Goal: Task Accomplishment & Management: Use online tool/utility

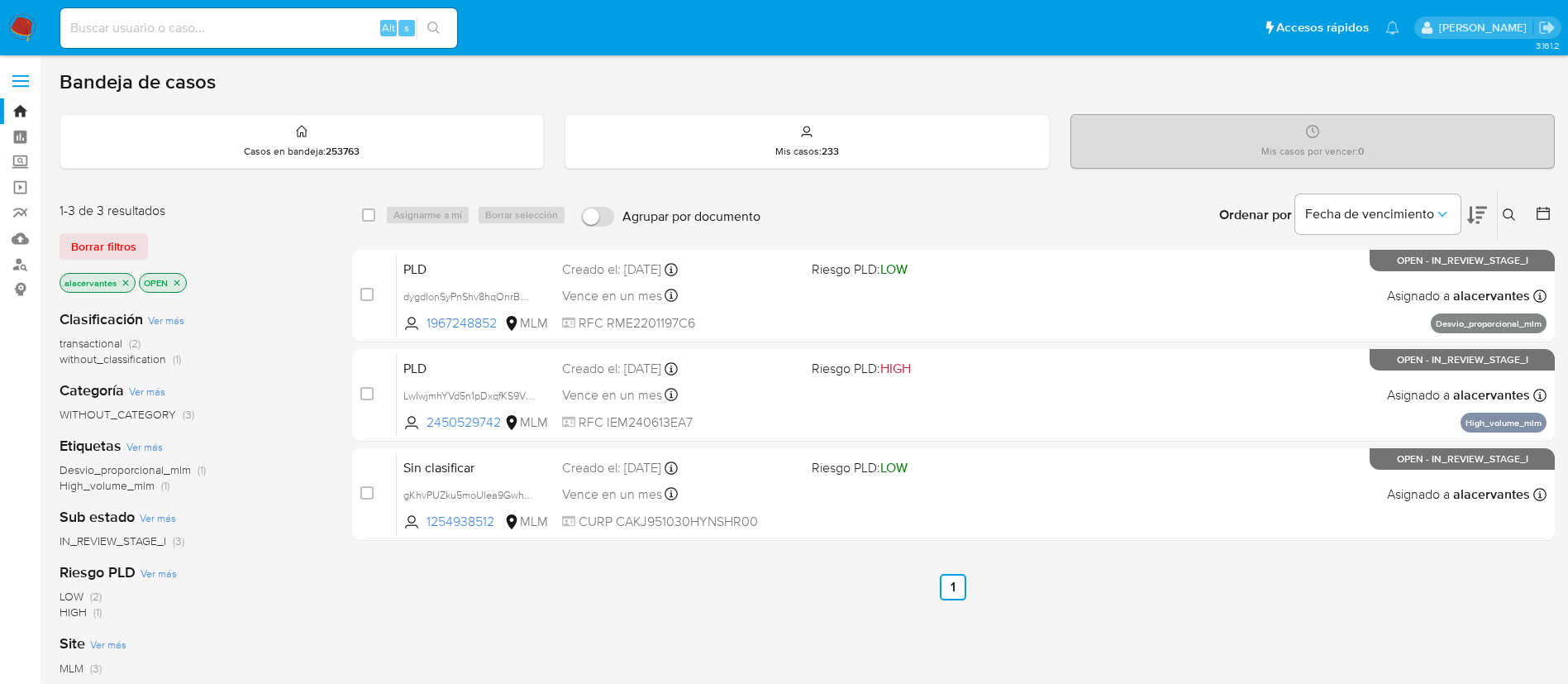
click at [122, 280] on icon "close-filter" at bounding box center [126, 283] width 10 height 10
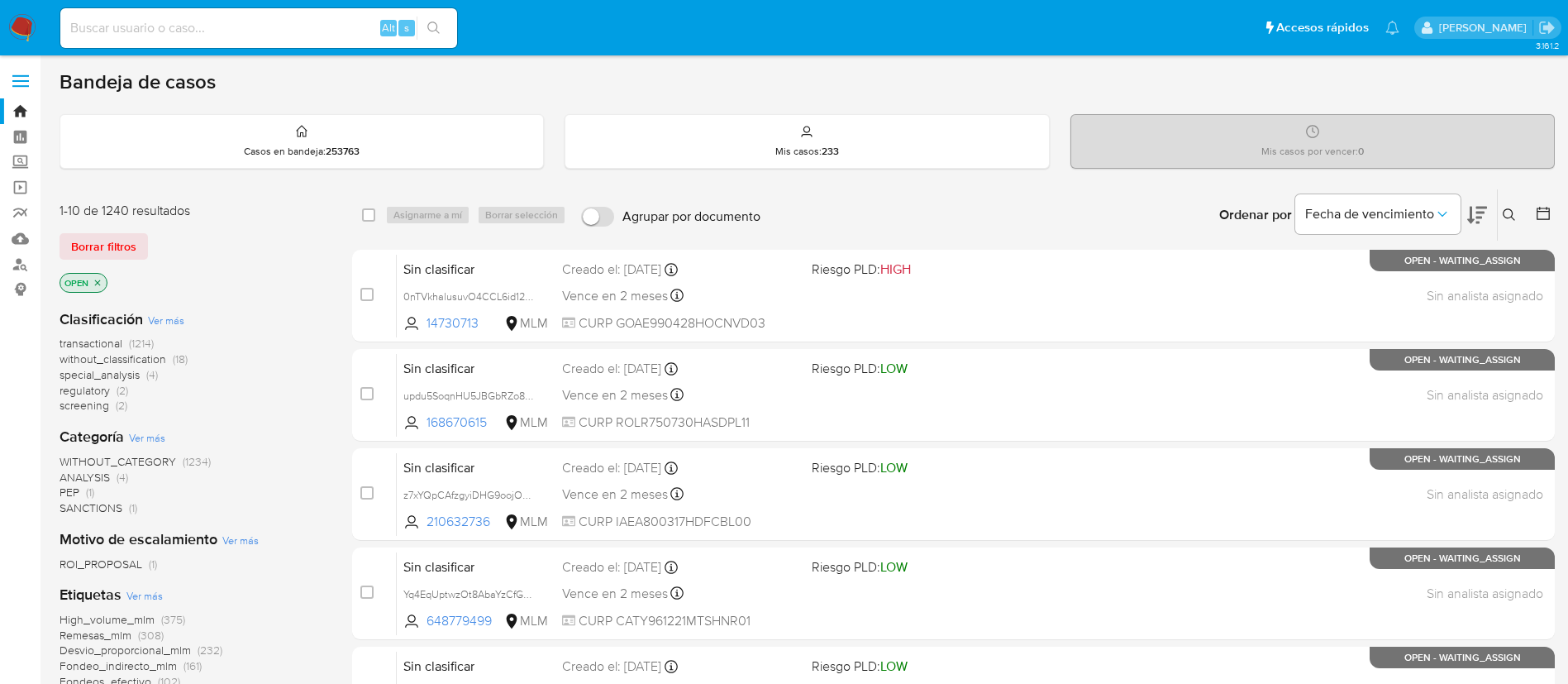
click at [1506, 202] on div "Ingrese ID de usuario o caso Buscar Borrar filtros" at bounding box center [1511, 215] width 29 height 51
click at [1511, 205] on button at bounding box center [1511, 215] width 28 height 20
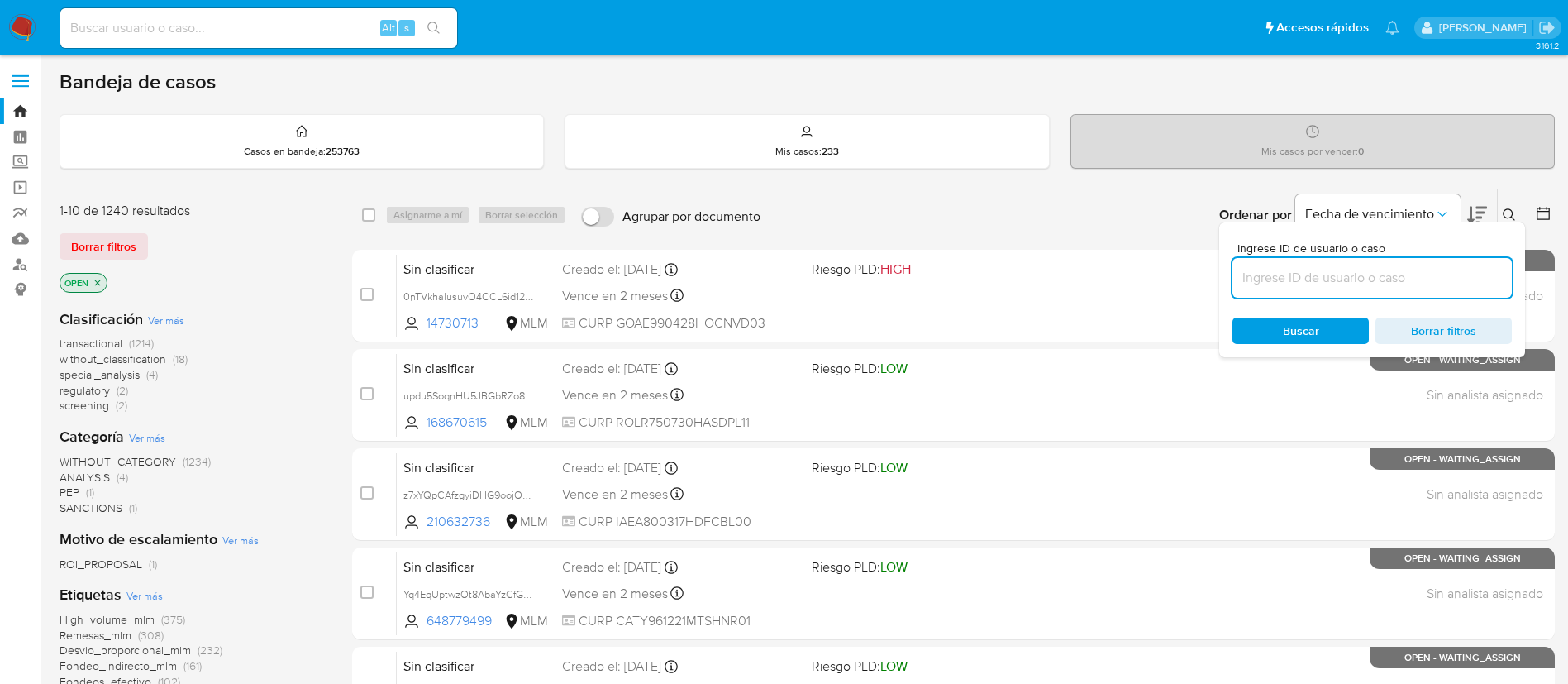
click at [1361, 268] on input at bounding box center [1372, 278] width 279 height 22
type input "64hIoK2BPjzmkxCFnIm57xW3"
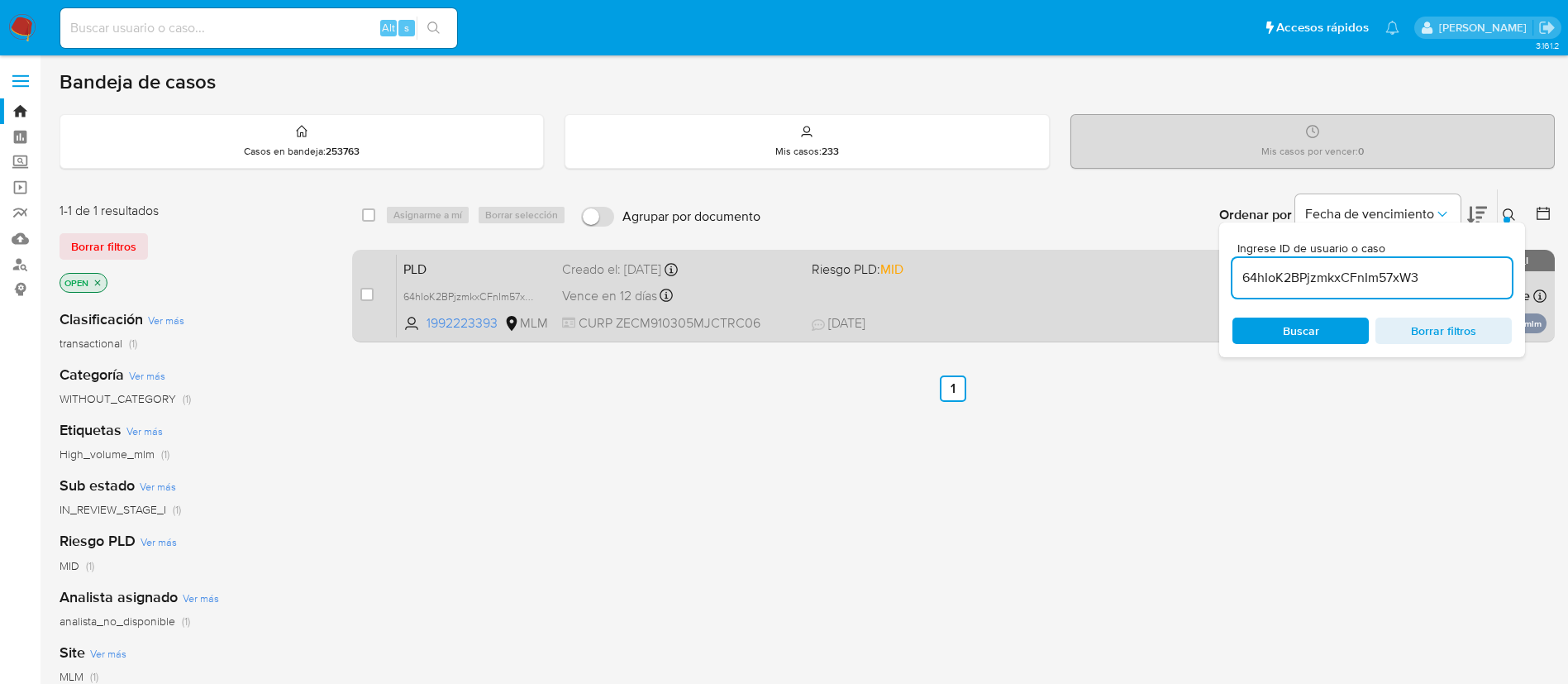
click at [361, 295] on input "checkbox" at bounding box center [367, 295] width 13 height 13
checkbox input "true"
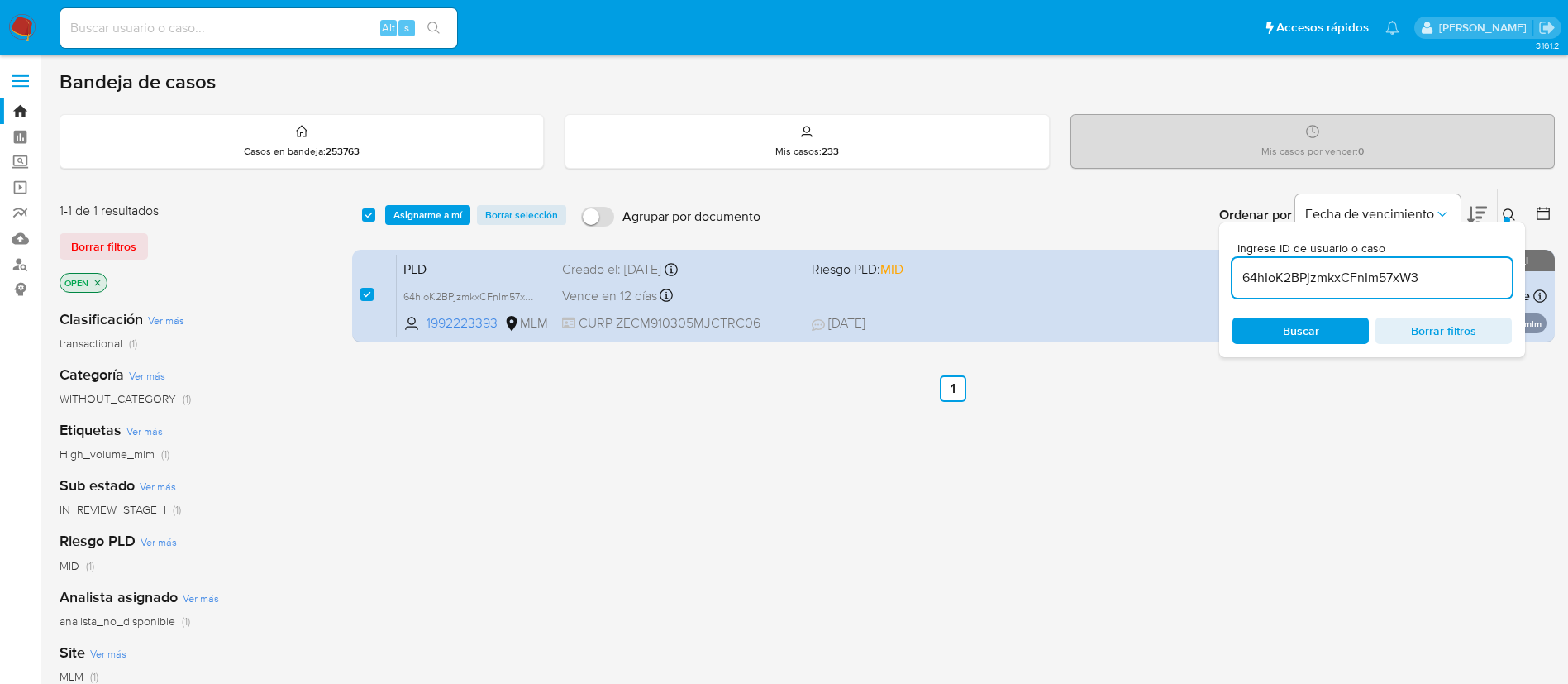
click at [1507, 211] on icon at bounding box center [1509, 215] width 13 height 13
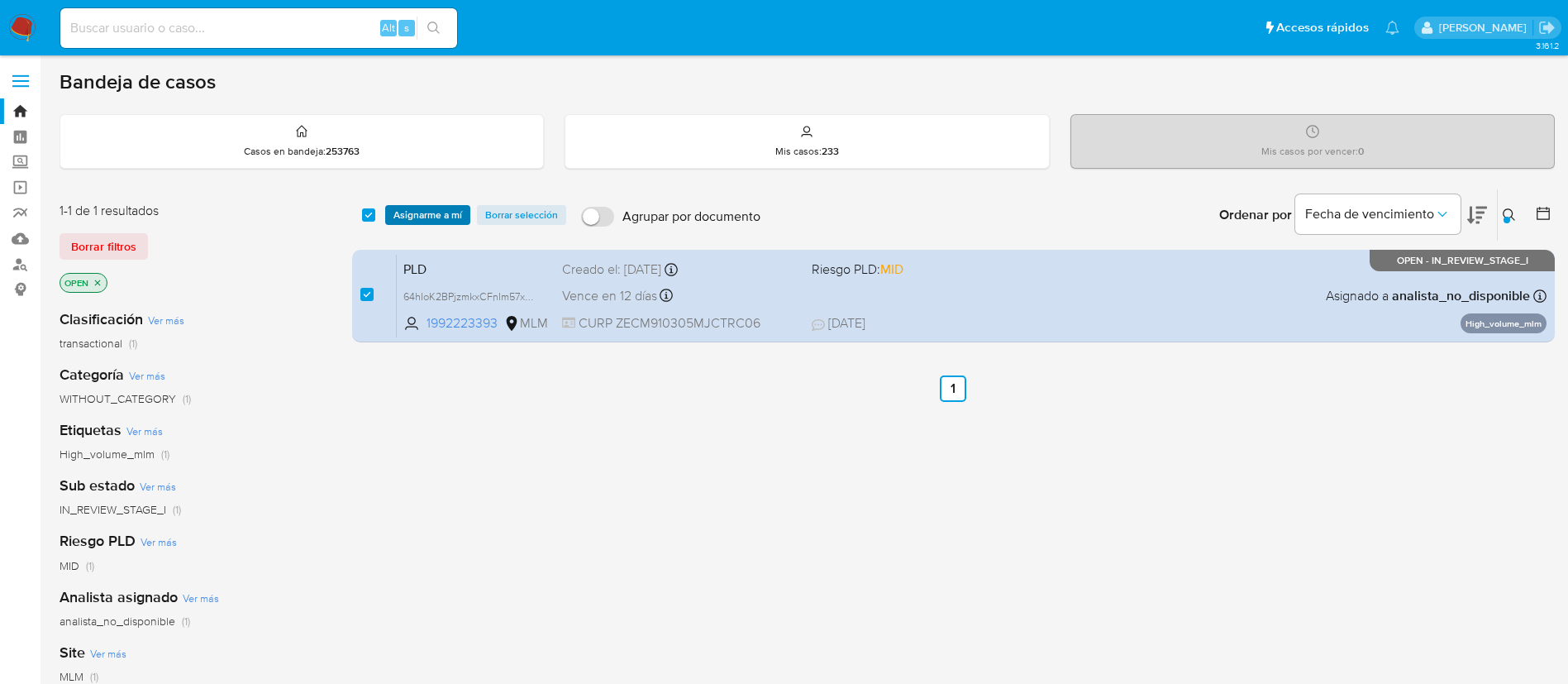
click at [436, 213] on span "Asignarme a mí" at bounding box center [428, 215] width 69 height 17
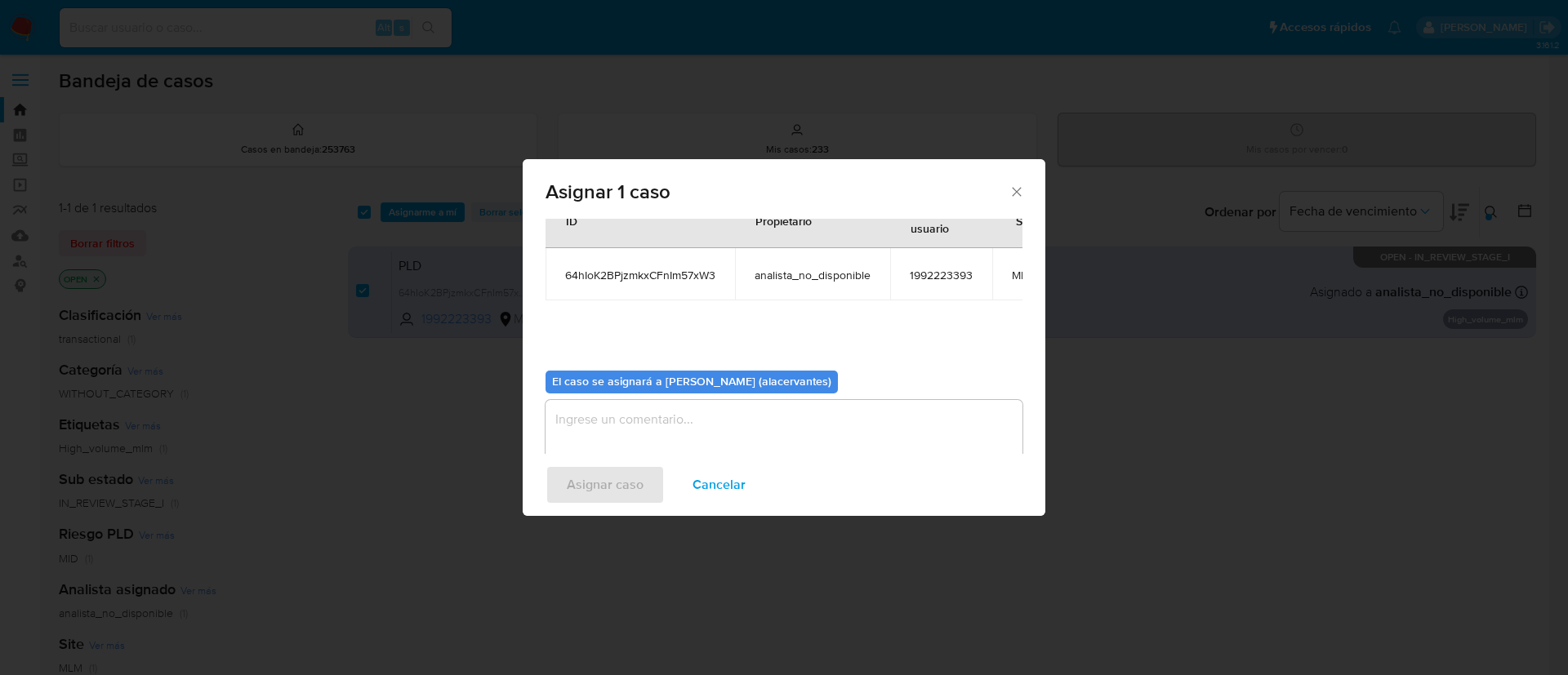
scroll to position [104, 0]
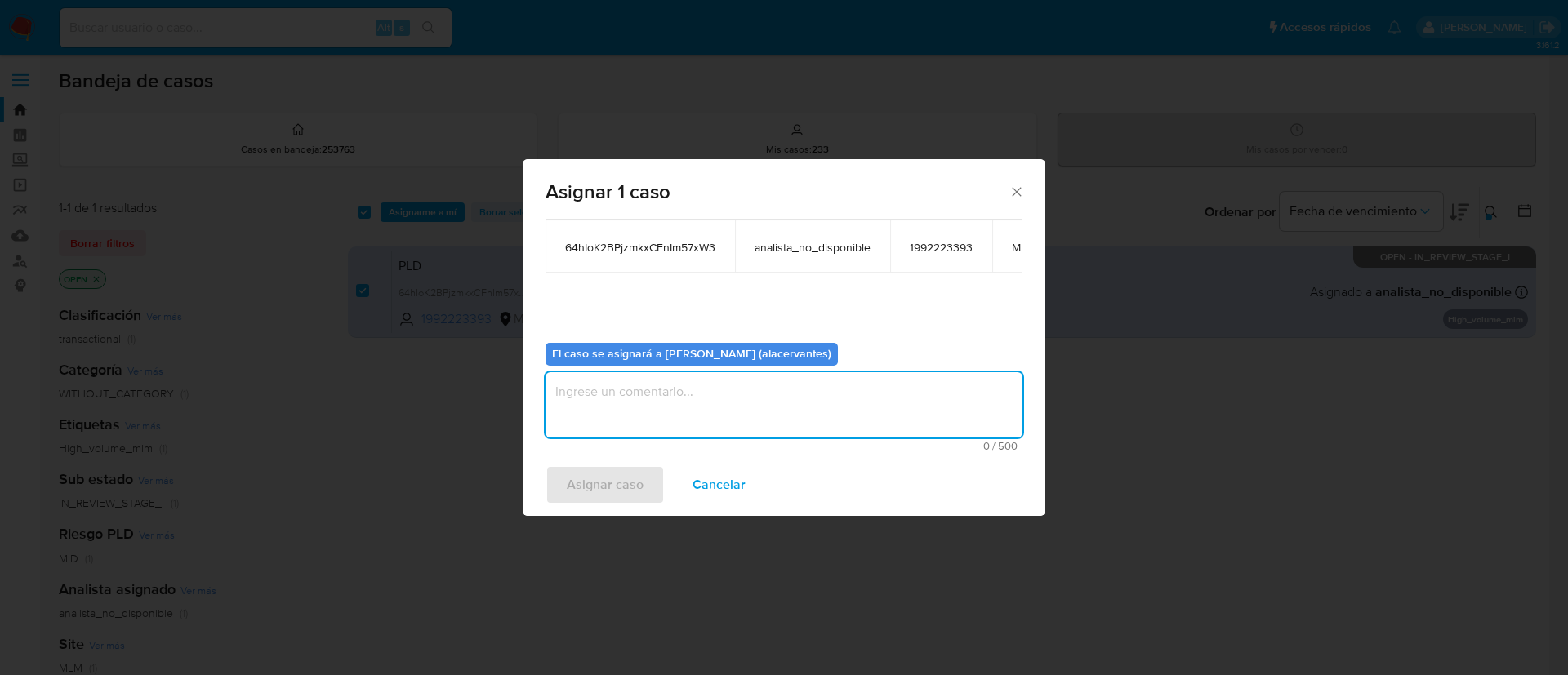
click at [801, 372] on textarea "assign-modal" at bounding box center [783, 404] width 477 height 65
type textarea "AC"
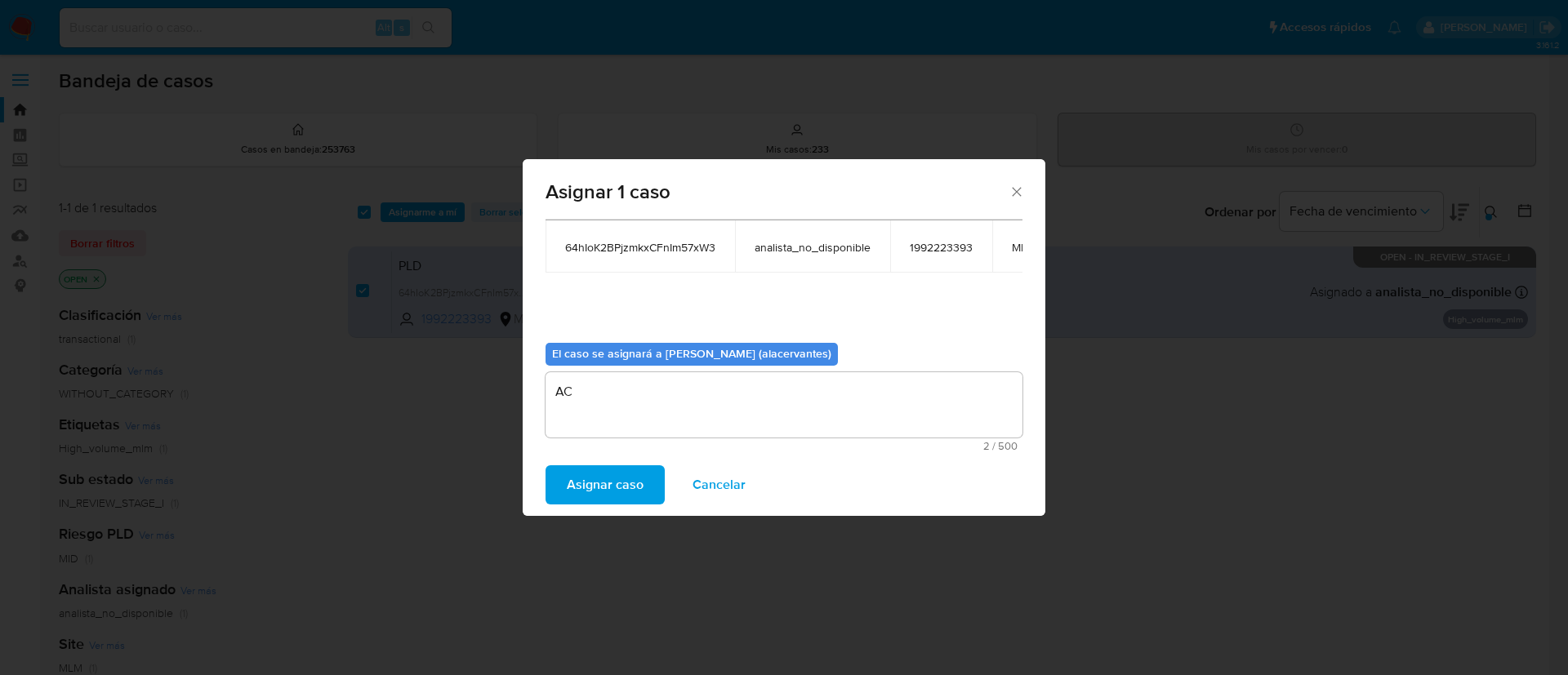
click at [656, 491] on button "Asignar caso" at bounding box center [605, 485] width 119 height 39
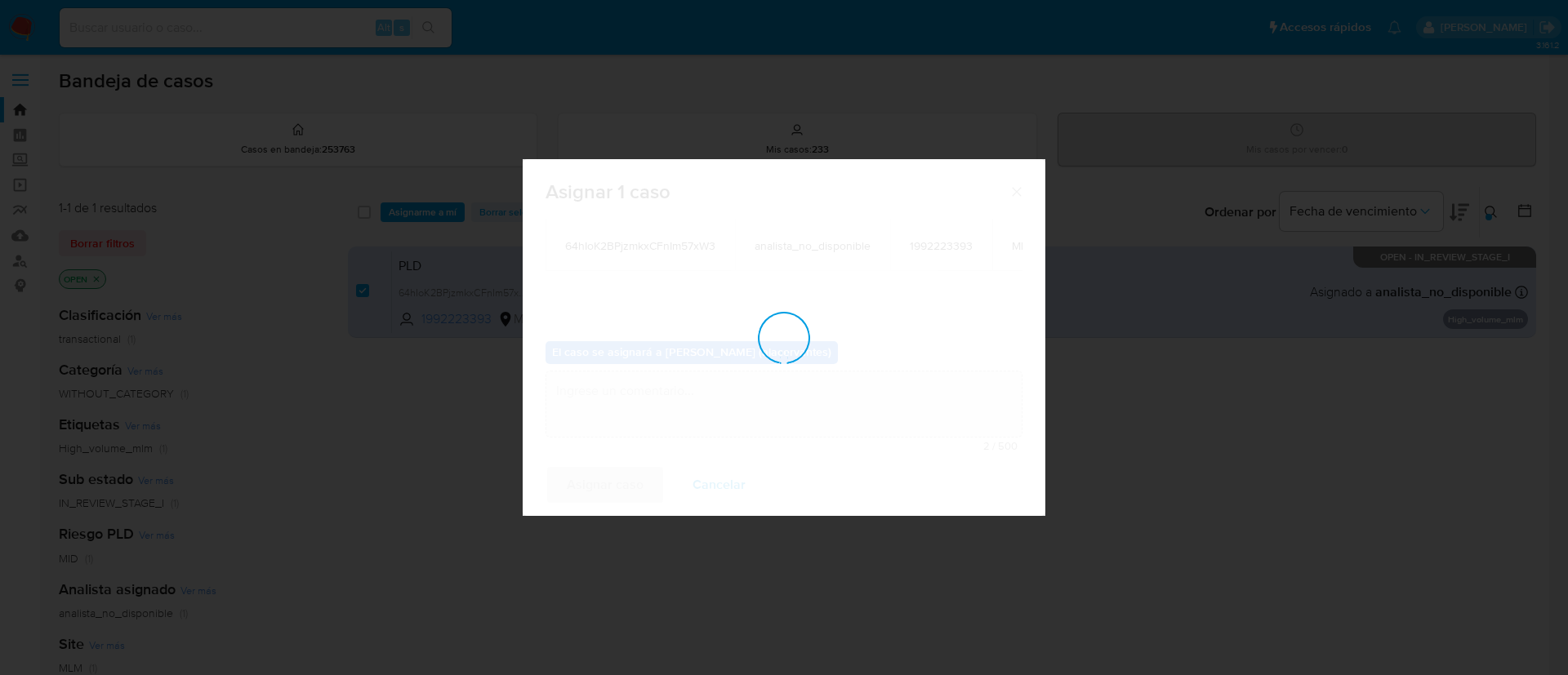
checkbox input "false"
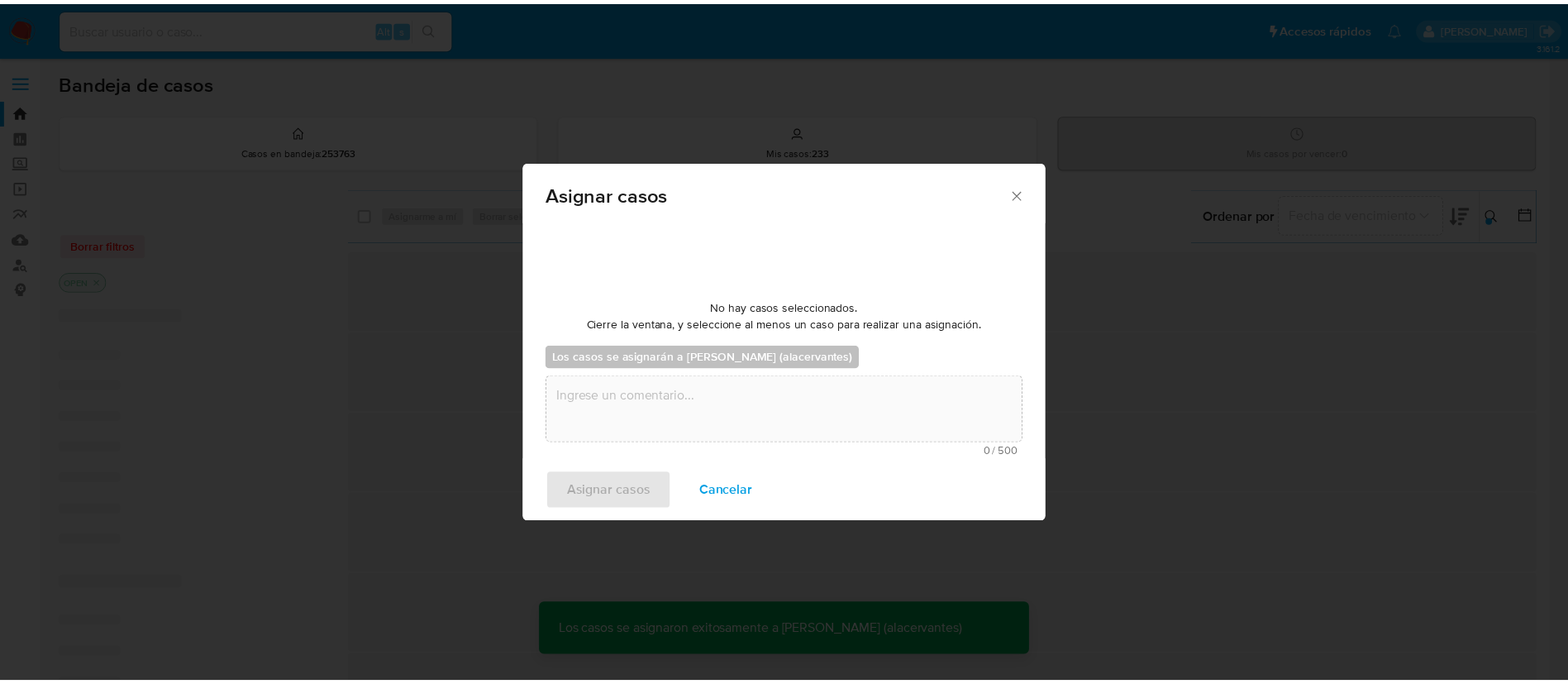
scroll to position [100, 0]
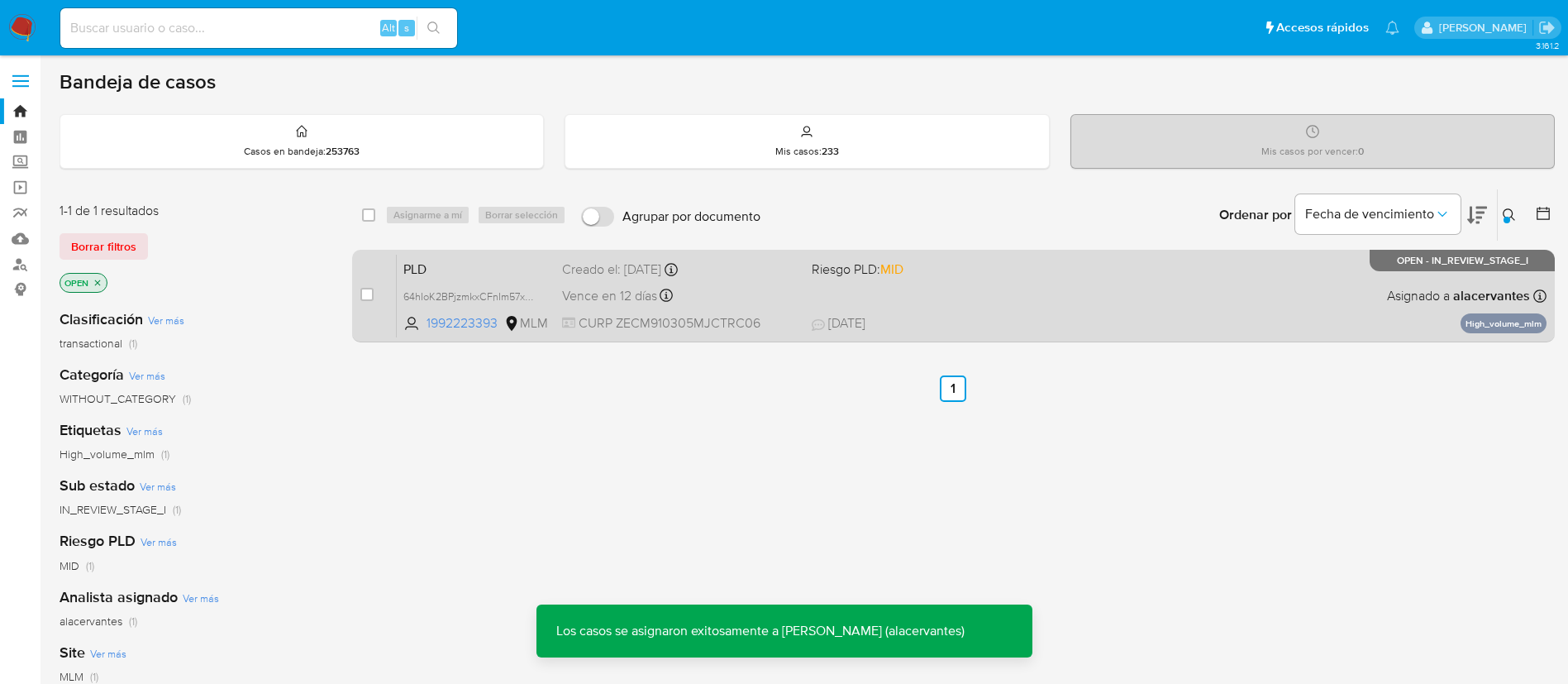
click at [1020, 287] on div "PLD 64hIoK2BPjzmkxCFnIm57xW3 1992223393 MLM Riesgo PLD: MID Creado el: 12/08/20…" at bounding box center [972, 295] width 1150 height 84
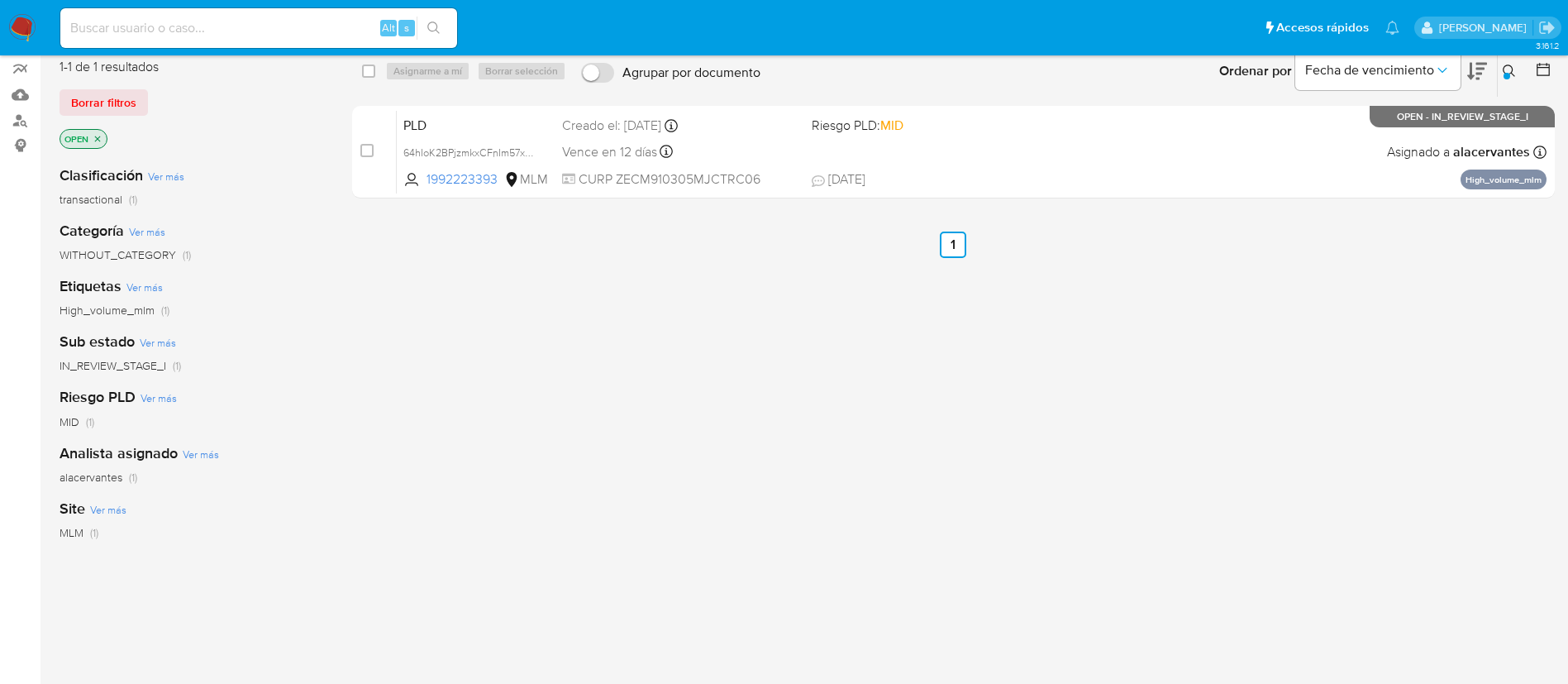
scroll to position [0, 0]
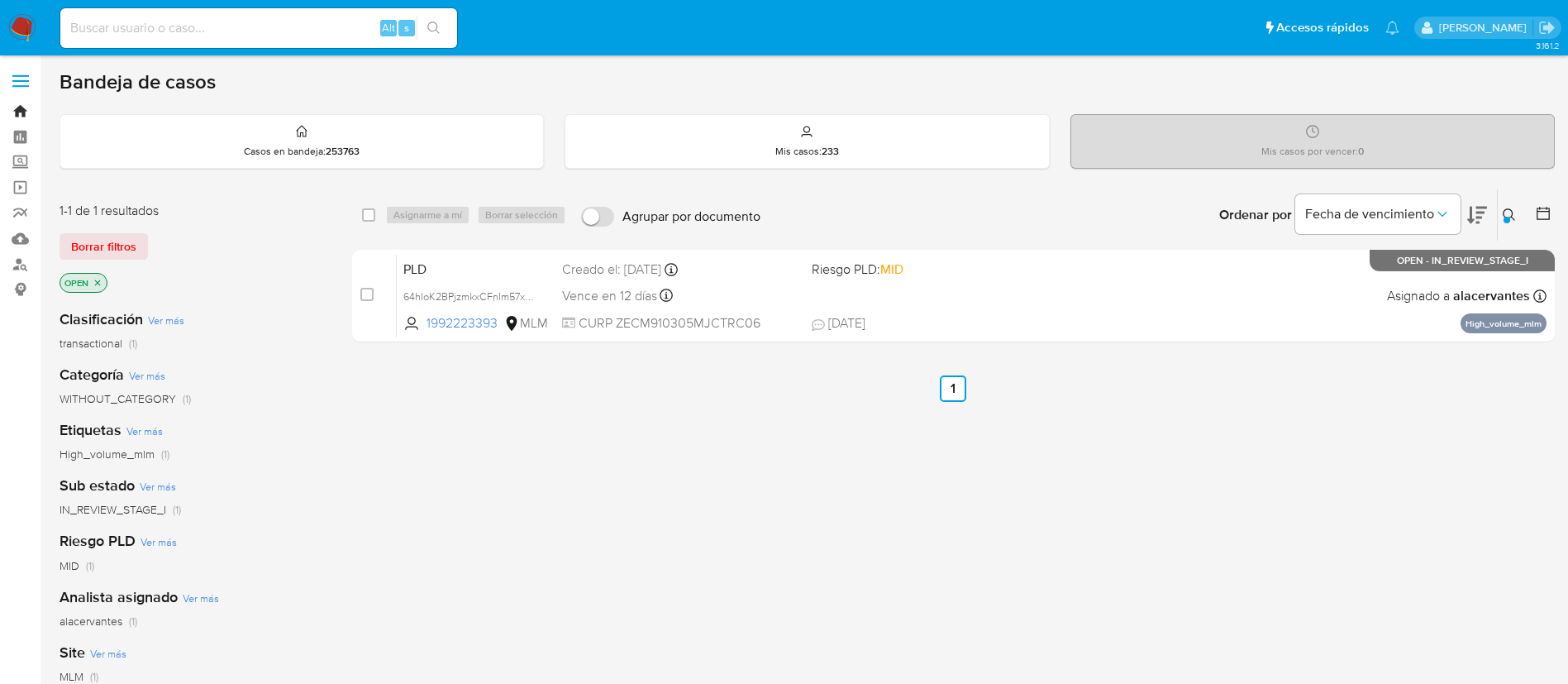
click at [31, 109] on link "Bandeja" at bounding box center [98, 111] width 197 height 26
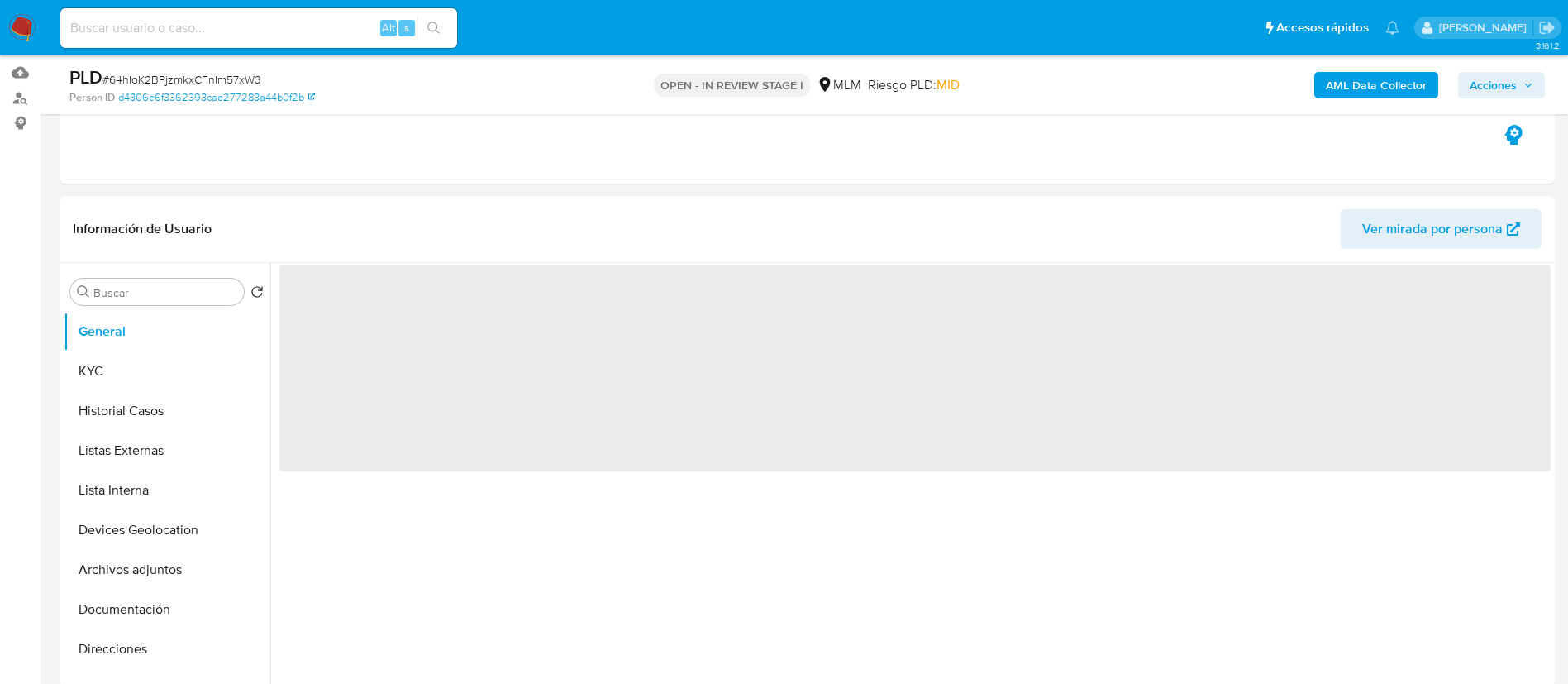
scroll to position [248, 0]
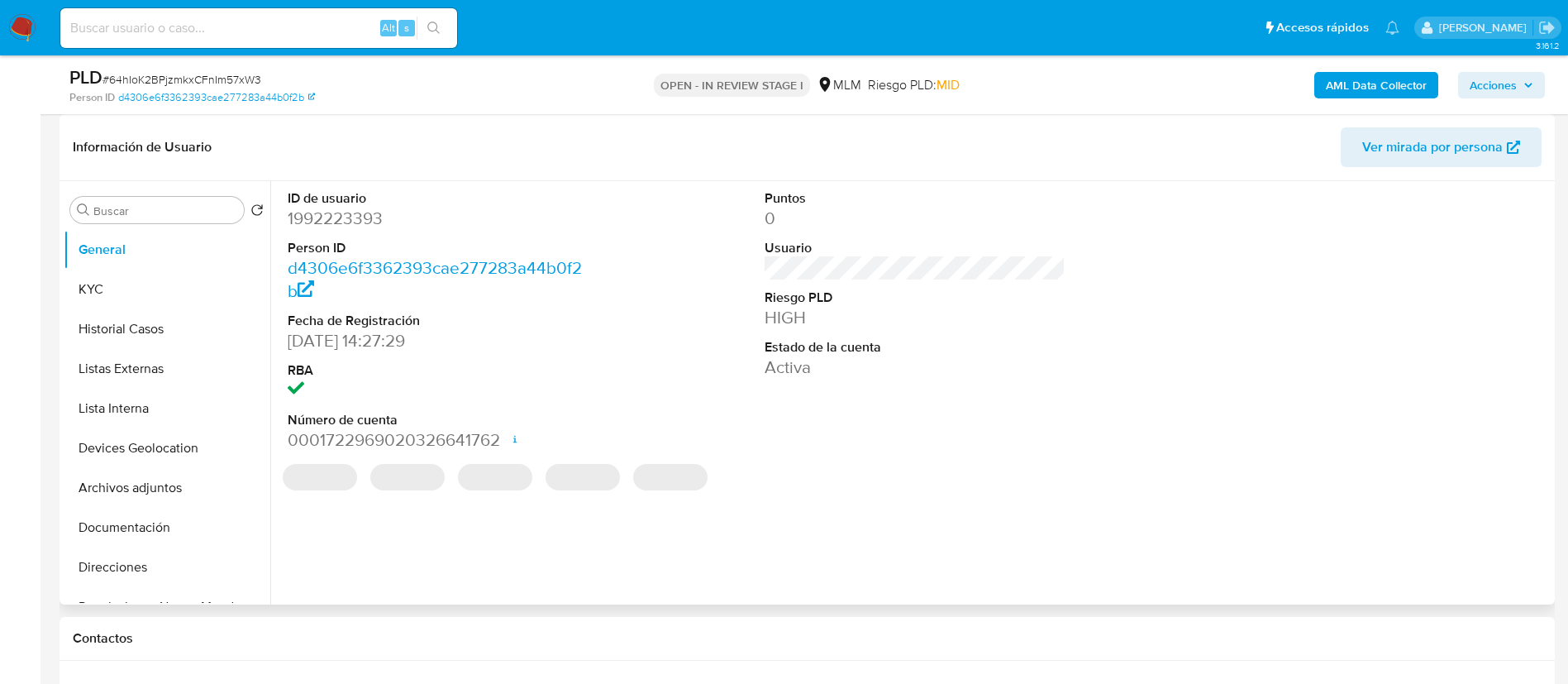
select select "10"
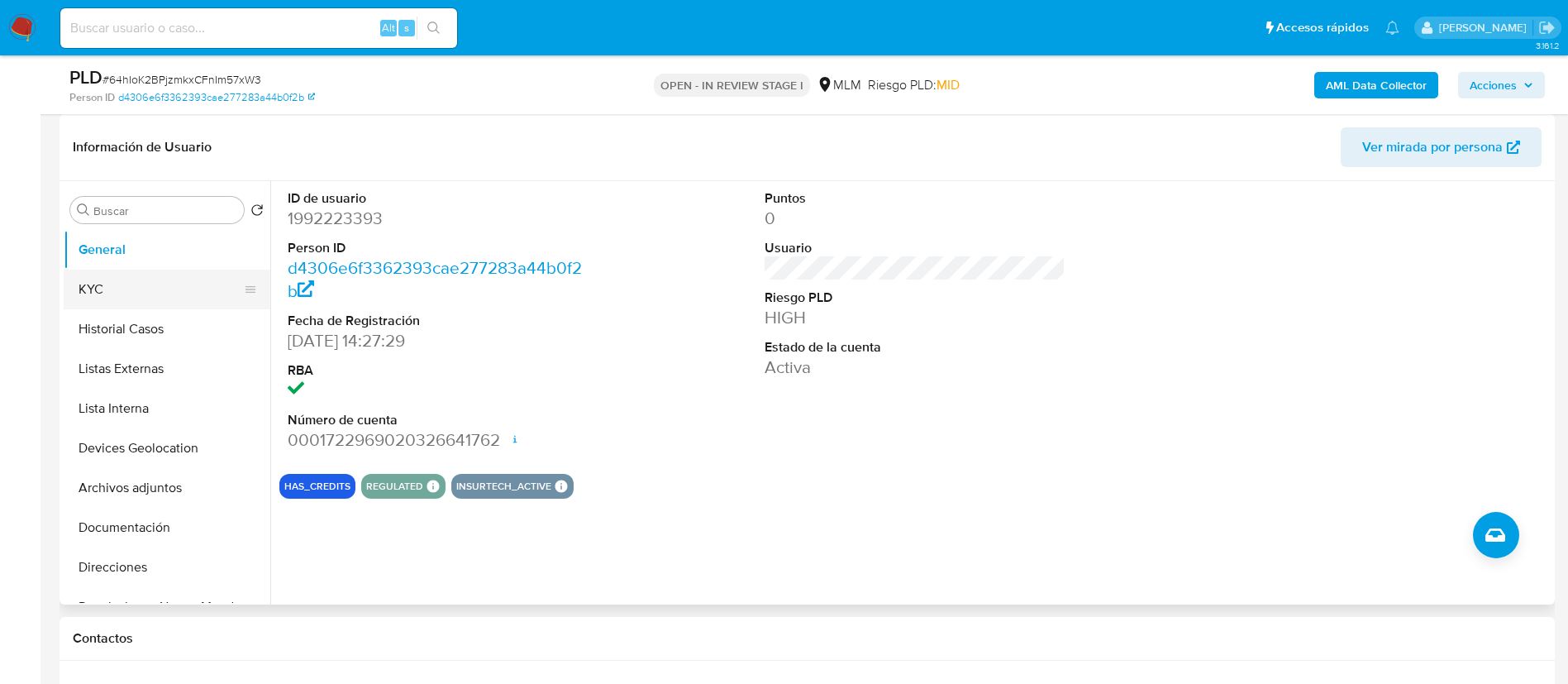
click at [165, 300] on button "KYC" at bounding box center [160, 289] width 194 height 39
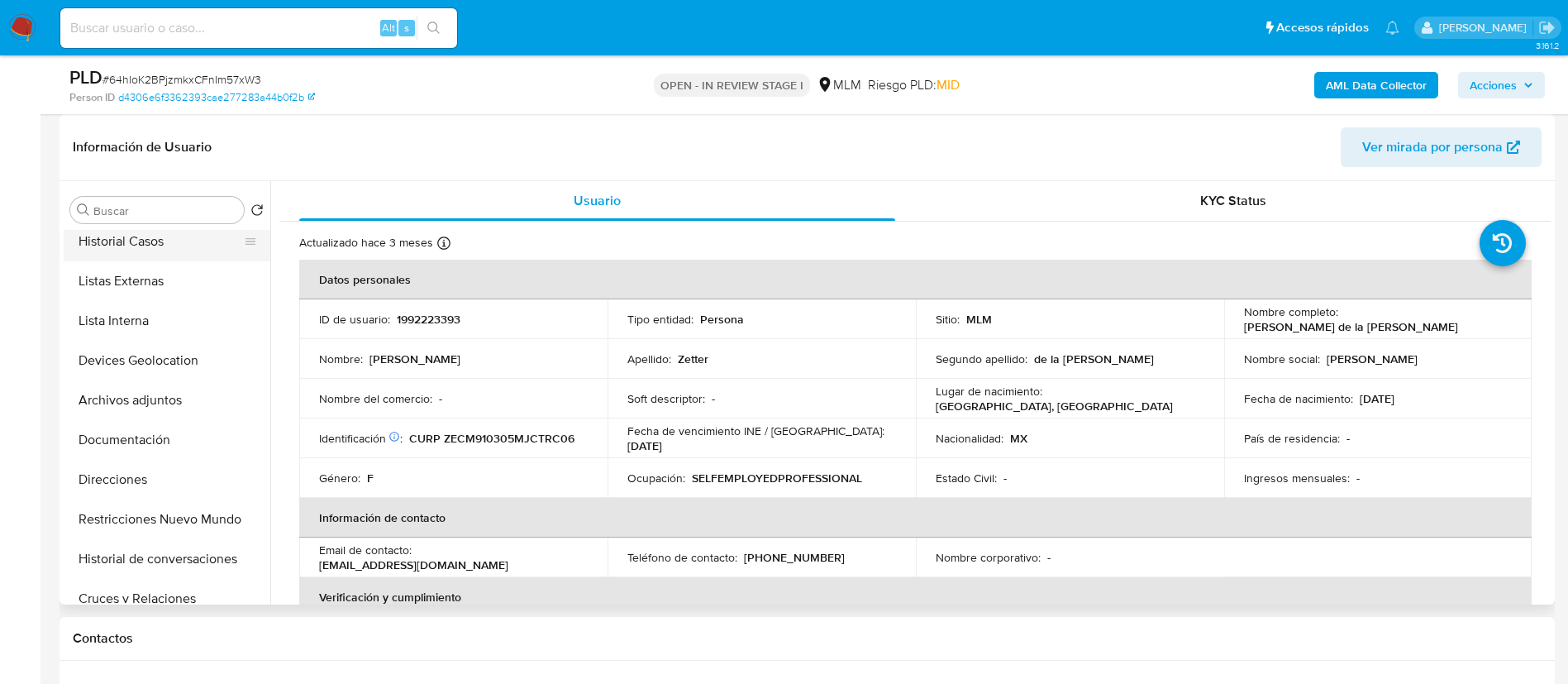
scroll to position [124, 0]
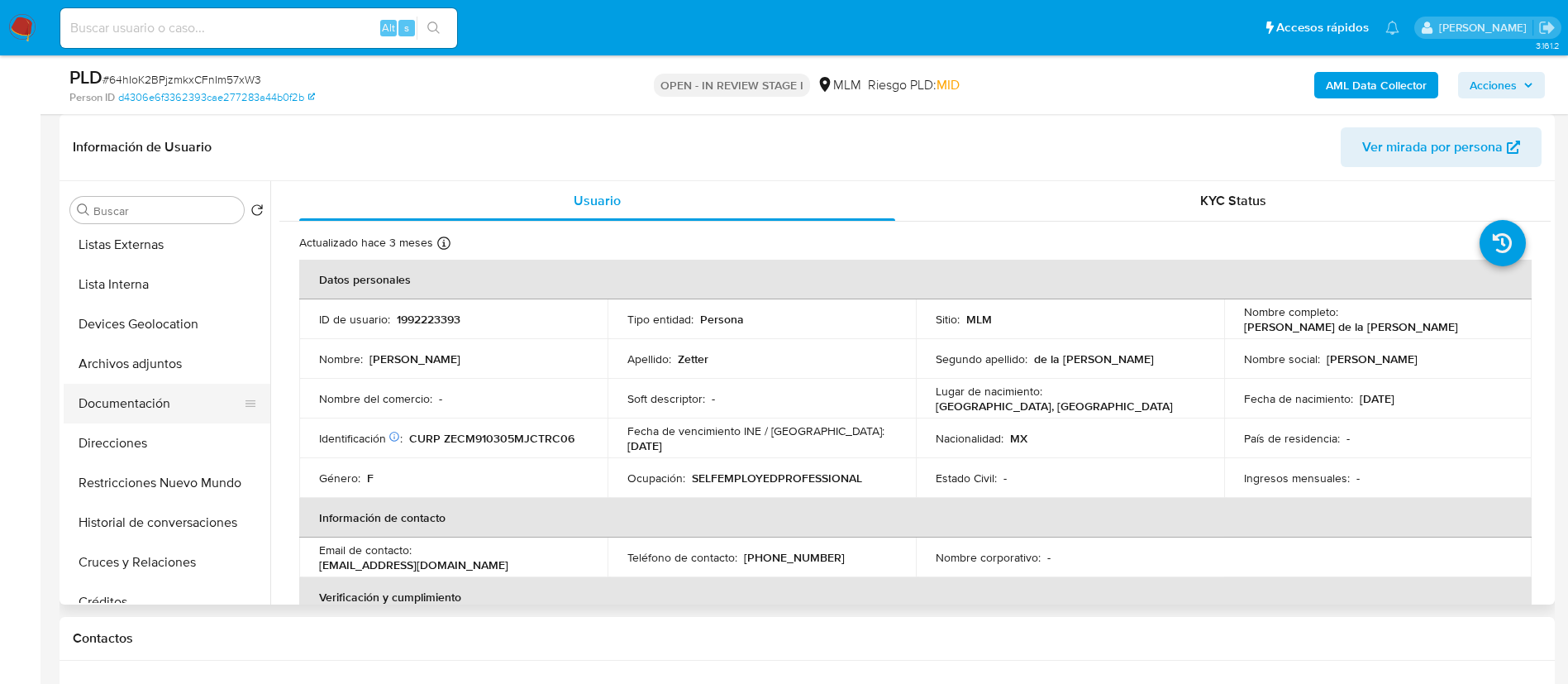
click at [171, 410] on button "Documentación" at bounding box center [160, 403] width 194 height 39
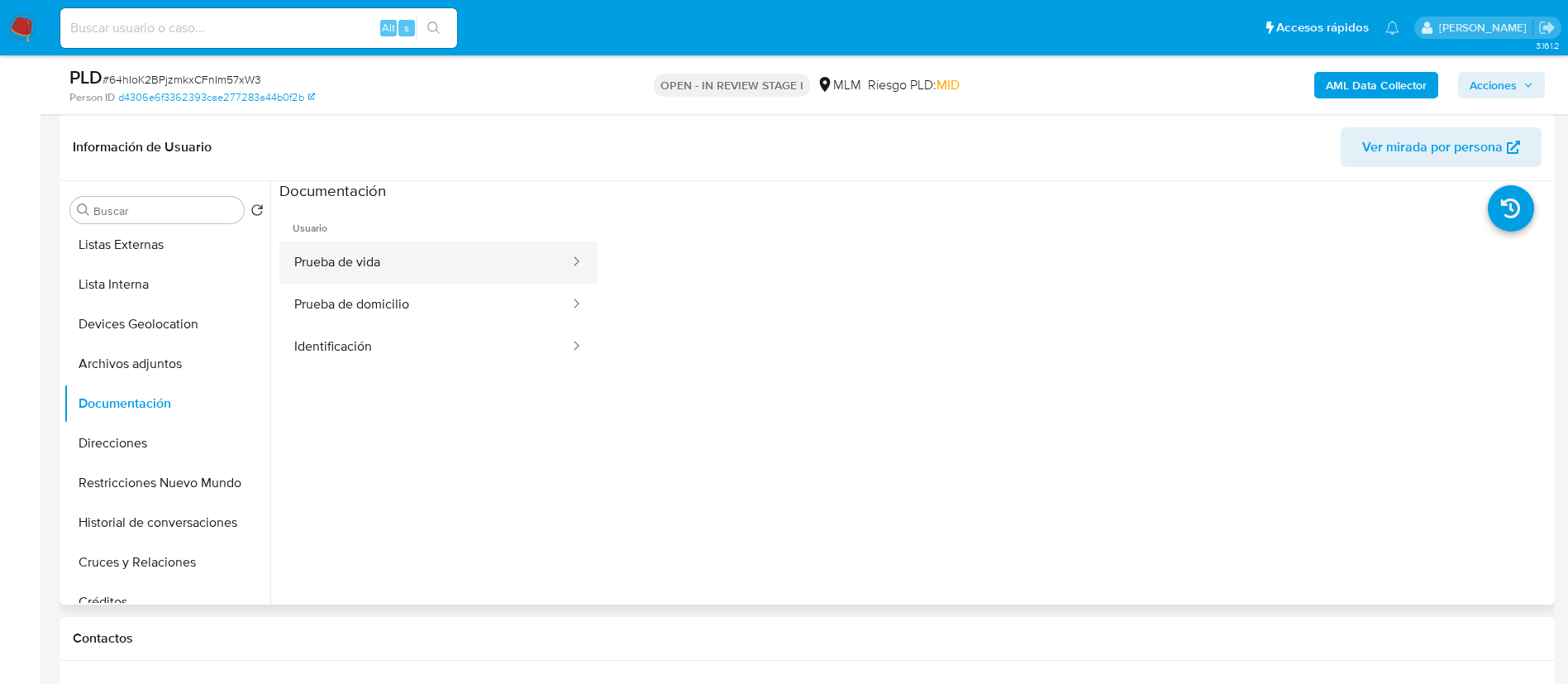
click at [441, 248] on button "Prueba de vida" at bounding box center [425, 263] width 292 height 42
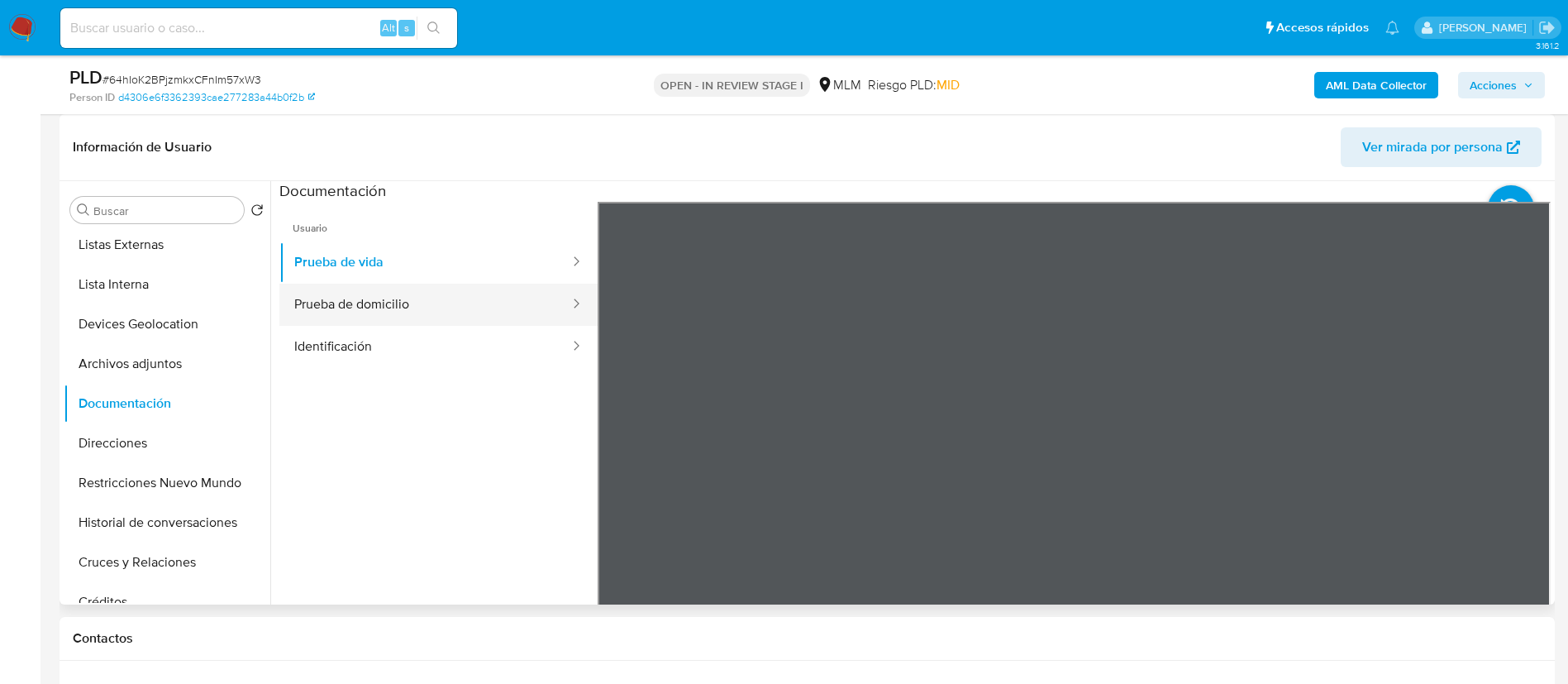
click at [477, 281] on button "Prueba de vida" at bounding box center [425, 263] width 292 height 42
click at [471, 302] on button "Prueba de domicilio" at bounding box center [425, 305] width 292 height 42
click at [472, 385] on ul "Usuario Prueba de vida Prueba de domicilio Identificación" at bounding box center [438, 440] width 318 height 477
click at [452, 350] on button "Identificación" at bounding box center [425, 347] width 292 height 42
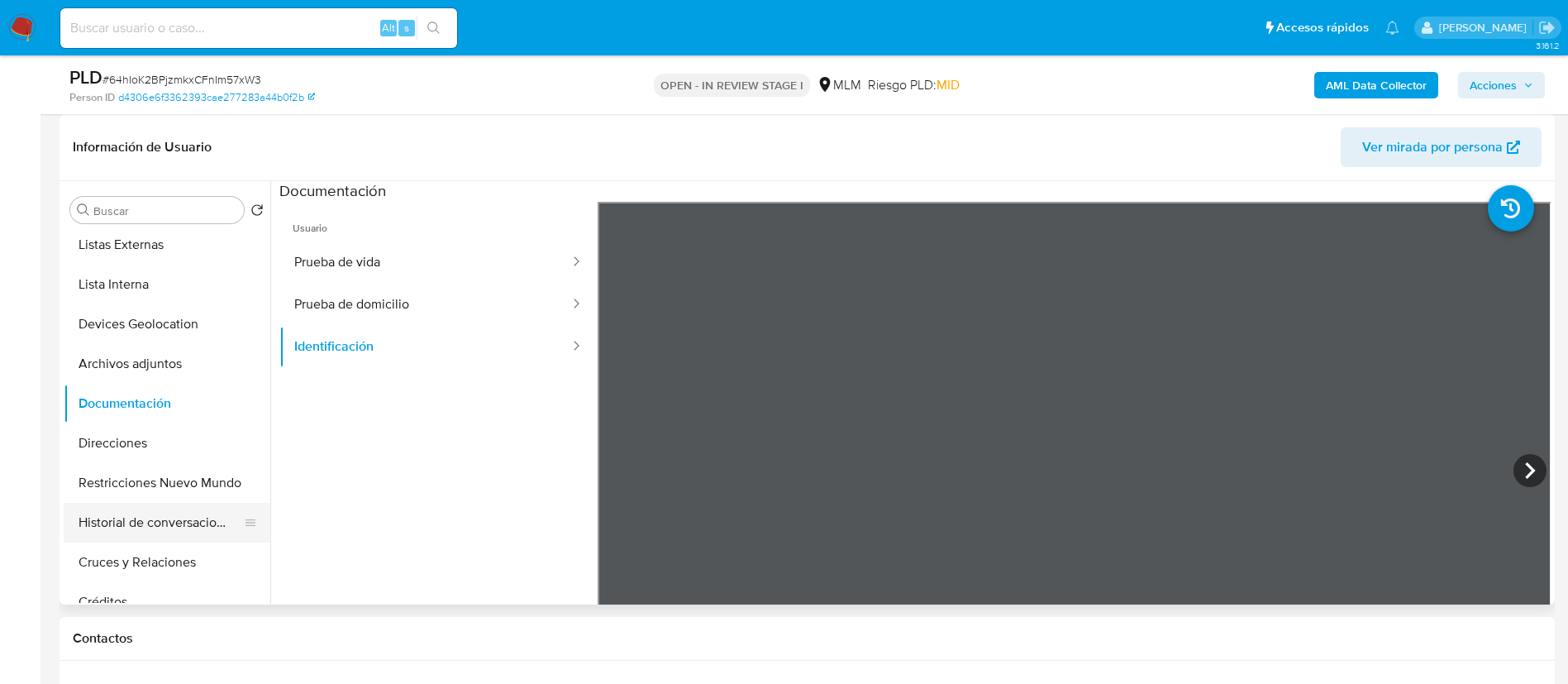
click at [190, 520] on button "Historial de conversaciones" at bounding box center [160, 522] width 194 height 39
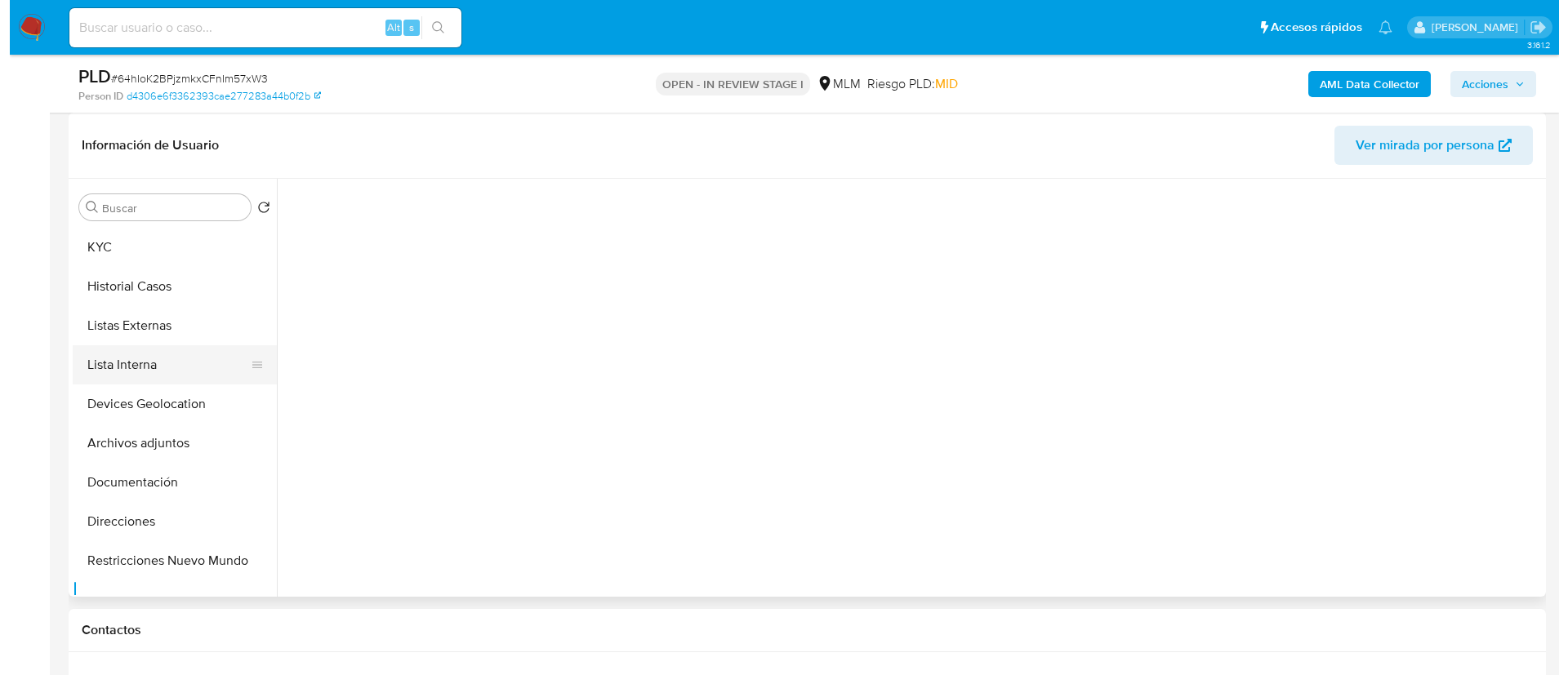
scroll to position [0, 0]
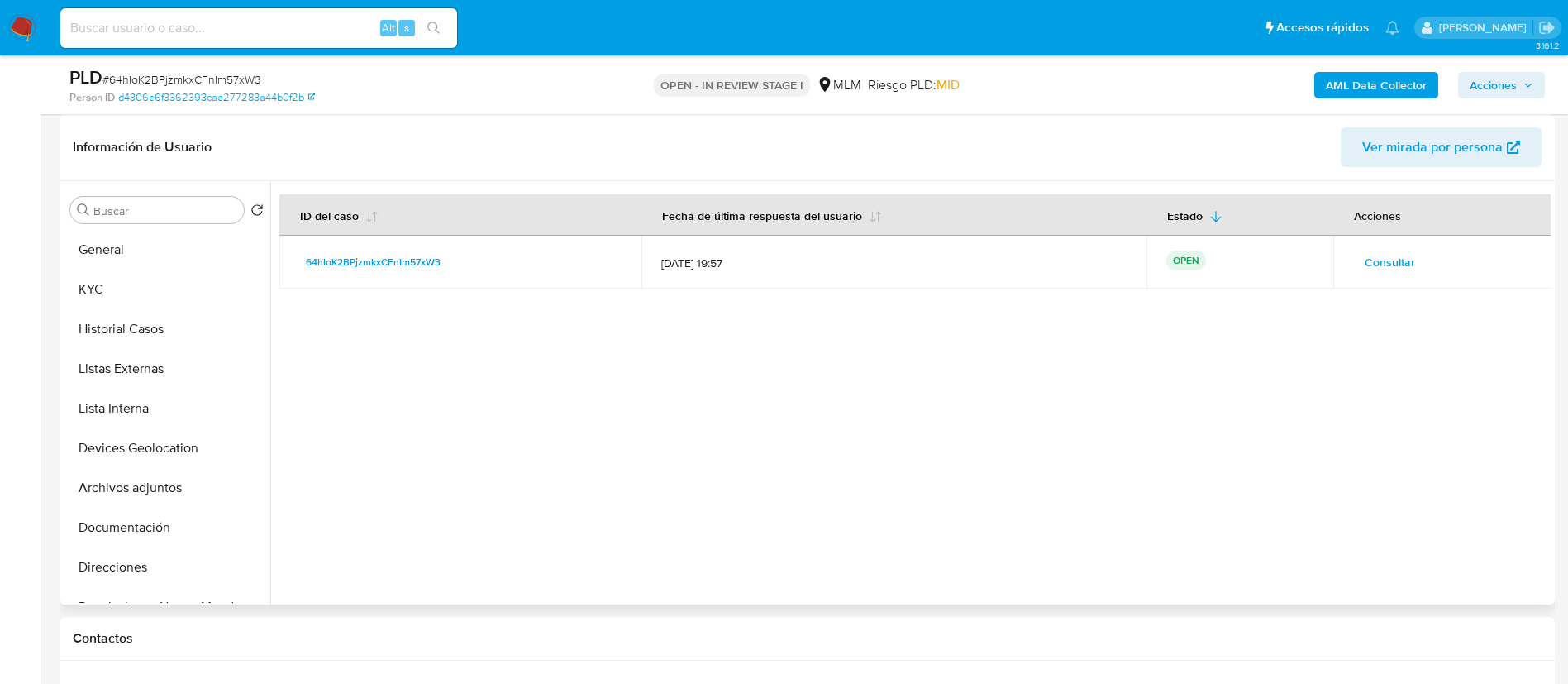
click at [1386, 261] on span "Consultar" at bounding box center [1390, 263] width 50 height 23
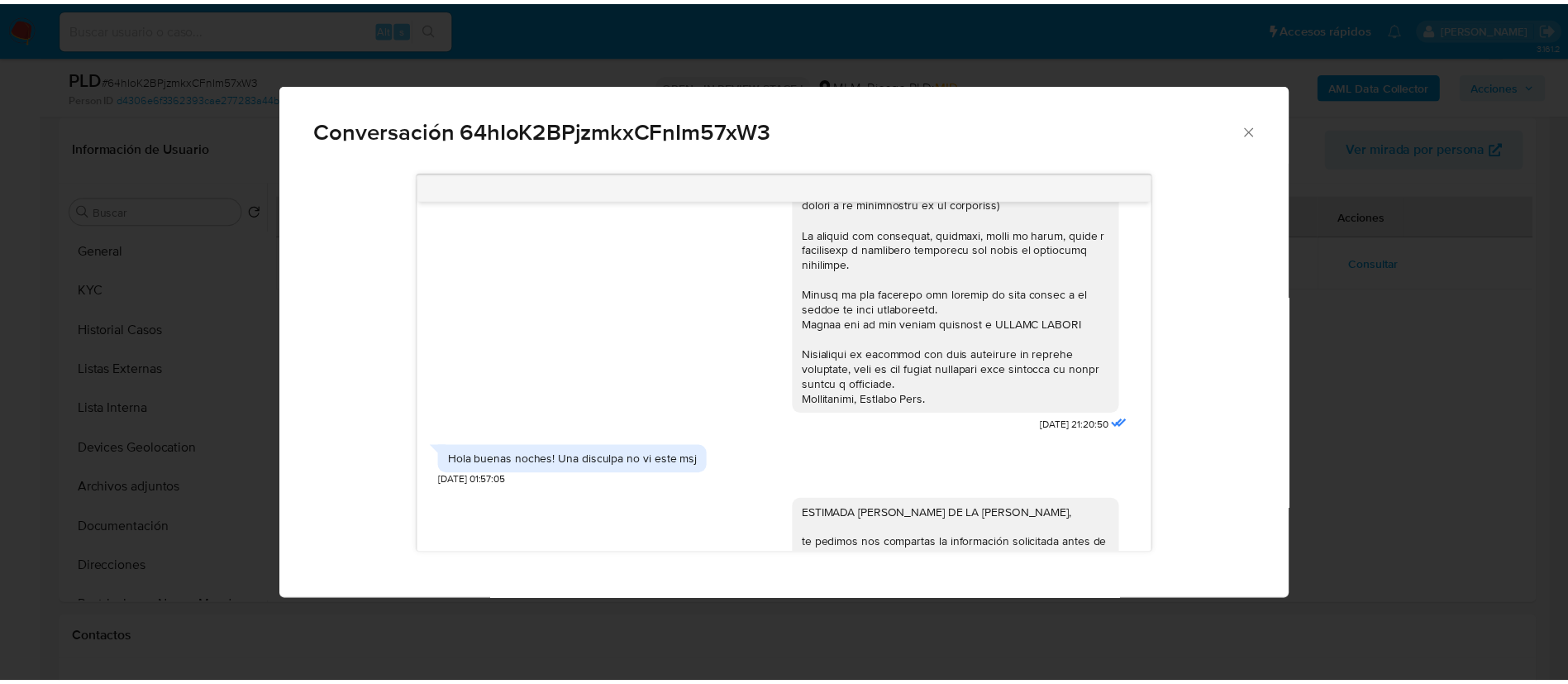
scroll to position [368, 0]
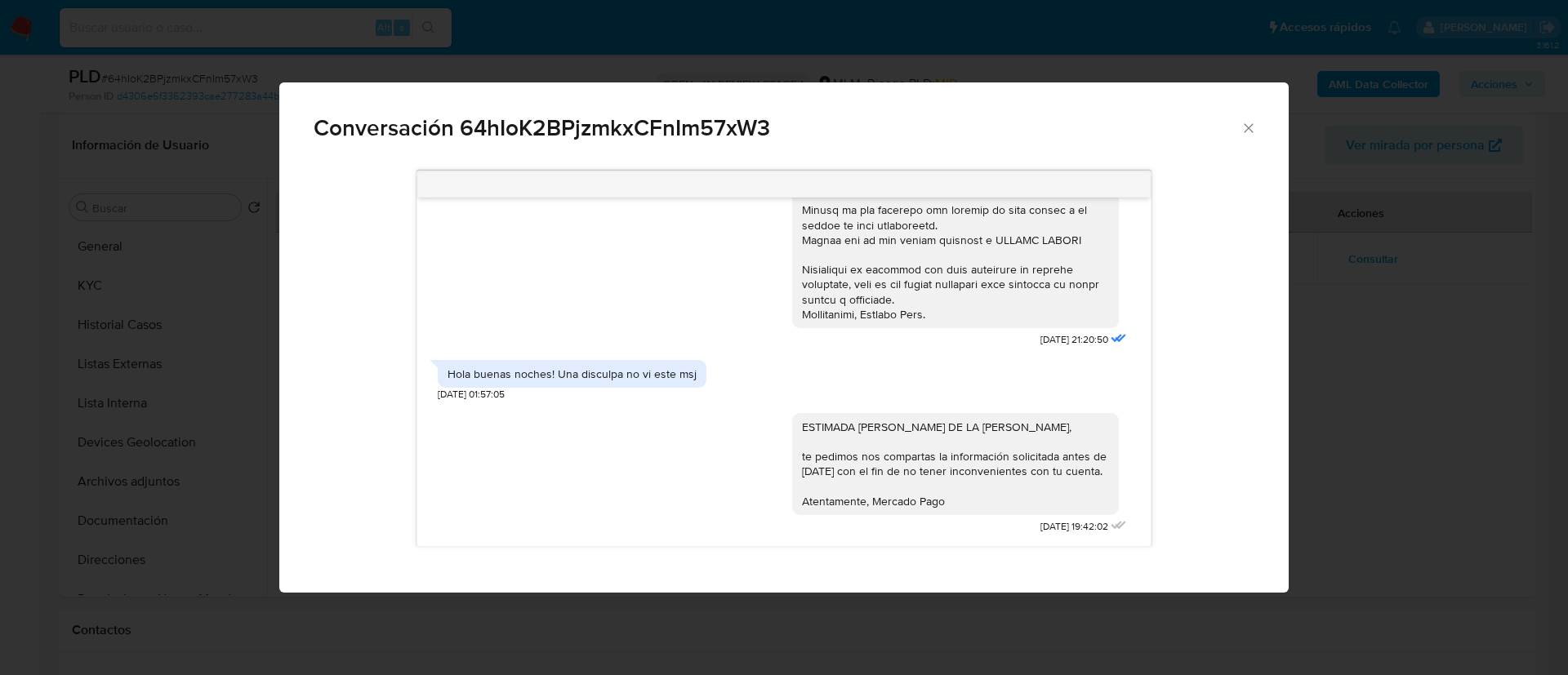
click at [1247, 132] on icon "Cerrar" at bounding box center [1249, 128] width 17 height 17
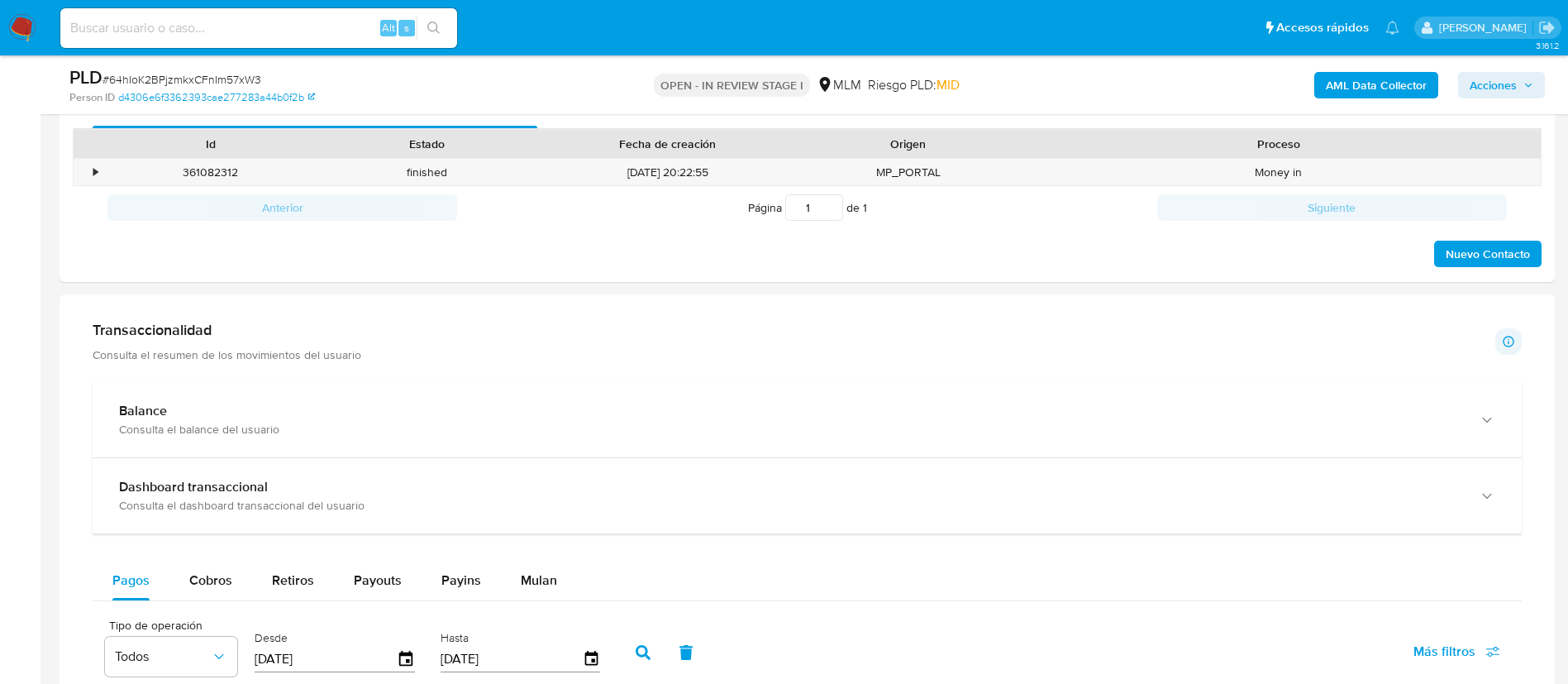
scroll to position [620, 0]
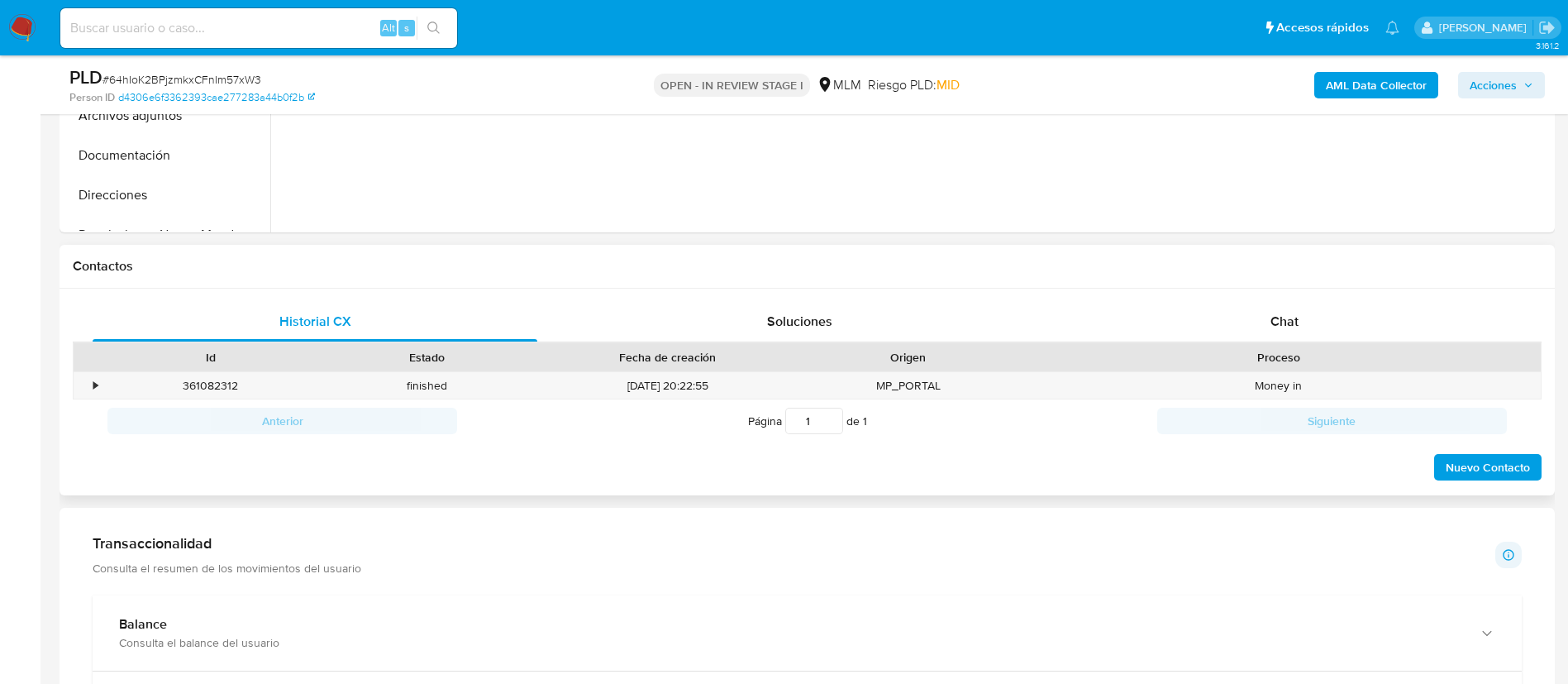
drag, startPoint x: 1284, startPoint y: 315, endPoint x: 1172, endPoint y: 354, distance: 118.6
click at [1285, 315] on span "Chat" at bounding box center [1284, 321] width 29 height 19
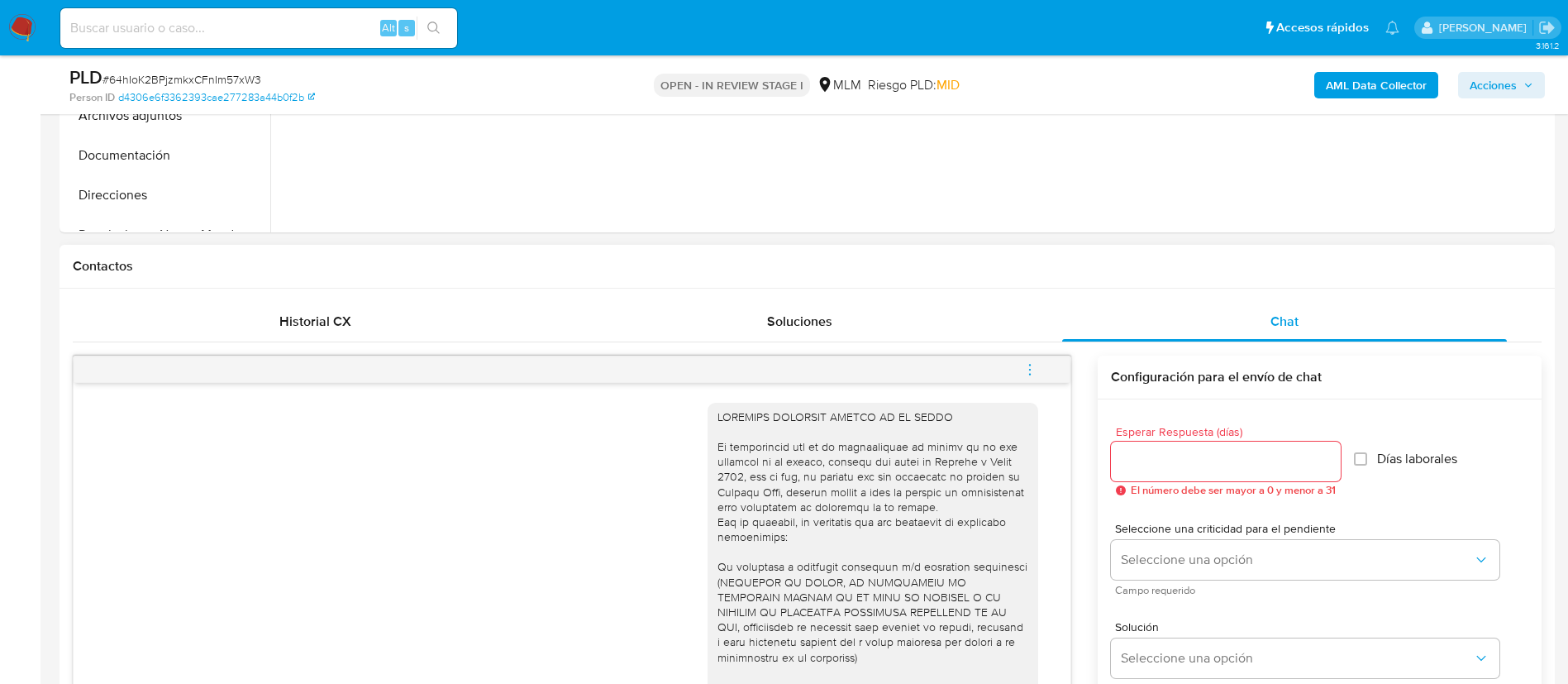
click at [1036, 367] on icon "menu-action" at bounding box center [1030, 370] width 15 height 15
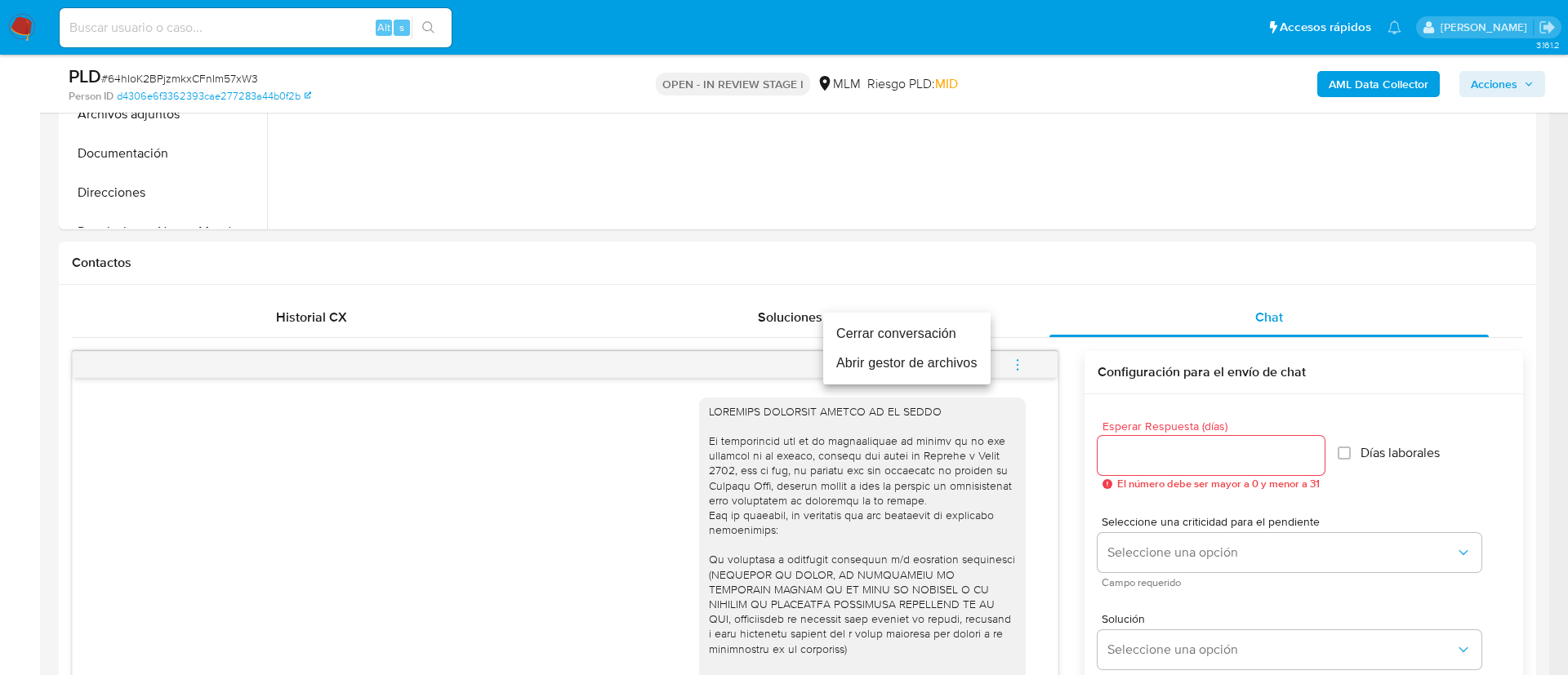
click at [929, 331] on li "Cerrar conversación" at bounding box center [907, 333] width 167 height 29
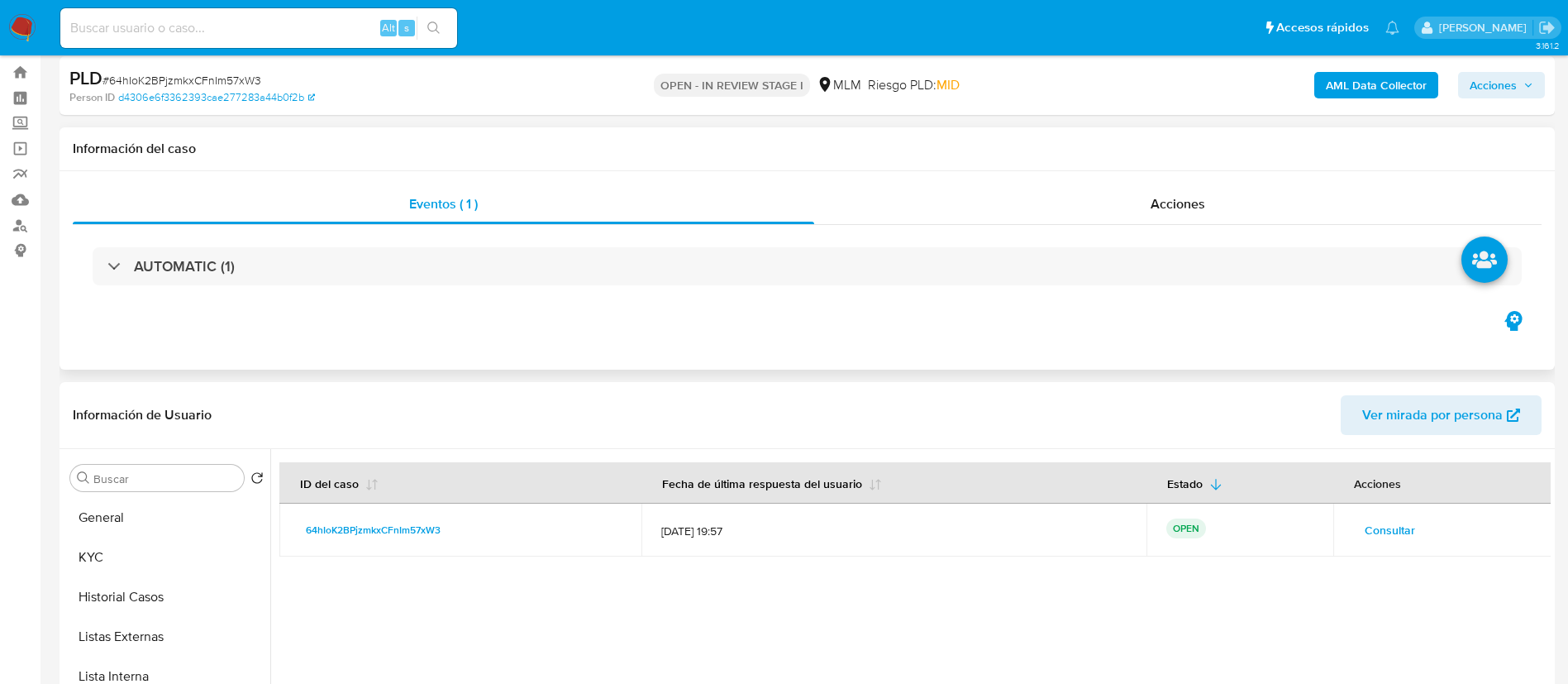
scroll to position [0, 0]
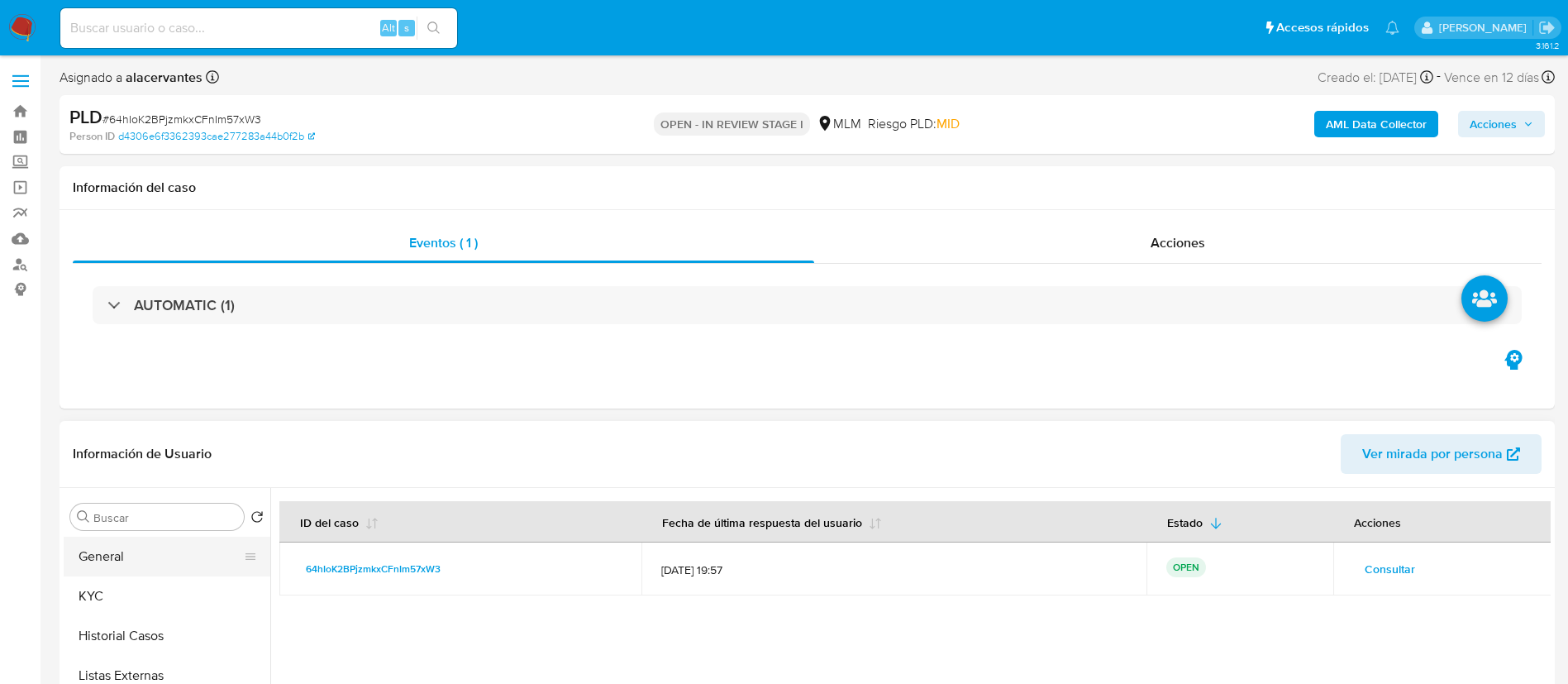
click at [133, 572] on button "General" at bounding box center [160, 556] width 194 height 39
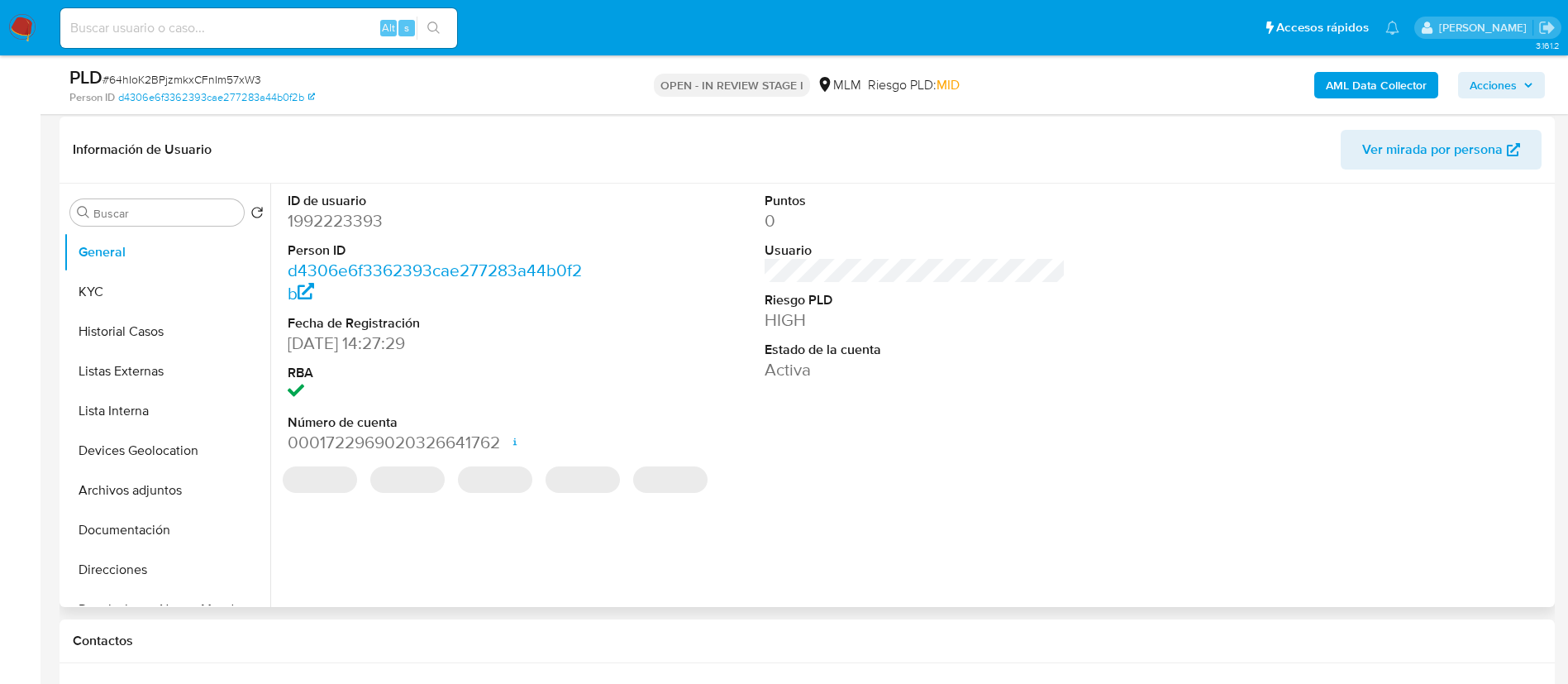
scroll to position [248, 0]
click at [335, 225] on dd "1992223393" at bounding box center [439, 218] width 302 height 23
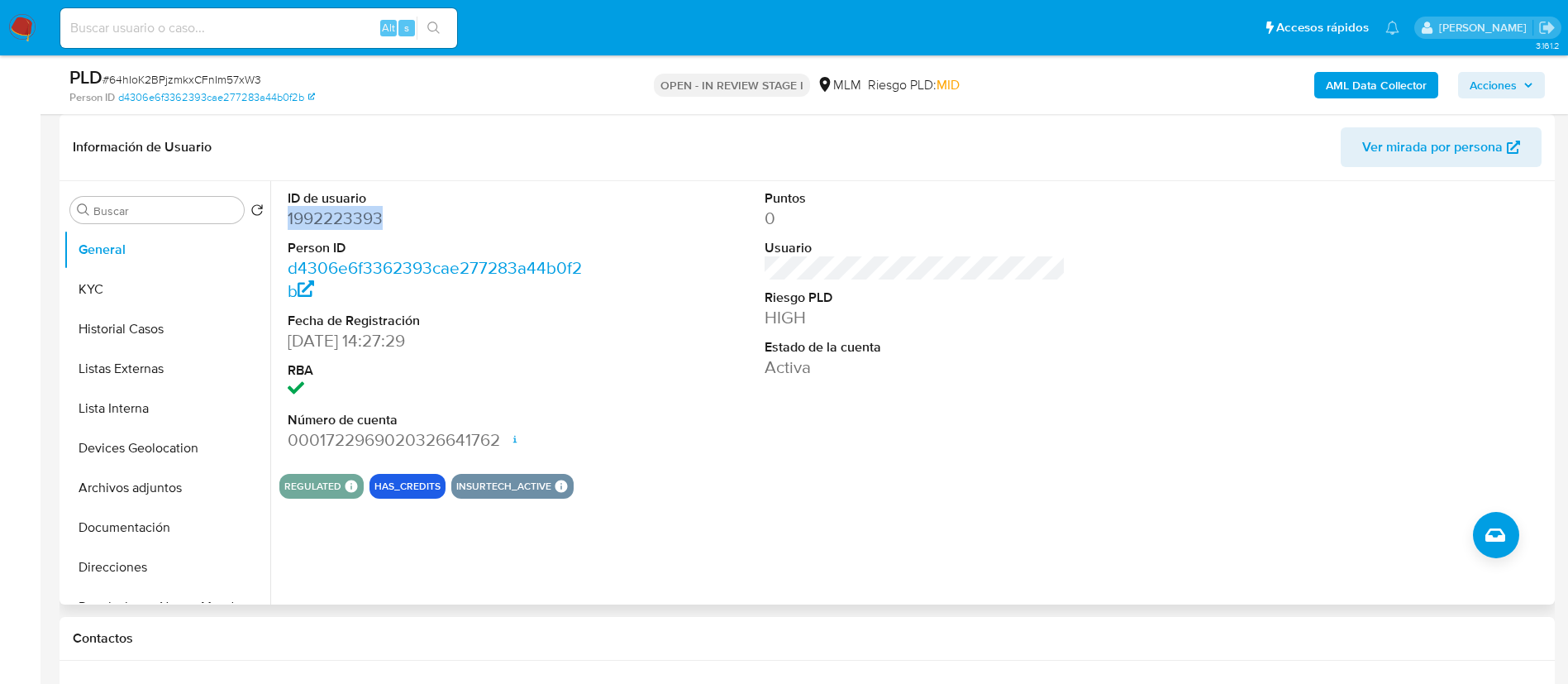
copy dd "1992223393"
click at [26, 29] on img at bounding box center [23, 29] width 29 height 29
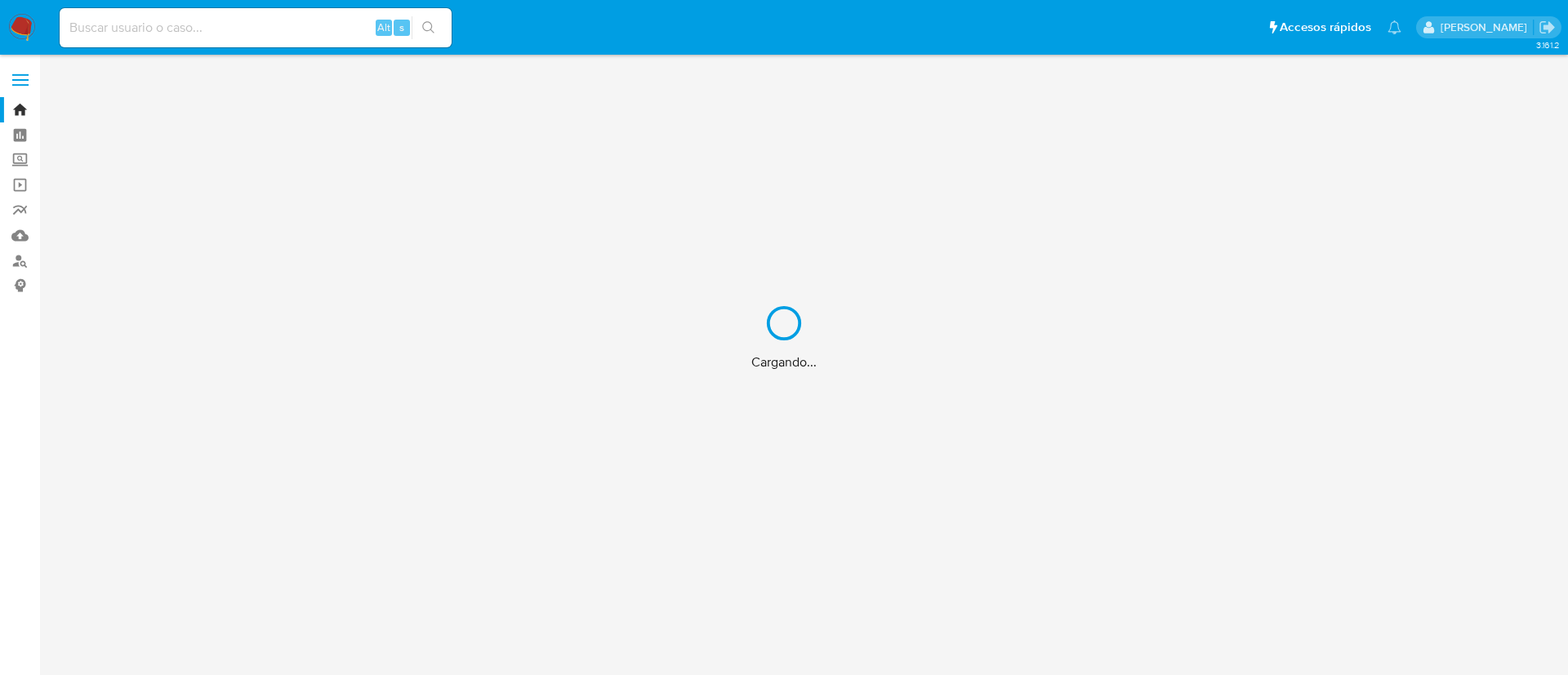
click at [18, 234] on div "Cargando..." at bounding box center [784, 337] width 1568 height 675
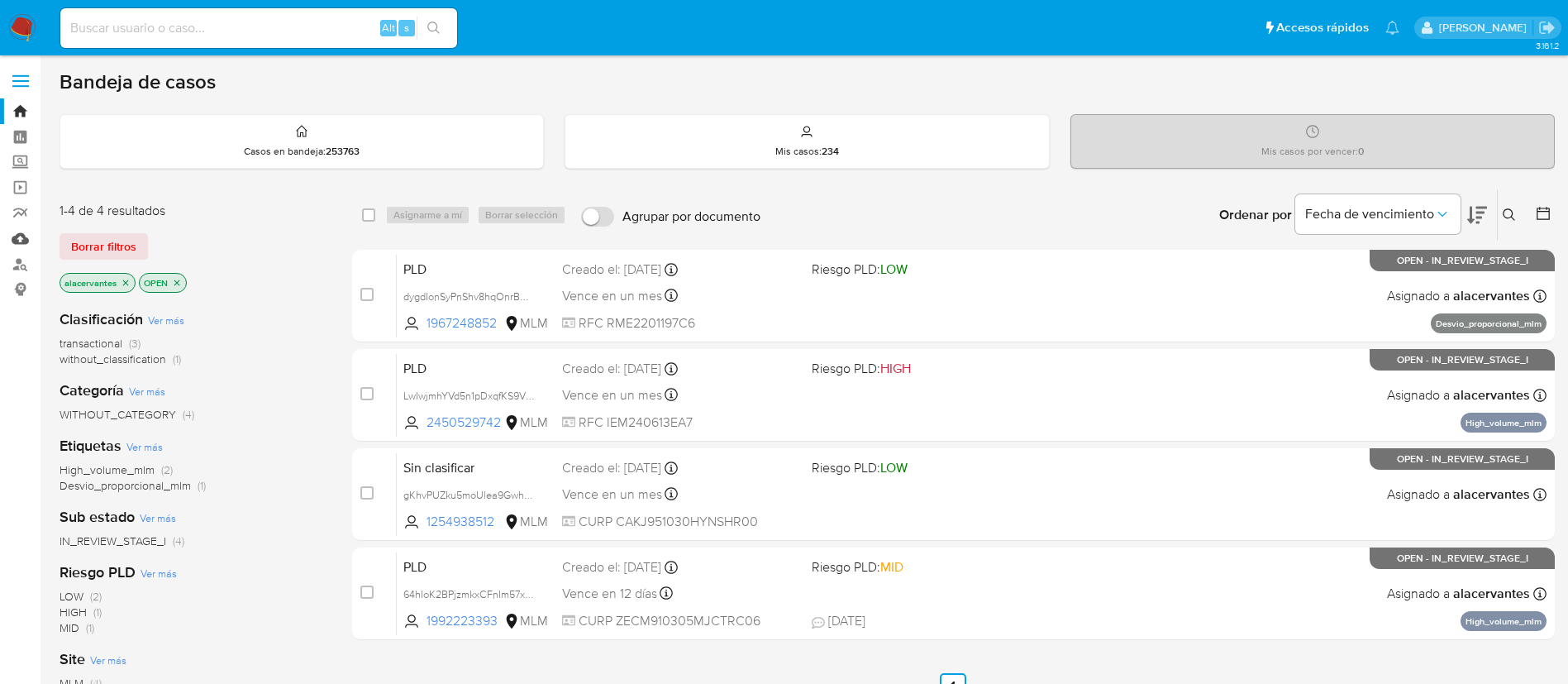
click at [24, 239] on link "Mulan" at bounding box center [98, 238] width 197 height 26
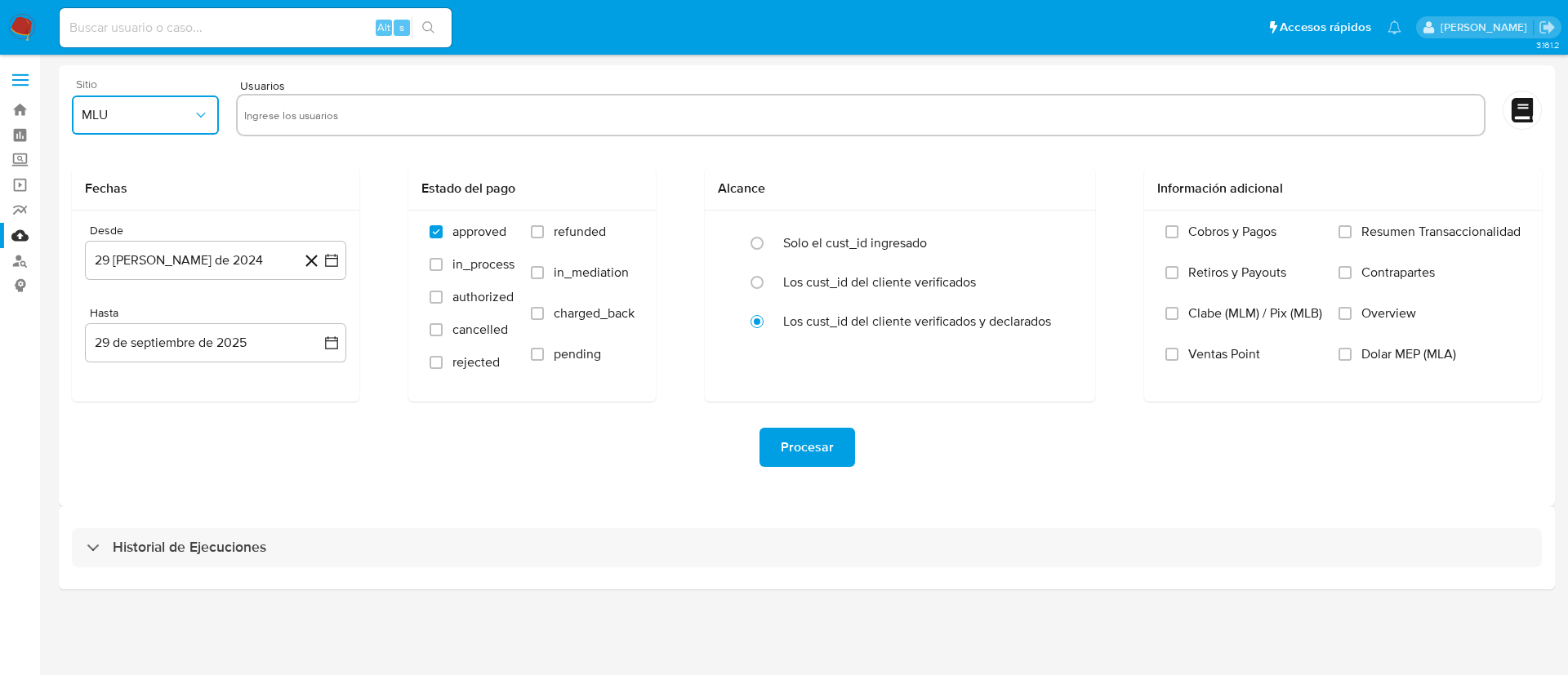
click at [193, 120] on icon "button" at bounding box center [201, 115] width 17 height 17
click at [149, 349] on div "MLM" at bounding box center [141, 354] width 118 height 39
click at [321, 110] on input "text" at bounding box center [861, 115] width 1233 height 27
type input "1992223393"
click at [333, 258] on icon "button" at bounding box center [332, 260] width 17 height 17
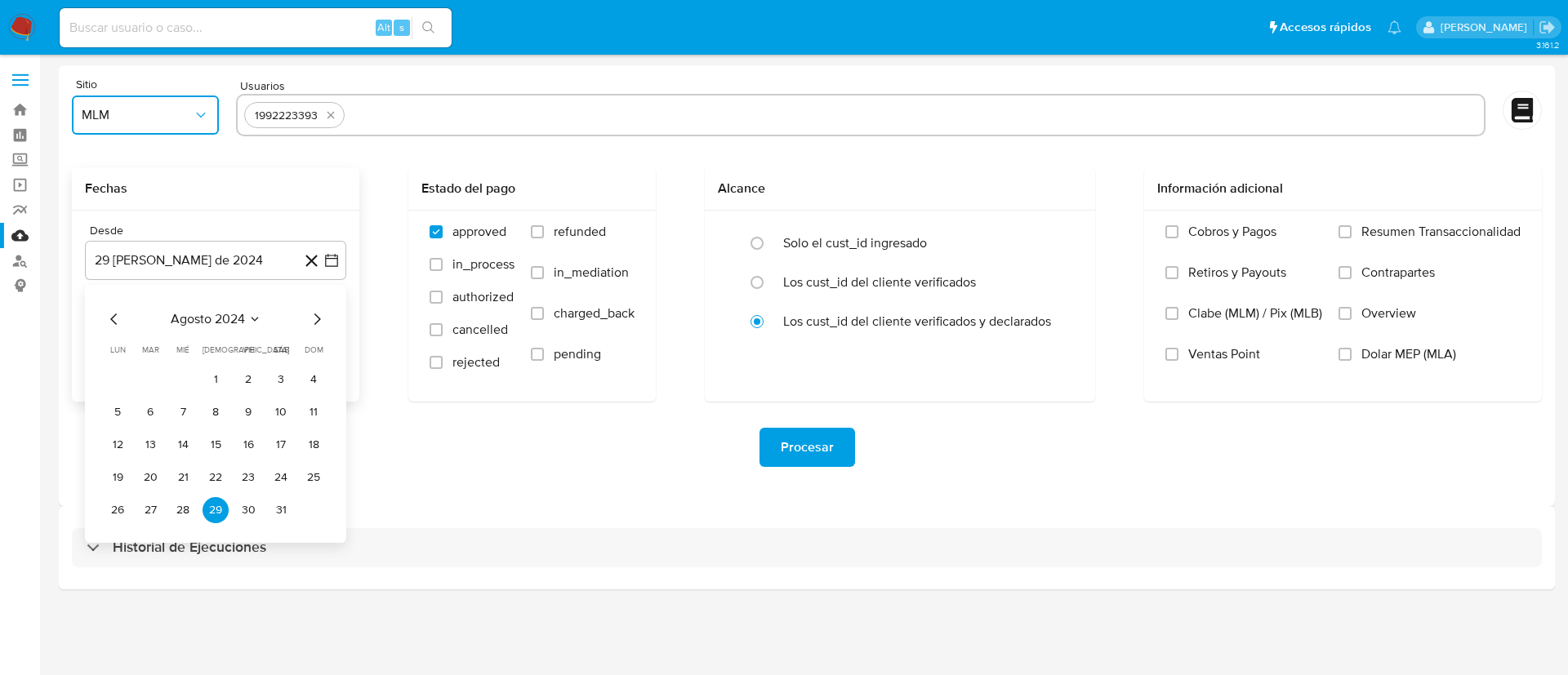
click at [114, 314] on icon "Mes anterior" at bounding box center [114, 319] width 20 height 20
click at [113, 319] on icon "Mes anterior" at bounding box center [114, 319] width 20 height 20
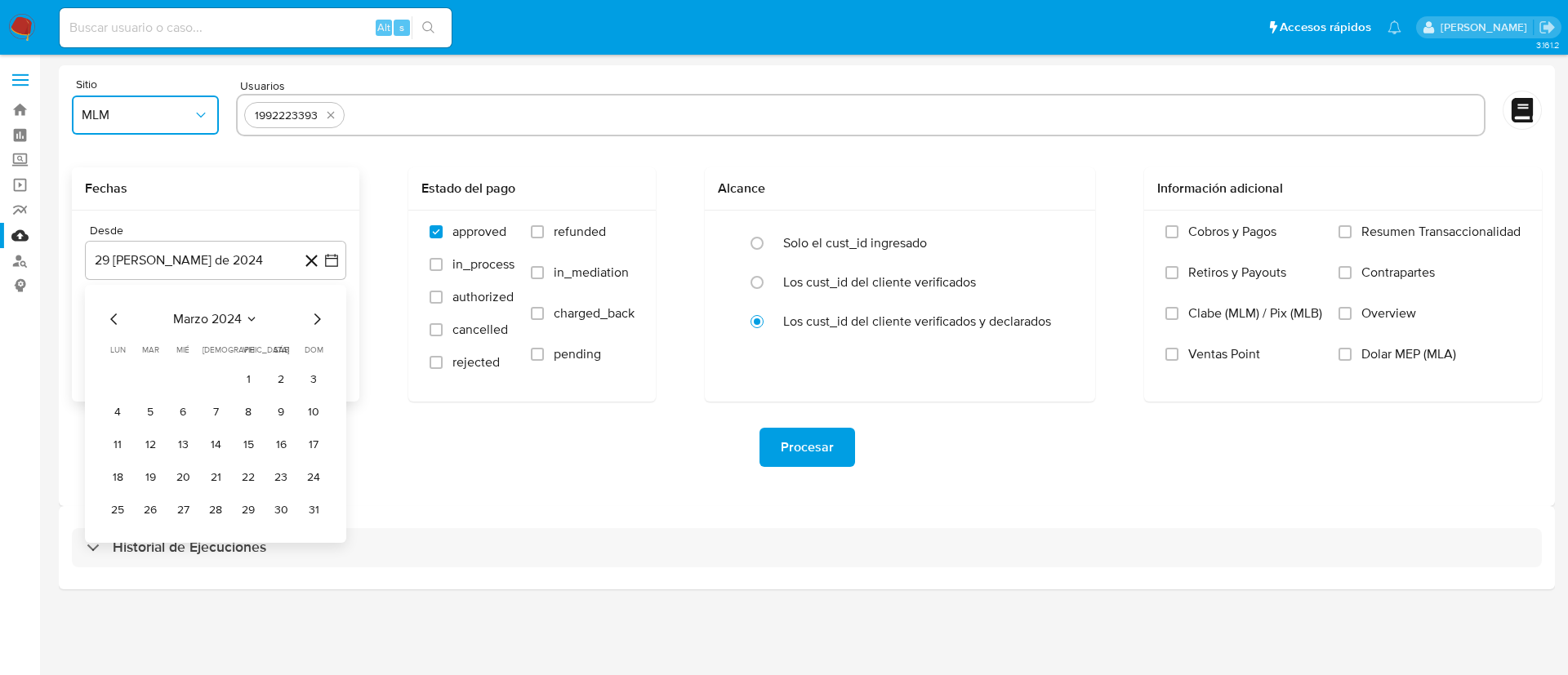
click at [113, 319] on icon "Mes anterior" at bounding box center [114, 319] width 20 height 20
click at [218, 380] on button "1" at bounding box center [215, 379] width 27 height 27
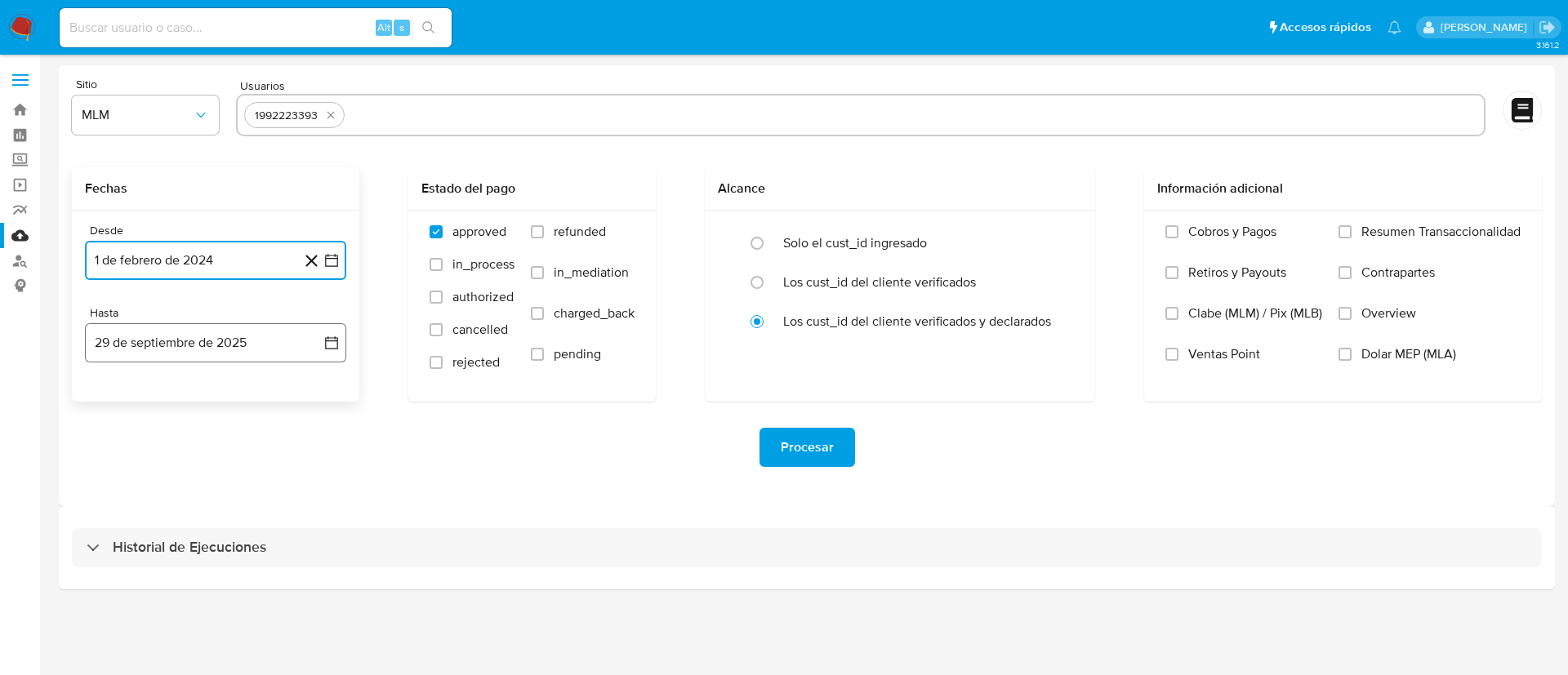
click at [336, 337] on icon "button" at bounding box center [332, 343] width 13 height 13
click at [112, 399] on icon "Mes anterior" at bounding box center [114, 402] width 20 height 20
click at [315, 402] on icon "Mes siguiente" at bounding box center [317, 402] width 20 height 20
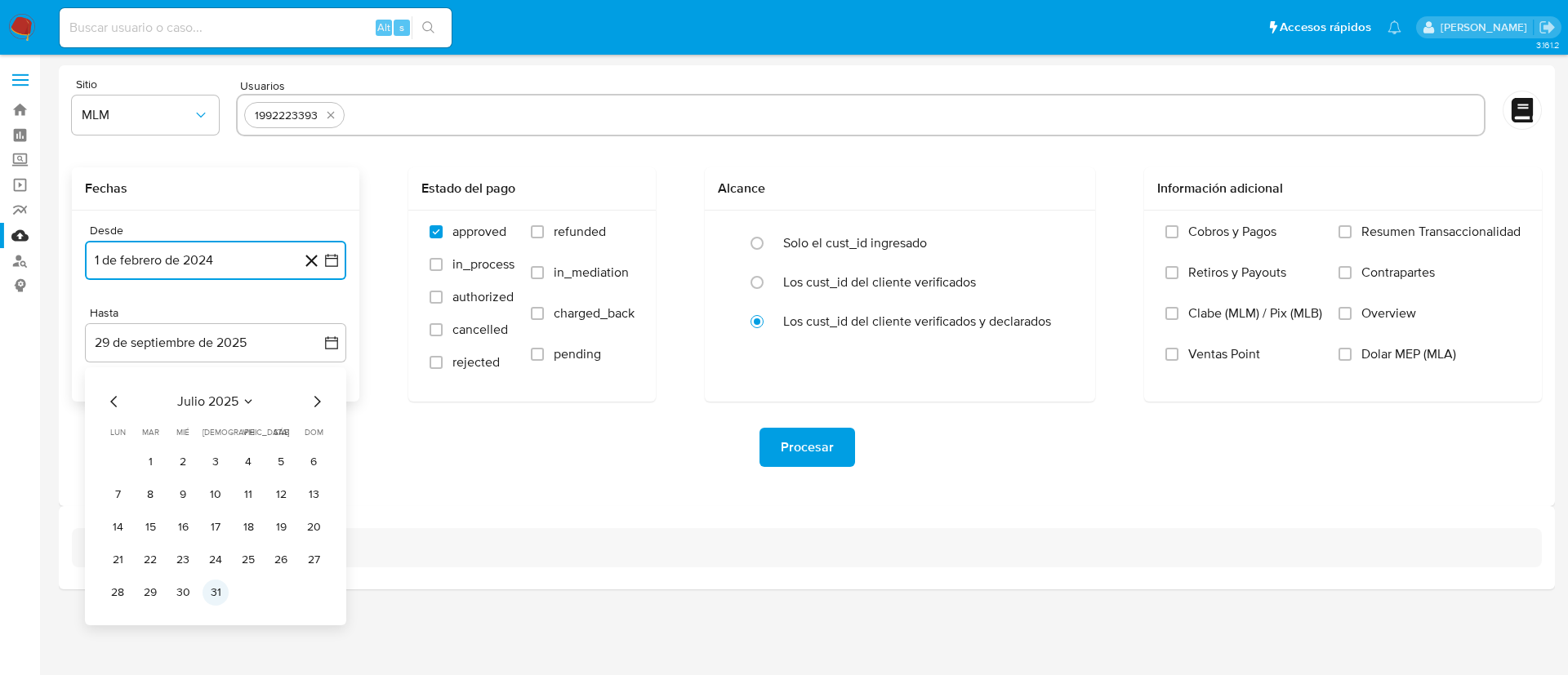
click at [216, 588] on button "31" at bounding box center [215, 593] width 27 height 27
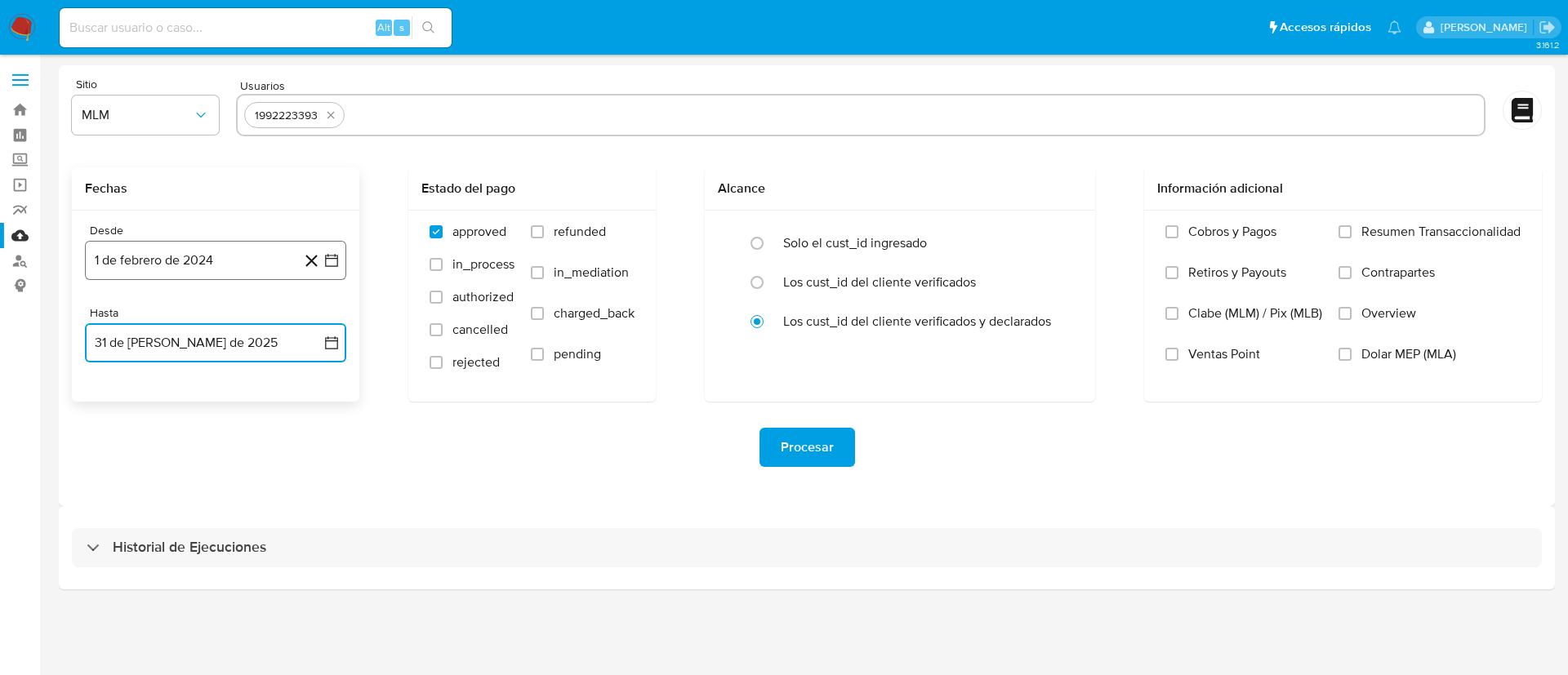
click at [346, 265] on button "1 de febrero de 2024" at bounding box center [215, 260] width 261 height 39
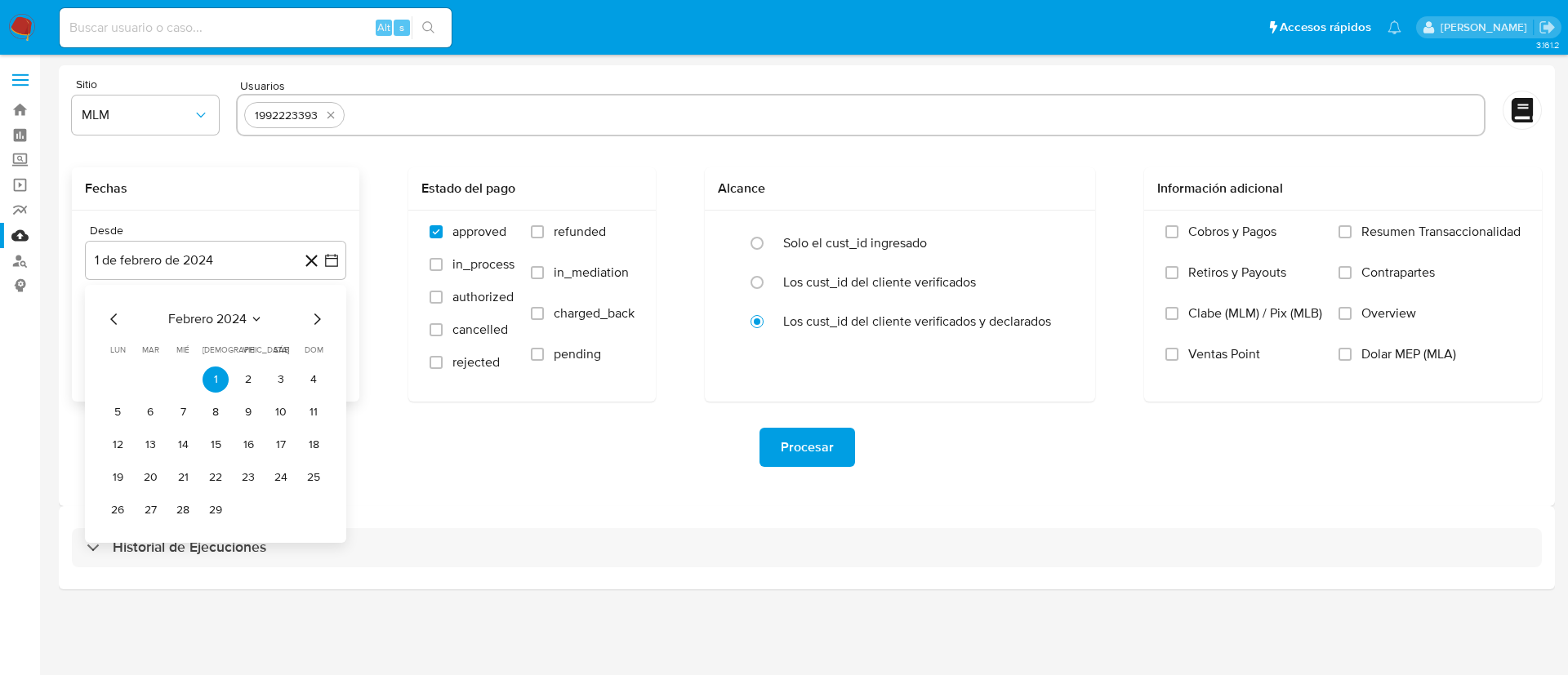
click at [251, 319] on icon "Seleccionar mes y año" at bounding box center [257, 319] width 13 height 13
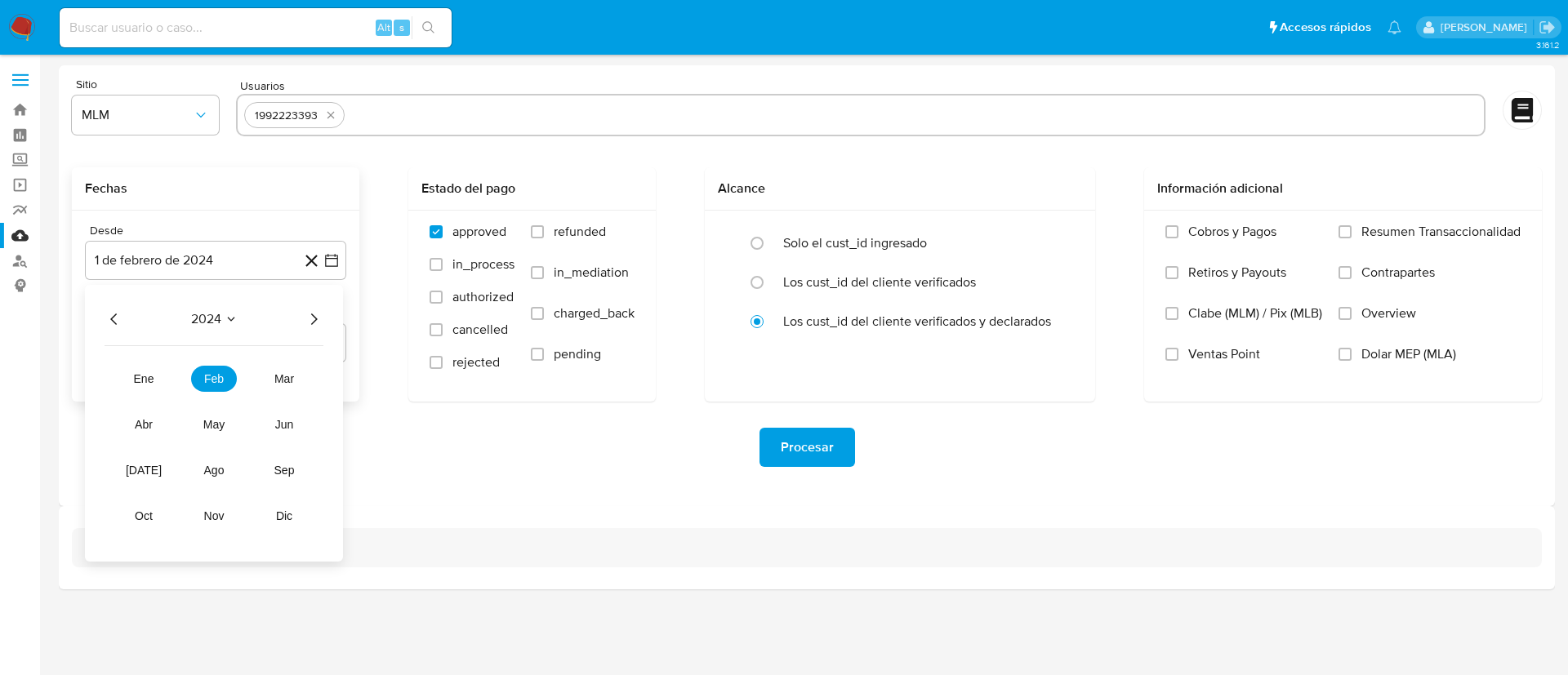
click at [320, 320] on icon "Año siguiente" at bounding box center [314, 319] width 20 height 20
click at [219, 382] on span "feb" at bounding box center [214, 378] width 20 height 13
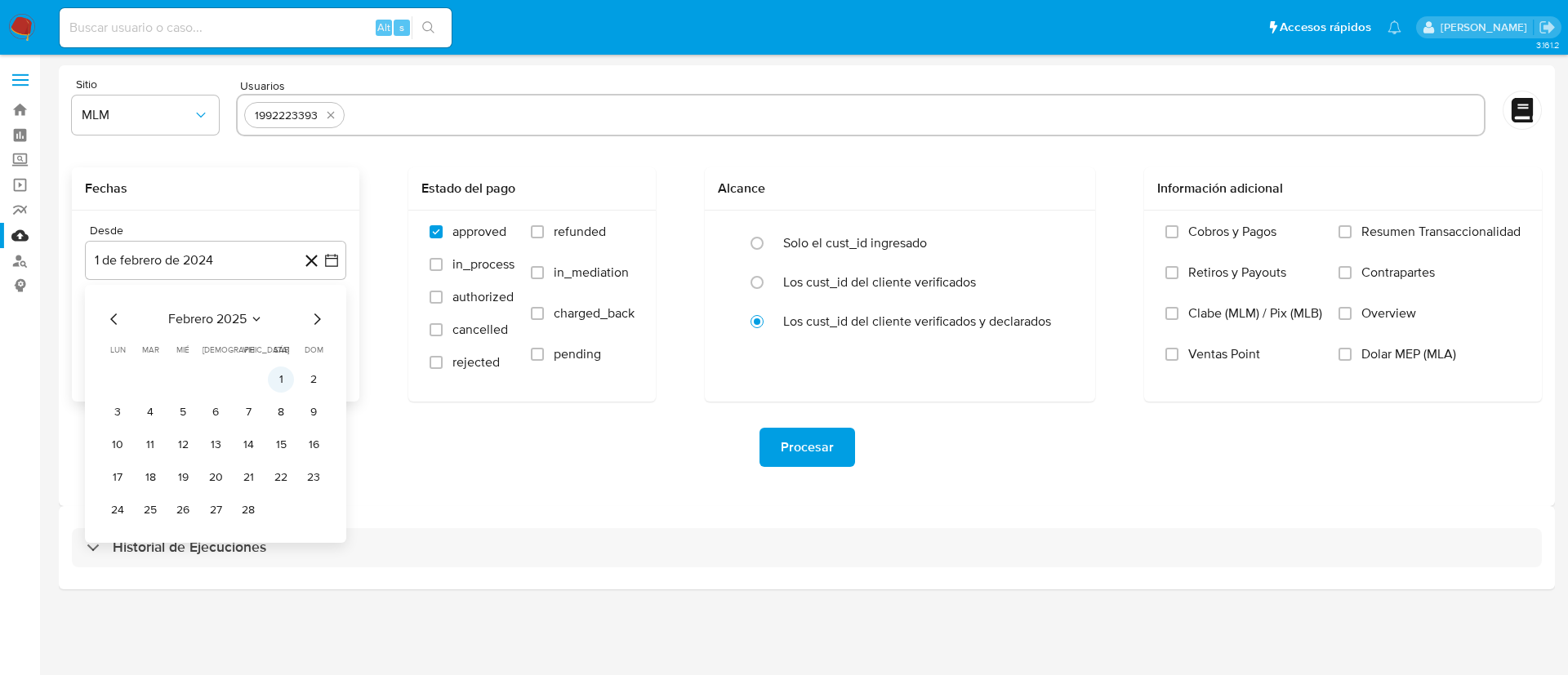
click at [283, 377] on button "1" at bounding box center [281, 379] width 27 height 27
click at [473, 449] on div "Procesar" at bounding box center [807, 446] width 1470 height 39
click at [1349, 304] on label "Contrapartes" at bounding box center [1430, 284] width 182 height 41
click at [1349, 279] on input "Contrapartes" at bounding box center [1345, 272] width 13 height 13
click at [1352, 311] on label "Overview" at bounding box center [1430, 325] width 182 height 41
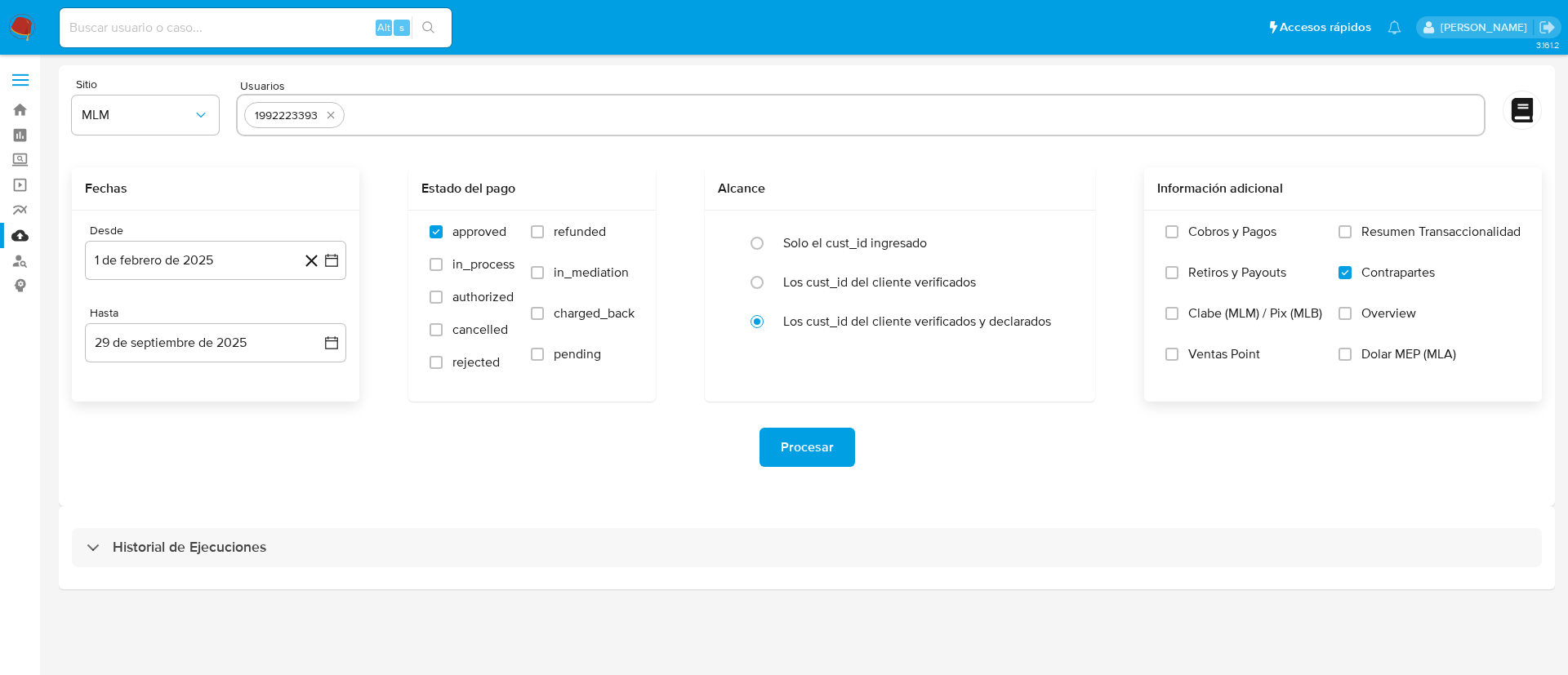
click at [1352, 311] on input "Overview" at bounding box center [1345, 313] width 13 height 13
click at [1353, 268] on label "Contrapartes" at bounding box center [1430, 284] width 182 height 41
click at [1352, 268] on input "Contrapartes" at bounding box center [1345, 272] width 13 height 13
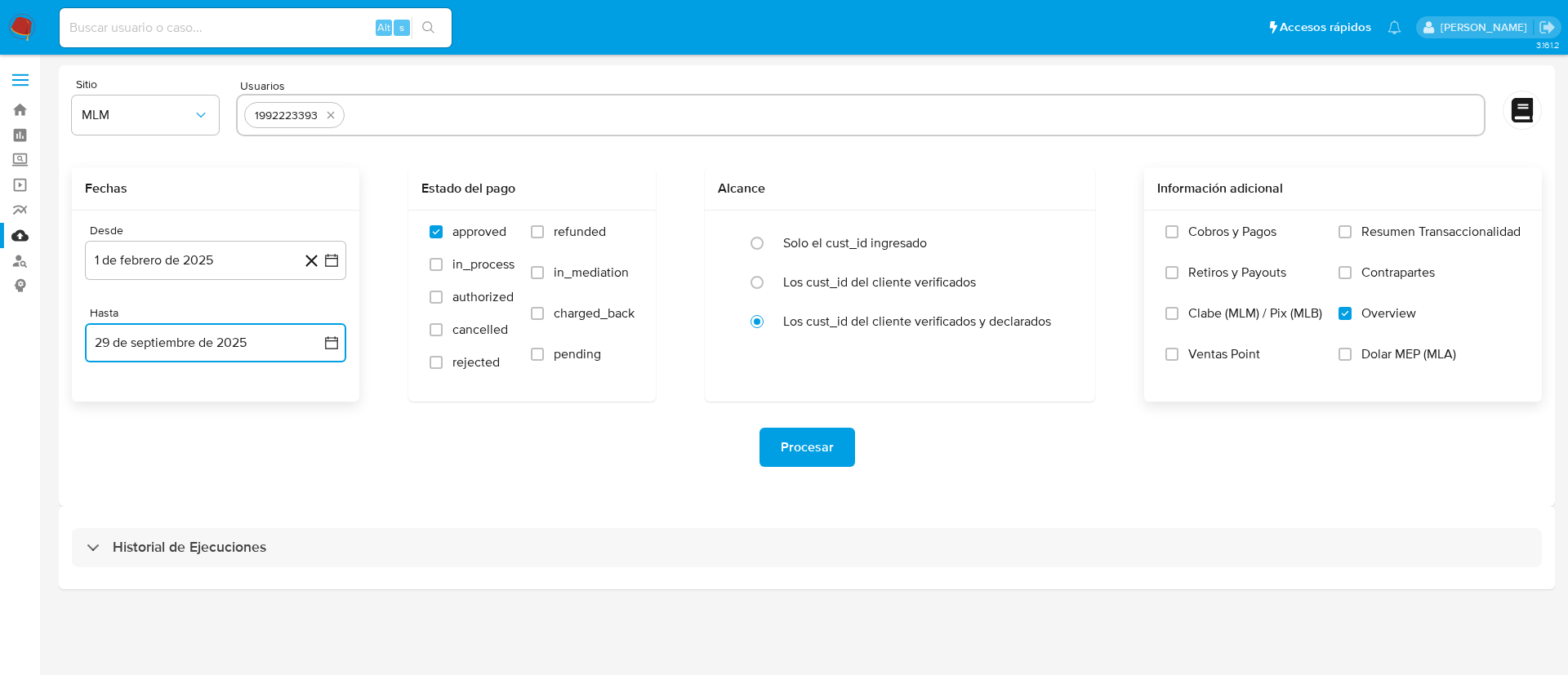
click at [327, 340] on icon "button" at bounding box center [332, 343] width 13 height 13
click at [112, 409] on icon "Mes anterior" at bounding box center [114, 402] width 20 height 20
click at [109, 400] on icon "Mes anterior" at bounding box center [114, 402] width 20 height 20
click at [215, 586] on button "31" at bounding box center [215, 593] width 27 height 27
click at [394, 475] on div "Procesar" at bounding box center [807, 447] width 1470 height 91
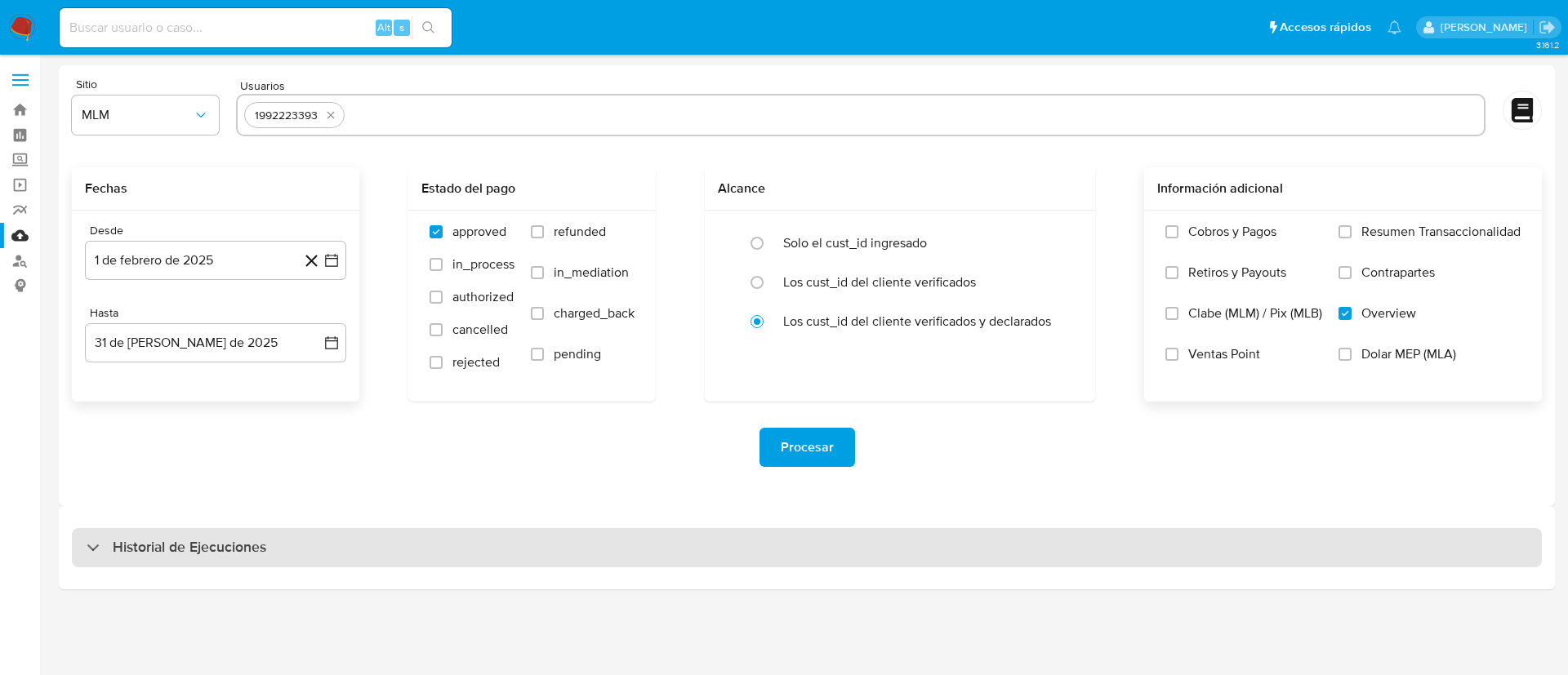
click at [615, 547] on div "Historial de Ejecuciones" at bounding box center [807, 547] width 1470 height 39
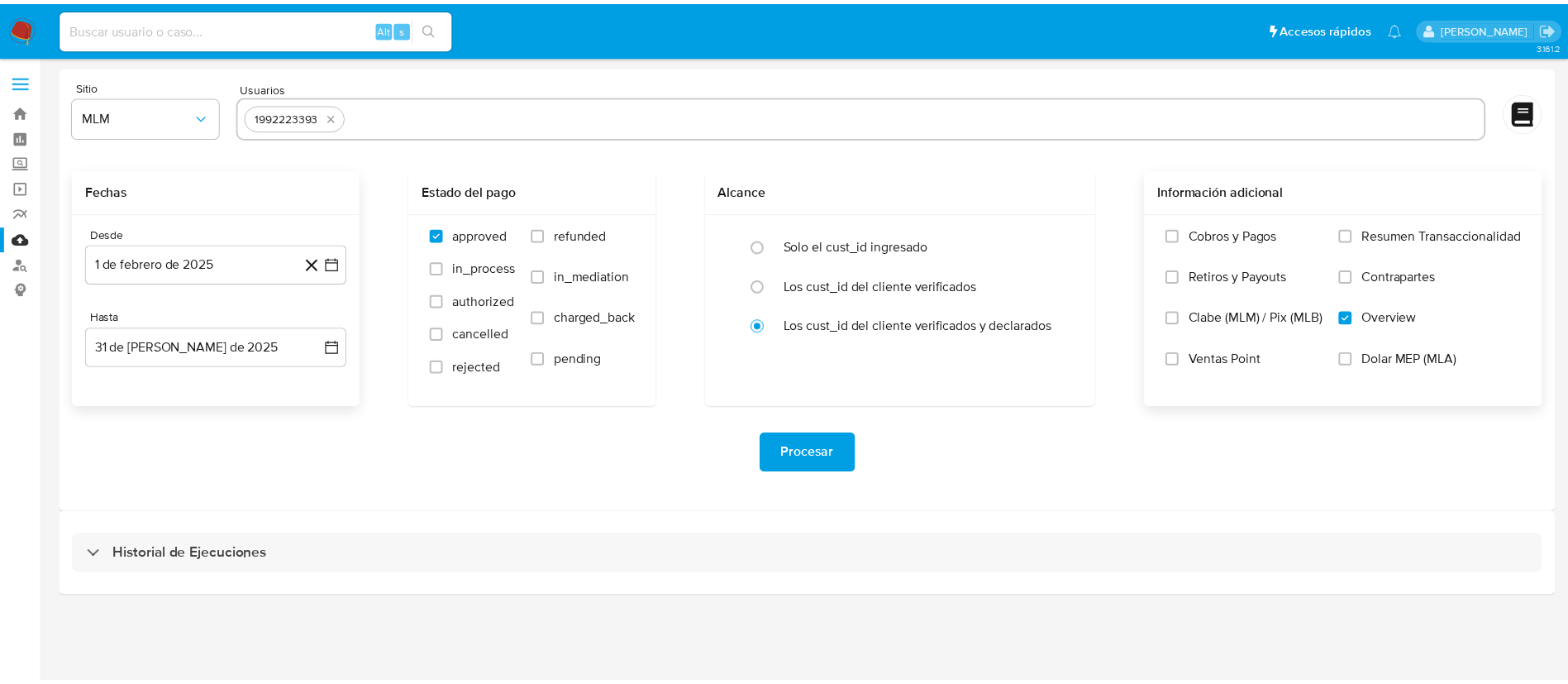
select select "10"
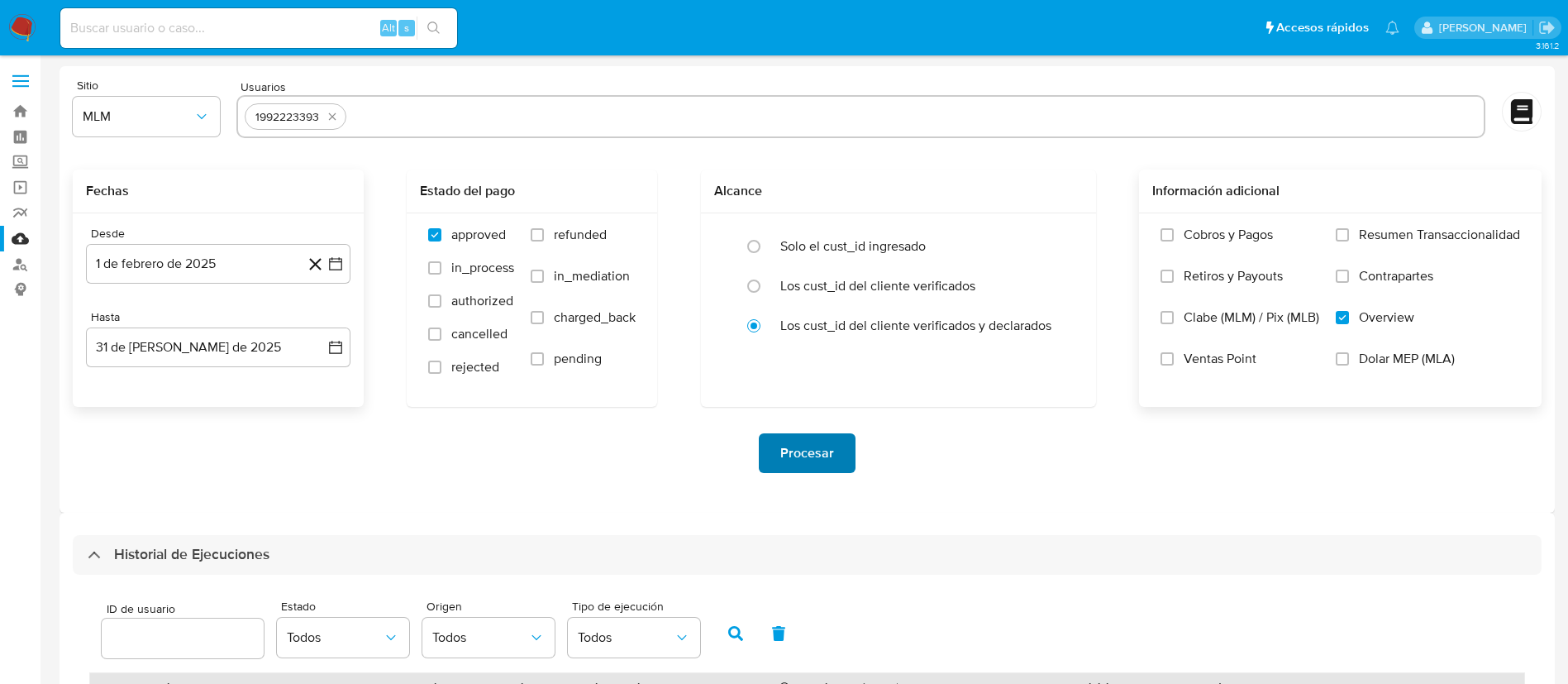
click at [829, 464] on span "Procesar" at bounding box center [807, 452] width 54 height 36
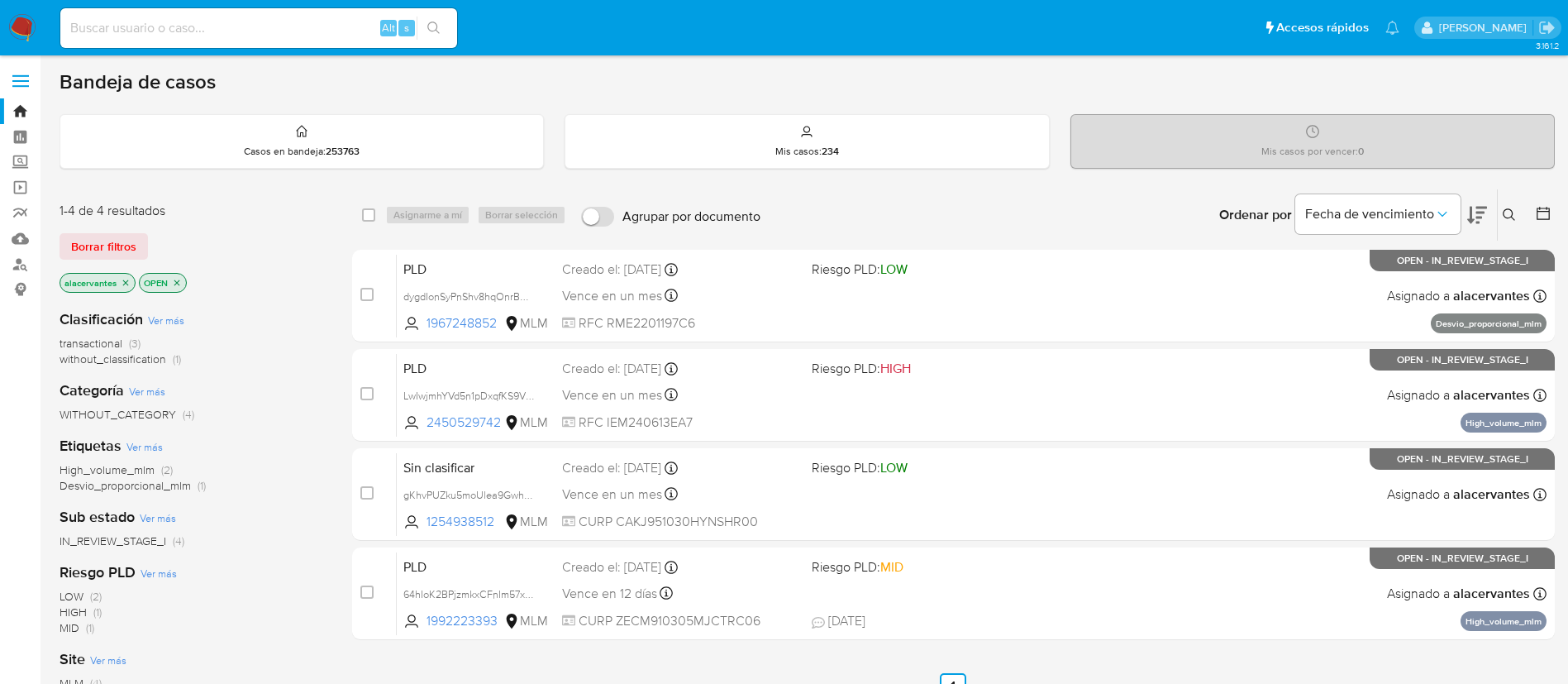
click at [126, 289] on p "alacervantes" at bounding box center [97, 283] width 75 height 18
click at [127, 288] on p "alacervantes" at bounding box center [97, 283] width 75 height 18
click at [125, 283] on icon "close-filter" at bounding box center [126, 282] width 6 height 6
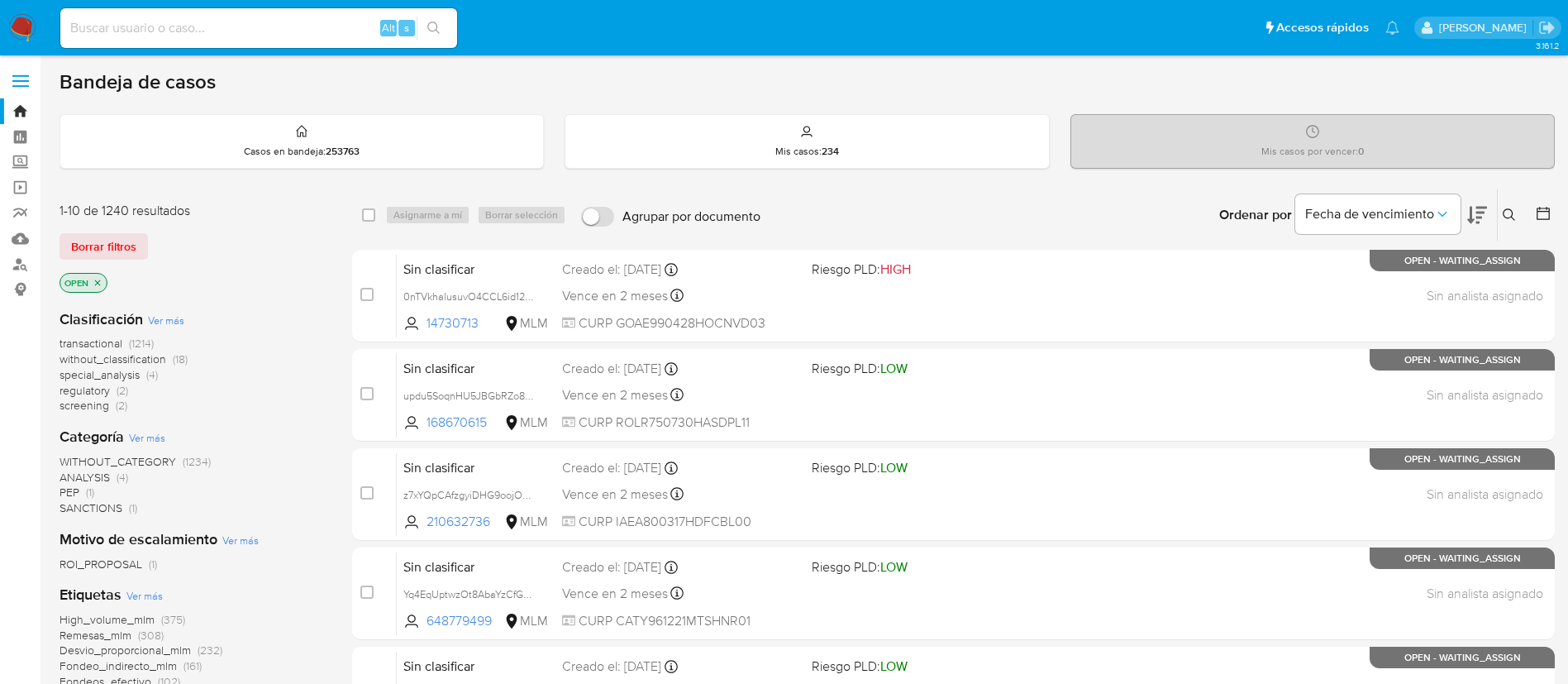
click at [1508, 210] on icon at bounding box center [1509, 215] width 13 height 13
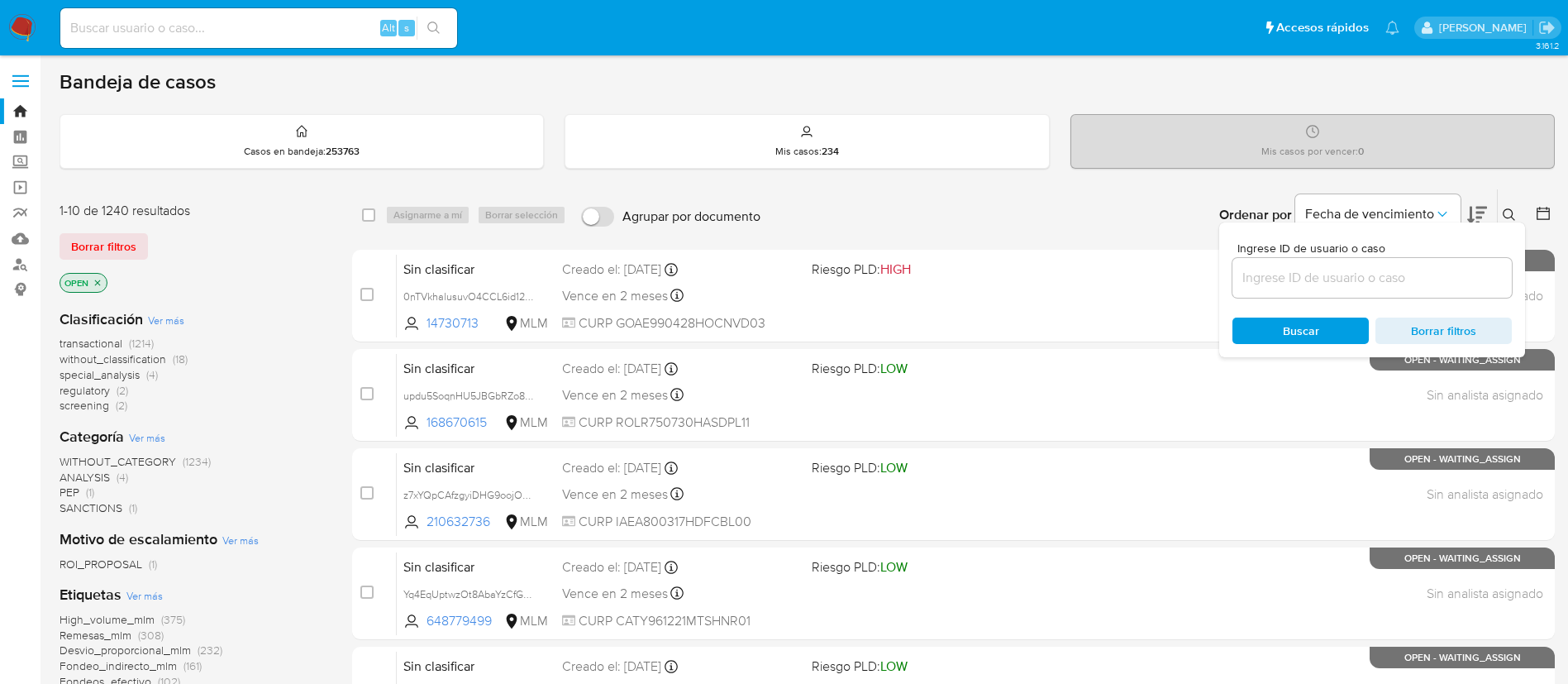
click at [1333, 269] on input at bounding box center [1372, 278] width 279 height 22
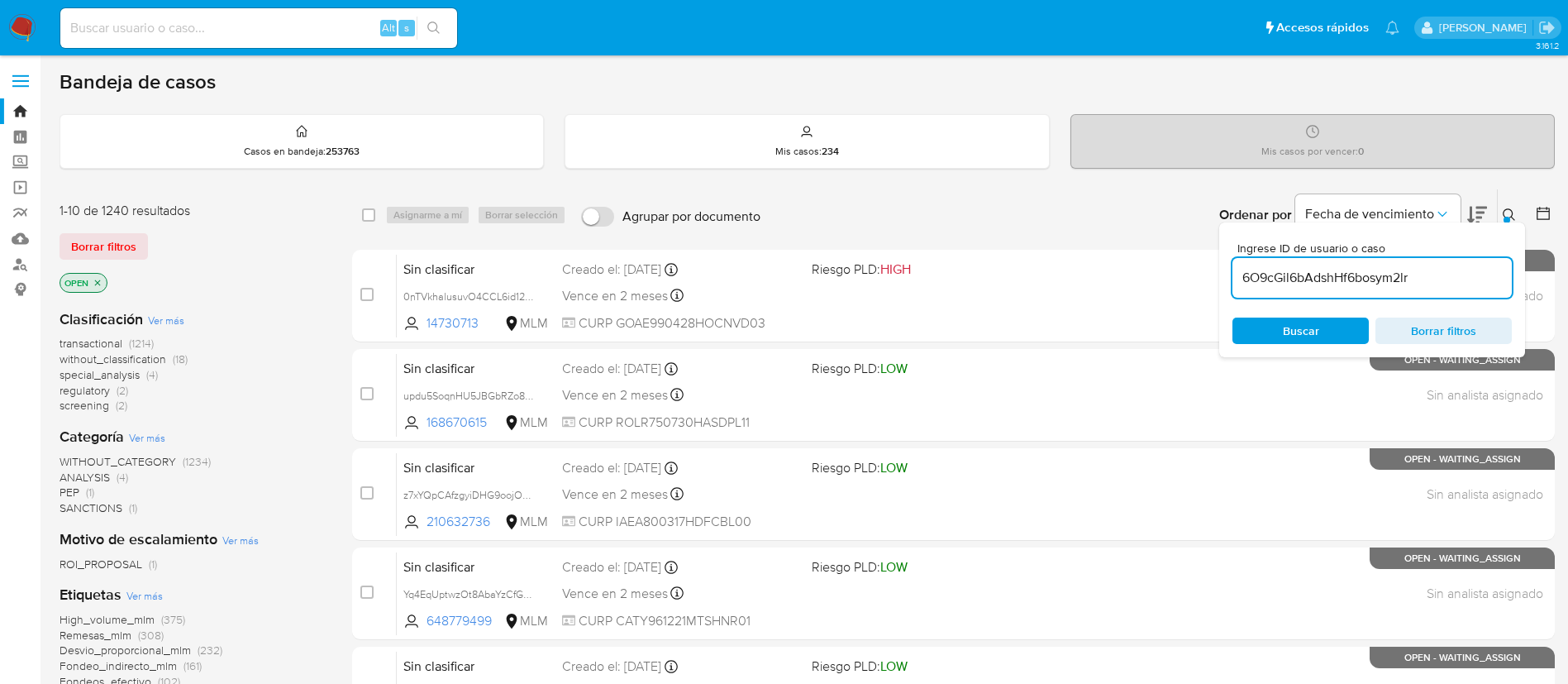
type input "6O9cGil6bAdshHf6bosym2lr"
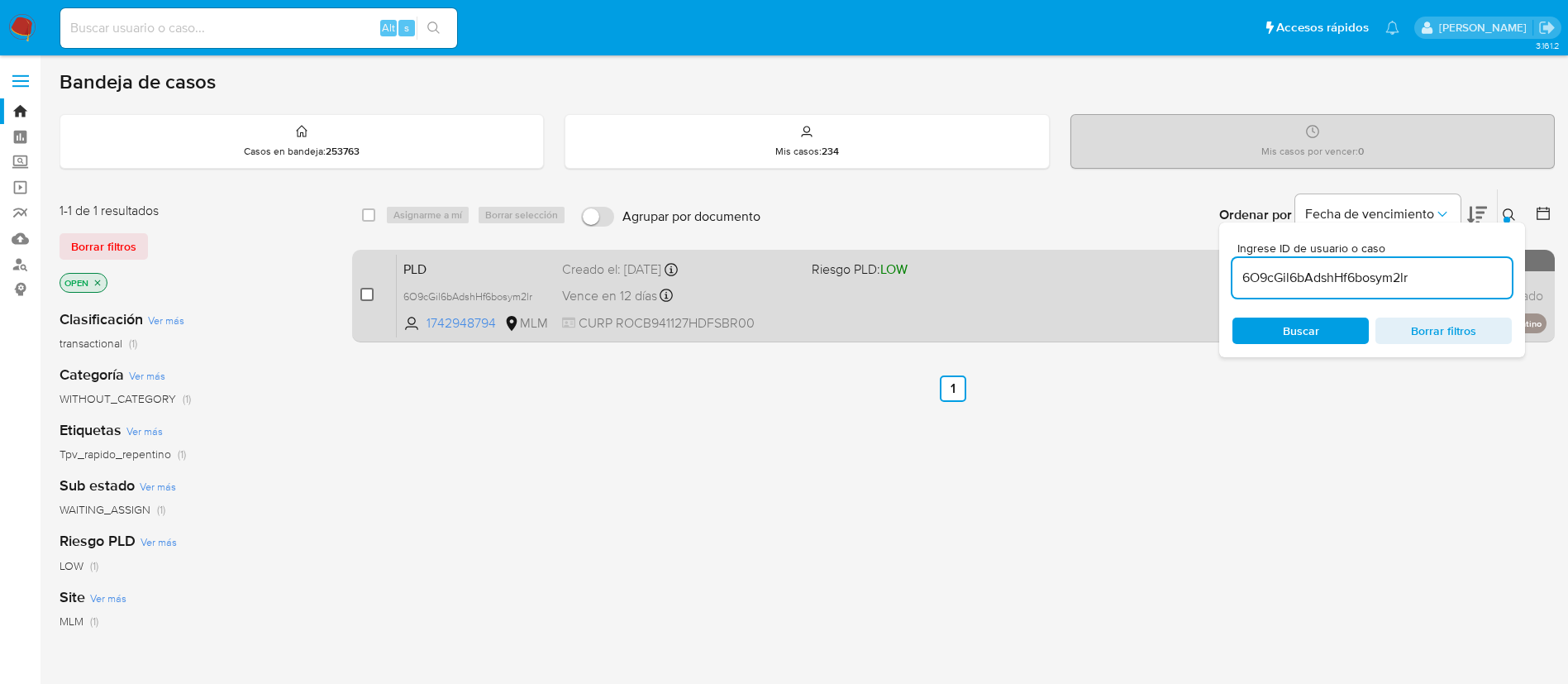
click at [365, 290] on input "checkbox" at bounding box center [367, 295] width 13 height 13
checkbox input "true"
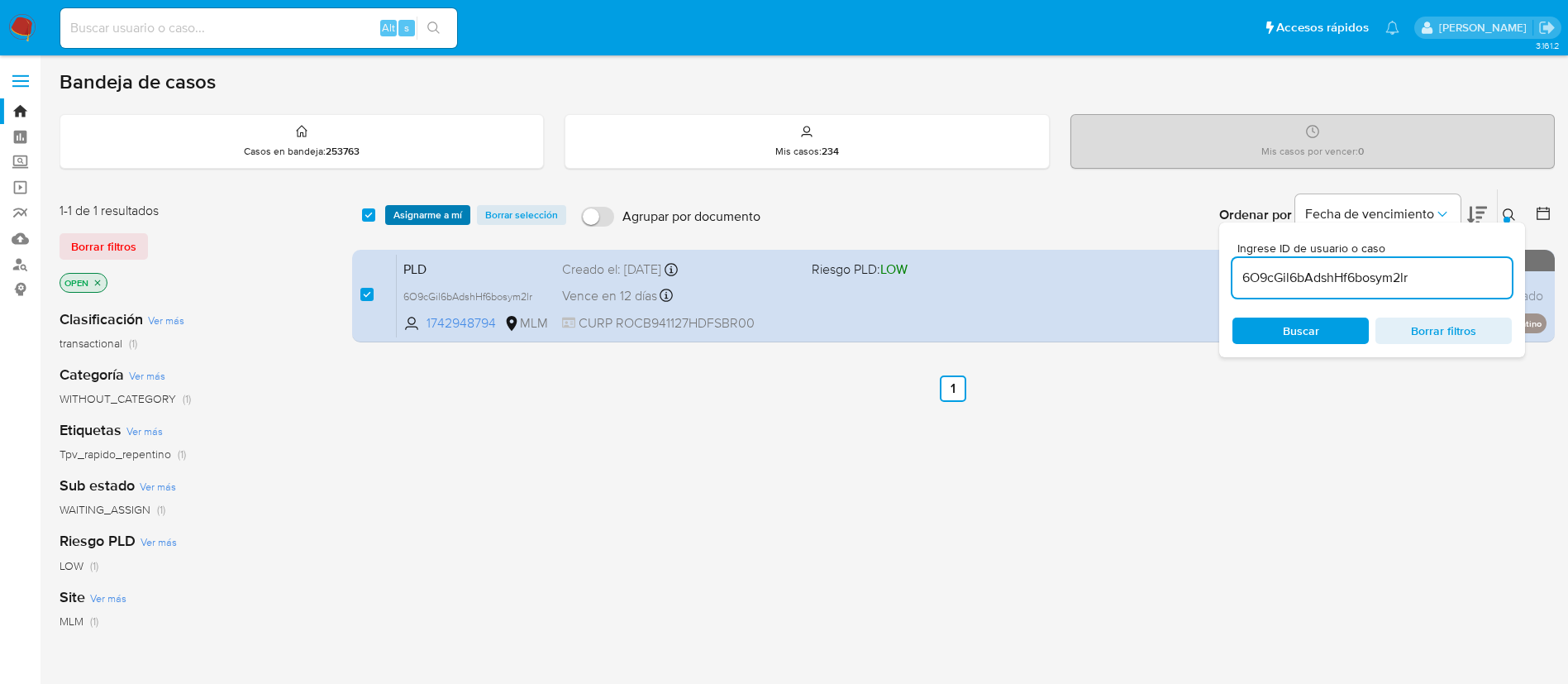
click at [432, 217] on span "Asignarme a mí" at bounding box center [428, 215] width 69 height 17
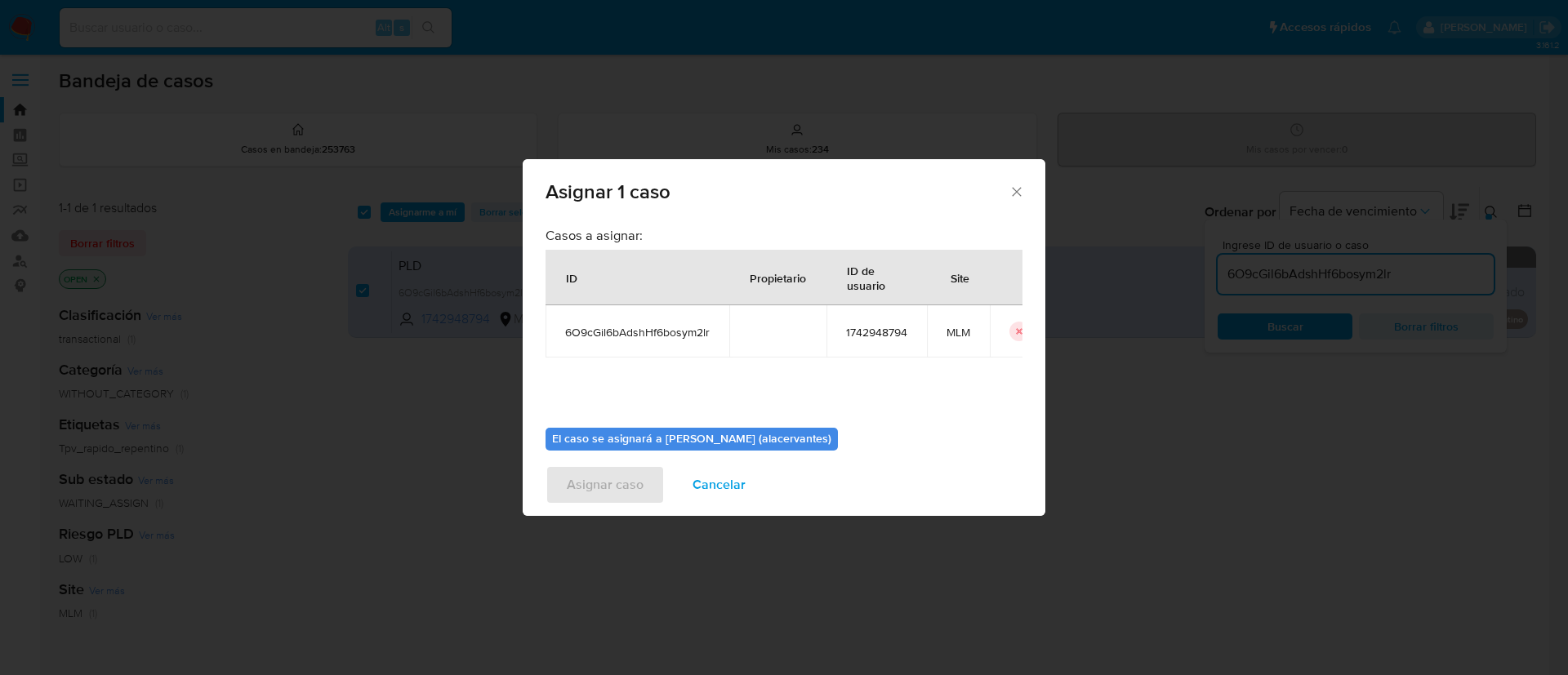
scroll to position [84, 0]
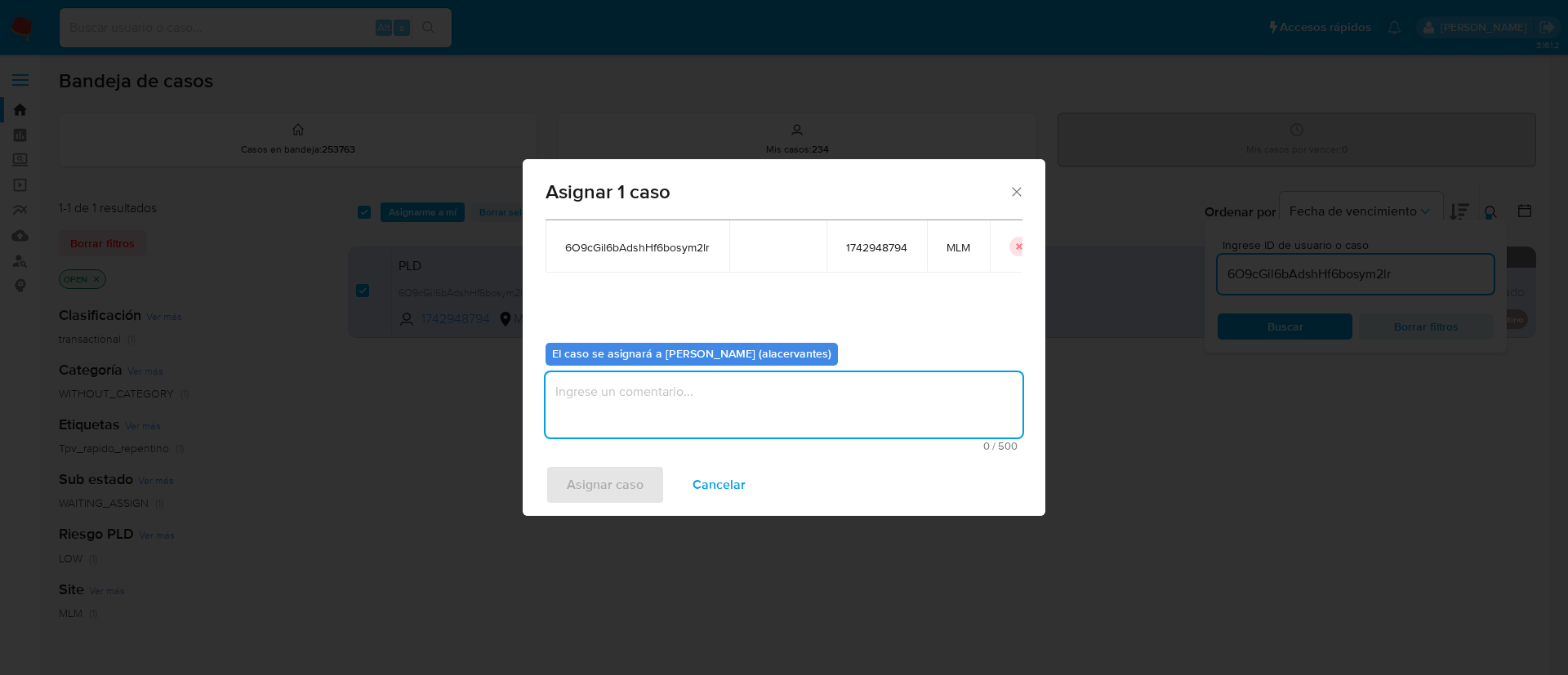
click at [791, 398] on textarea "assign-modal" at bounding box center [783, 404] width 477 height 65
type textarea "AC"
click at [646, 480] on button "Asignar caso" at bounding box center [605, 485] width 119 height 39
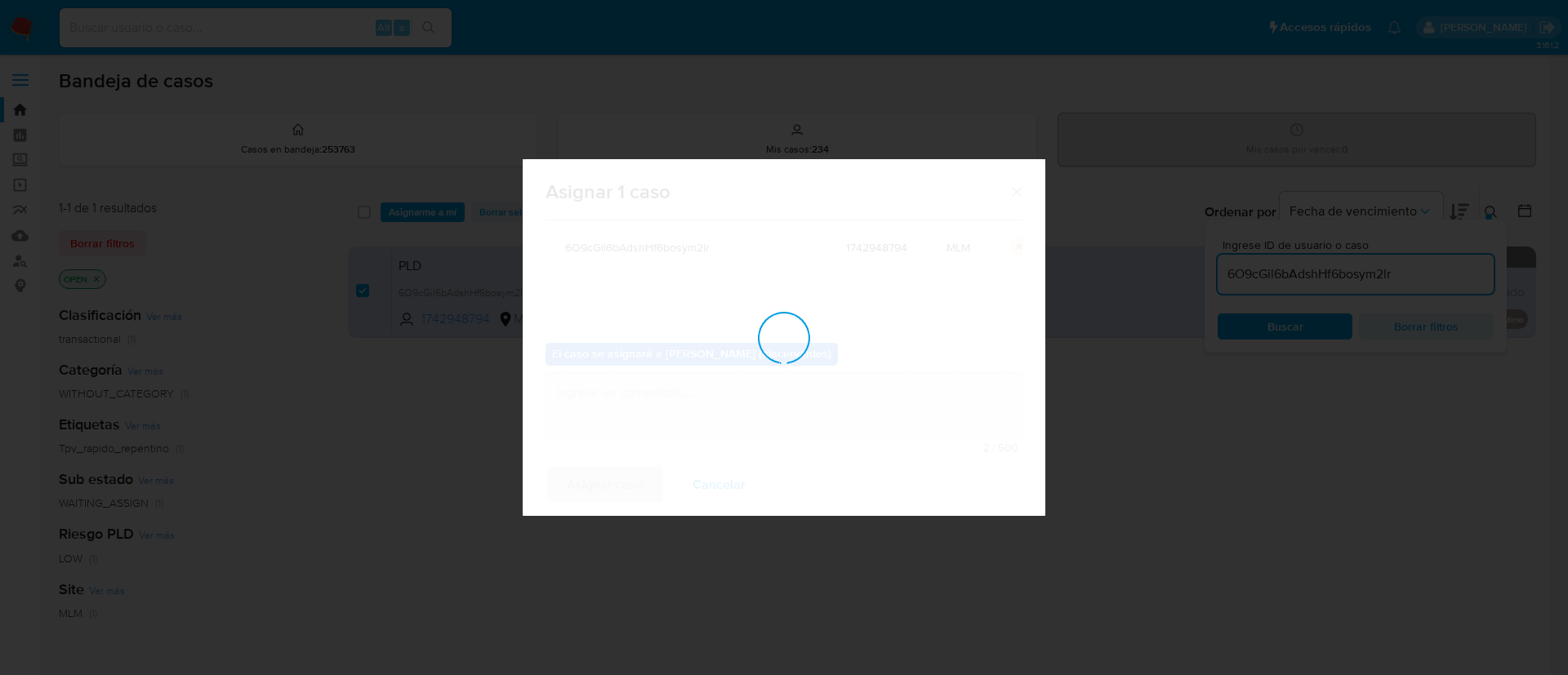
checkbox input "false"
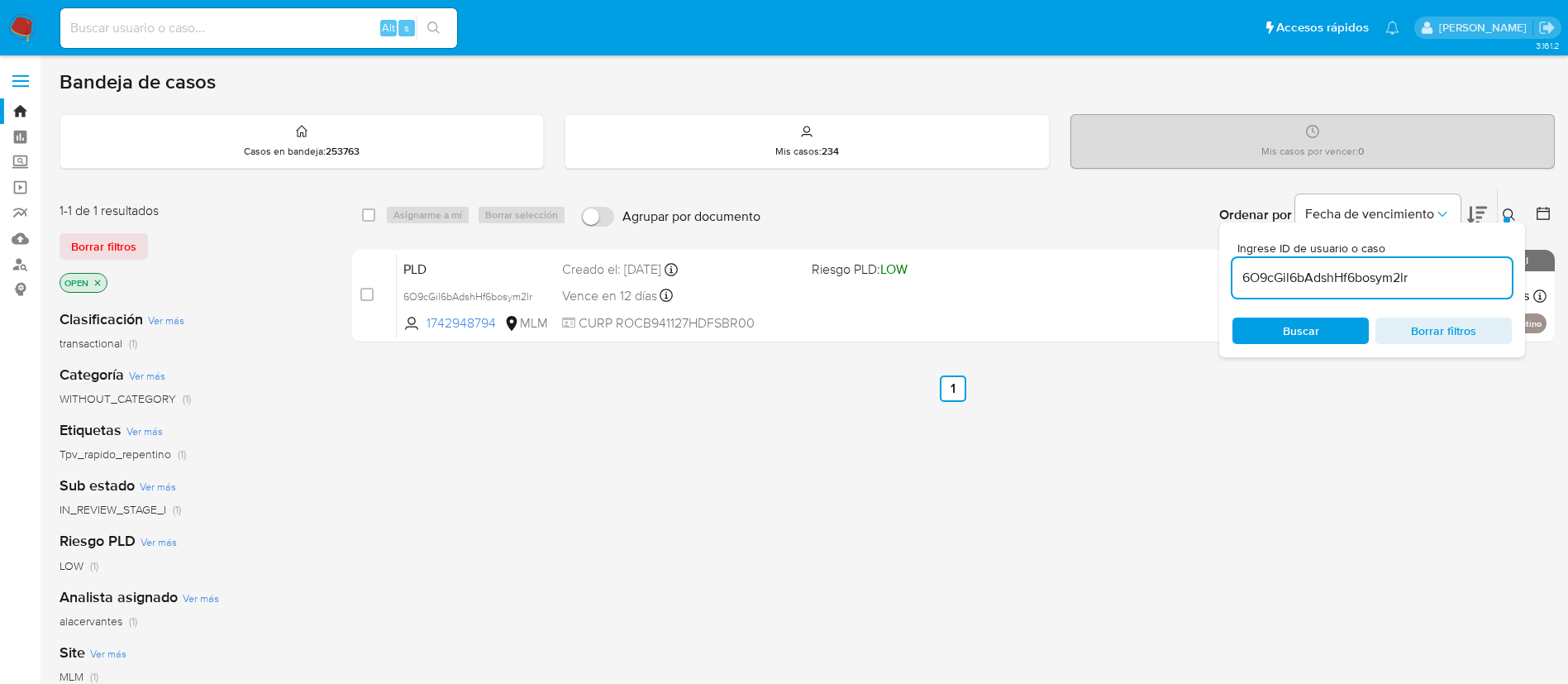
click at [1465, 418] on div "select-all-cases-checkbox Asignarme a mí Borrar selección Agrupar por documento…" at bounding box center [954, 563] width 1203 height 749
drag, startPoint x: 1336, startPoint y: 405, endPoint x: 1329, endPoint y: 394, distance: 13.0
click at [1335, 404] on div "select-all-cases-checkbox Asignarme a mí Borrar selección Agrupar por documento…" at bounding box center [954, 563] width 1203 height 749
click at [1508, 211] on icon at bounding box center [1509, 215] width 13 height 13
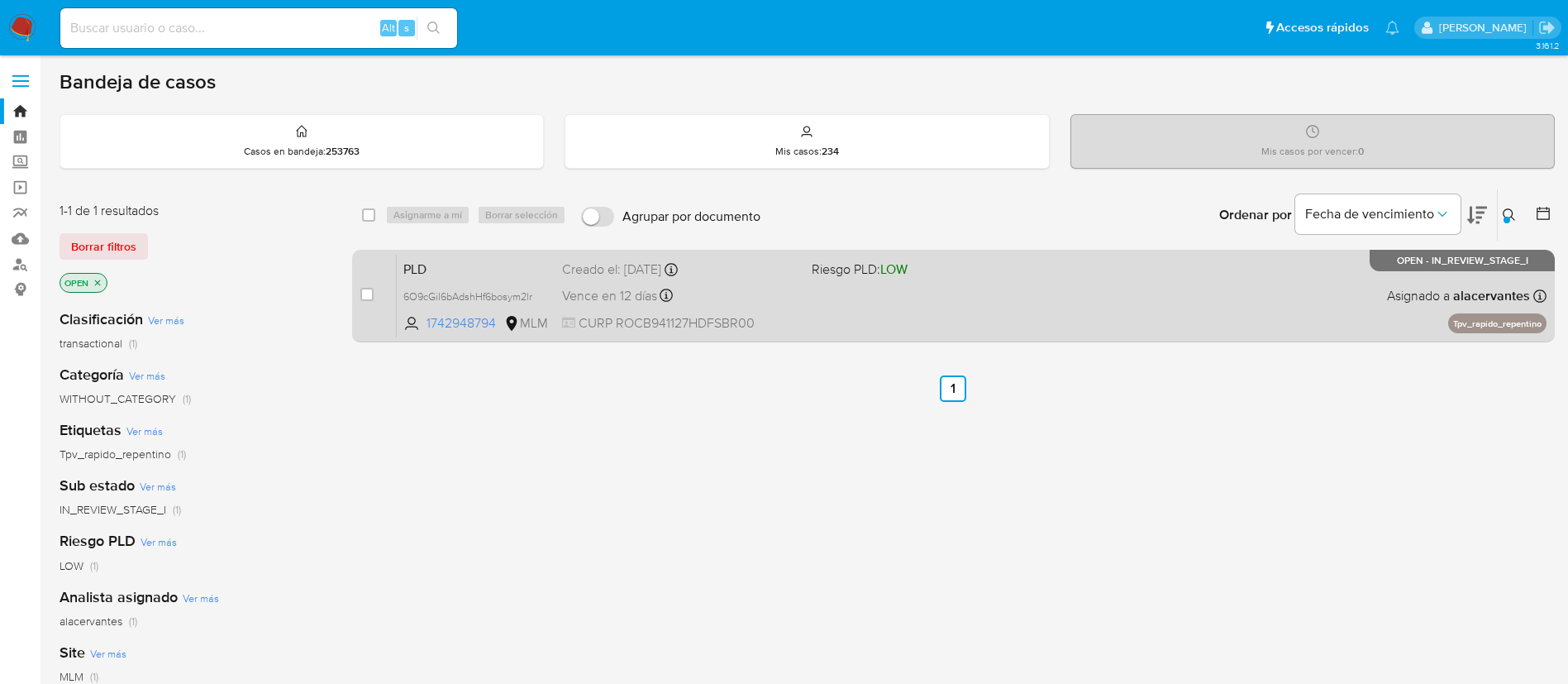
click at [962, 295] on span at bounding box center [930, 295] width 237 height 3
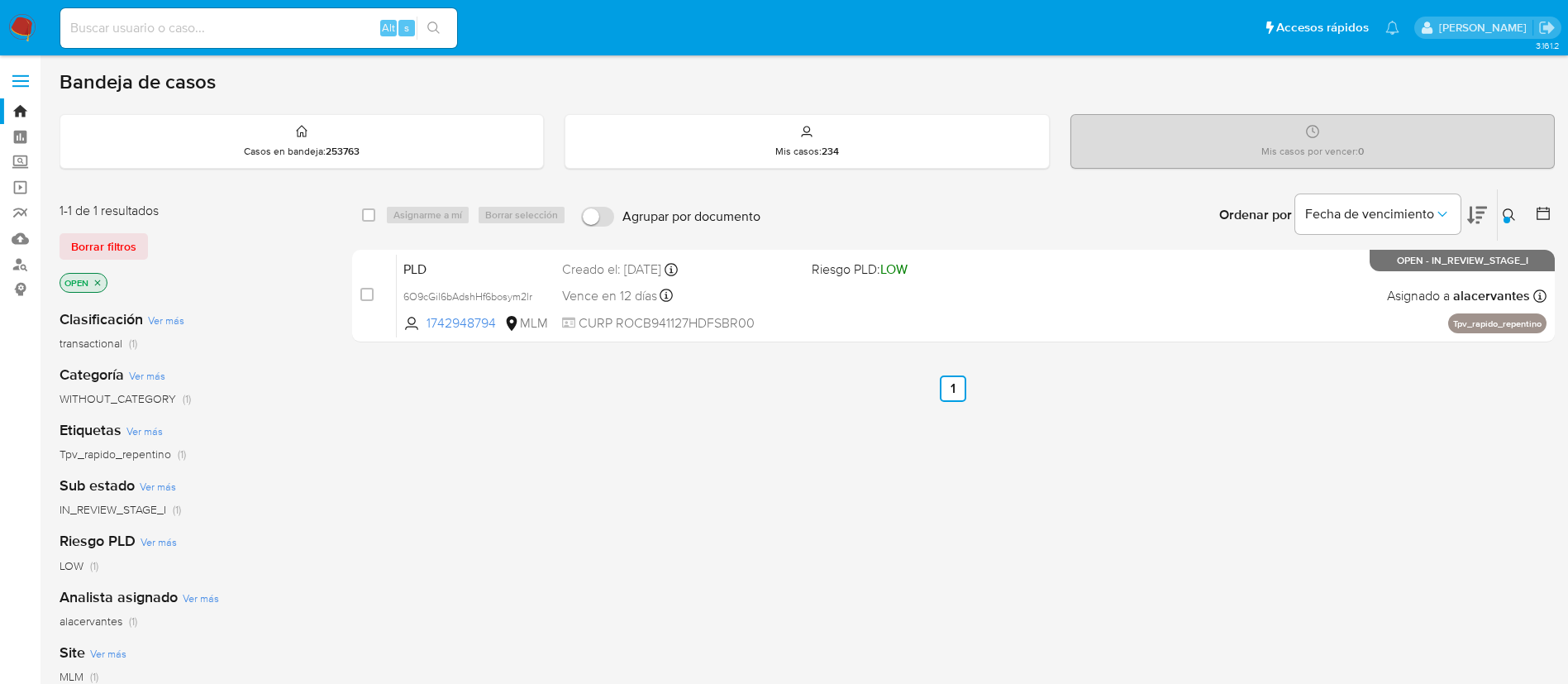
click at [1508, 211] on icon at bounding box center [1509, 215] width 13 height 13
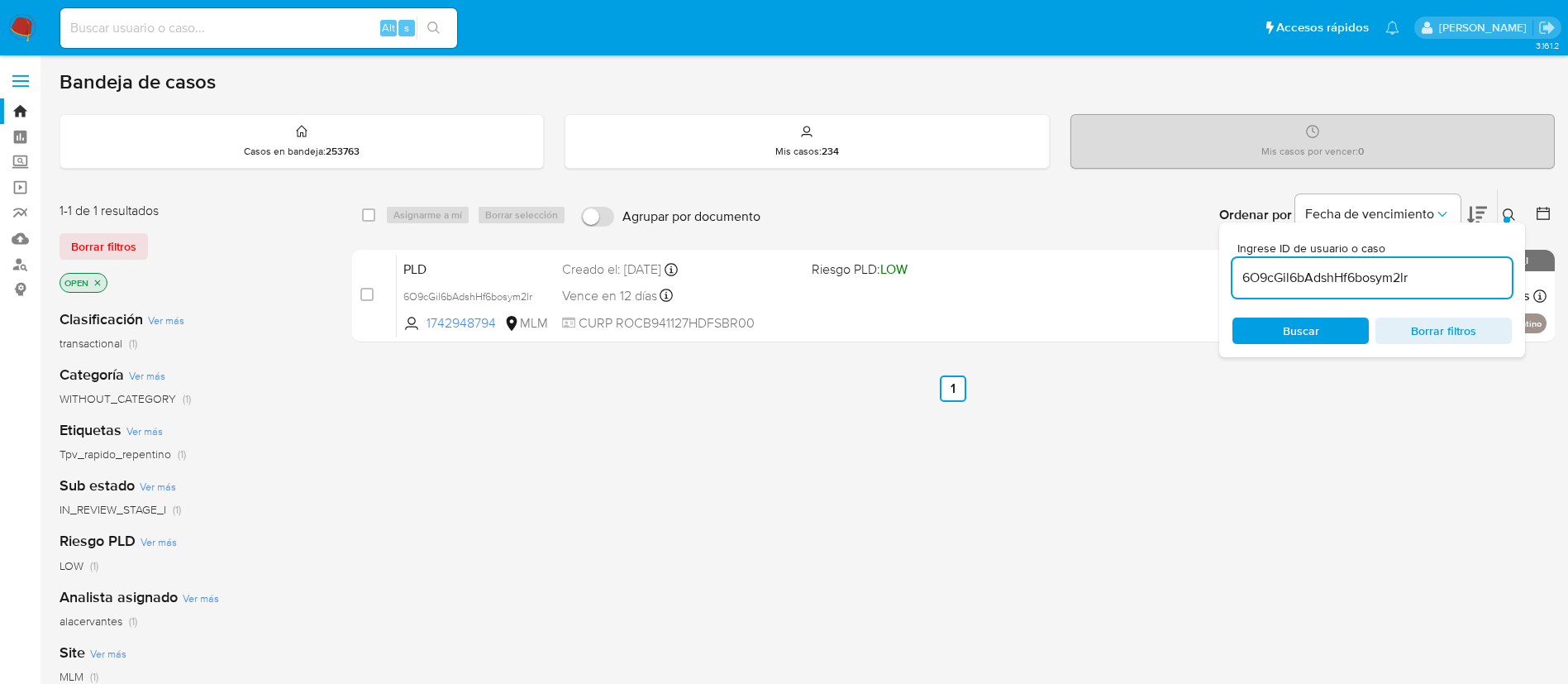
click at [1290, 267] on input "6O9cGil6bAdshHf6bosym2lr" at bounding box center [1372, 278] width 279 height 22
click at [1293, 269] on input "6O9cGil6bAdshHf6bosym2lr" at bounding box center [1372, 278] width 279 height 22
type input "Guj46ldixYOskruj00Qwn1xD"
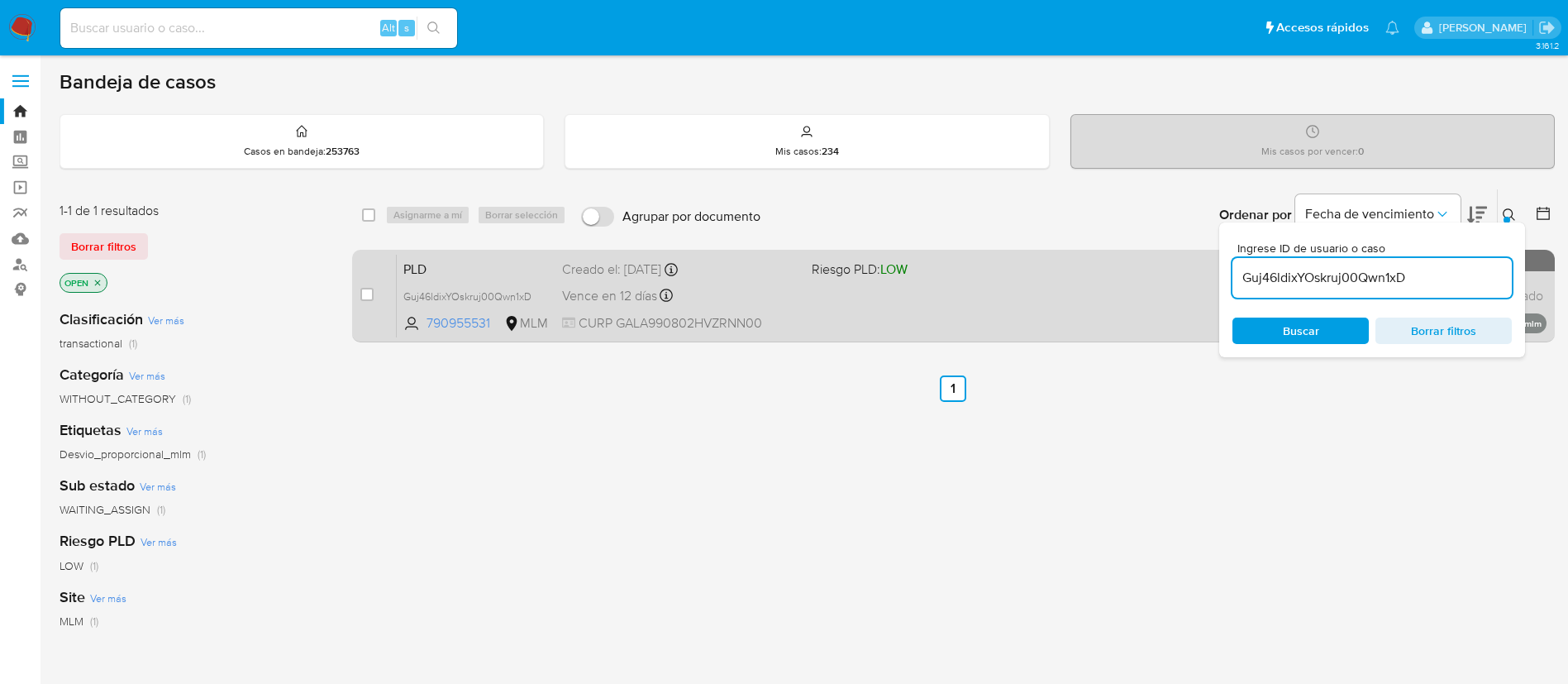
click at [367, 286] on div "case-item-checkbox" at bounding box center [367, 295] width 13 height 17
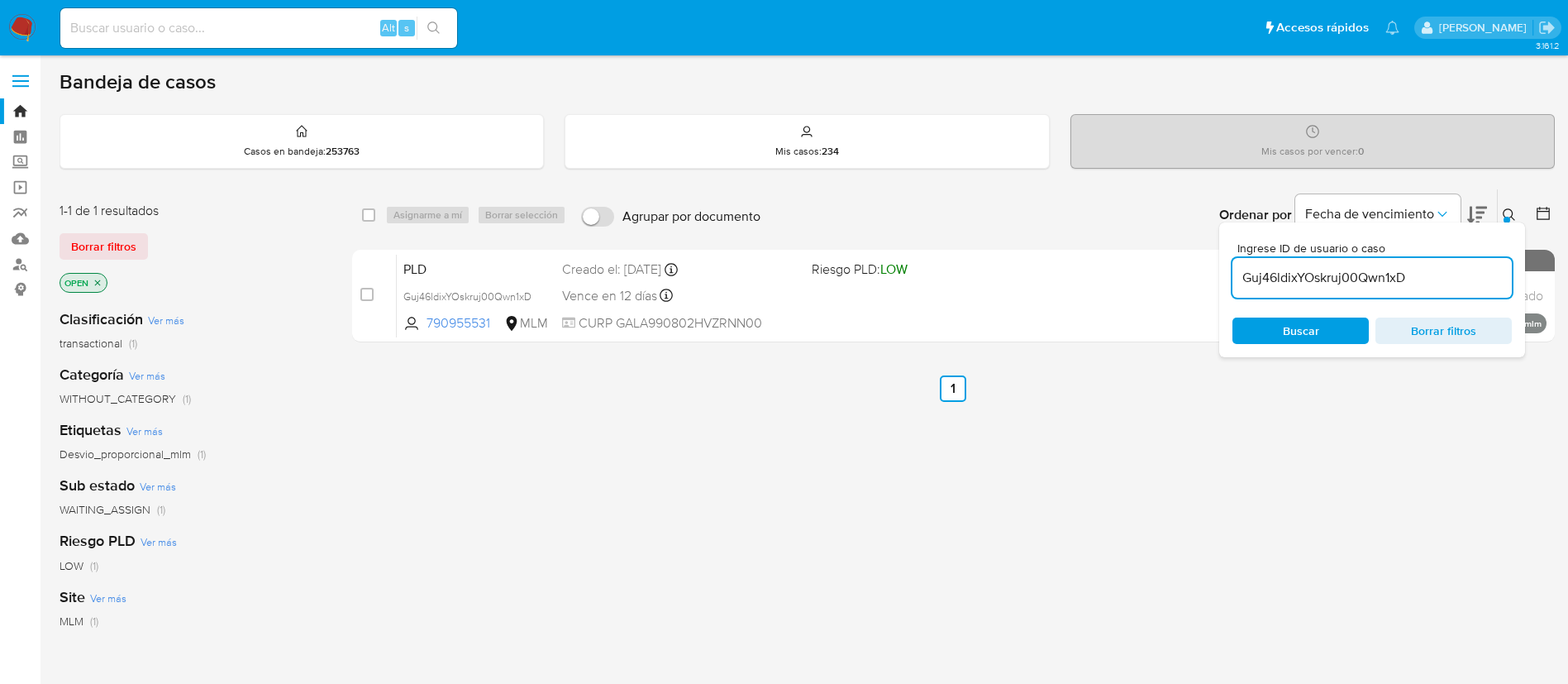
click at [447, 214] on div "Asignarme a mí Borrar selección" at bounding box center [479, 215] width 188 height 20
click at [369, 214] on input "checkbox" at bounding box center [369, 215] width 13 height 13
checkbox input "true"
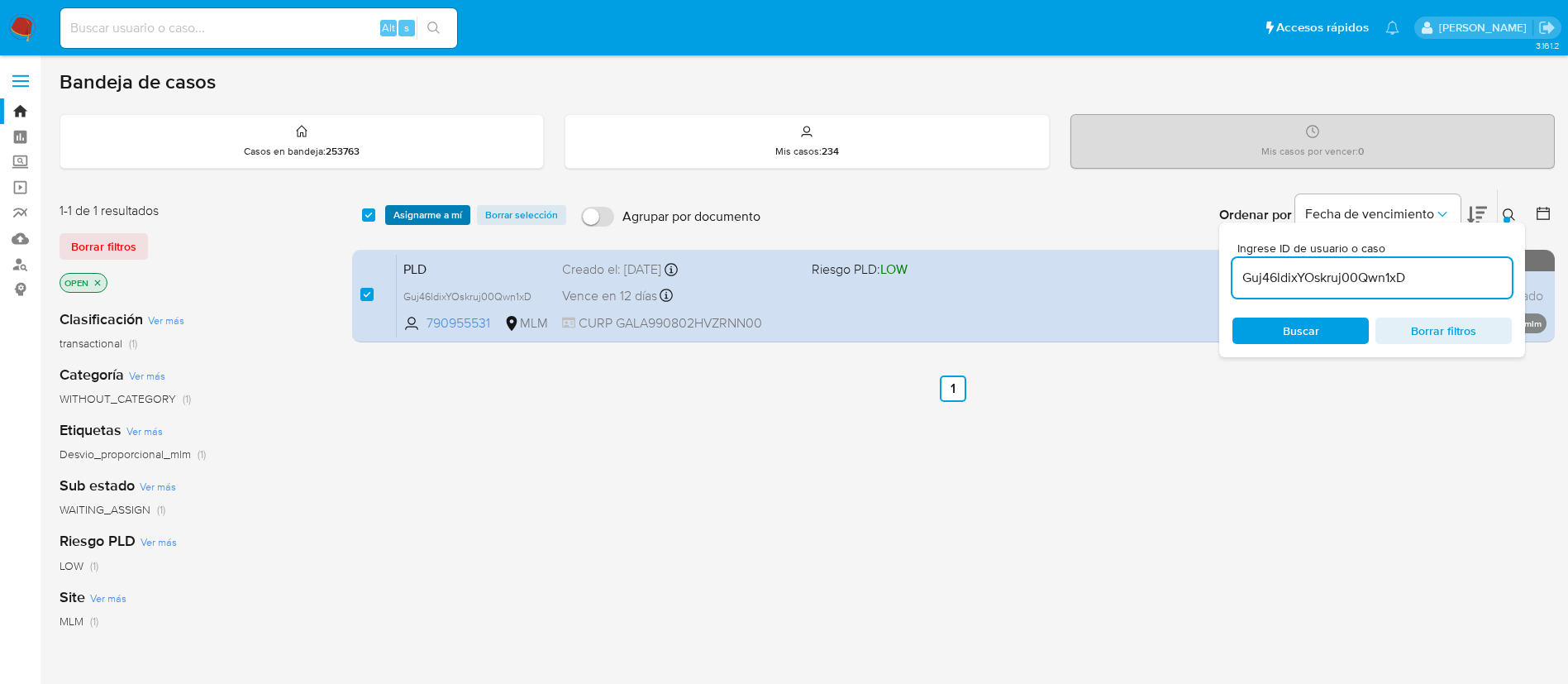
click at [401, 217] on span "Asignarme a mí" at bounding box center [428, 215] width 69 height 17
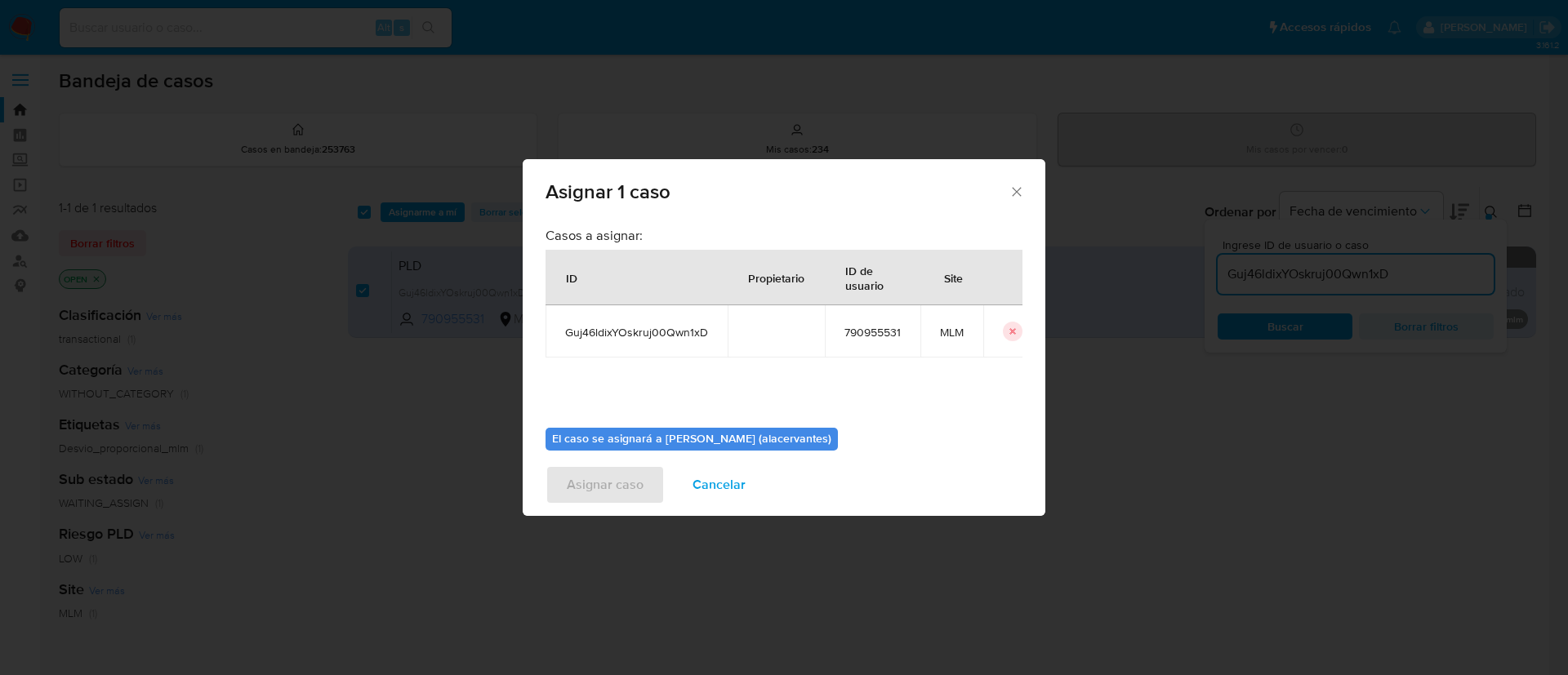
scroll to position [84, 0]
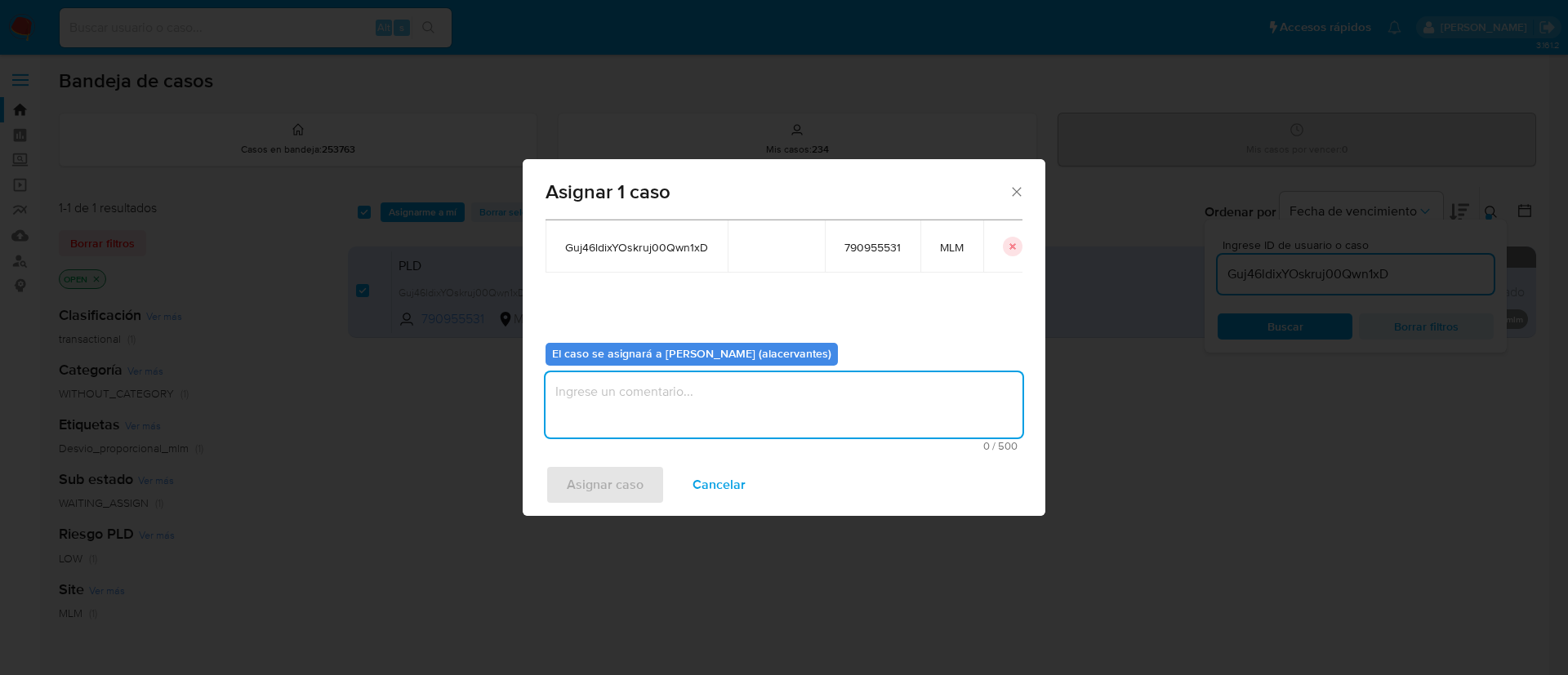
click at [704, 405] on textarea "assign-modal" at bounding box center [783, 404] width 477 height 65
type textarea "AC"
click at [638, 480] on span "Asignar caso" at bounding box center [605, 485] width 77 height 36
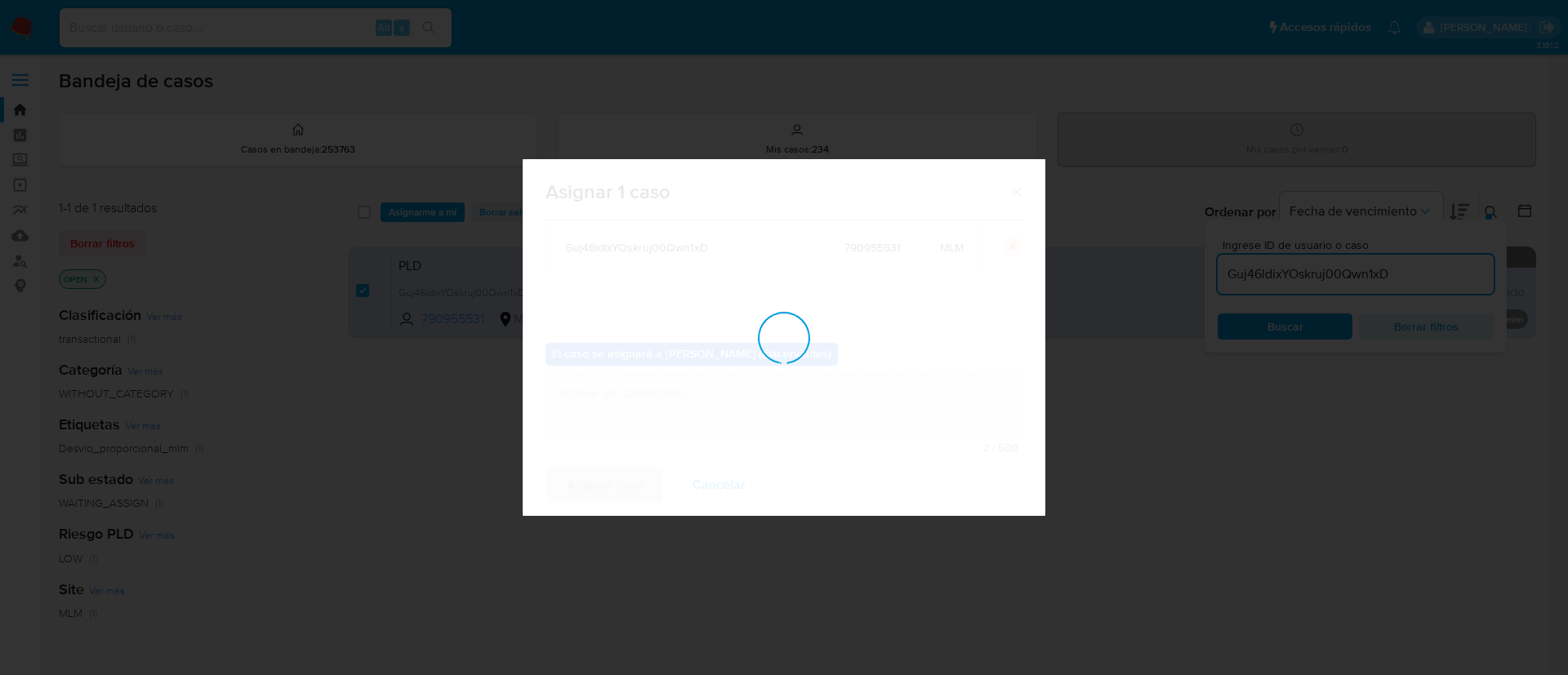
checkbox input "false"
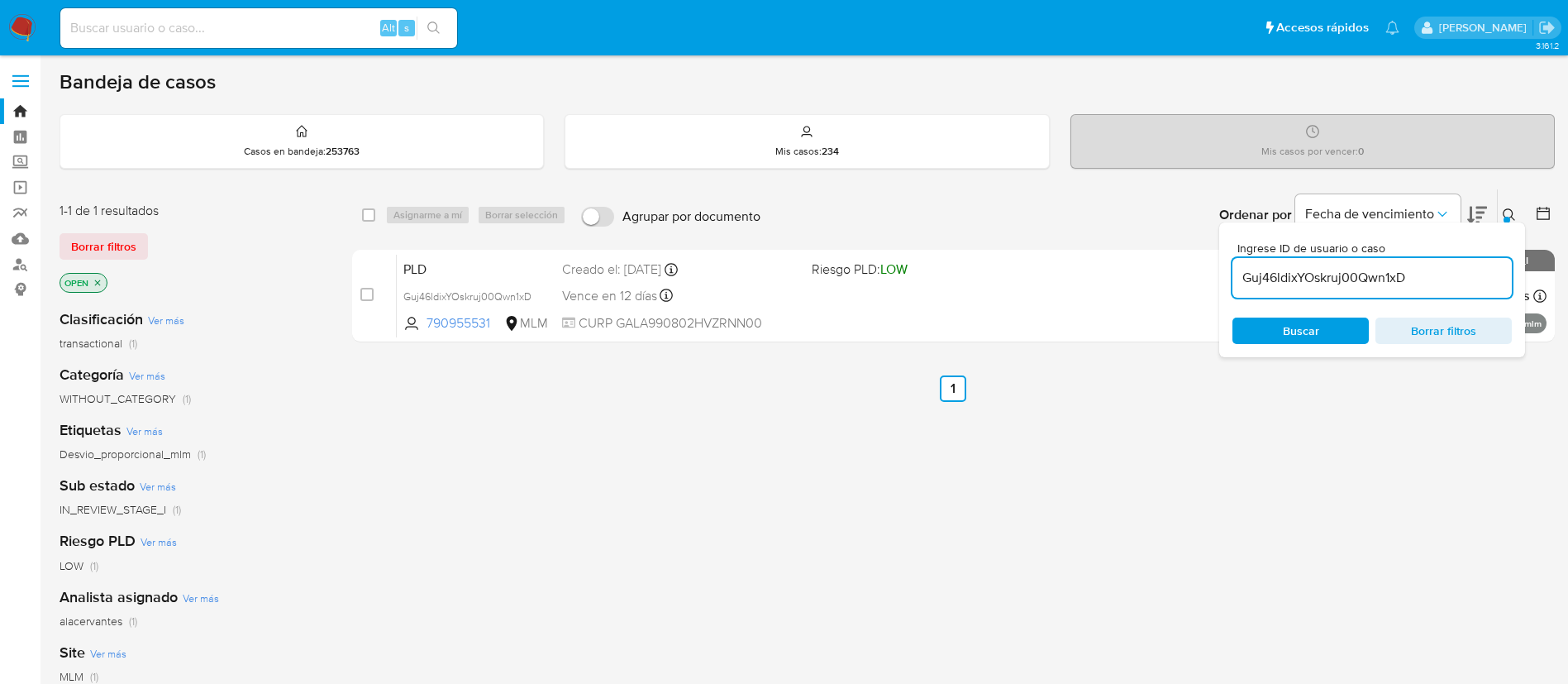
click at [1284, 283] on input "Guj46ldixYOskruj00Qwn1xD" at bounding box center [1372, 278] width 279 height 22
paste input "V8uXGubF3i79CR3esVR19t4"
type input "V8uXGubF3i79CR3esVR19t4D"
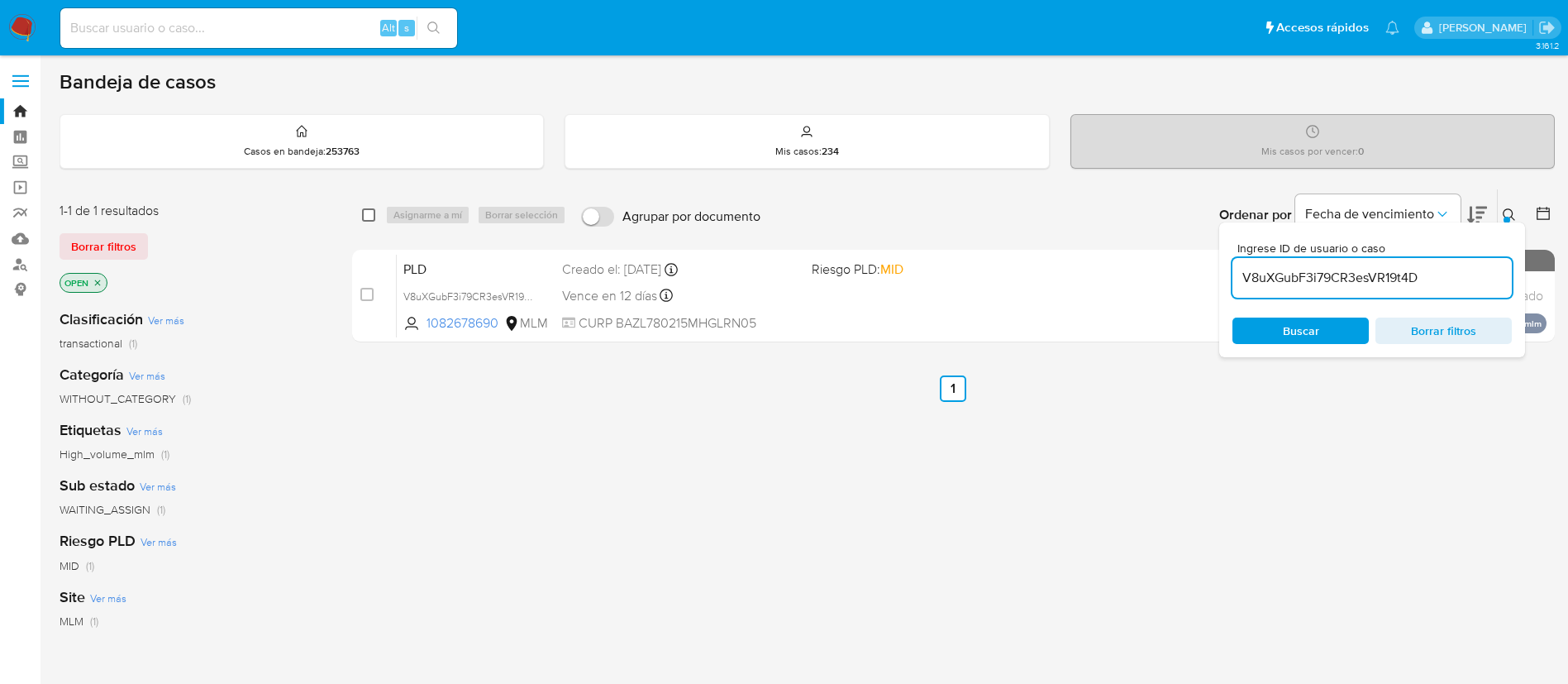
click at [362, 215] on input "checkbox" at bounding box center [369, 215] width 13 height 13
checkbox input "true"
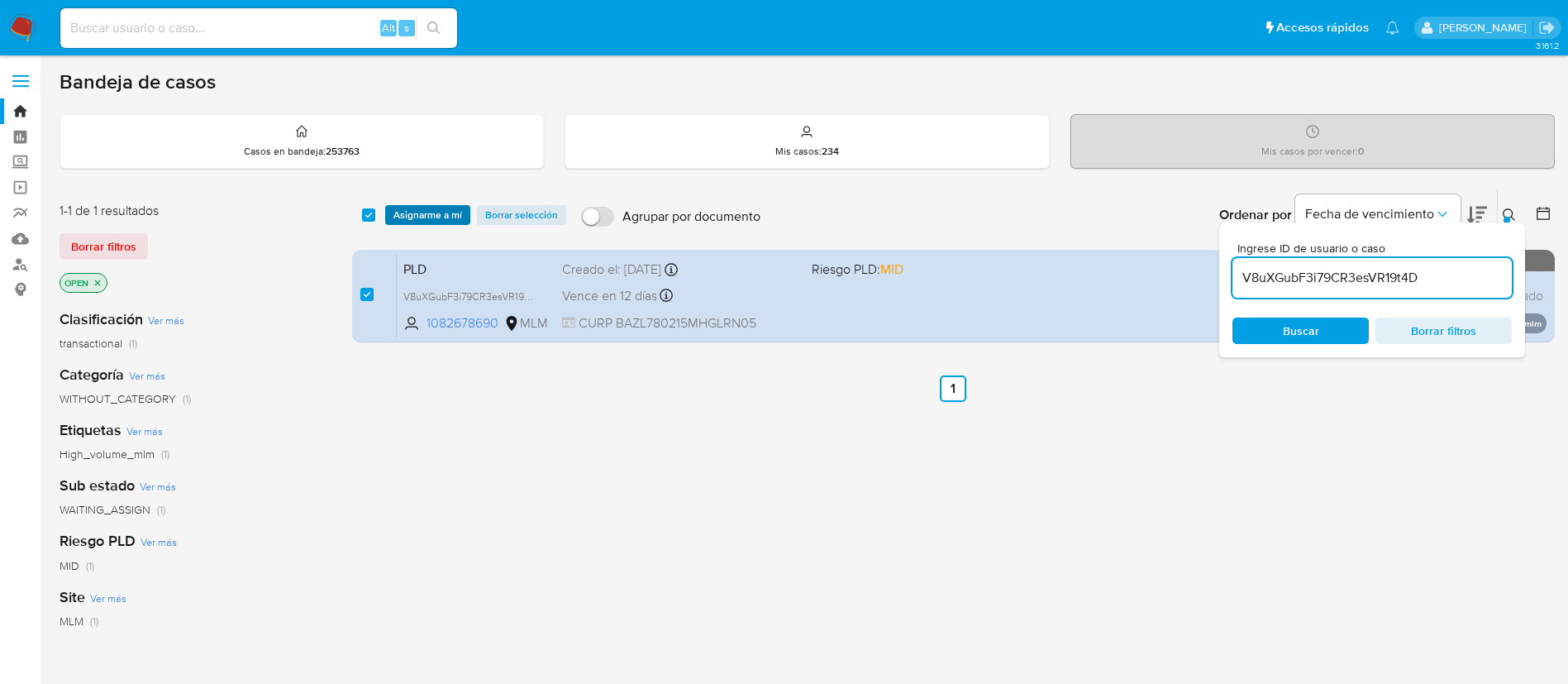
click at [425, 216] on span "Asignarme a mí" at bounding box center [428, 215] width 69 height 17
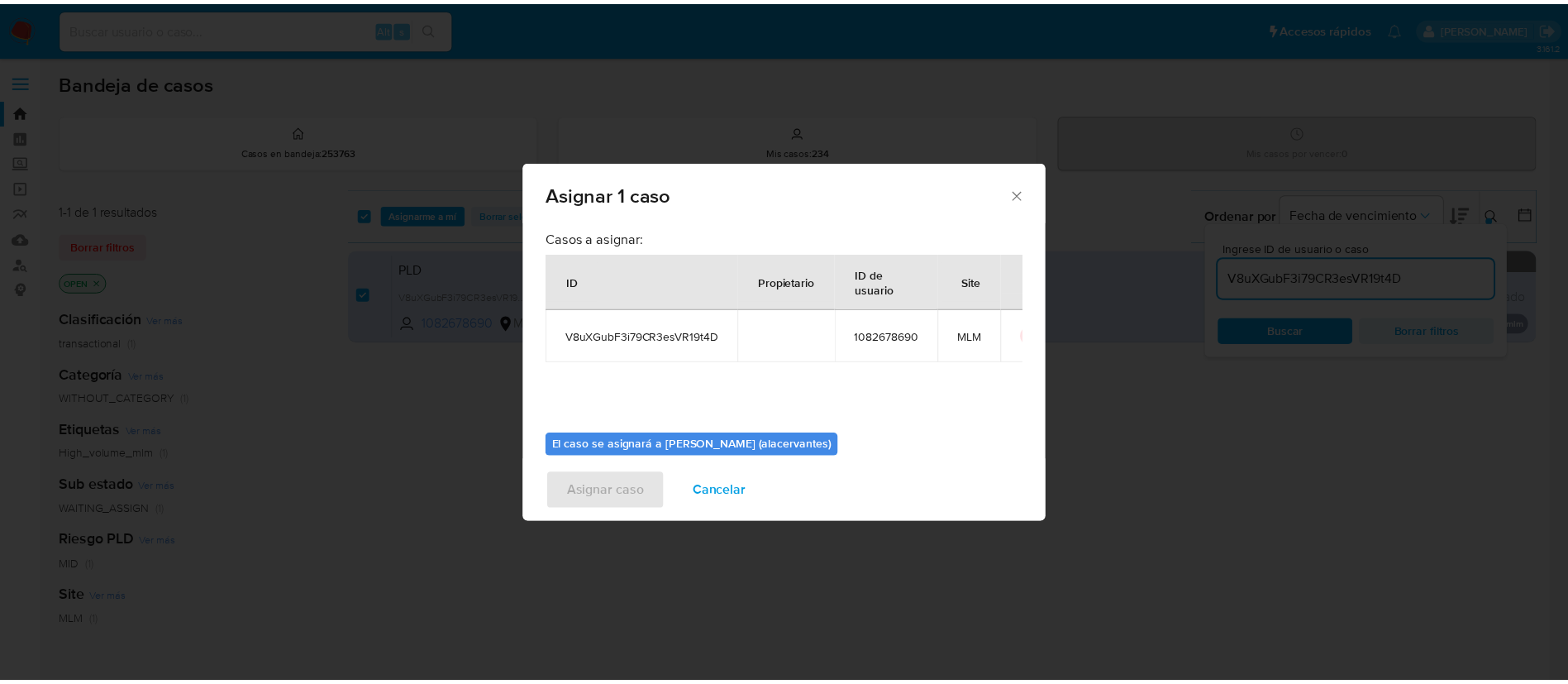
scroll to position [86, 0]
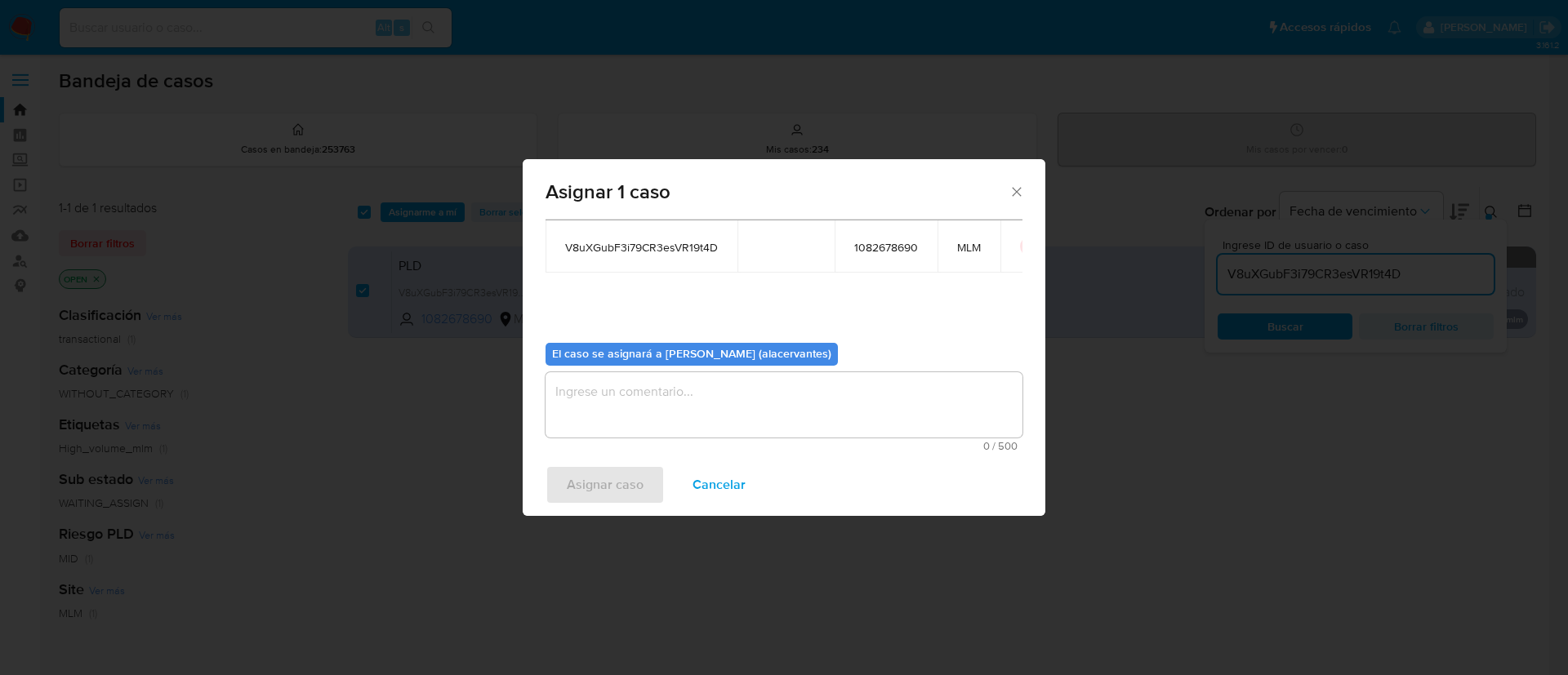
click at [750, 387] on textarea "assign-modal" at bounding box center [783, 404] width 477 height 65
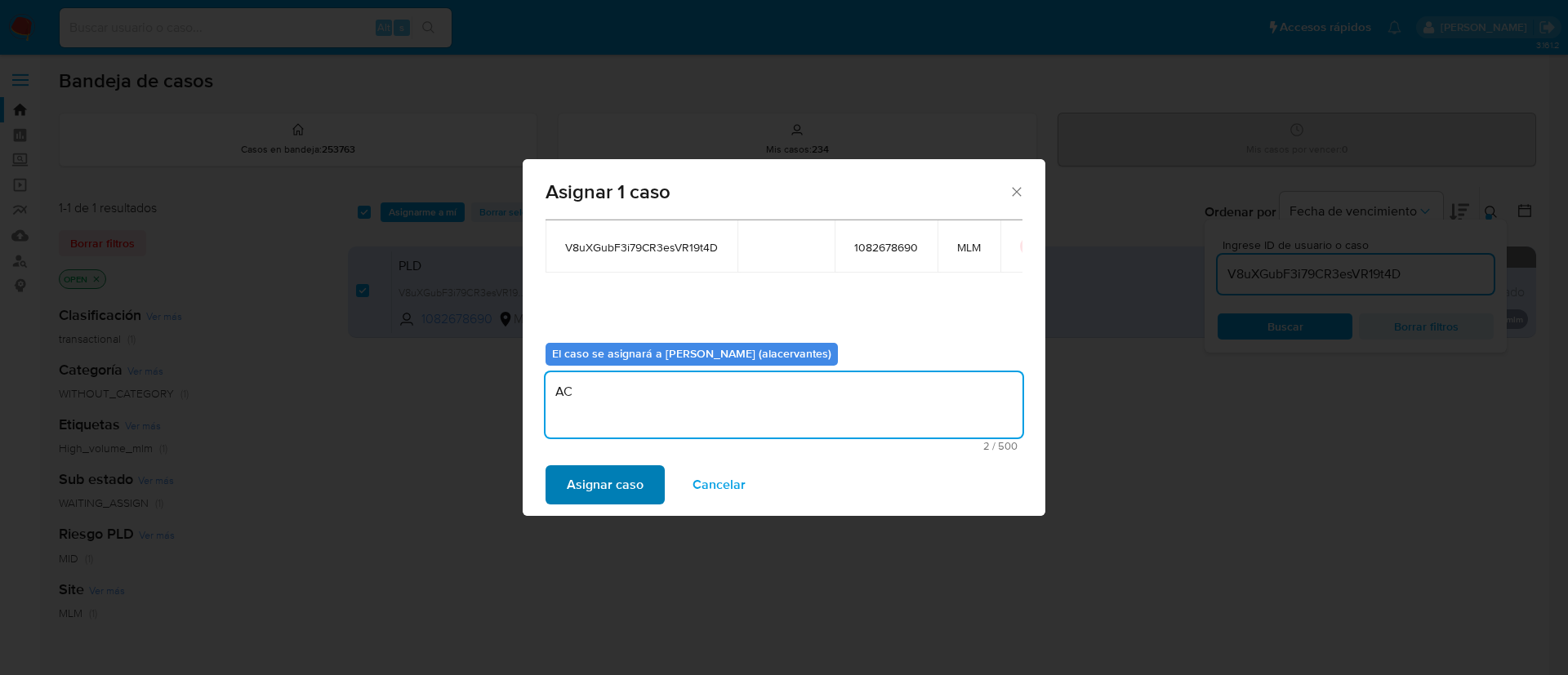
type textarea "AC"
click at [626, 480] on span "Asignar caso" at bounding box center [605, 485] width 77 height 36
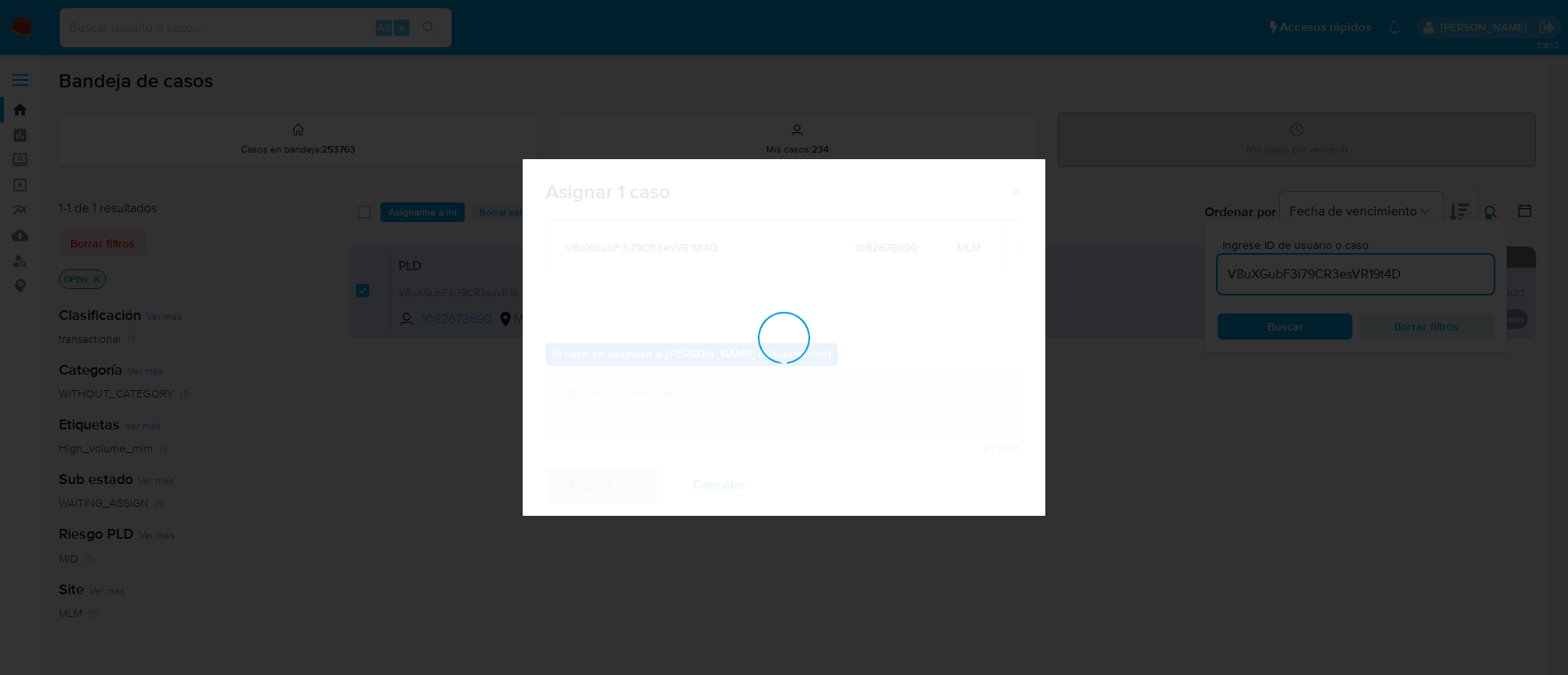
checkbox input "false"
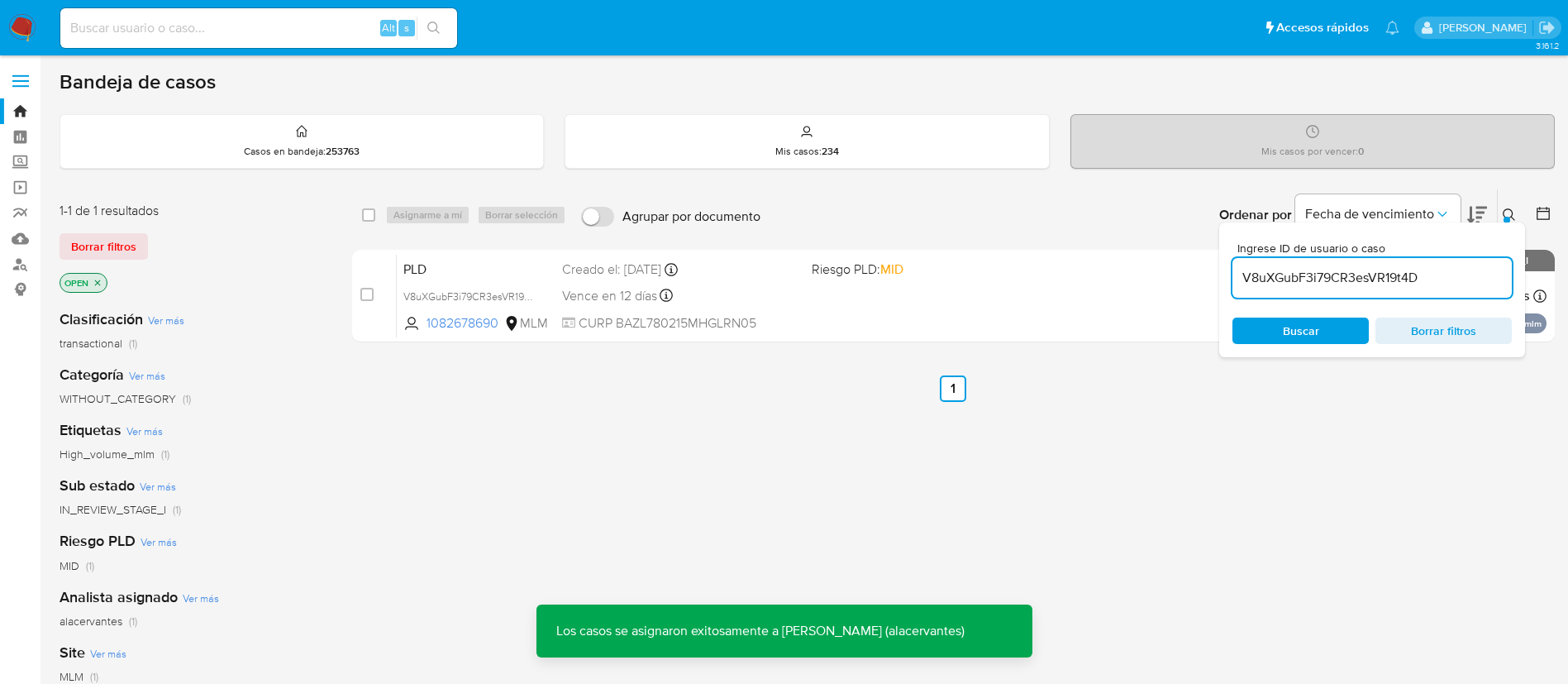
click at [1341, 287] on input "V8uXGubF3i79CR3esVR19t4D" at bounding box center [1372, 278] width 279 height 22
click at [1341, 286] on input "V8uXGubF3i79CR3esVR19t4D" at bounding box center [1372, 278] width 279 height 22
paste input "chAlTTBWDJsrzEB4eClbP2je"
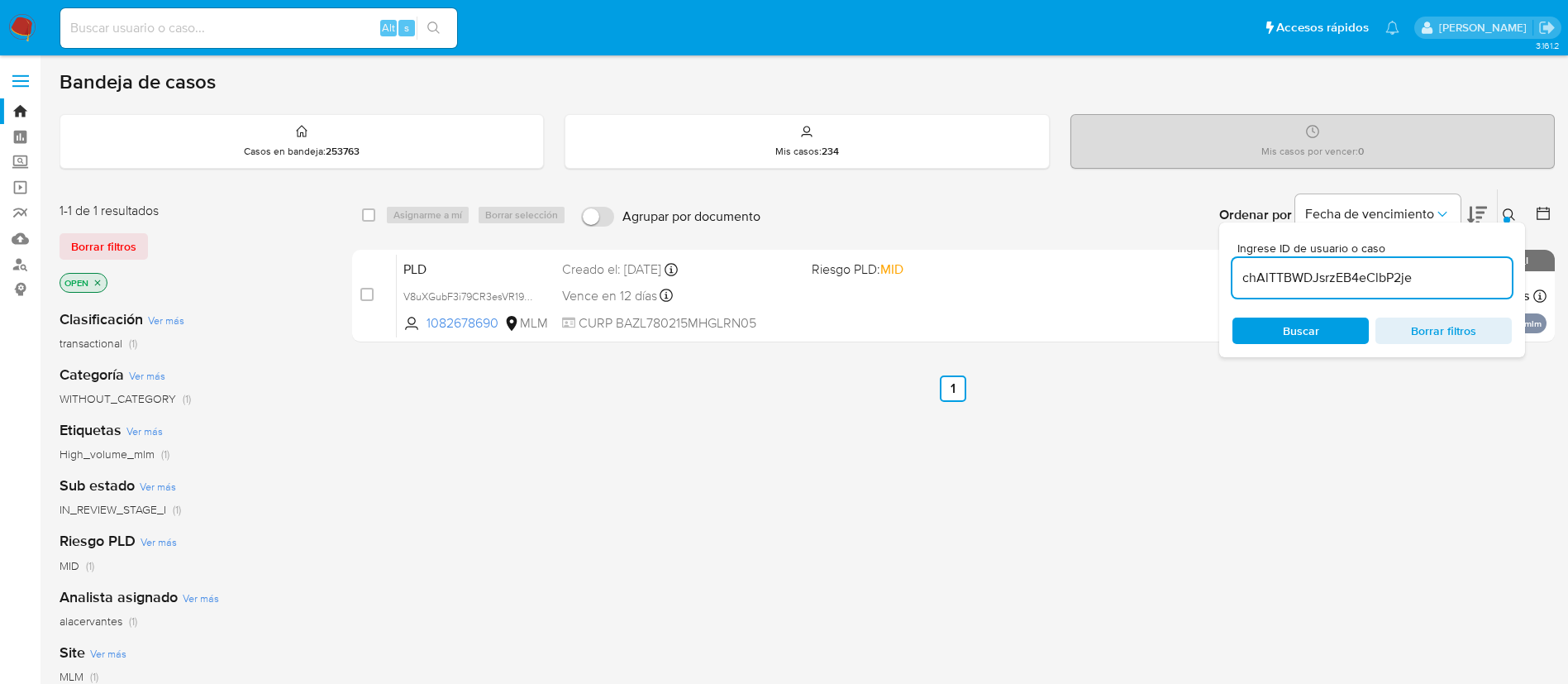
type input "chAlTTBWDJsrzEB4eClbP2je"
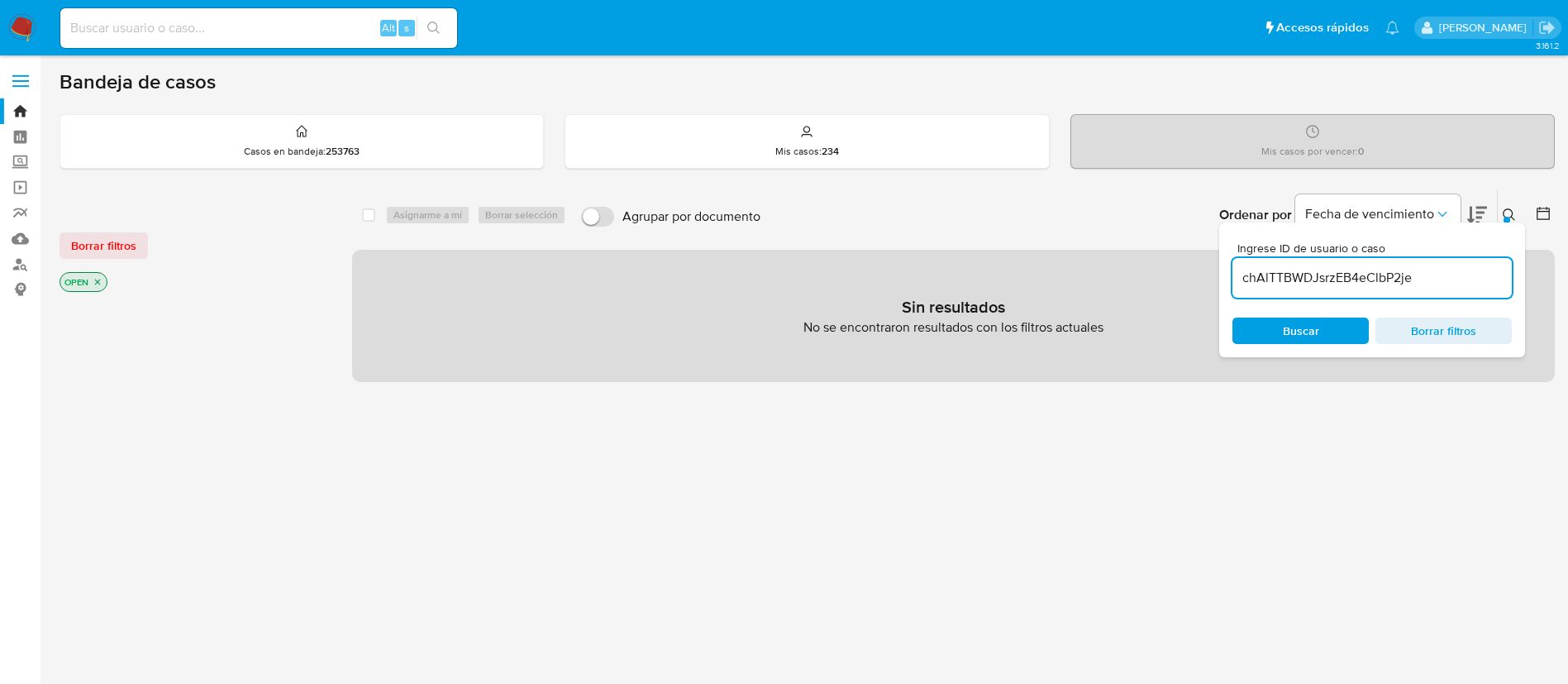
click at [1490, 276] on input "chAlTTBWDJsrzEB4eClbP2je" at bounding box center [1372, 278] width 279 height 22
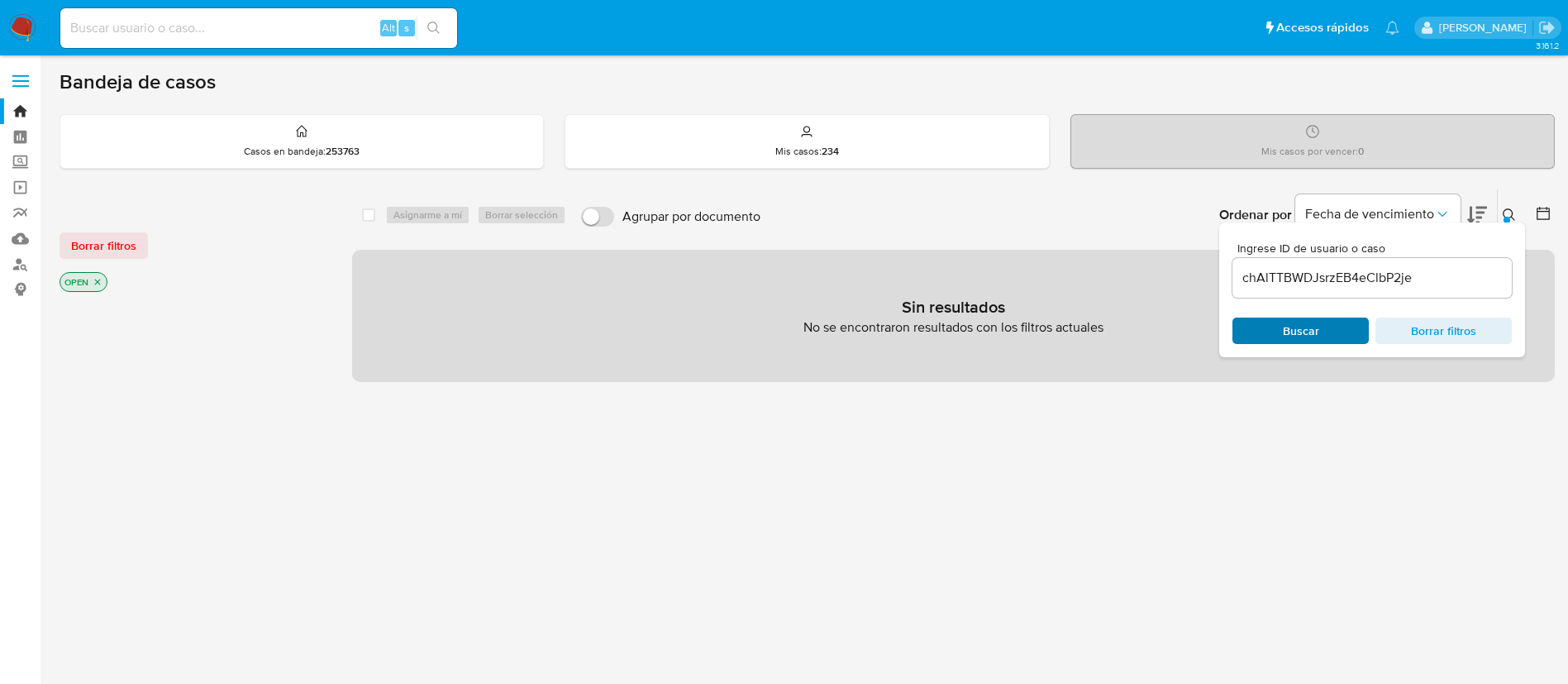
click at [1331, 325] on span "Buscar" at bounding box center [1300, 331] width 113 height 23
click at [1514, 212] on icon at bounding box center [1509, 215] width 13 height 13
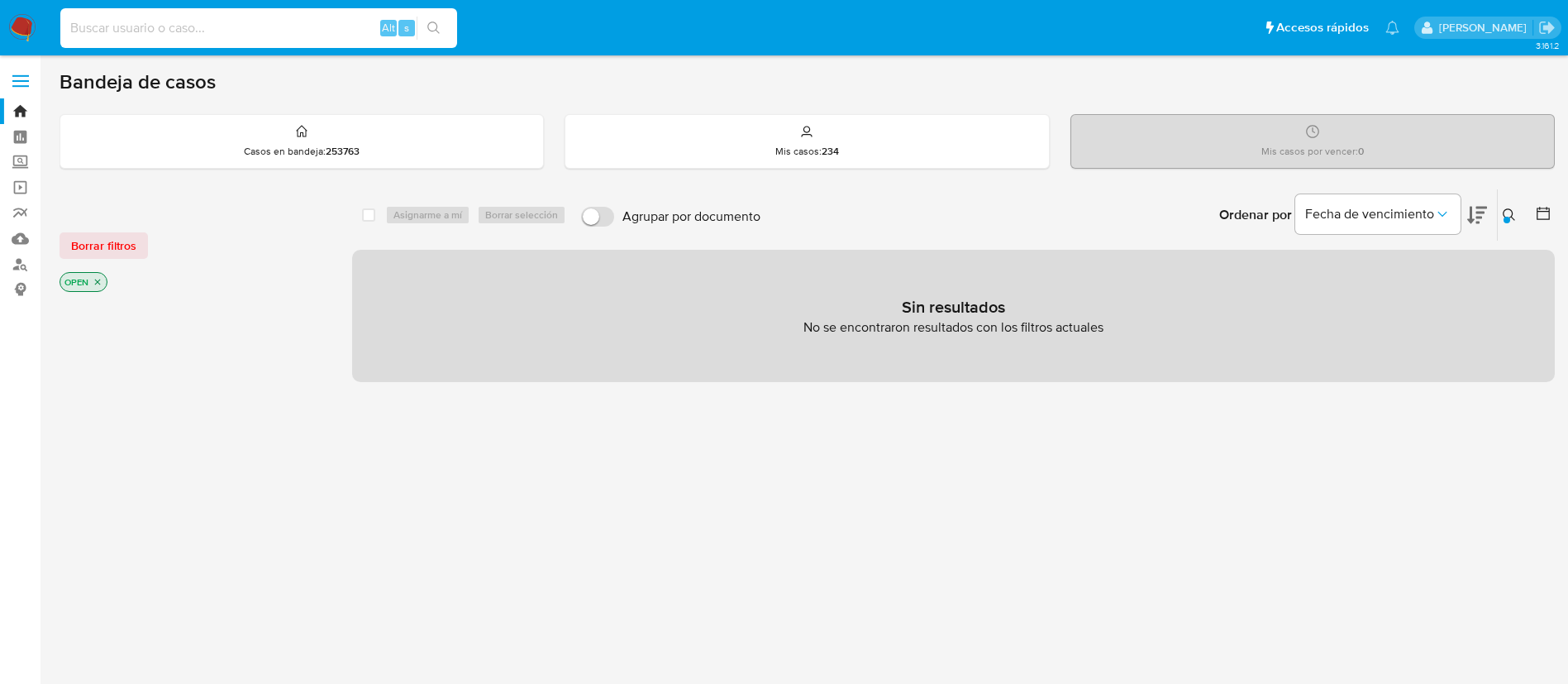
click at [175, 23] on input at bounding box center [258, 29] width 397 height 22
paste input "chAlTTBWDJsrzEB4eClbP2je"
type input "chAlTTBWDJsrzEB4eClbP2je"
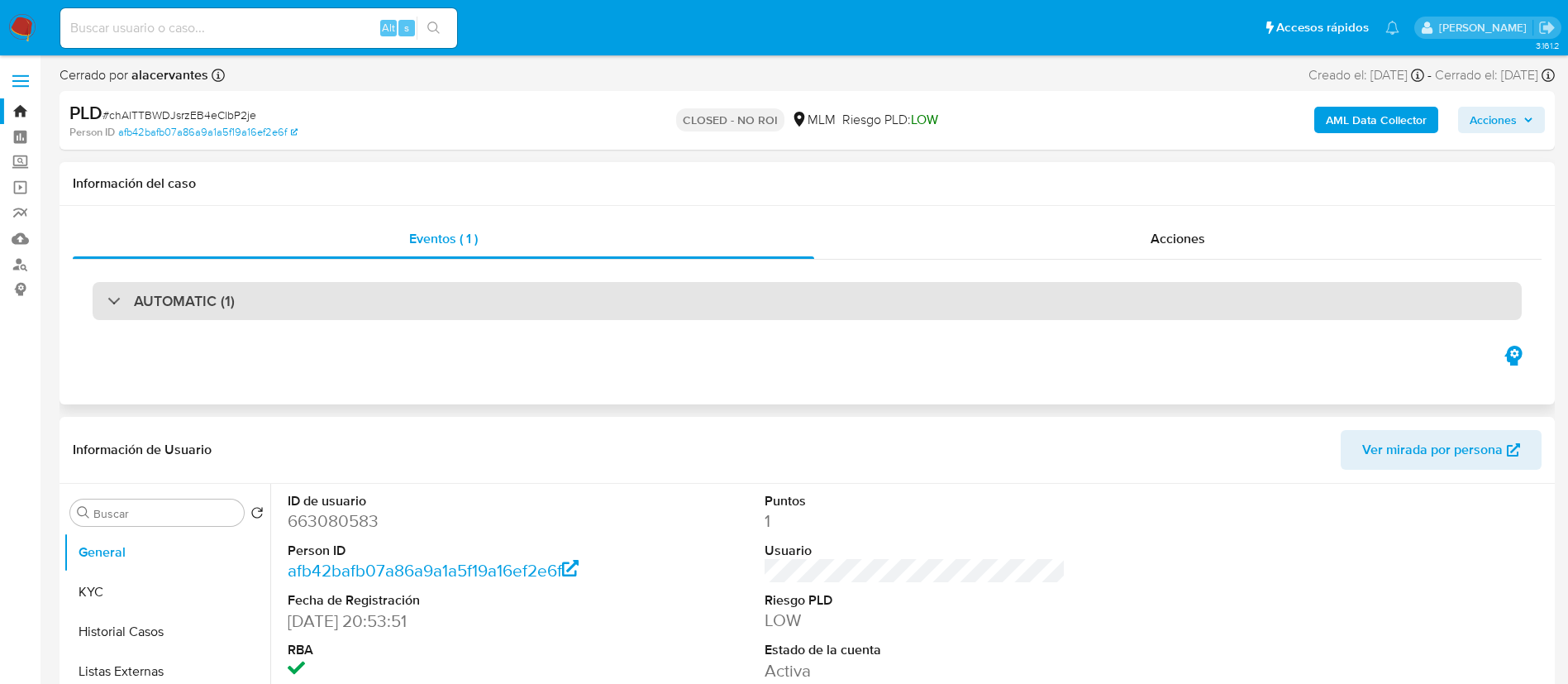
select select "10"
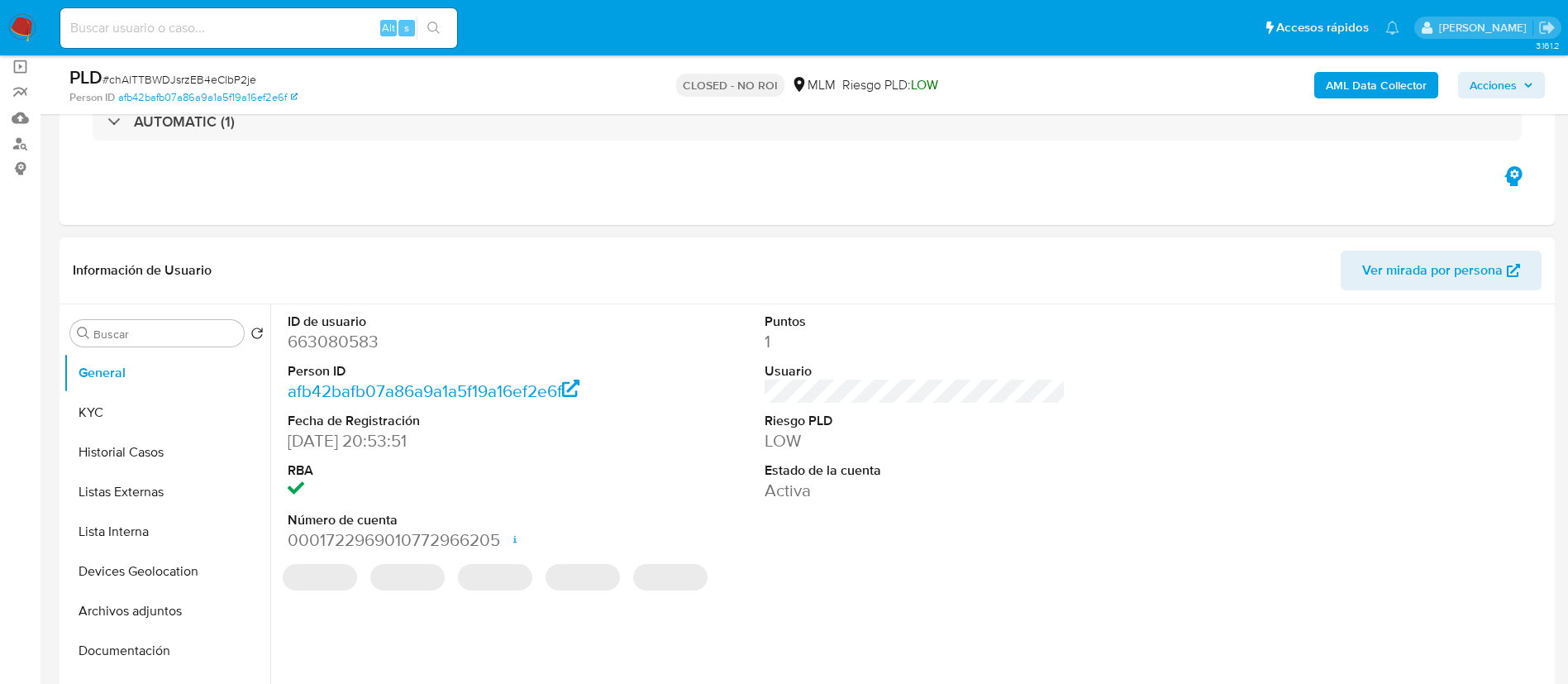
scroll to position [248, 0]
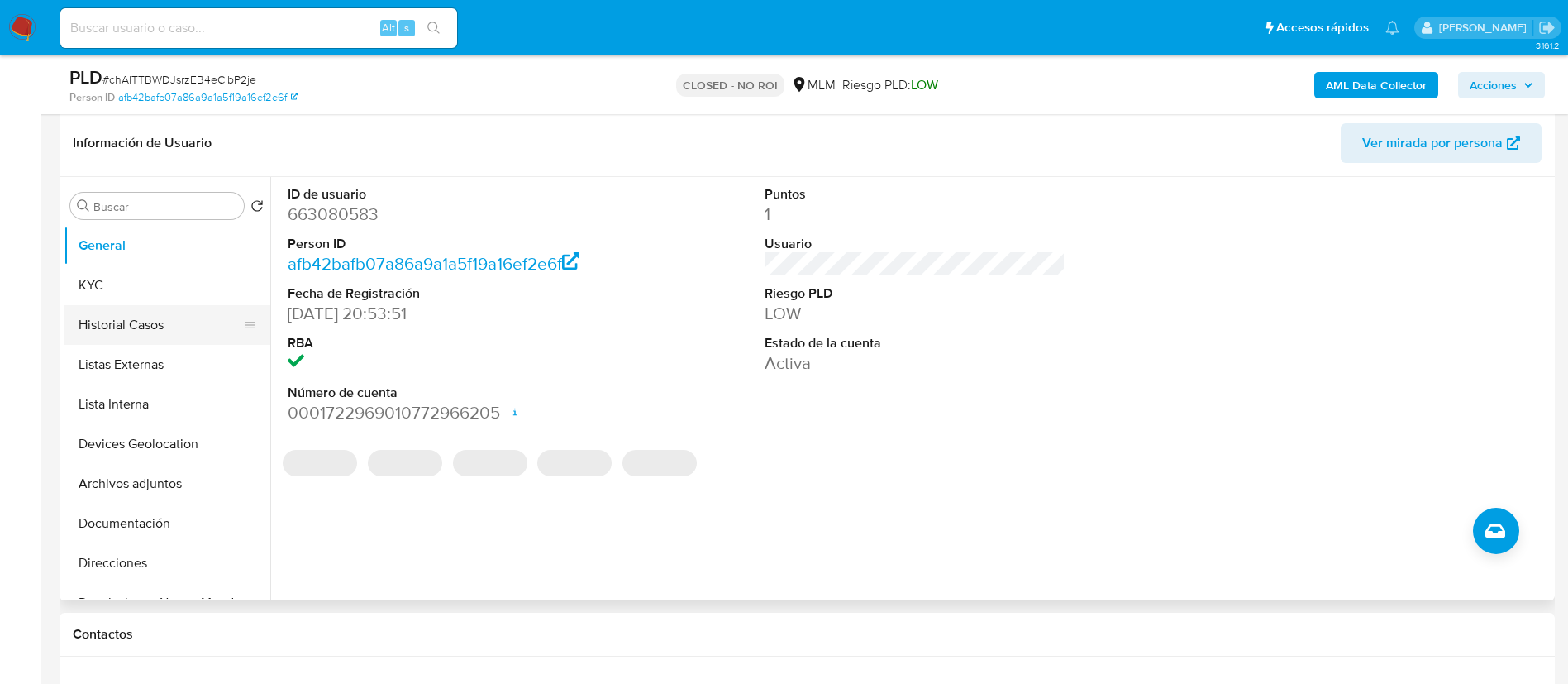
click at [168, 321] on button "Historial Casos" at bounding box center [160, 325] width 194 height 39
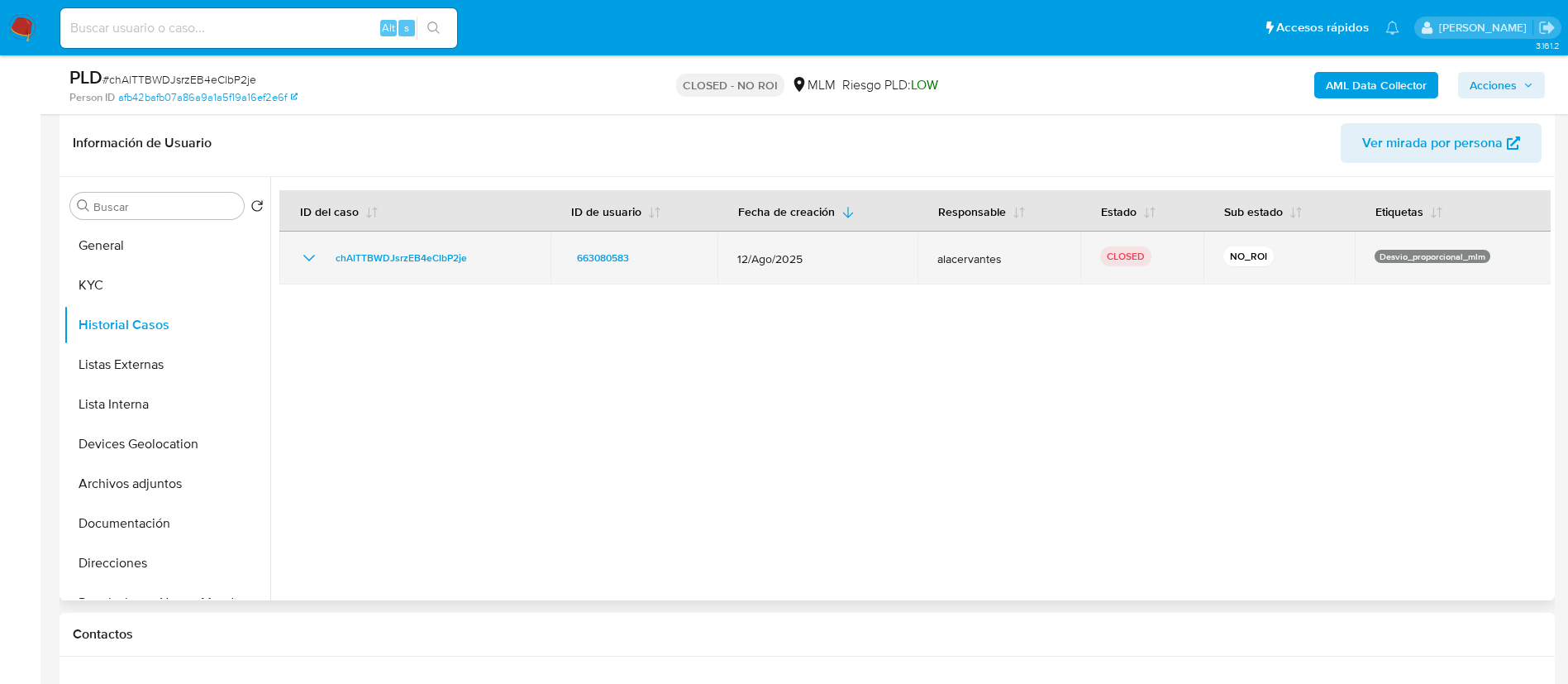
click at [310, 259] on icon "Mostrar/Ocultar" at bounding box center [310, 258] width 12 height 7
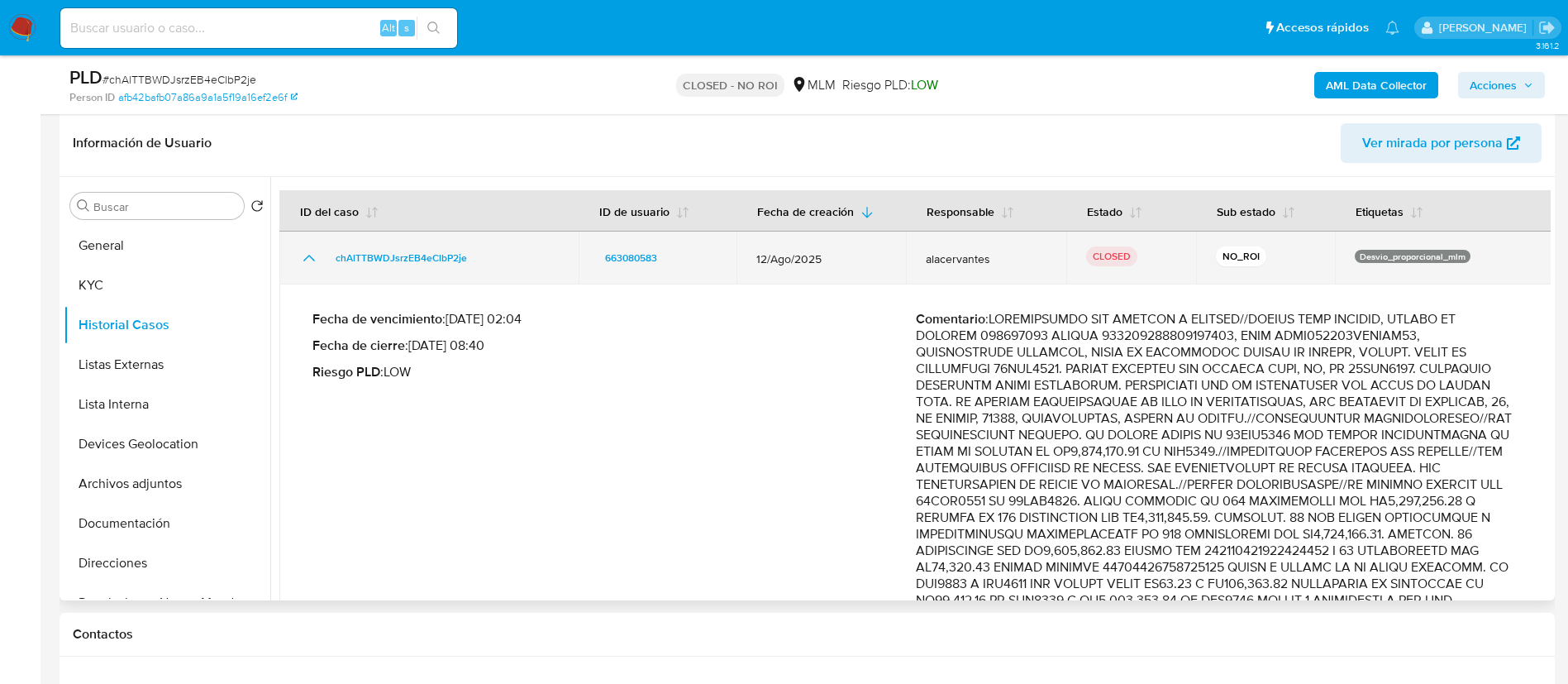
click at [310, 259] on icon "Mostrar/Ocultar" at bounding box center [310, 258] width 20 height 20
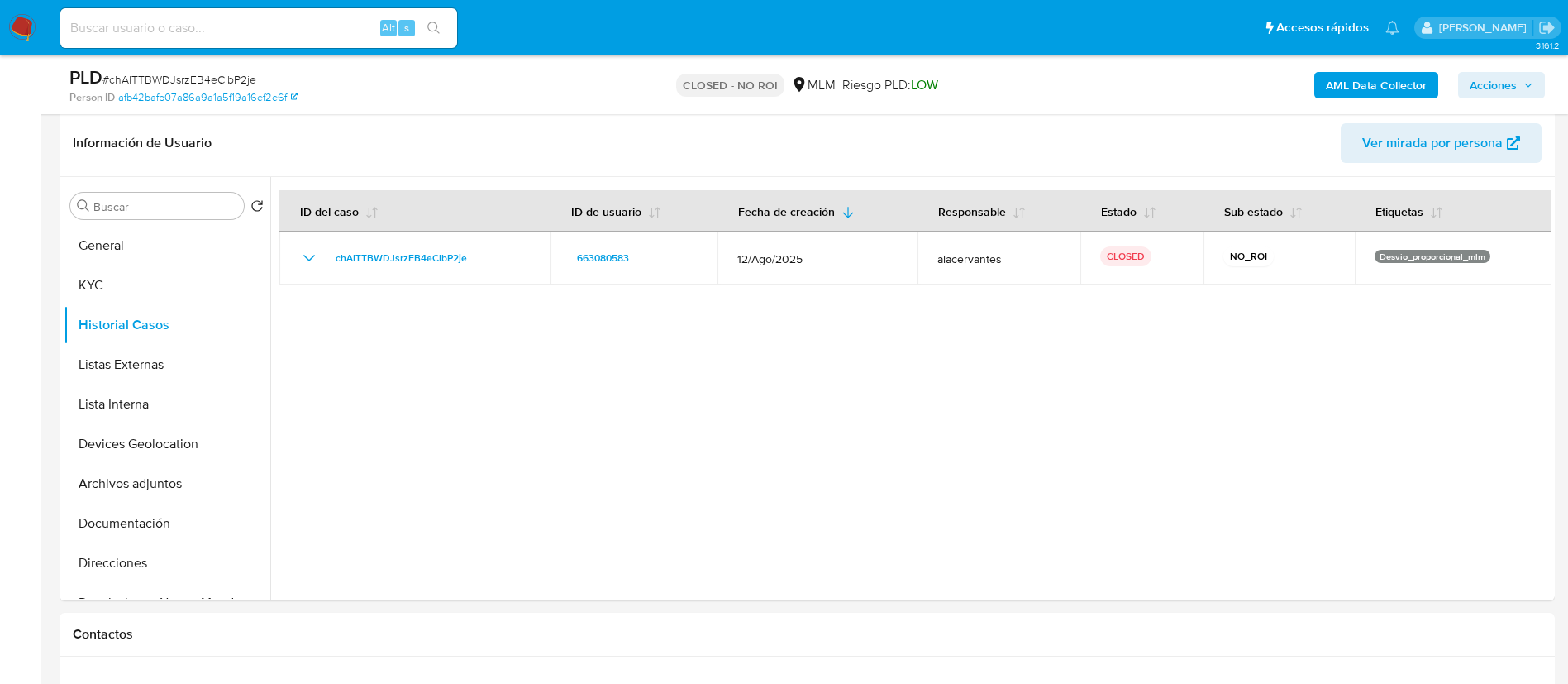
click at [266, 29] on input at bounding box center [258, 29] width 397 height 22
click at [5, 26] on nav "Pausado Ver notificaciones Alt s Accesos rápidos Presiona las siguientes teclas…" at bounding box center [784, 28] width 1568 height 55
click at [16, 26] on img at bounding box center [23, 29] width 29 height 29
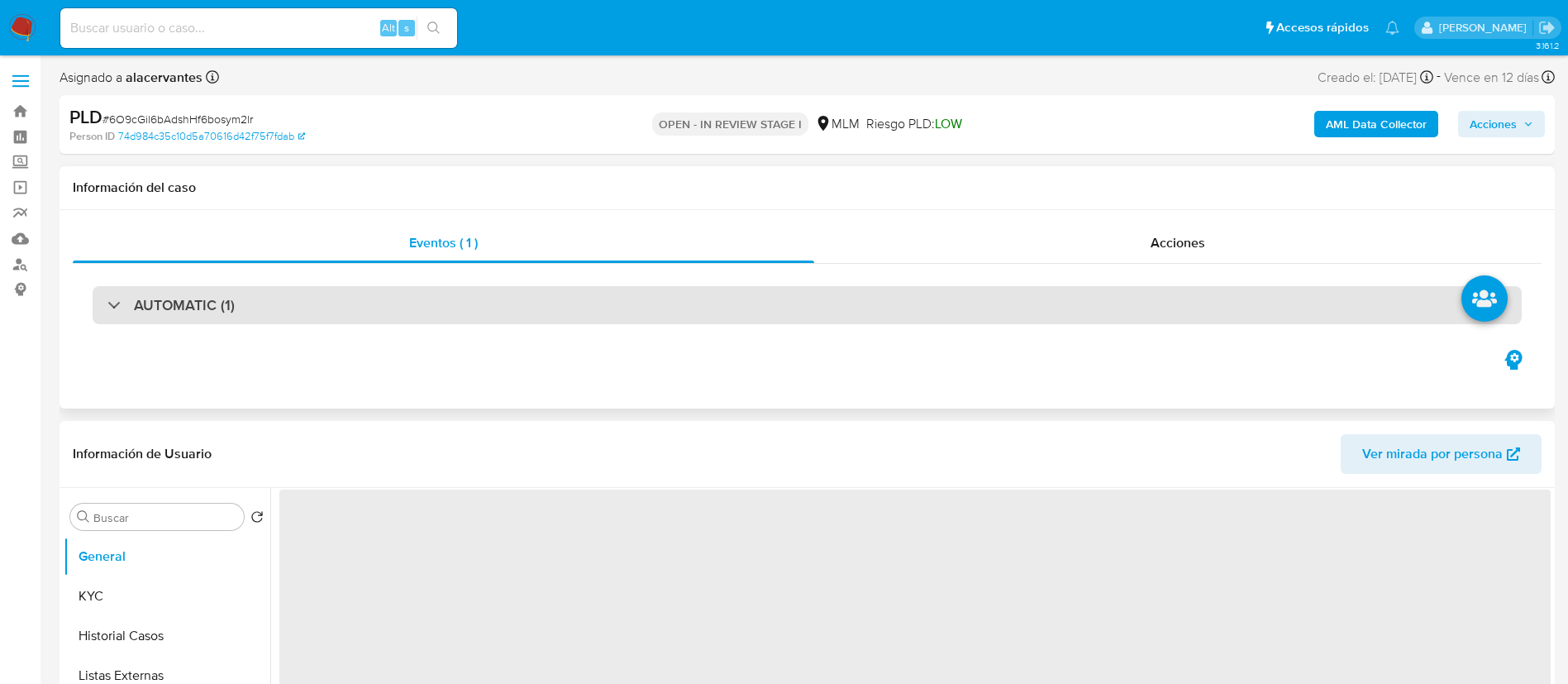
select select "10"
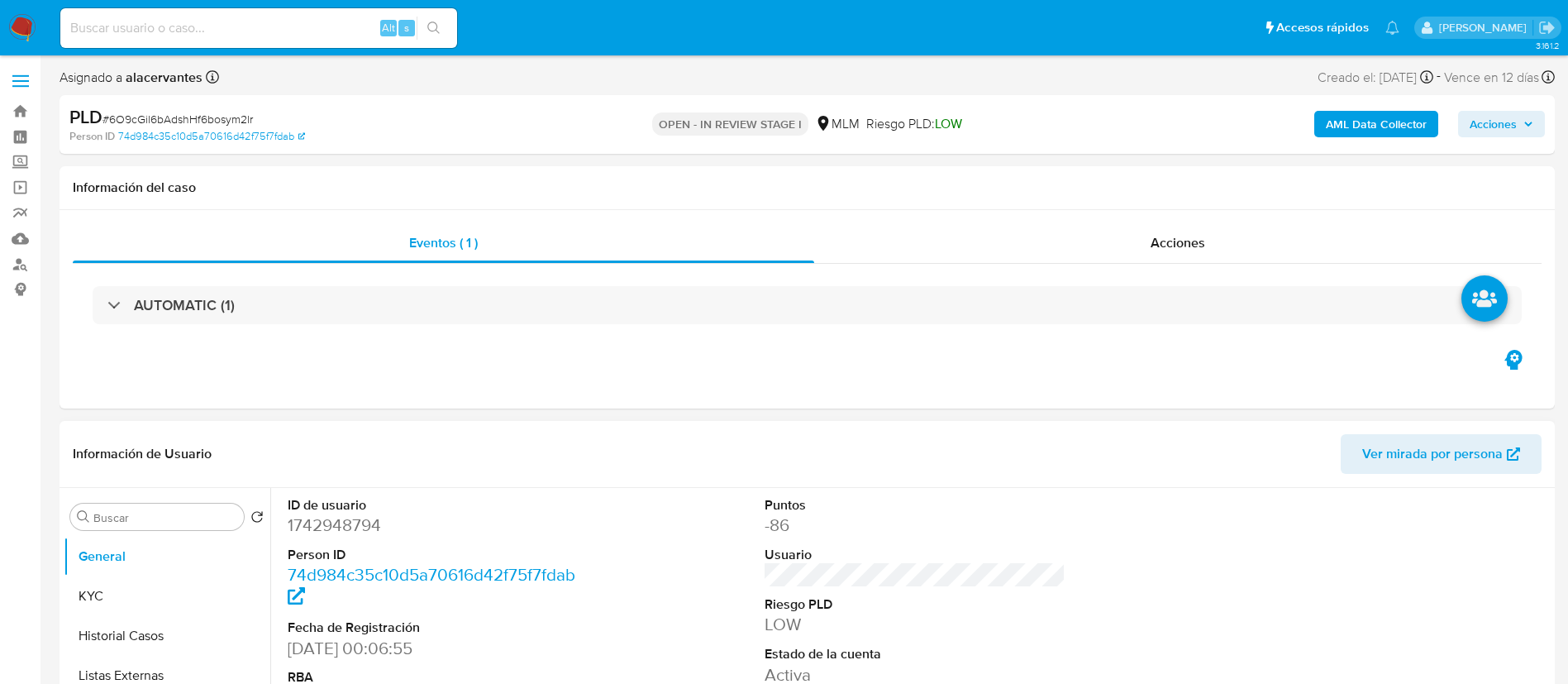
click at [373, 520] on dd "1742948794" at bounding box center [439, 525] width 302 height 23
click at [373, 522] on dd "1742948794" at bounding box center [439, 525] width 302 height 23
copy dd "1742948794"
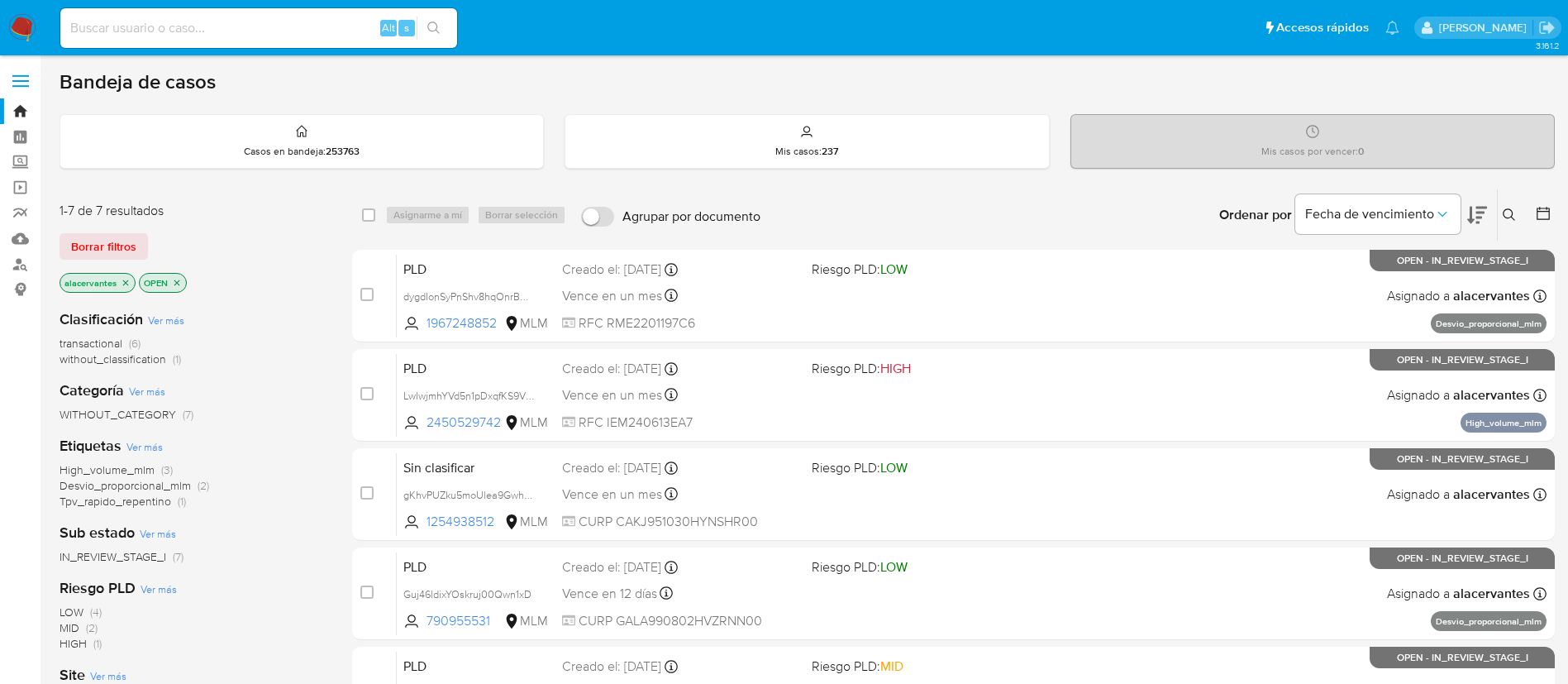
click at [1514, 217] on icon at bounding box center [1509, 215] width 13 height 13
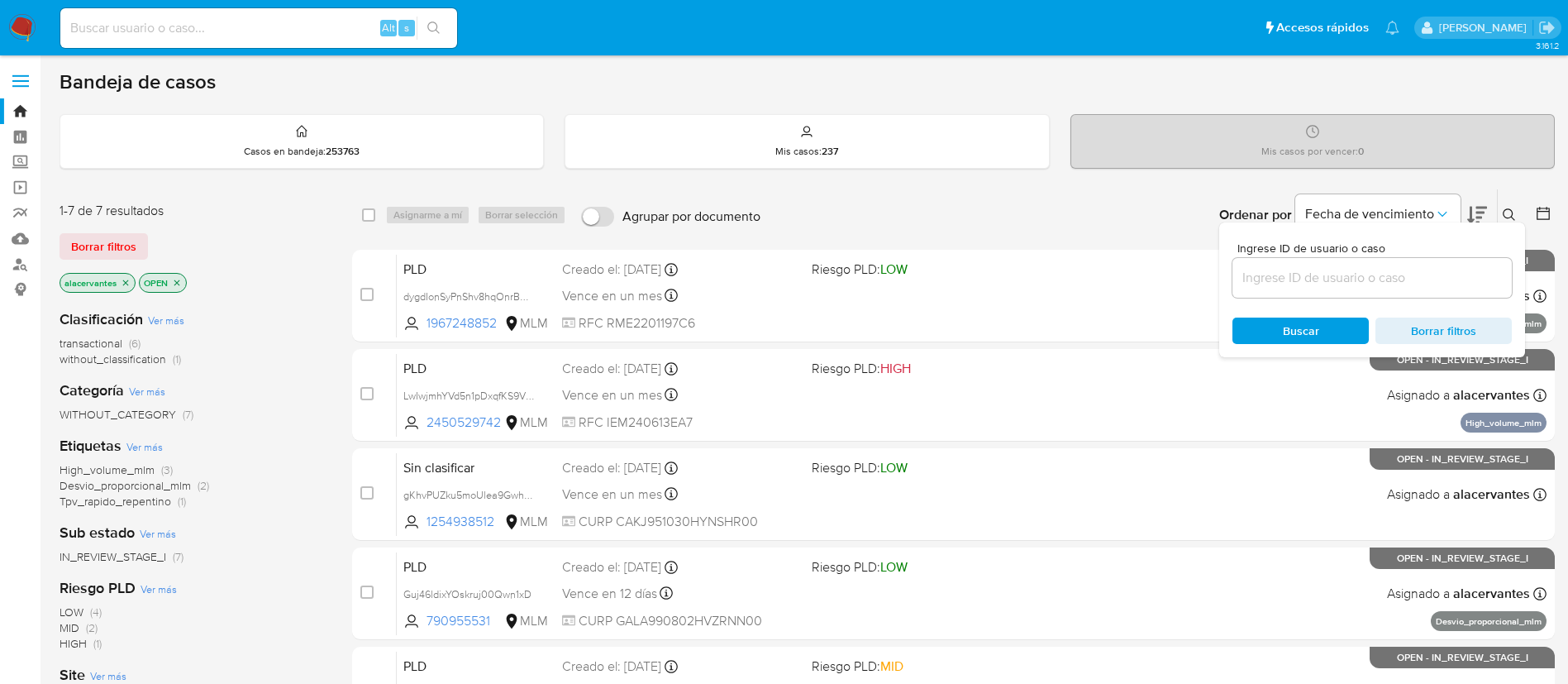
click at [1268, 284] on input at bounding box center [1372, 278] width 279 height 22
type input "xb1IB5fd86T5yjI55v9ehmFj"
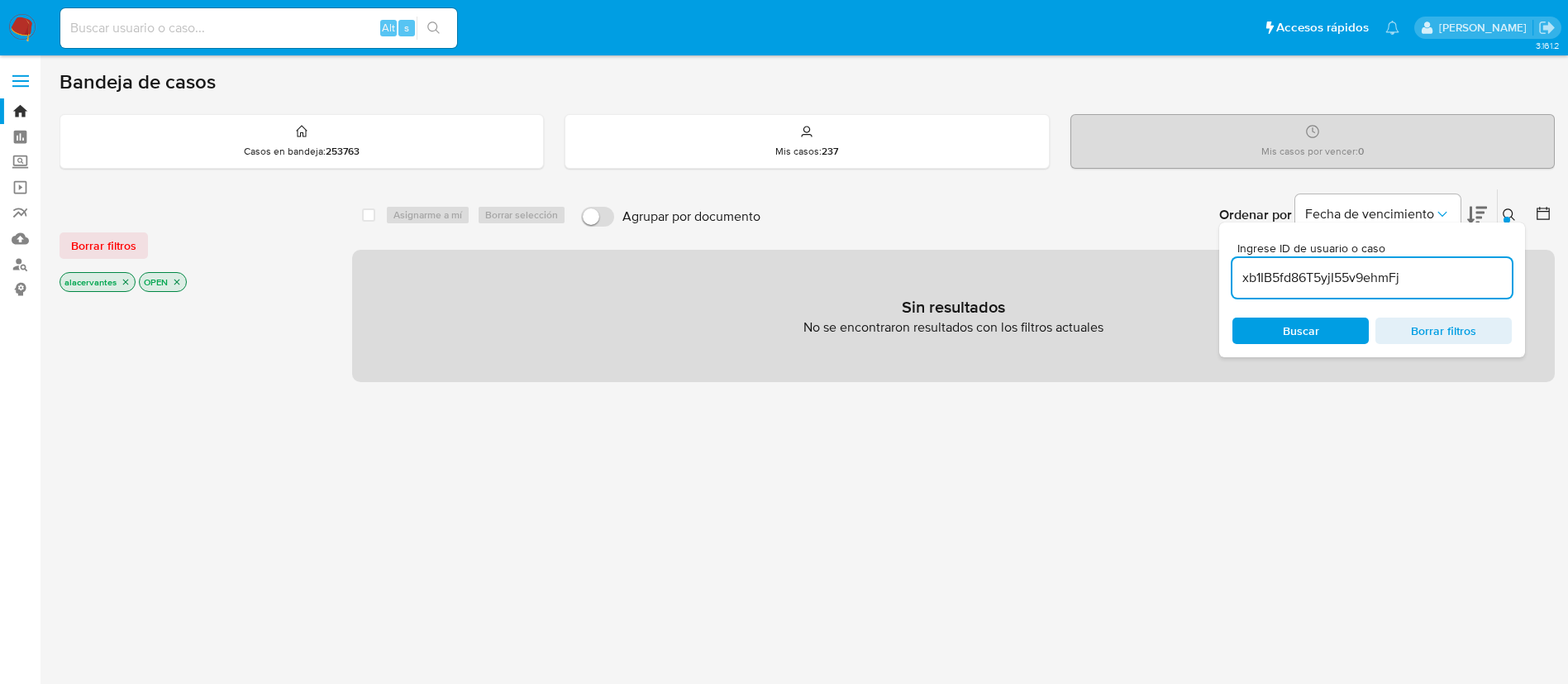
click at [339, 19] on input at bounding box center [258, 29] width 397 height 22
paste input "xb1IB5fd86T5yjI55v9ehmFj"
type input "xb1IB5fd86T5yjI55v9ehmFj"
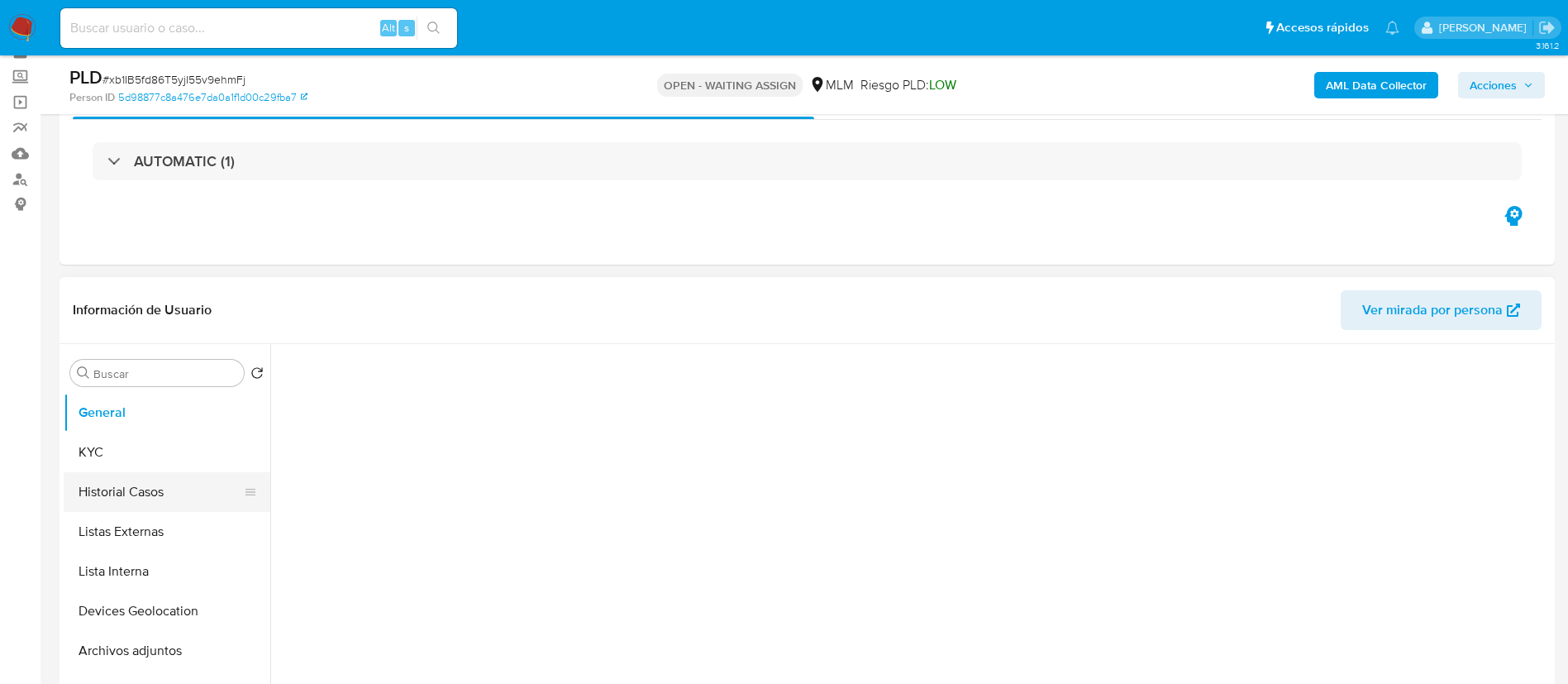
scroll to position [124, 0]
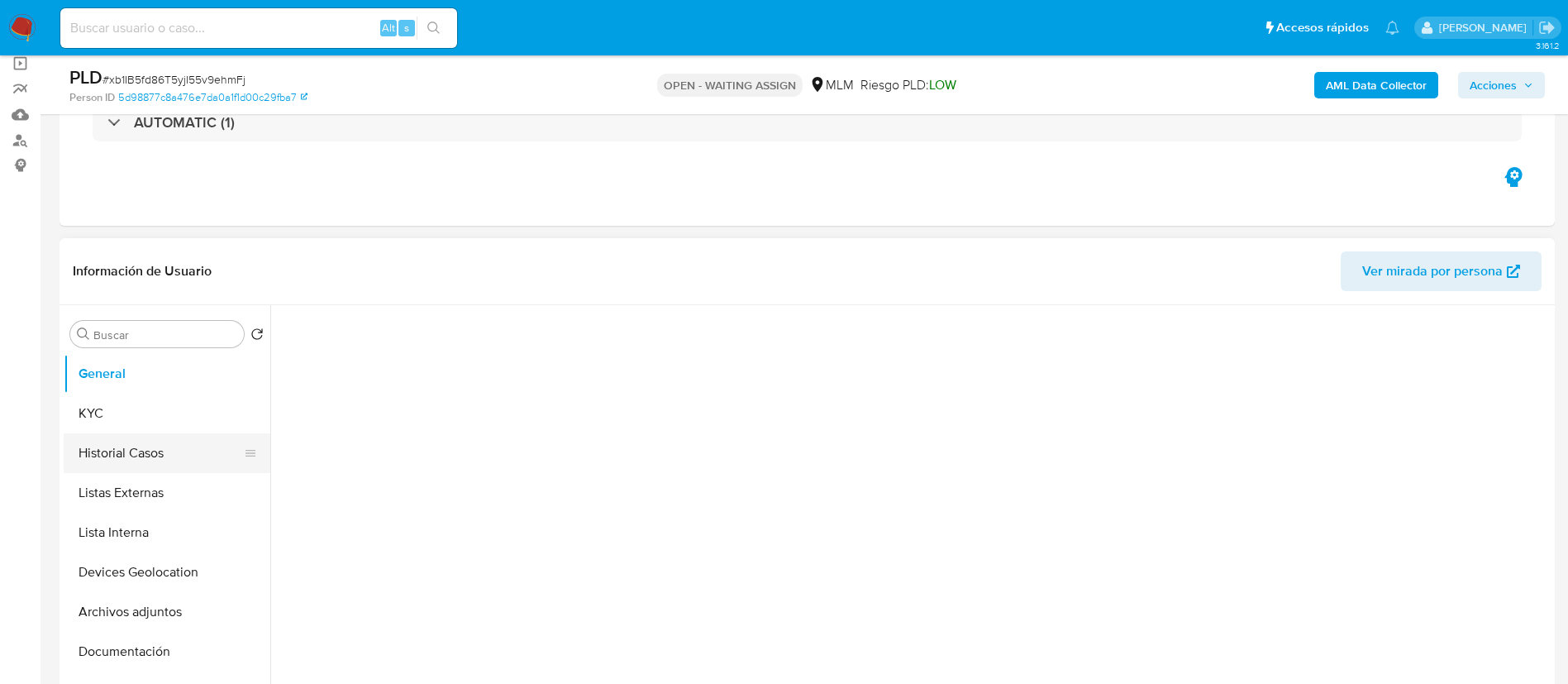
select select "10"
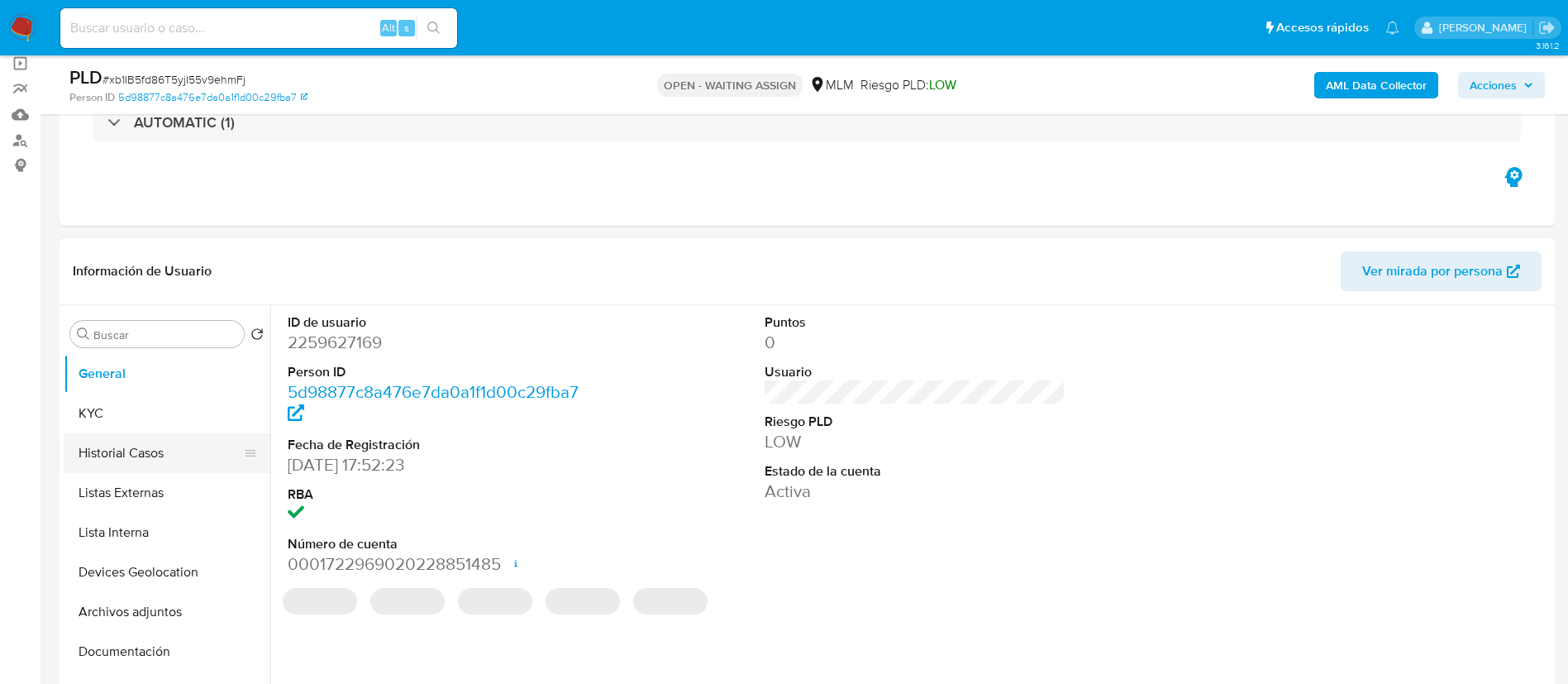
click at [148, 461] on button "Historial Casos" at bounding box center [160, 452] width 194 height 39
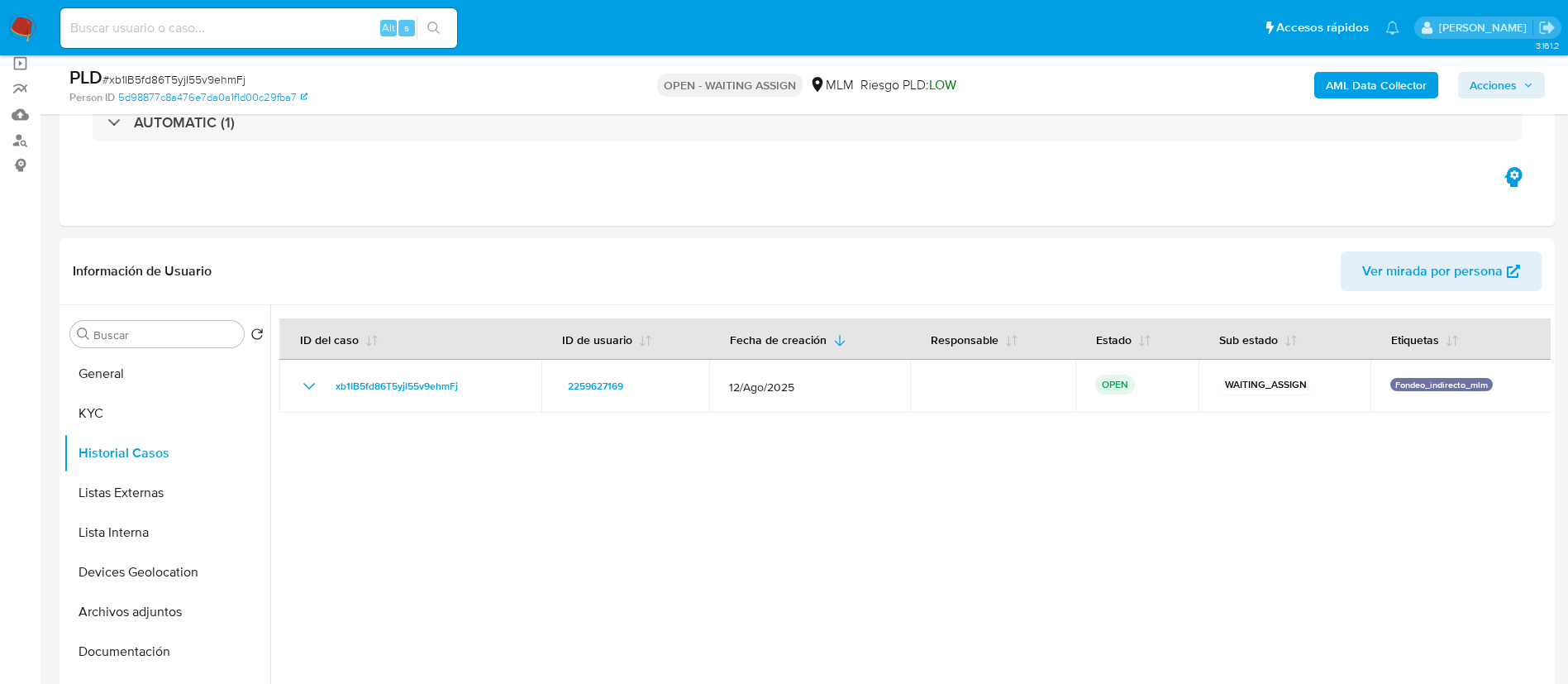
click at [21, 26] on img at bounding box center [23, 29] width 29 height 29
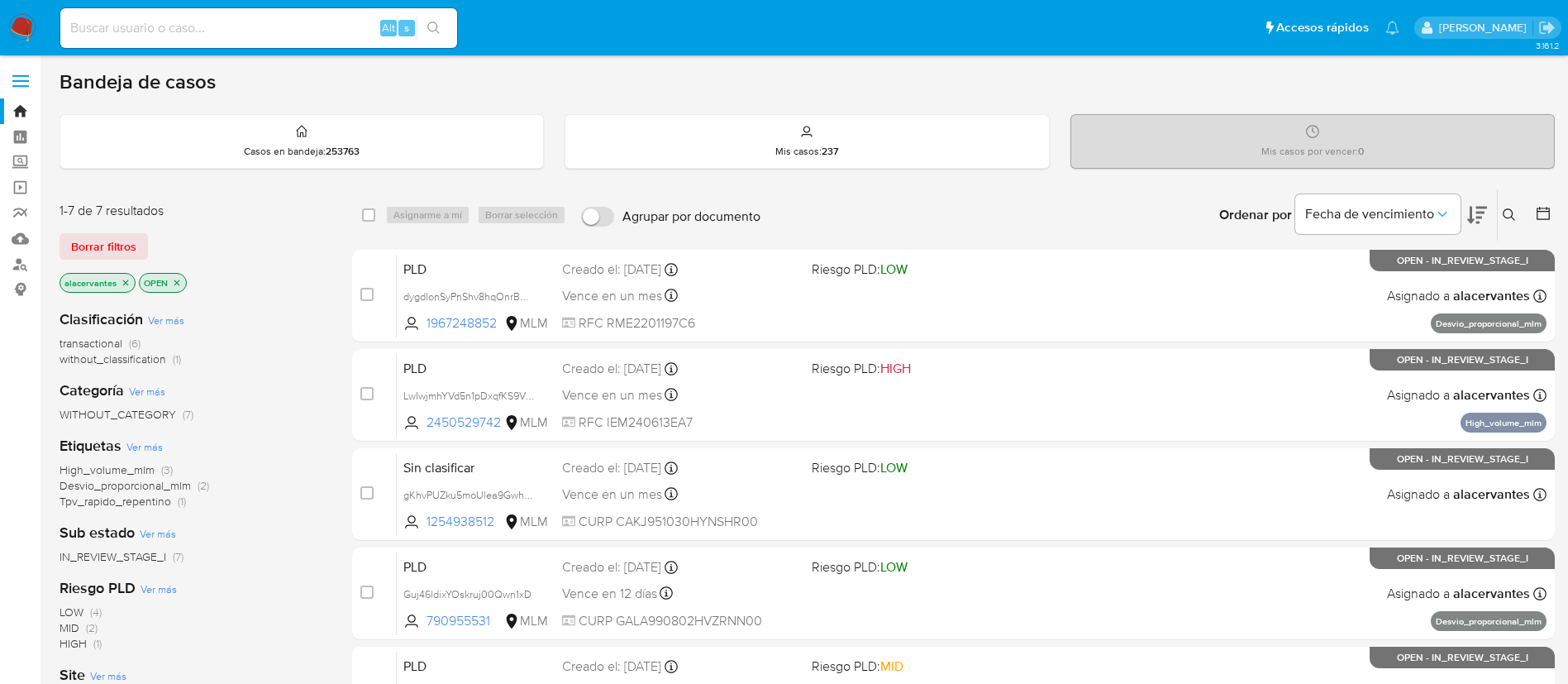
click at [128, 281] on icon "close-filter" at bounding box center [126, 283] width 10 height 10
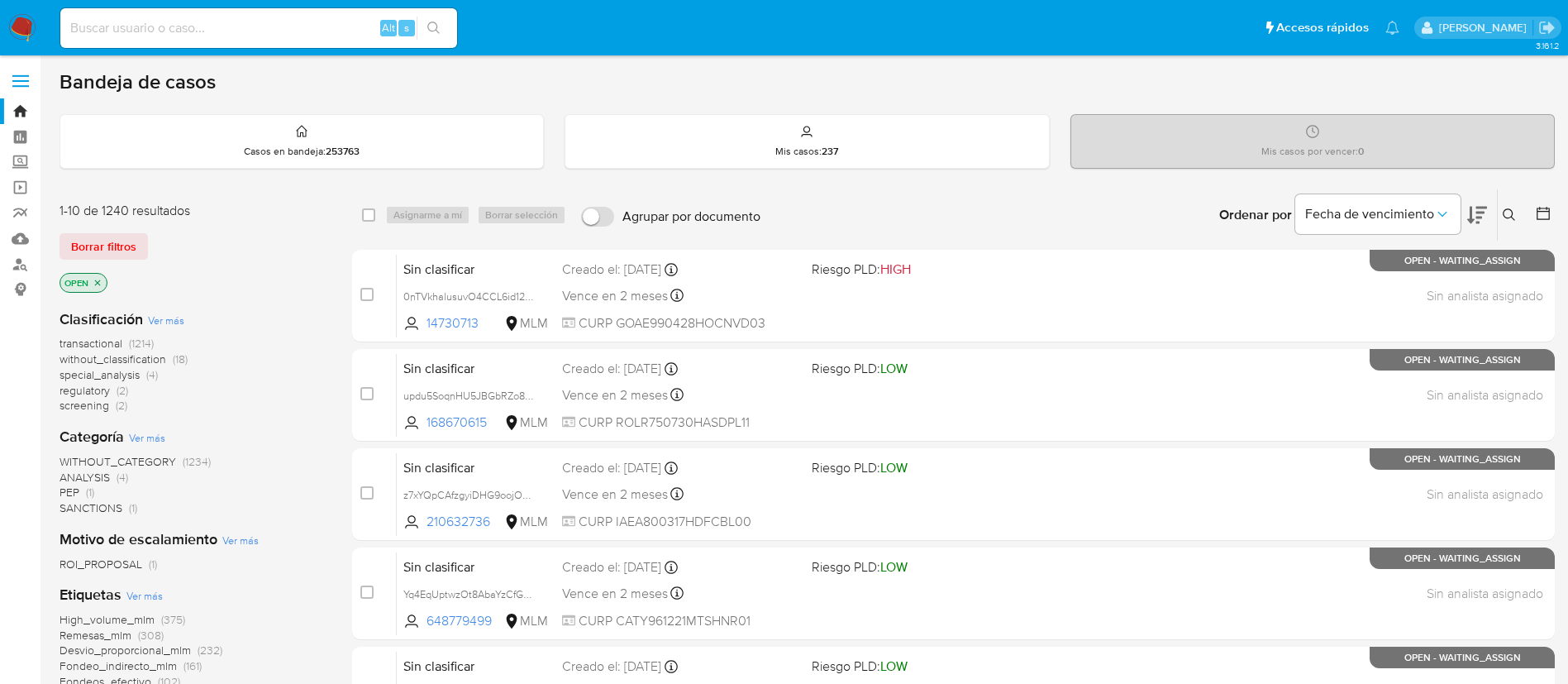
click at [1513, 208] on button at bounding box center [1511, 215] width 28 height 20
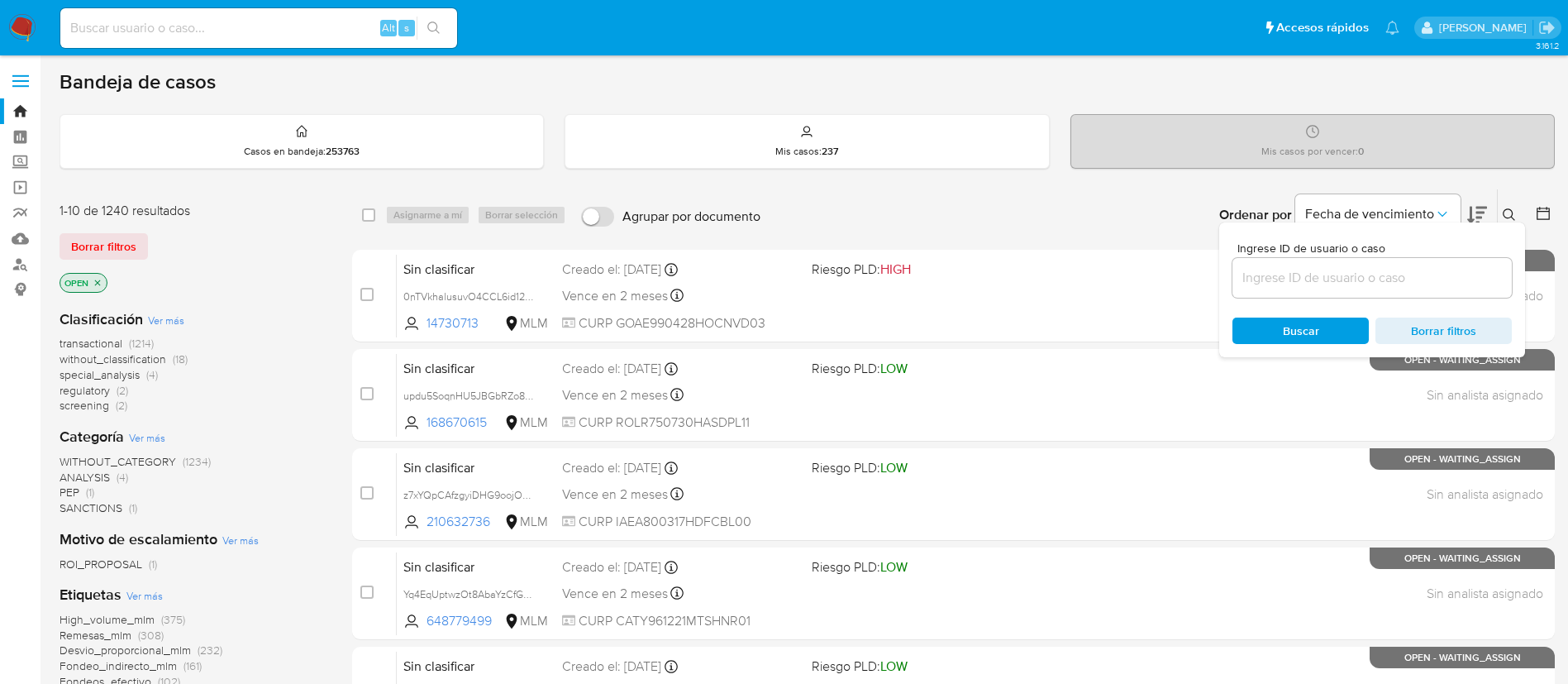
click at [1323, 259] on div at bounding box center [1372, 277] width 279 height 39
click at [1328, 271] on input at bounding box center [1372, 278] width 279 height 22
paste input "xb1IB5fd86T5yjI55v9ehmFj"
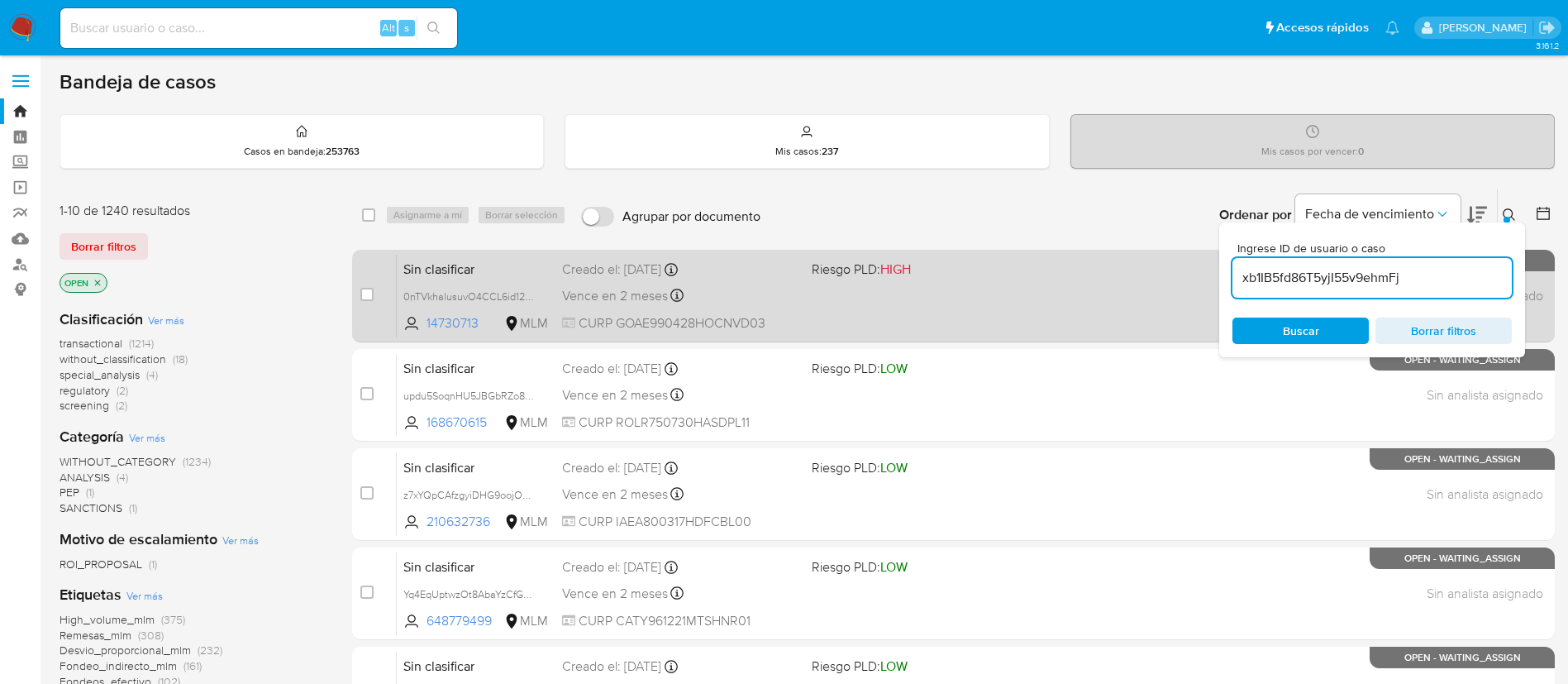
type input "xb1IB5fd86T5yjI55v9ehmFj"
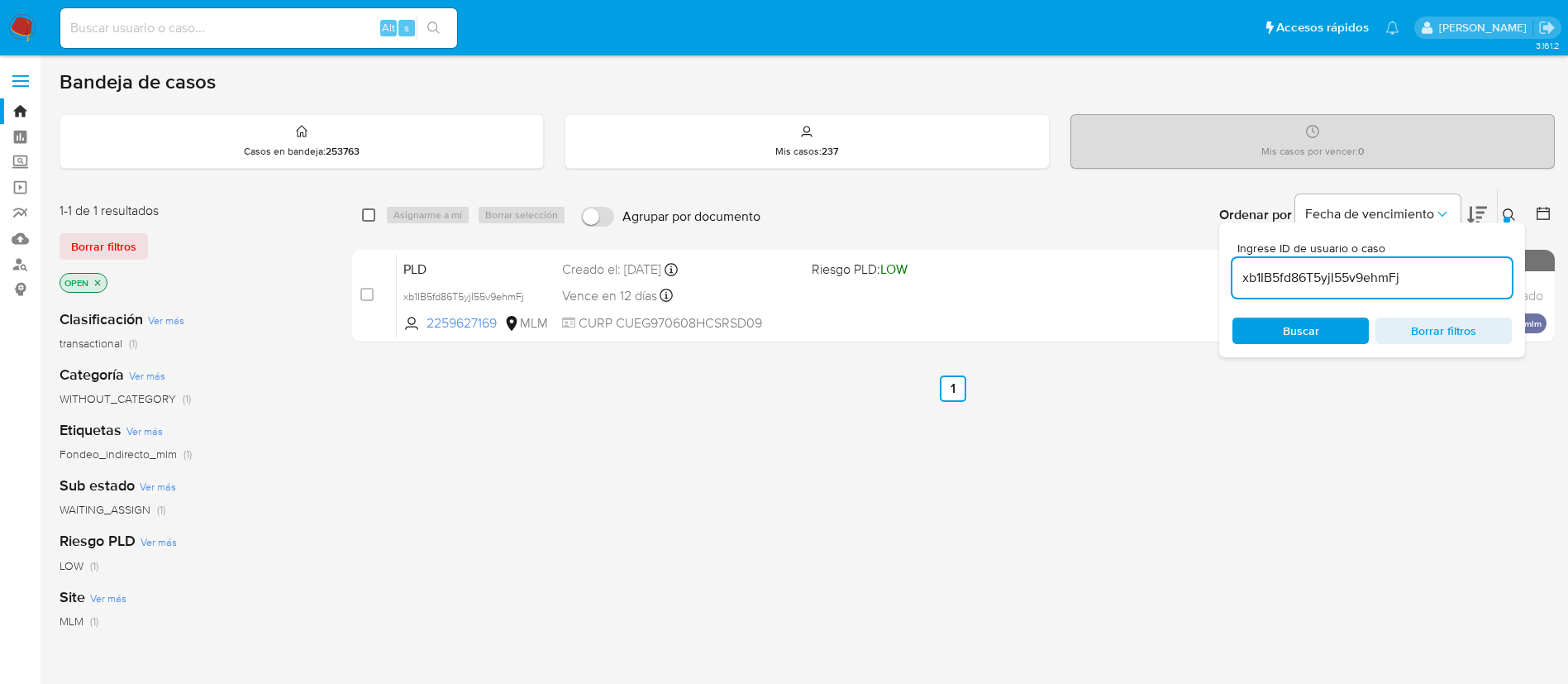
click at [371, 221] on input "checkbox" at bounding box center [369, 215] width 13 height 13
checkbox input "true"
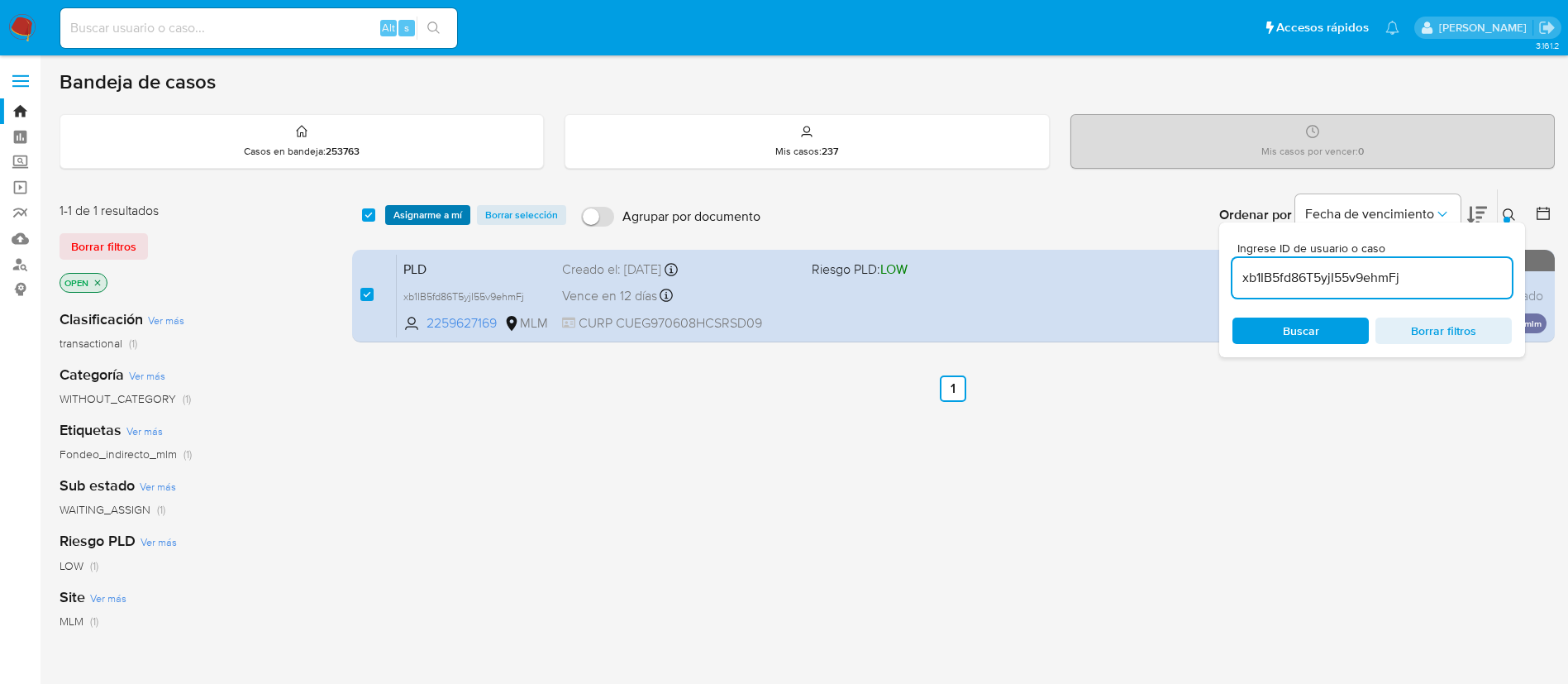
click at [410, 218] on span "Asignarme a mí" at bounding box center [428, 215] width 69 height 17
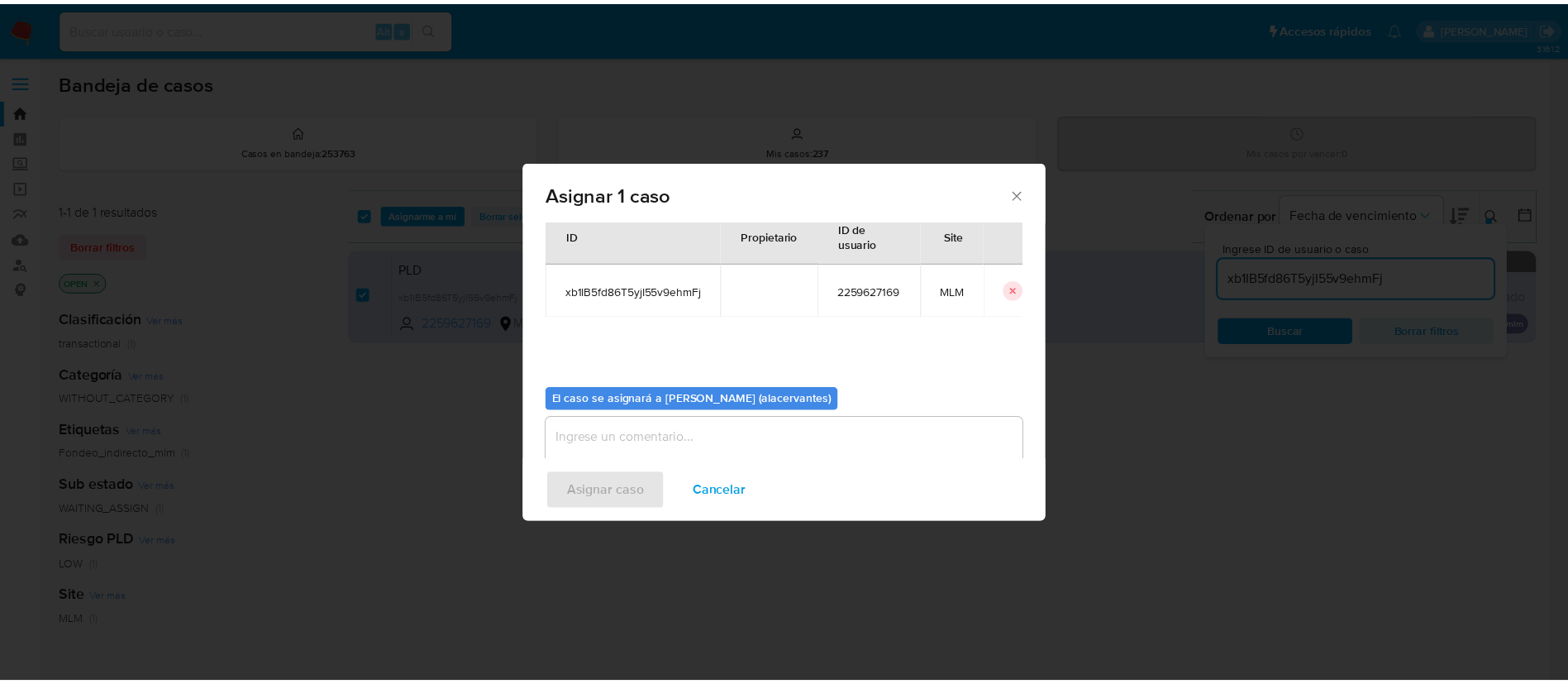
scroll to position [86, 0]
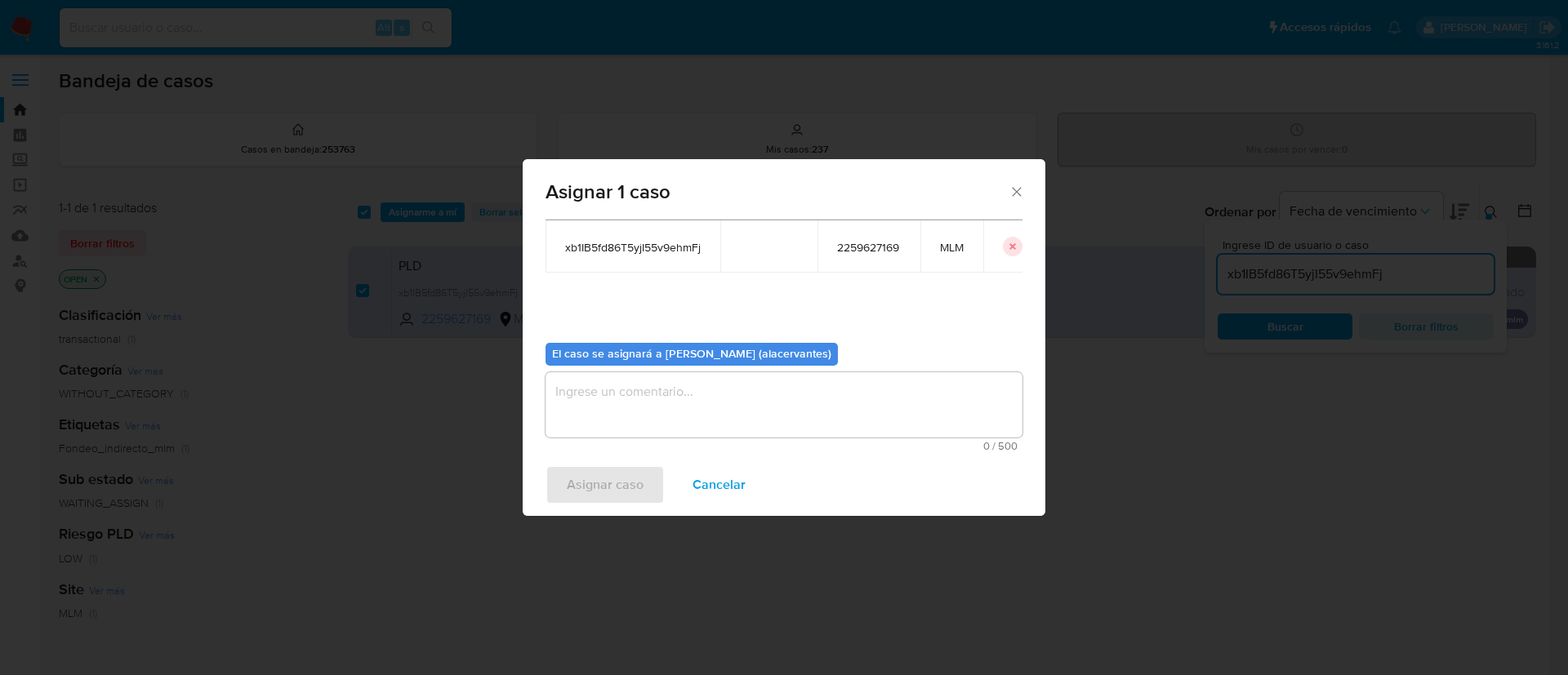
click at [674, 398] on textarea "assign-modal" at bounding box center [783, 404] width 477 height 65
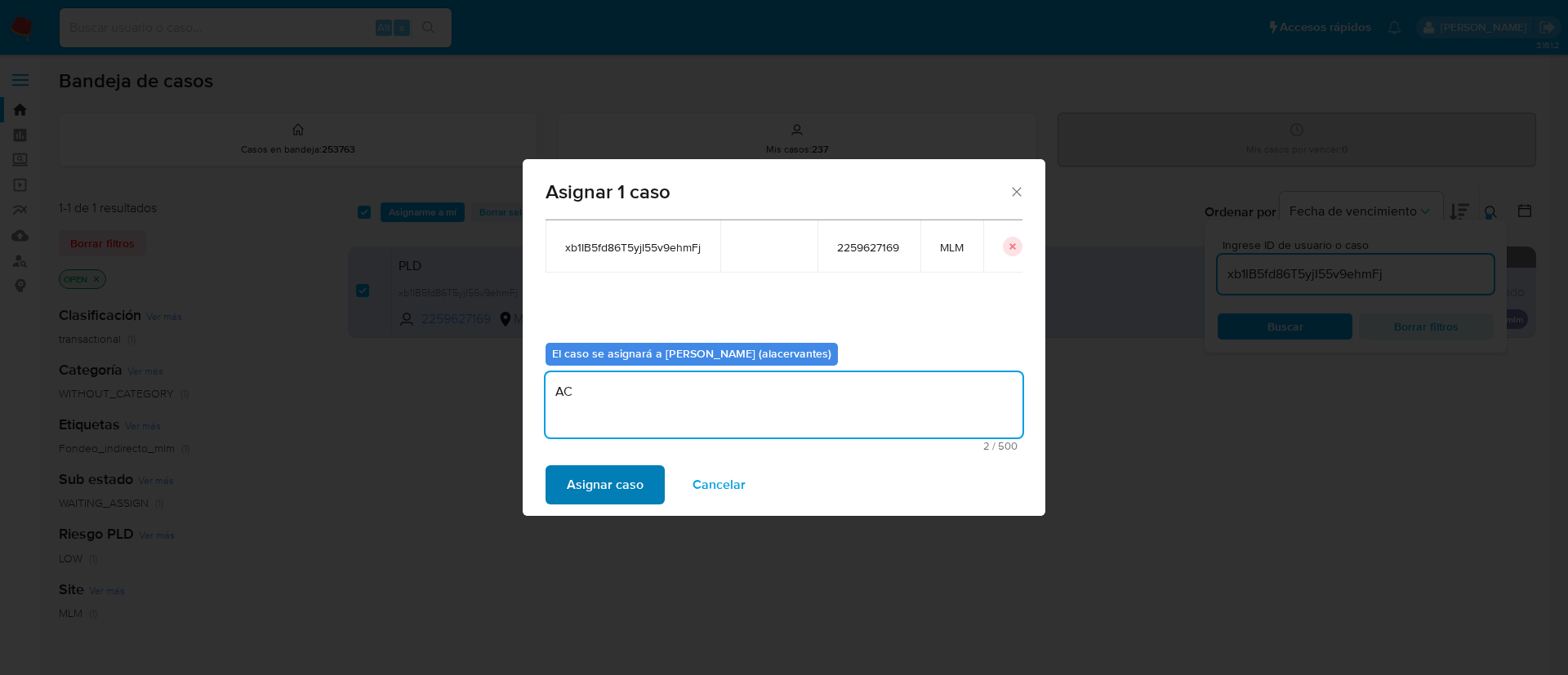
type textarea "AC"
click at [592, 474] on span "Asignar caso" at bounding box center [605, 485] width 77 height 36
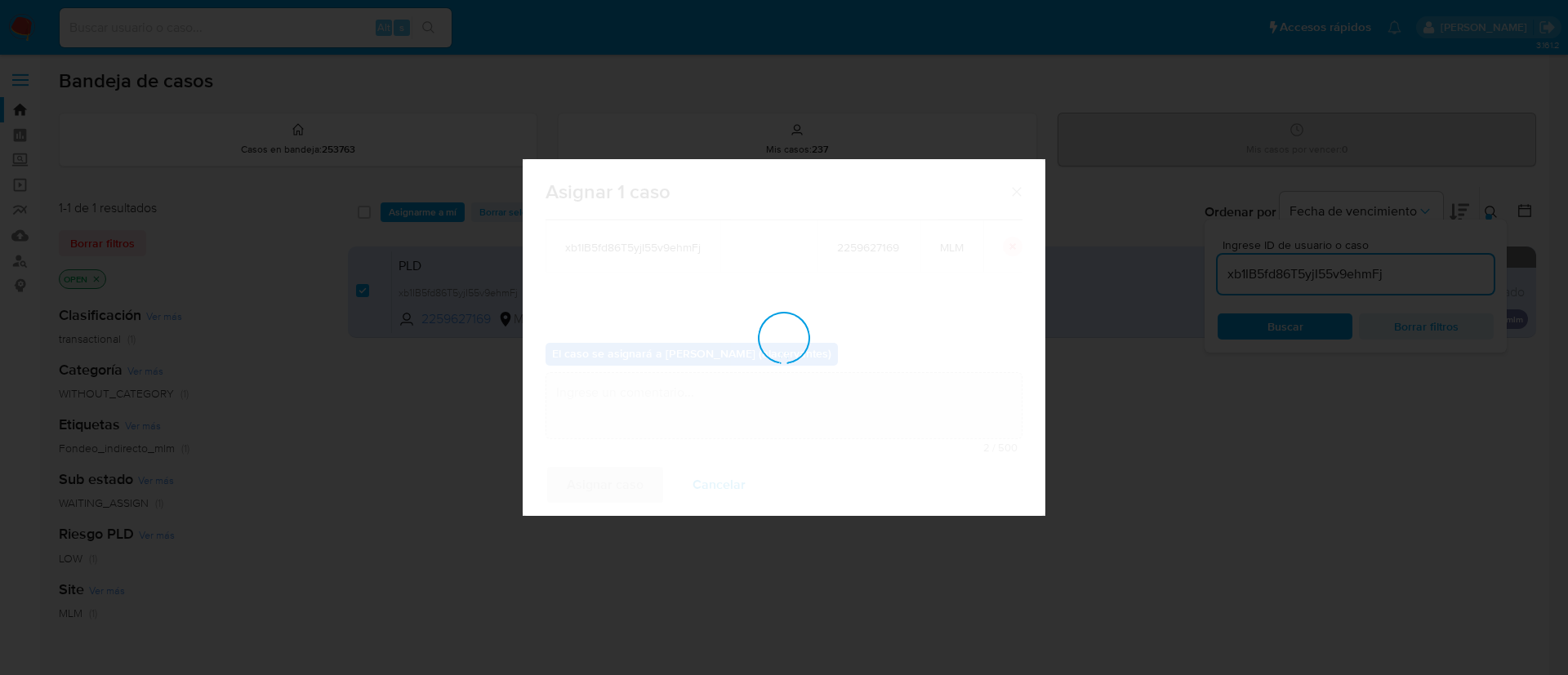
checkbox input "false"
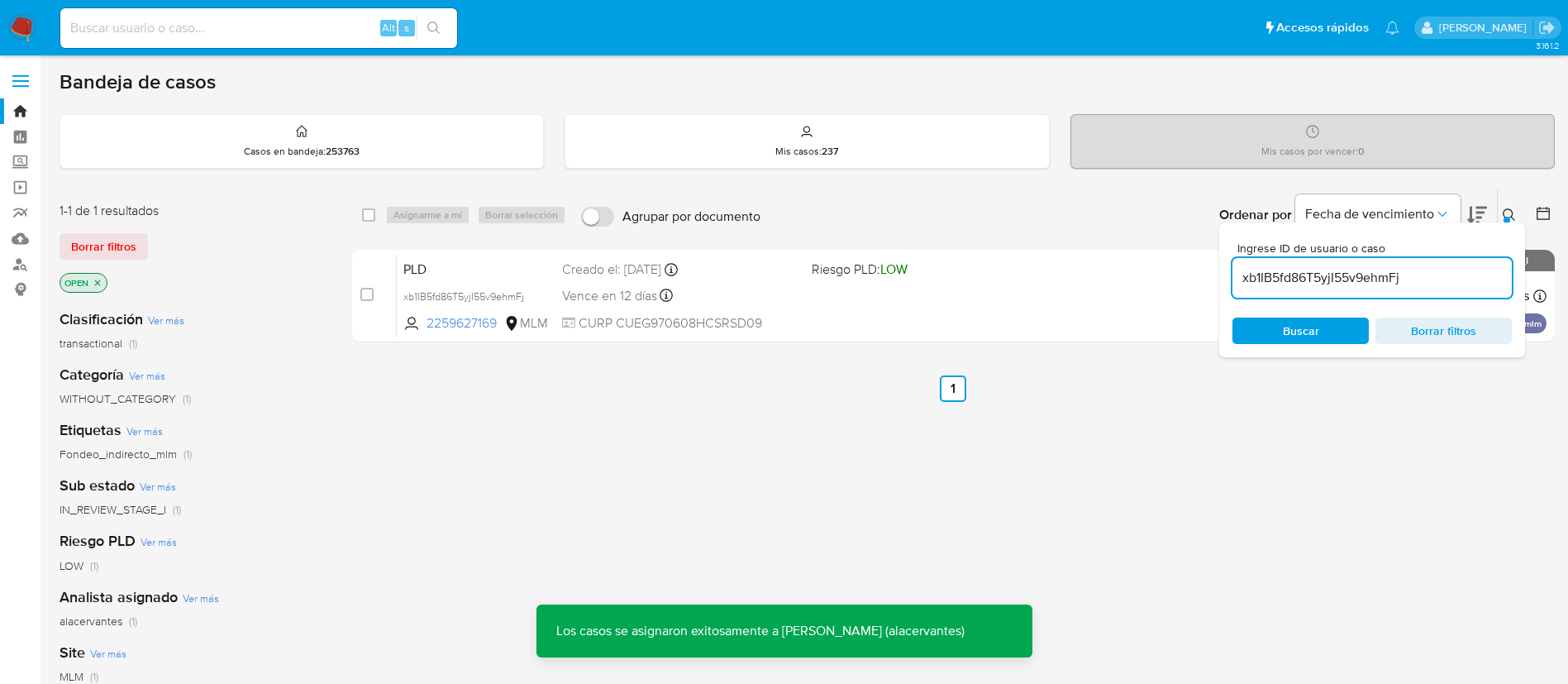
click at [1364, 278] on input "xb1IB5fd86T5yjI55v9ehmFj" at bounding box center [1372, 278] width 279 height 22
paste input "chAlTTBWDJsrzEB4eClbP2je"
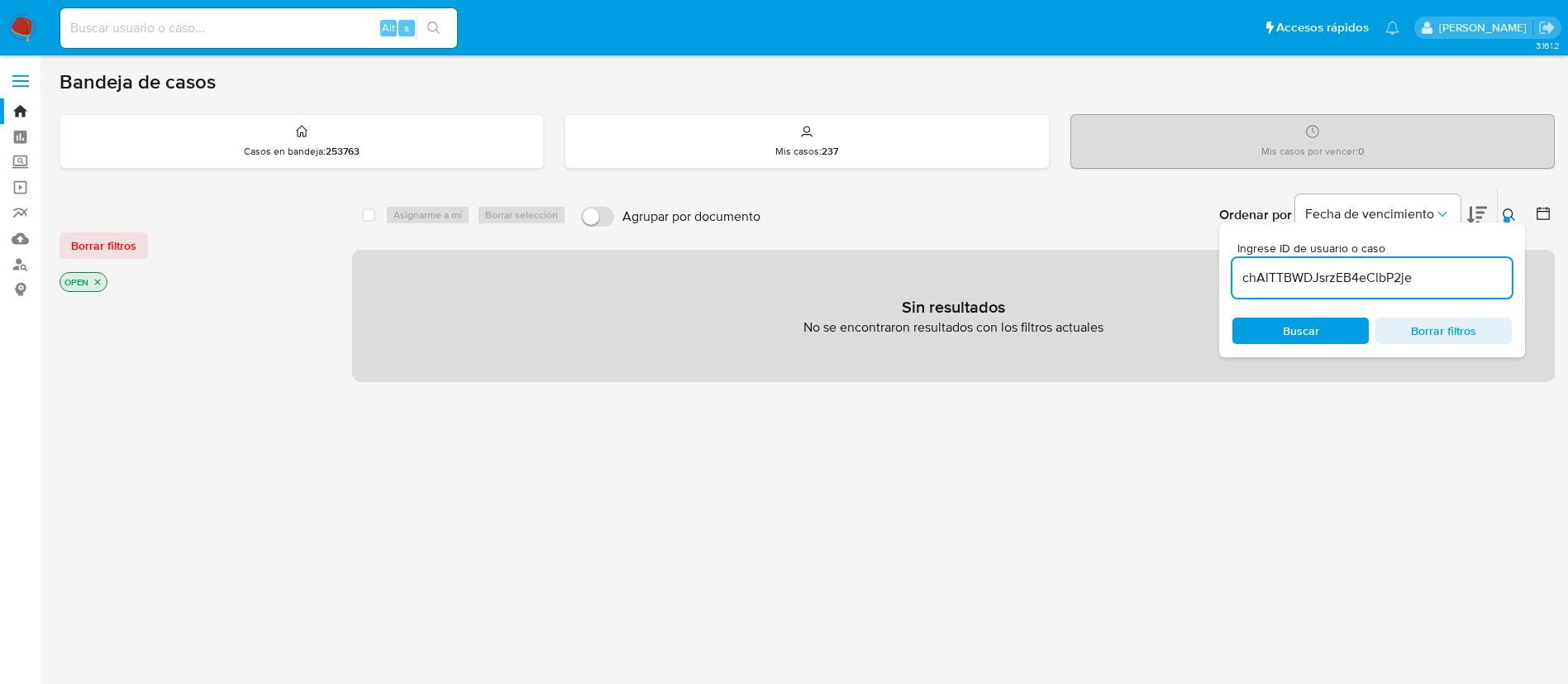
click at [1307, 262] on div "chAlTTBWDJsrzEB4eClbP2je" at bounding box center [1372, 277] width 279 height 39
click at [1310, 277] on input "chAlTTBWDJsrzEB4eClbP2je" at bounding box center [1372, 278] width 279 height 22
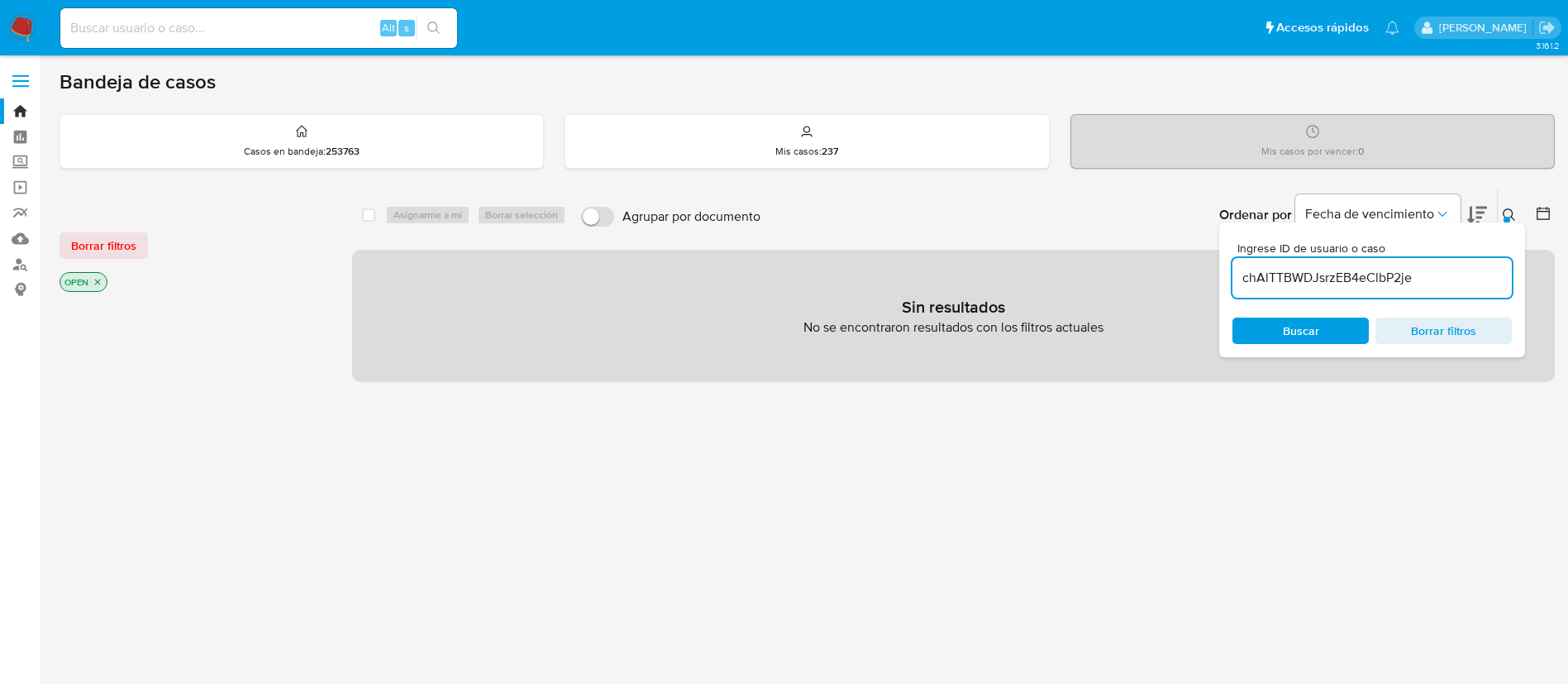
paste input "V8uXGubF3i79CR3esVR19t4D"
type input "V8uXGubF3i79CR3esVR19t4D"
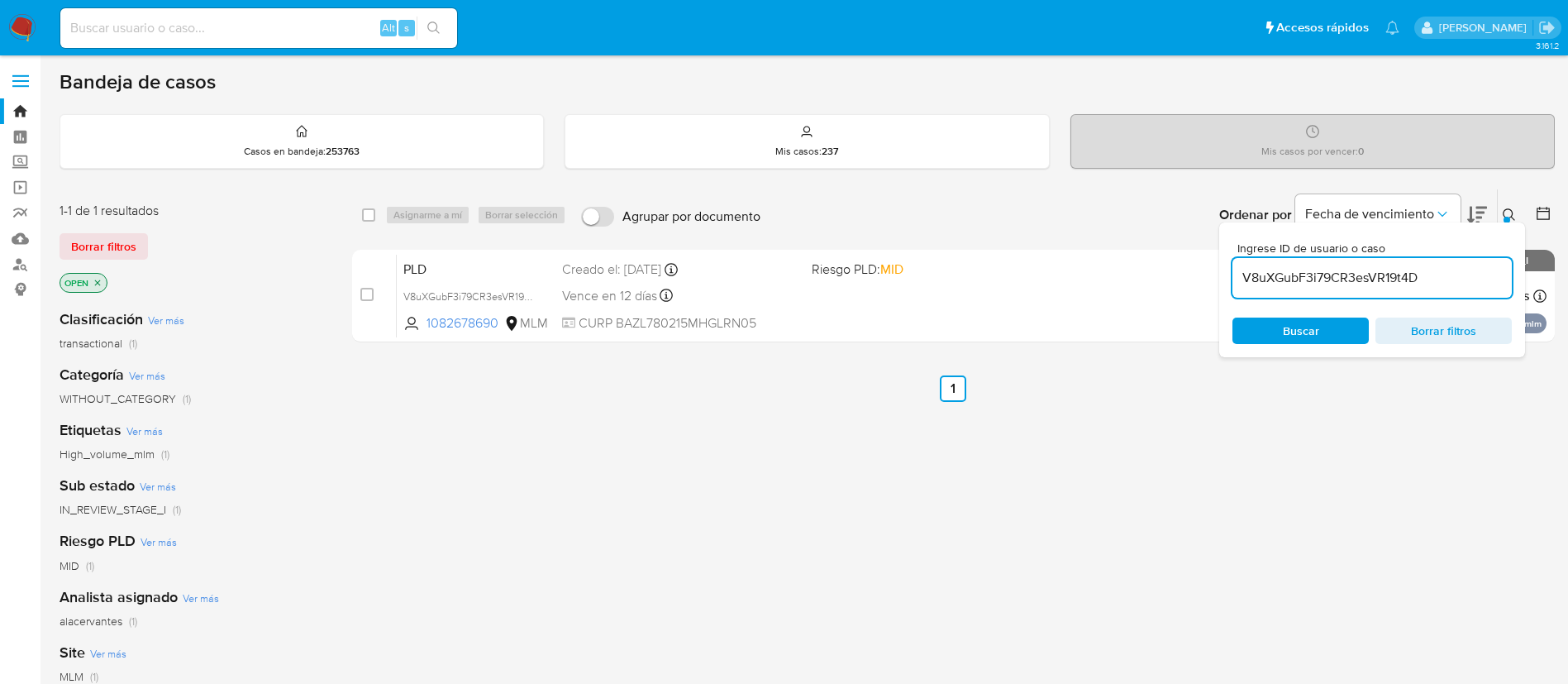
click at [1517, 207] on button at bounding box center [1511, 215] width 28 height 20
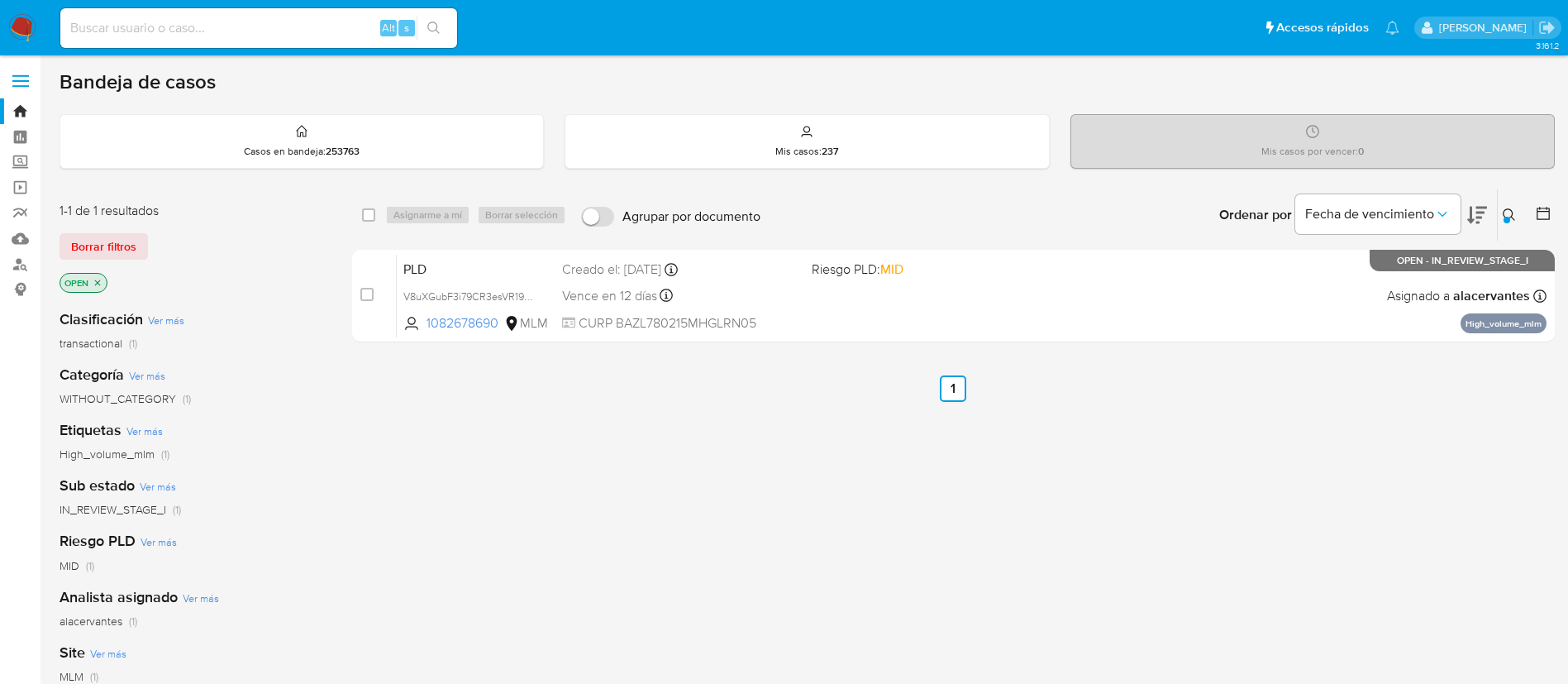
click at [1283, 391] on ul "Anterior 1 Siguiente" at bounding box center [954, 389] width 1203 height 27
click at [28, 22] on img at bounding box center [23, 29] width 29 height 29
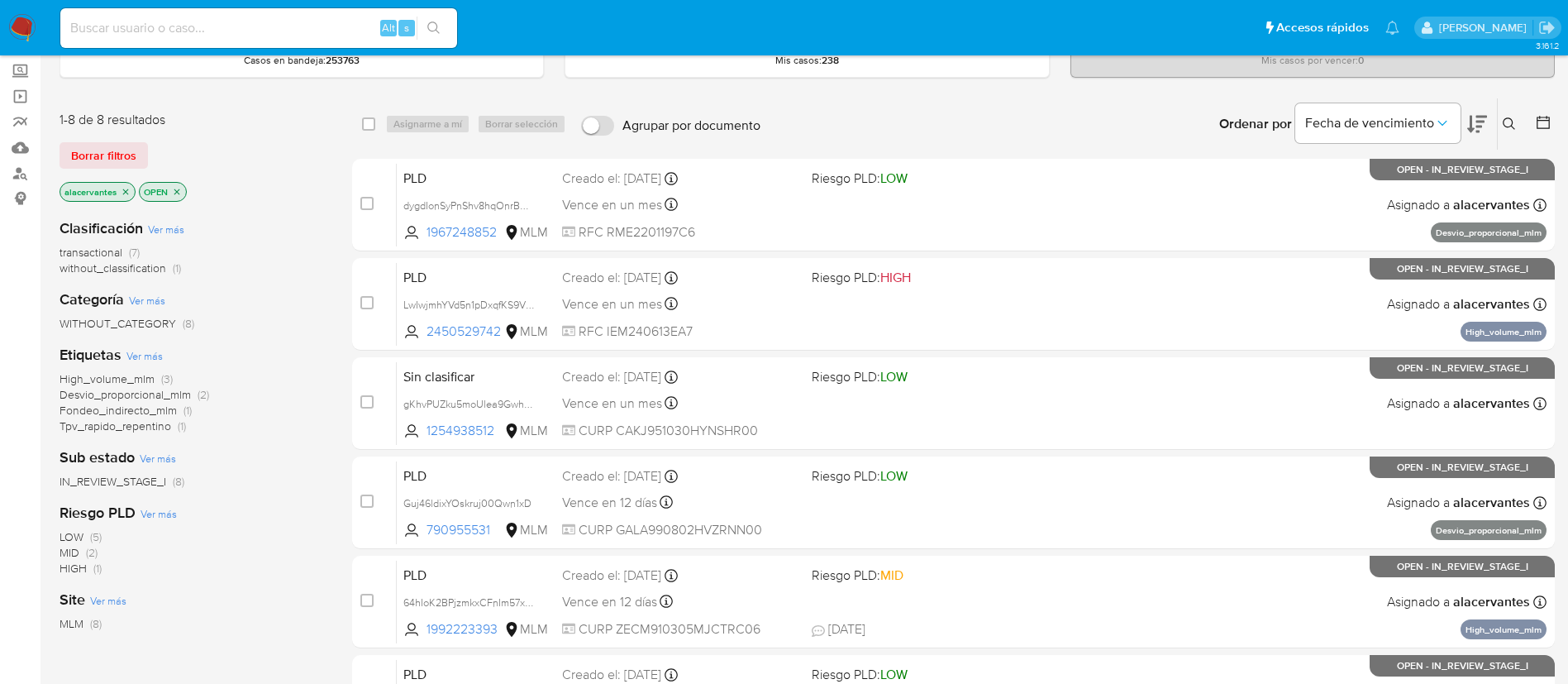
scroll to position [124, 0]
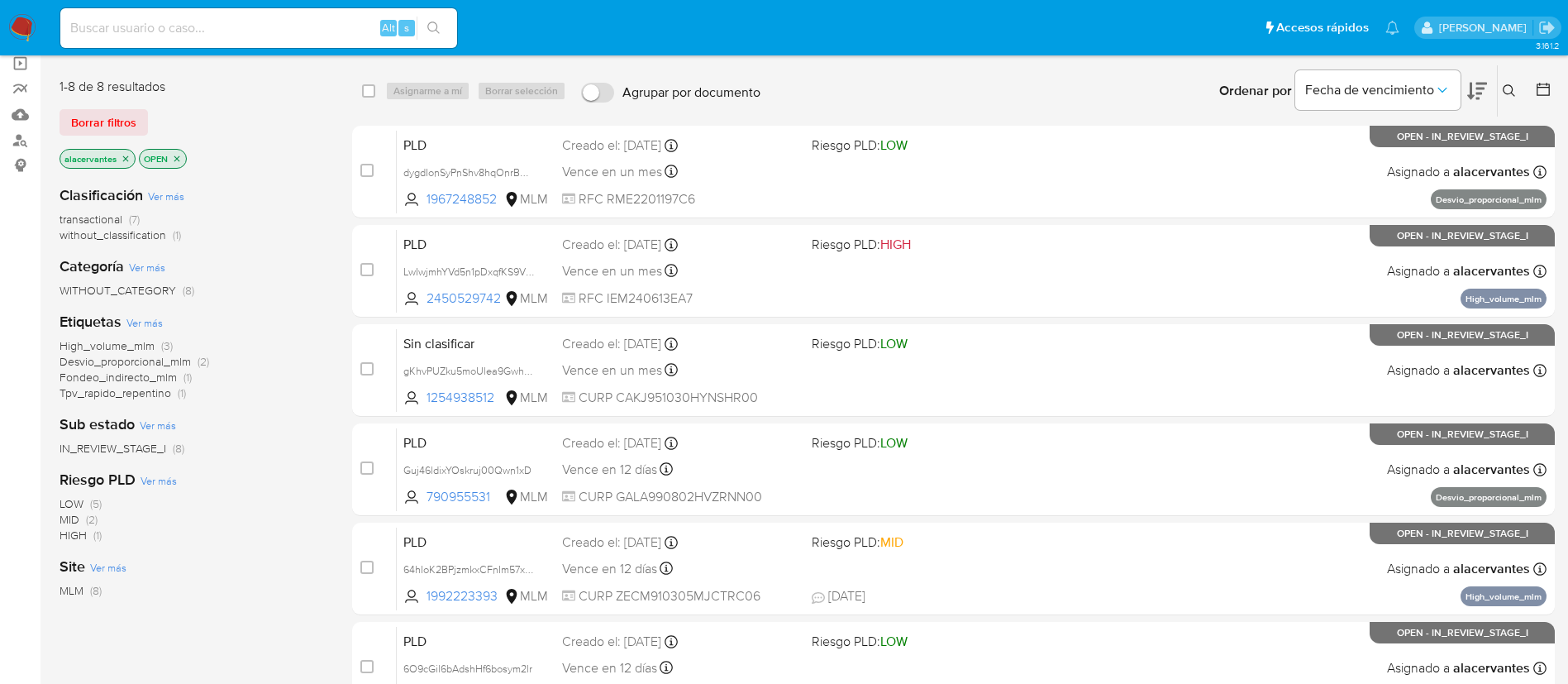
click at [164, 342] on span "(3)" at bounding box center [167, 346] width 12 height 17
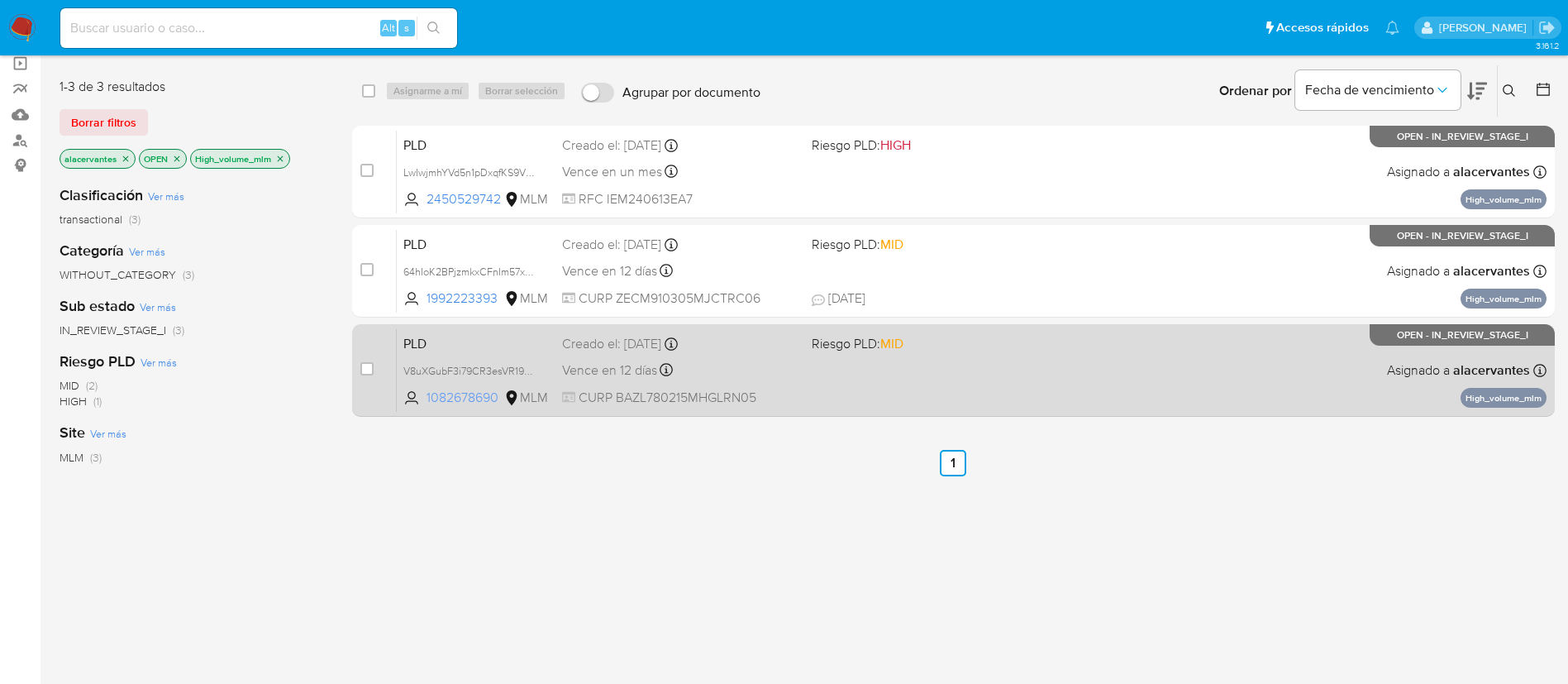
drag, startPoint x: 425, startPoint y: 399, endPoint x: 497, endPoint y: 400, distance: 72.0
click at [497, 400] on span "1082678690" at bounding box center [463, 398] width 75 height 18
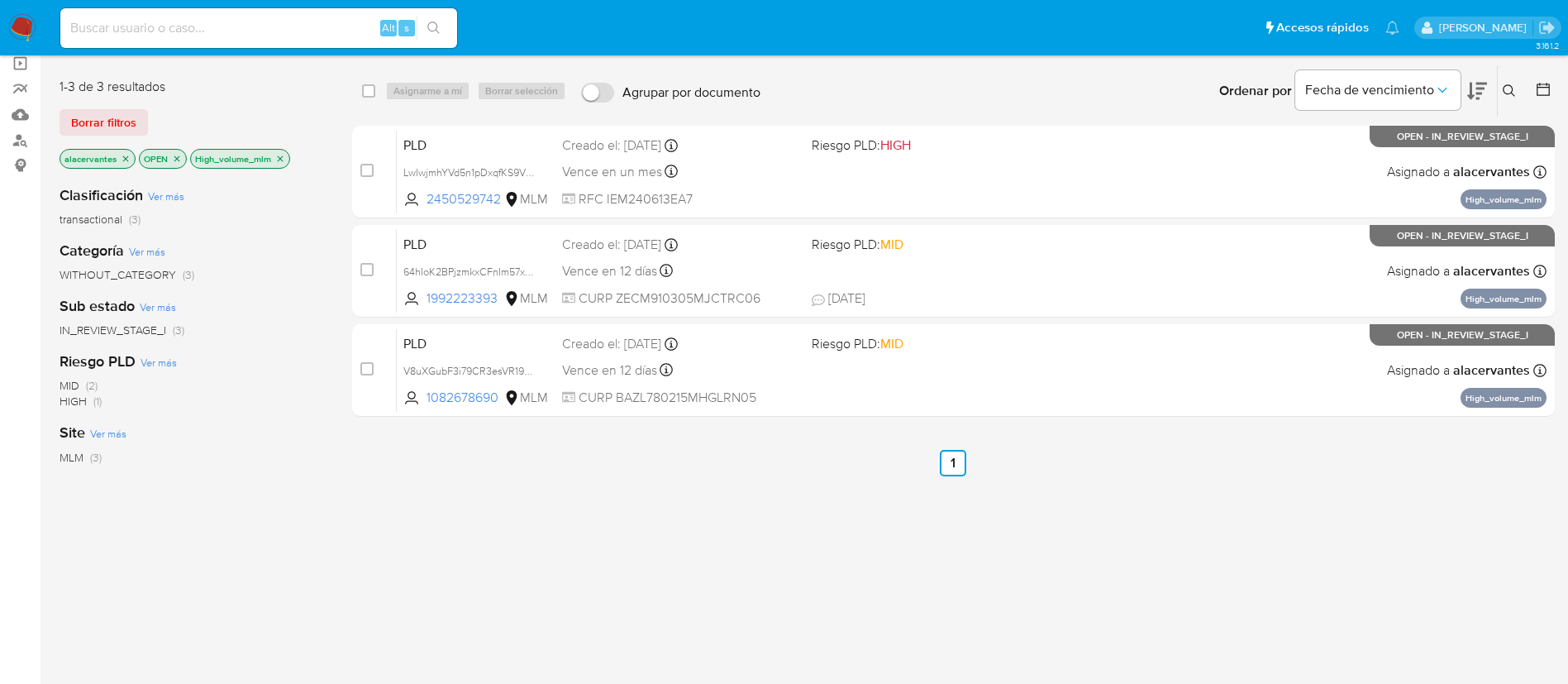
click at [18, 28] on img at bounding box center [23, 29] width 29 height 29
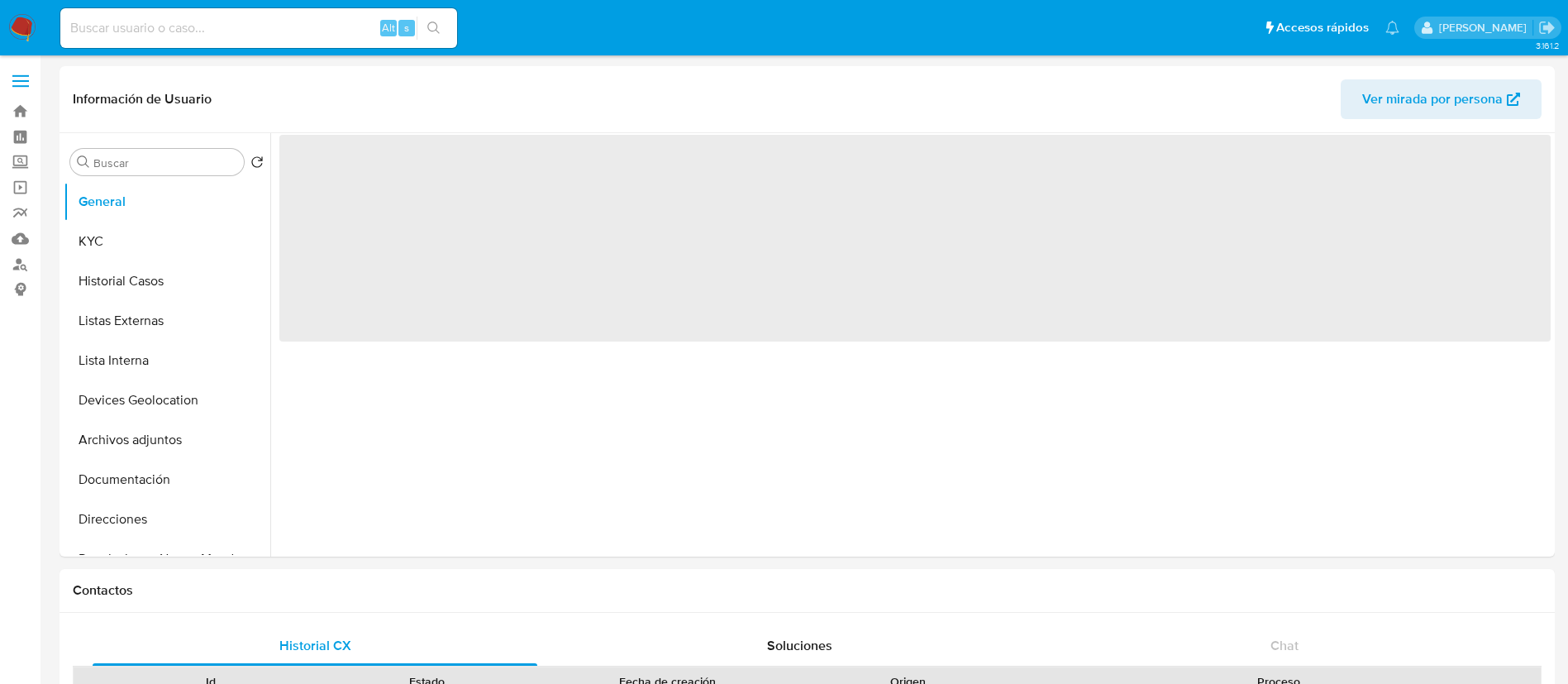
select select "10"
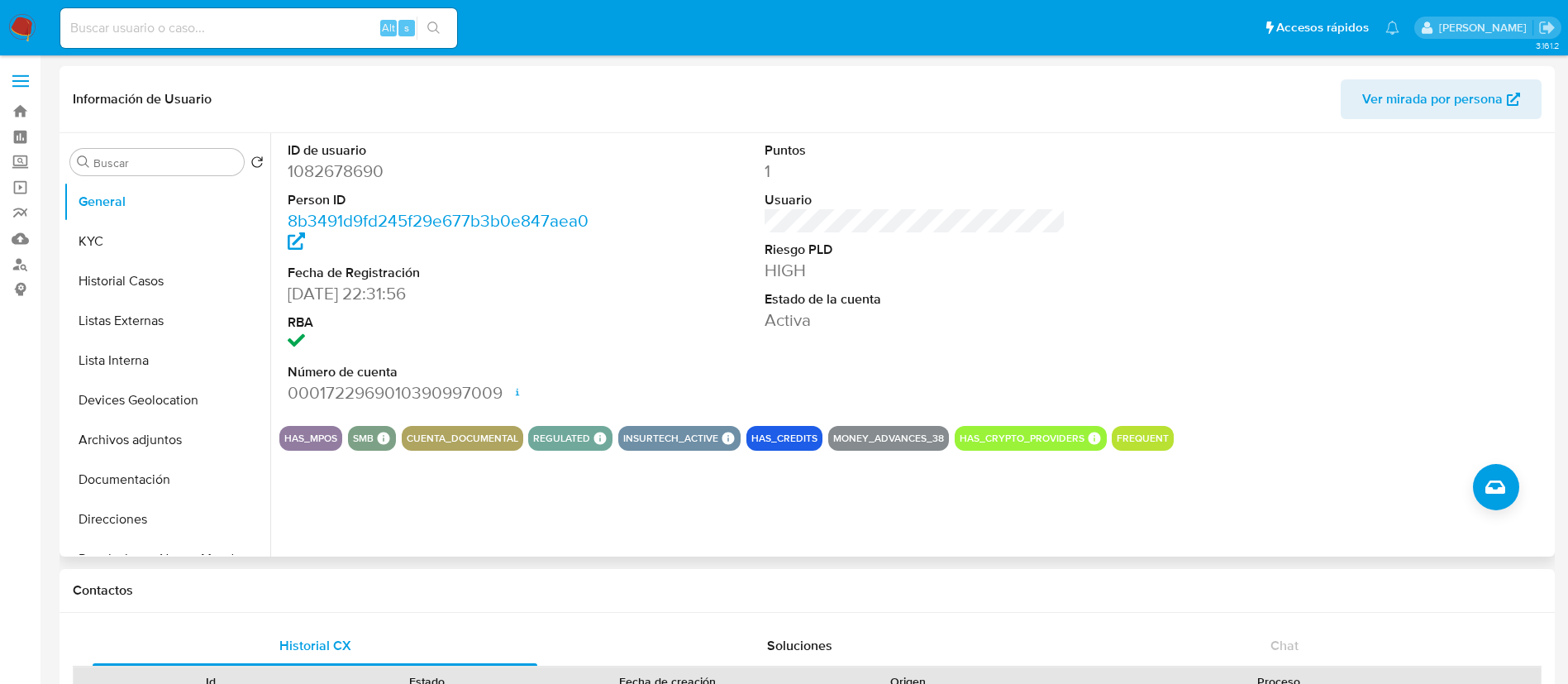
click at [331, 169] on dd "1082678690" at bounding box center [439, 171] width 302 height 23
copy dd "1082678690"
click at [13, 232] on link "Mulan" at bounding box center [98, 238] width 197 height 26
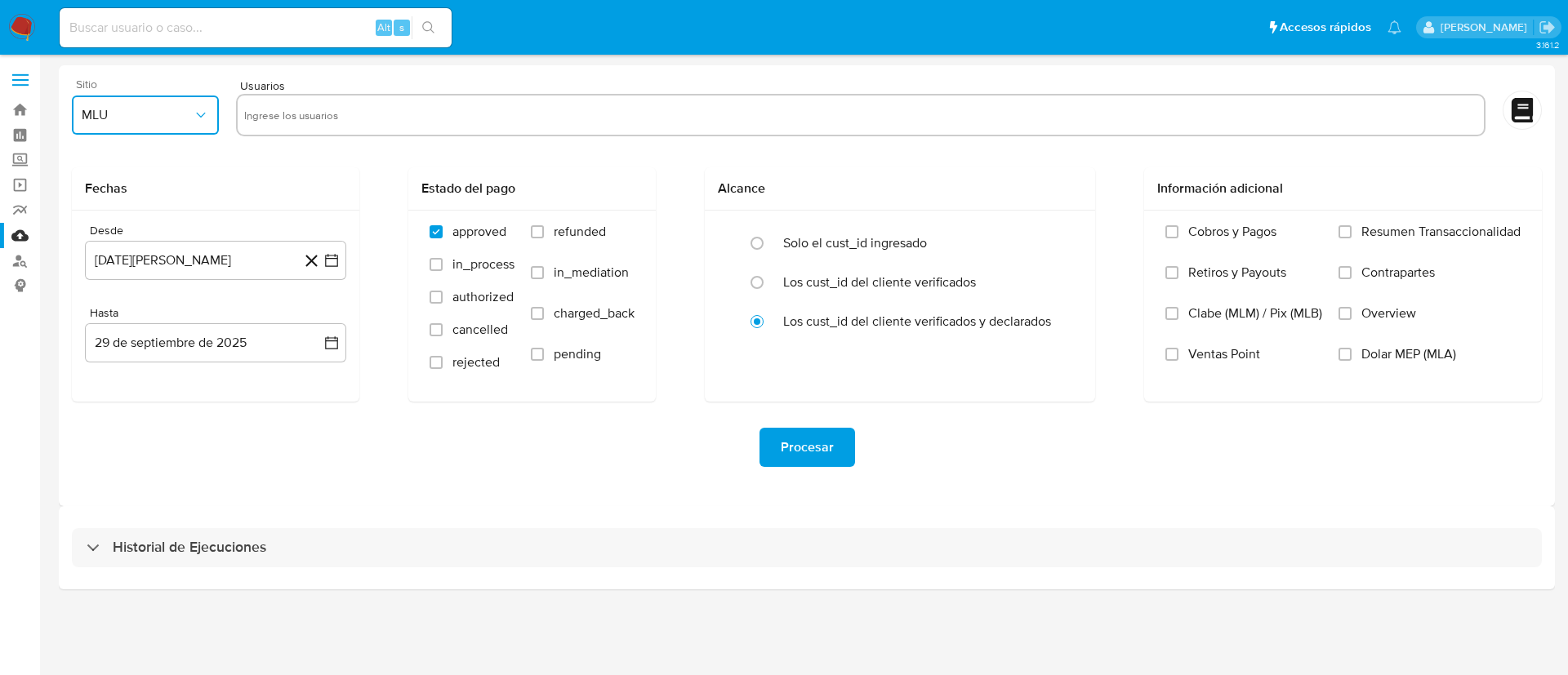
click at [185, 108] on span "MLU" at bounding box center [138, 115] width 111 height 17
click at [121, 349] on div "MLM" at bounding box center [141, 354] width 118 height 39
click at [330, 265] on icon "button" at bounding box center [332, 260] width 17 height 17
click at [223, 320] on span "agosto 2024" at bounding box center [208, 319] width 75 height 17
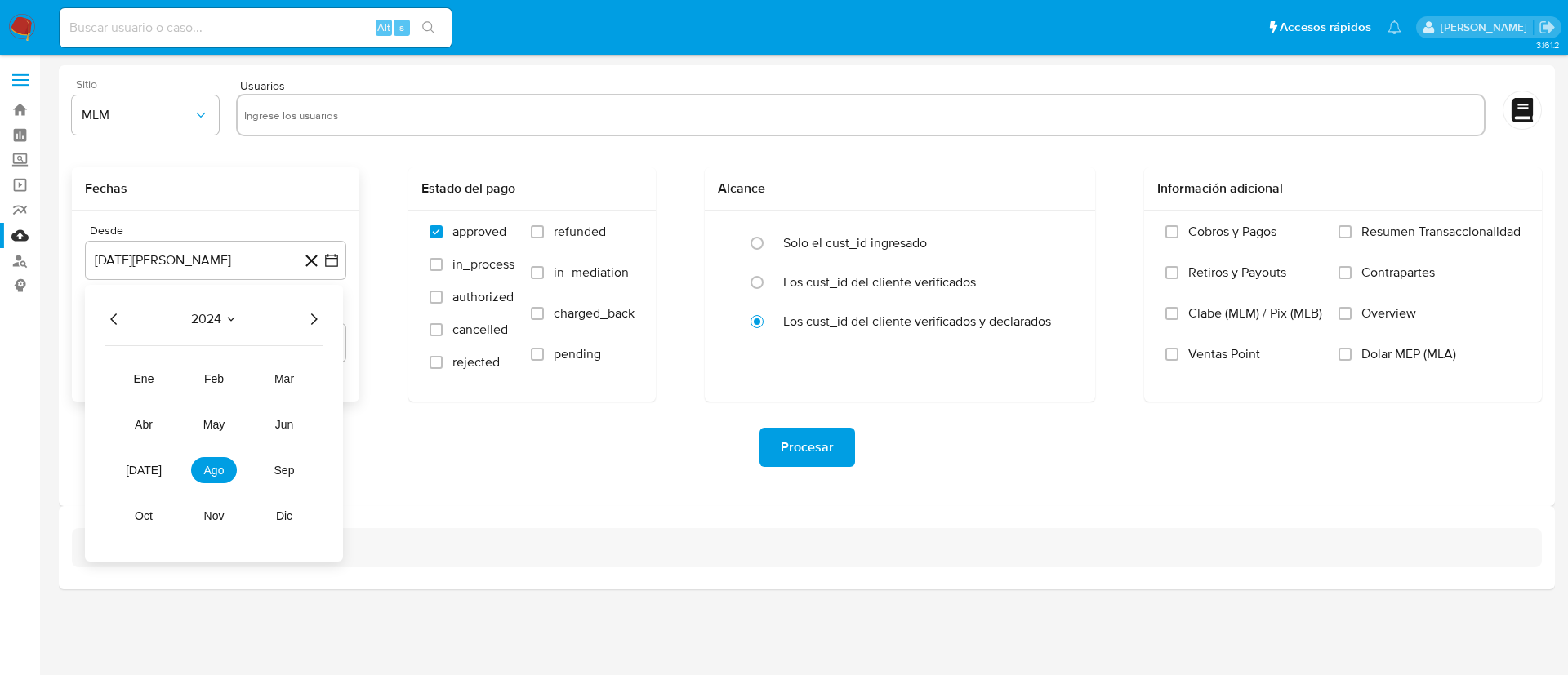
click at [318, 313] on icon "Año siguiente" at bounding box center [314, 319] width 20 height 20
click at [220, 379] on span "feb" at bounding box center [214, 378] width 20 height 13
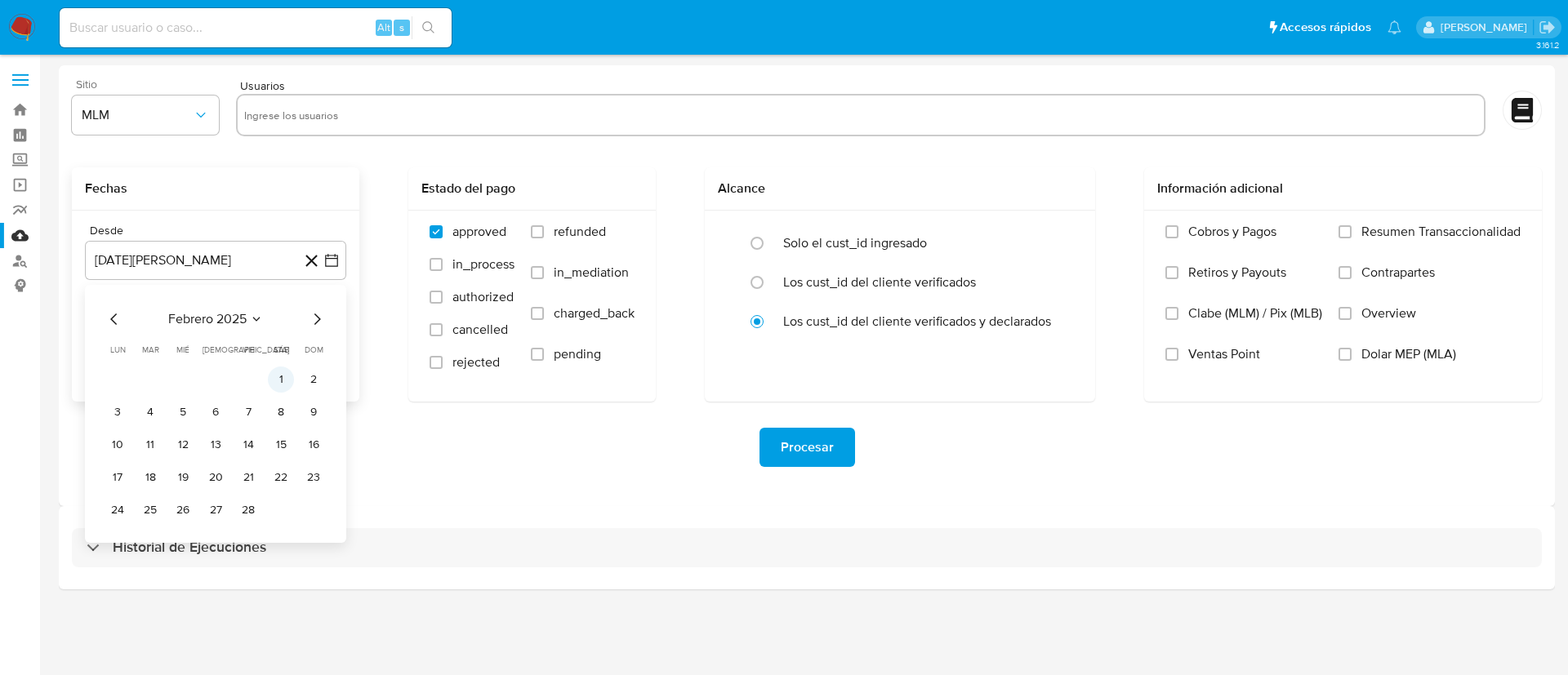
click at [274, 369] on button "1" at bounding box center [281, 379] width 27 height 27
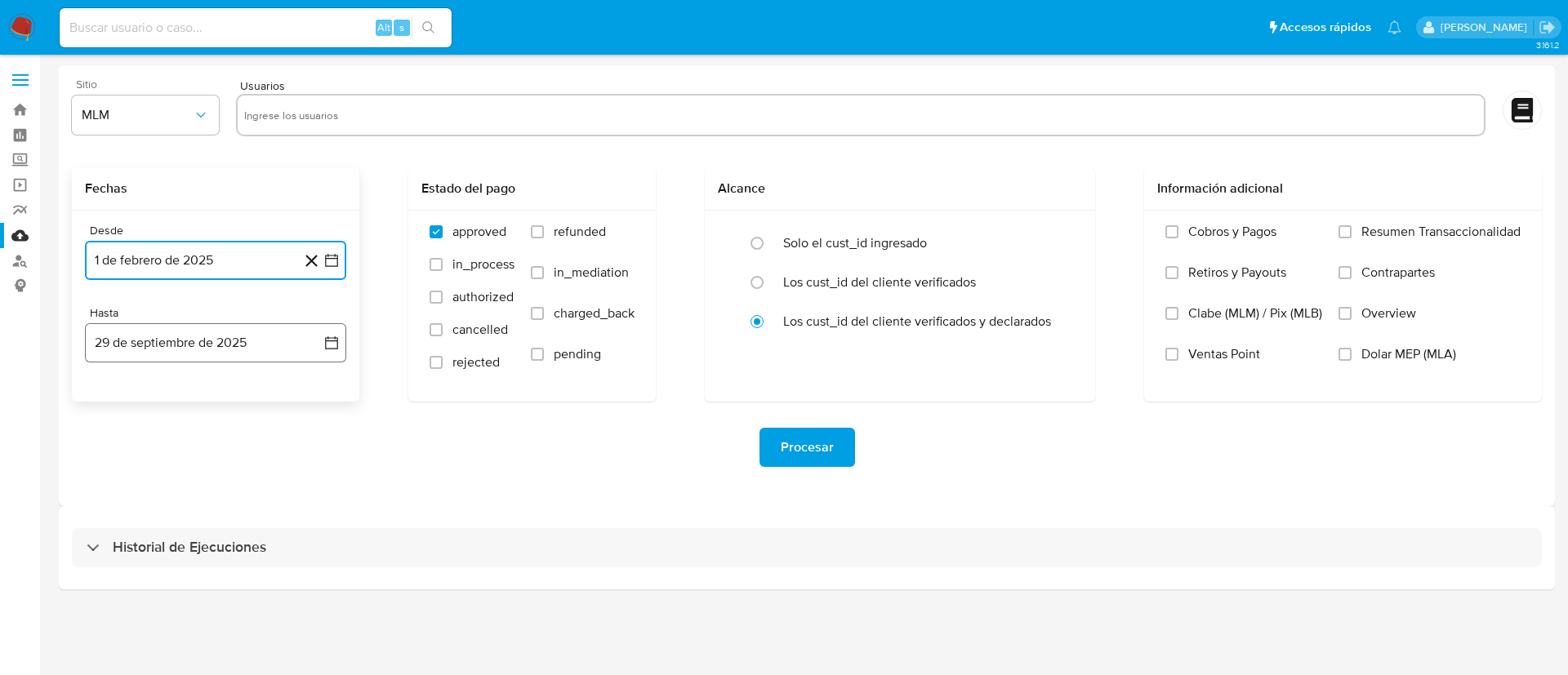
click at [336, 343] on icon "button" at bounding box center [332, 343] width 17 height 17
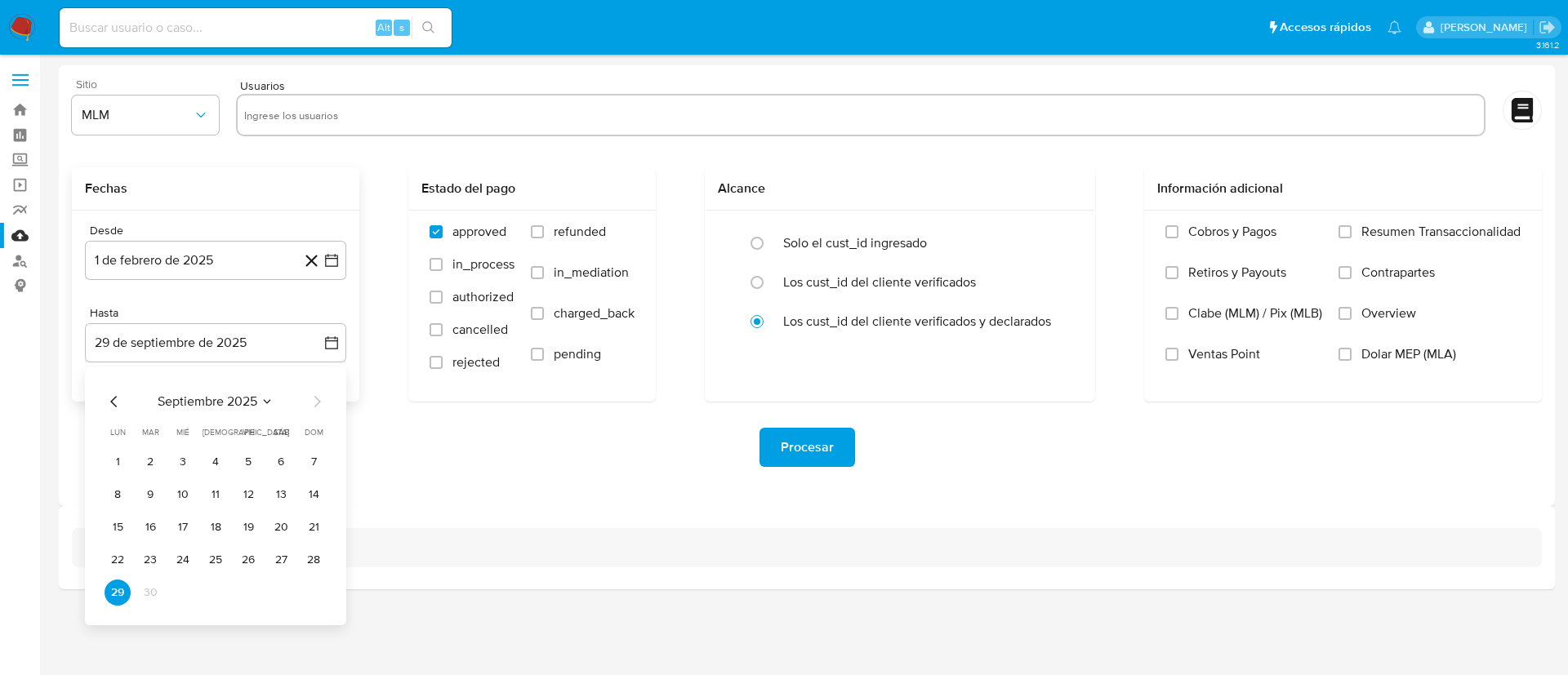
click at [101, 397] on div "septiembre 2025 septiembre 2025 lun lunes mar martes mié miércoles jue jueves v…" at bounding box center [215, 495] width 261 height 258
click at [115, 398] on icon "Mes anterior" at bounding box center [114, 402] width 20 height 20
click at [111, 394] on icon "Mes anterior" at bounding box center [114, 402] width 20 height 20
click at [215, 590] on button "31" at bounding box center [215, 593] width 27 height 27
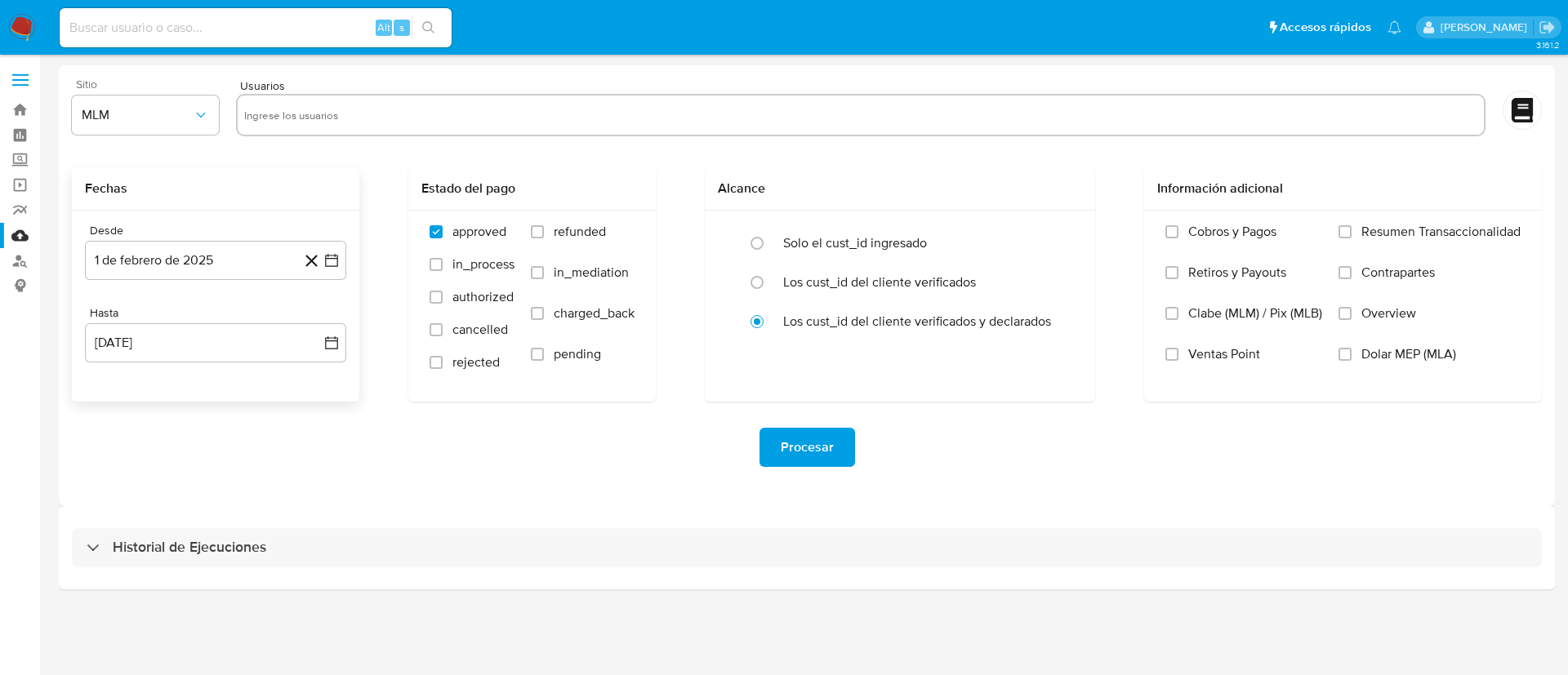
click at [325, 398] on div "Desde 1 de febrero de 2025 1-02-2025 Hasta 31 de julio de 2025 31-07-2025" at bounding box center [215, 306] width 288 height 191
click at [1351, 316] on input "Overview" at bounding box center [1345, 313] width 13 height 13
click at [308, 102] on input "text" at bounding box center [861, 115] width 1233 height 27
paste input "1082678690"
type input "1082678690"
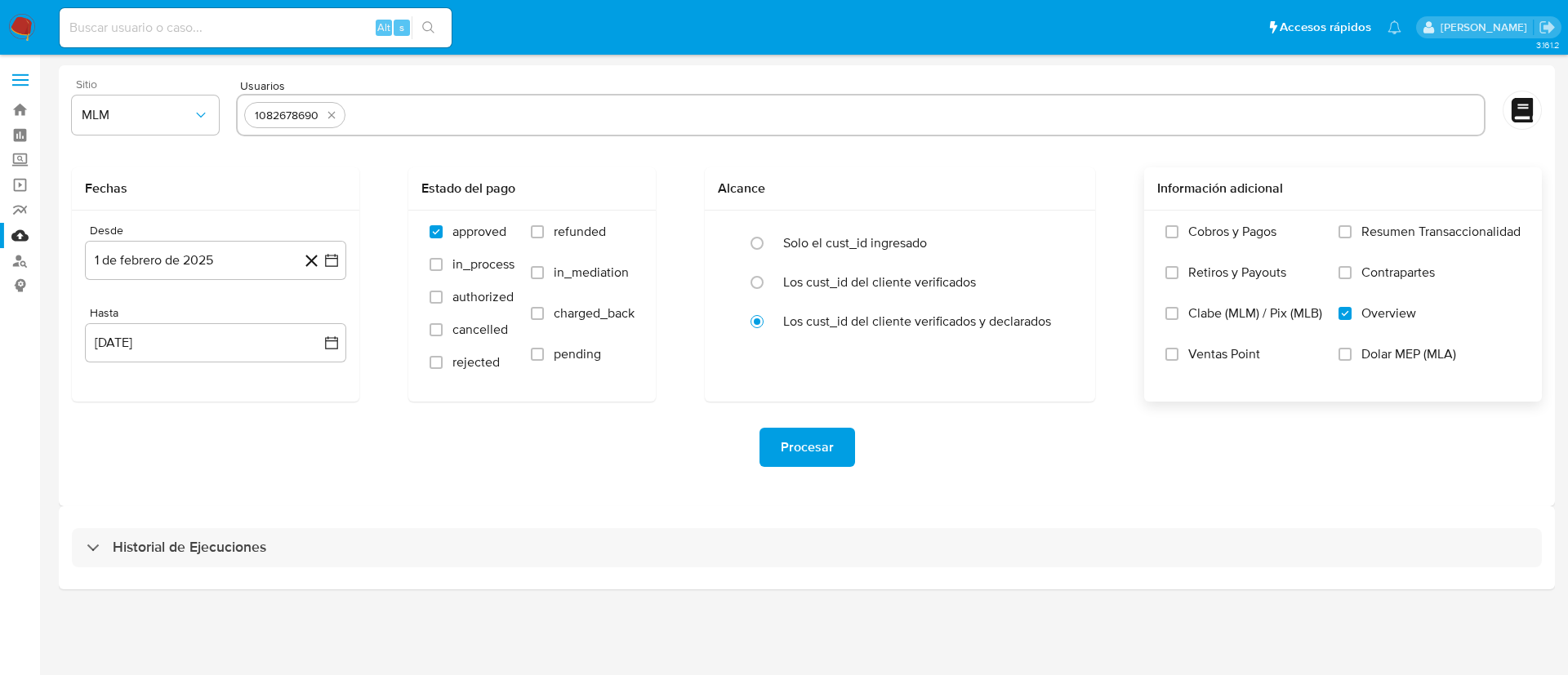
paste input "1967248852"
type input "1967248852"
paste input "790955531"
type input "790955531"
paste input "2259627169"
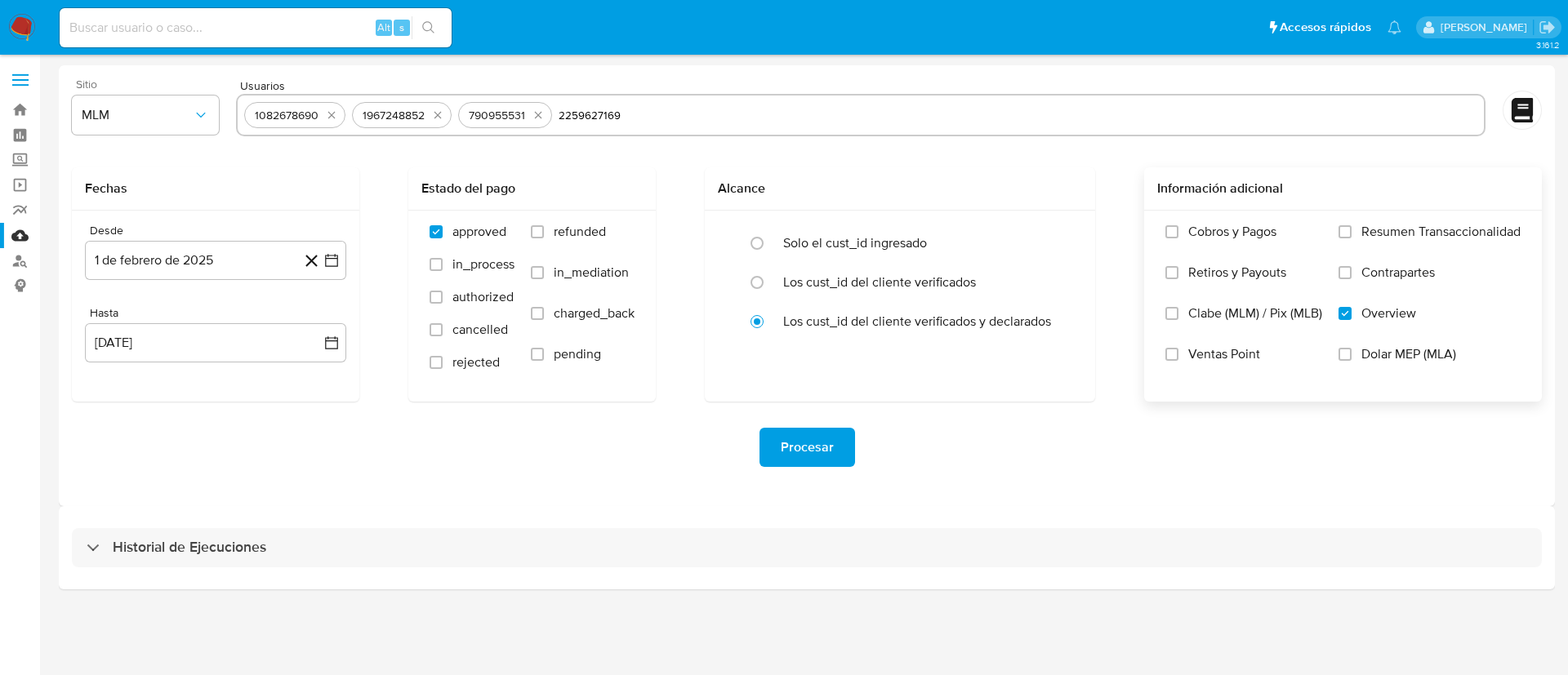
type input "2259627169"
paste input "1742948794"
type input "1742948794"
click at [1033, 146] on form "Sitio MLM Usuarios 1082678690 1967248852 790955531 2259627169 1742948794 Fechas…" at bounding box center [807, 286] width 1470 height 415
click at [509, 453] on div "Procesar" at bounding box center [807, 446] width 1470 height 39
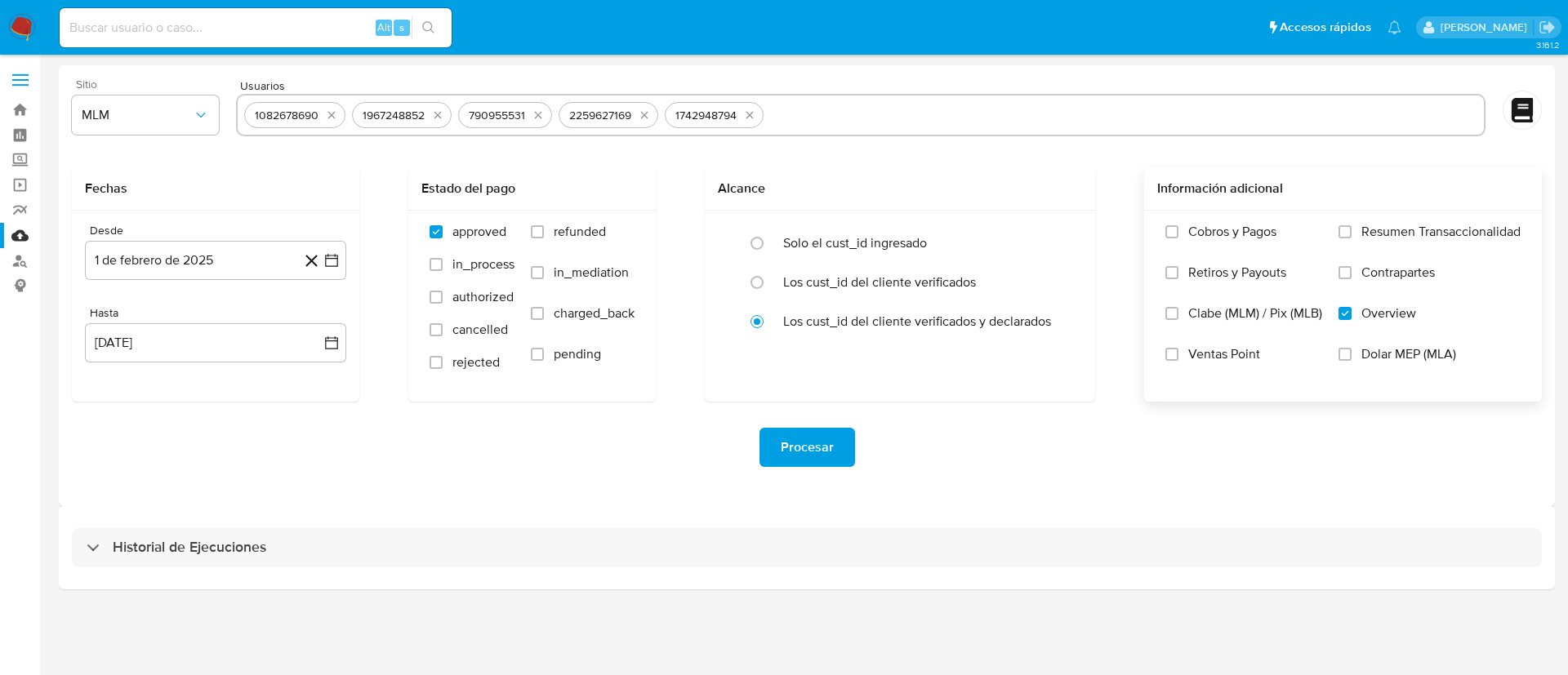
click at [843, 445] on button "Procesar" at bounding box center [806, 446] width 95 height 39
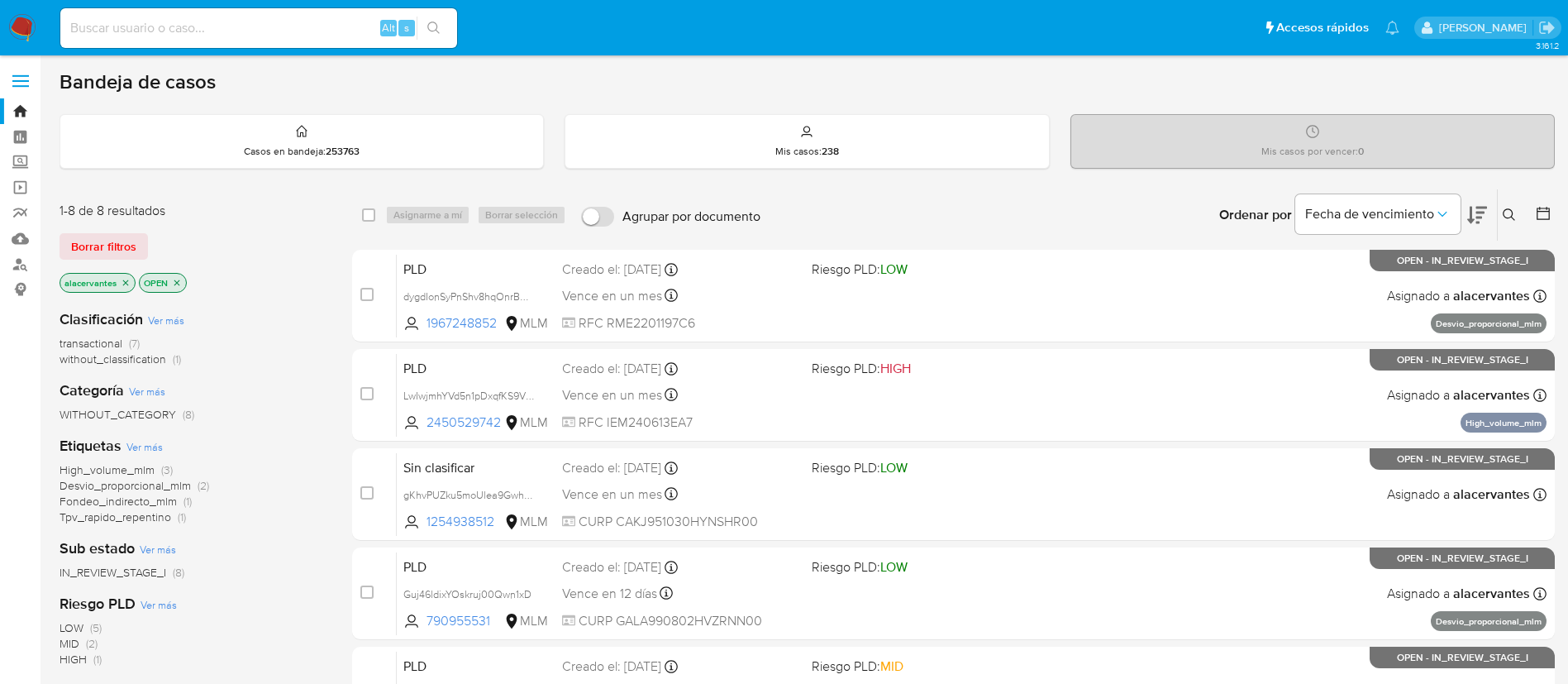
click at [209, 483] on span "(2)" at bounding box center [203, 486] width 12 height 17
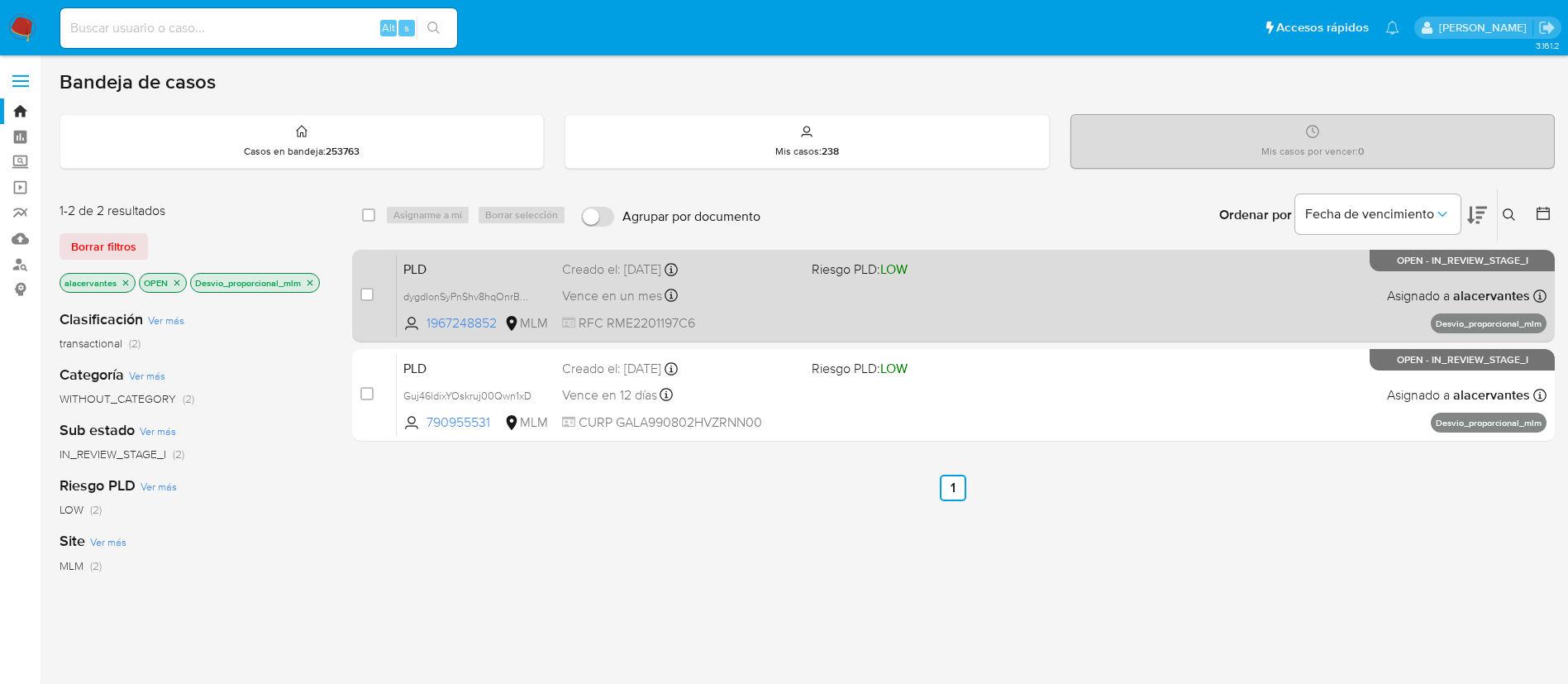
drag, startPoint x: 434, startPoint y: 321, endPoint x: 502, endPoint y: 336, distance: 69.6
click at [502, 336] on div "PLD dygdIonSyPnShv8hqOnrBCB0 1967248852 MLM Riesgo PLD: LOW Creado el: 12/09/20…" at bounding box center [972, 295] width 1150 height 84
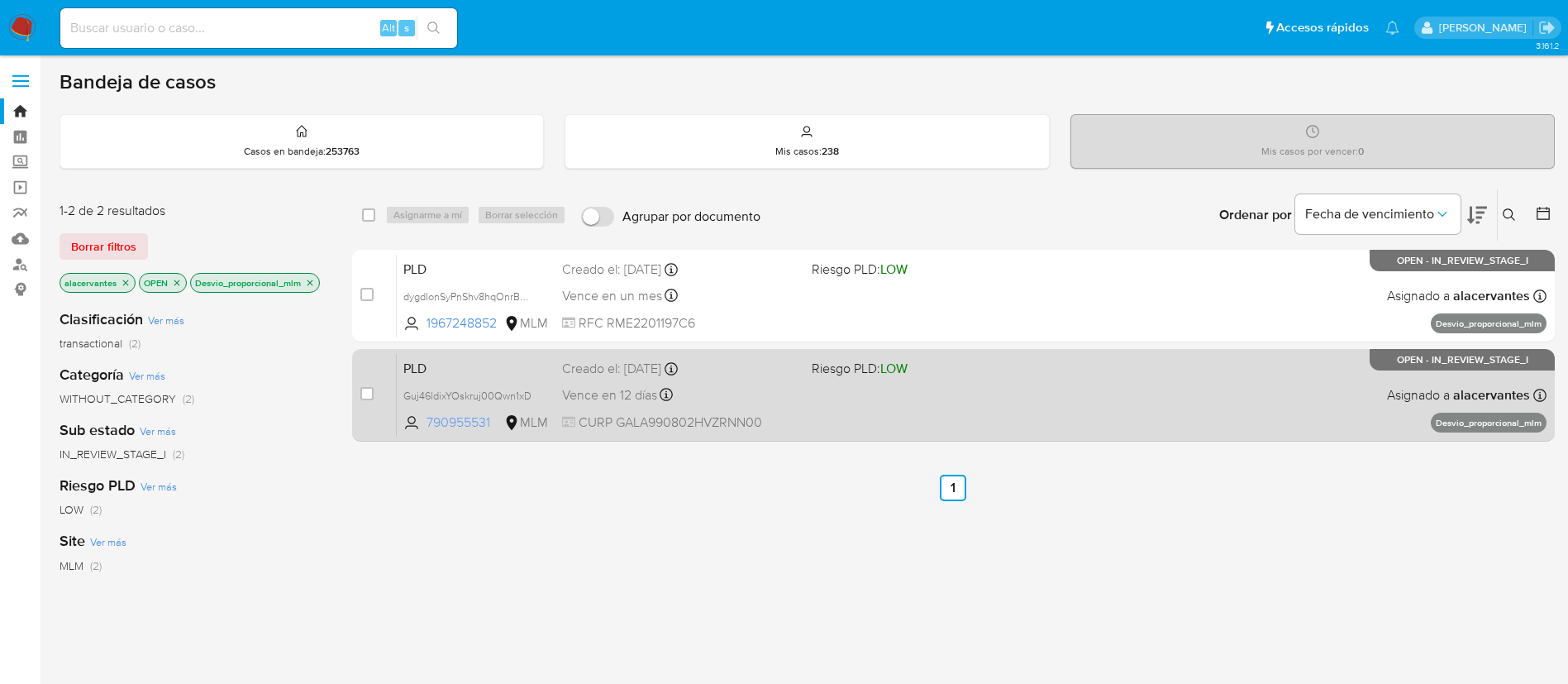
click at [462, 415] on span "790955531" at bounding box center [463, 423] width 75 height 18
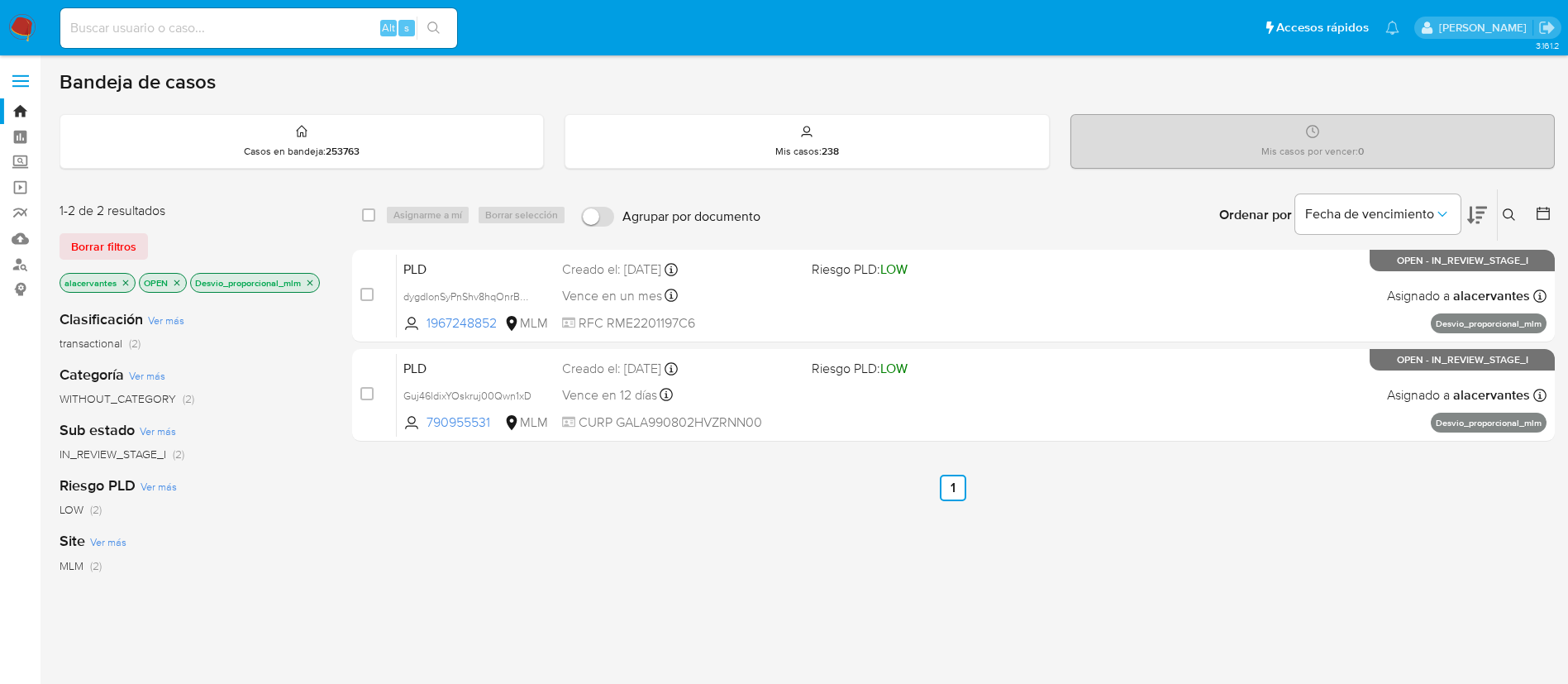
click at [313, 285] on icon "close-filter" at bounding box center [310, 283] width 10 height 10
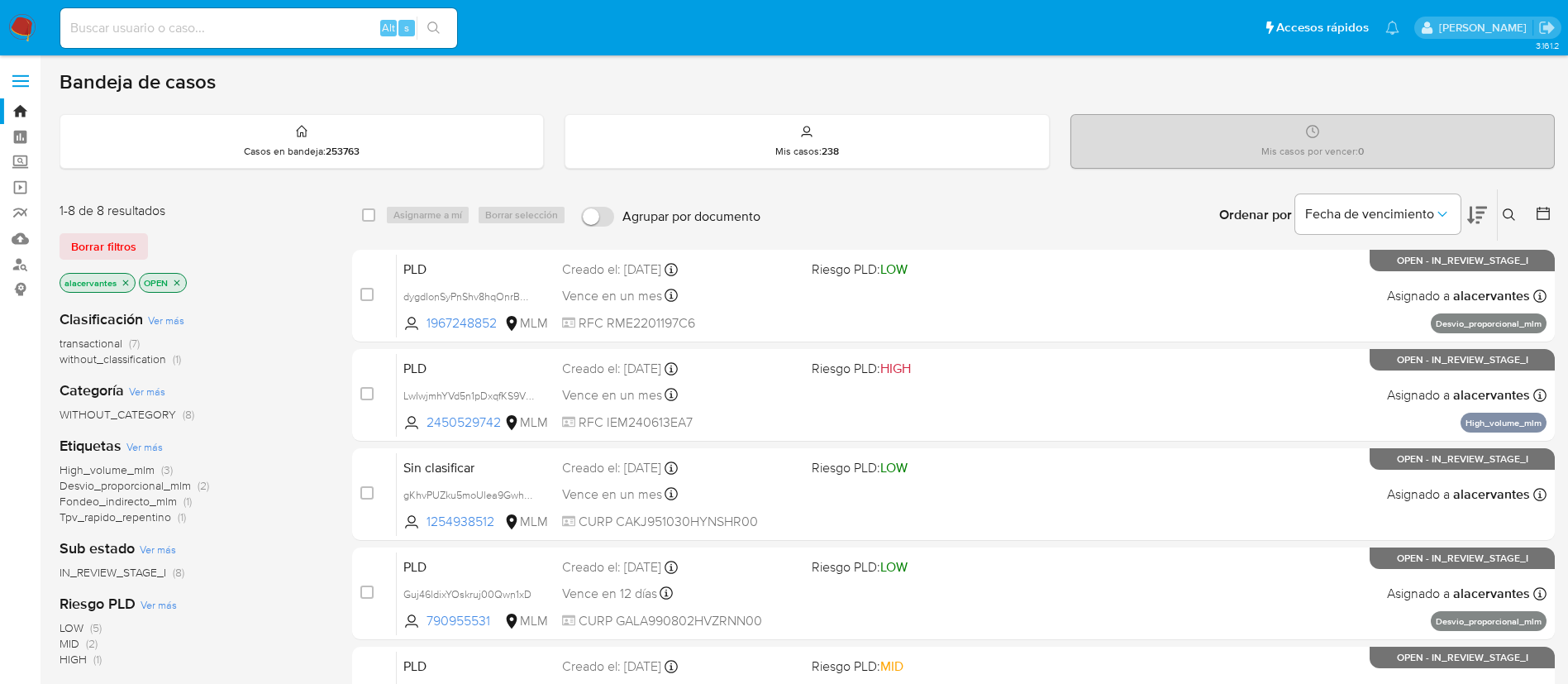
click at [173, 499] on span "Fondeo_indirecto_mlm" at bounding box center [118, 501] width 117 height 17
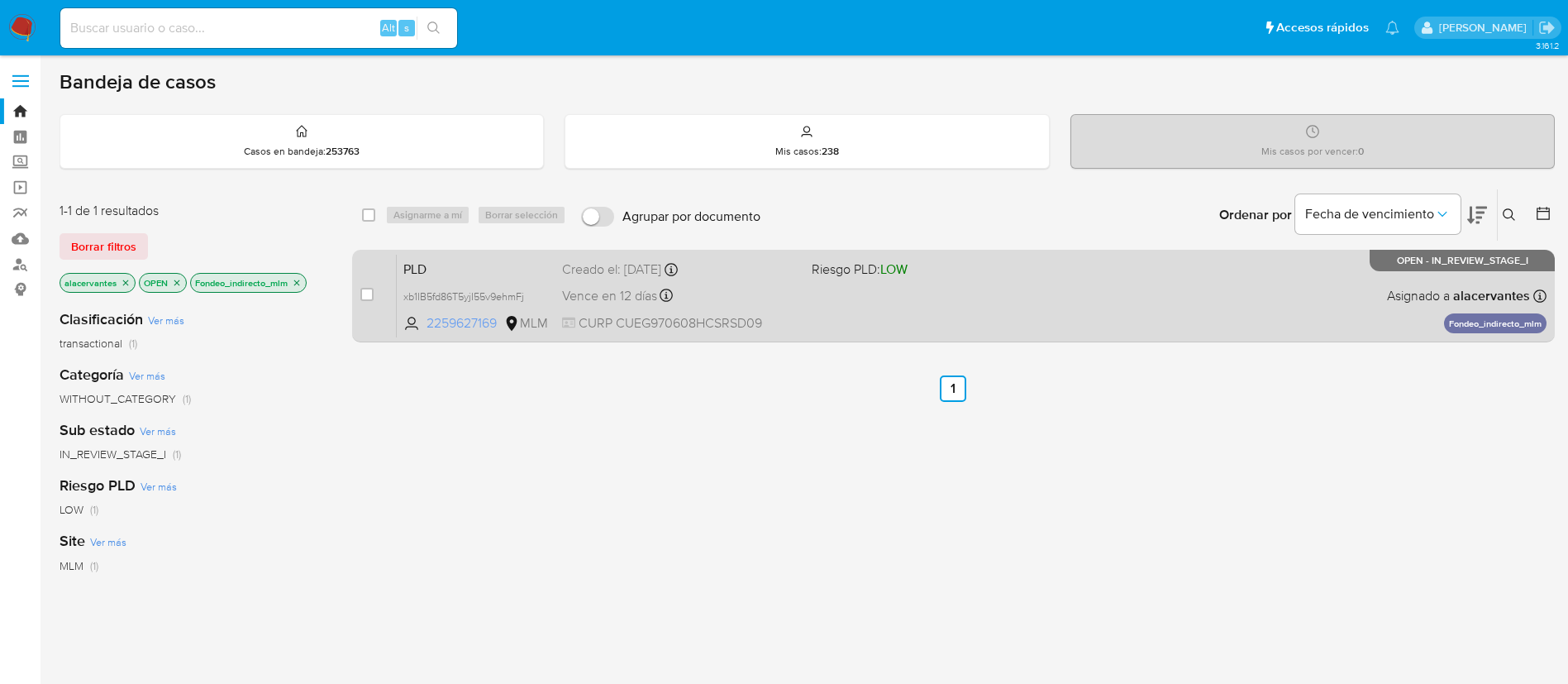
click span "2259627169"
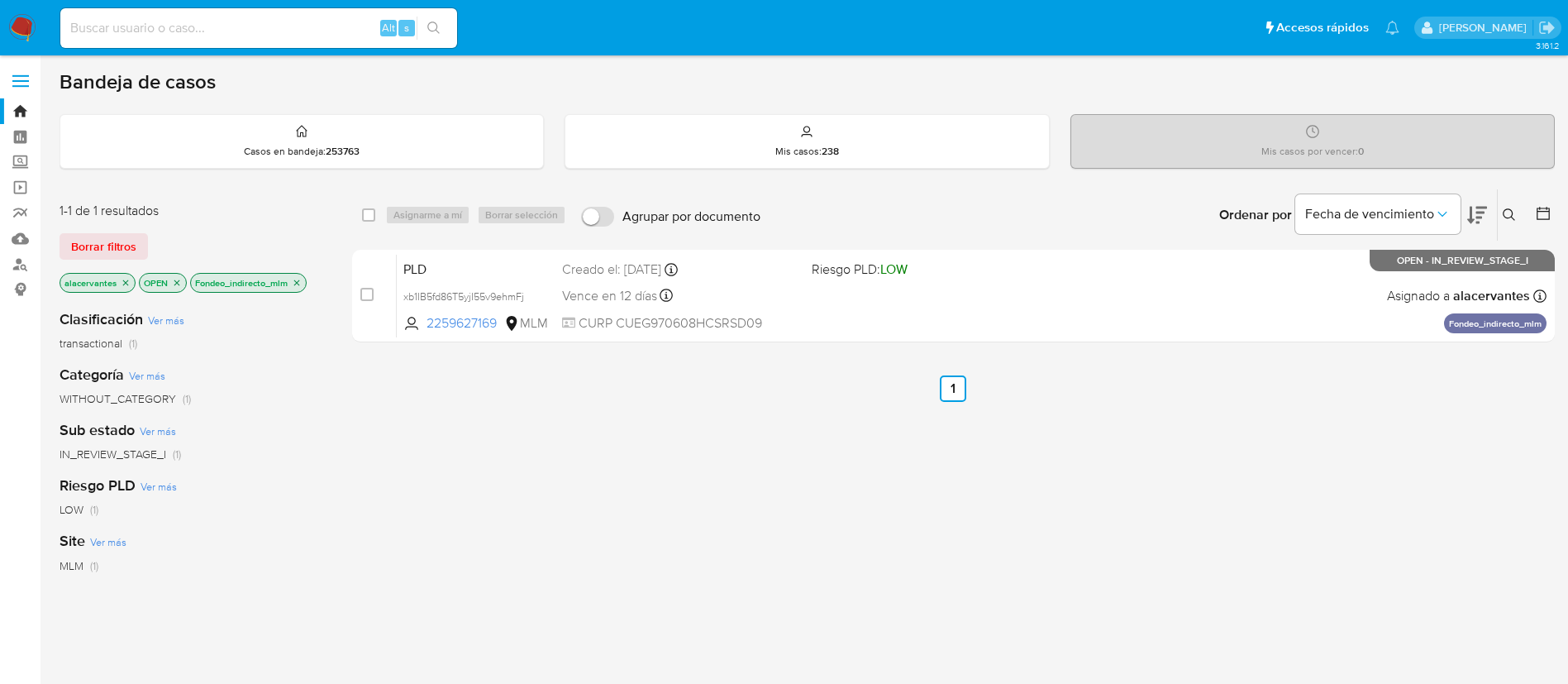
click icon "close-filter"
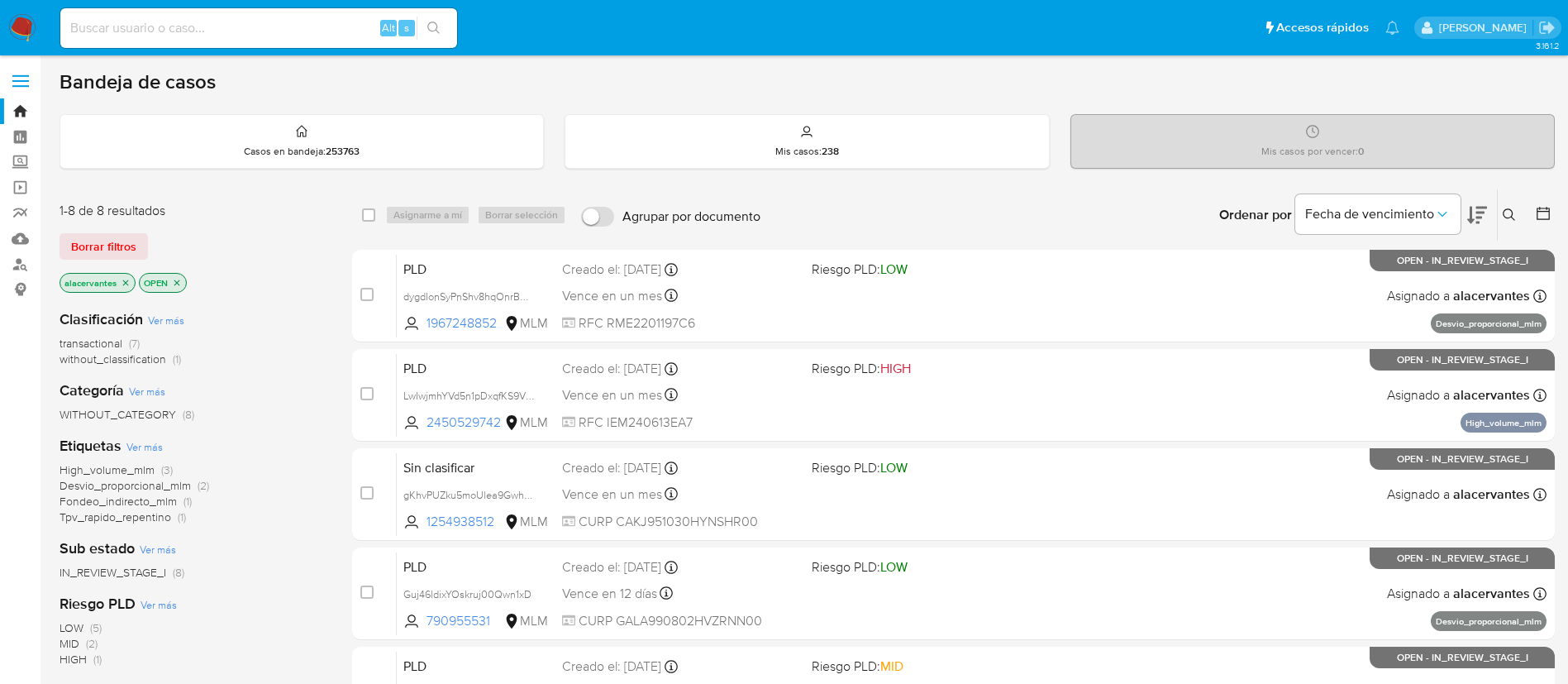
click span "Tpv_rapido_repentino (1)"
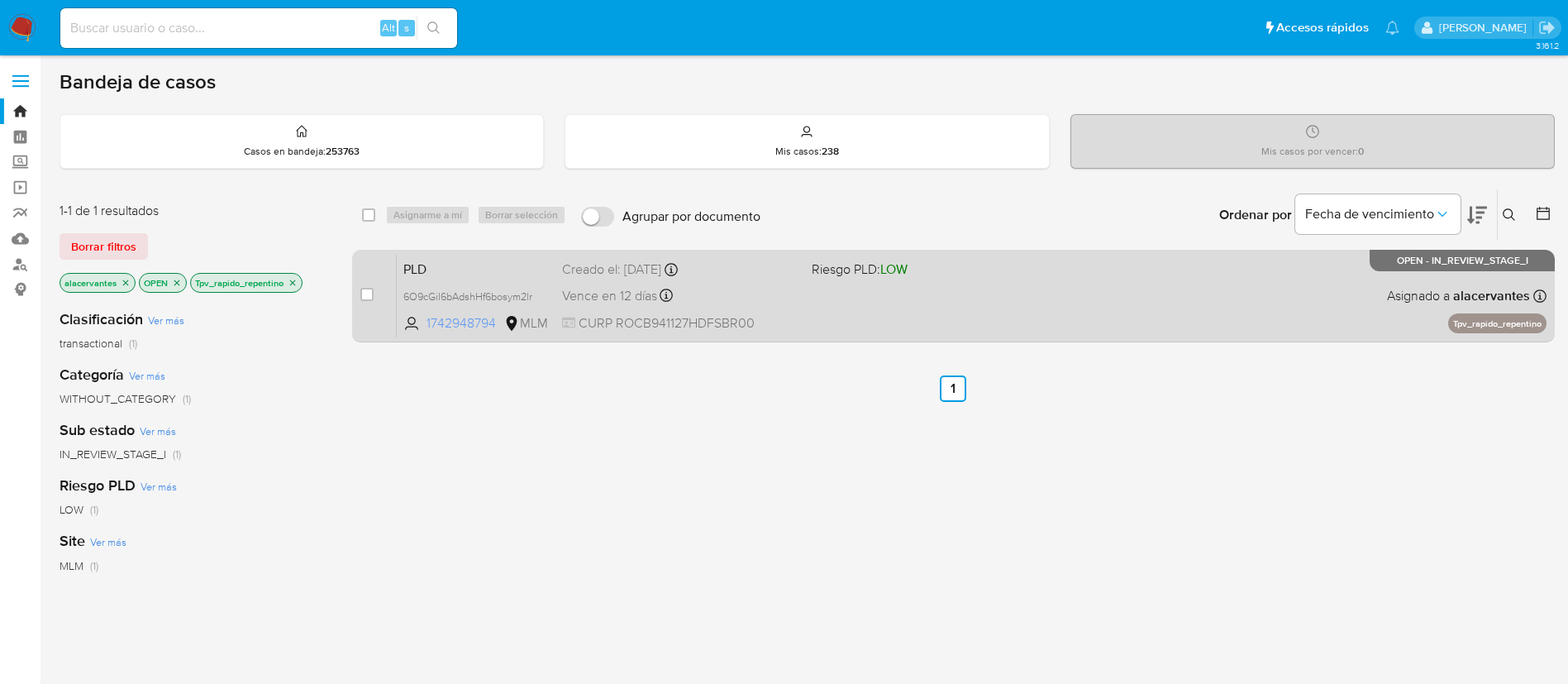
click div "PLD 6O9cGil6bAdshHf6bosym2lr 1742948794 MLM Riesgo PLD: LOW Creado el: 12/08/20…"
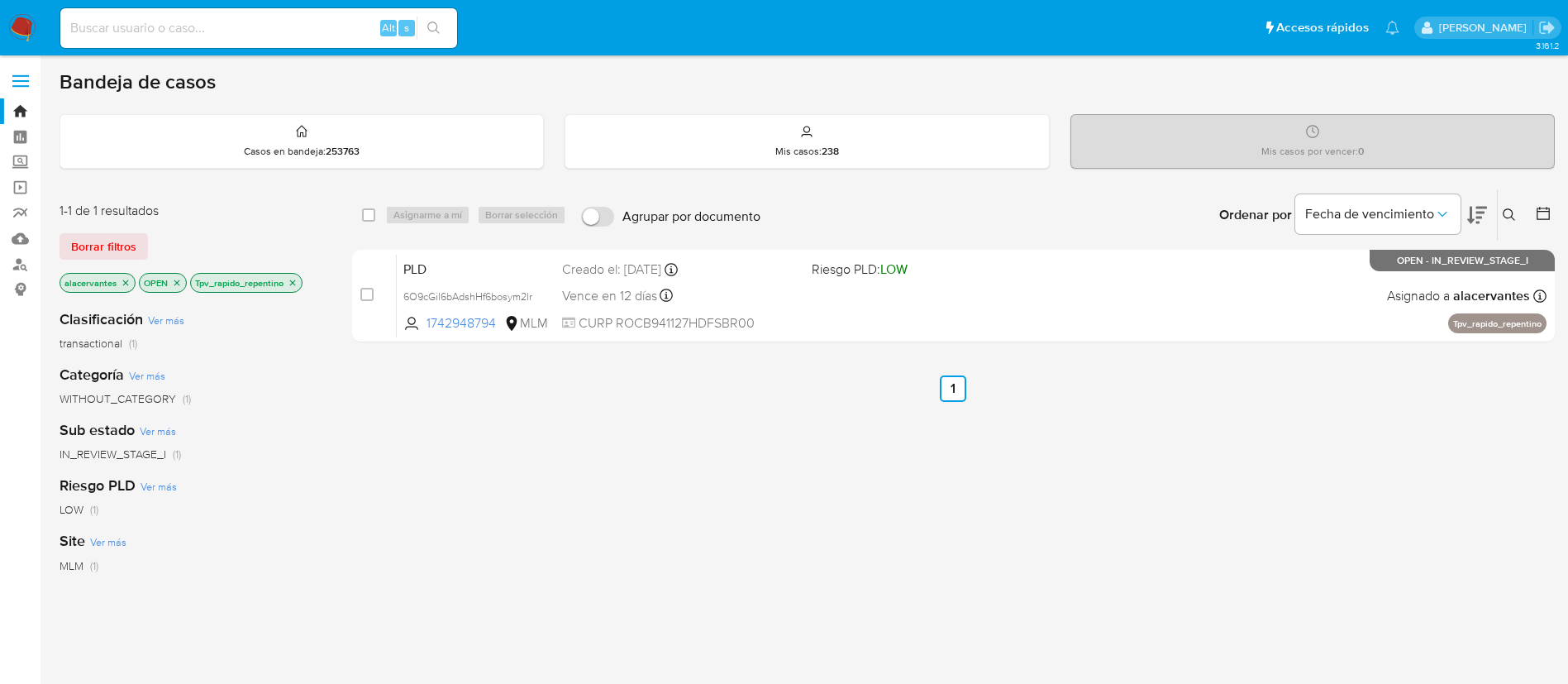
click img
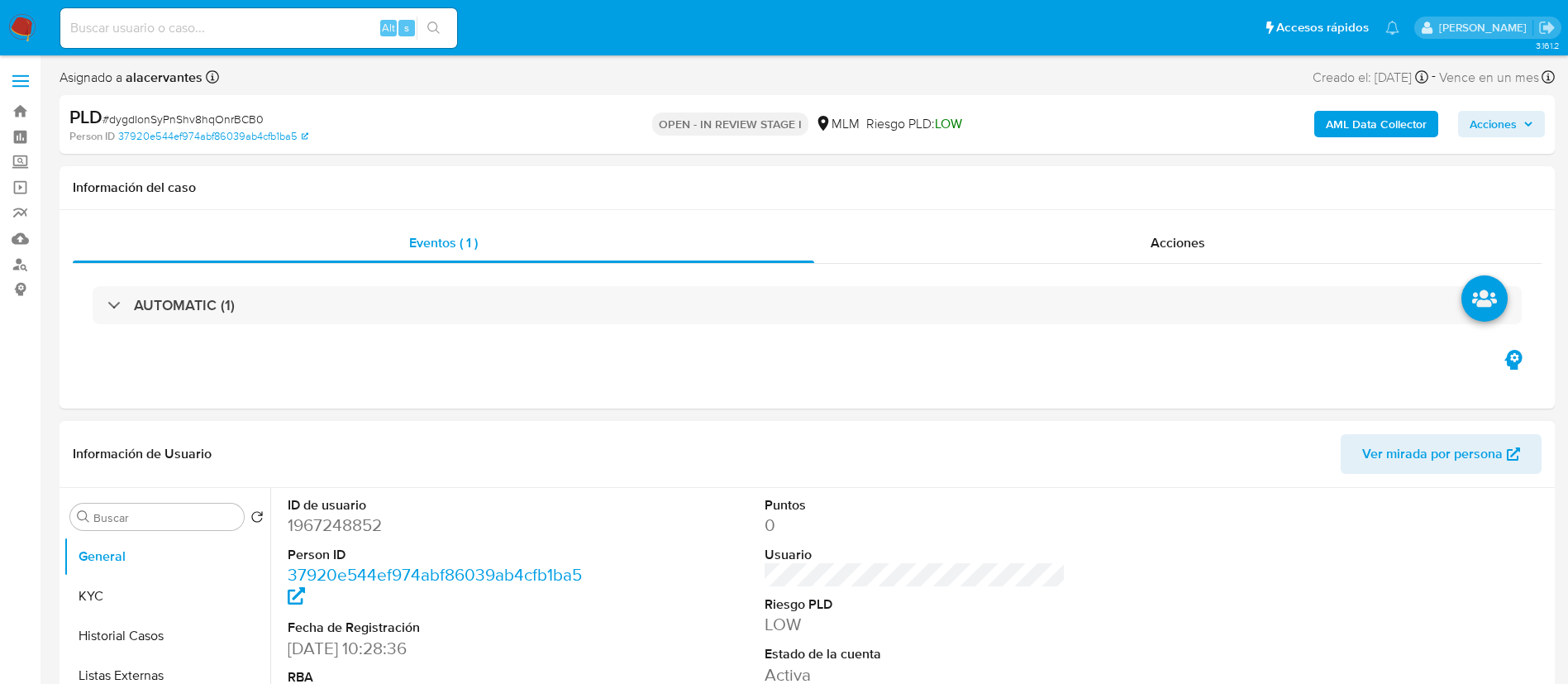
click at [362, 525] on dd "1967248852" at bounding box center [439, 525] width 302 height 23
copy dd "1967248852"
select select "10"
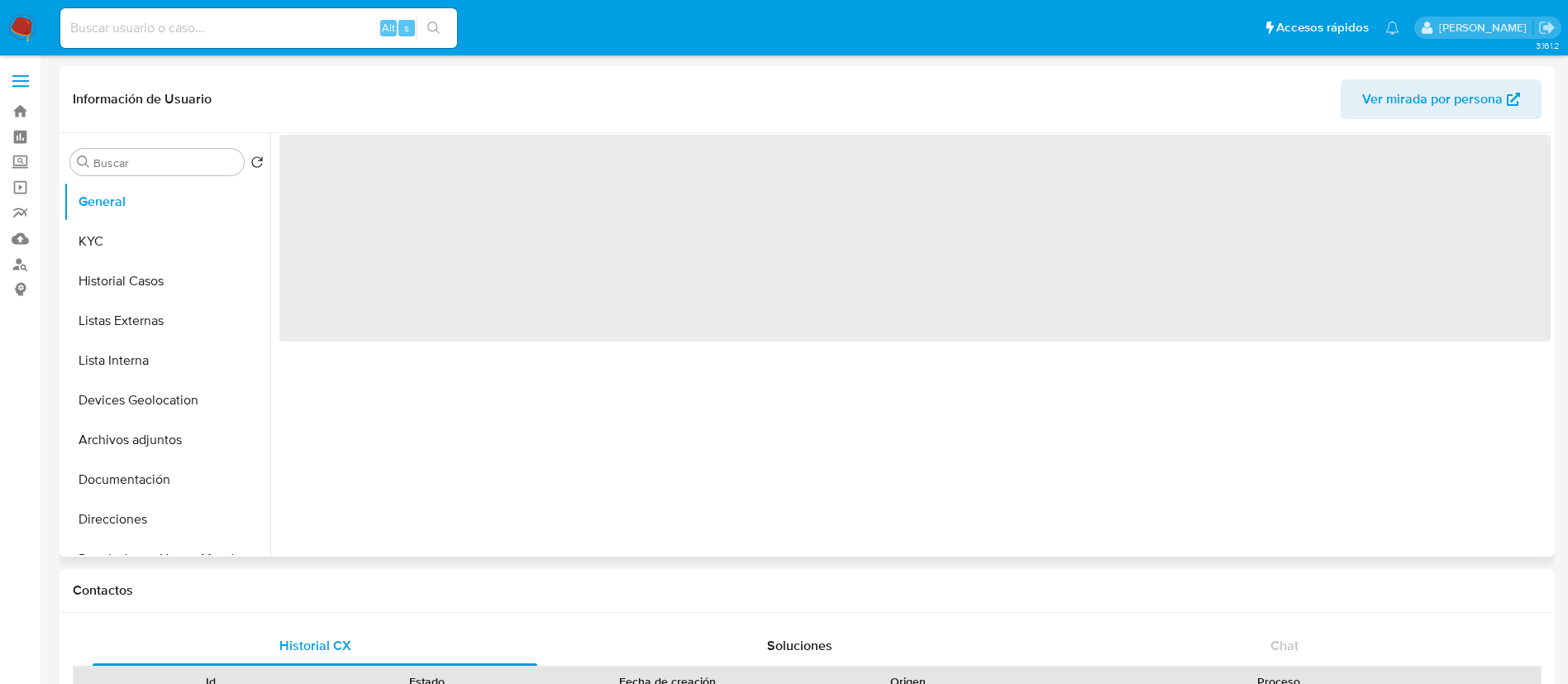
select select "10"
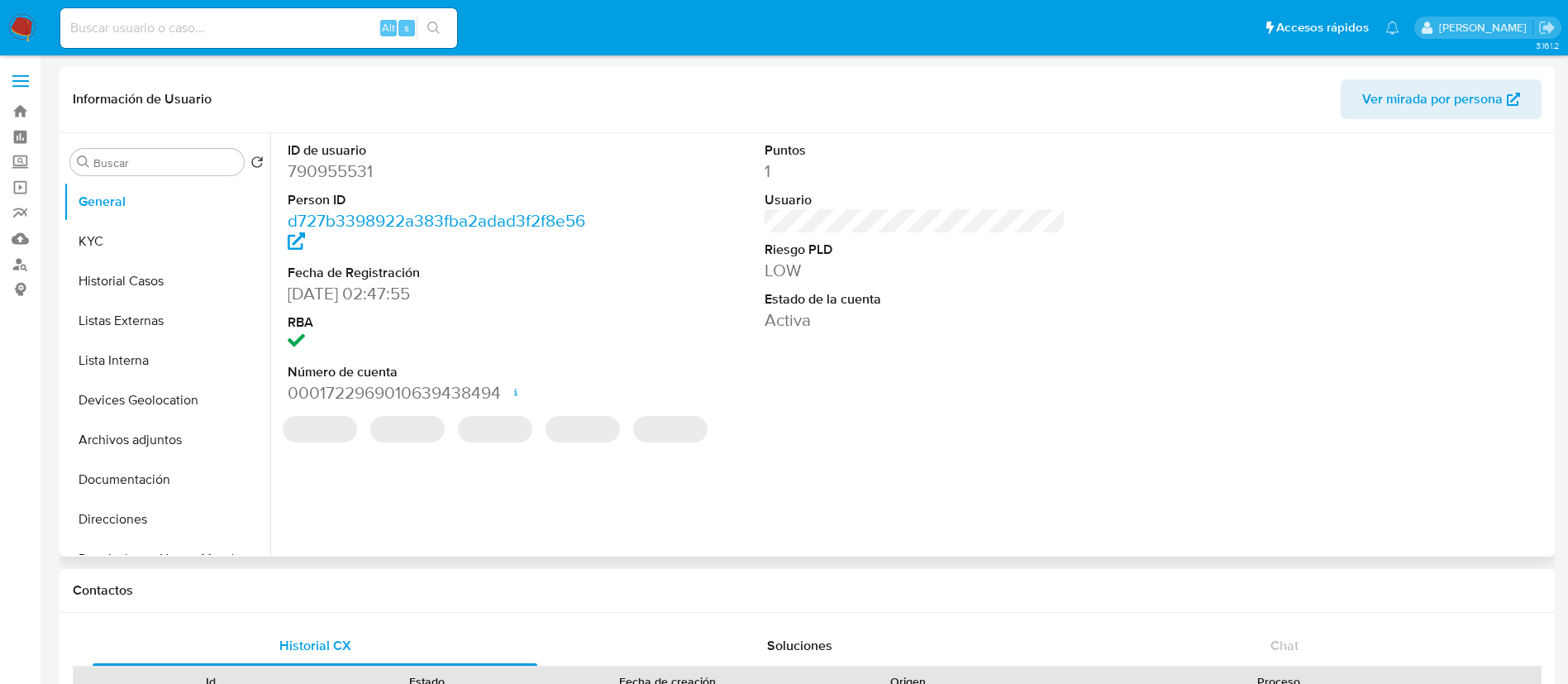
click at [347, 177] on dd "790955531" at bounding box center [439, 171] width 302 height 23
copy dd "790955531"
select select "10"
click at [353, 168] on dd "2259627169" at bounding box center [439, 171] width 302 height 23
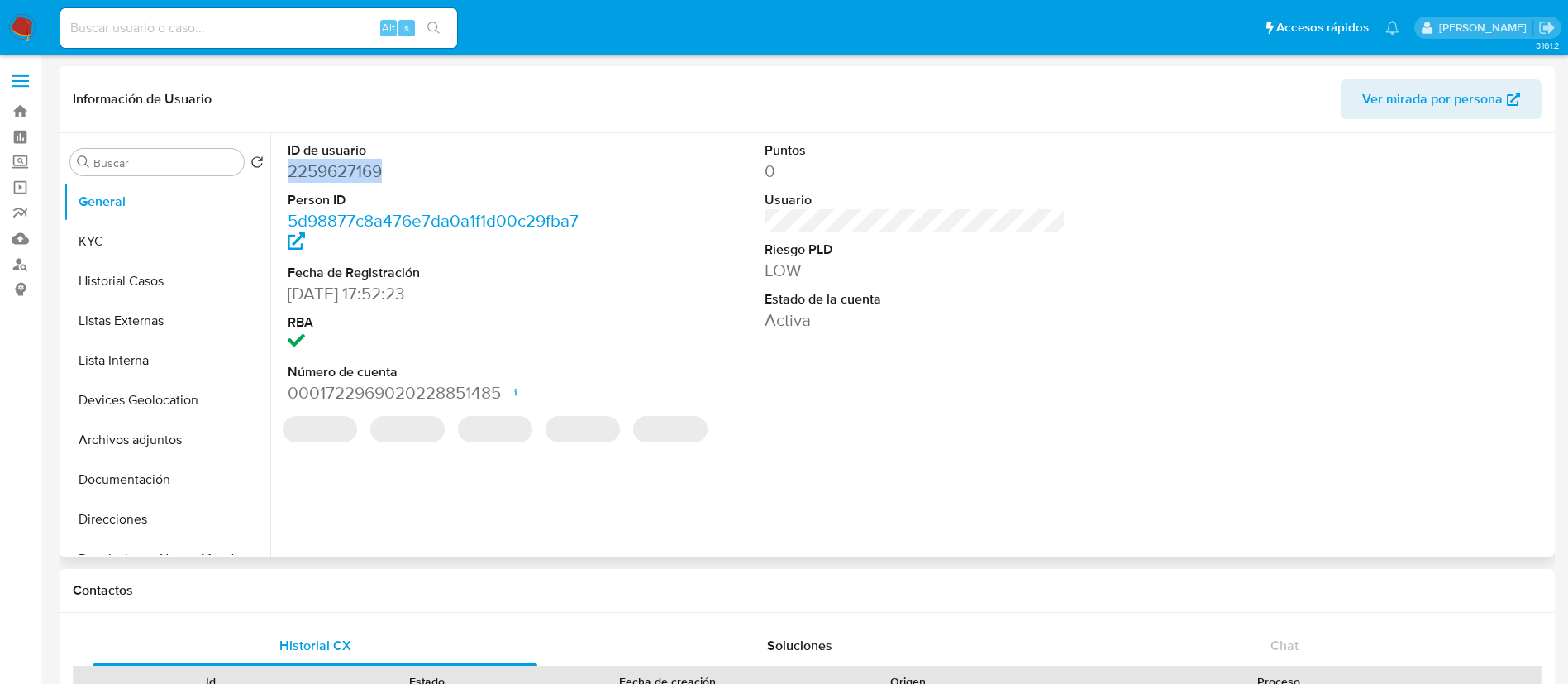
click at [353, 168] on dd "2259627169" at bounding box center [439, 171] width 302 height 23
copy dd "2259627169"
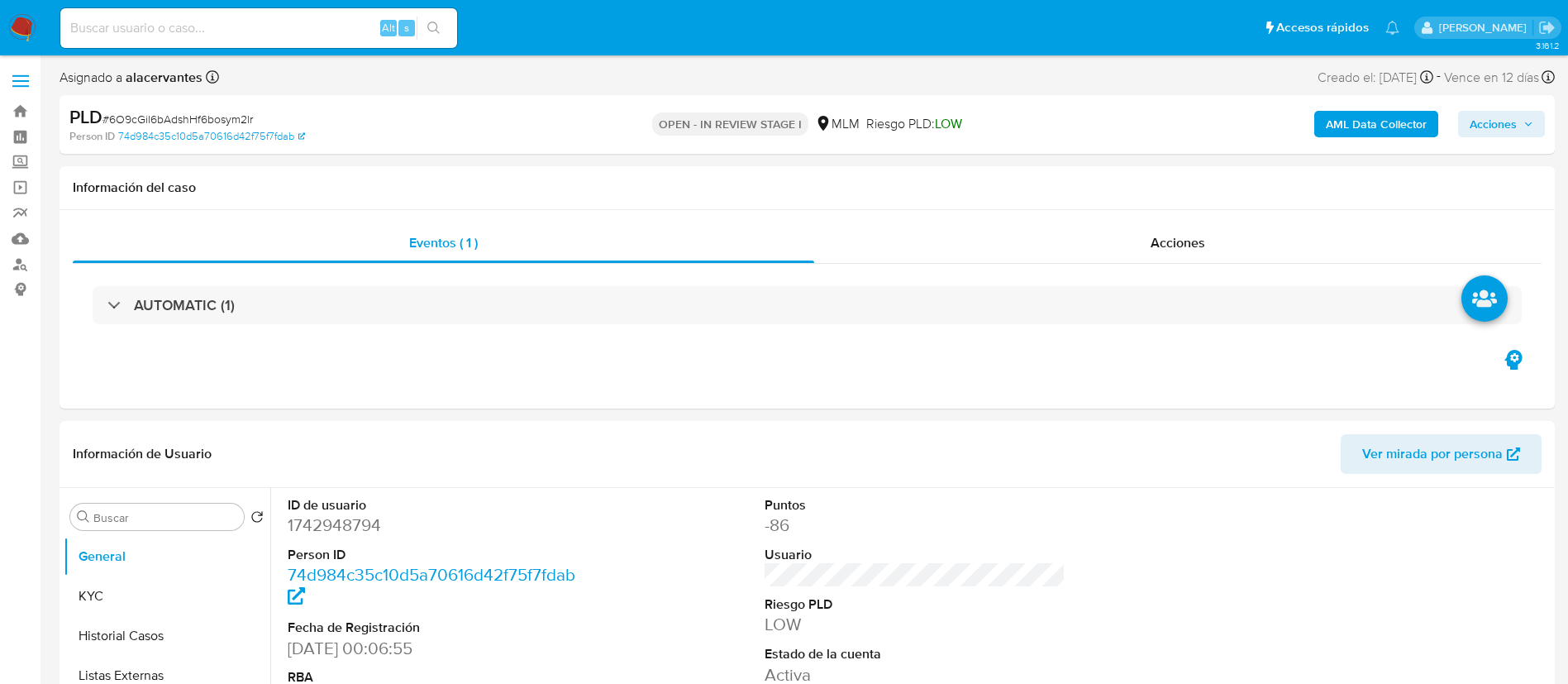
select select "10"
click at [320, 514] on dd "1742948794" at bounding box center [439, 525] width 302 height 23
click at [321, 514] on dd "1742948794" at bounding box center [439, 525] width 302 height 23
copy dd "1742948794"
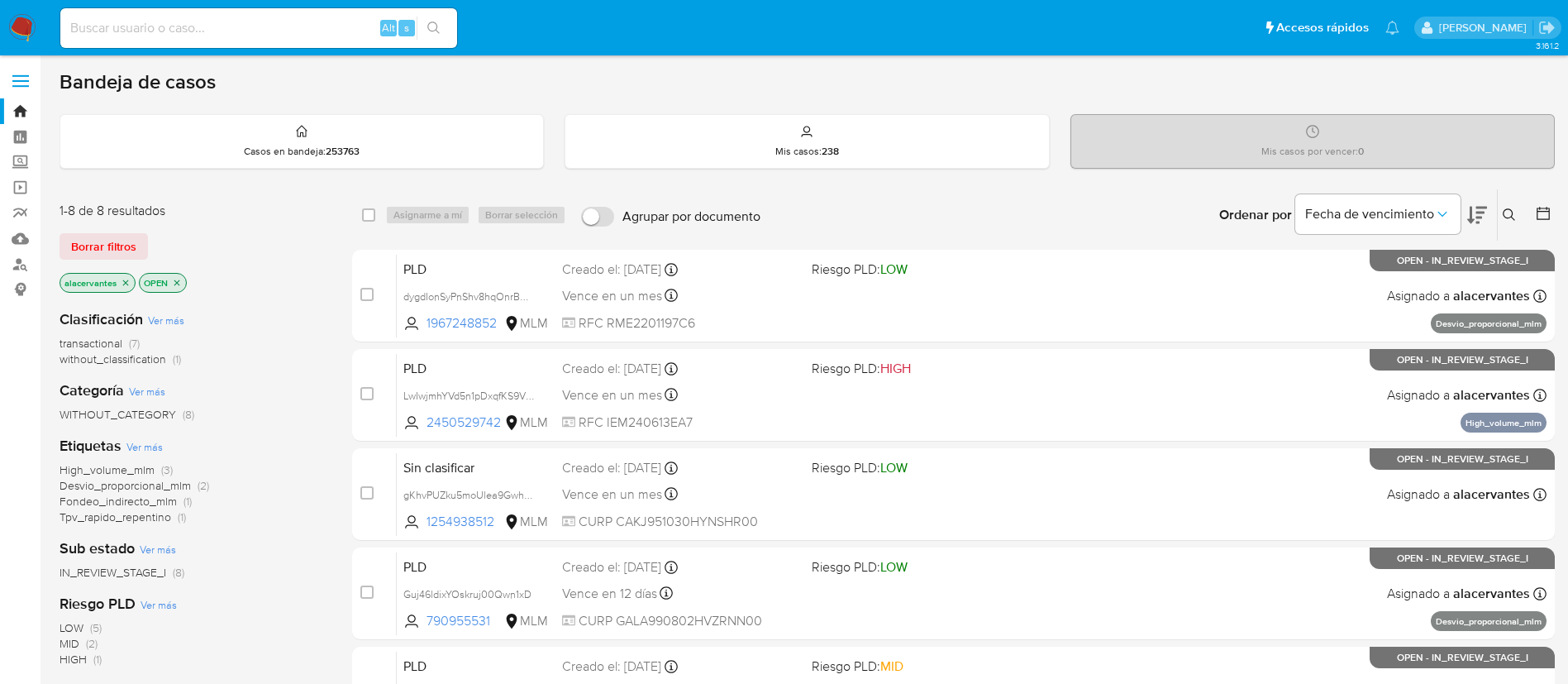
click at [1518, 222] on button at bounding box center [1511, 215] width 28 height 20
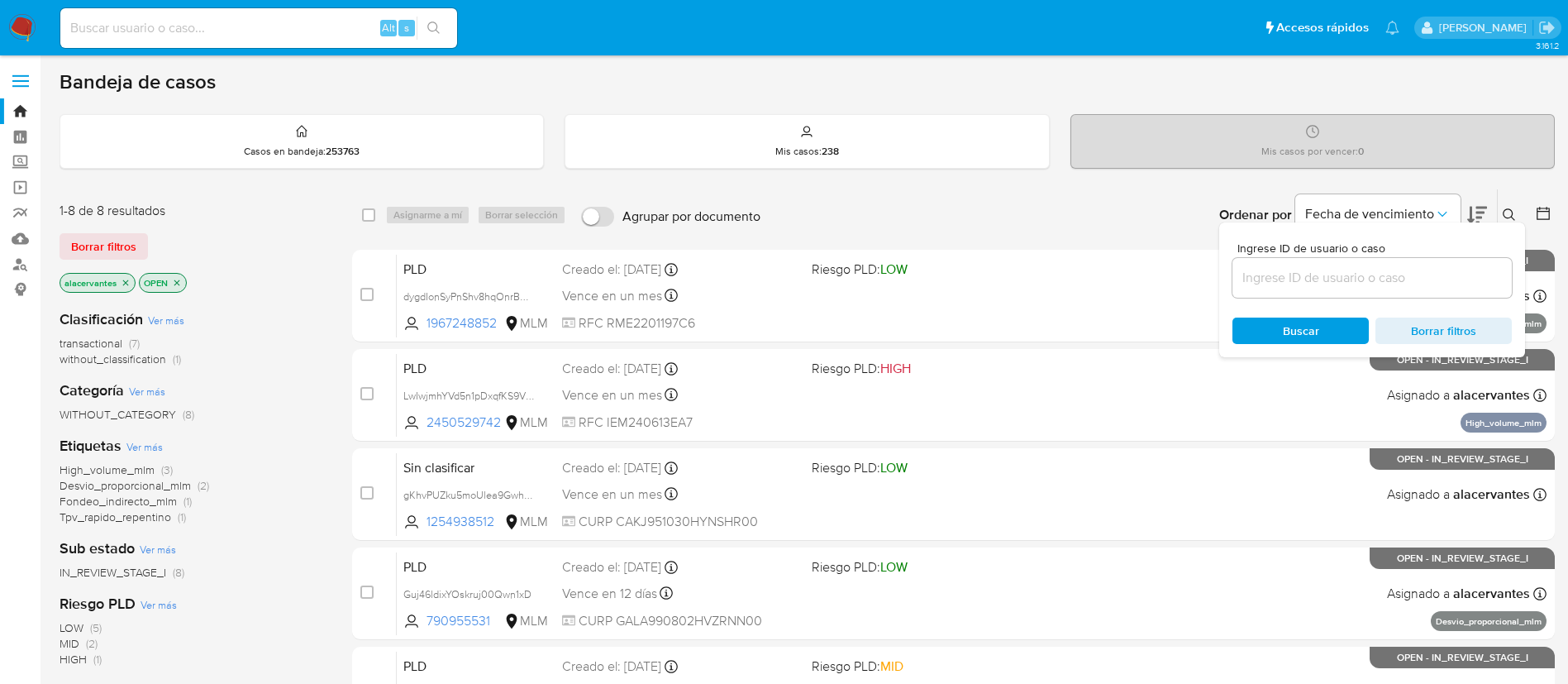
click at [1360, 279] on input at bounding box center [1372, 278] width 279 height 22
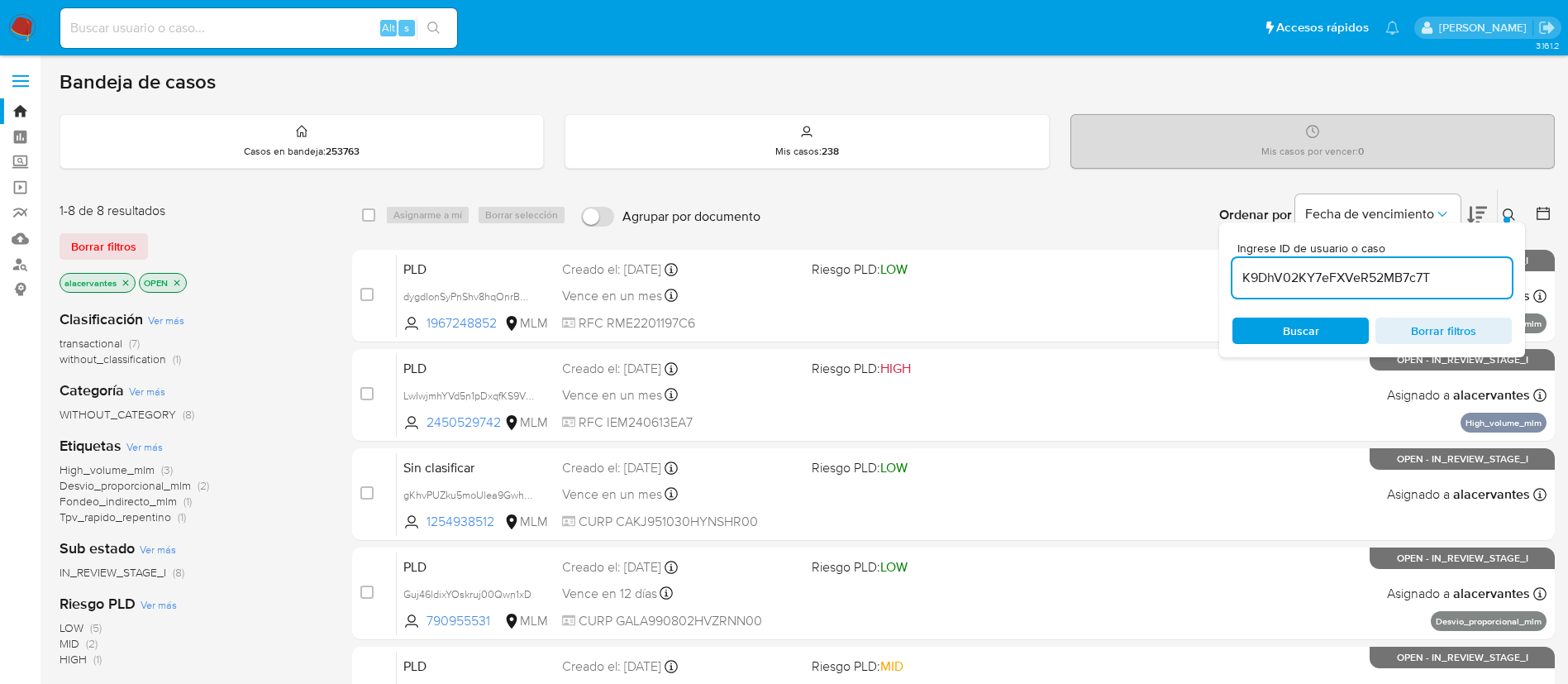
type input "K9DhV02KY7eFXVeR52MB7c7T"
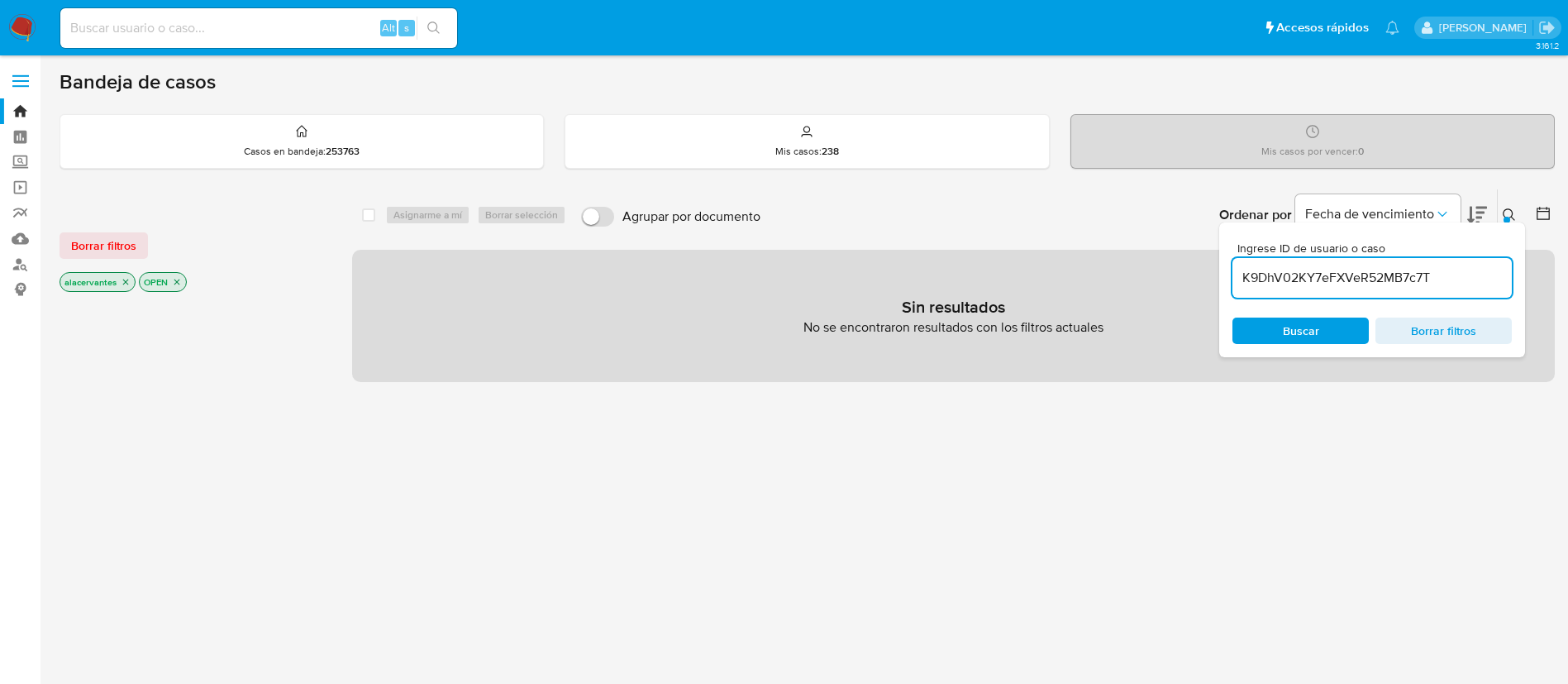
click at [124, 285] on icon "close-filter" at bounding box center [126, 282] width 10 height 10
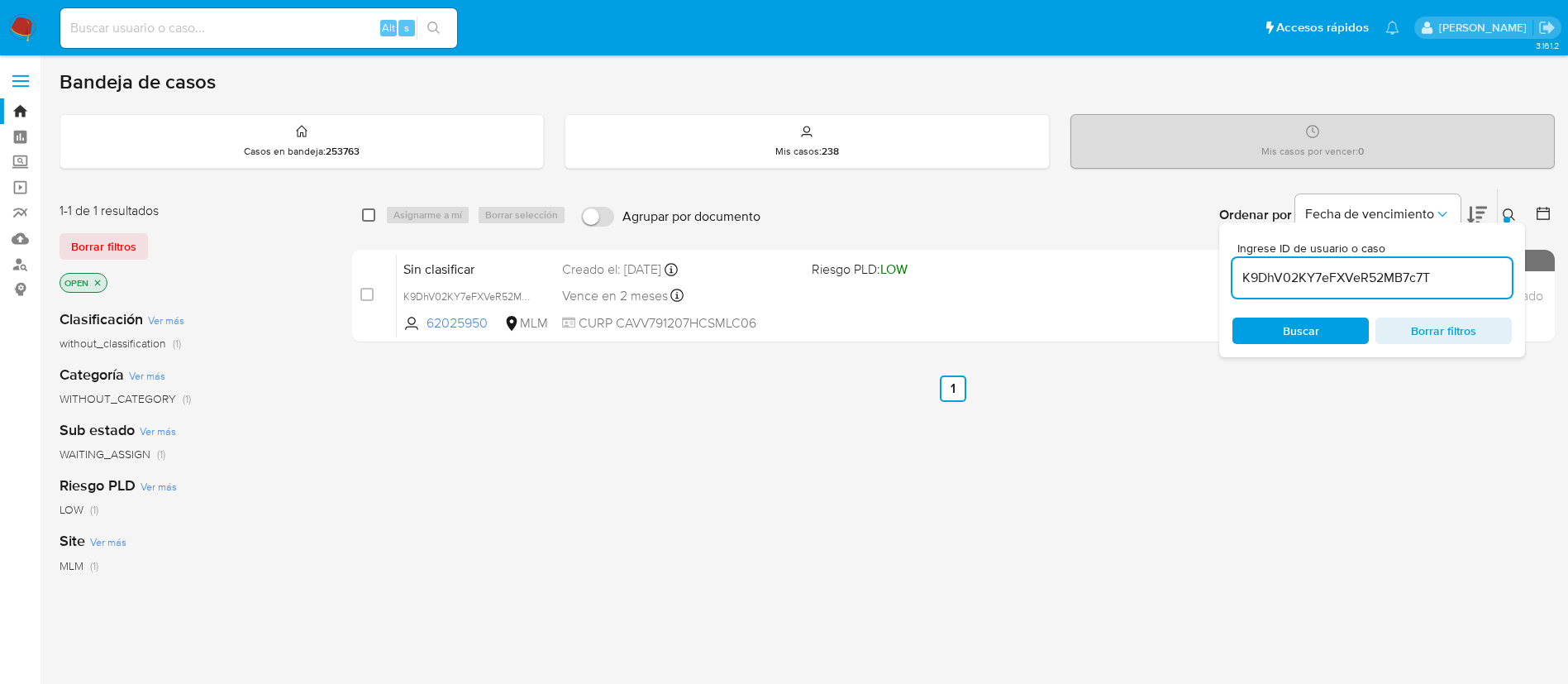
click at [369, 212] on input "checkbox" at bounding box center [369, 215] width 13 height 13
checkbox input "true"
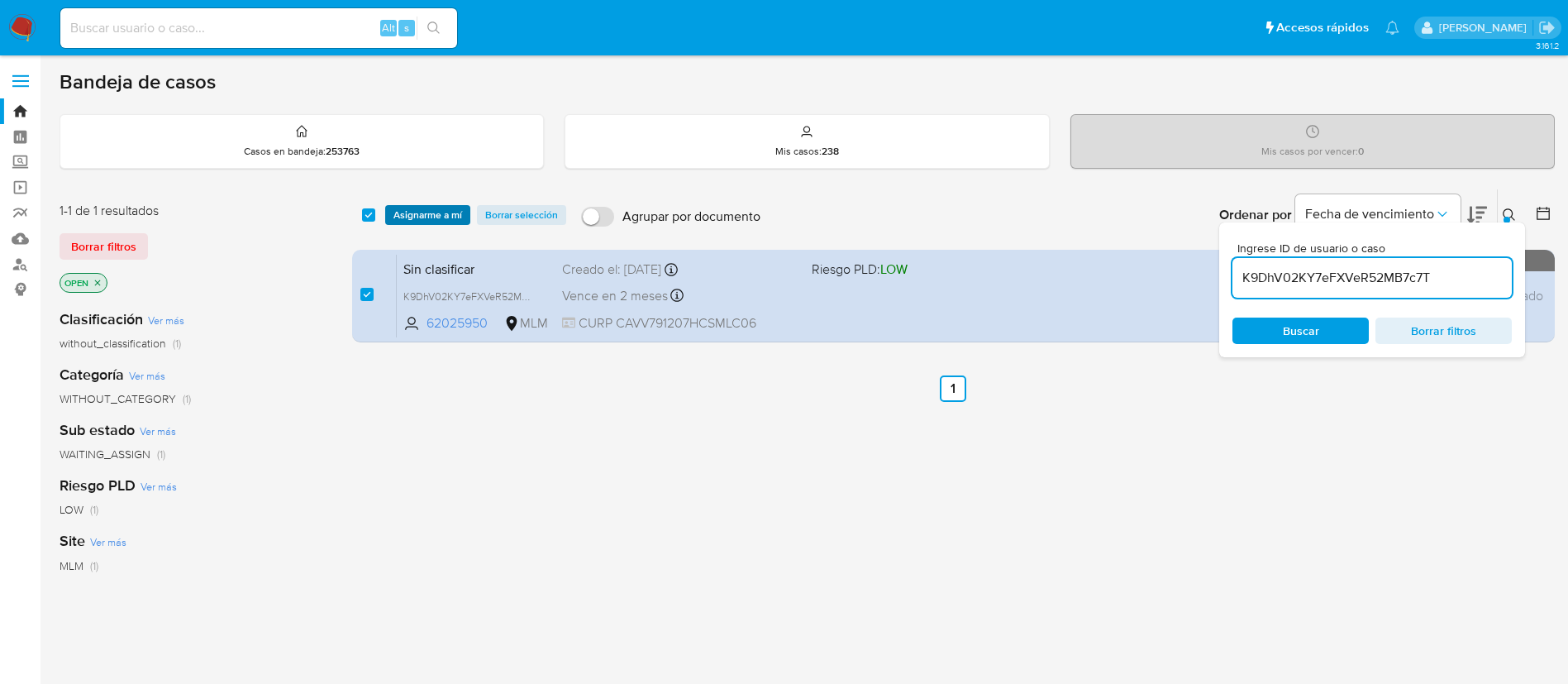
click at [437, 212] on span "Asignarme a mí" at bounding box center [428, 215] width 69 height 17
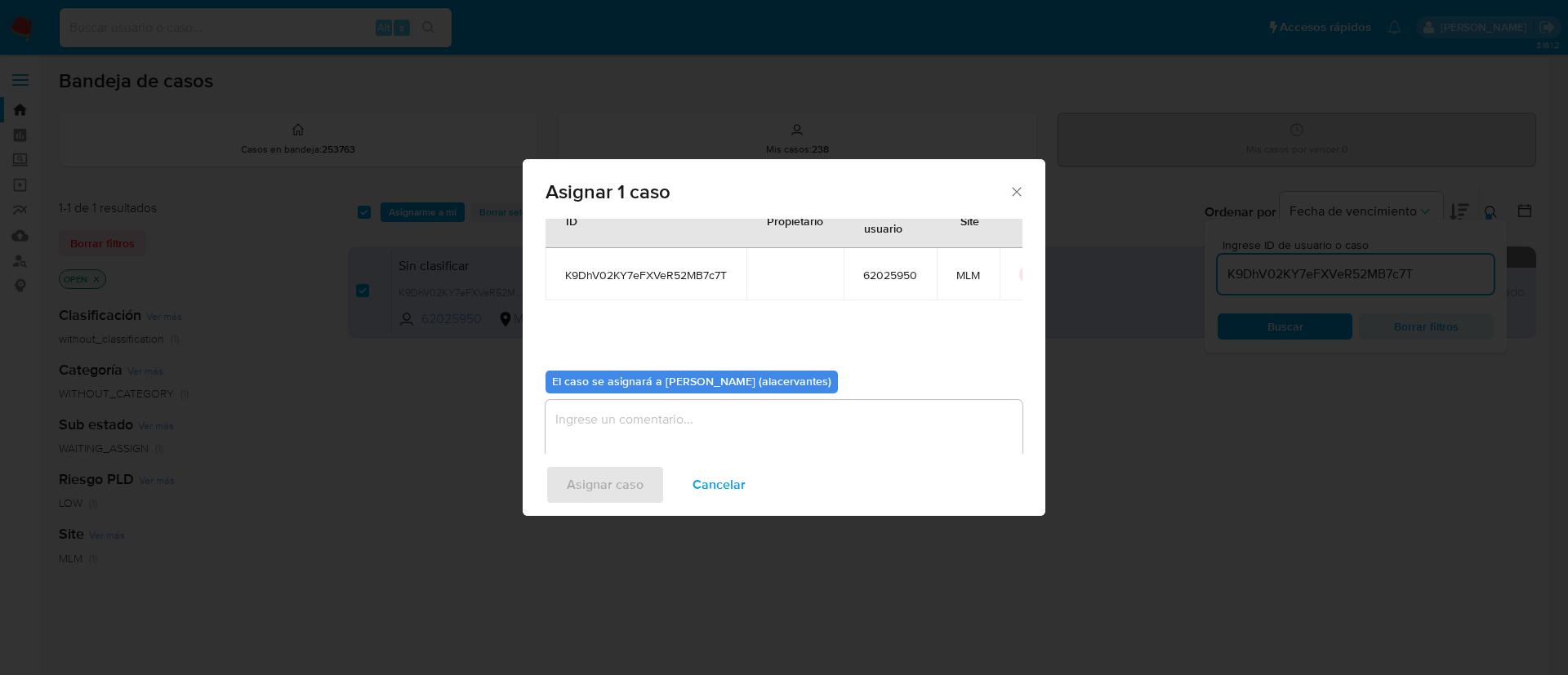
scroll to position [84, 0]
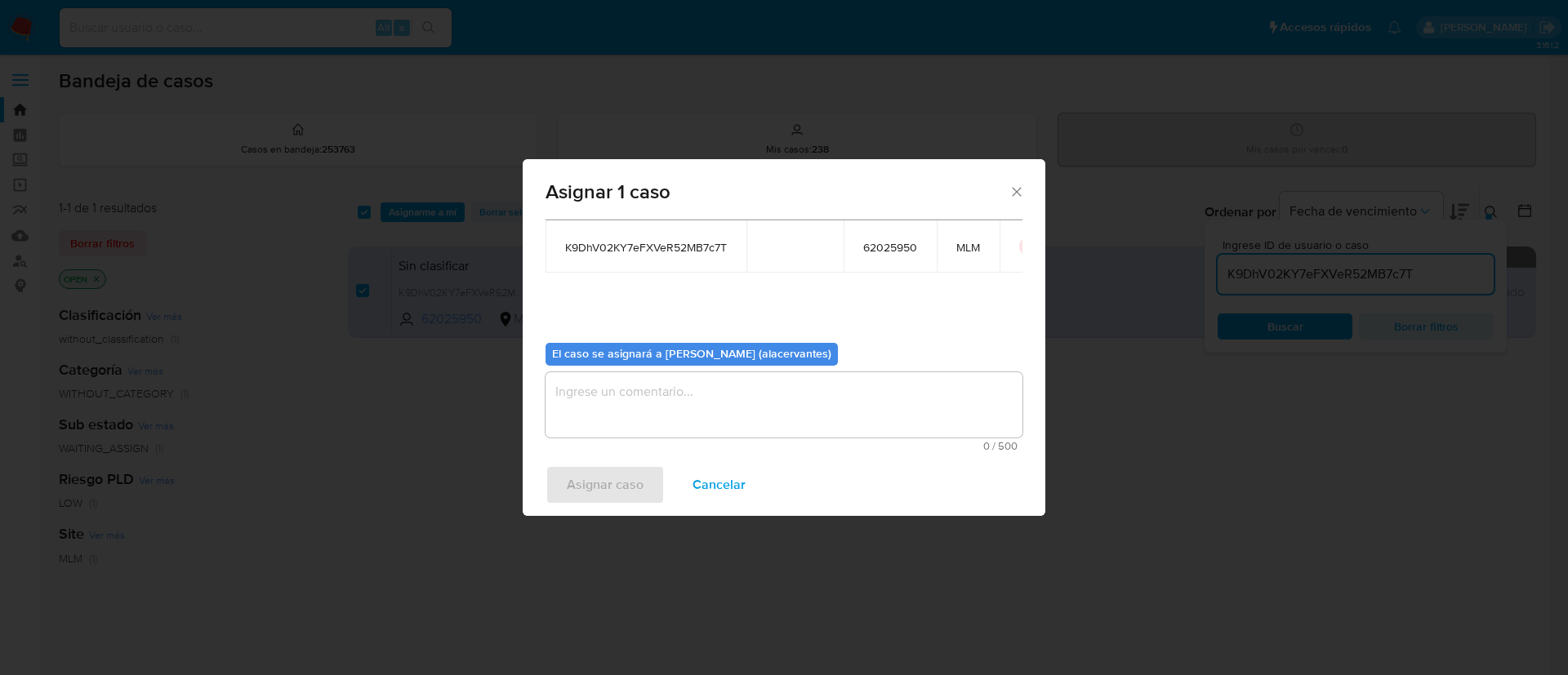
click at [665, 391] on textarea "assign-modal" at bounding box center [783, 404] width 477 height 65
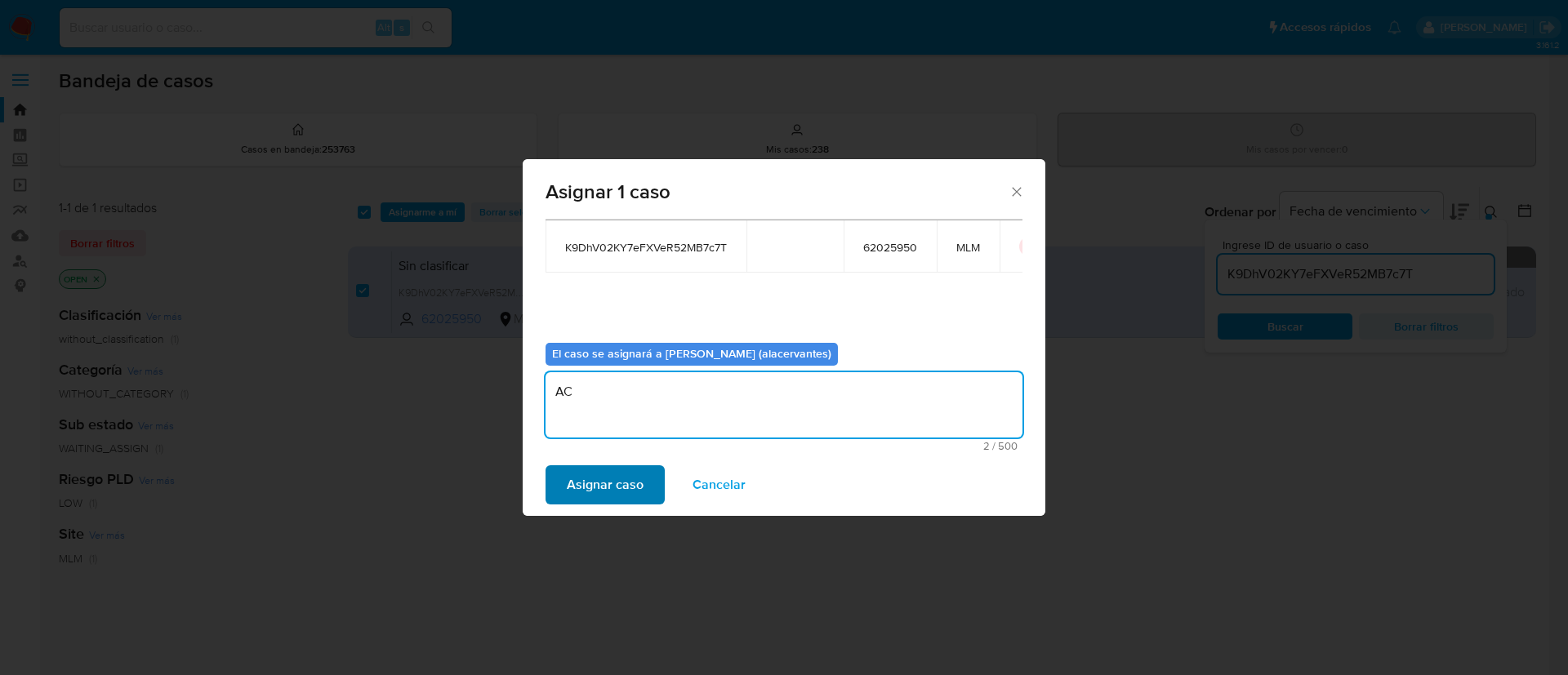
type textarea "AC"
click at [625, 485] on span "Asignar caso" at bounding box center [605, 485] width 77 height 36
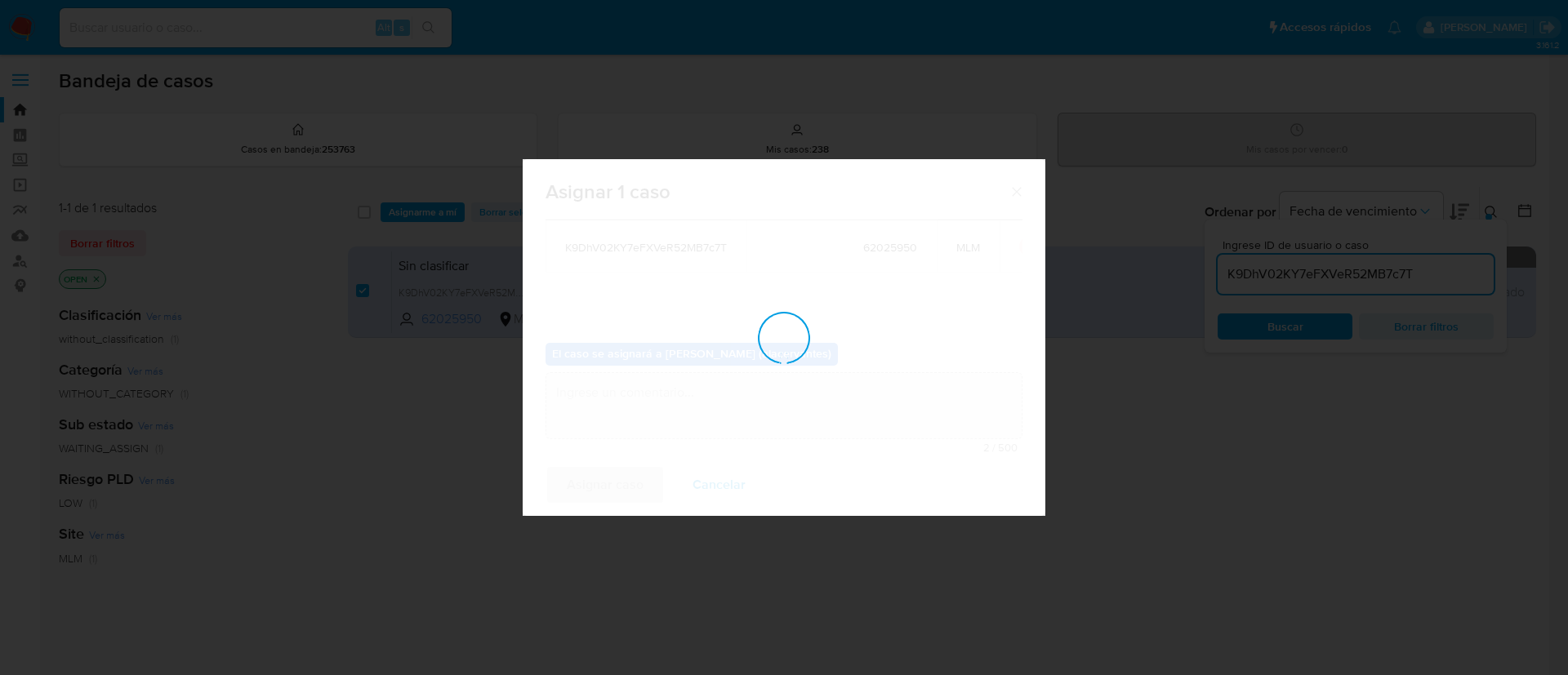
checkbox input "false"
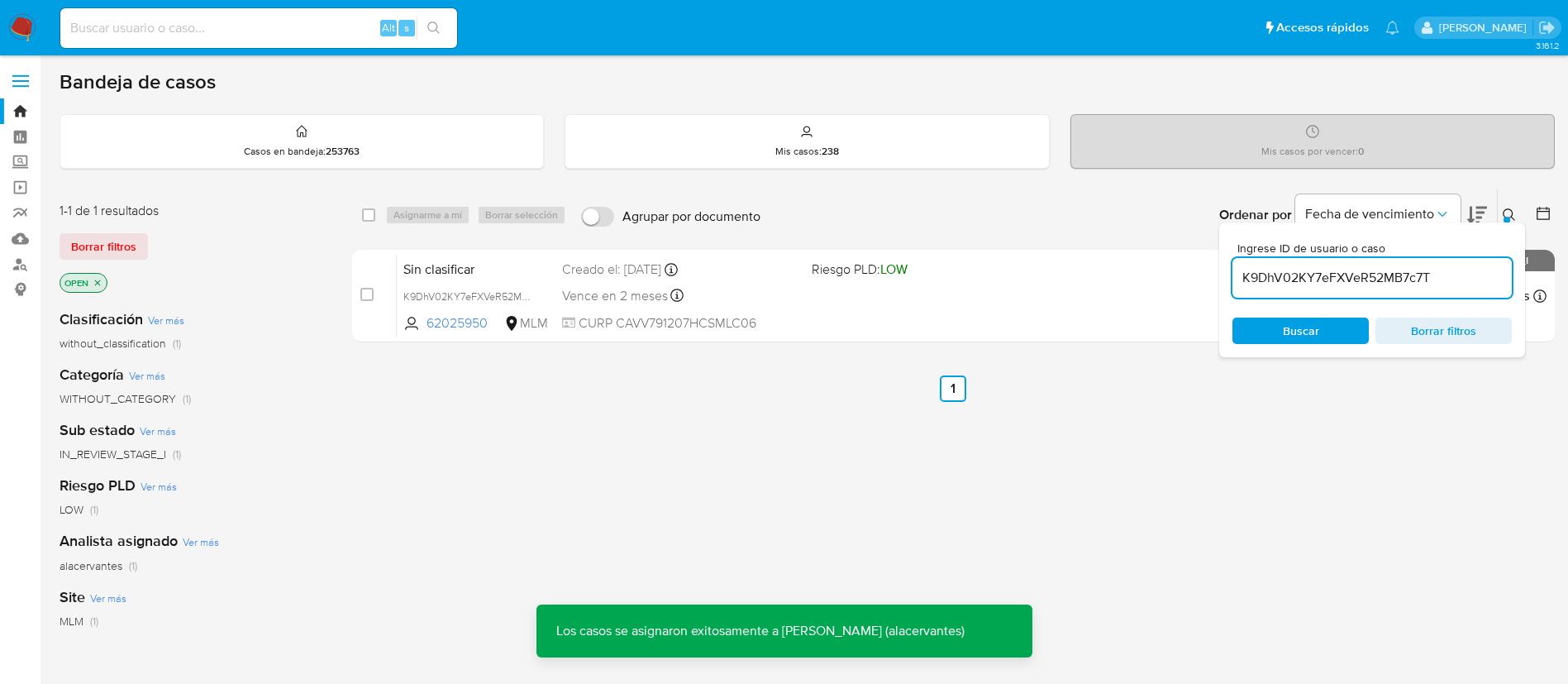
click at [1409, 288] on input "K9DhV02KY7eFXVeR52MB7c7T" at bounding box center [1372, 278] width 279 height 22
click at [1409, 287] on input "K9DhV02KY7eFXVeR52MB7c7T" at bounding box center [1372, 278] width 279 height 22
paste input "p2L9L6L4tikBM6MrHjFLgwTN"
type input "p2L9L6L4tikBM6MrHjFLgwTN"
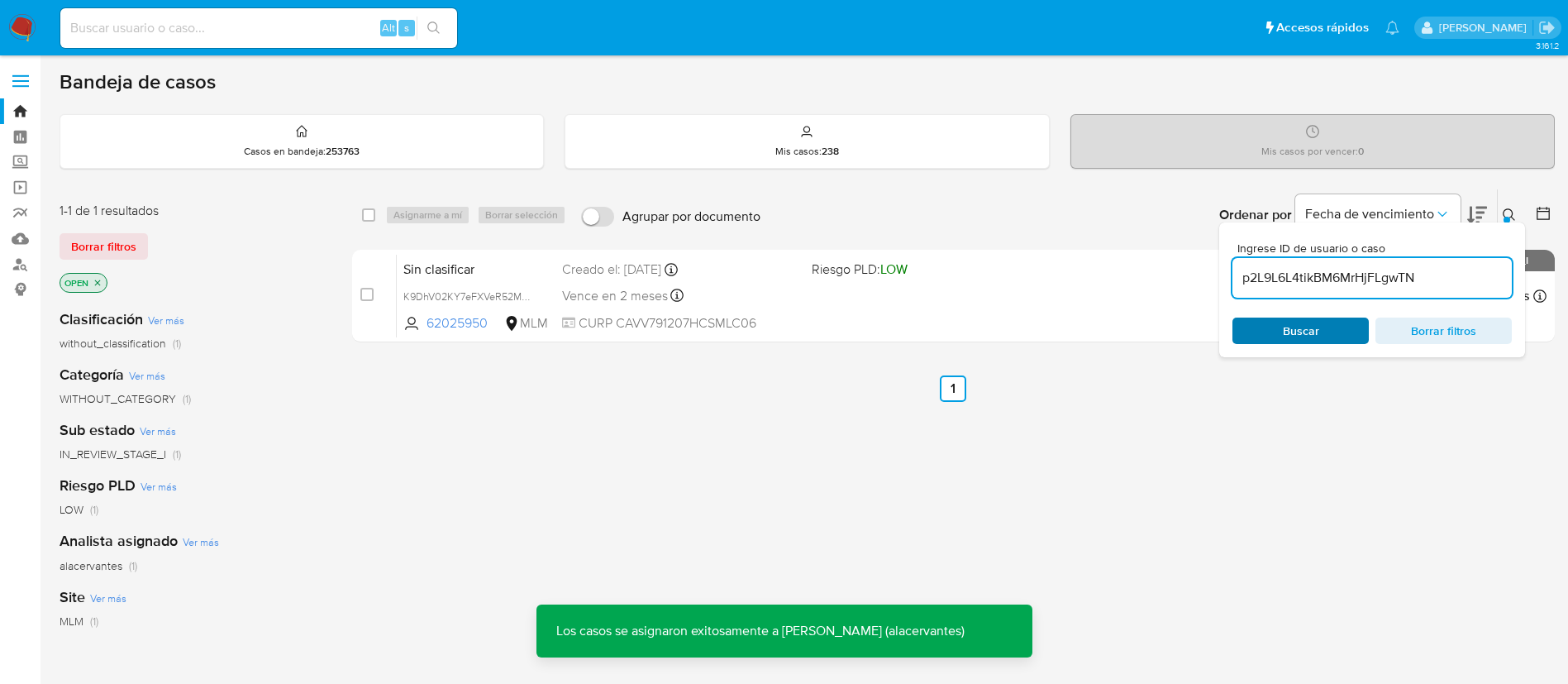
click at [1351, 317] on button "Buscar" at bounding box center [1300, 331] width 137 height 27
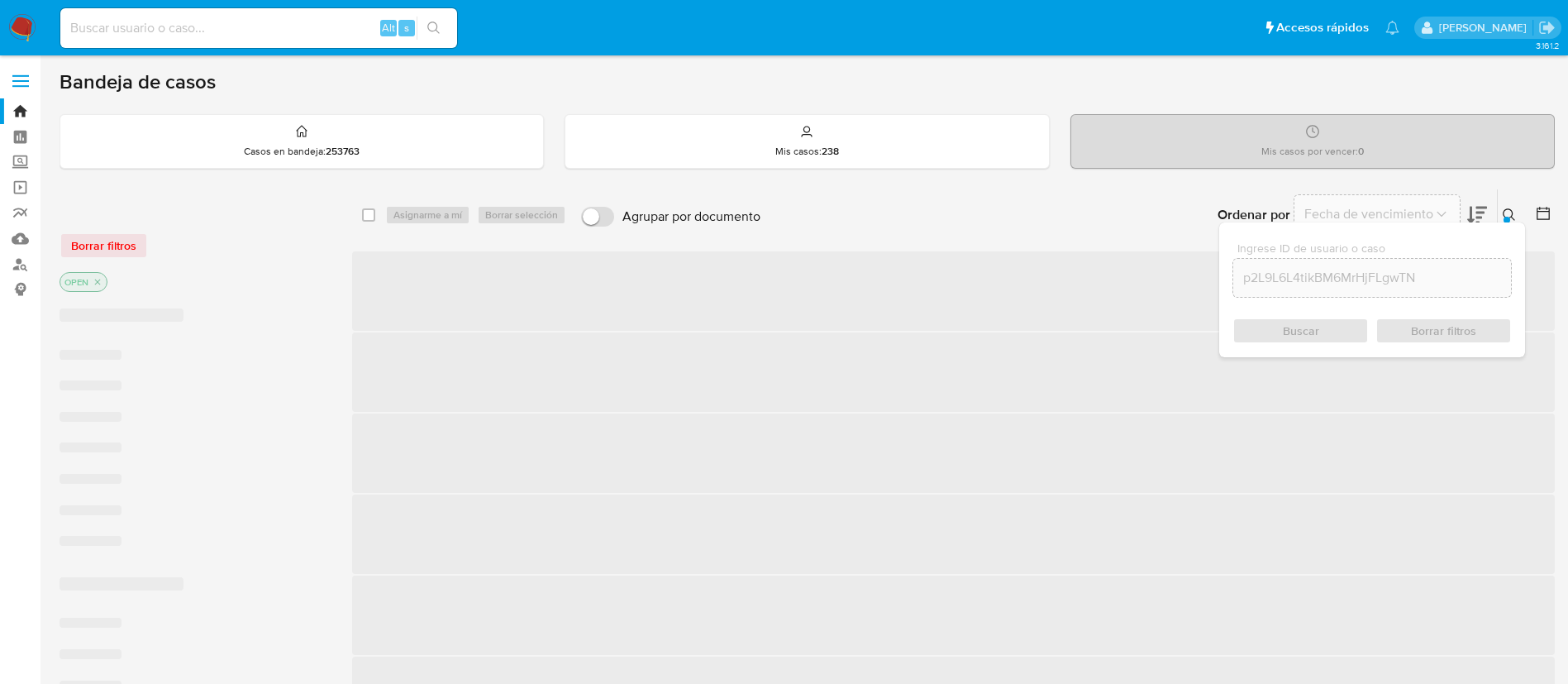
click at [1285, 346] on div "Ingrese ID de usuario o caso p2L9L6L4tikBM6MrHjFLgwTN Buscar Borrar filtros" at bounding box center [1372, 290] width 306 height 135
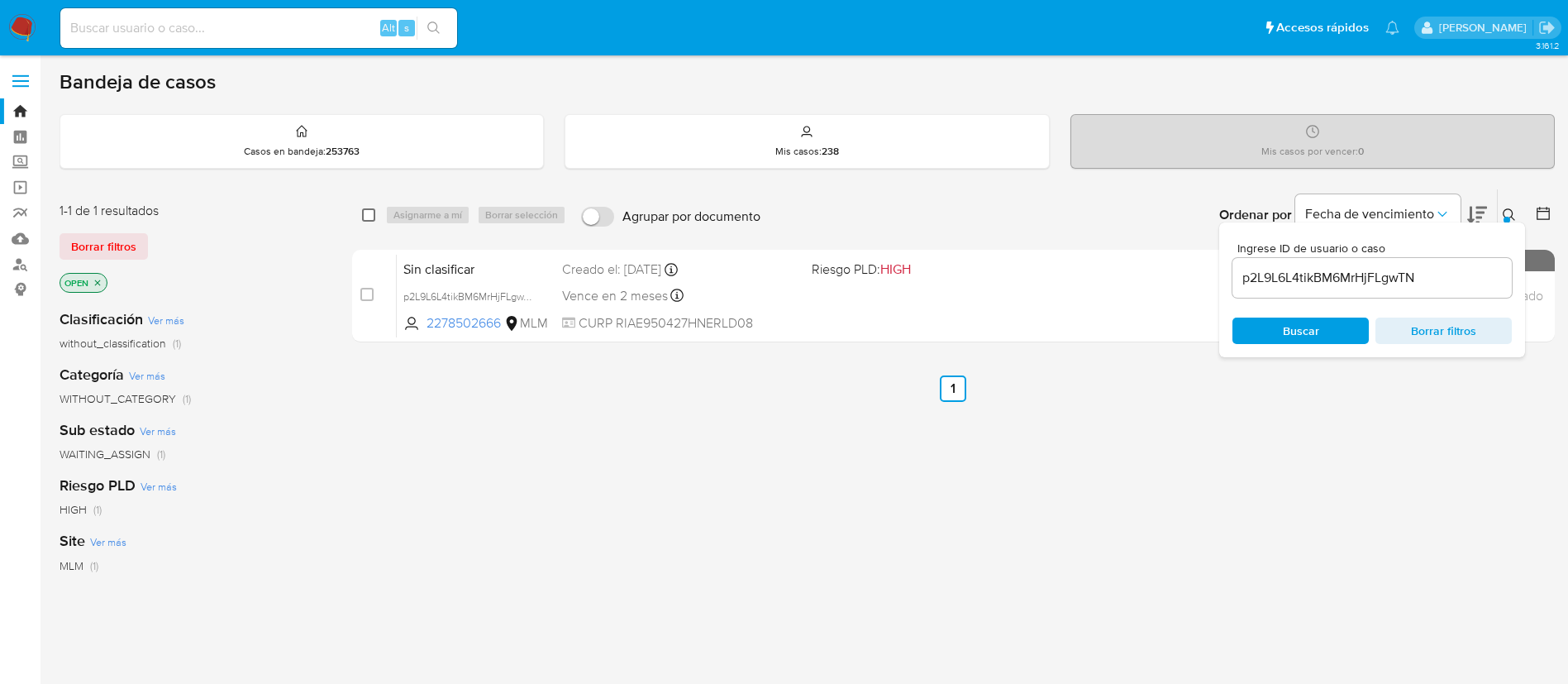
click at [369, 215] on input "checkbox" at bounding box center [369, 215] width 13 height 13
checkbox input "true"
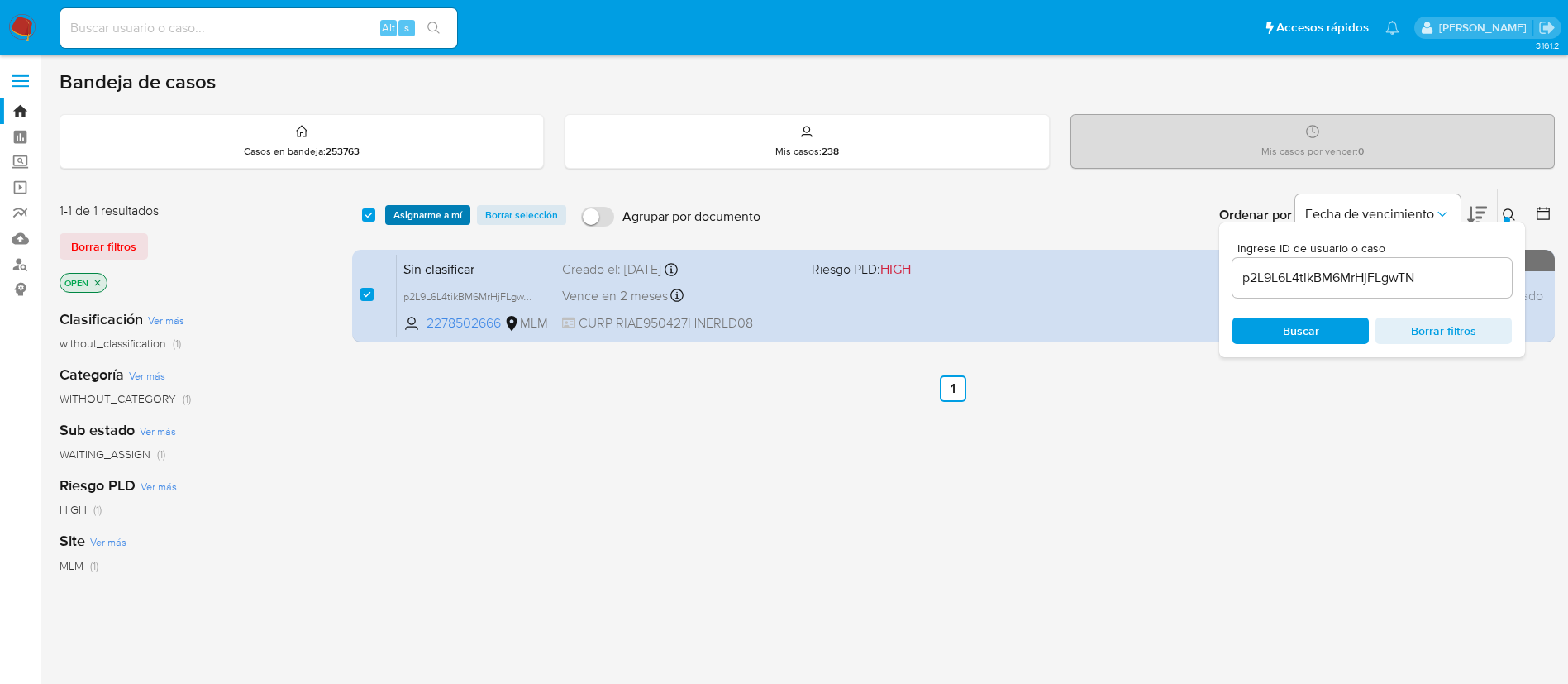
click at [414, 212] on span "Asignarme a mí" at bounding box center [428, 215] width 69 height 17
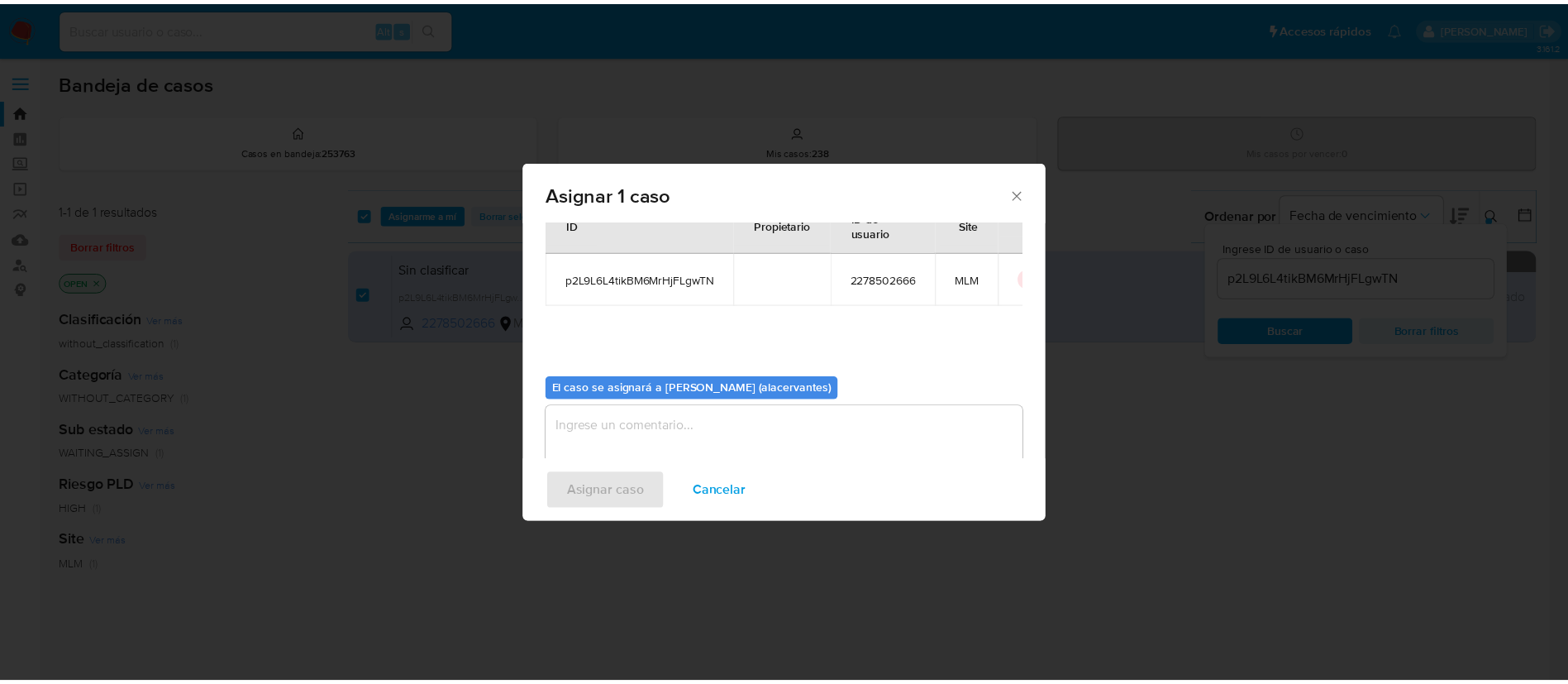
scroll to position [86, 0]
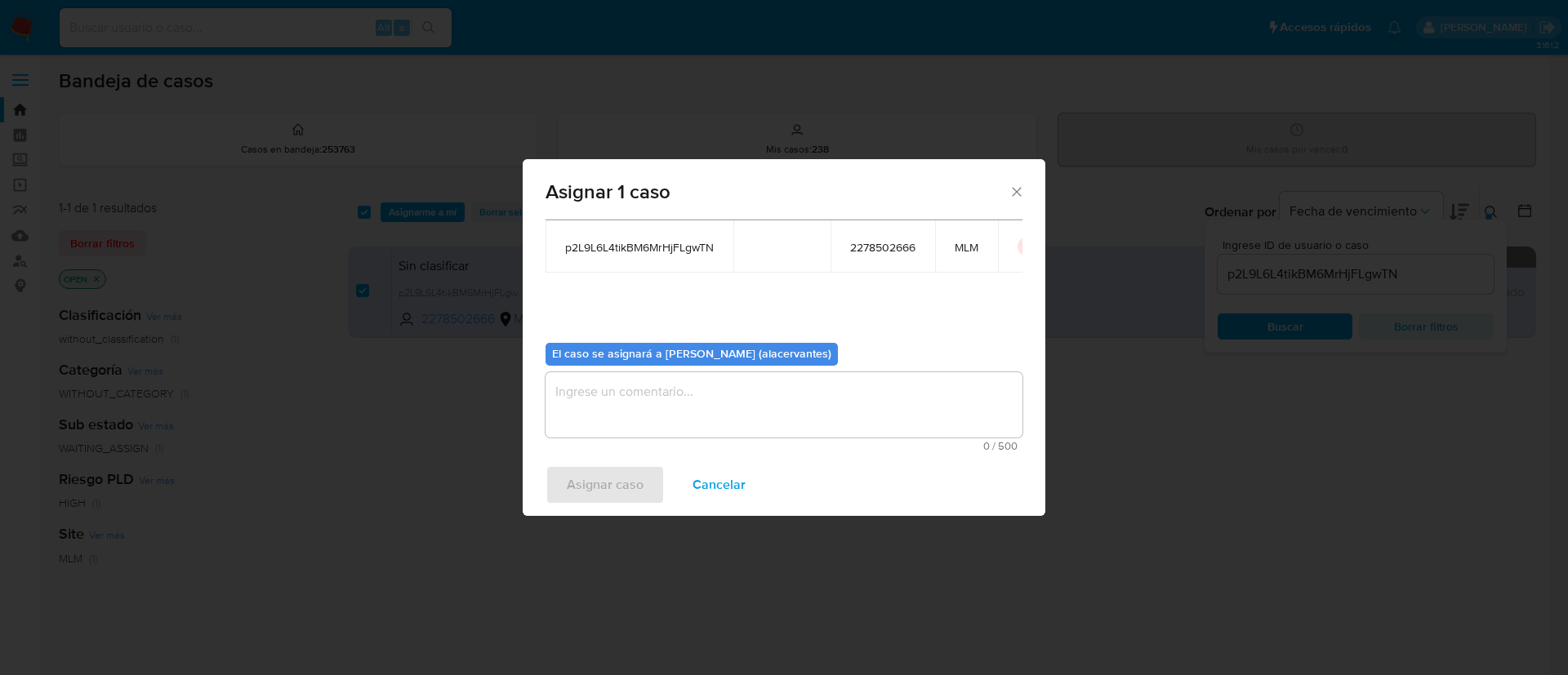
click at [665, 389] on textarea "assign-modal" at bounding box center [783, 404] width 477 height 65
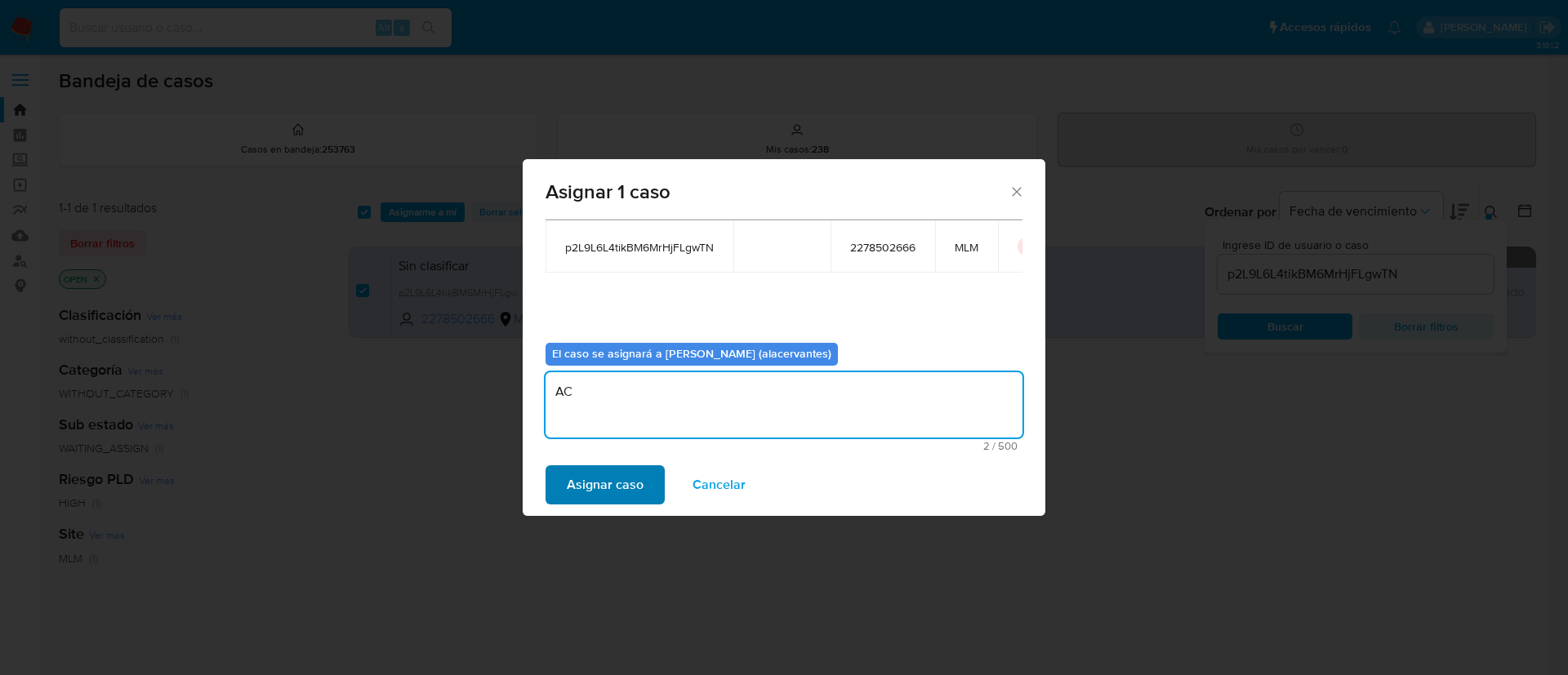
type textarea "AC"
click at [646, 490] on button "Asignar caso" at bounding box center [605, 485] width 119 height 39
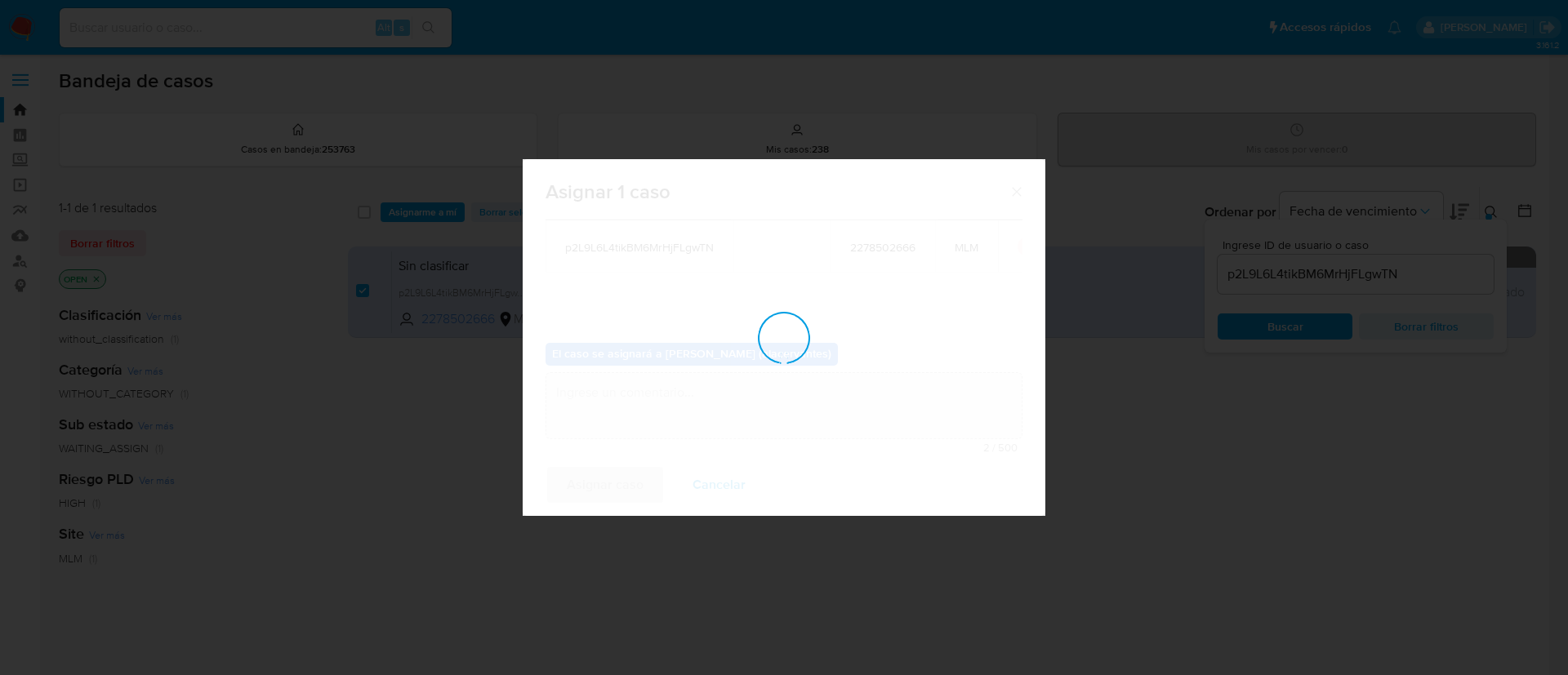
checkbox input "false"
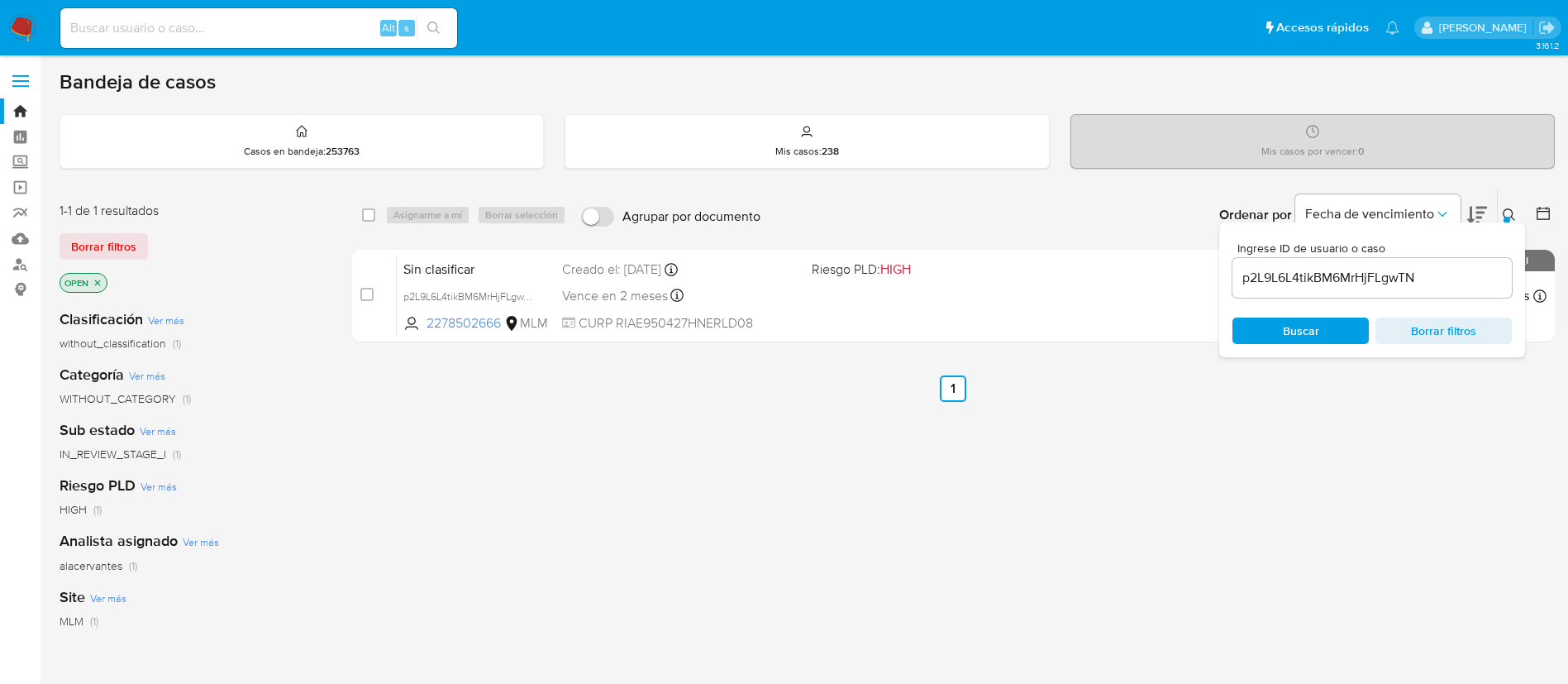
click at [29, 20] on img at bounding box center [23, 29] width 29 height 29
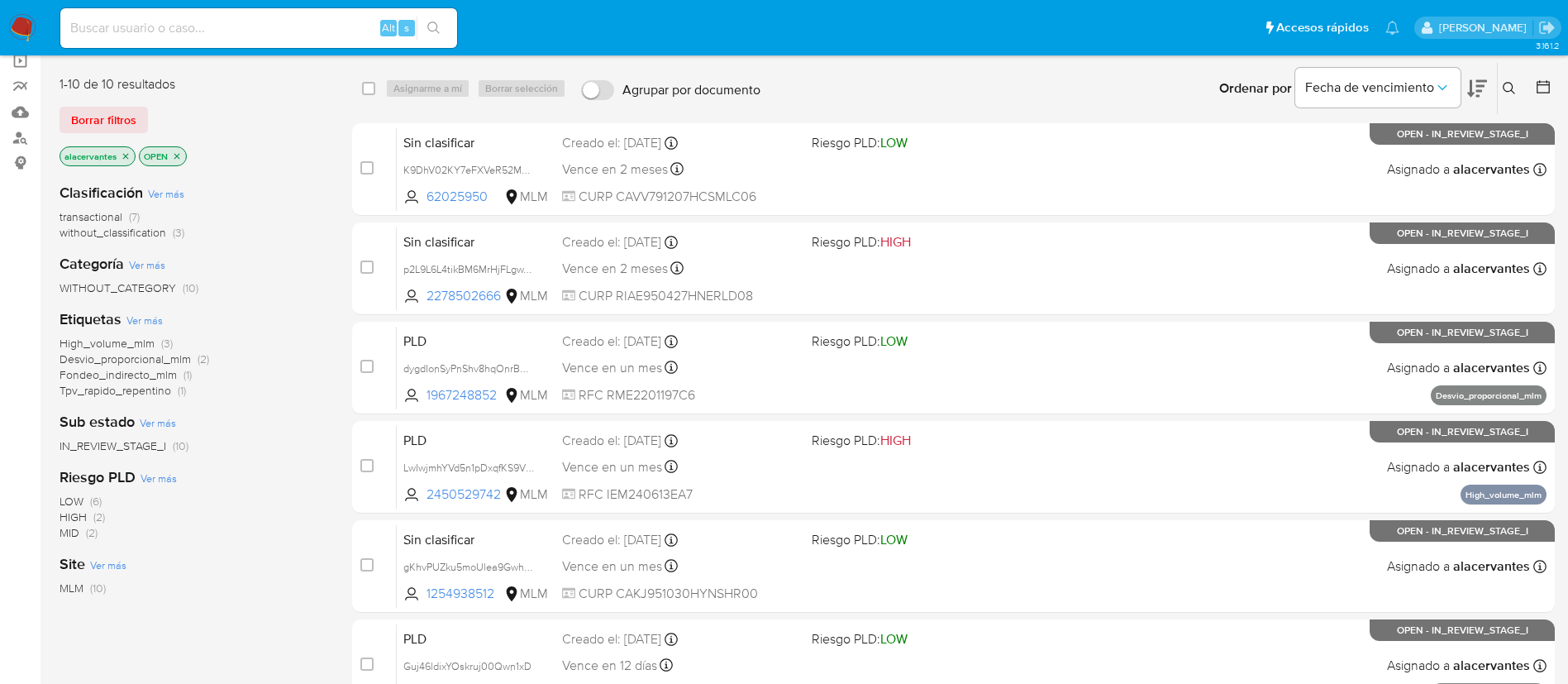
scroll to position [124, 0]
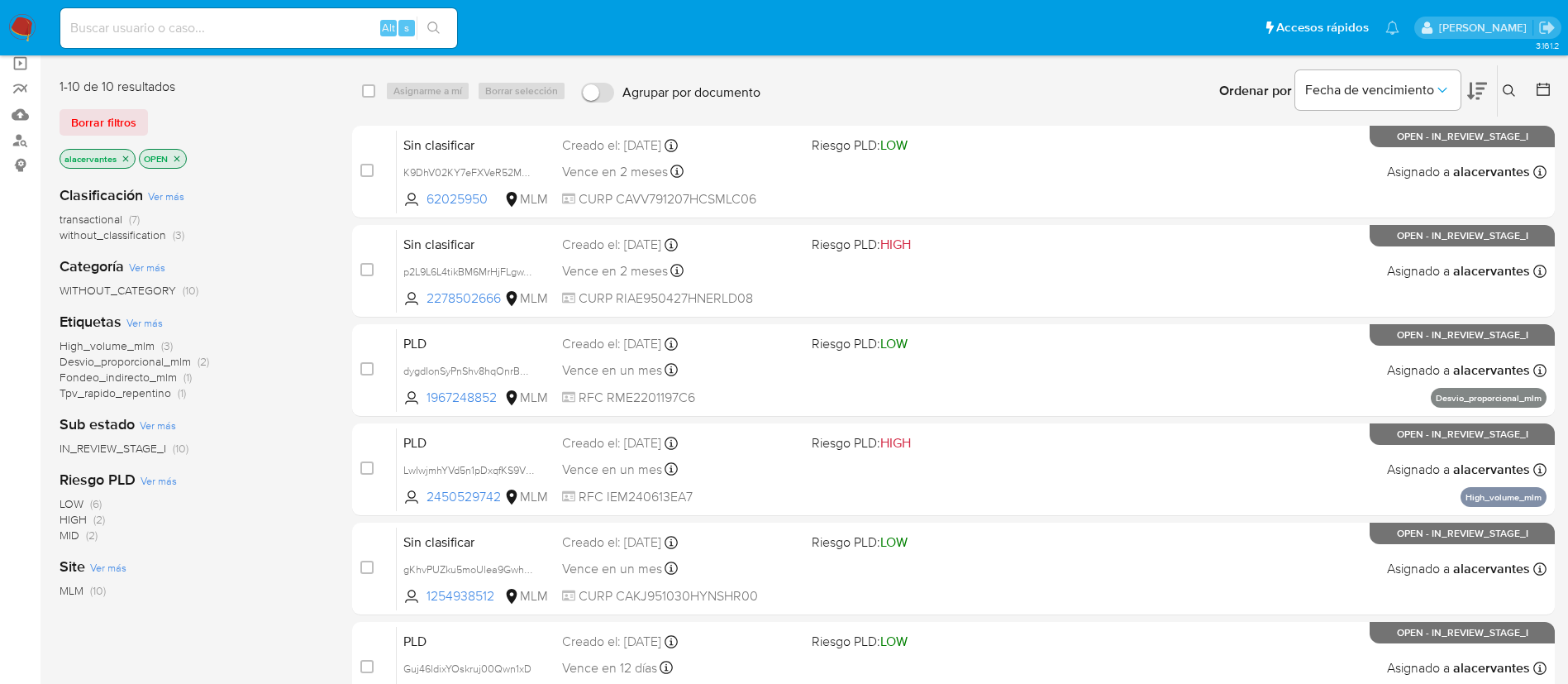
click at [161, 230] on span "without_classification" at bounding box center [112, 235] width 107 height 17
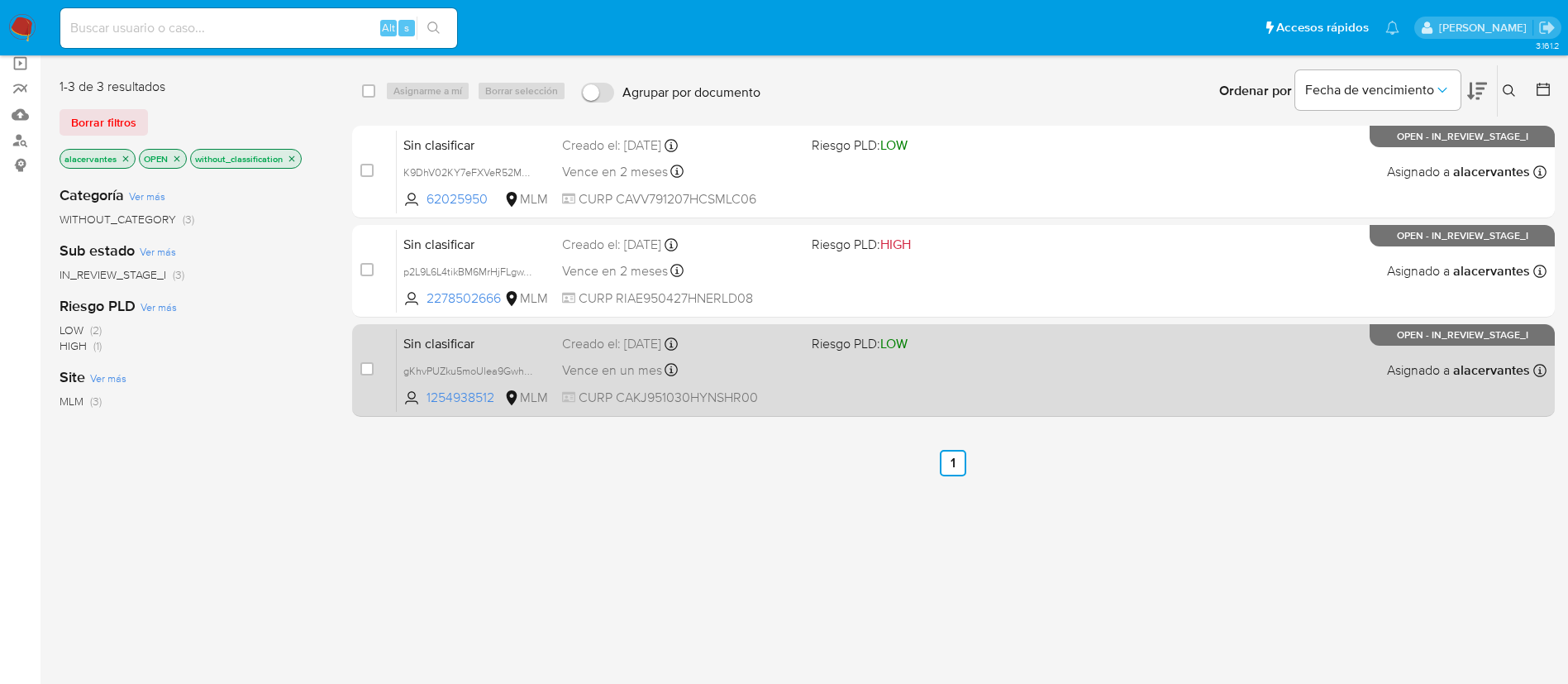
click at [943, 348] on span "Riesgo PLD: LOW" at bounding box center [930, 342] width 237 height 22
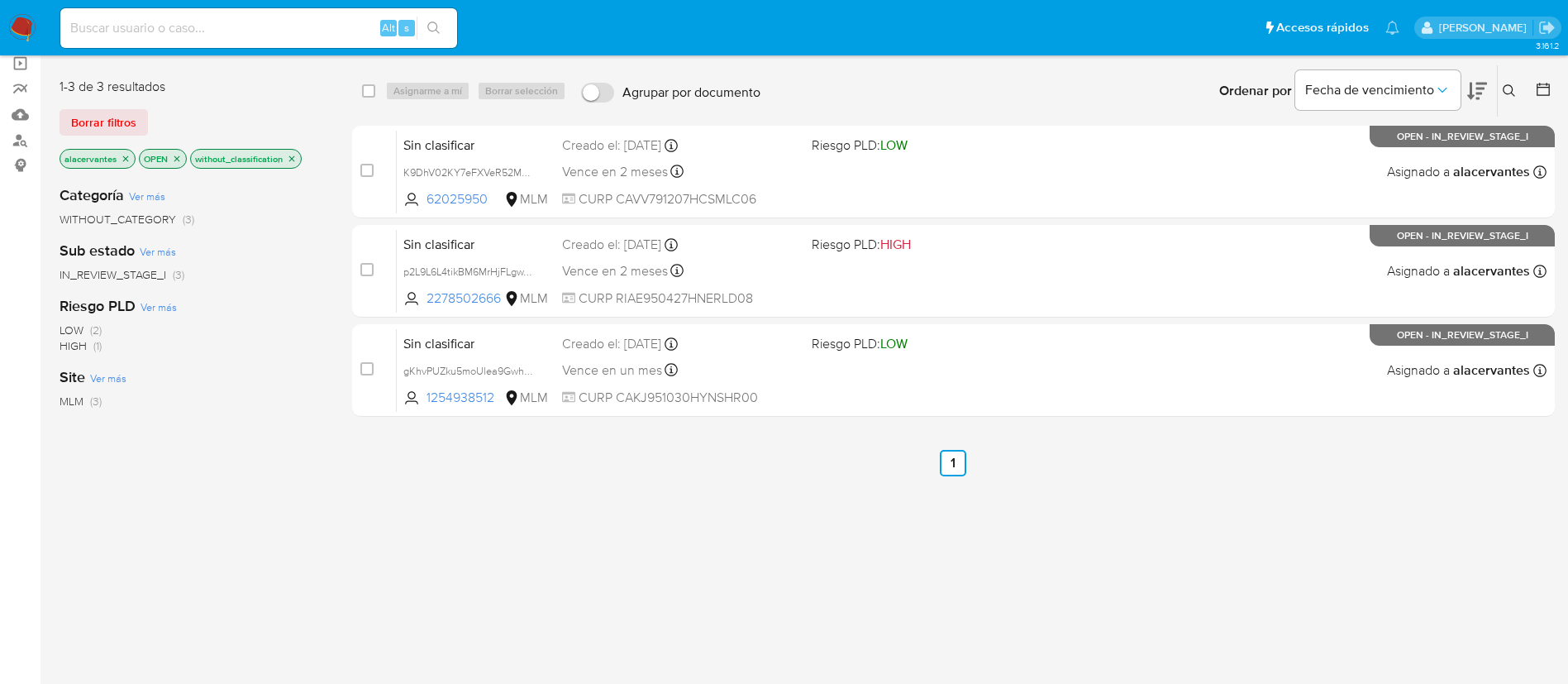
click at [295, 155] on icon "close-filter" at bounding box center [292, 159] width 10 height 10
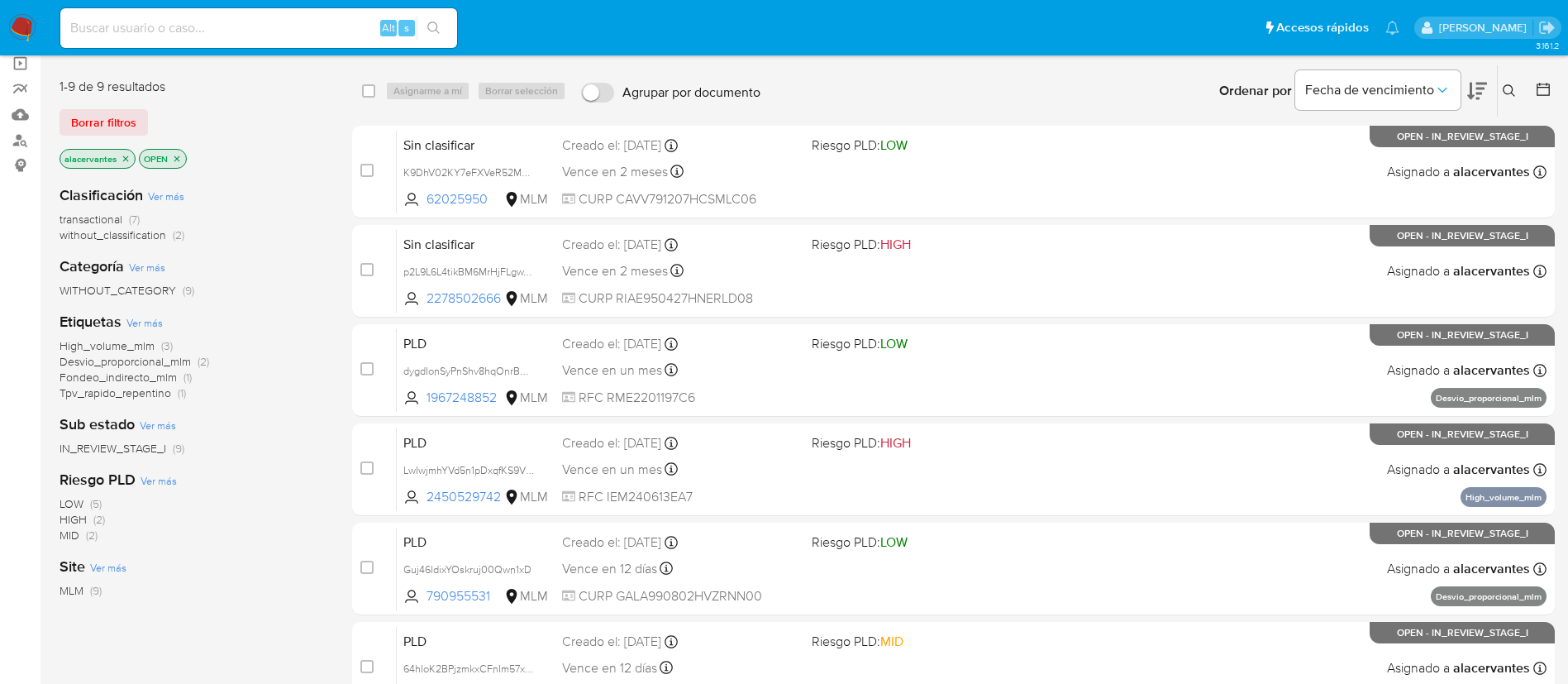
click at [175, 232] on span "(2)" at bounding box center [179, 235] width 12 height 17
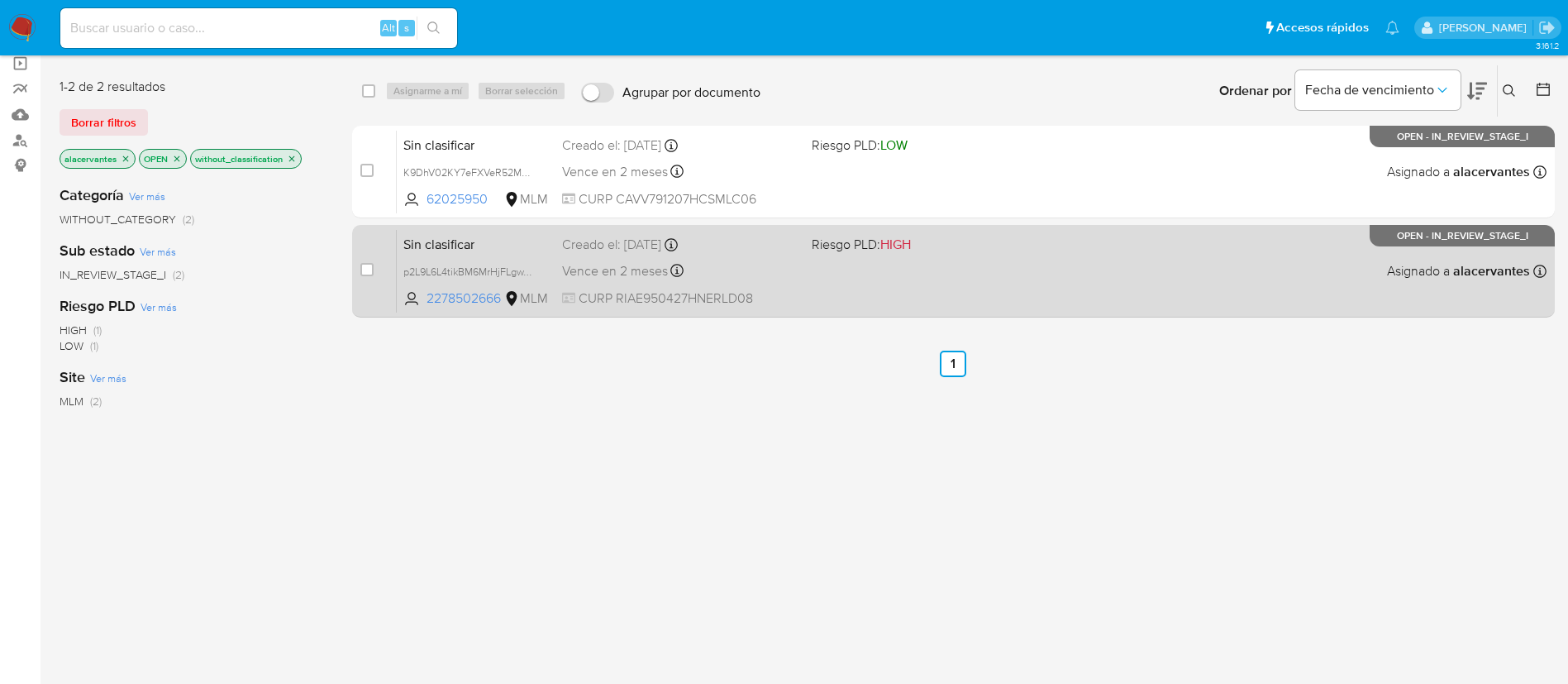
click at [868, 248] on span "Riesgo PLD: HIGH" at bounding box center [862, 244] width 99 height 18
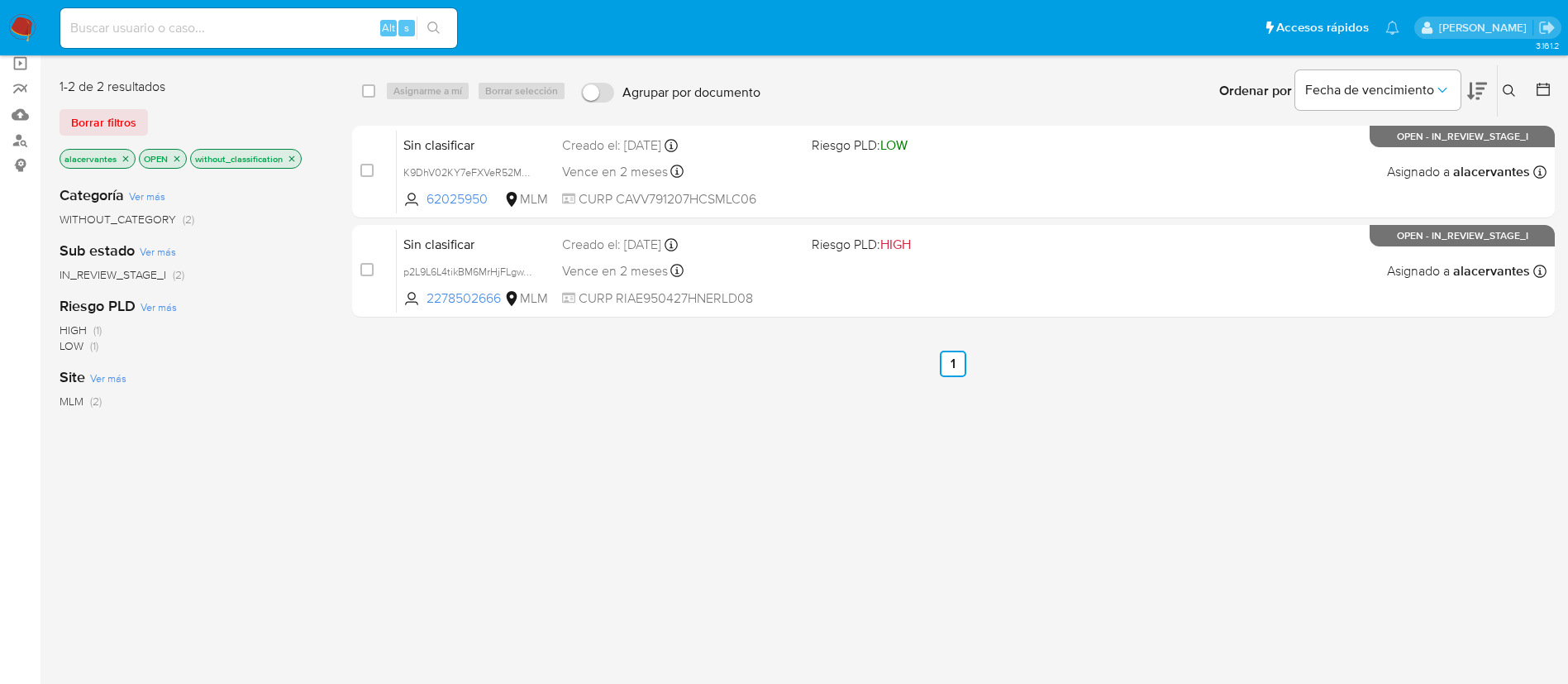
click at [290, 159] on icon "close-filter" at bounding box center [292, 159] width 10 height 10
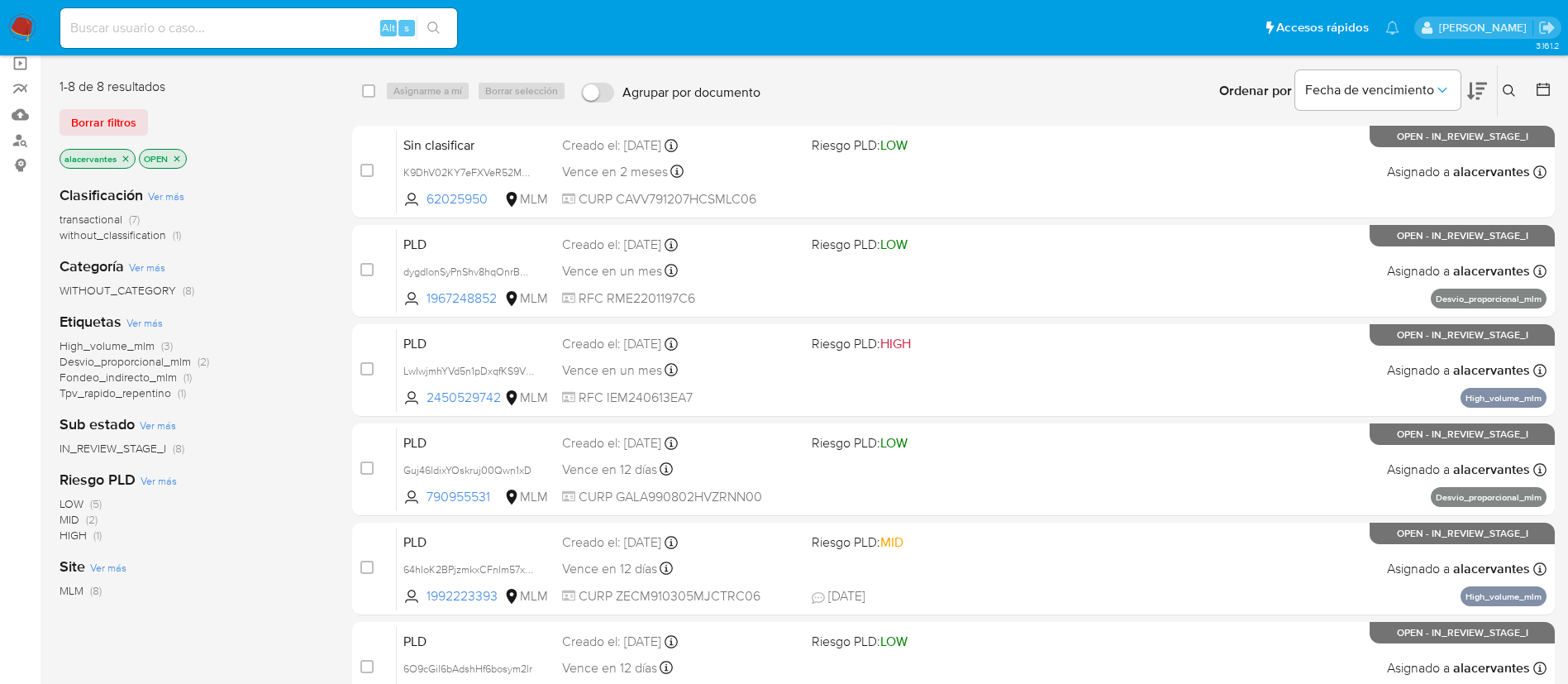
click at [169, 233] on span "without_classification (1)" at bounding box center [120, 235] width 122 height 16
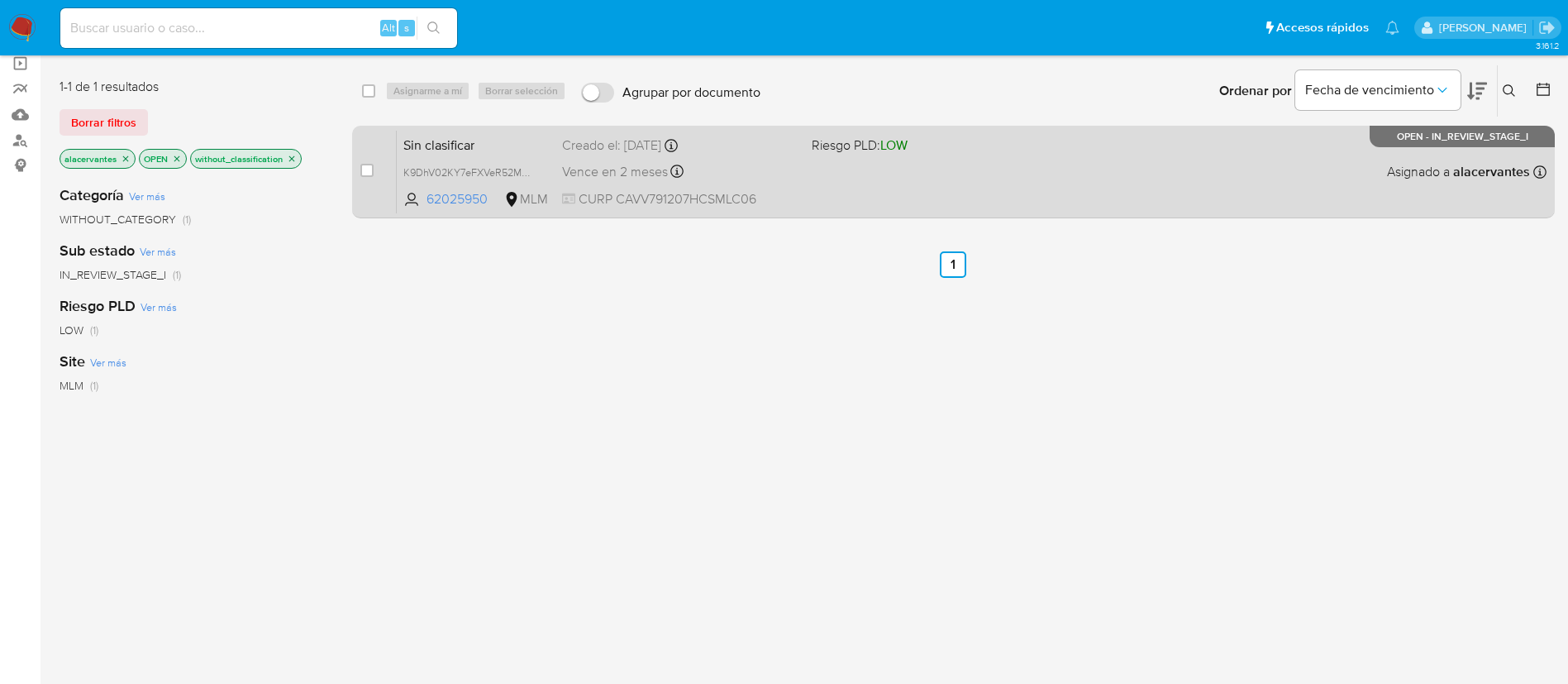
click at [979, 175] on div "Sin clasificar K9DhV02KY7eFXVeR52MB7c7T 62025950 MLM Riesgo PLD: LOW Creado el:…" at bounding box center [972, 172] width 1150 height 84
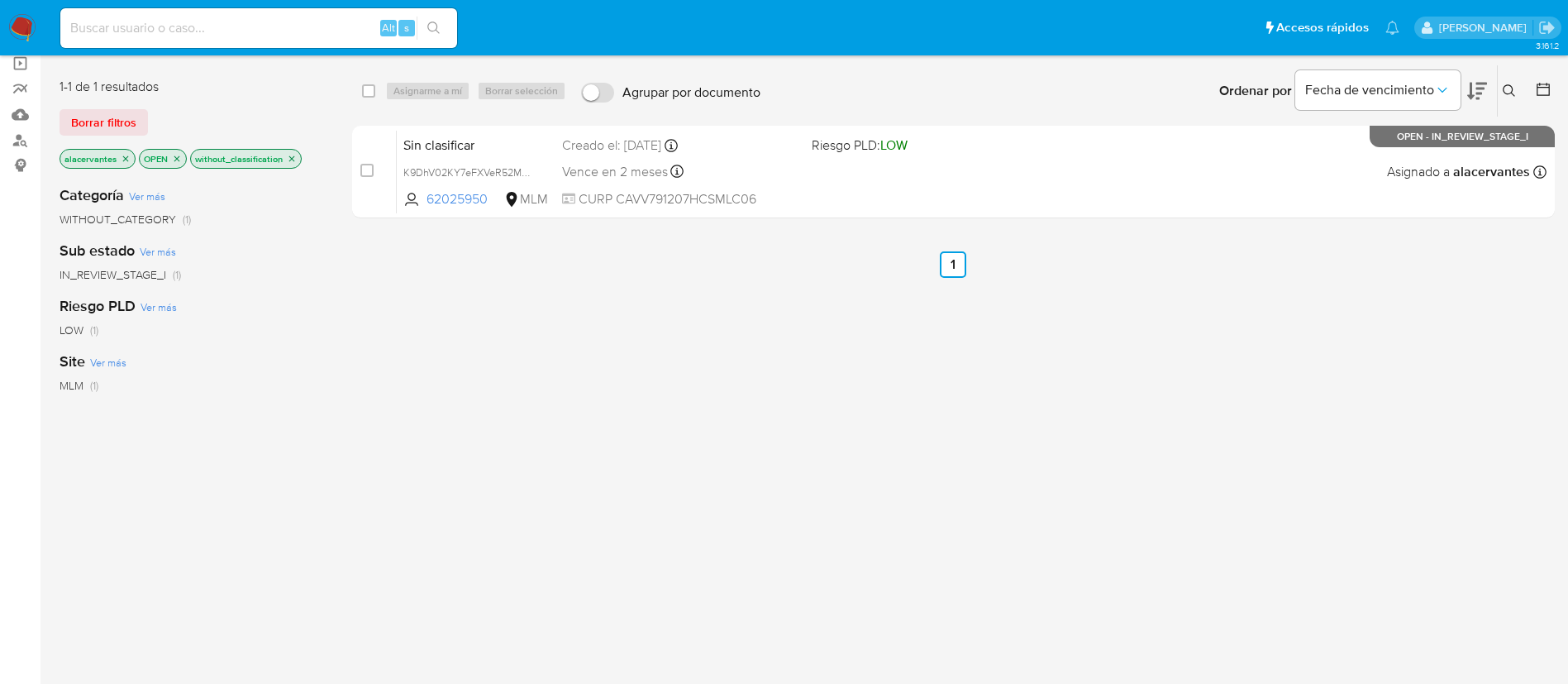
click at [293, 155] on icon "close-filter" at bounding box center [292, 159] width 10 height 10
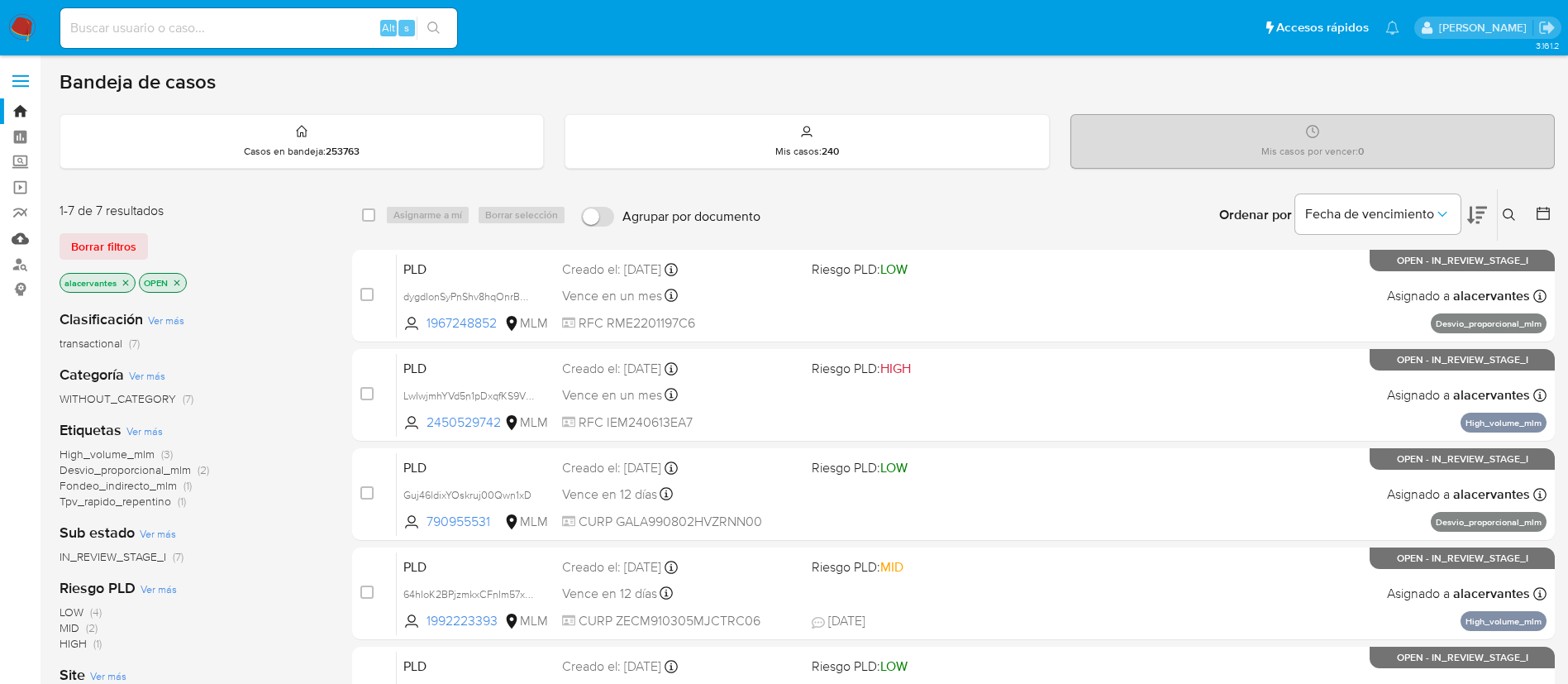
click at [26, 245] on link "Mulan" at bounding box center [98, 238] width 197 height 26
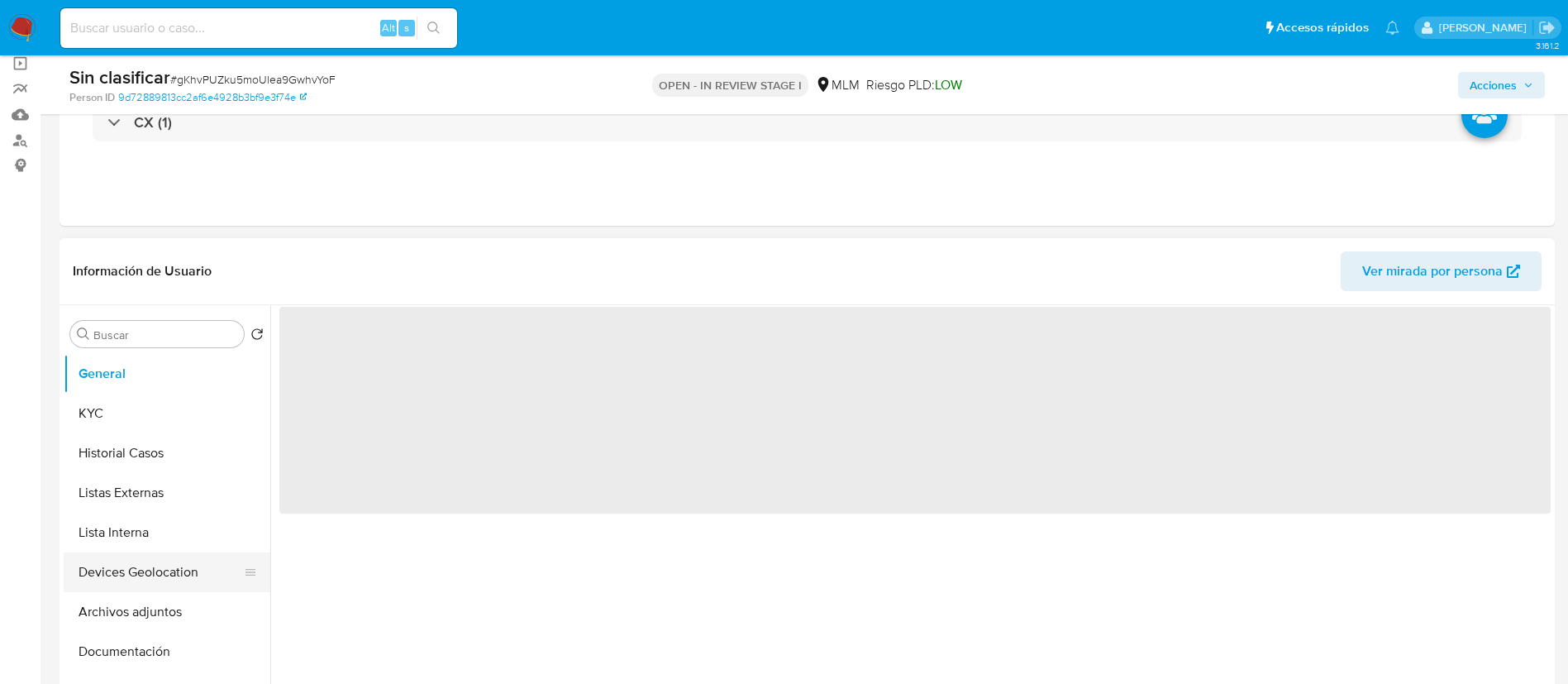
scroll to position [248, 0]
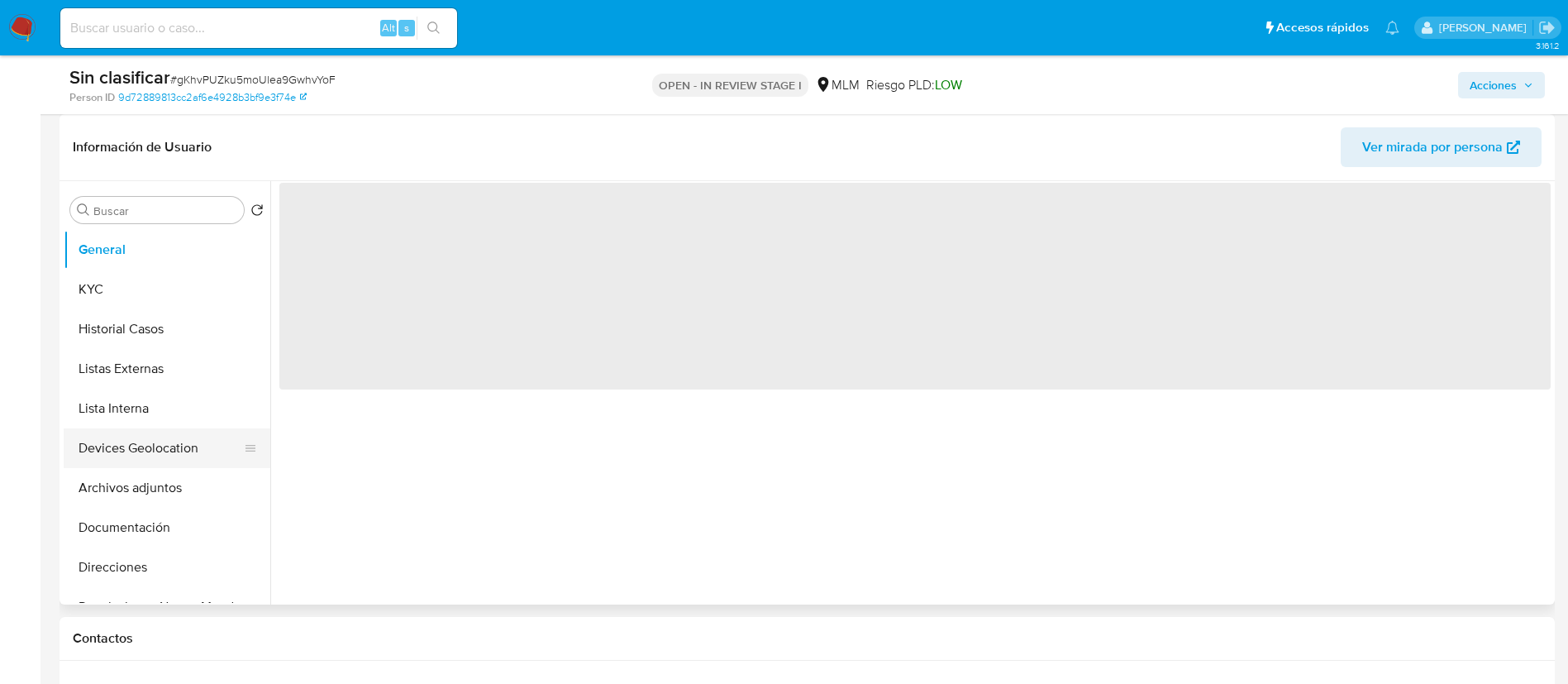
select select "10"
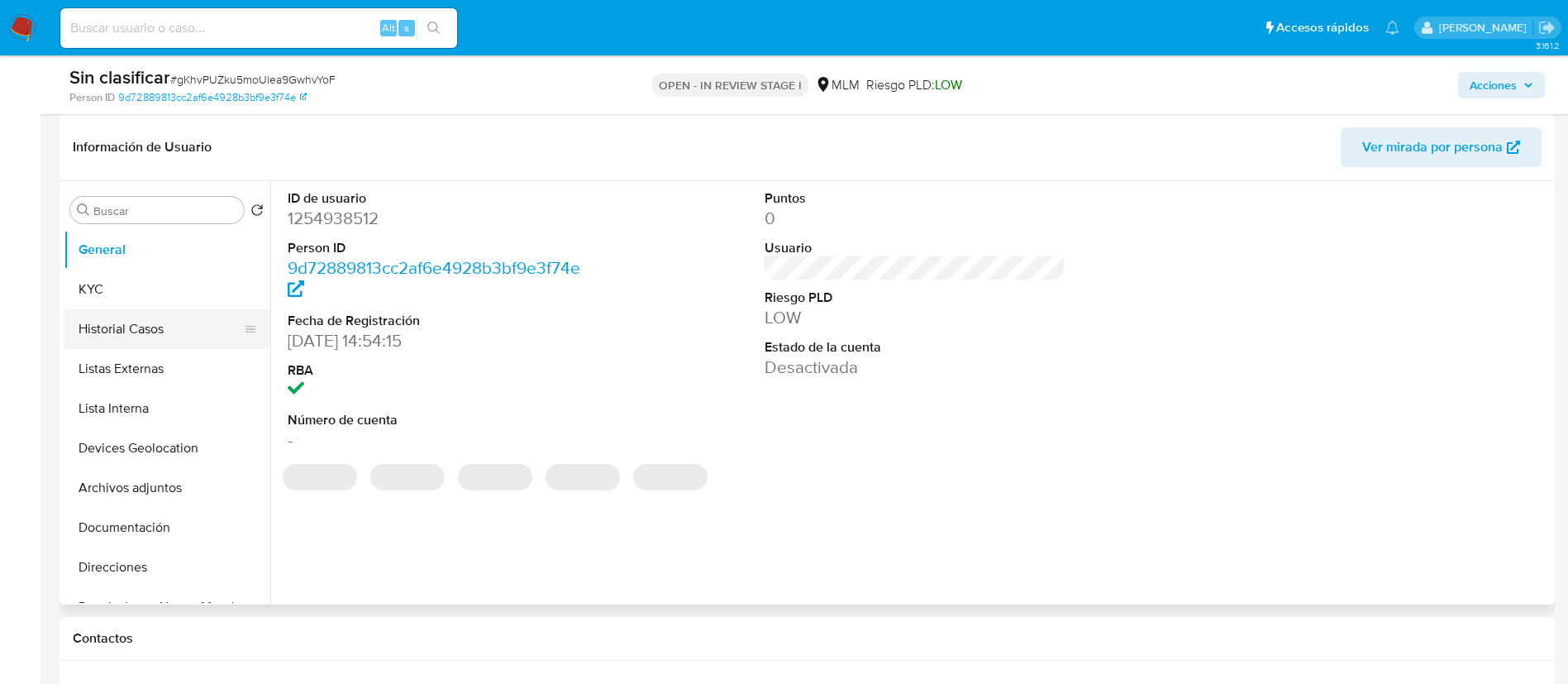
click at [146, 320] on button "Historial Casos" at bounding box center [160, 329] width 194 height 39
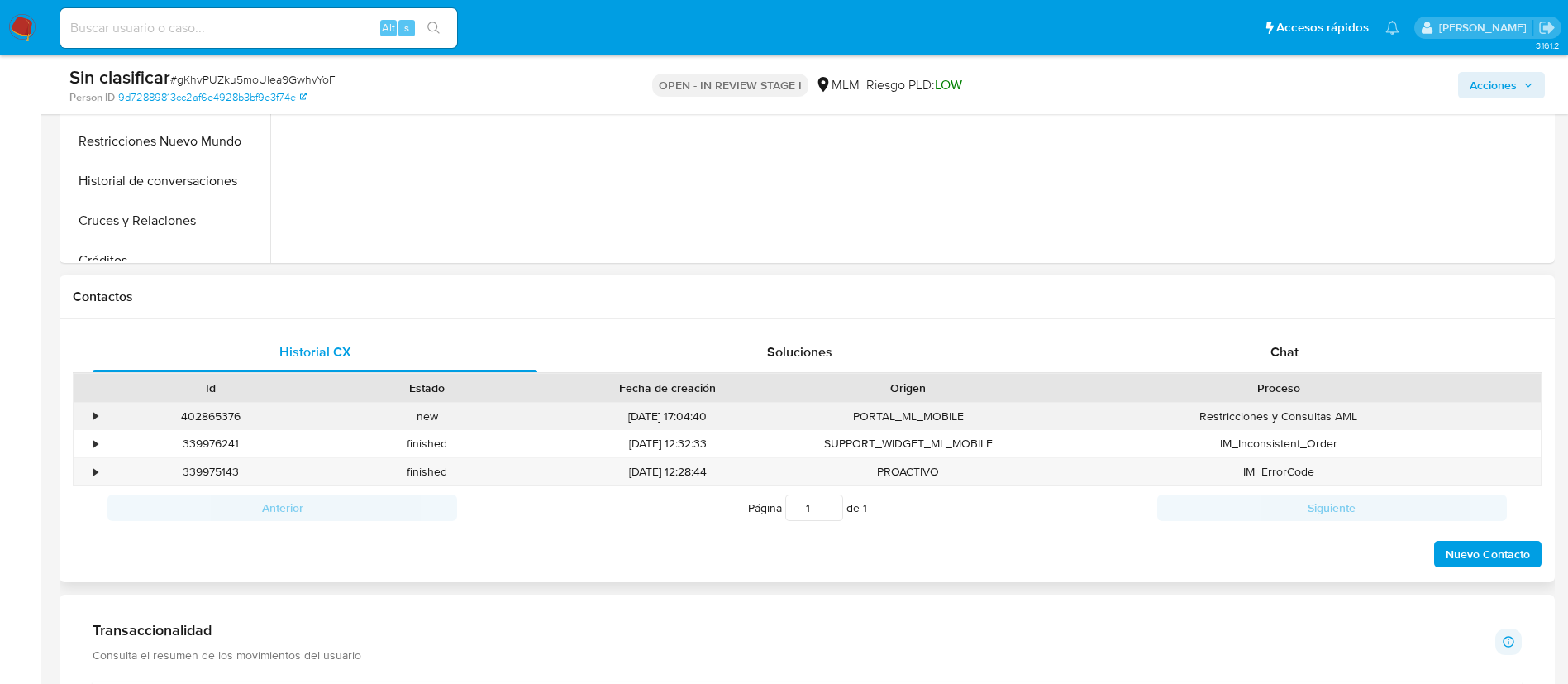
scroll to position [620, 0]
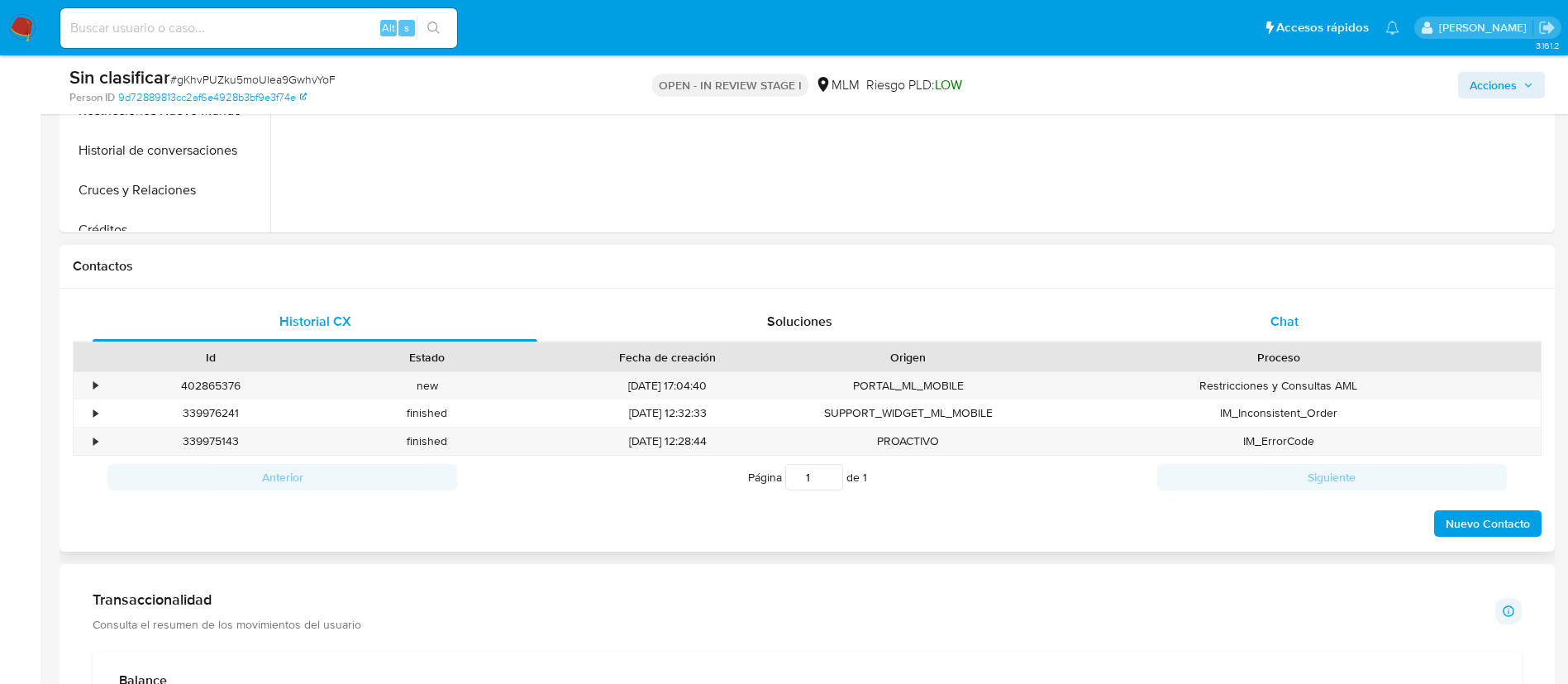
click at [1326, 325] on div "Chat" at bounding box center [1284, 321] width 445 height 39
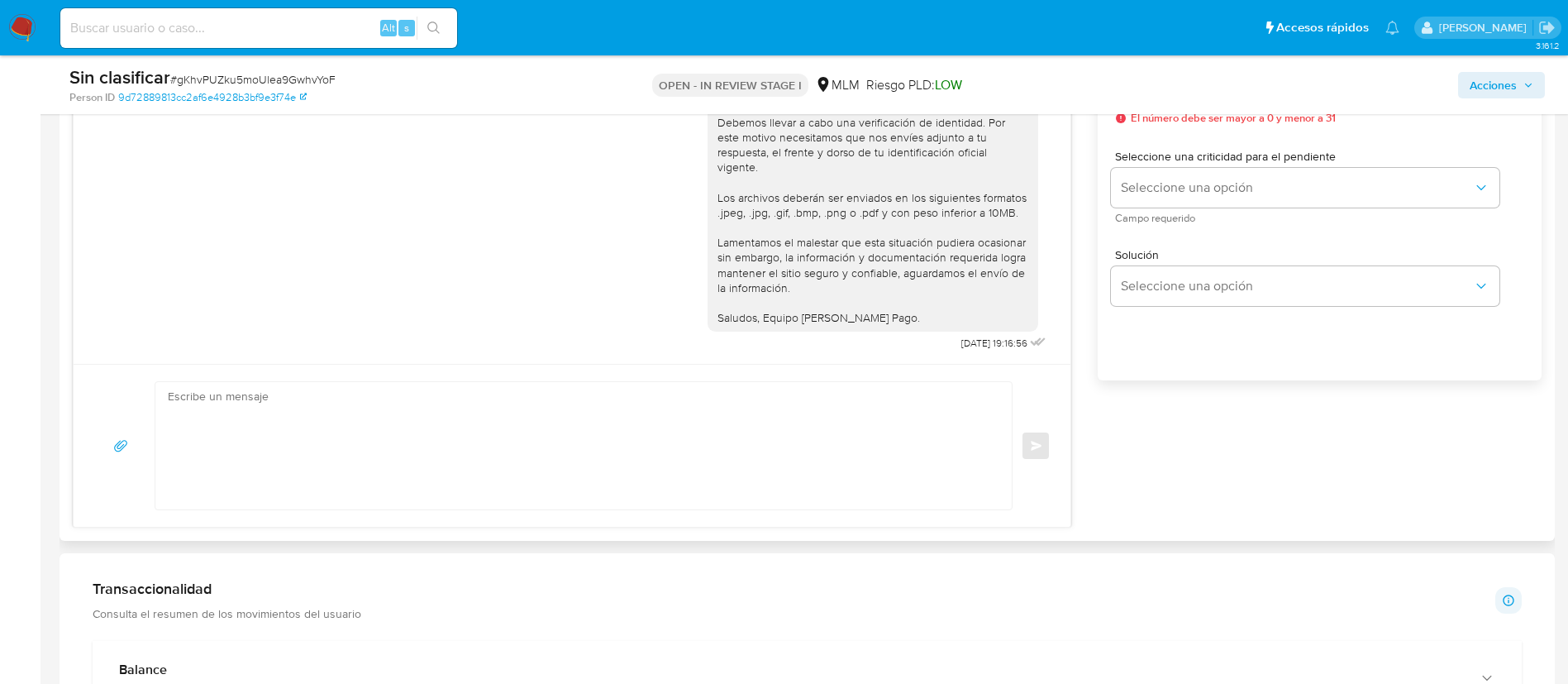
scroll to position [869, 0]
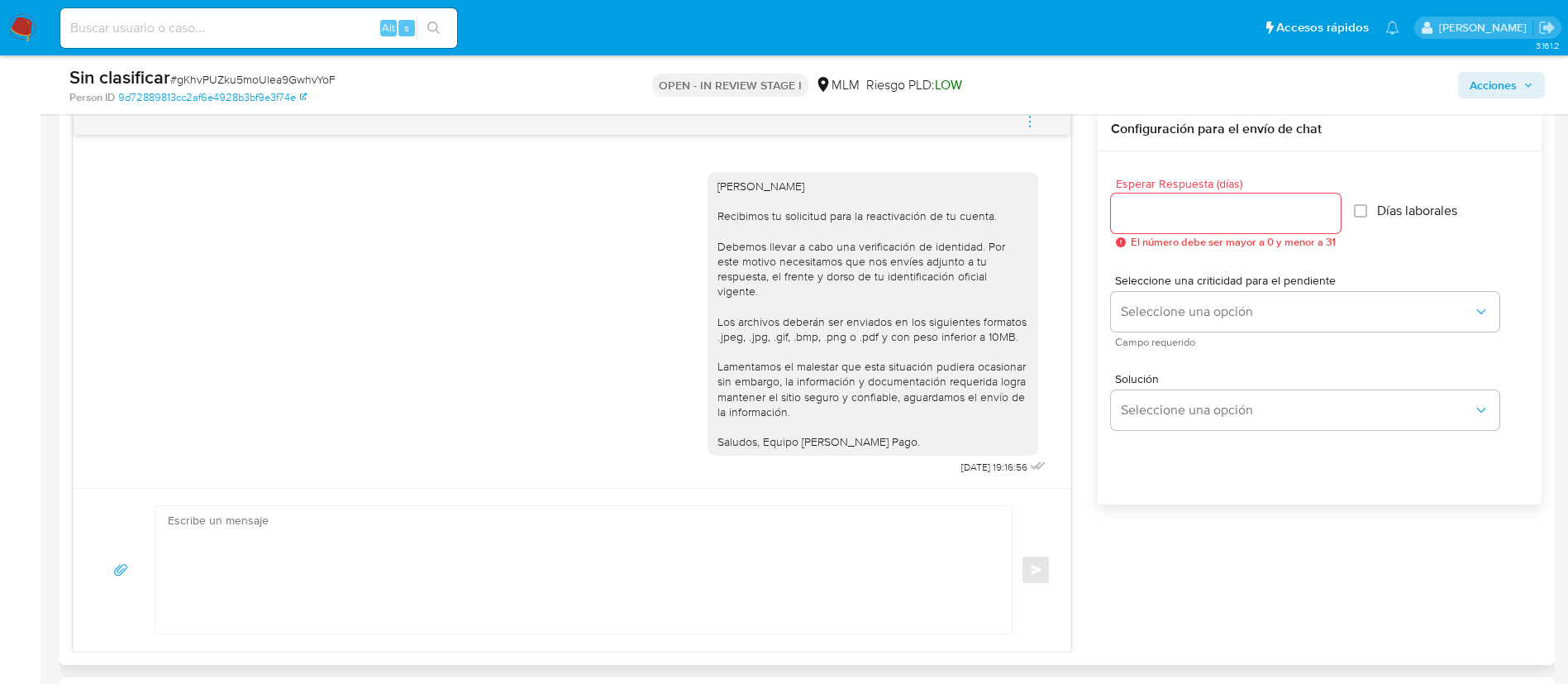
click at [879, 363] on div "[PERSON_NAME] Recibimos tu solicitud para la reactivación de tu cuenta. Debemos…" at bounding box center [873, 314] width 310 height 270
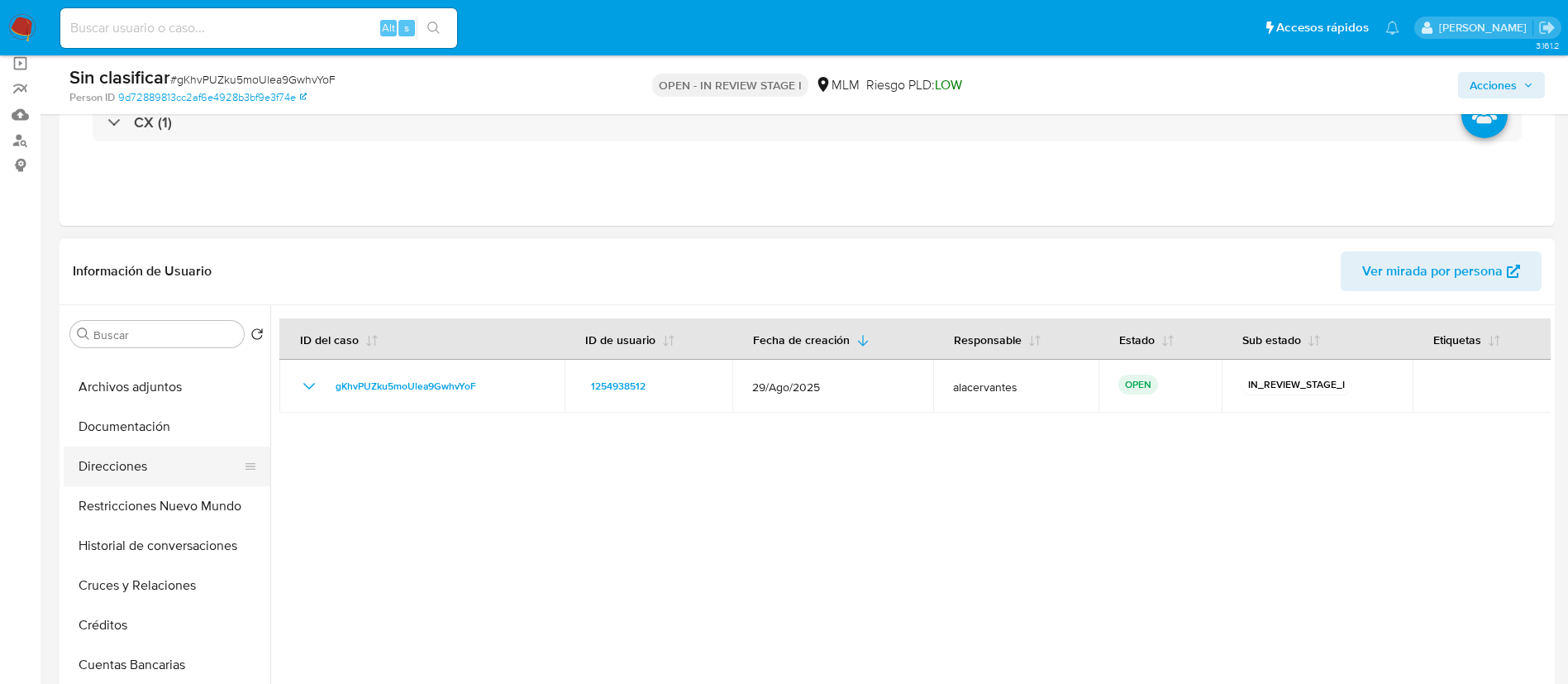
scroll to position [248, 0]
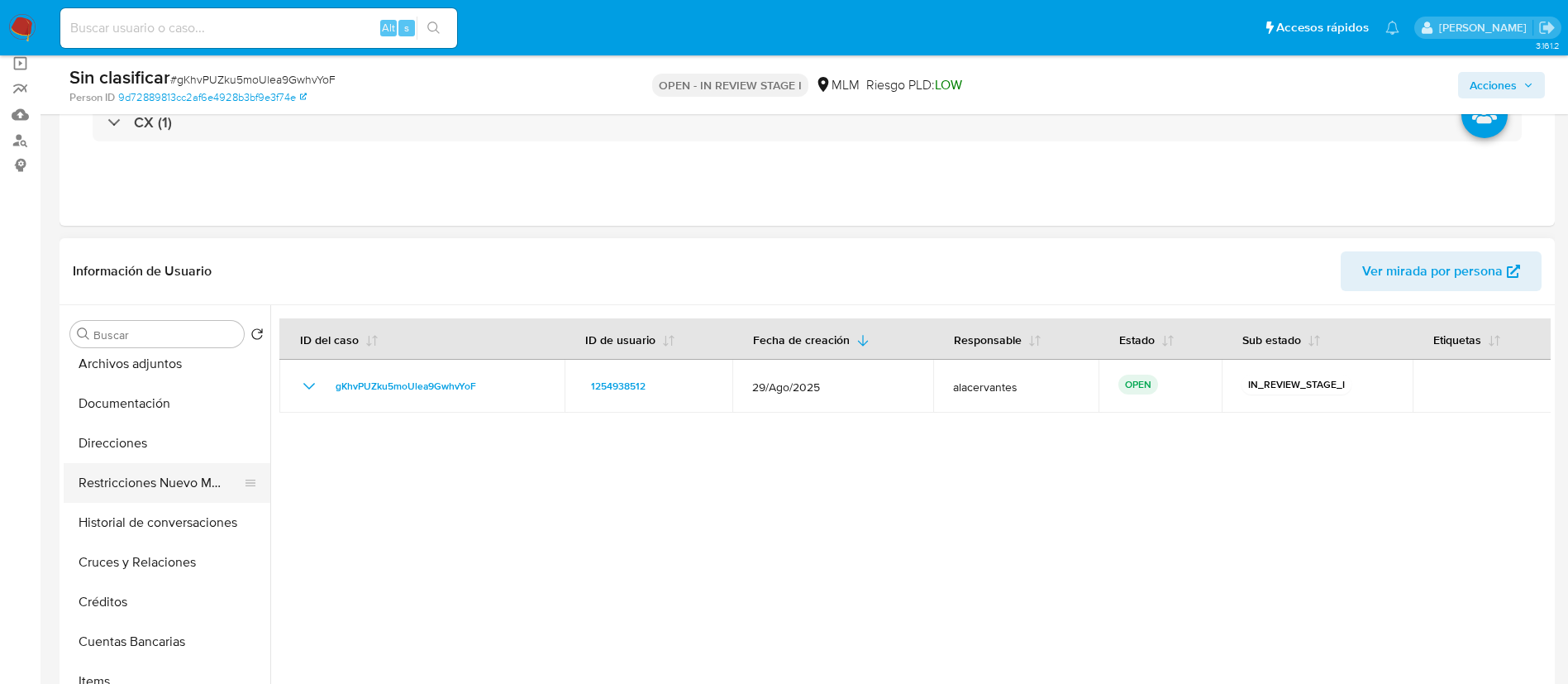
click at [192, 491] on button "Restricciones Nuevo Mundo" at bounding box center [160, 483] width 194 height 39
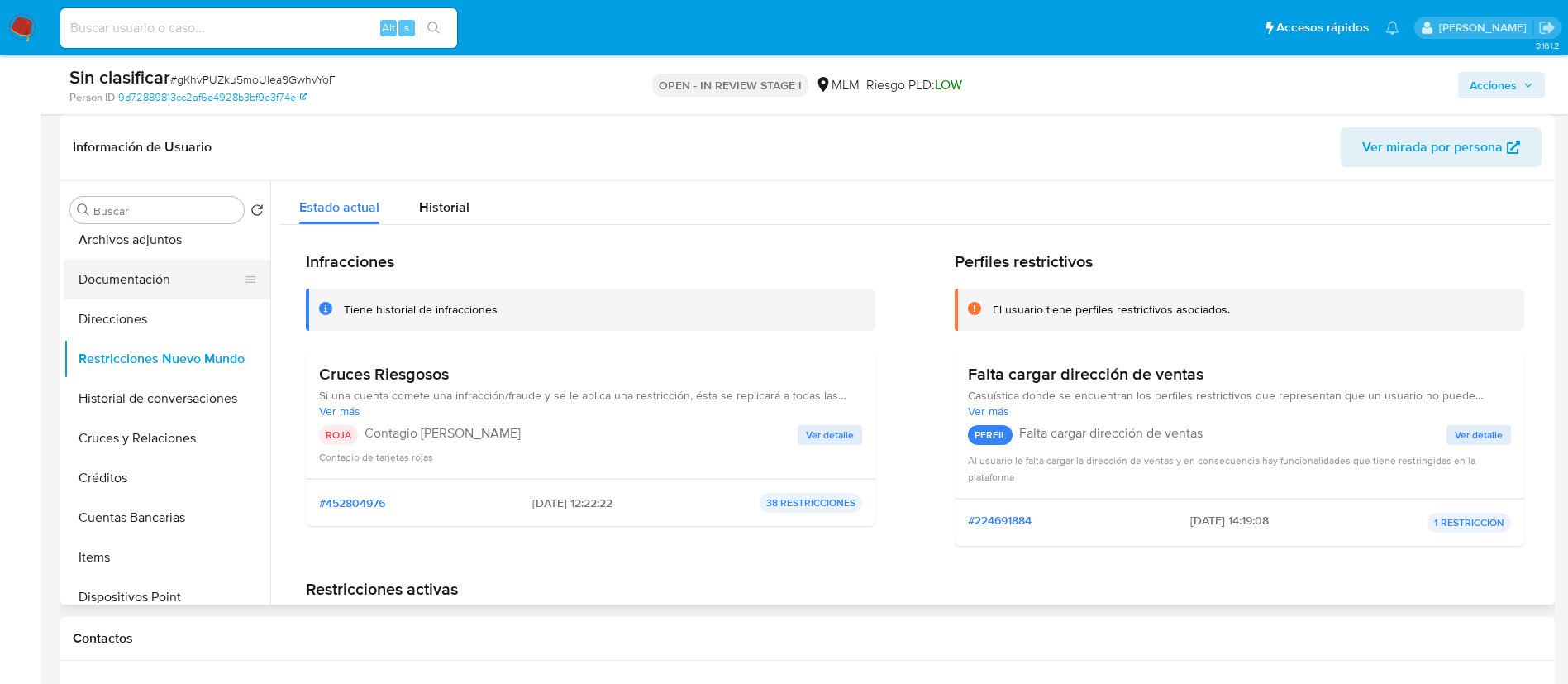
click at [113, 263] on button "Documentación" at bounding box center [160, 279] width 194 height 39
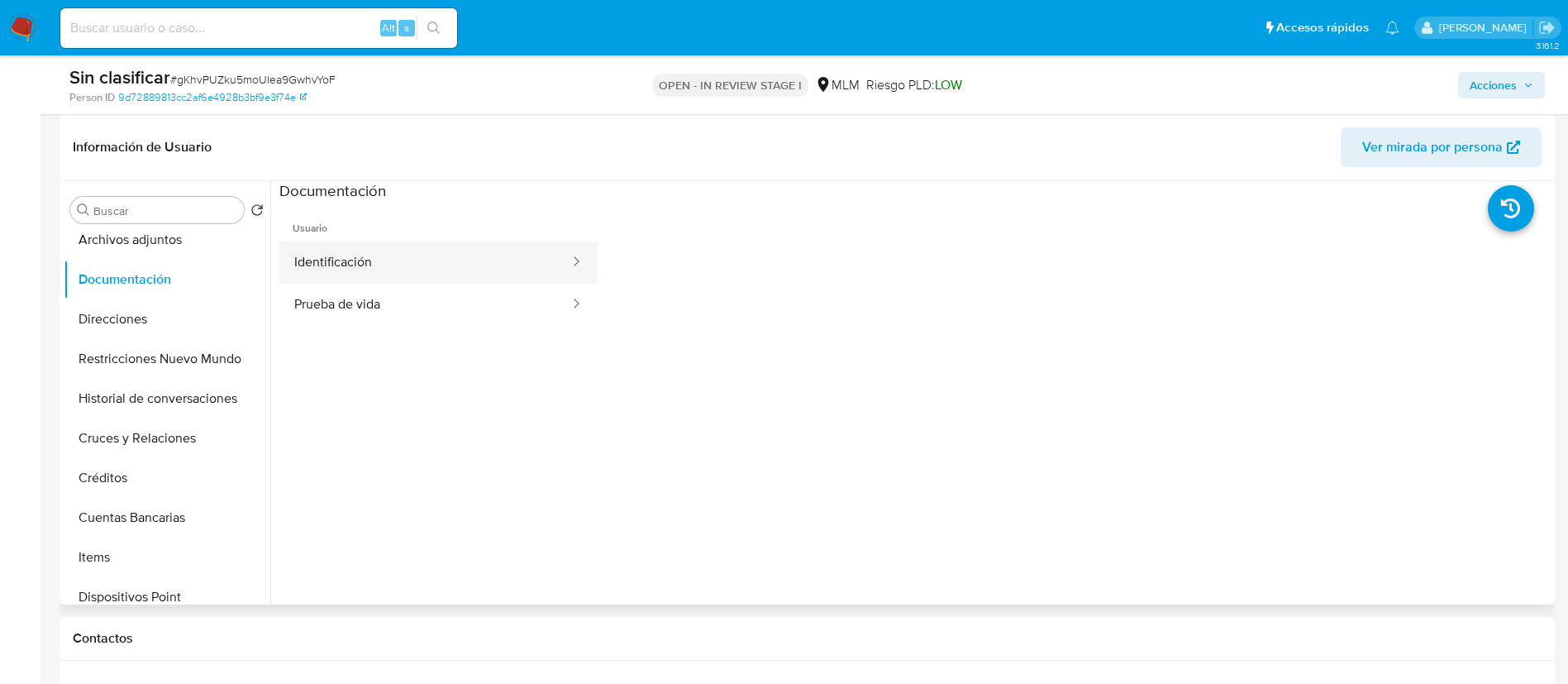
click at [396, 273] on button "Identificación" at bounding box center [425, 263] width 292 height 42
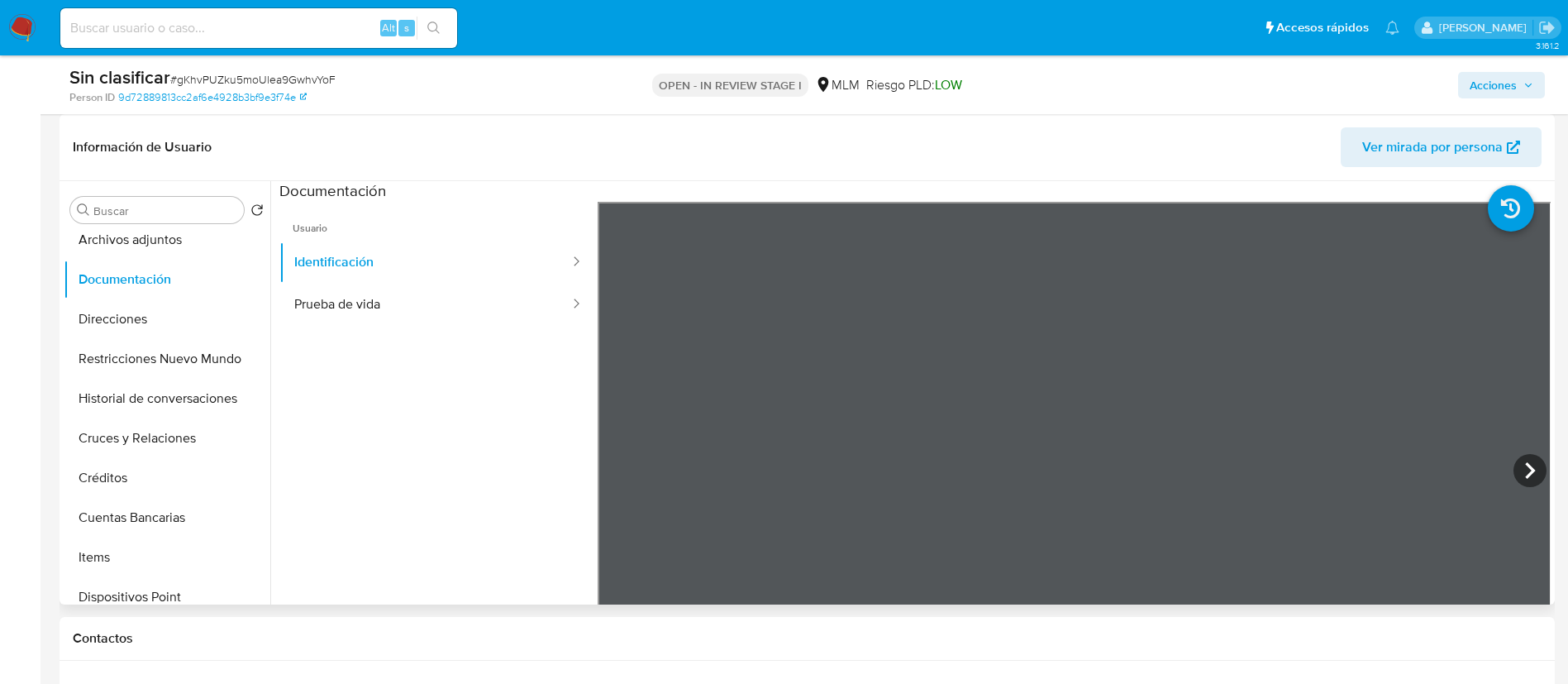
drag, startPoint x: 324, startPoint y: 337, endPoint x: 320, endPoint y: 328, distance: 9.8
click at [322, 337] on ul "Usuario Identificación Prueba de vida" at bounding box center [438, 440] width 318 height 477
click at [352, 288] on button "Prueba de vida" at bounding box center [425, 305] width 292 height 42
click at [180, 402] on button "Historial de conversaciones" at bounding box center [160, 398] width 194 height 39
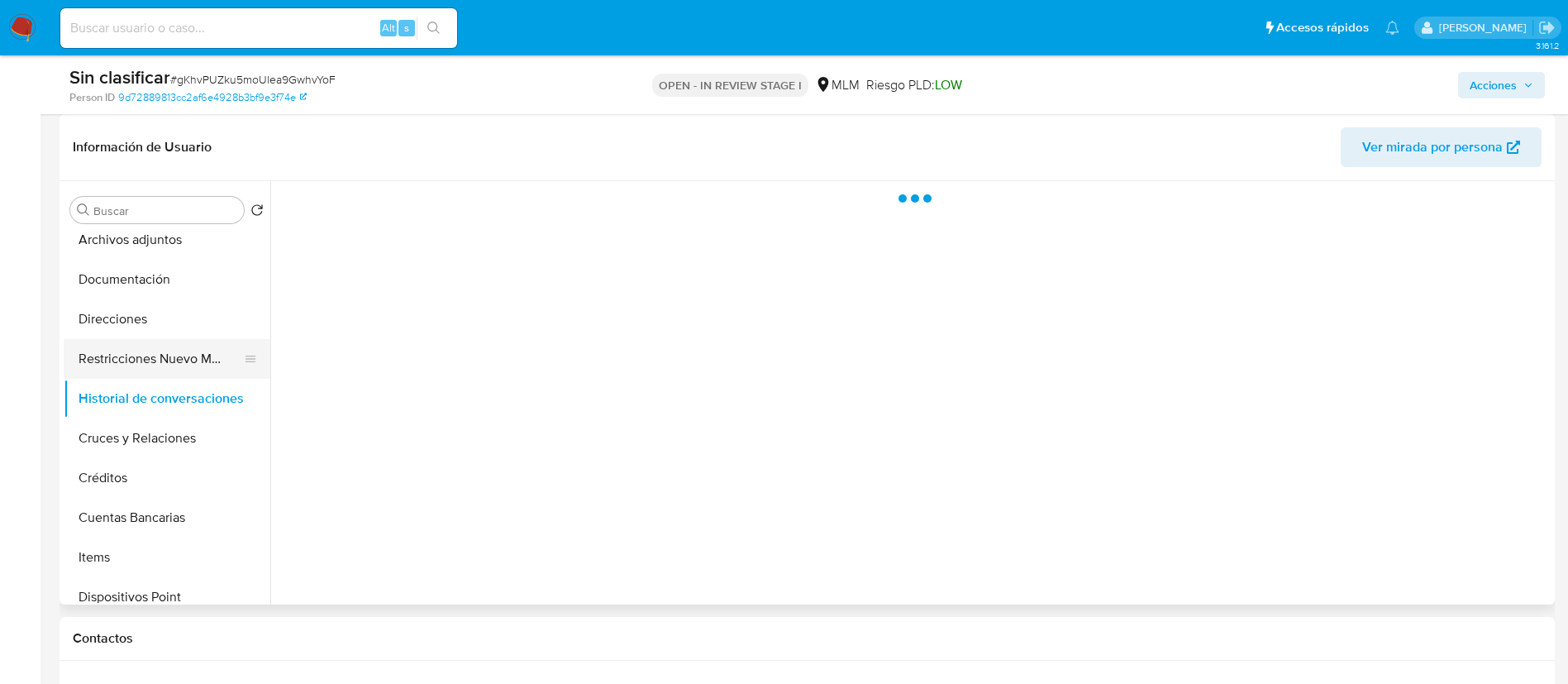
click at [185, 355] on button "Restricciones Nuevo Mundo" at bounding box center [160, 358] width 194 height 39
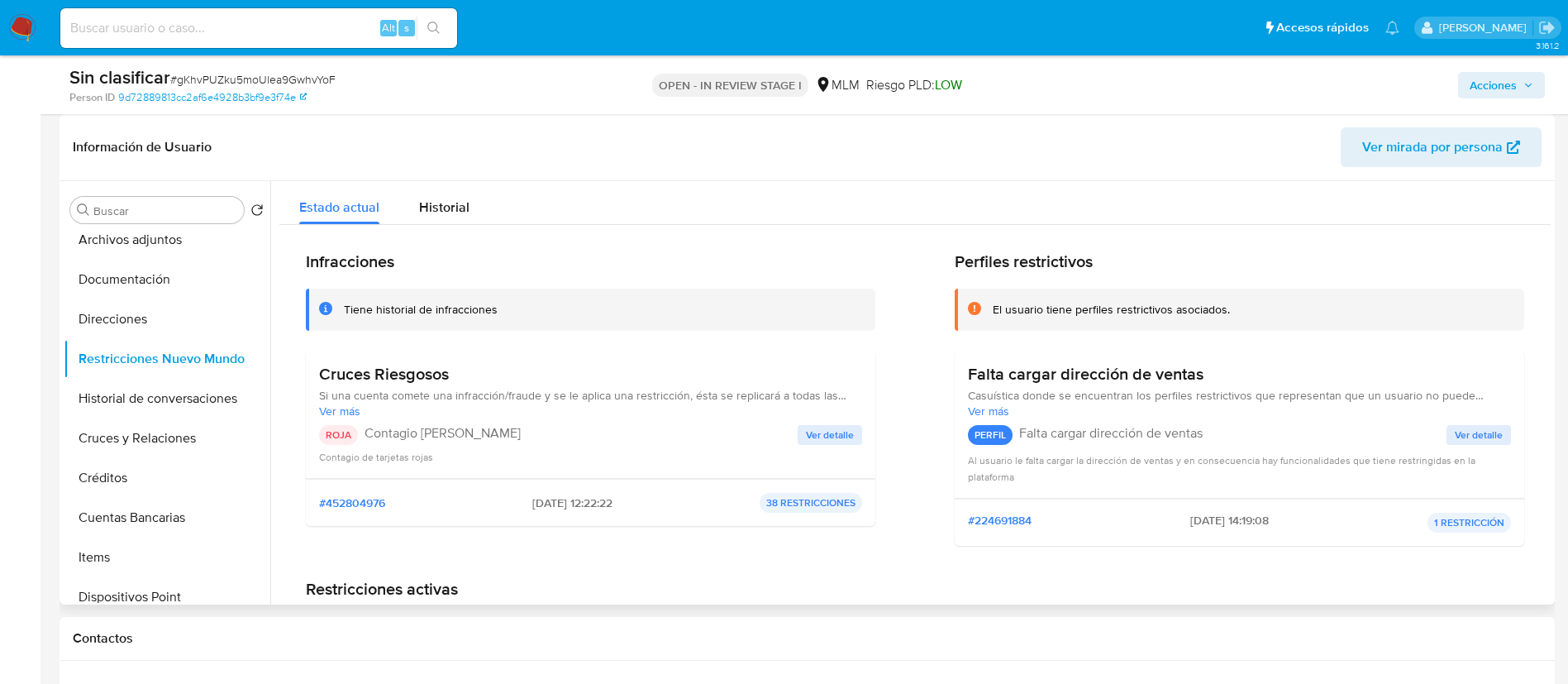
click at [829, 445] on div "ROJA Contagio Tarjetas Rojas Ver detalle Contagio de tarjetas rojas" at bounding box center [590, 444] width 543 height 39
click at [831, 433] on span "Ver detalle" at bounding box center [830, 435] width 48 height 17
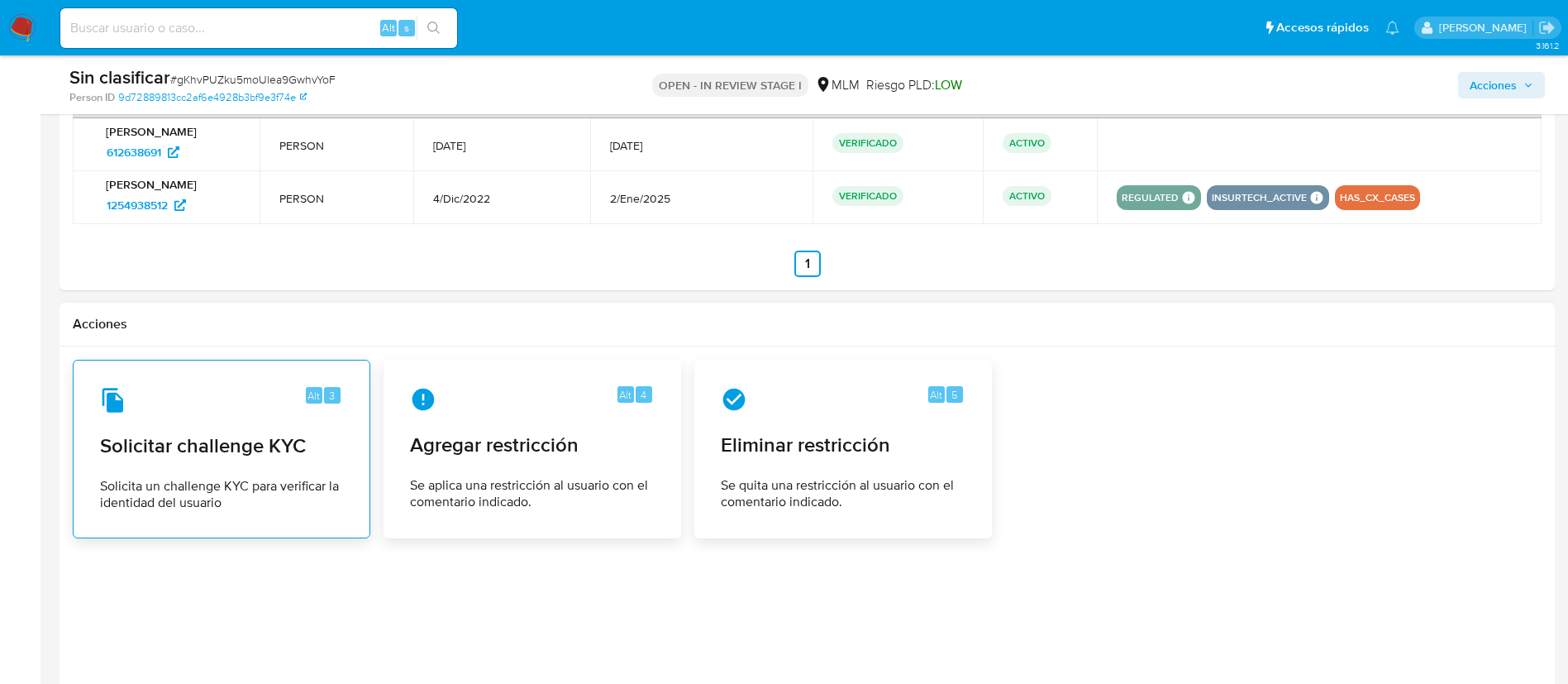
scroll to position [2227, 0]
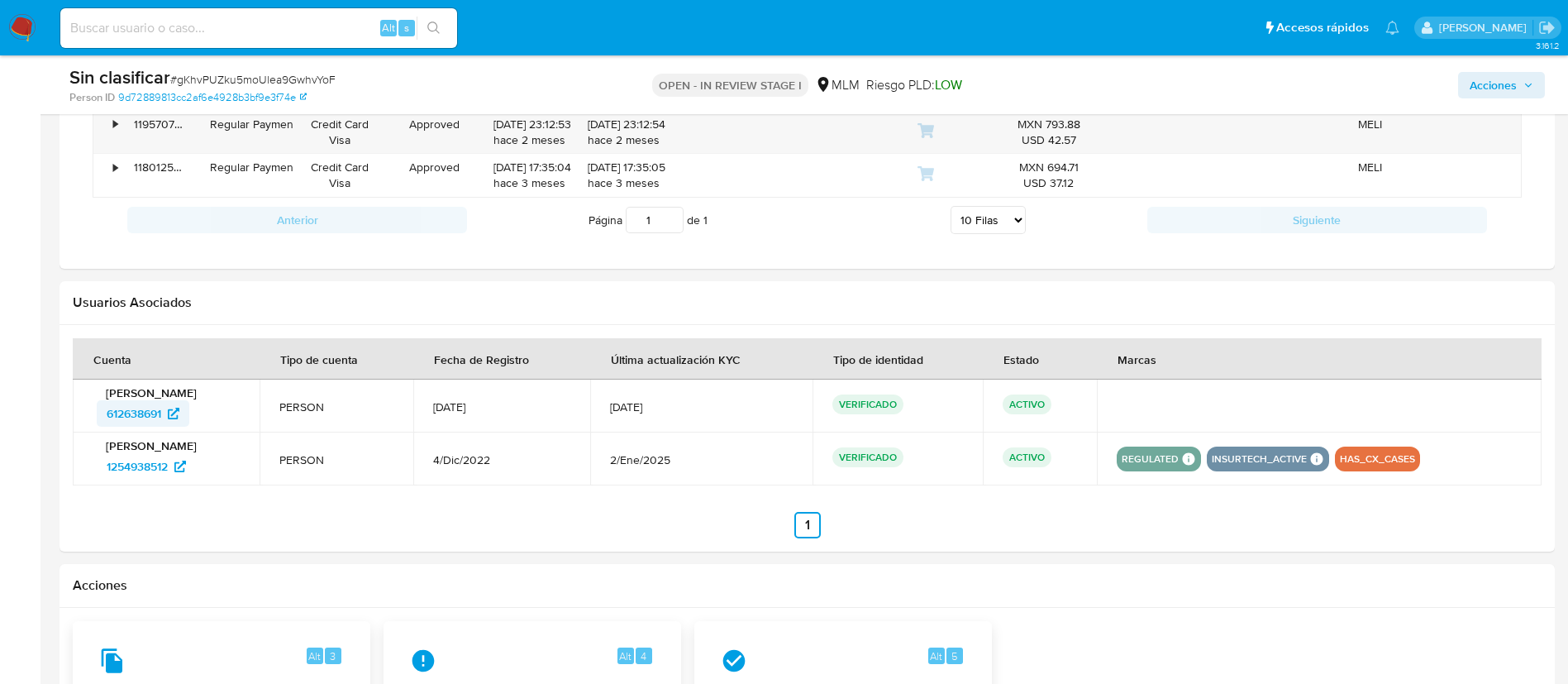
click at [161, 411] on span "612638691" at bounding box center [133, 414] width 55 height 27
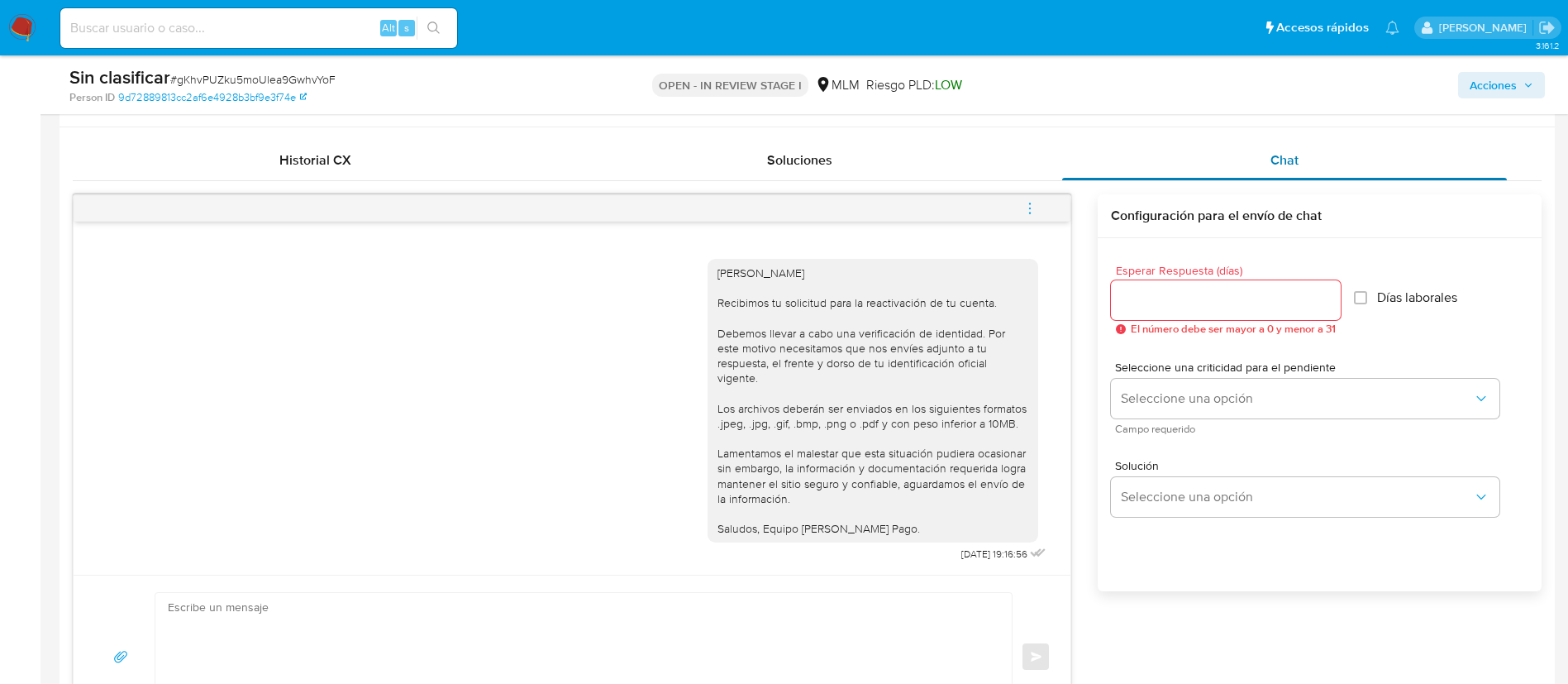
scroll to position [614, 0]
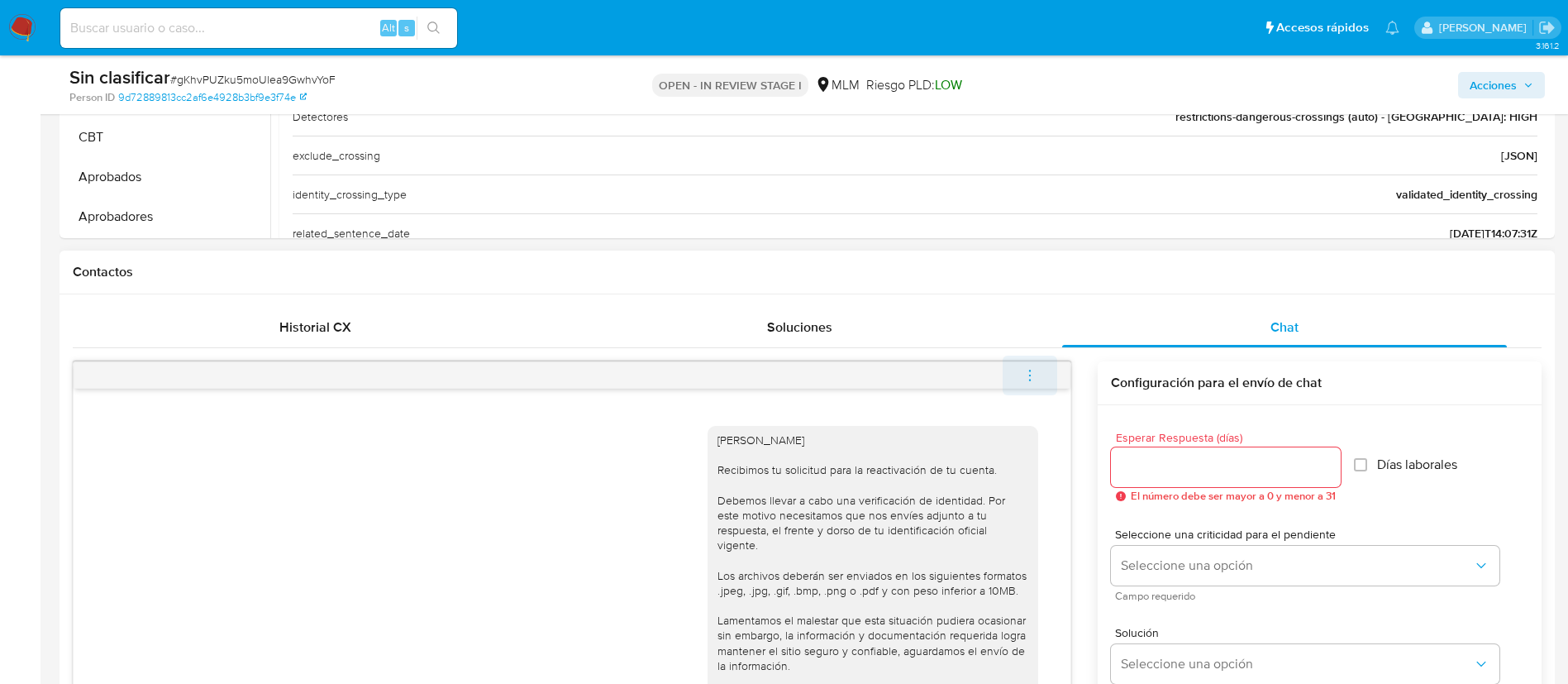
click at [1035, 372] on icon "menu-action" at bounding box center [1030, 375] width 15 height 15
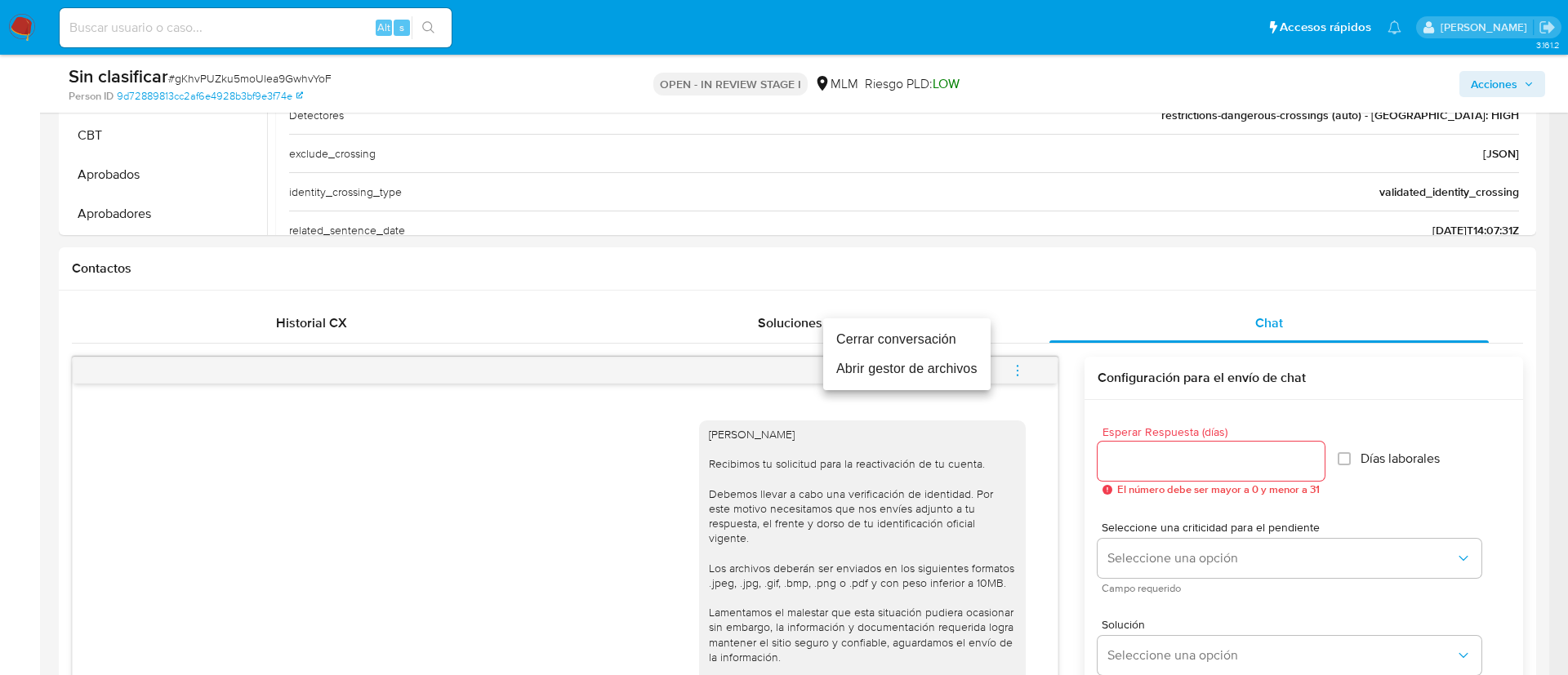
click at [938, 342] on li "Cerrar conversación" at bounding box center [907, 339] width 167 height 29
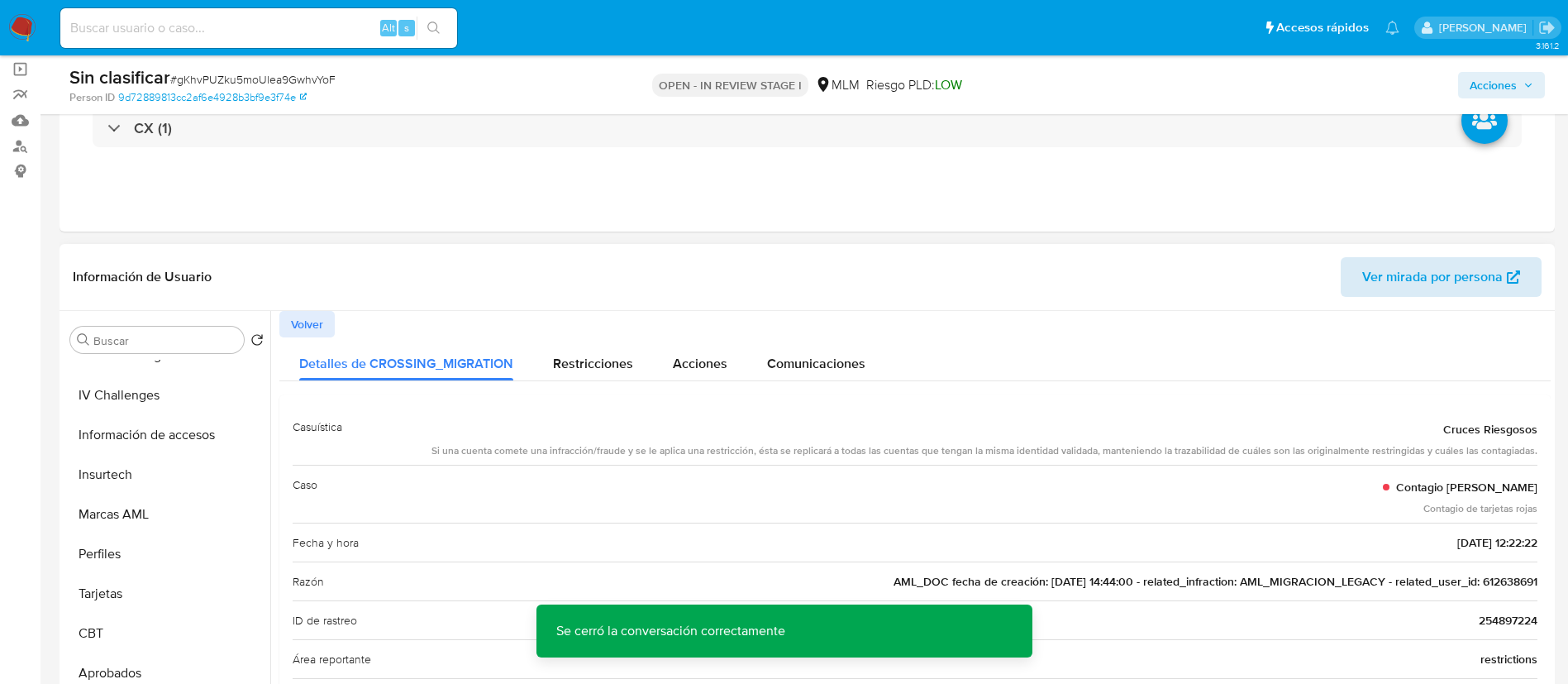
scroll to position [0, 0]
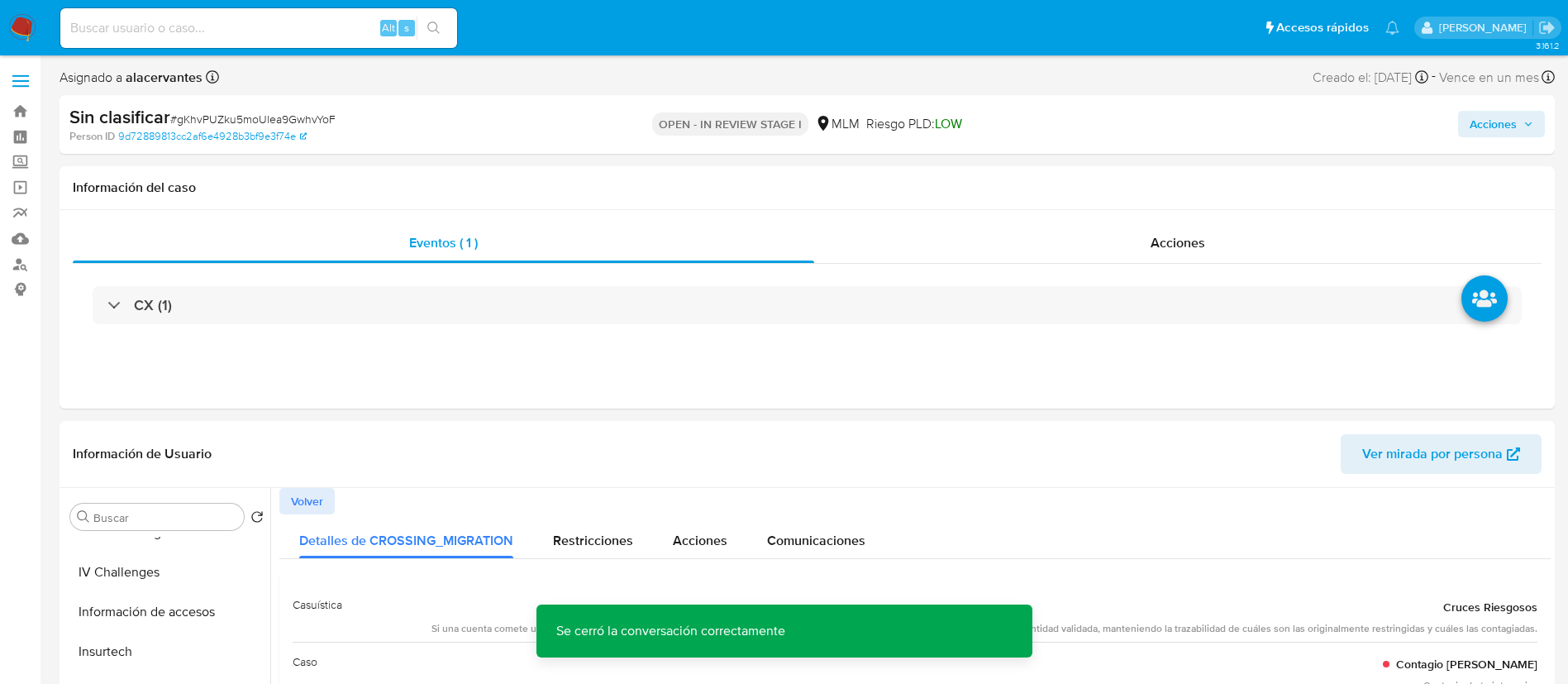
click at [1485, 112] on span "Acciones" at bounding box center [1493, 124] width 47 height 27
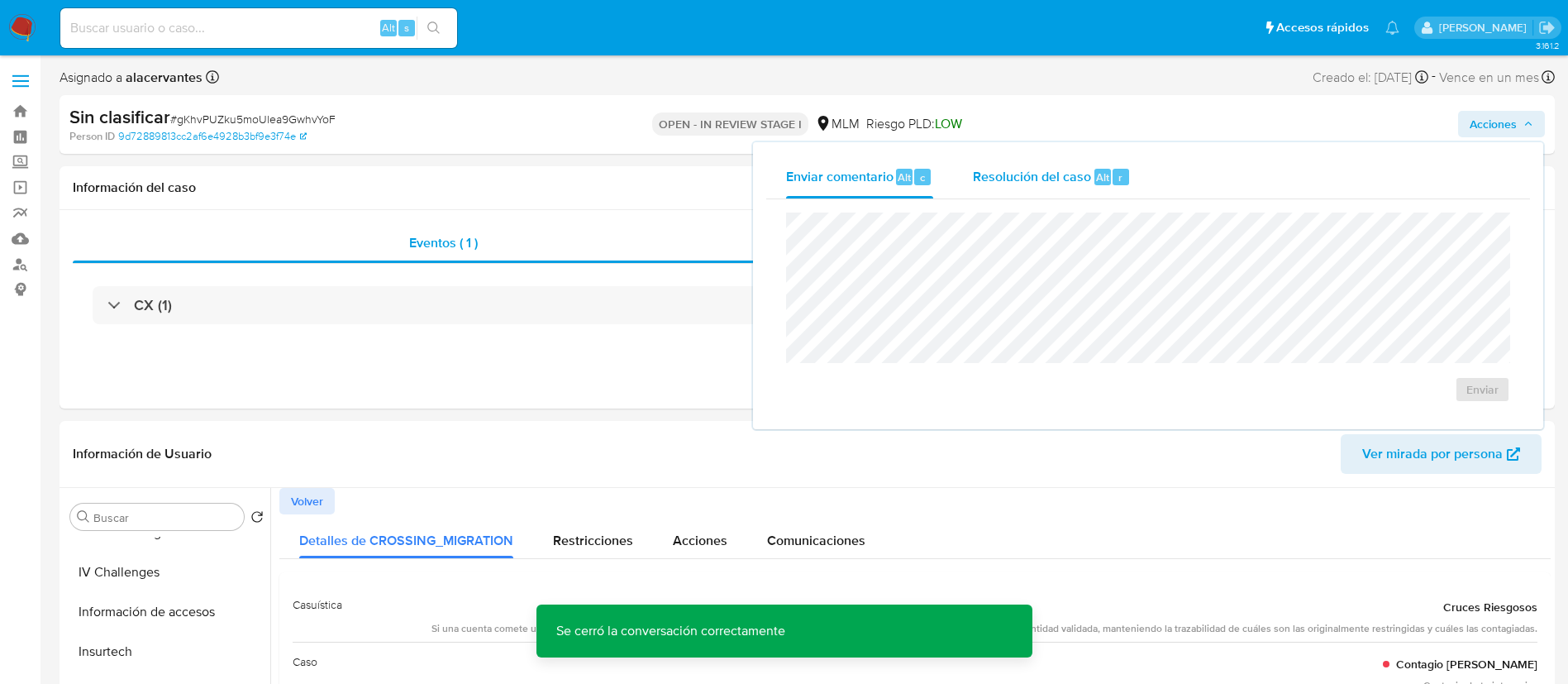
click at [1024, 176] on span "Resolución del caso" at bounding box center [1032, 176] width 118 height 19
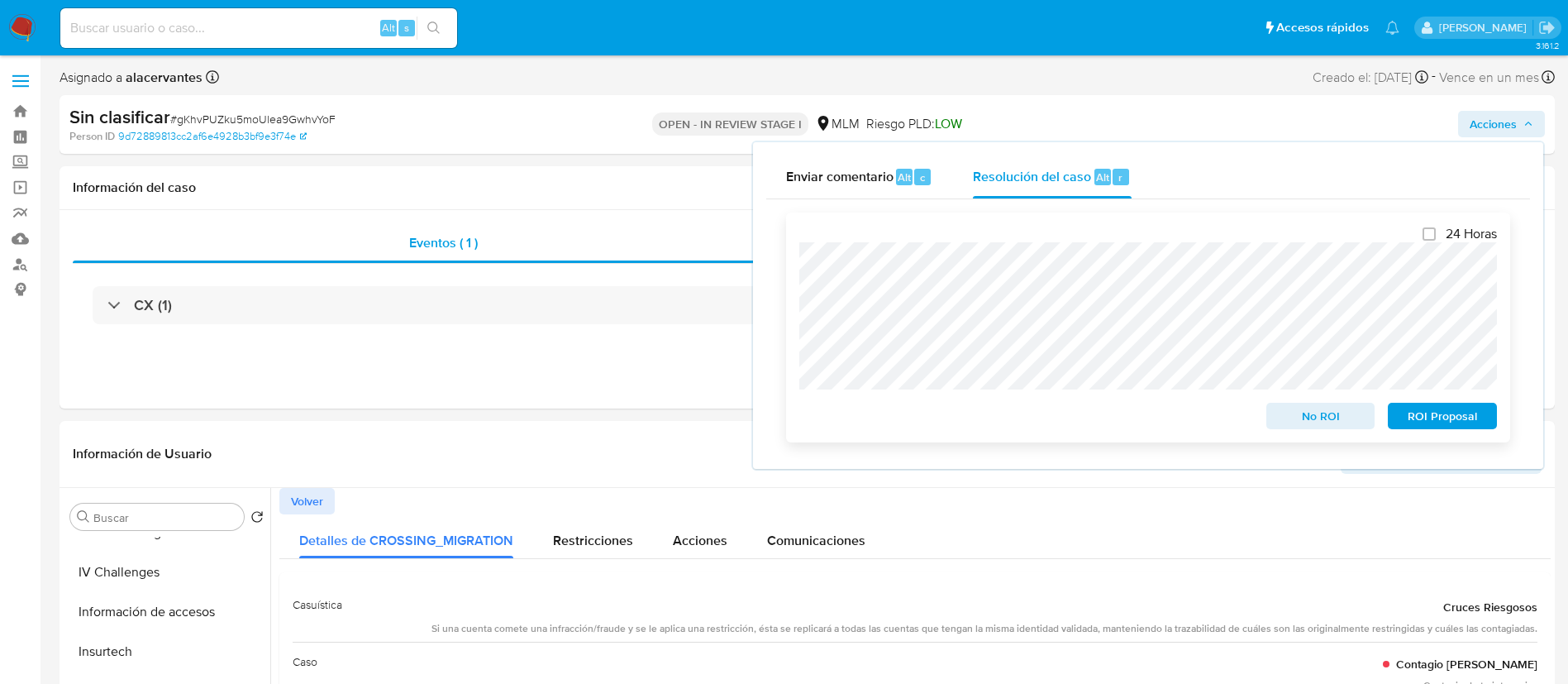
click at [1347, 411] on span "No ROI" at bounding box center [1321, 416] width 86 height 23
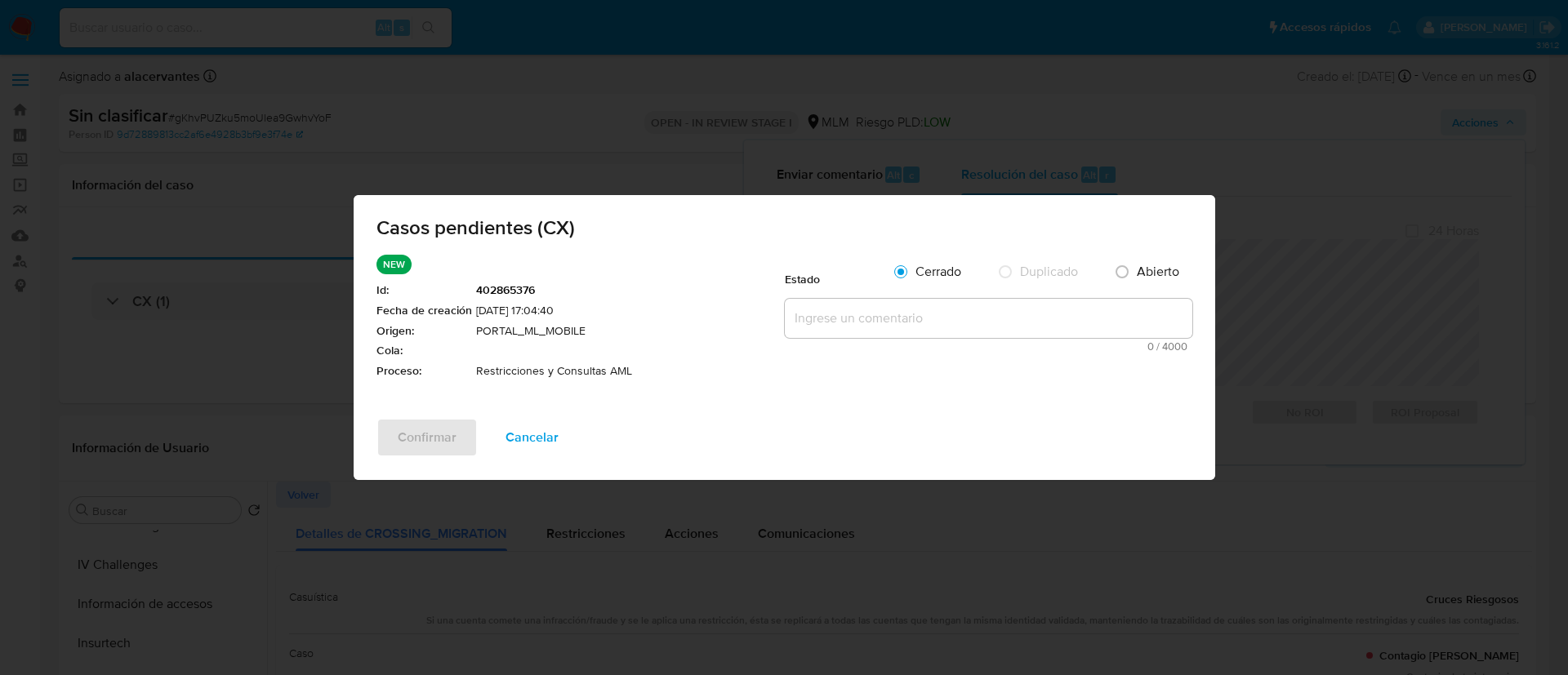
click at [907, 346] on span "0 / 4000" at bounding box center [989, 346] width 398 height 11
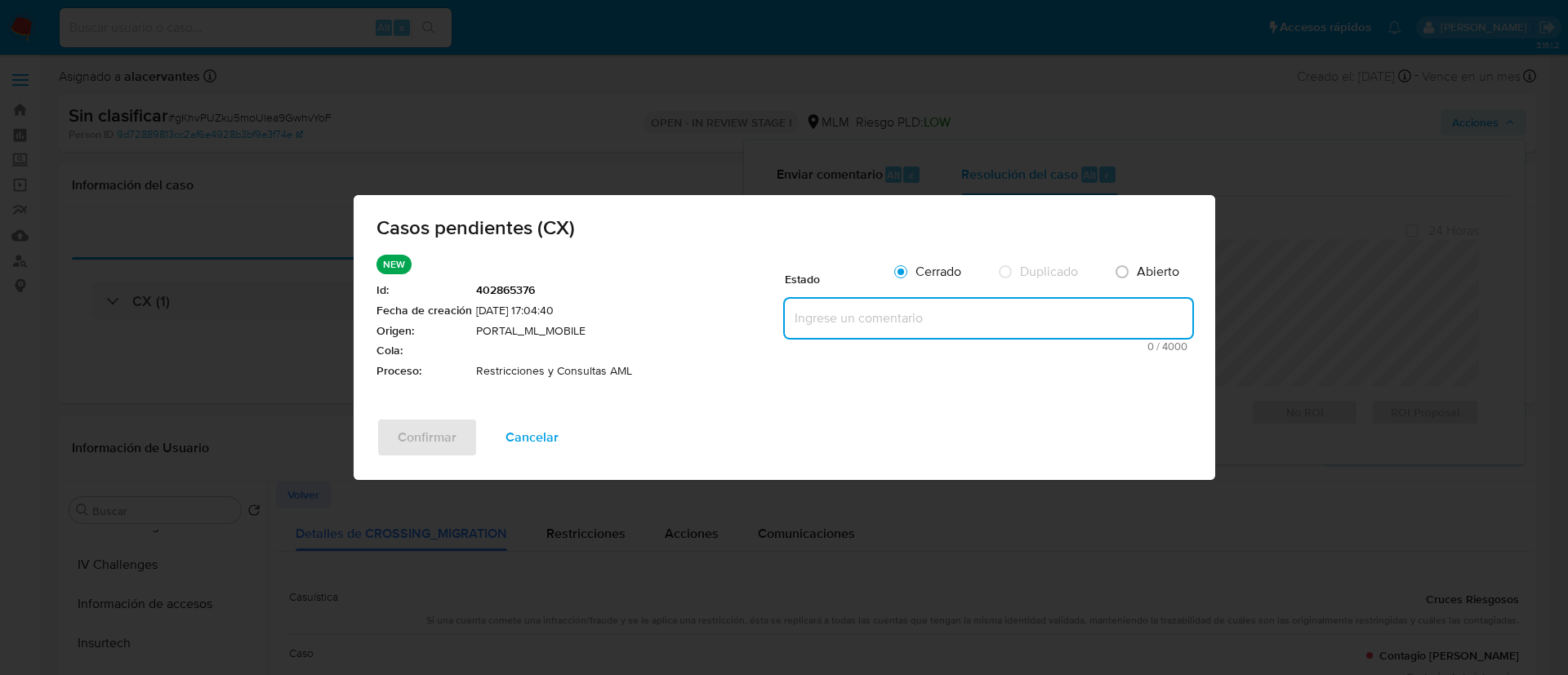
click at [907, 316] on textarea at bounding box center [989, 318] width 408 height 39
paste textarea "Se realiza validación de caso CX. Alerta detonada por AML_SANCTIONS_LIST_RM. Se…"
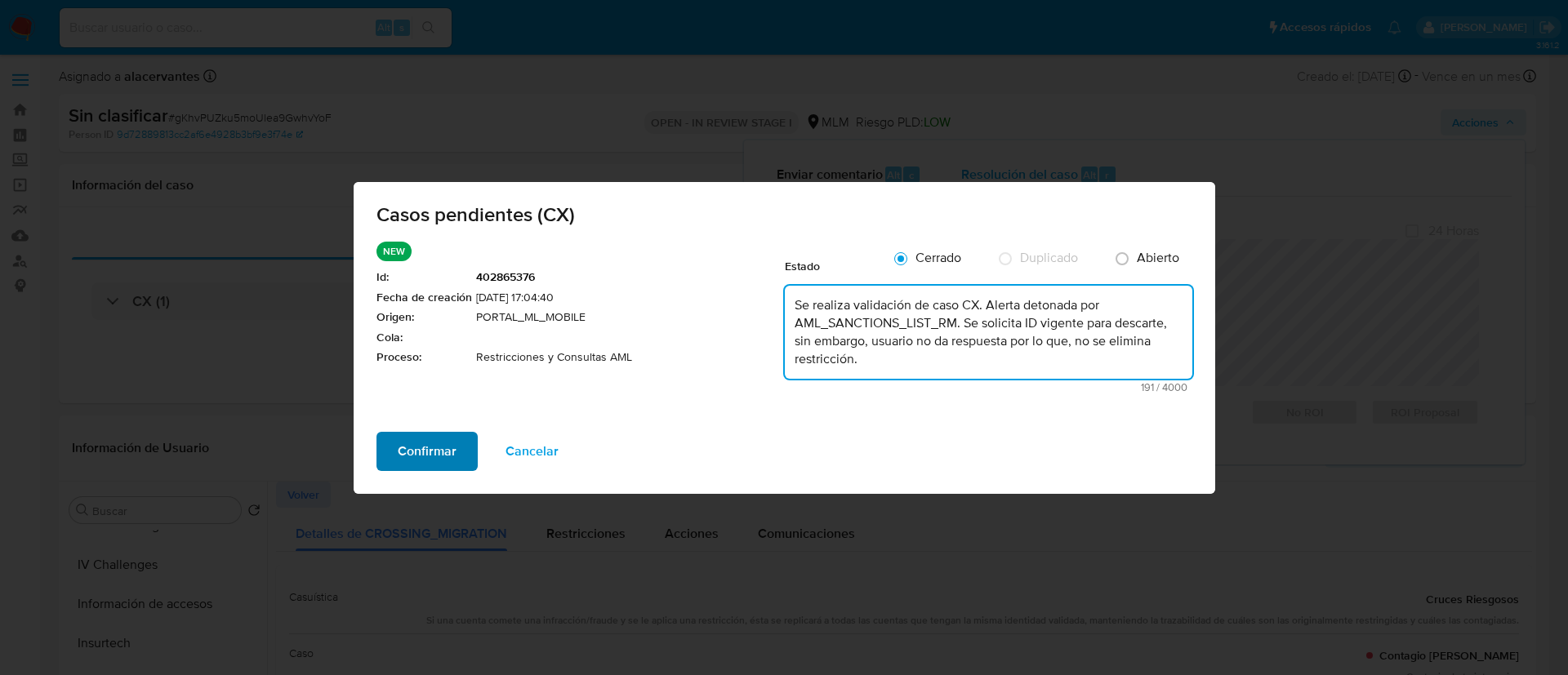
type textarea "Se realiza validación de caso CX. Alerta detonada por AML_SANCTIONS_LIST_RM. Se…"
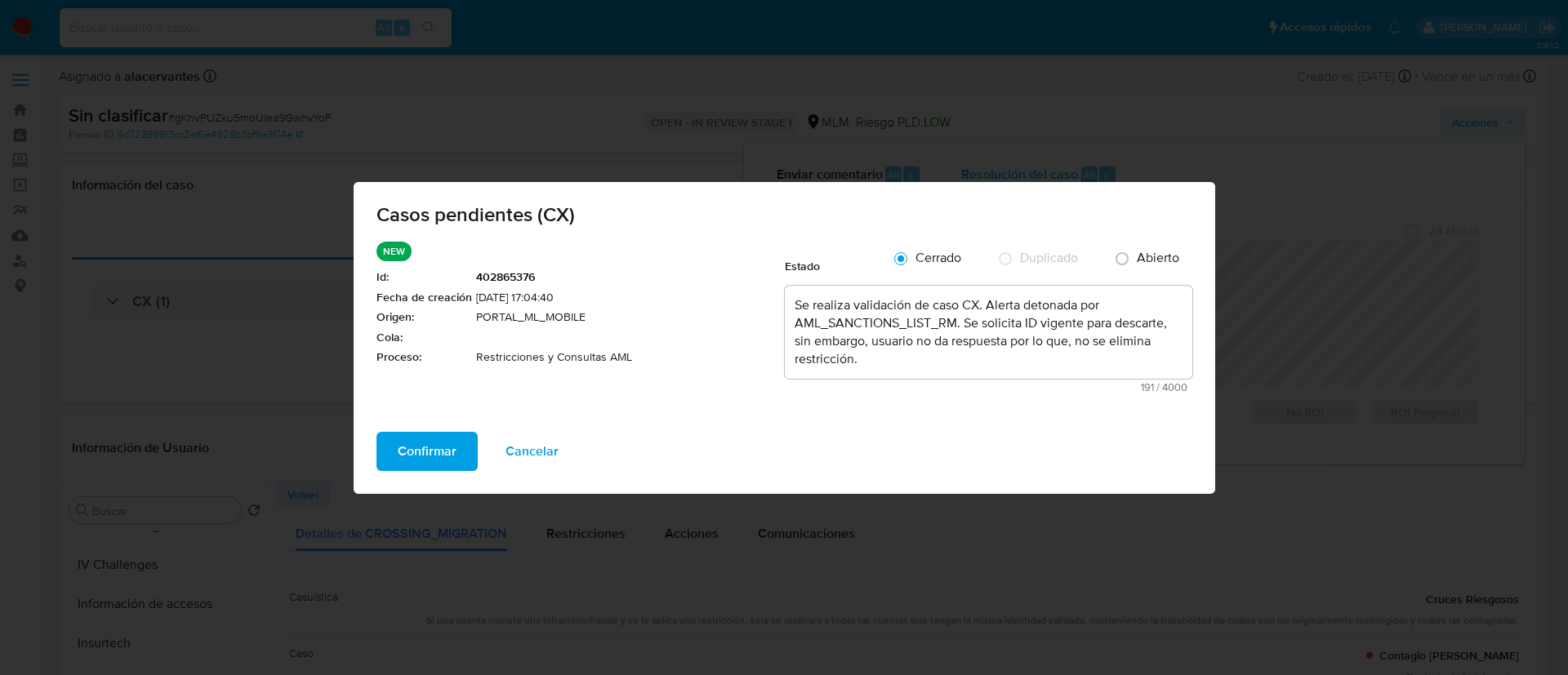
click at [460, 445] on button "Confirmar" at bounding box center [427, 451] width 101 height 39
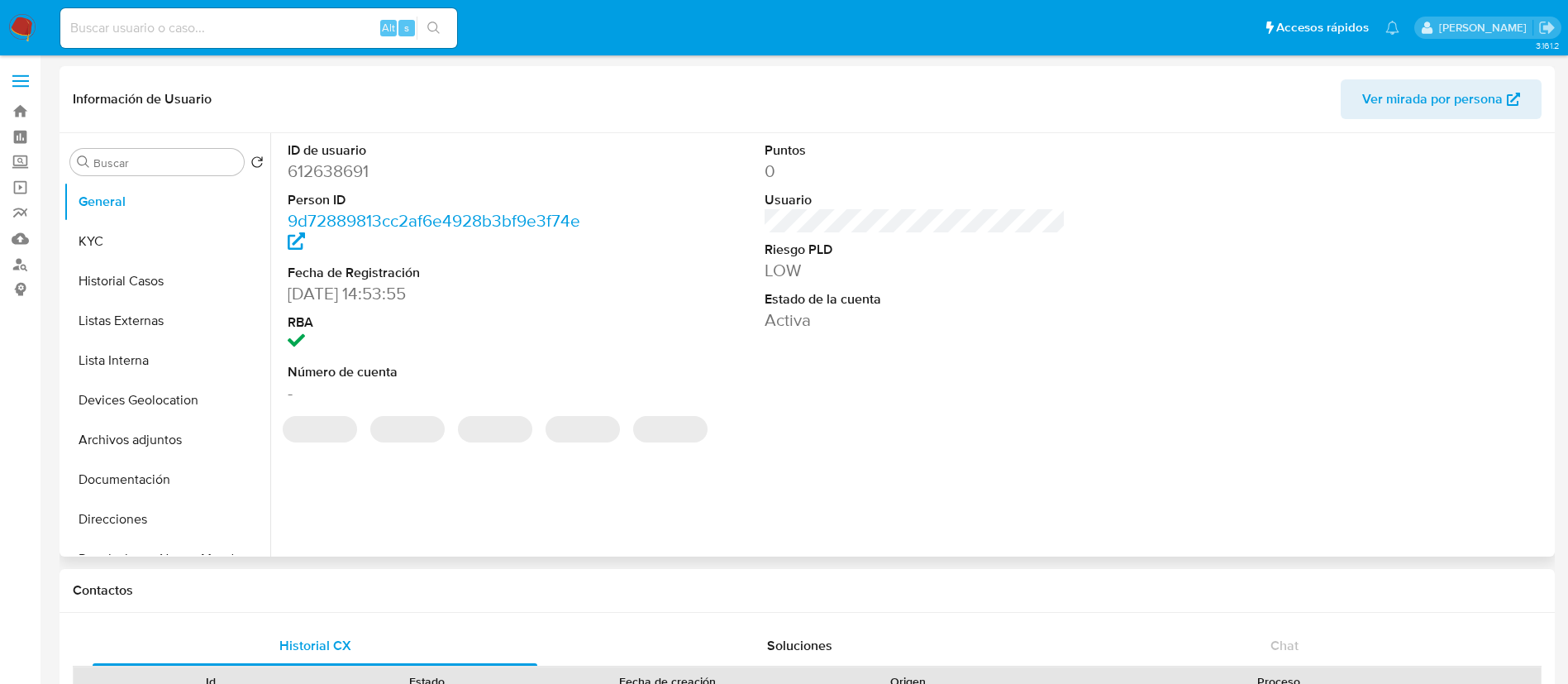
select select "10"
click at [133, 291] on button "Historial Casos" at bounding box center [160, 280] width 194 height 39
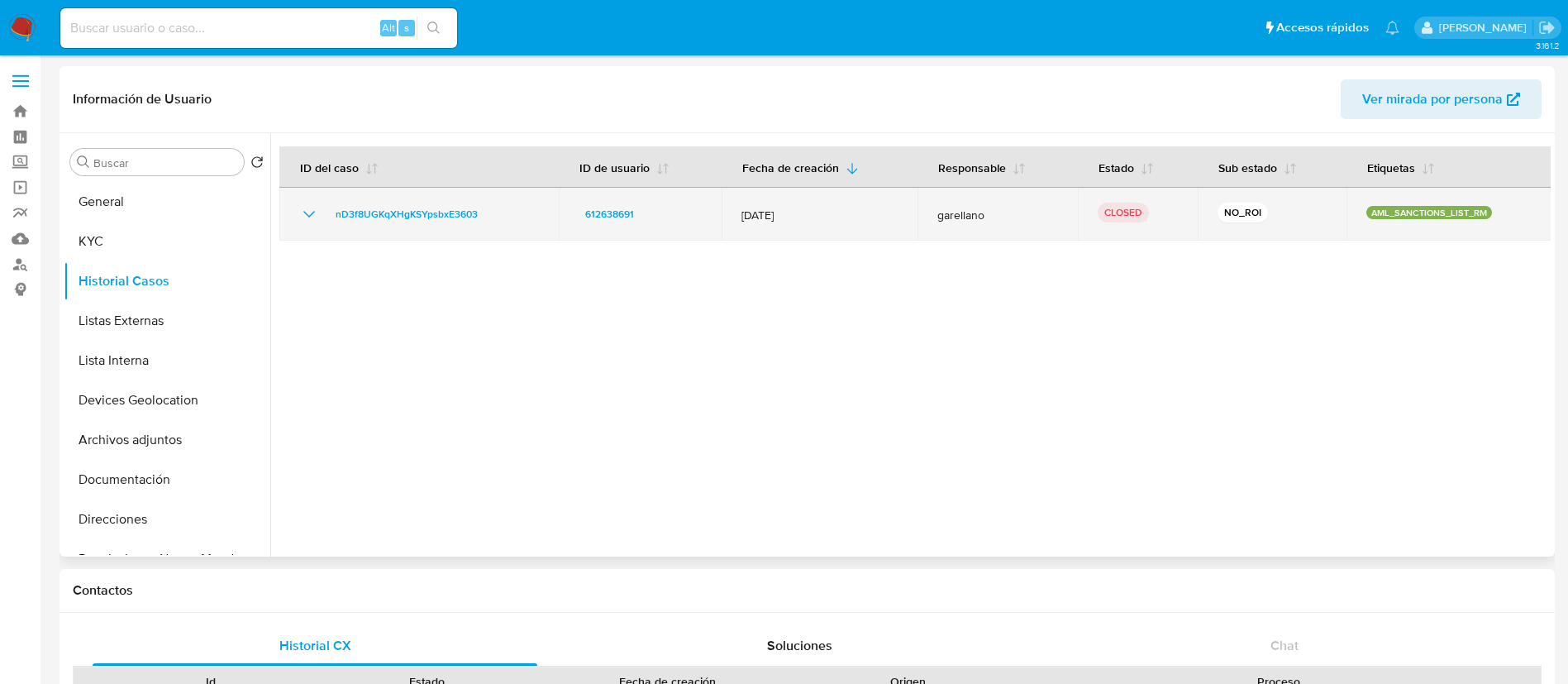
click at [303, 213] on icon "Mostrar/Ocultar" at bounding box center [310, 214] width 20 height 20
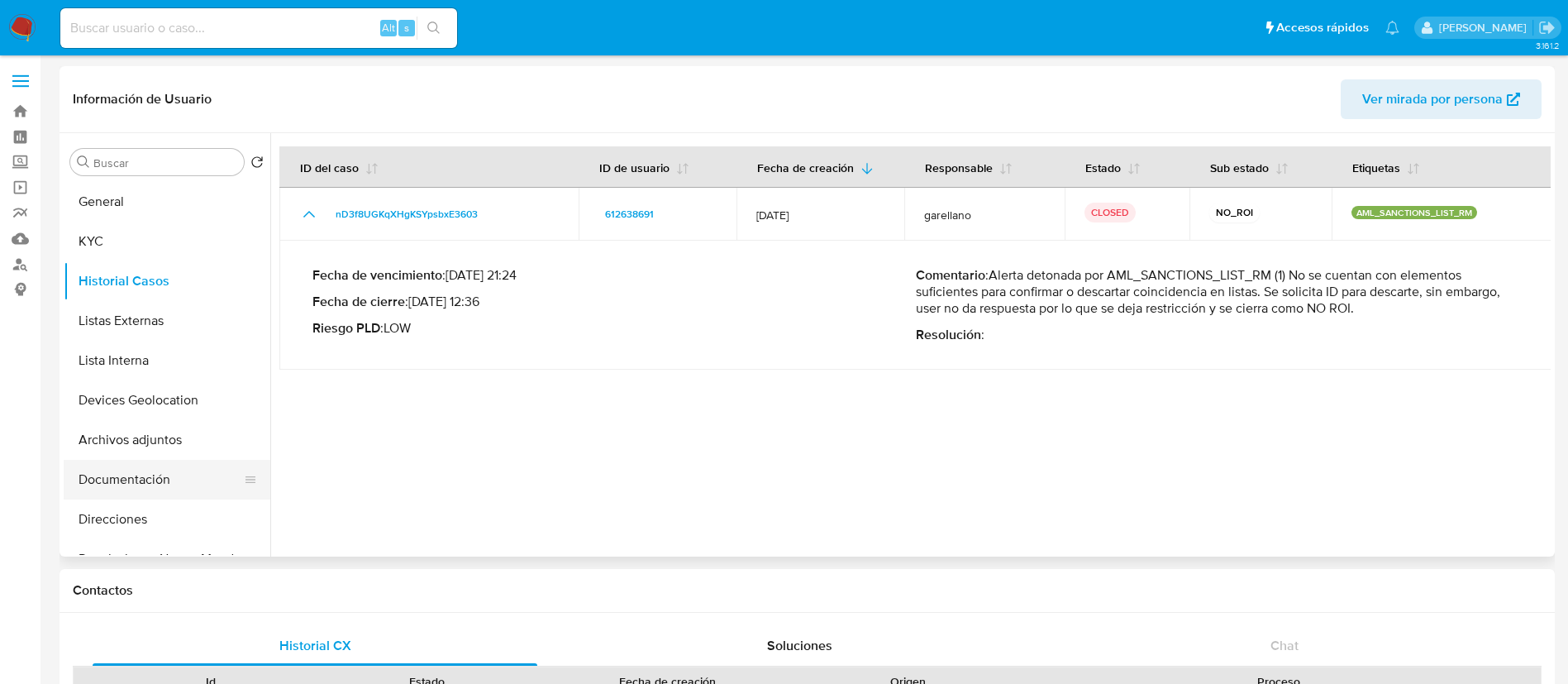
click at [157, 467] on button "Documentación" at bounding box center [160, 479] width 194 height 39
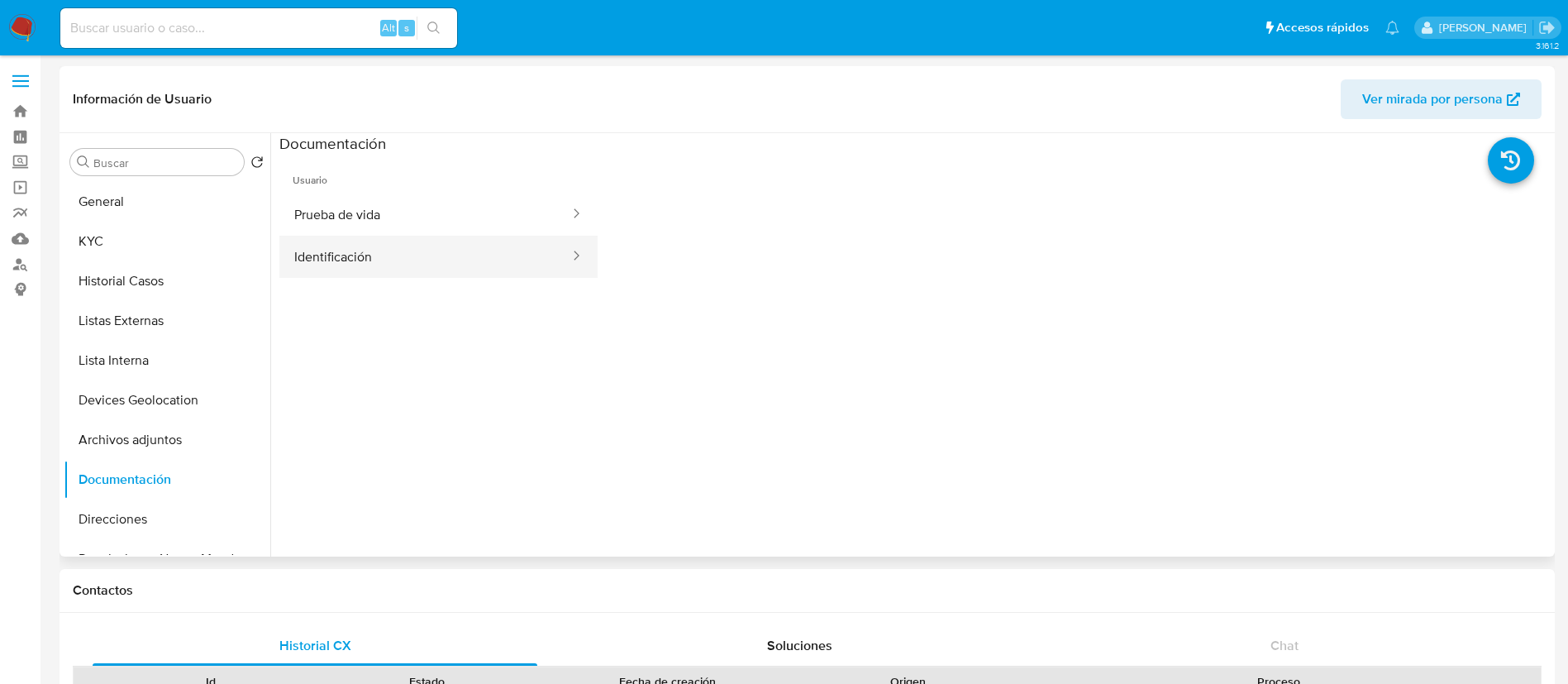
click at [414, 255] on button "Identificación" at bounding box center [425, 257] width 292 height 42
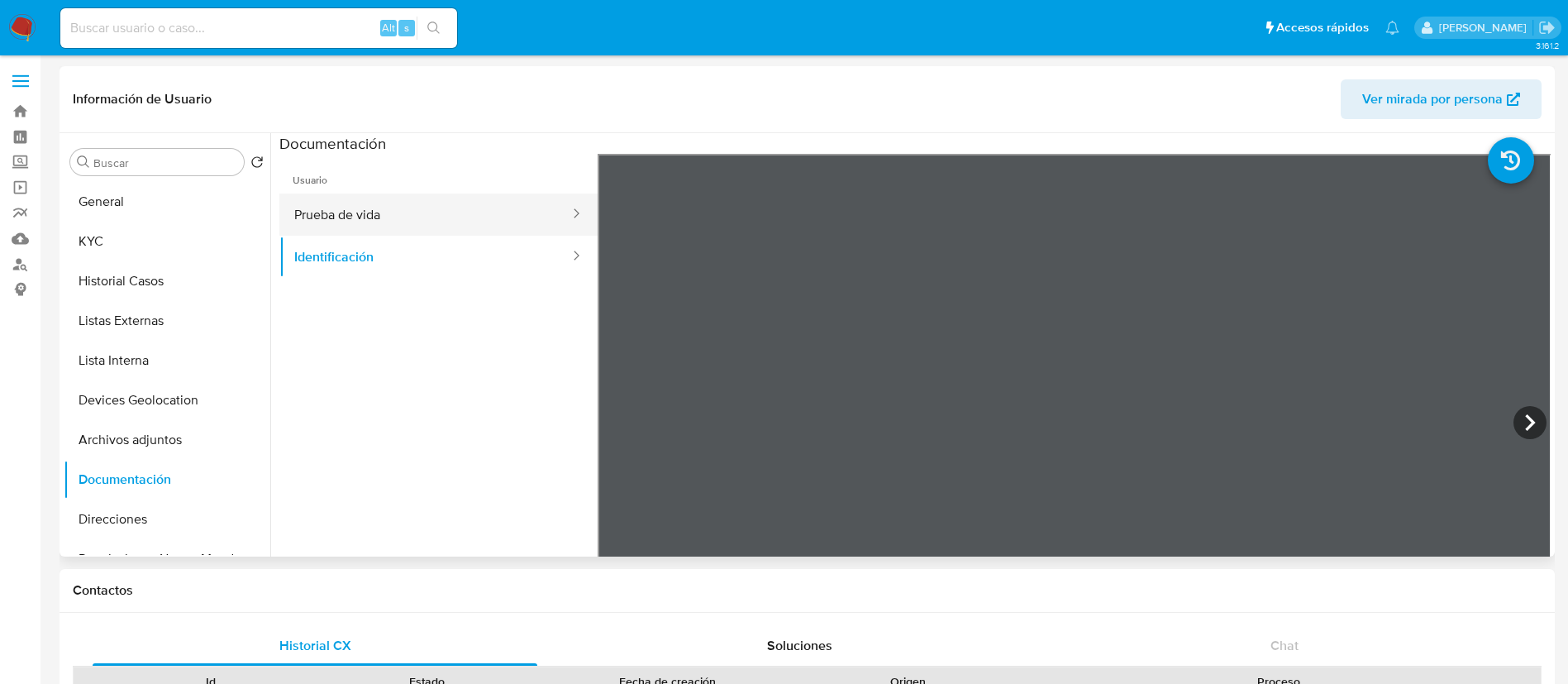
click at [362, 224] on button "Prueba de vida" at bounding box center [425, 215] width 292 height 42
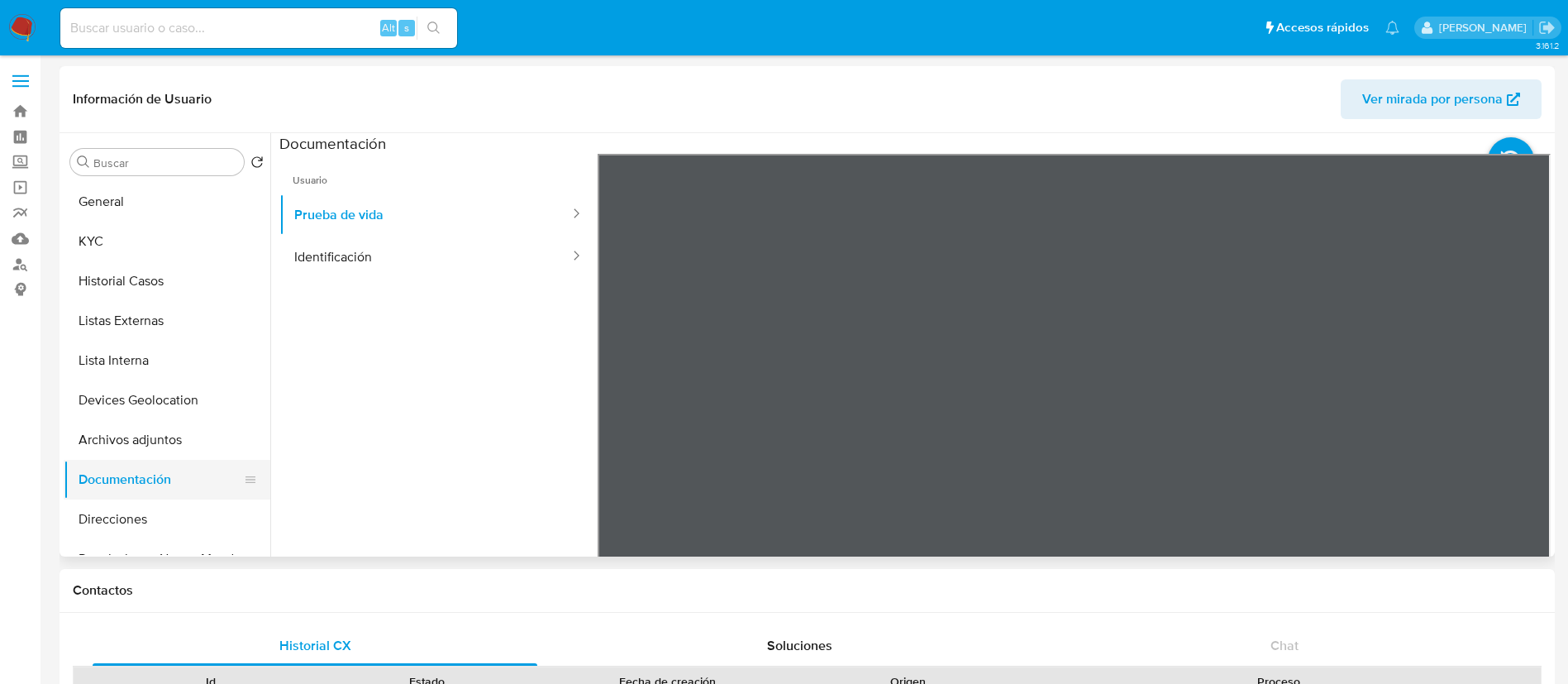
click at [154, 469] on button "Documentación" at bounding box center [160, 479] width 194 height 39
click at [143, 447] on button "Archivos adjuntos" at bounding box center [160, 440] width 194 height 39
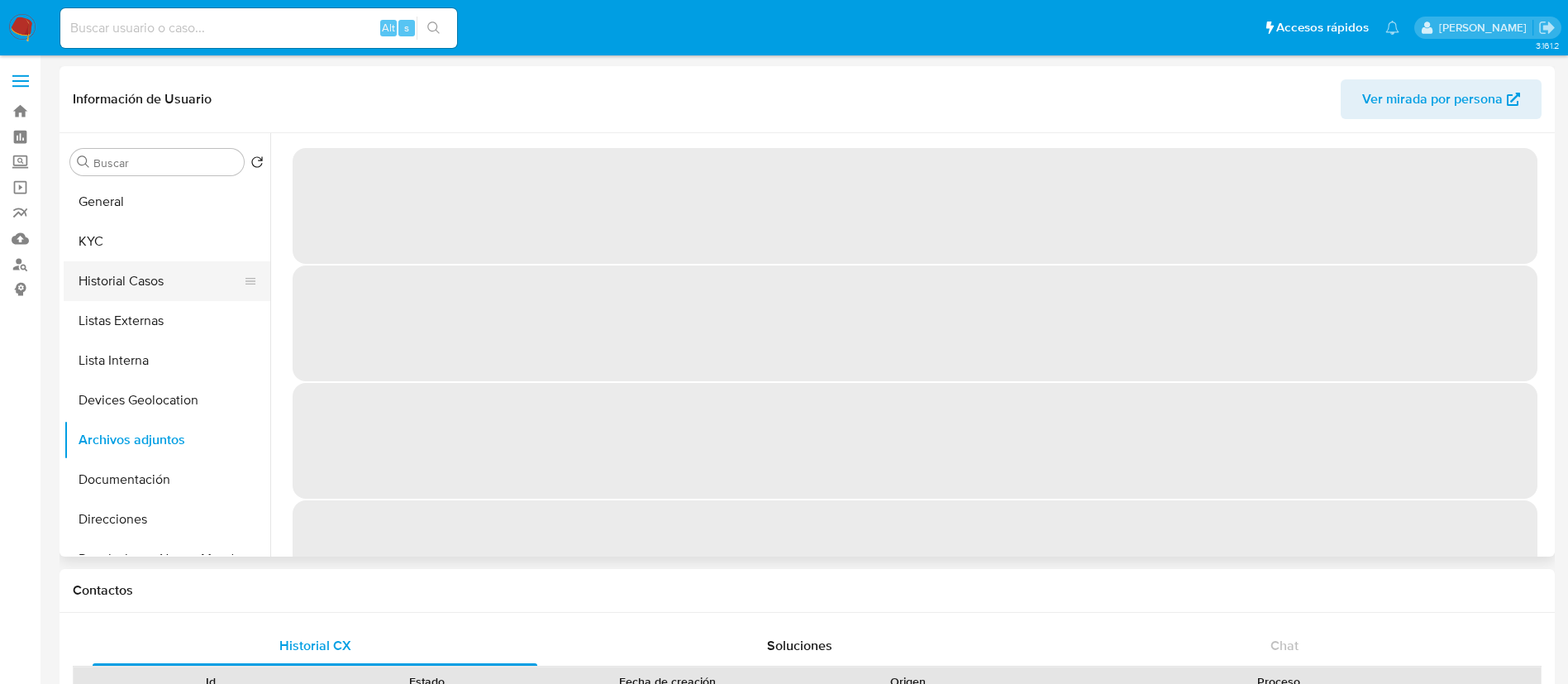
click at [159, 269] on button "Historial Casos" at bounding box center [160, 280] width 194 height 39
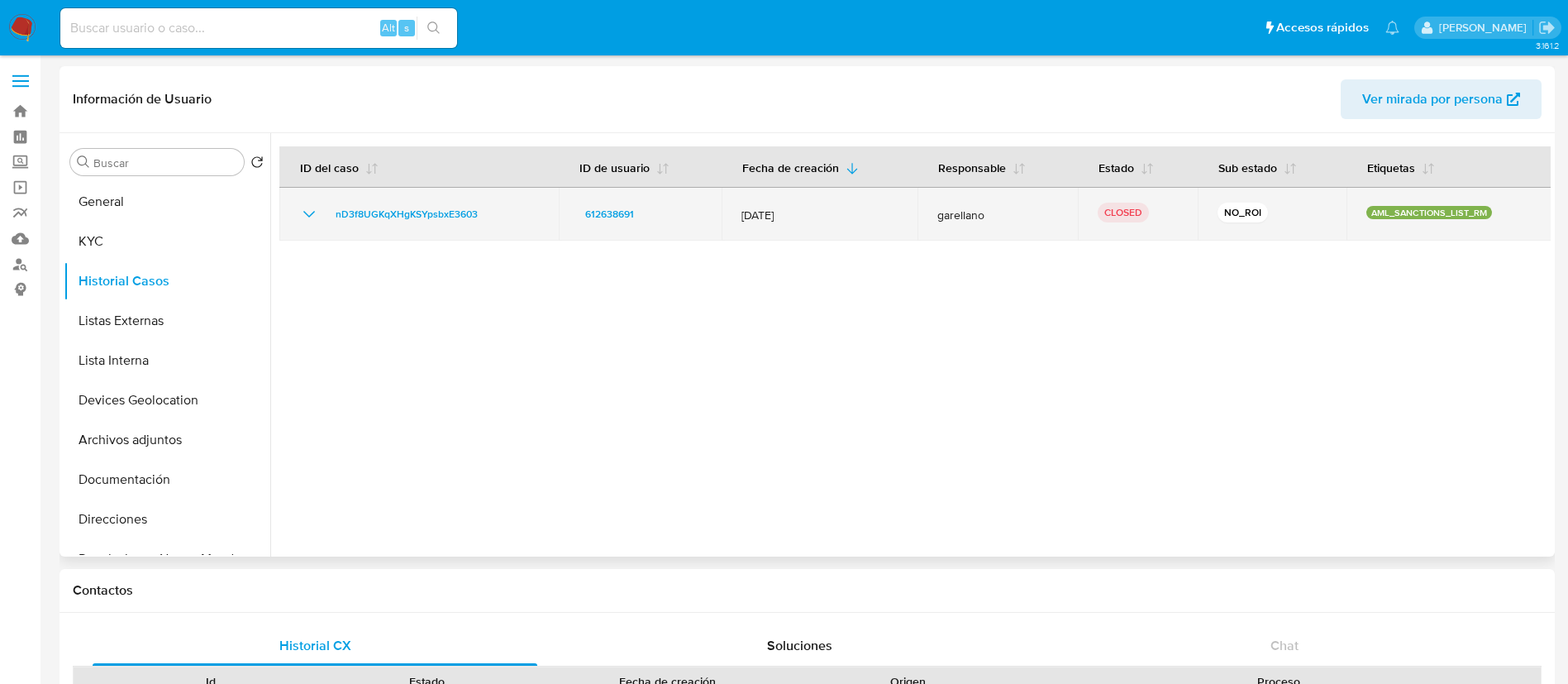
click at [313, 214] on icon "Mostrar/Ocultar" at bounding box center [310, 214] width 20 height 20
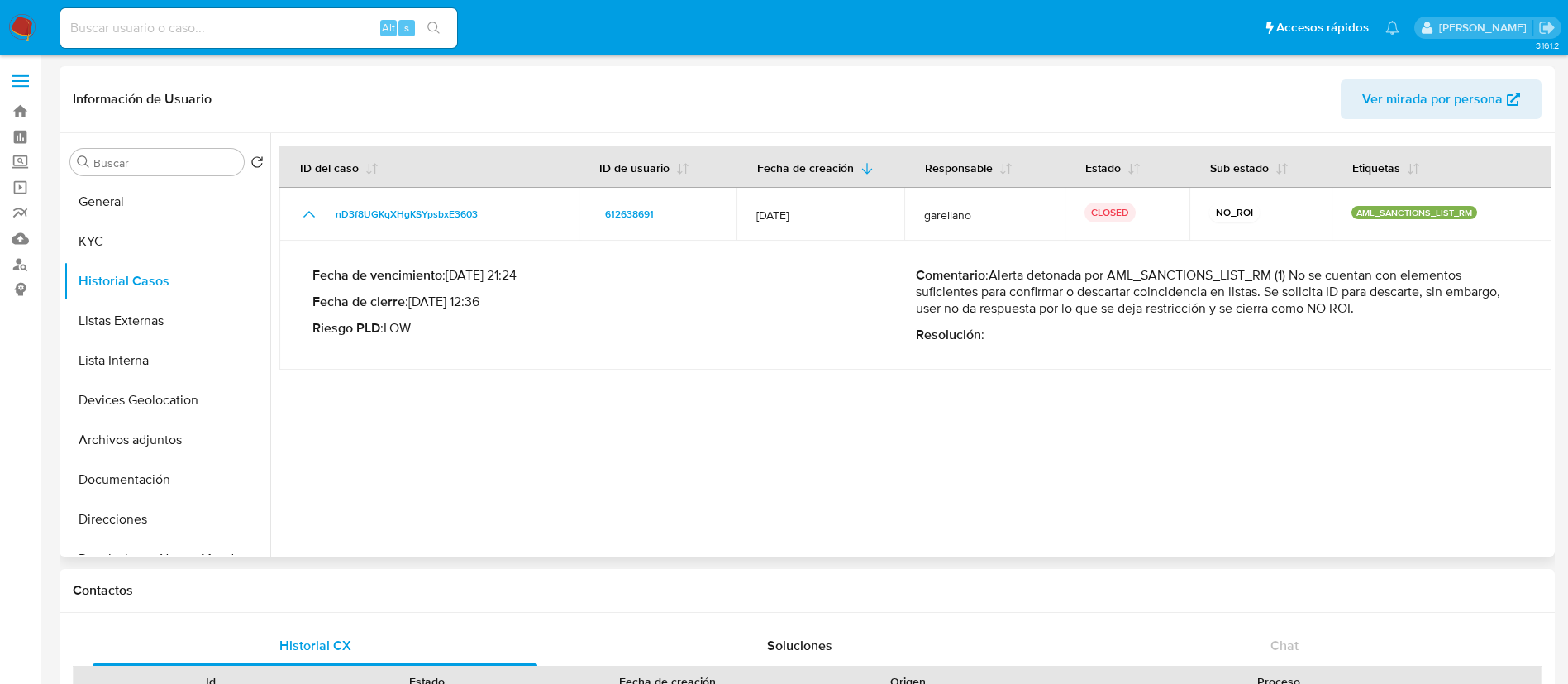
drag, startPoint x: 1268, startPoint y: 295, endPoint x: 1221, endPoint y: 314, distance: 50.7
click at [1221, 314] on p "Comentario : Alerta detonada por AML_SANCTIONS_LIST_RM (1) No se cuentan con el…" at bounding box center [1217, 291] width 603 height 50
drag, startPoint x: 990, startPoint y: 271, endPoint x: 1365, endPoint y: 301, distance: 376.2
click at [1365, 301] on p "Comentario : Alerta detonada por AML_SANCTIONS_LIST_RM (1) No se cuentan con el…" at bounding box center [1217, 291] width 603 height 50
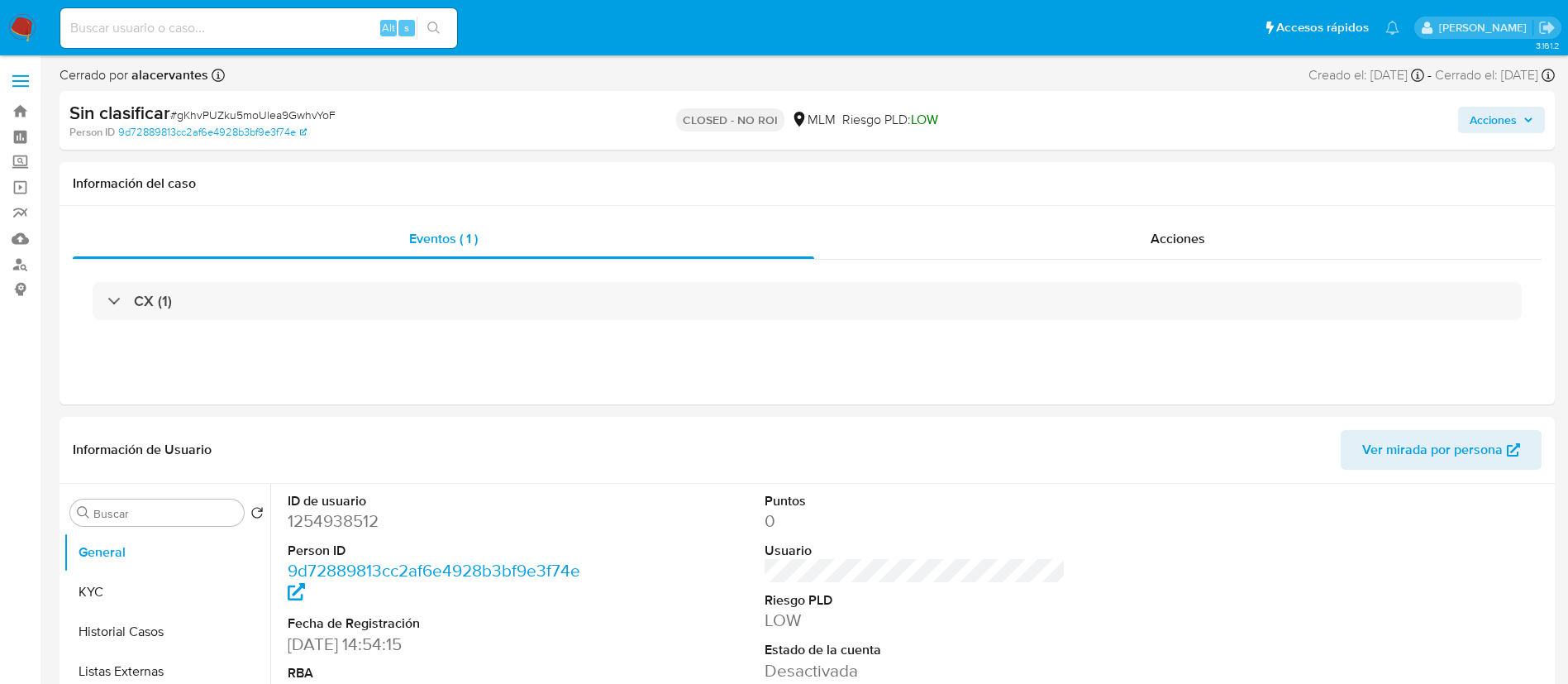
select select "10"
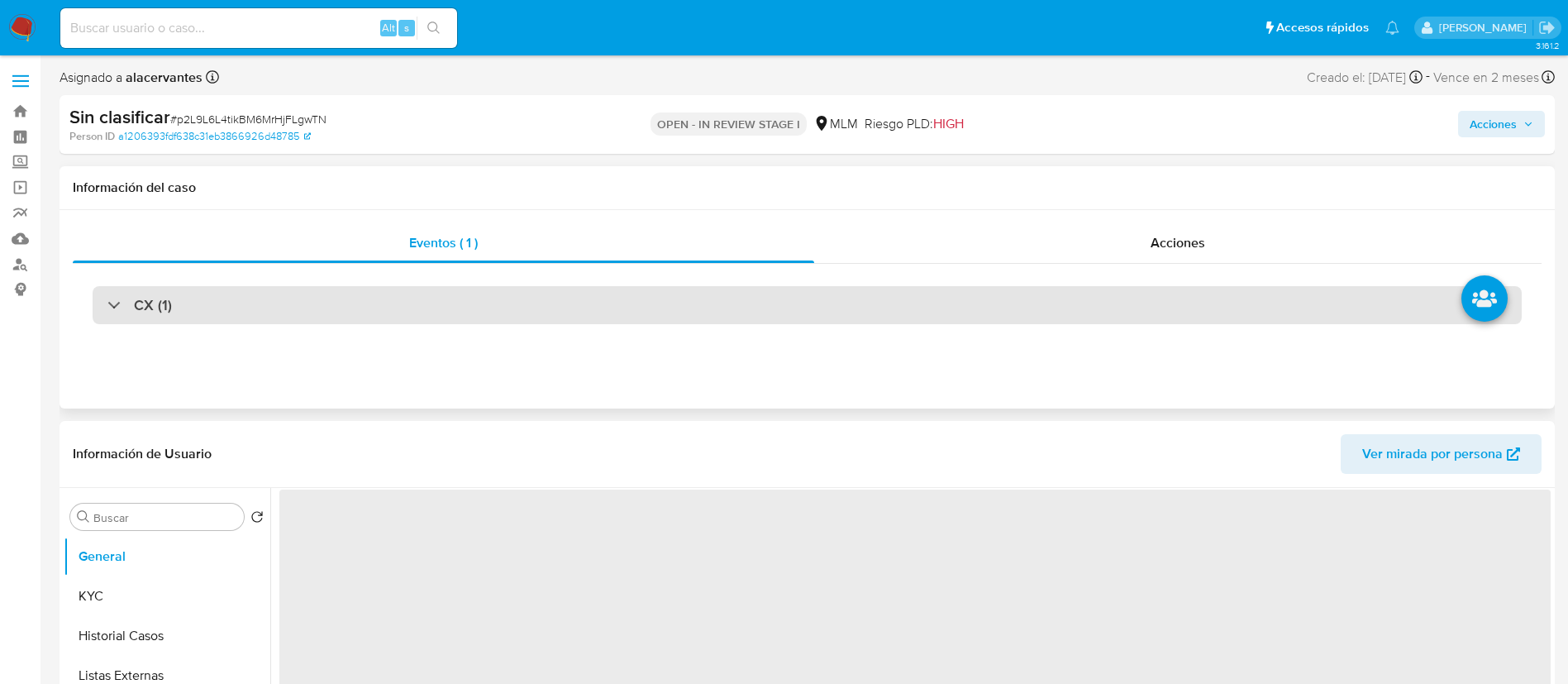
drag, startPoint x: 937, startPoint y: 285, endPoint x: 935, endPoint y: 309, distance: 24.1
click at [936, 285] on div "CX (1)" at bounding box center [807, 305] width 1469 height 83
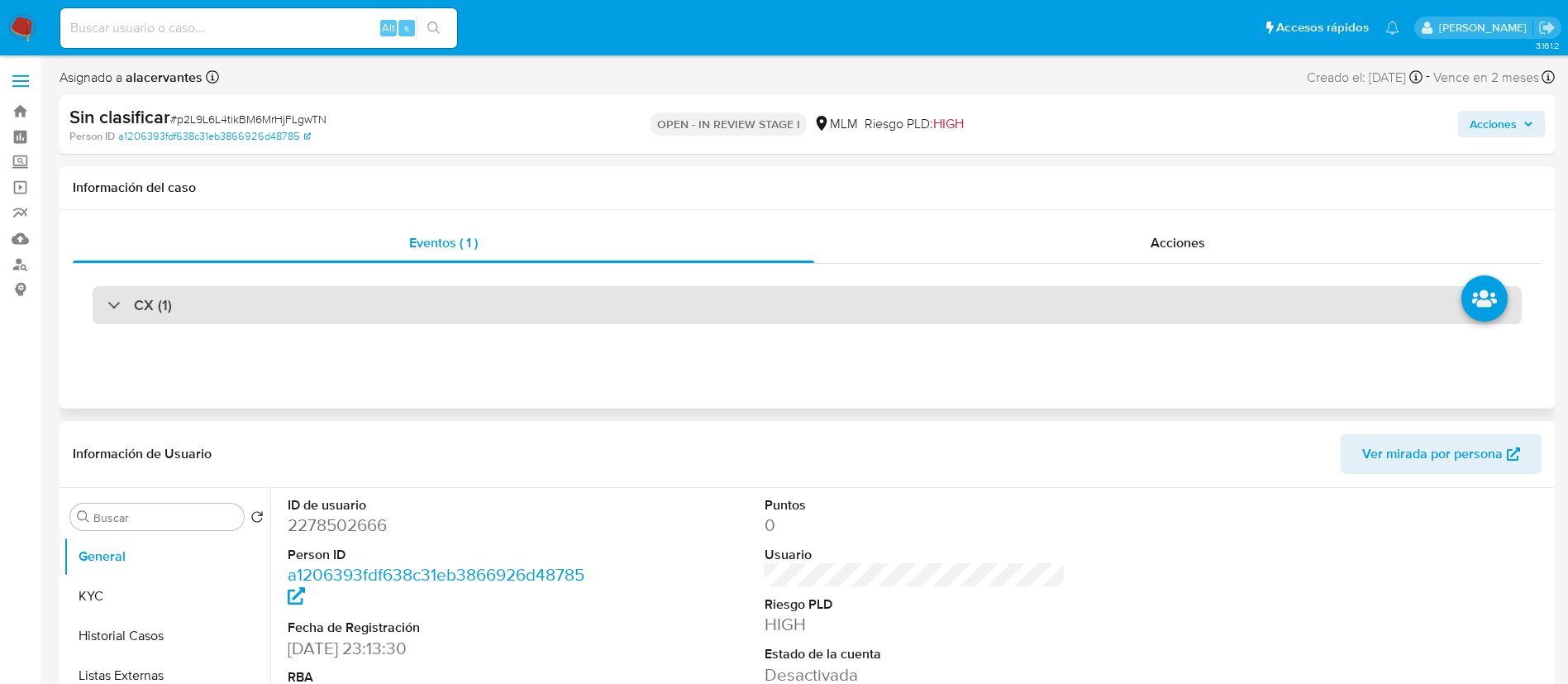
select select "10"
click at [935, 311] on div "CX (1)" at bounding box center [807, 305] width 1430 height 38
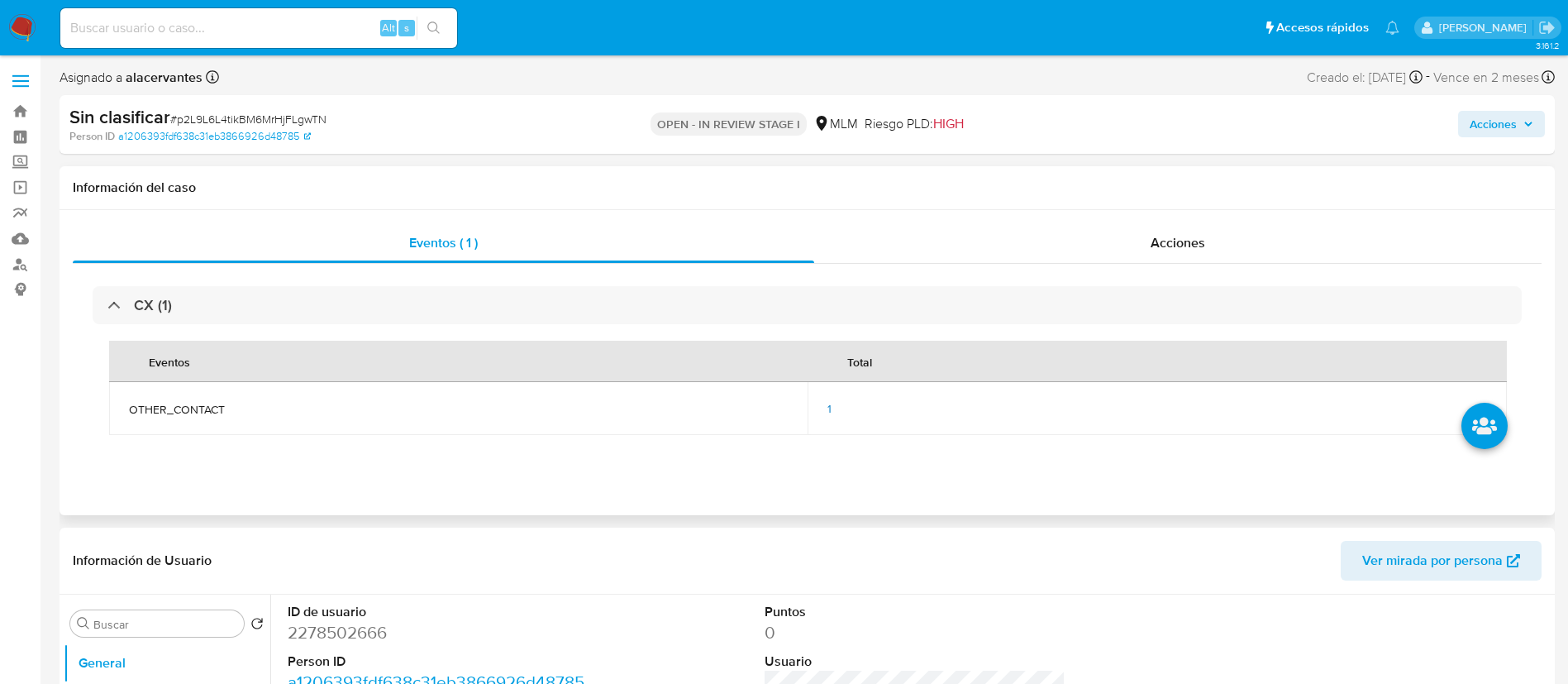
click at [831, 405] on span "1" at bounding box center [829, 409] width 4 height 17
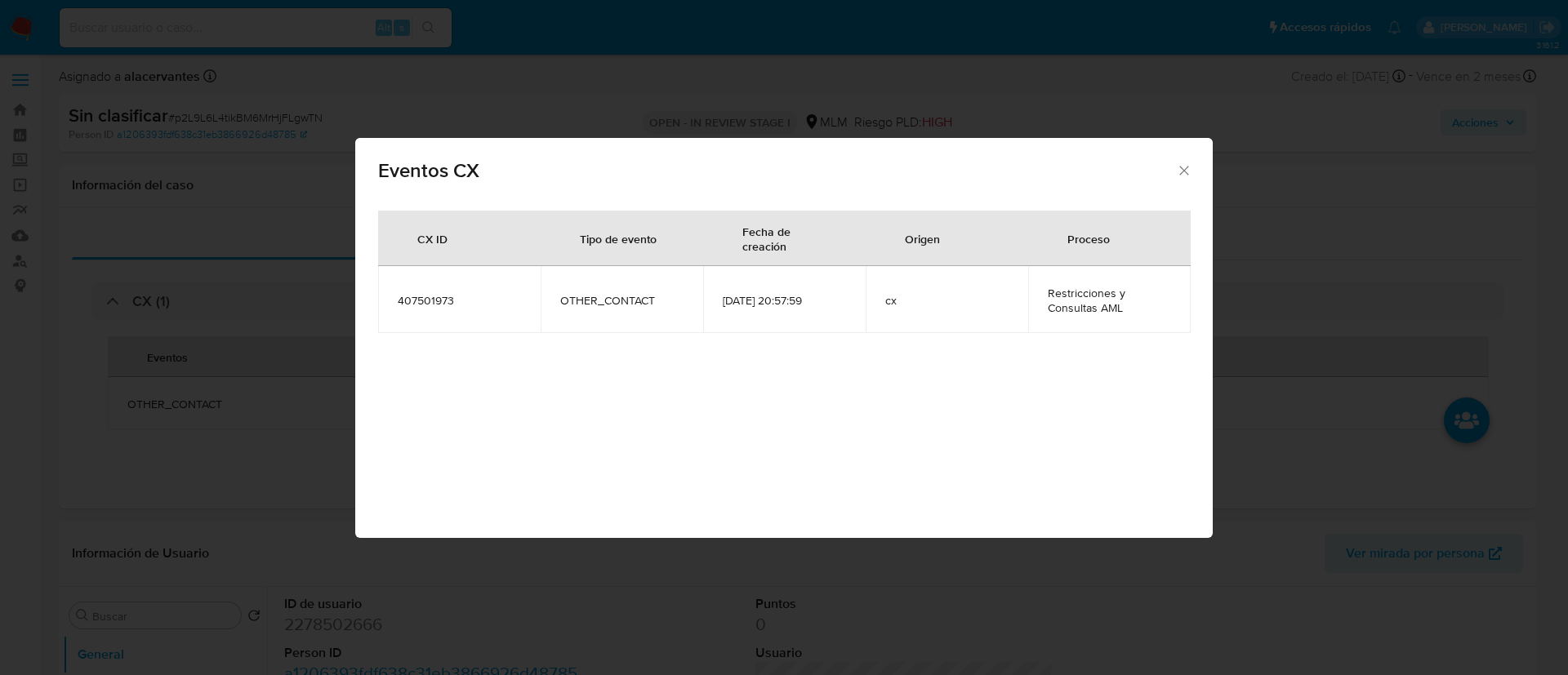
click at [1178, 181] on div "Eventos CX" at bounding box center [784, 168] width 858 height 60
click at [1179, 161] on div "Eventos CX" at bounding box center [784, 168] width 858 height 60
click at [1183, 175] on icon "Cerrar" at bounding box center [1184, 171] width 17 height 17
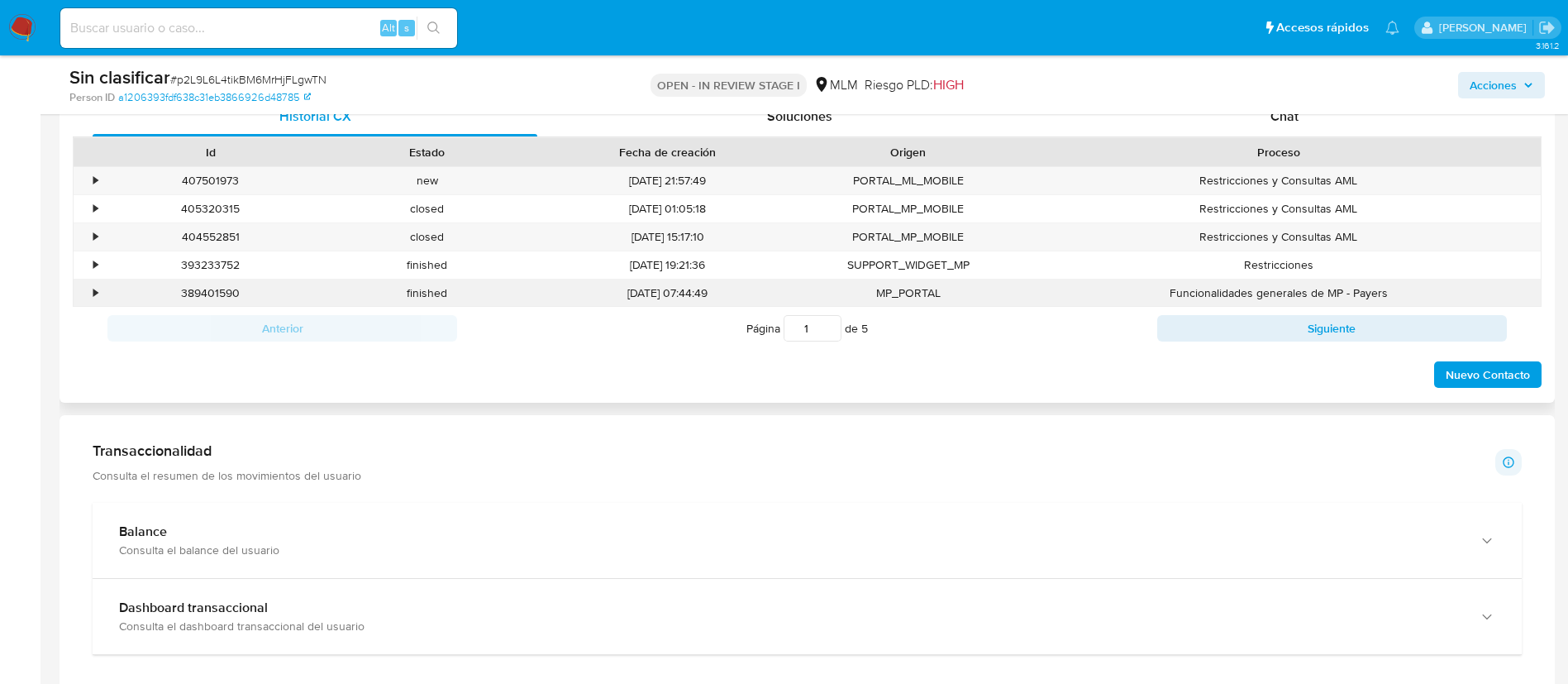
scroll to position [744, 0]
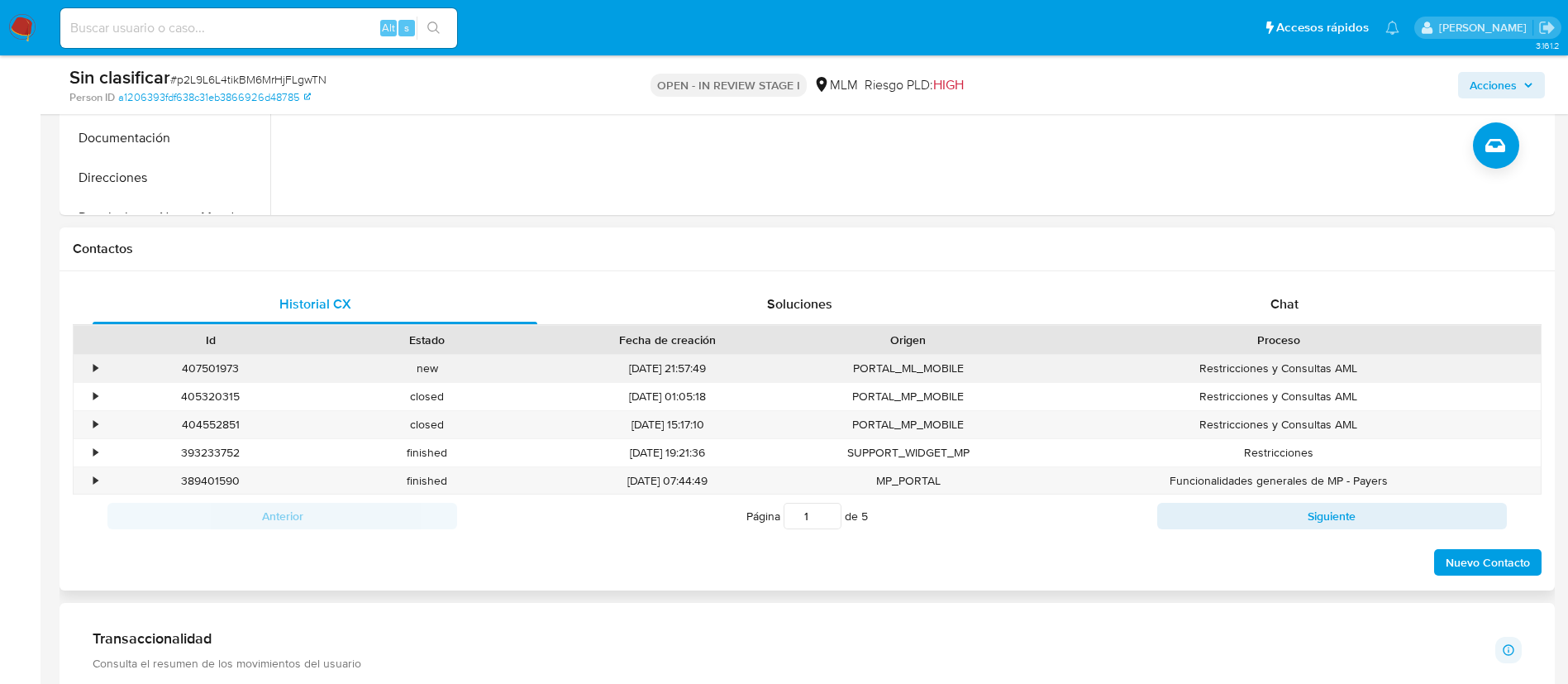
click at [97, 366] on div "•" at bounding box center [95, 368] width 4 height 16
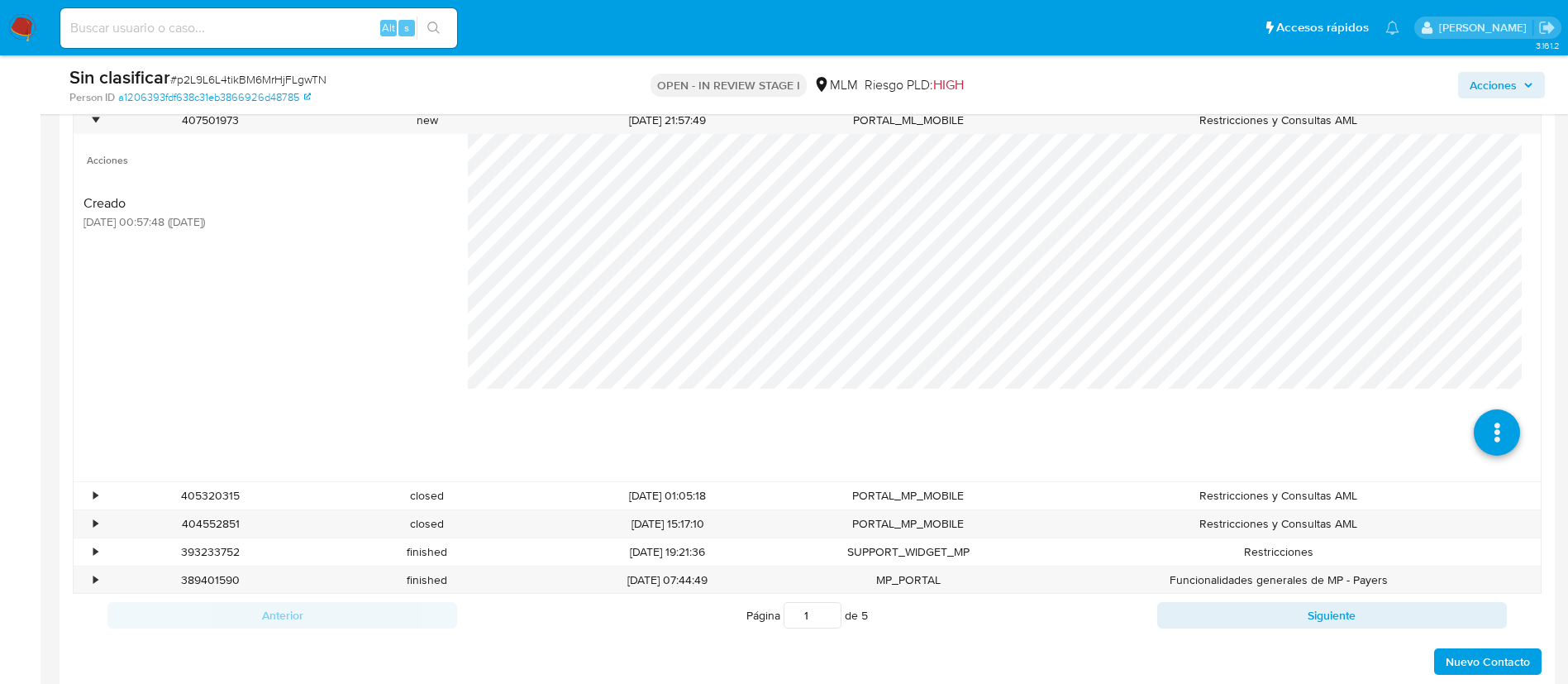
scroll to position [1116, 0]
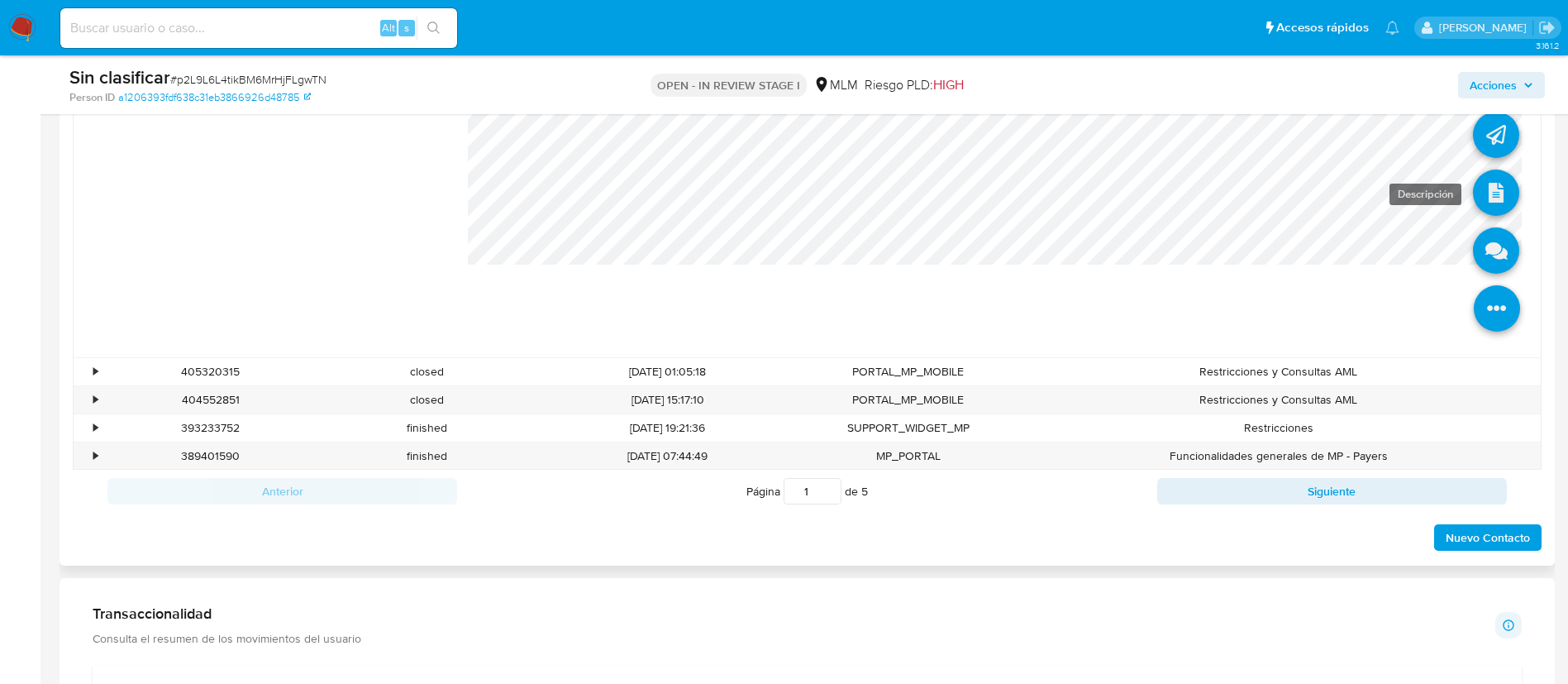
click at [1473, 189] on icon at bounding box center [1496, 192] width 46 height 46
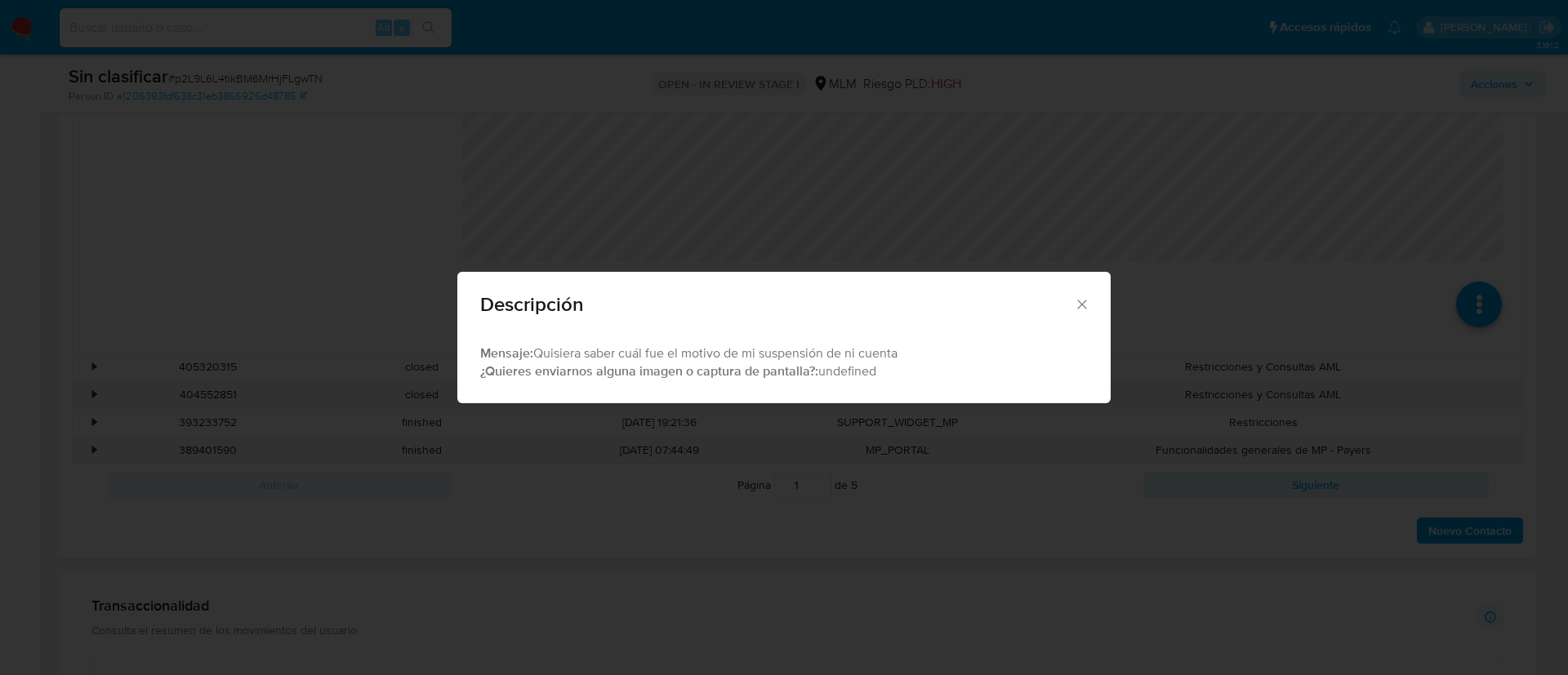
click at [1086, 297] on icon "Cerrar" at bounding box center [1082, 305] width 17 height 17
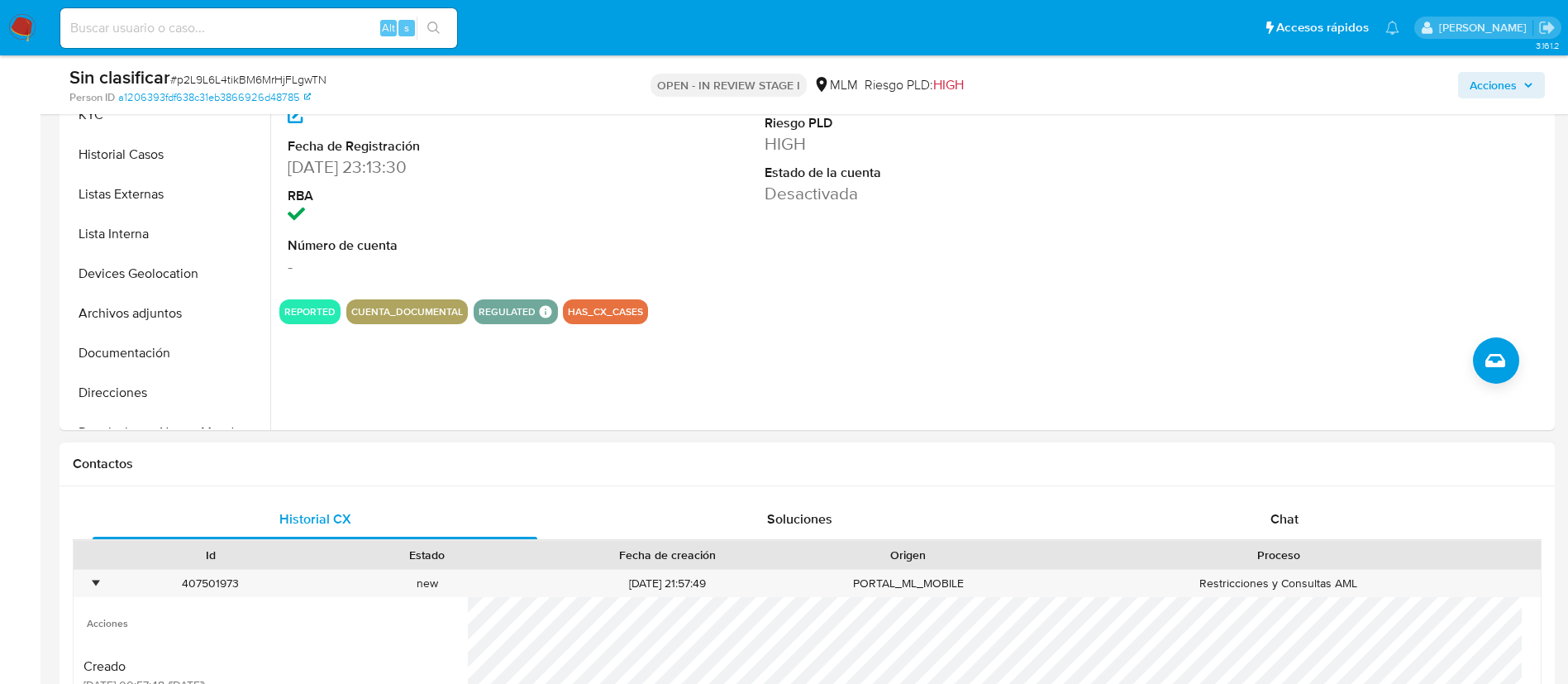
scroll to position [372, 0]
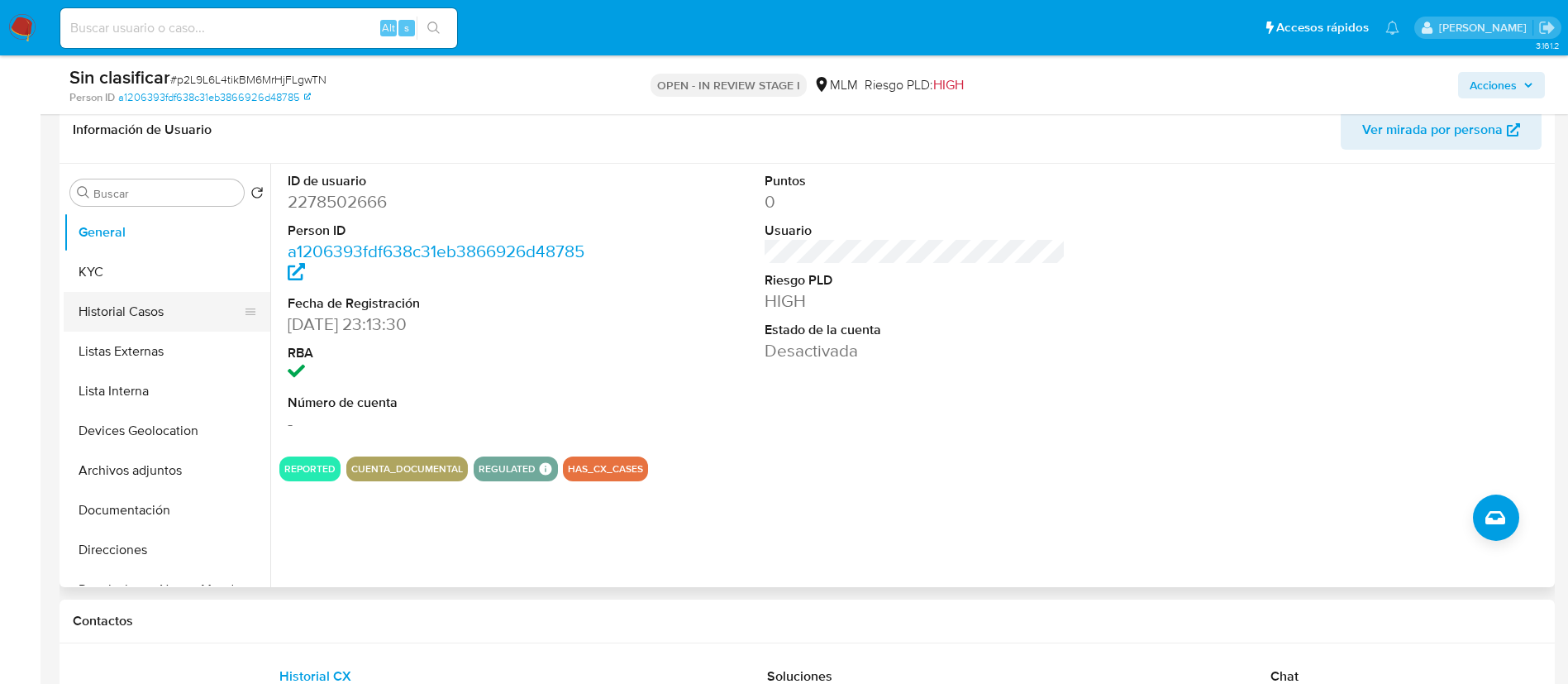
click at [159, 311] on button "Historial Casos" at bounding box center [160, 311] width 194 height 39
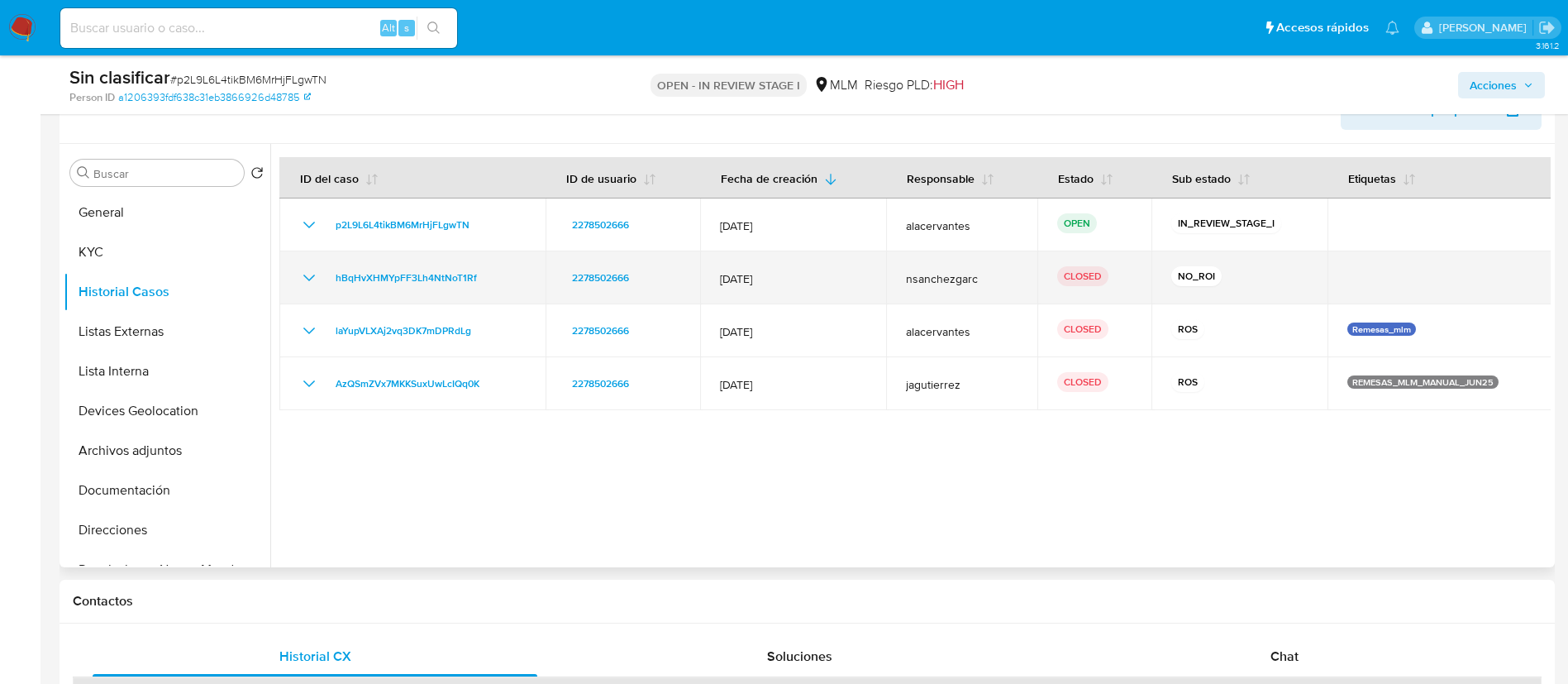
click at [302, 282] on icon "Mostrar/Ocultar" at bounding box center [310, 278] width 20 height 20
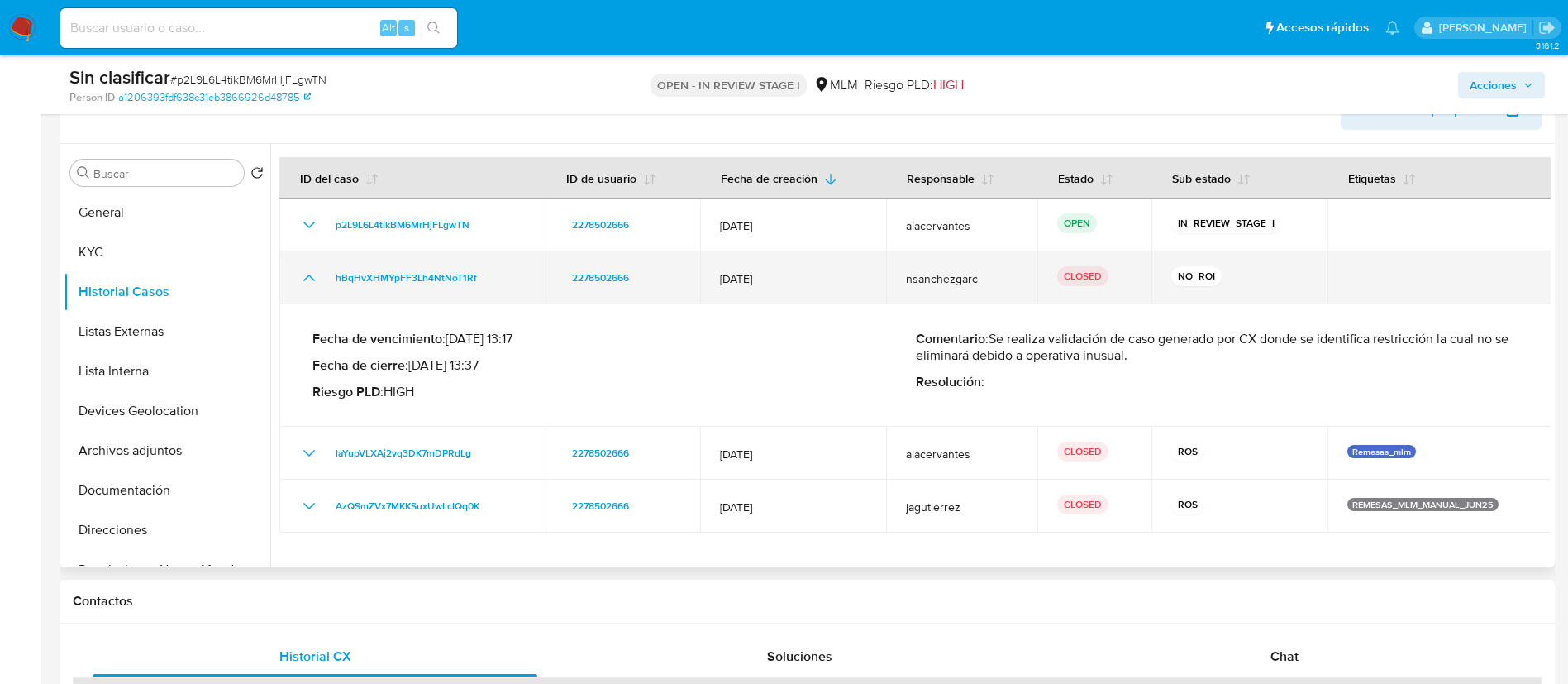
click at [302, 282] on icon "Mostrar/Ocultar" at bounding box center [310, 278] width 20 height 20
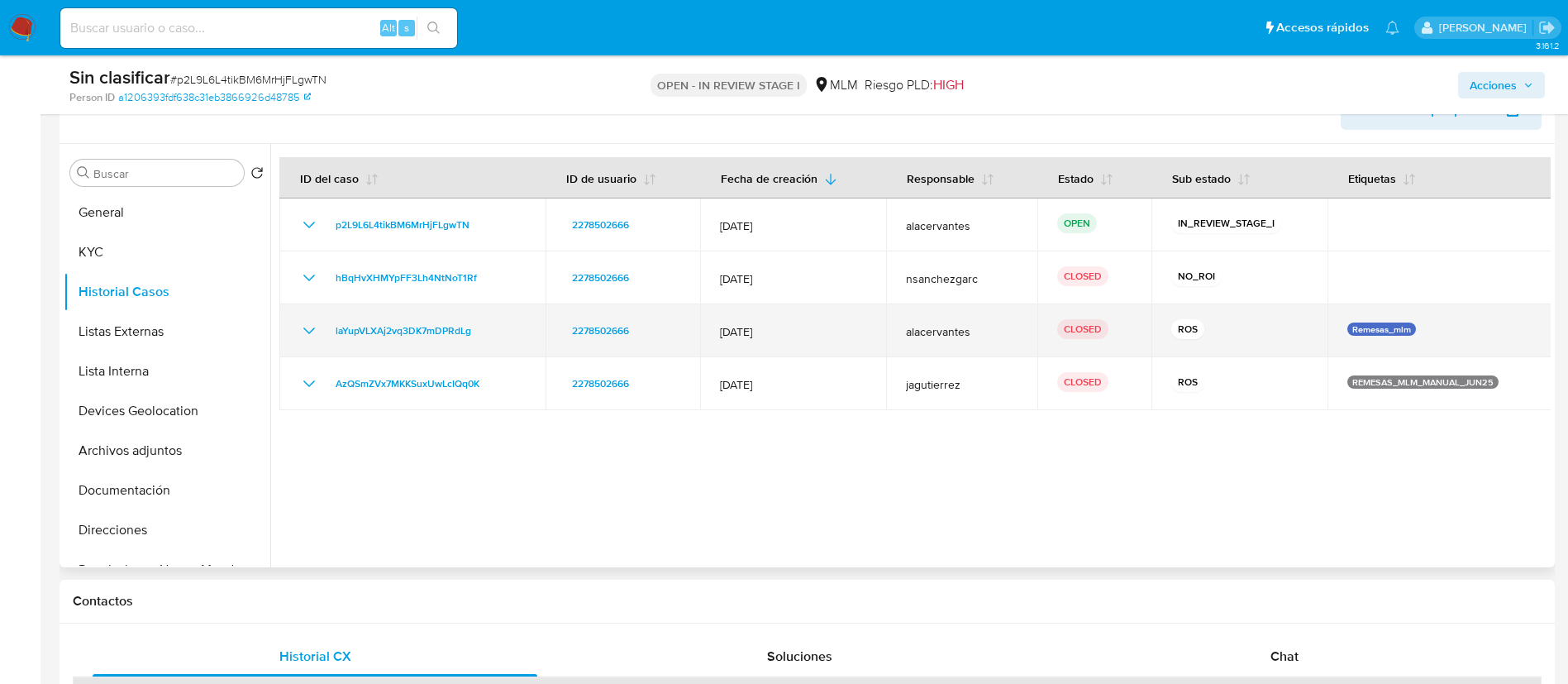
click at [308, 326] on icon "Mostrar/Ocultar" at bounding box center [310, 331] width 20 height 20
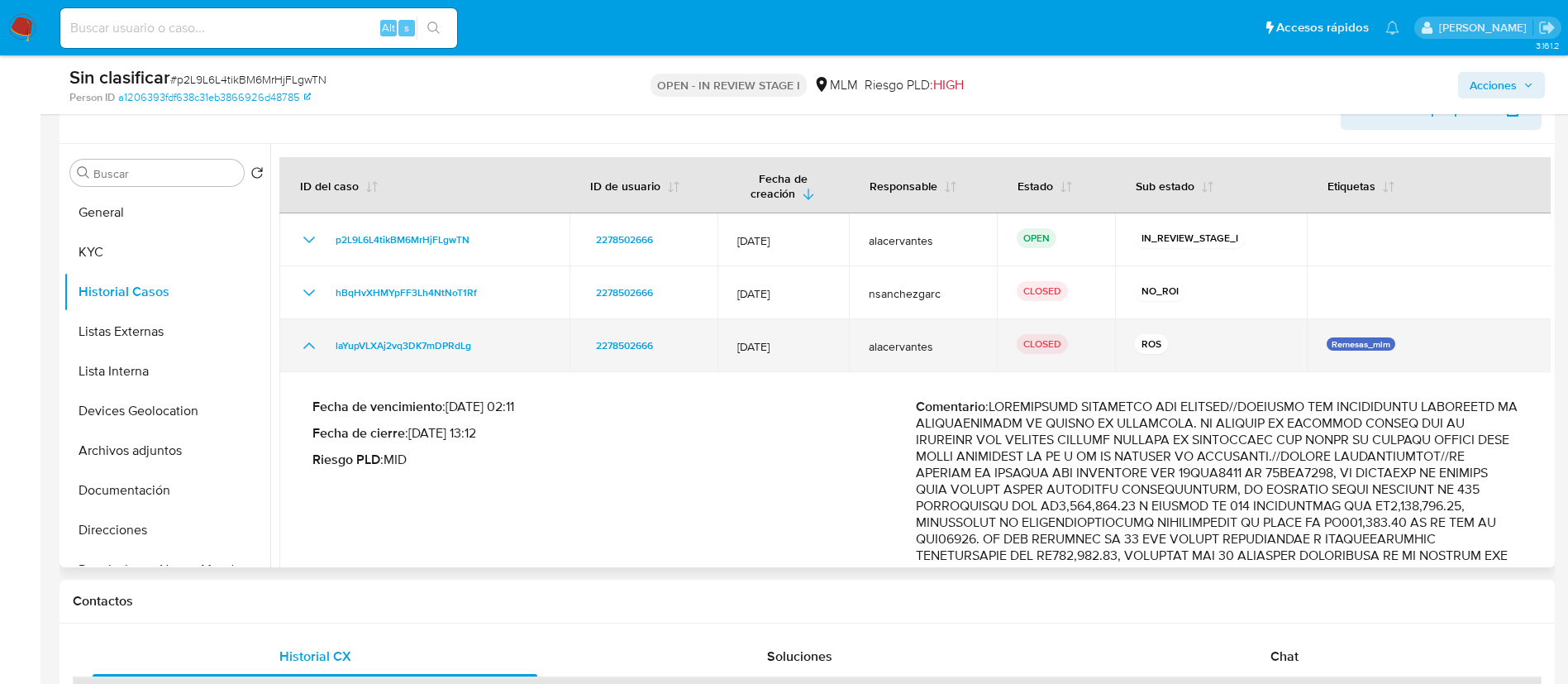
click at [308, 326] on td "laYupVLXAj2vq3DK7mDPRdLg" at bounding box center [425, 345] width 290 height 53
click at [310, 336] on icon "Mostrar/Ocultar" at bounding box center [310, 346] width 20 height 20
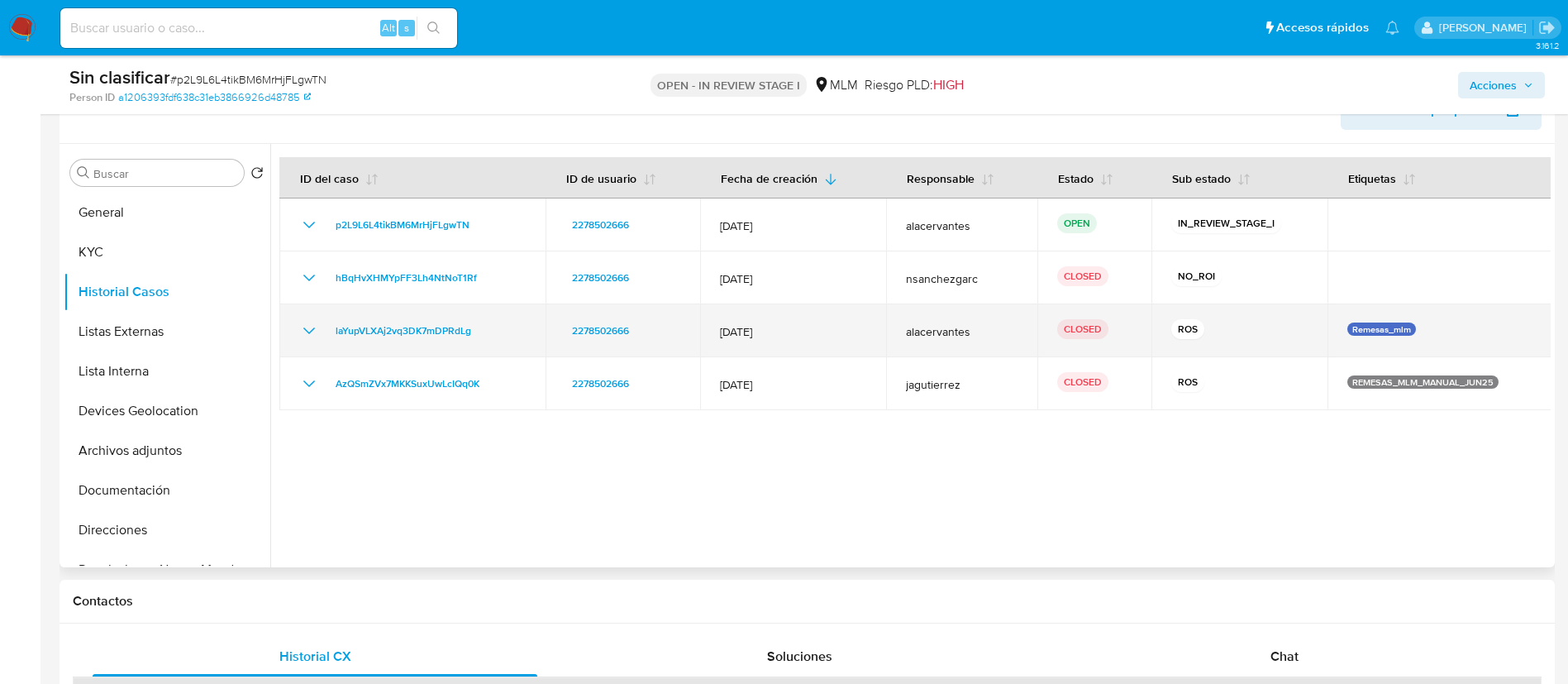
click at [305, 337] on icon "Mostrar/Ocultar" at bounding box center [310, 331] width 20 height 20
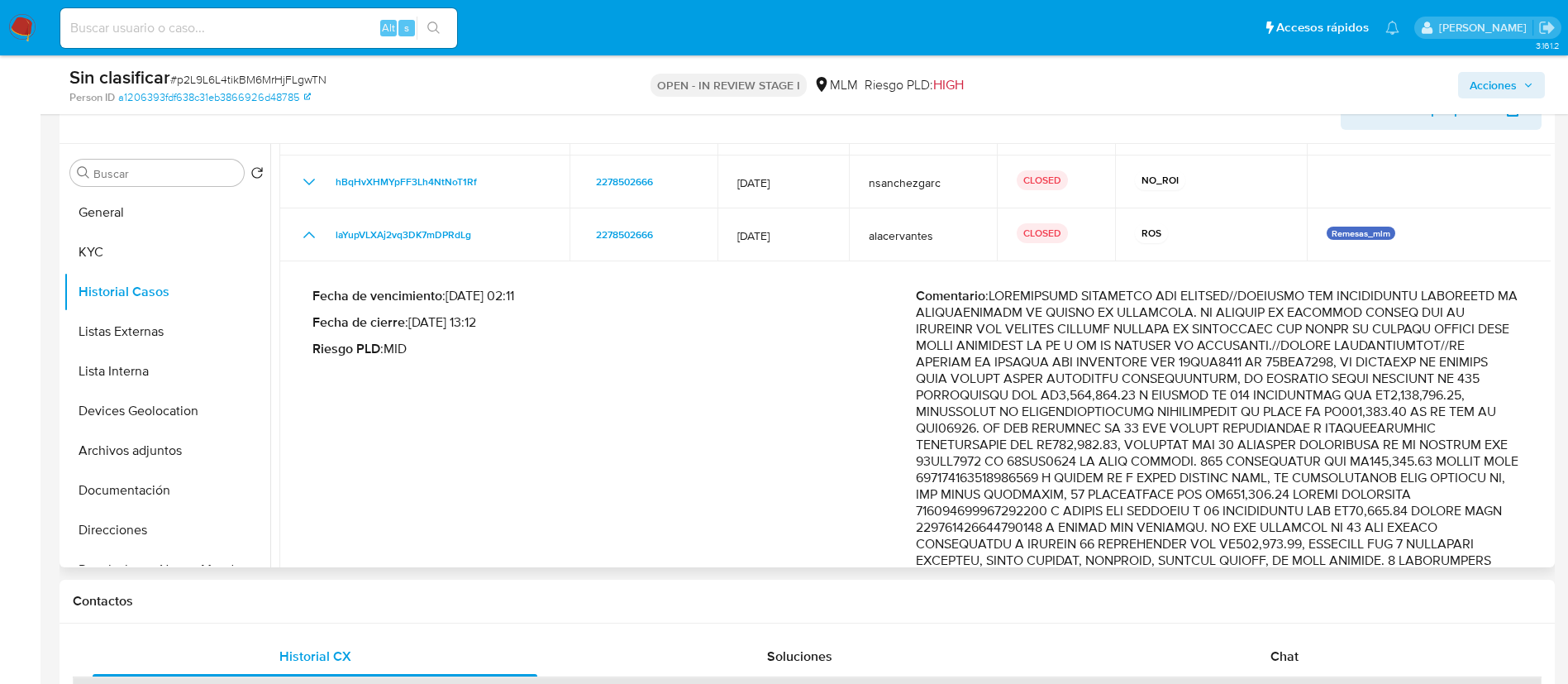
scroll to position [0, 0]
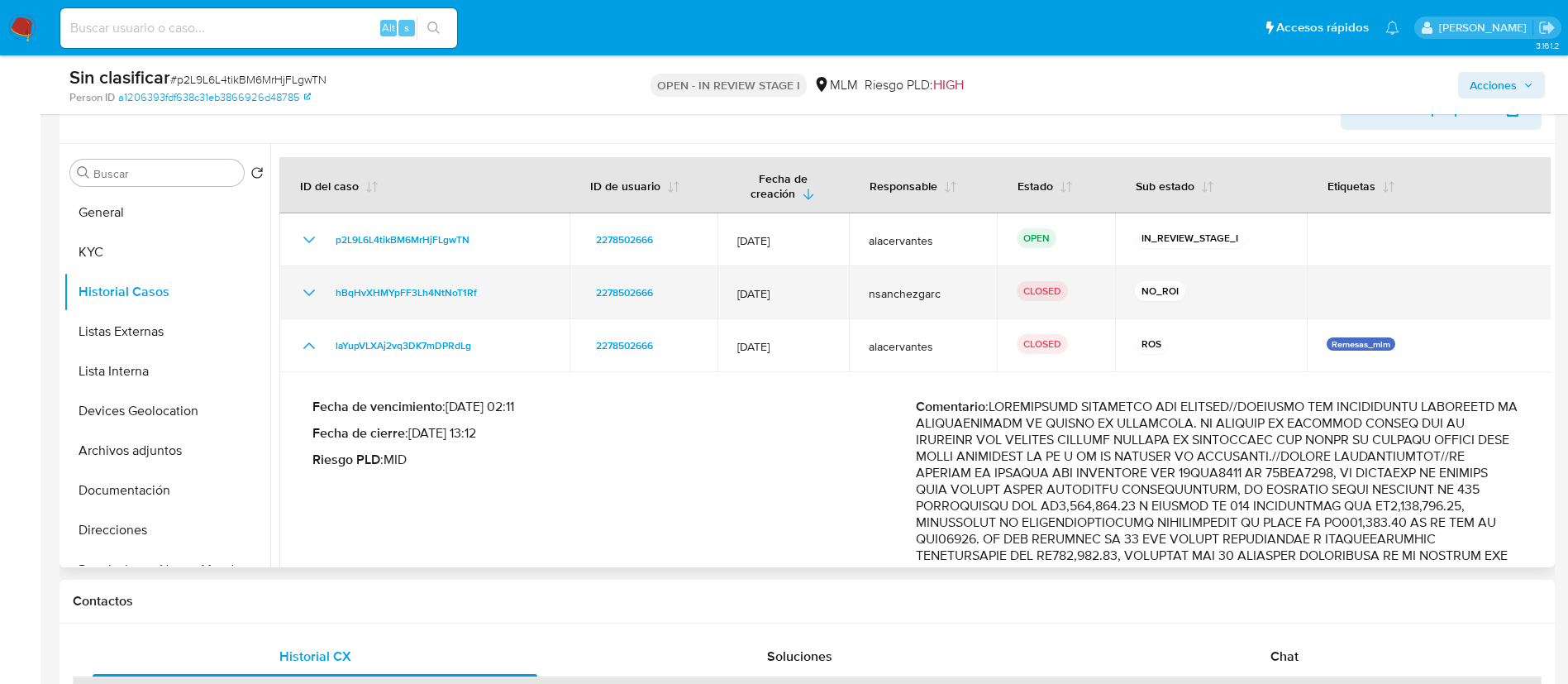
click at [304, 290] on icon "Mostrar/Ocultar" at bounding box center [310, 293] width 20 height 20
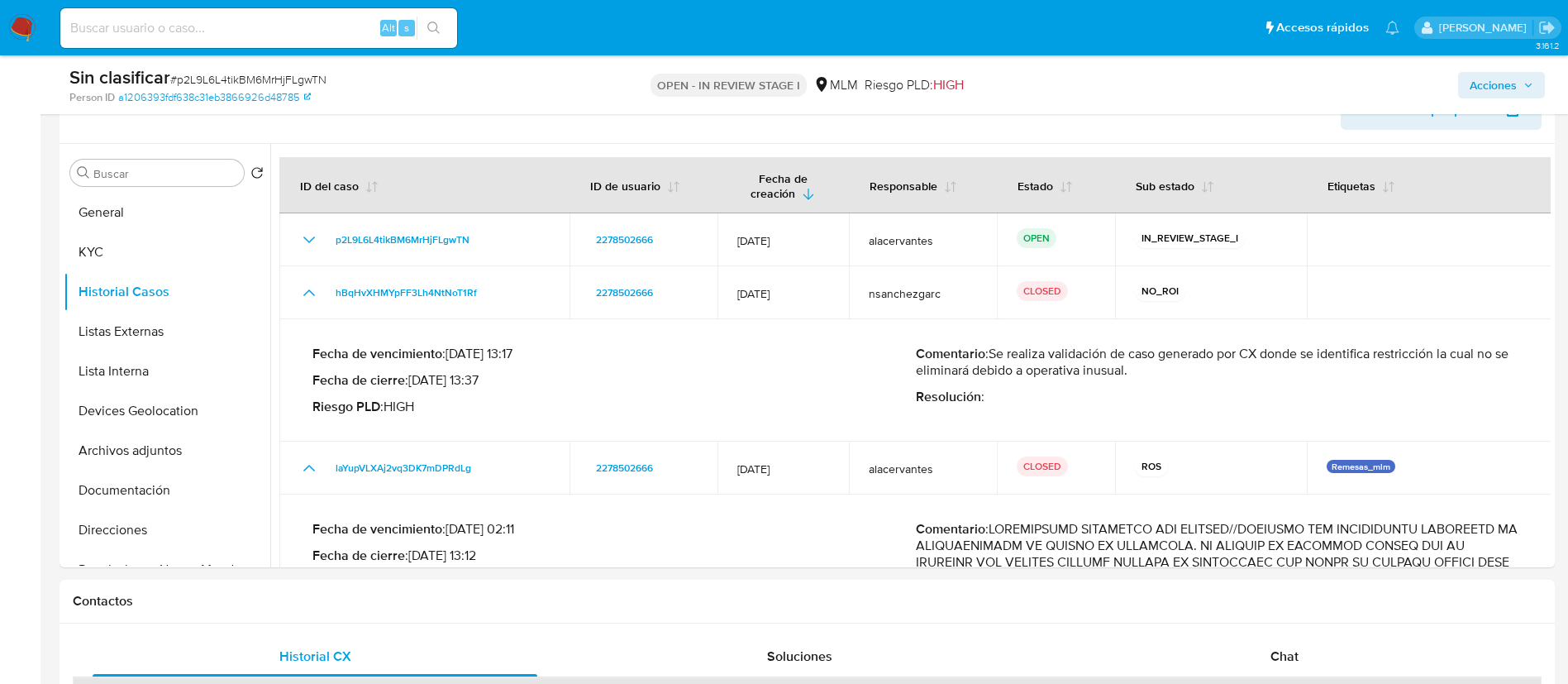
click at [1514, 83] on span "Acciones" at bounding box center [1493, 86] width 47 height 27
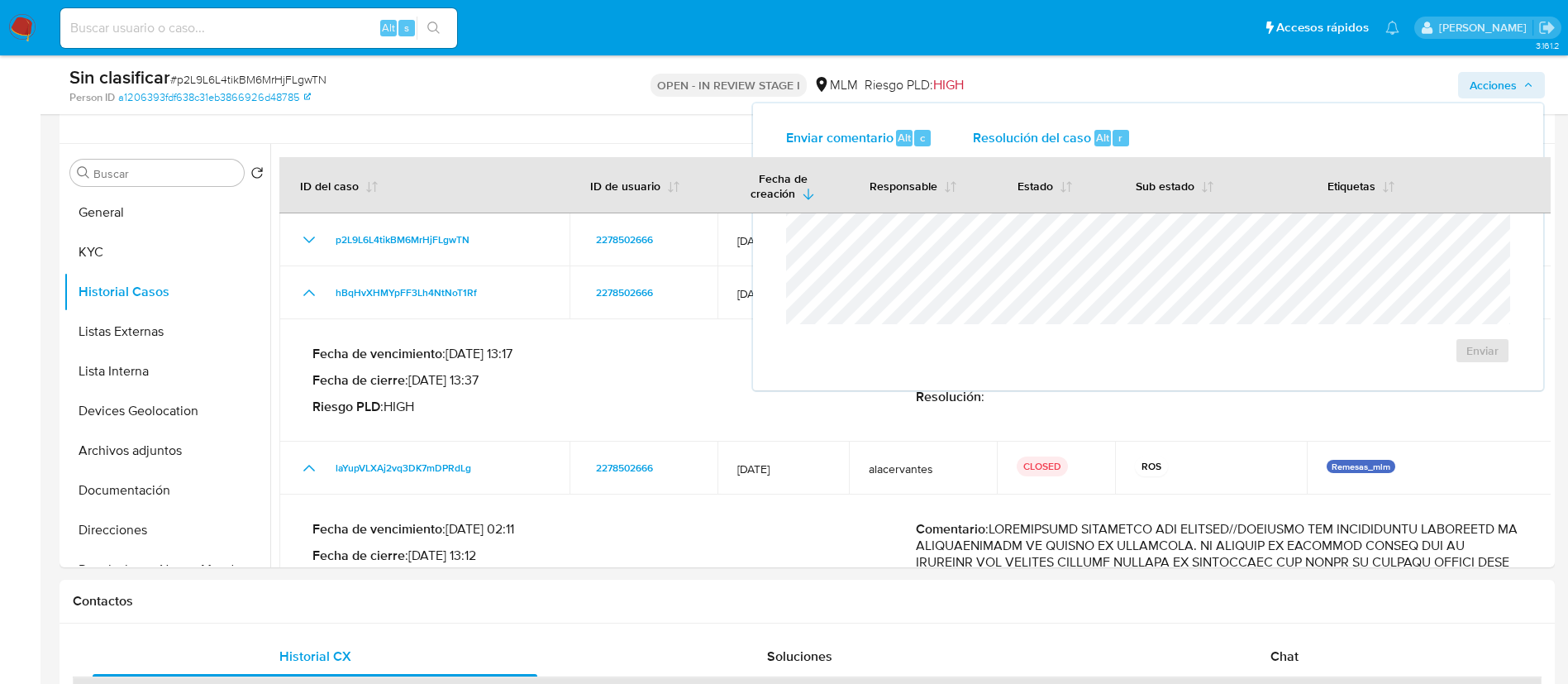
click at [1045, 138] on span "Resolución del caso" at bounding box center [1032, 137] width 118 height 19
click at [1302, 382] on span "No ROI" at bounding box center [1321, 378] width 86 height 23
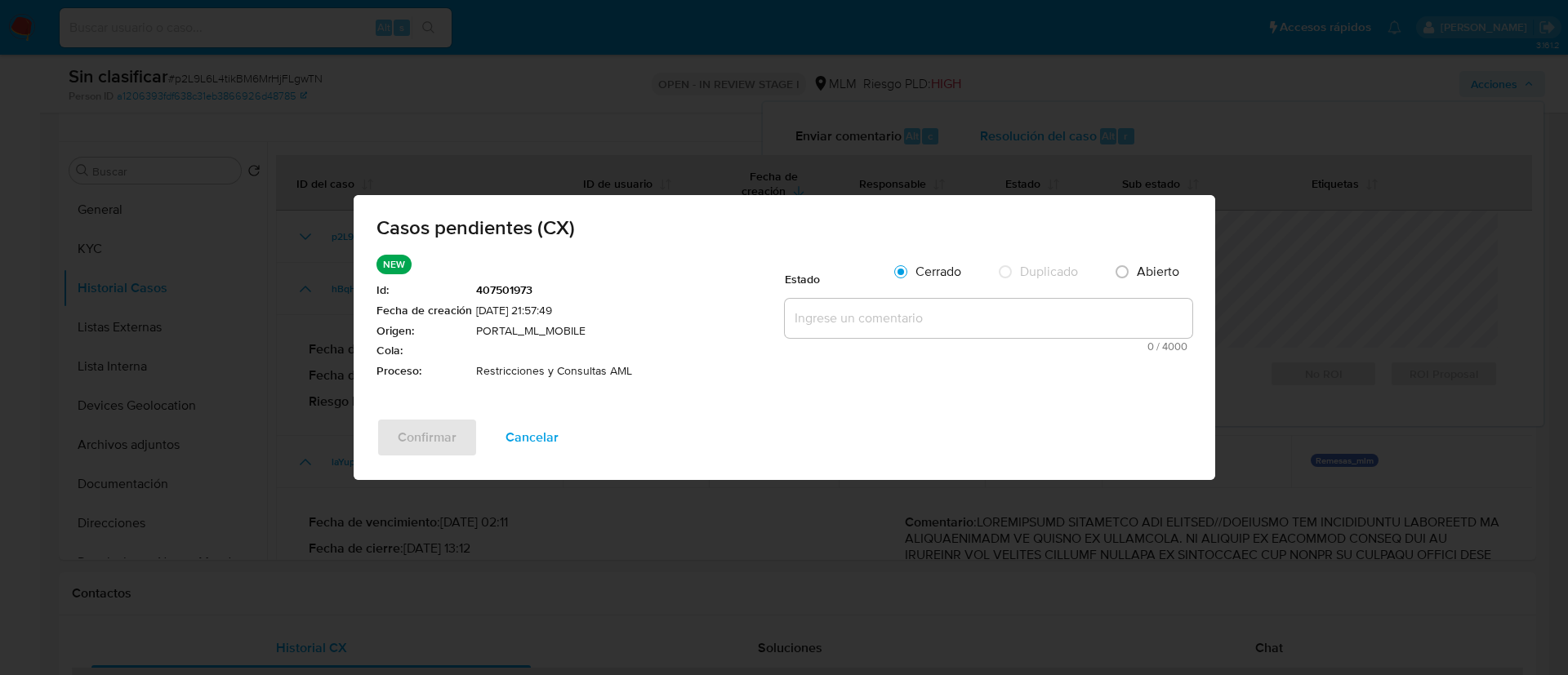
click at [954, 299] on textarea at bounding box center [989, 318] width 408 height 39
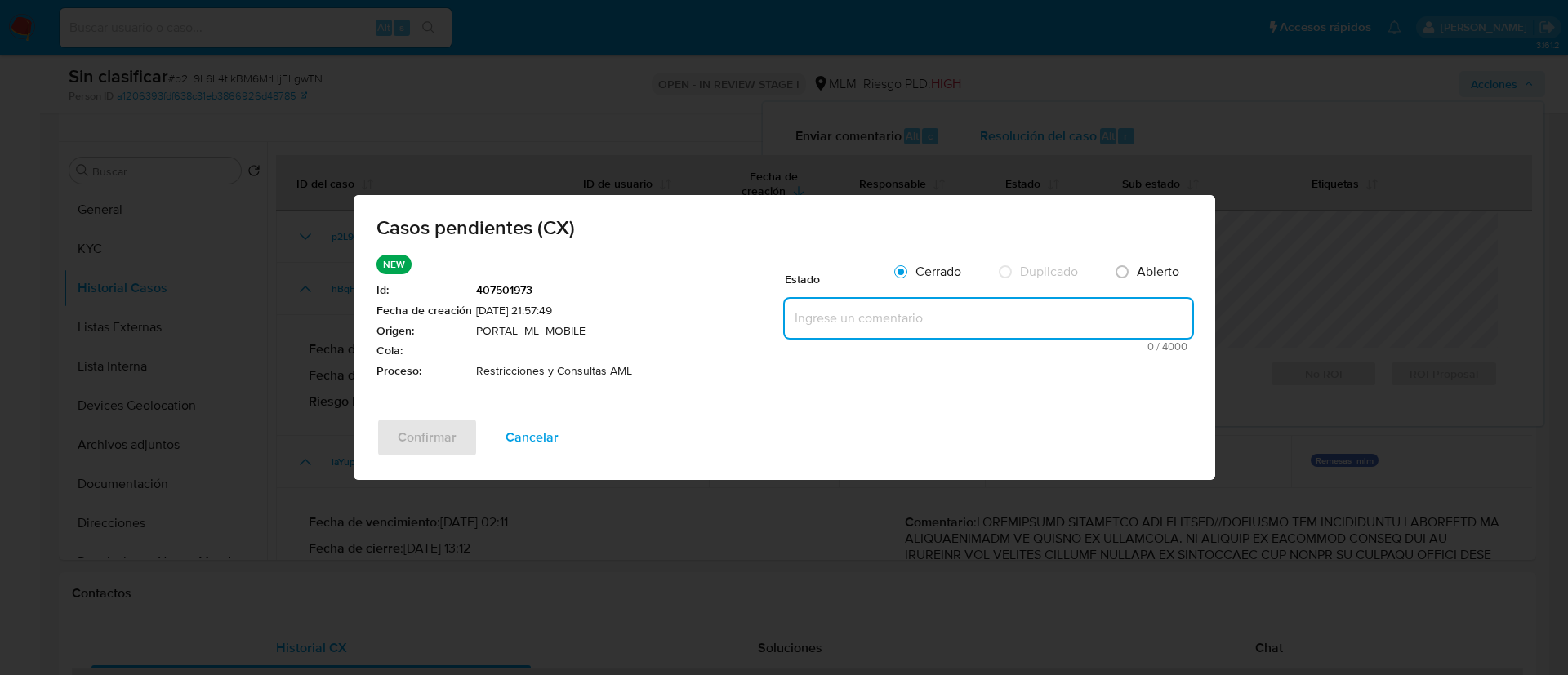
paste textarea "Se valida caso CX. Cliente cuenta con reporte a la autoridad por operativa inus…"
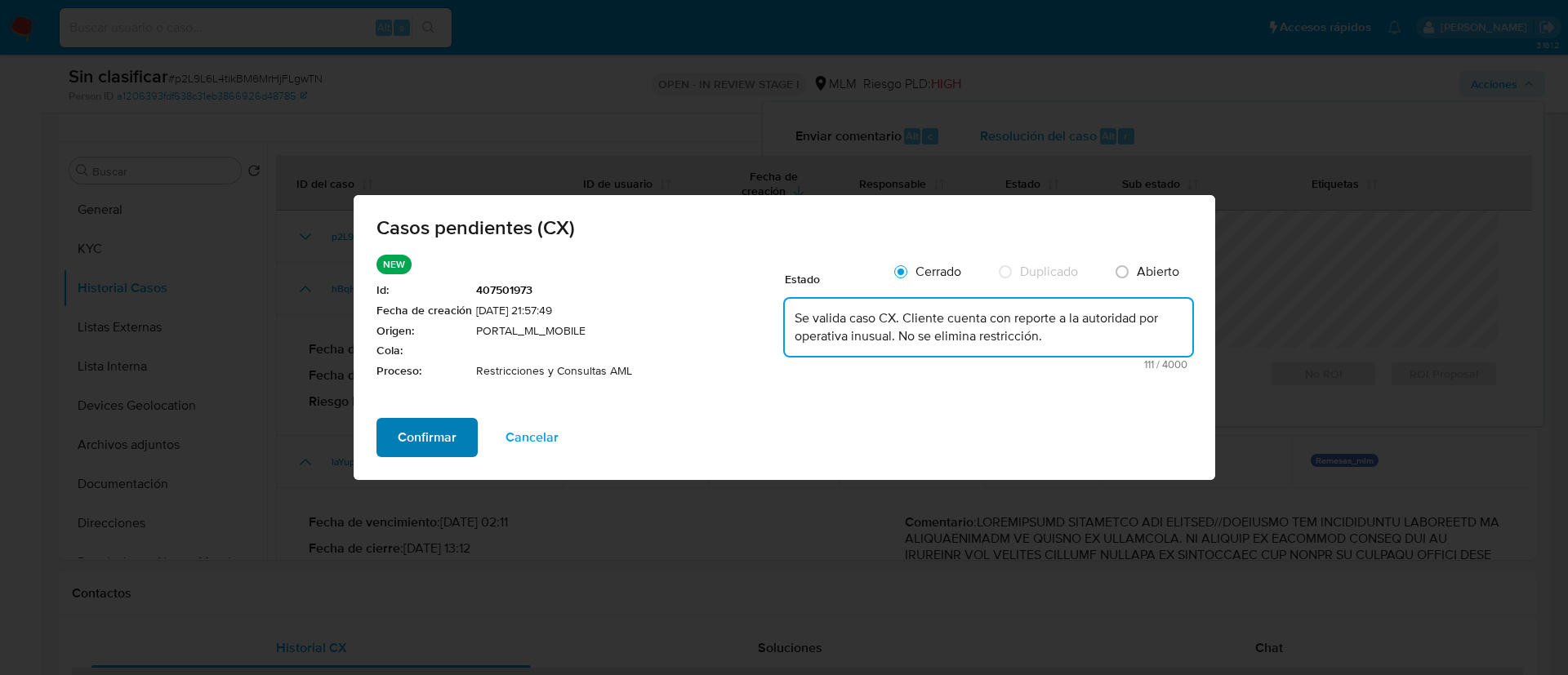
type textarea "Se valida caso CX. Cliente cuenta con reporte a la autoridad por operativa inus…"
click at [410, 424] on span "Confirmar" at bounding box center [427, 436] width 59 height 36
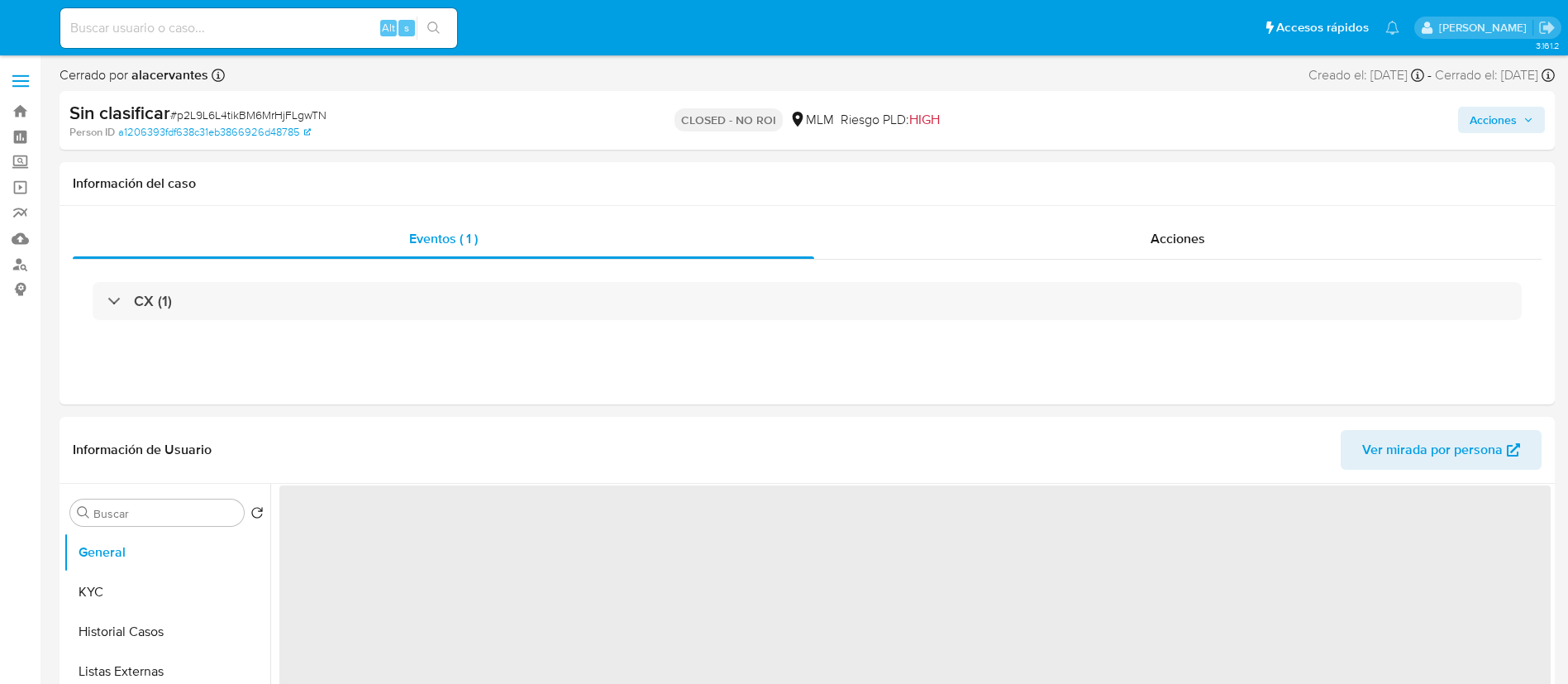
select select "10"
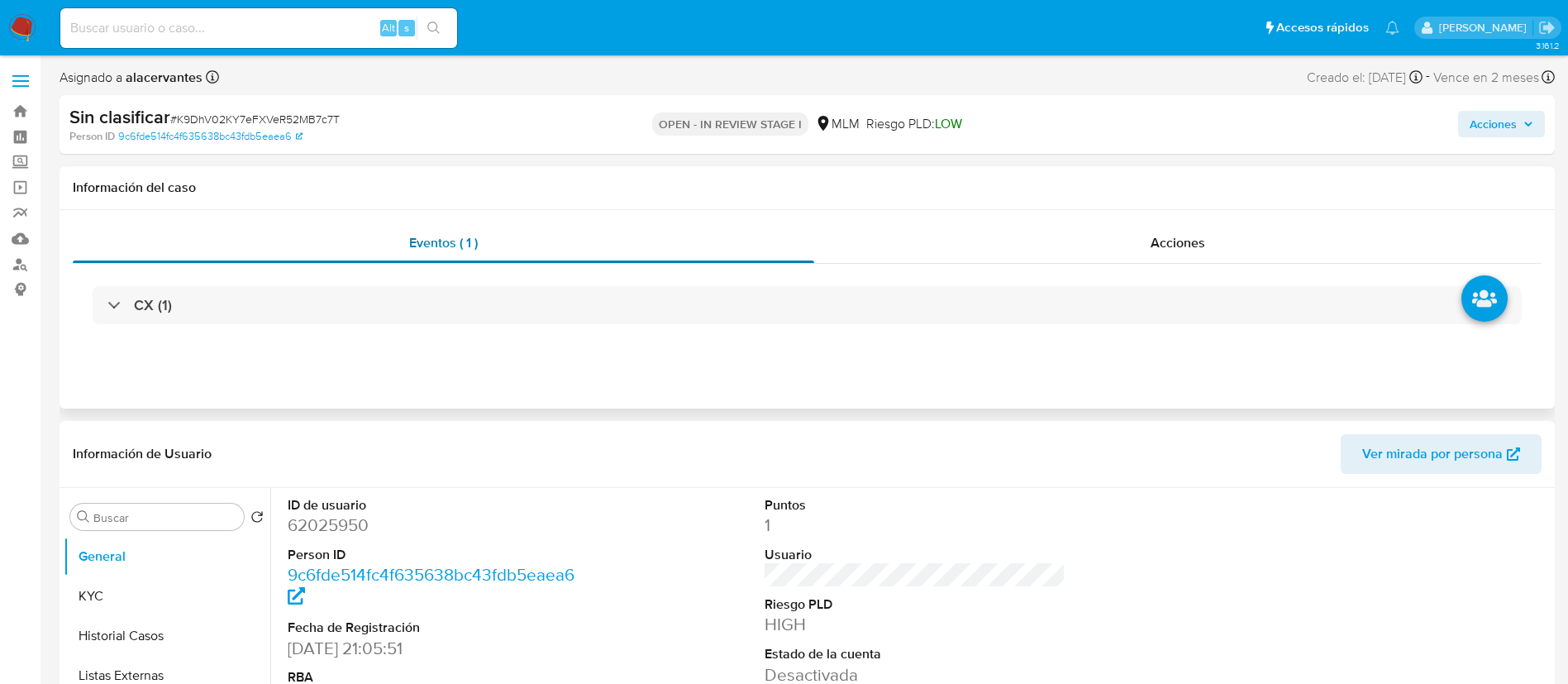
select select "10"
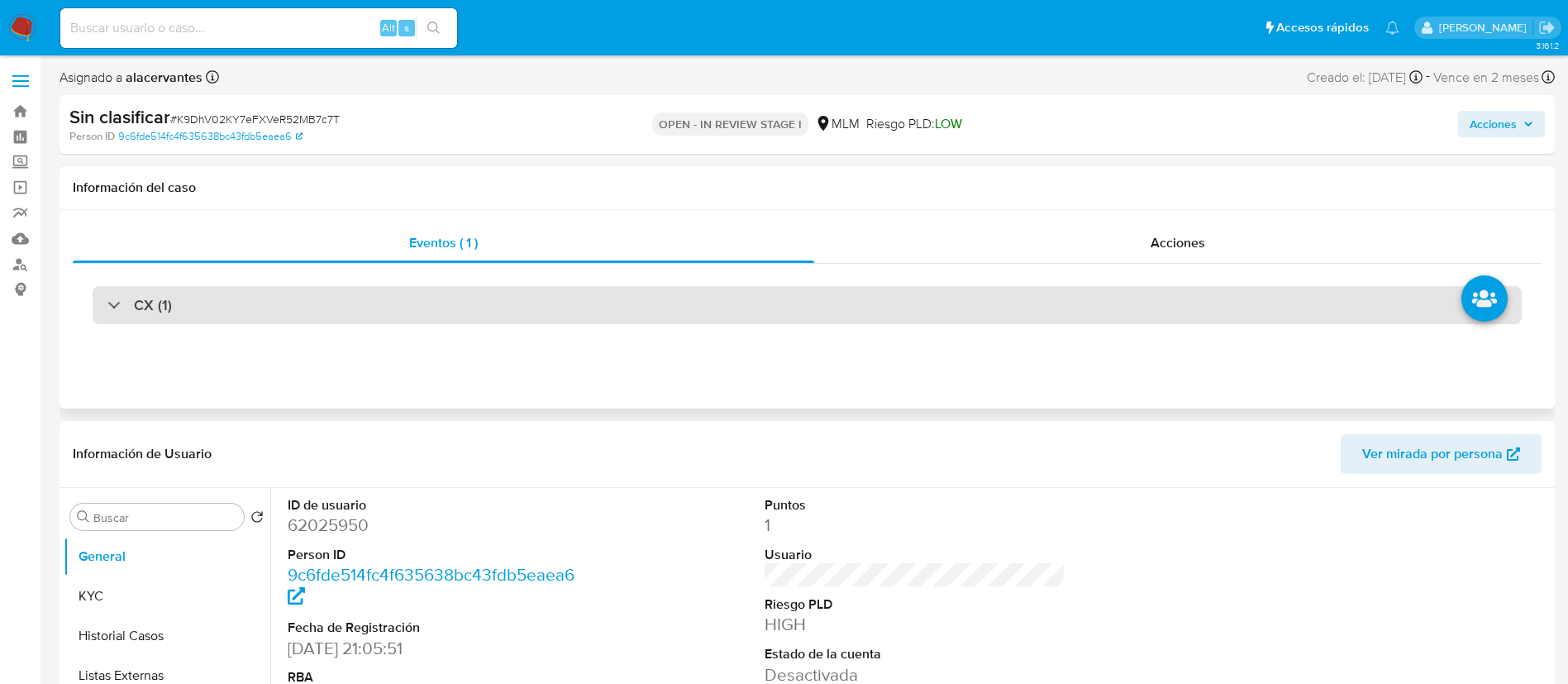
click at [785, 300] on div "CX (1)" at bounding box center [807, 305] width 1430 height 38
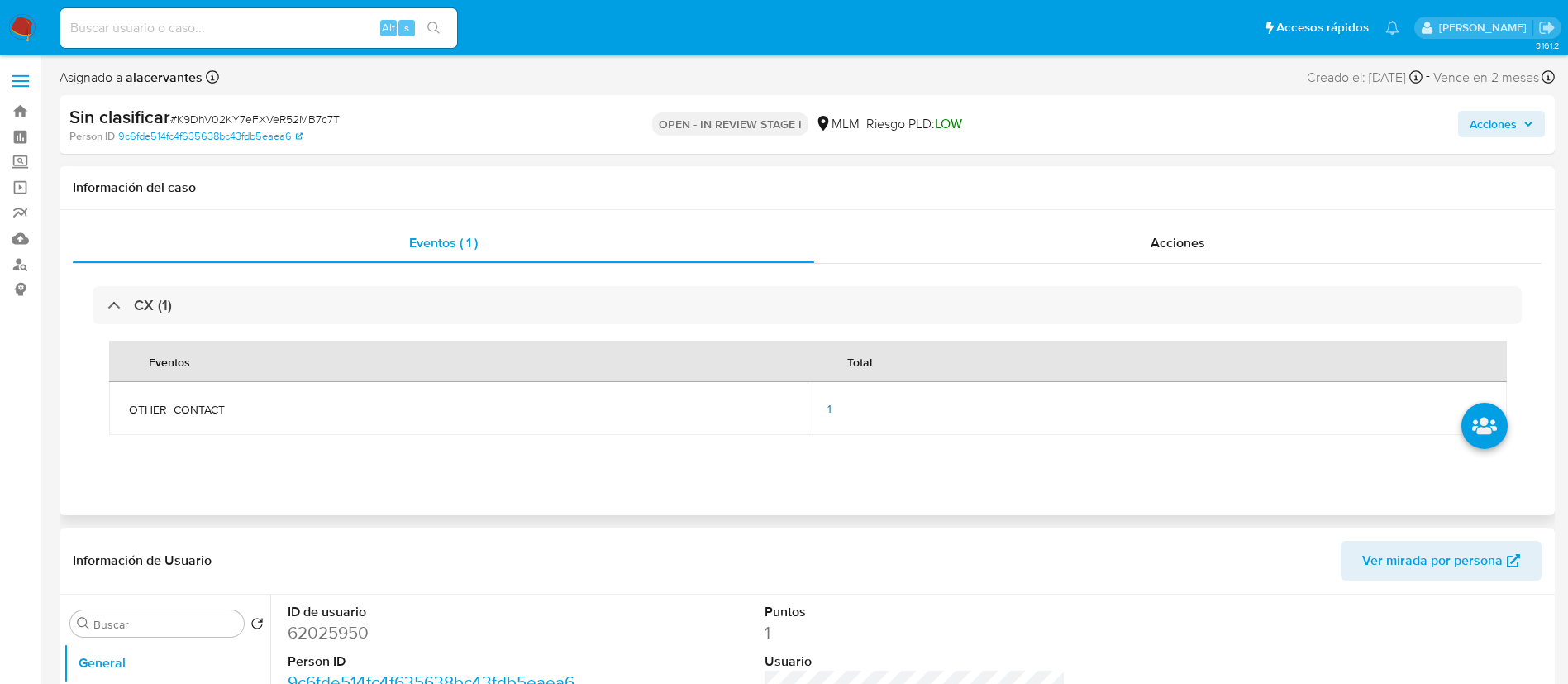
click at [826, 405] on td "1" at bounding box center [1157, 408] width 699 height 53
click at [831, 405] on span "1" at bounding box center [829, 409] width 4 height 17
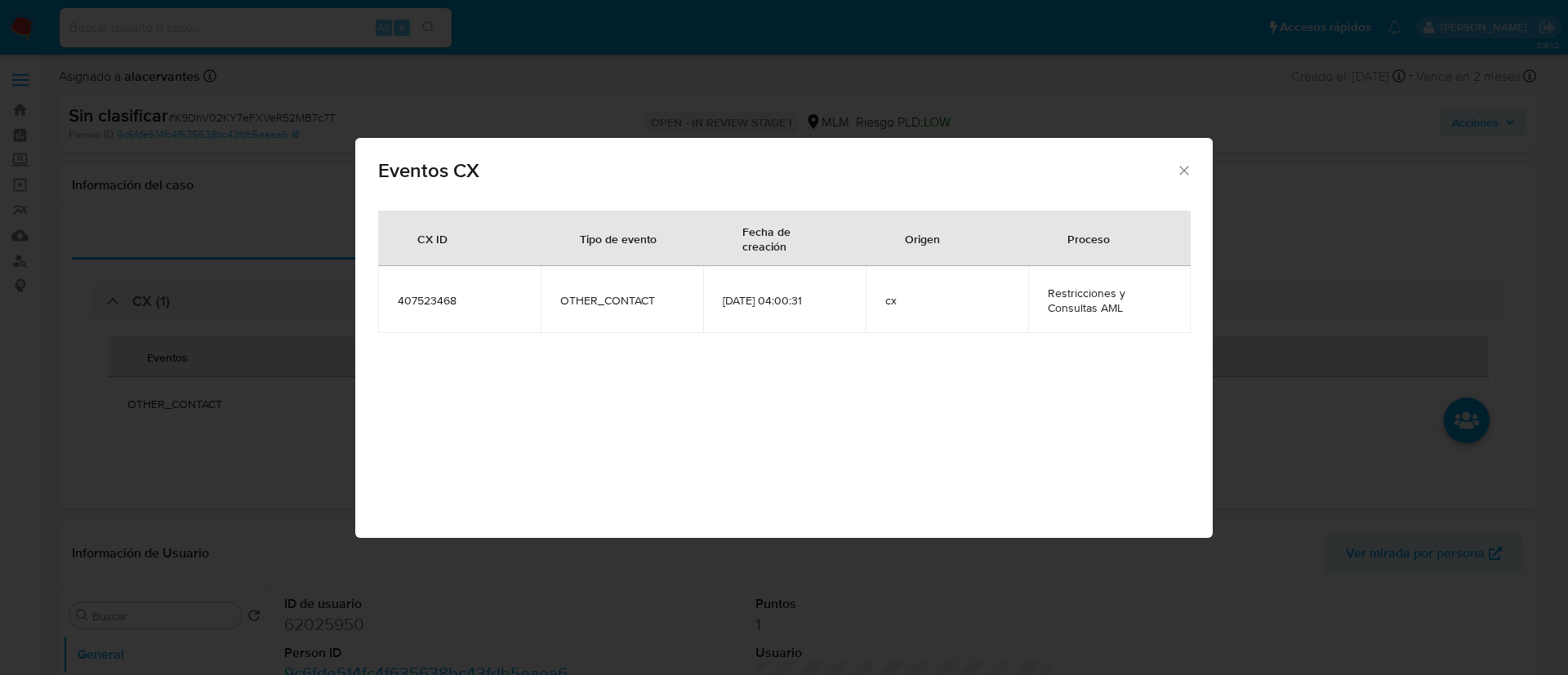
click at [1182, 161] on div "Eventos CX" at bounding box center [784, 168] width 858 height 60
click at [1181, 180] on div "Eventos CX" at bounding box center [784, 168] width 858 height 60
click at [1183, 174] on icon "Cerrar" at bounding box center [1184, 171] width 17 height 17
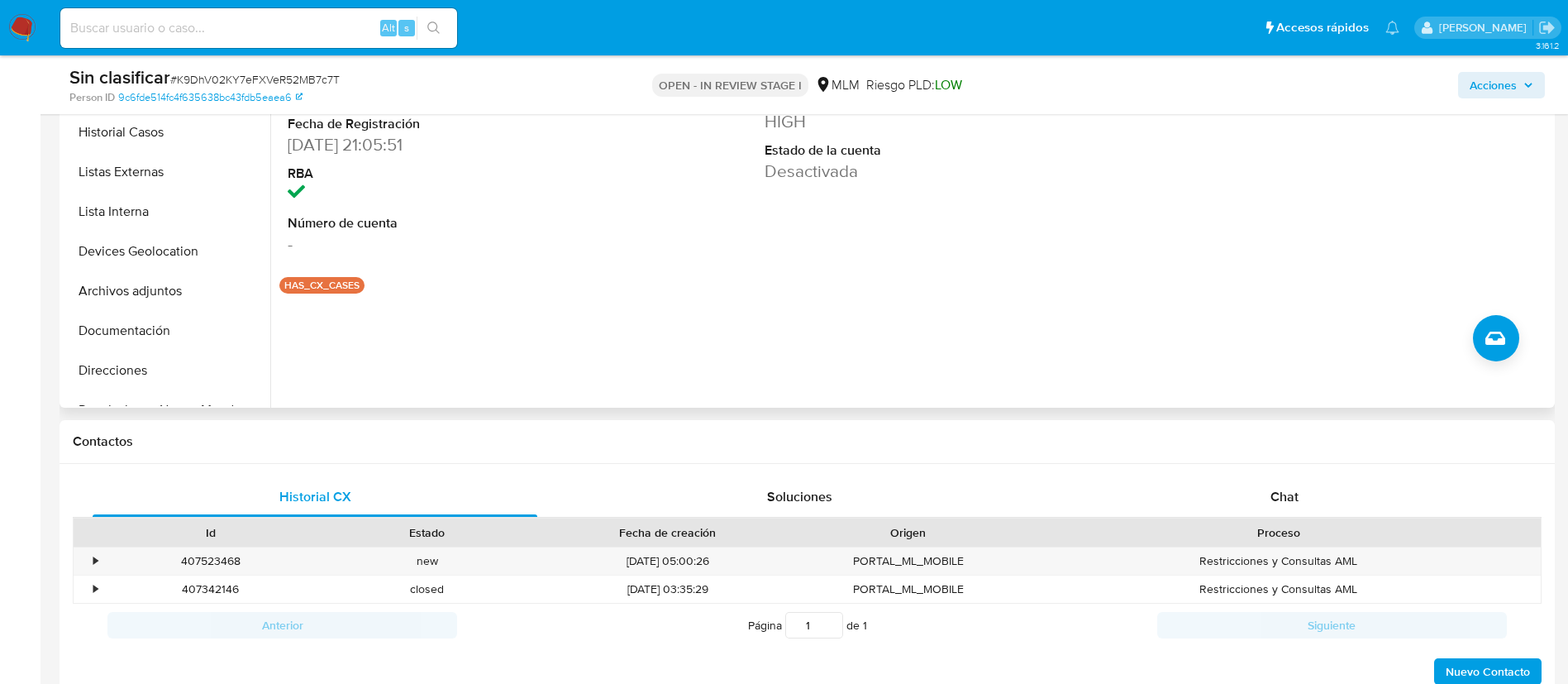
scroll to position [744, 0]
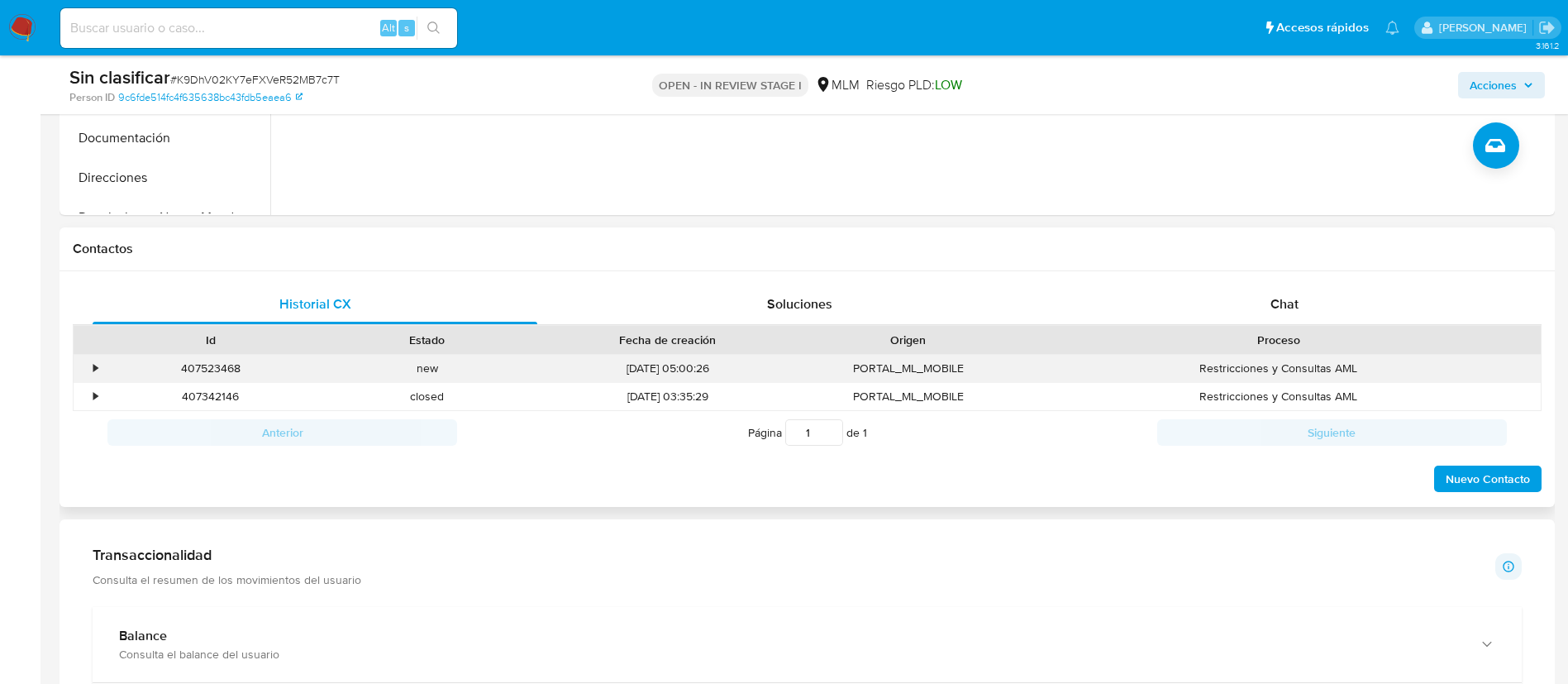
click at [96, 373] on div "•" at bounding box center [95, 368] width 4 height 16
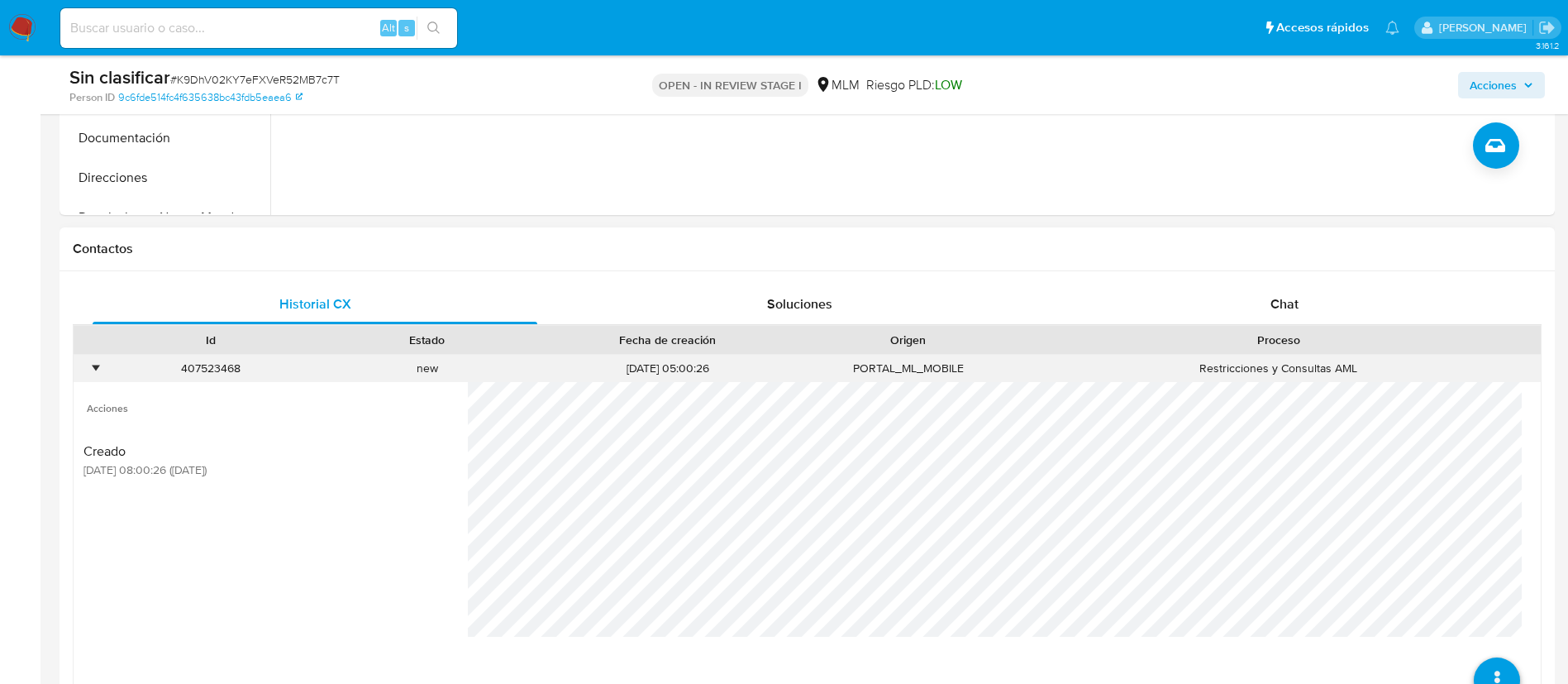
scroll to position [992, 0]
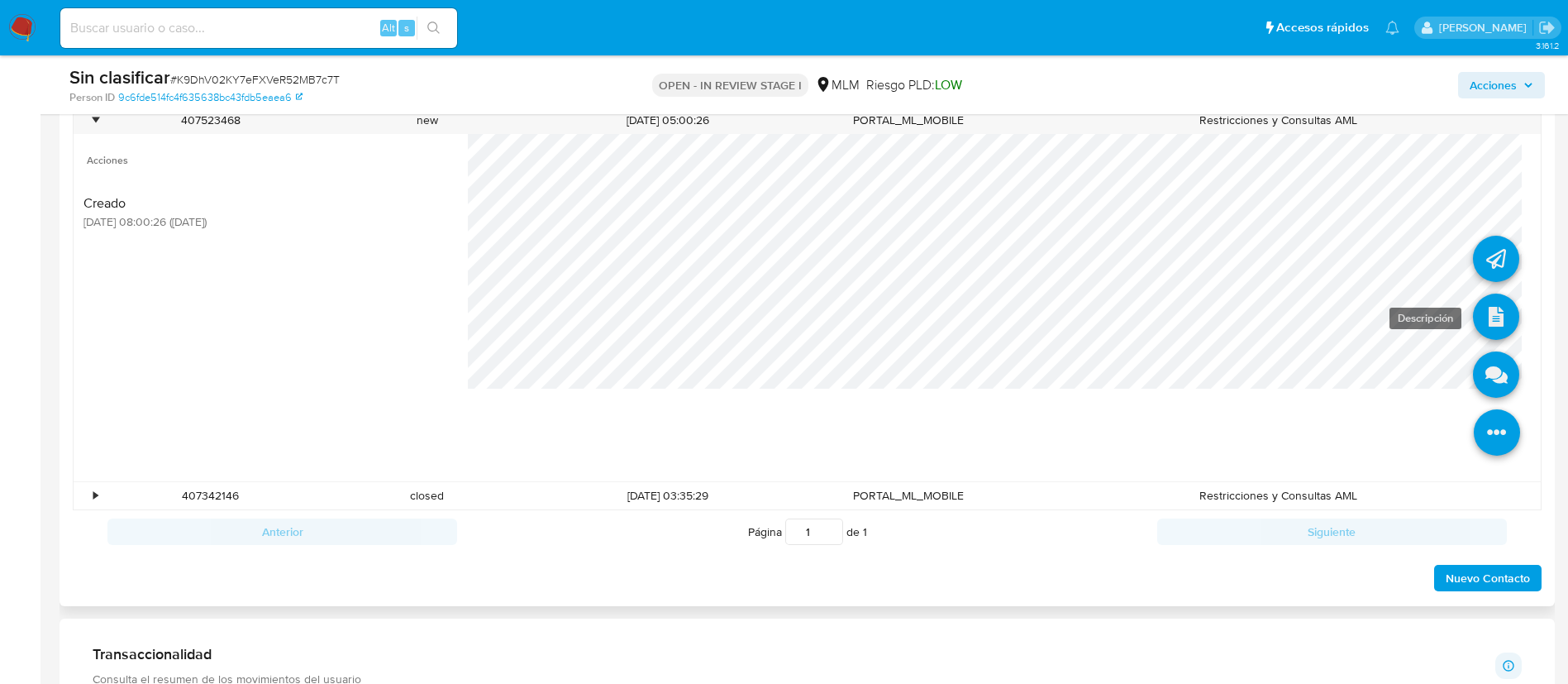
click at [1485, 310] on icon at bounding box center [1496, 316] width 46 height 46
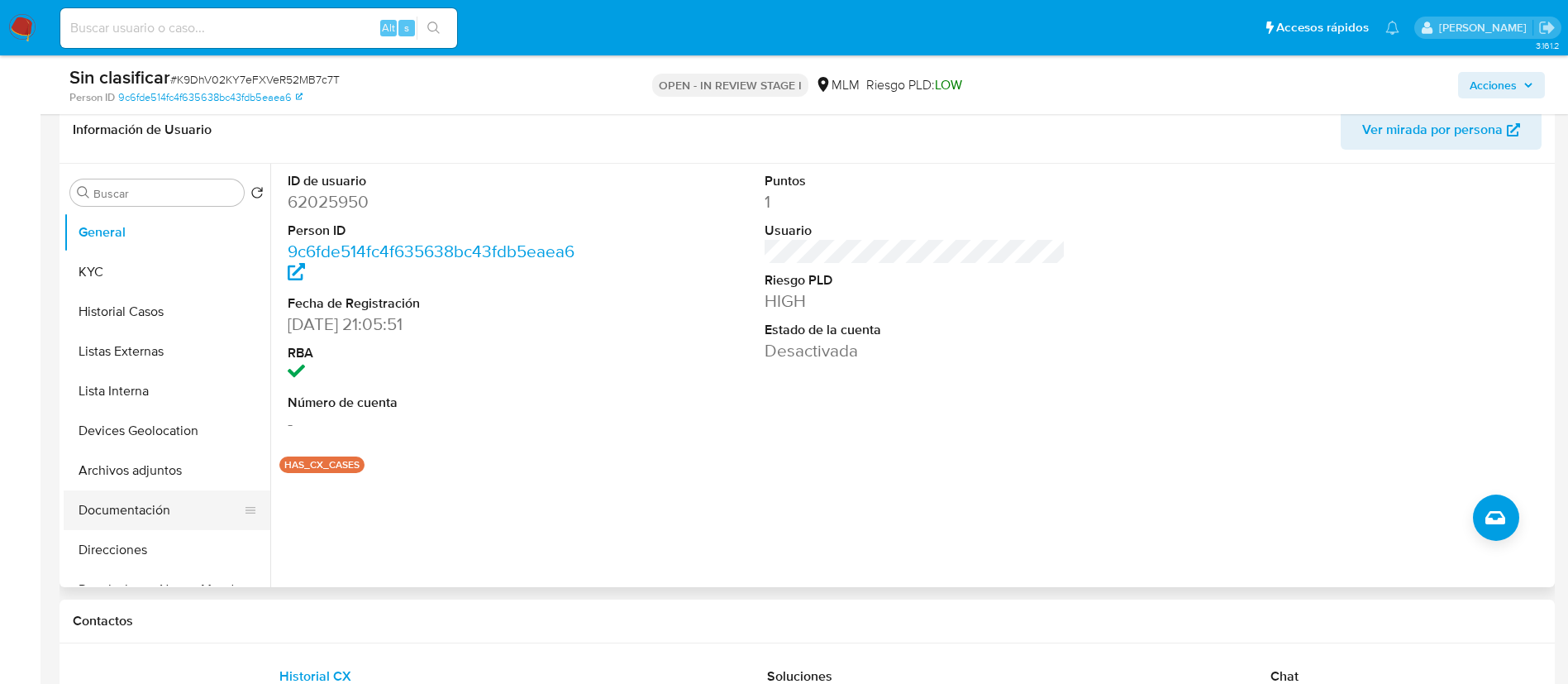
scroll to position [124, 0]
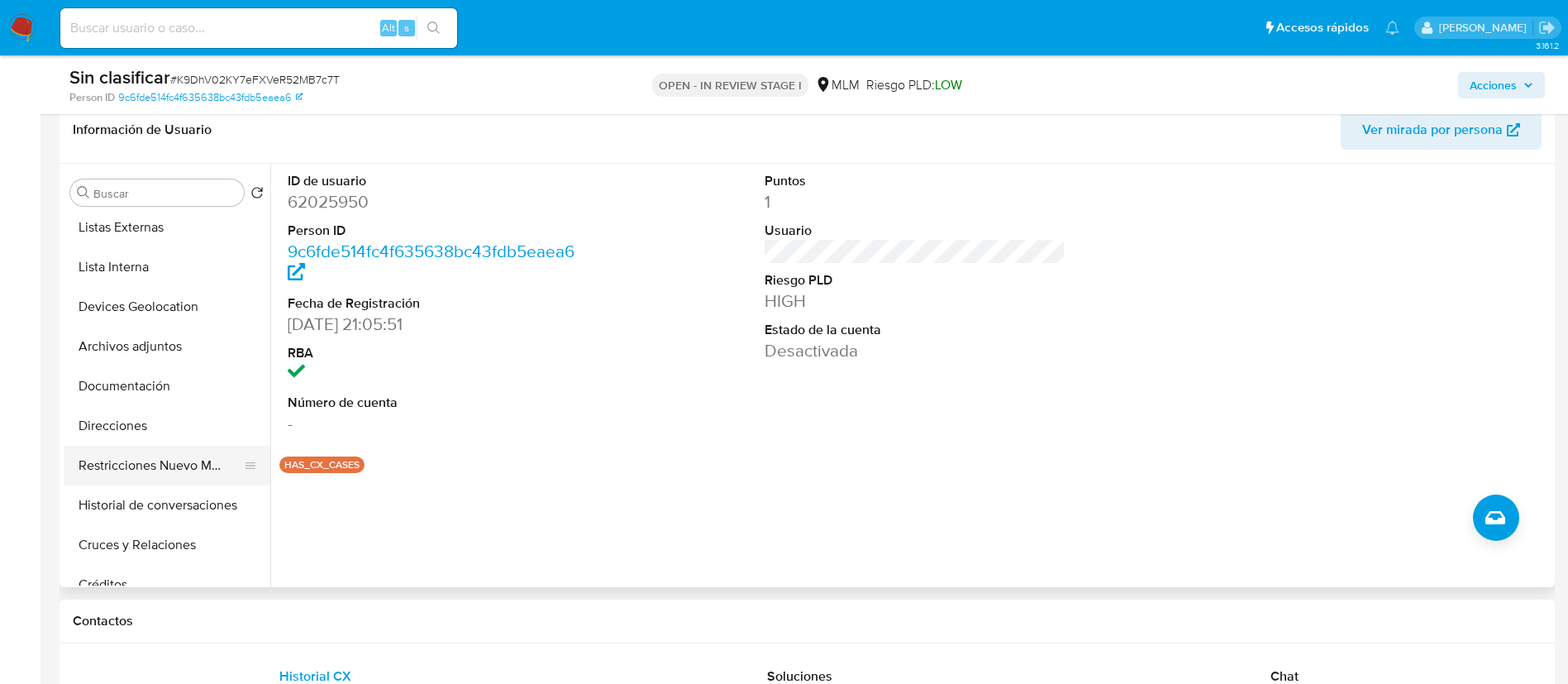
click at [175, 458] on button "Restricciones Nuevo Mundo" at bounding box center [160, 465] width 194 height 39
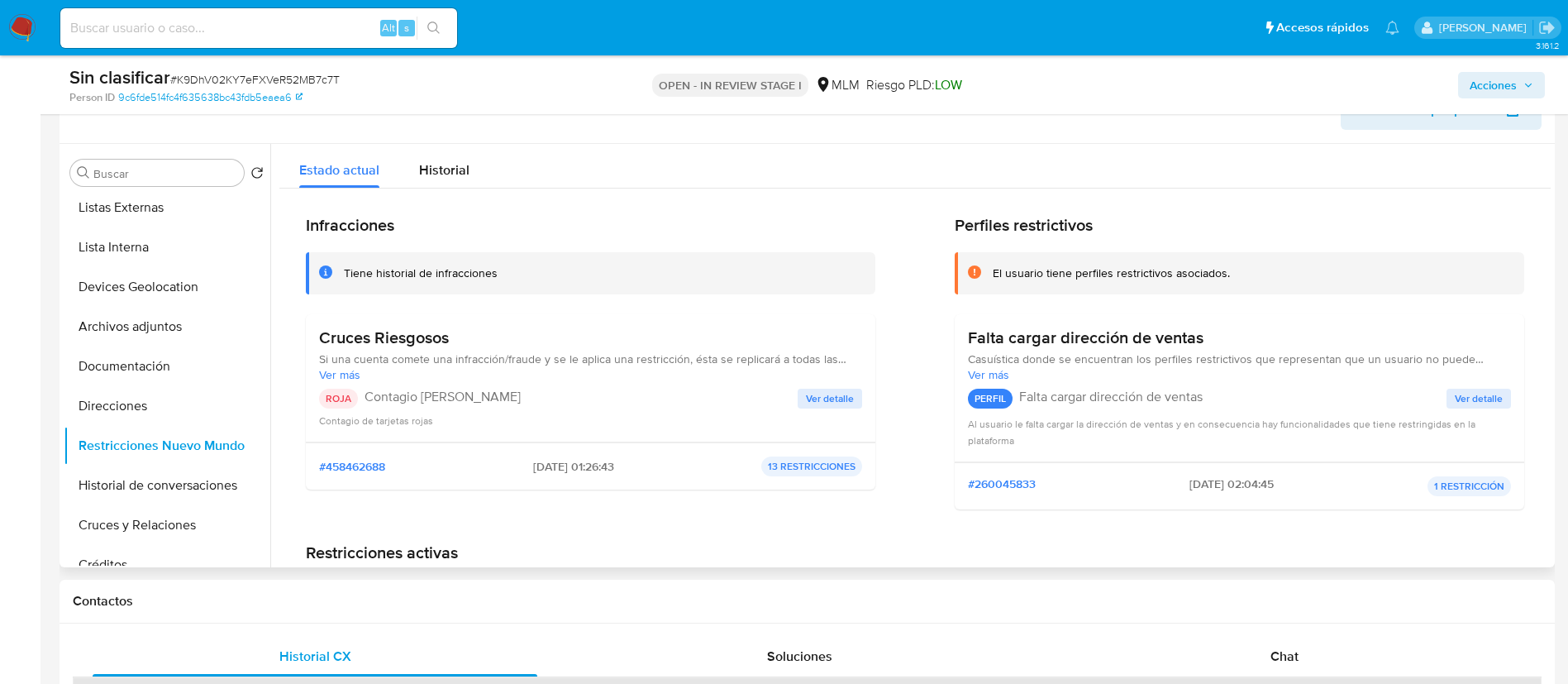
click at [840, 396] on span "Ver detalle" at bounding box center [830, 399] width 48 height 17
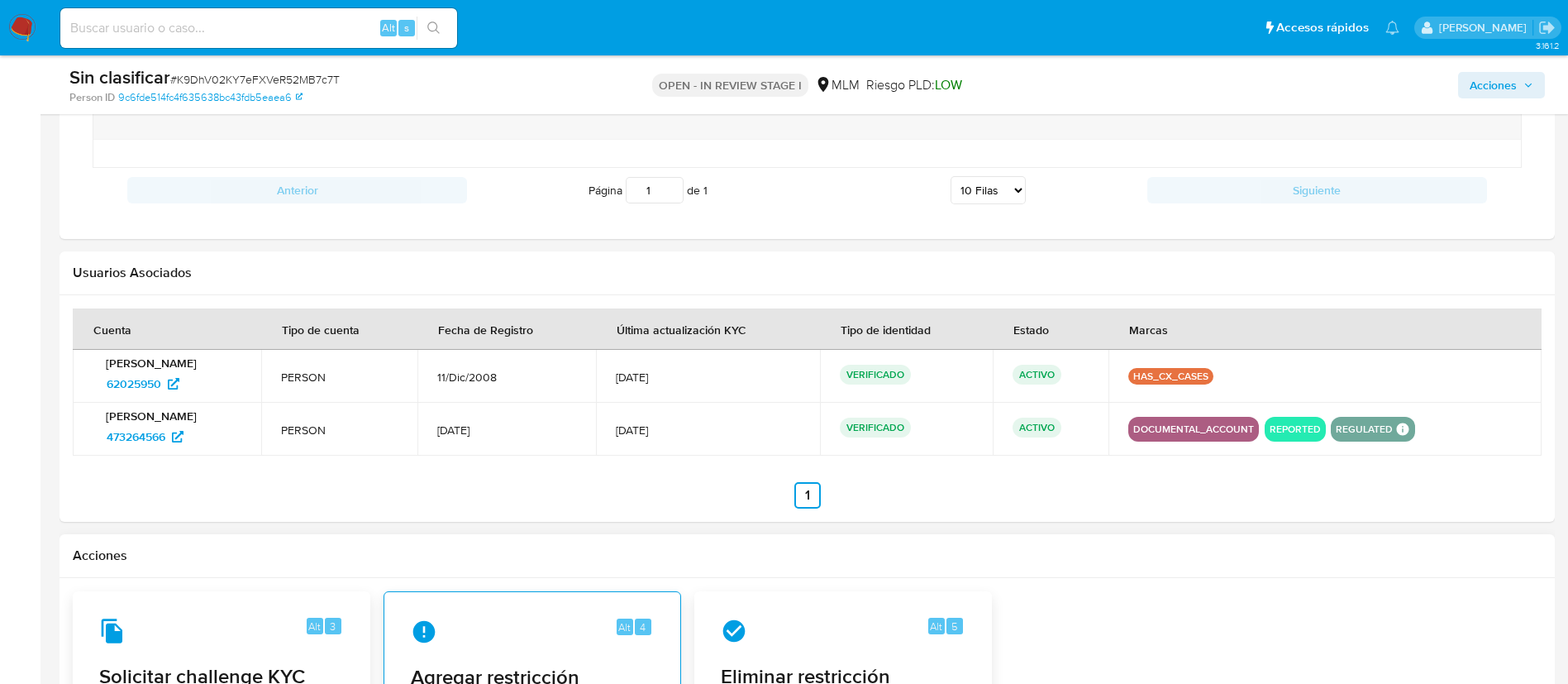
scroll to position [2232, 0]
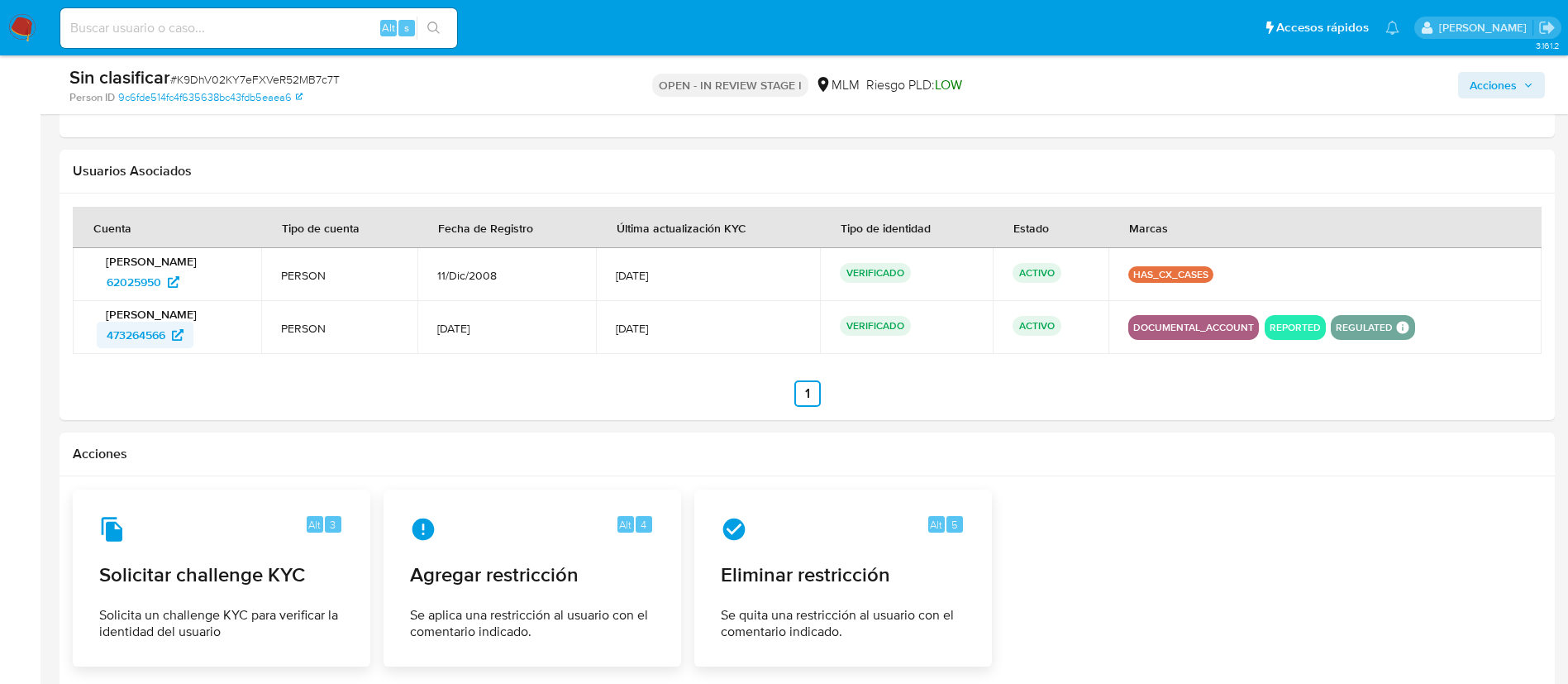
click at [165, 335] on span "473264566" at bounding box center [136, 335] width 59 height 27
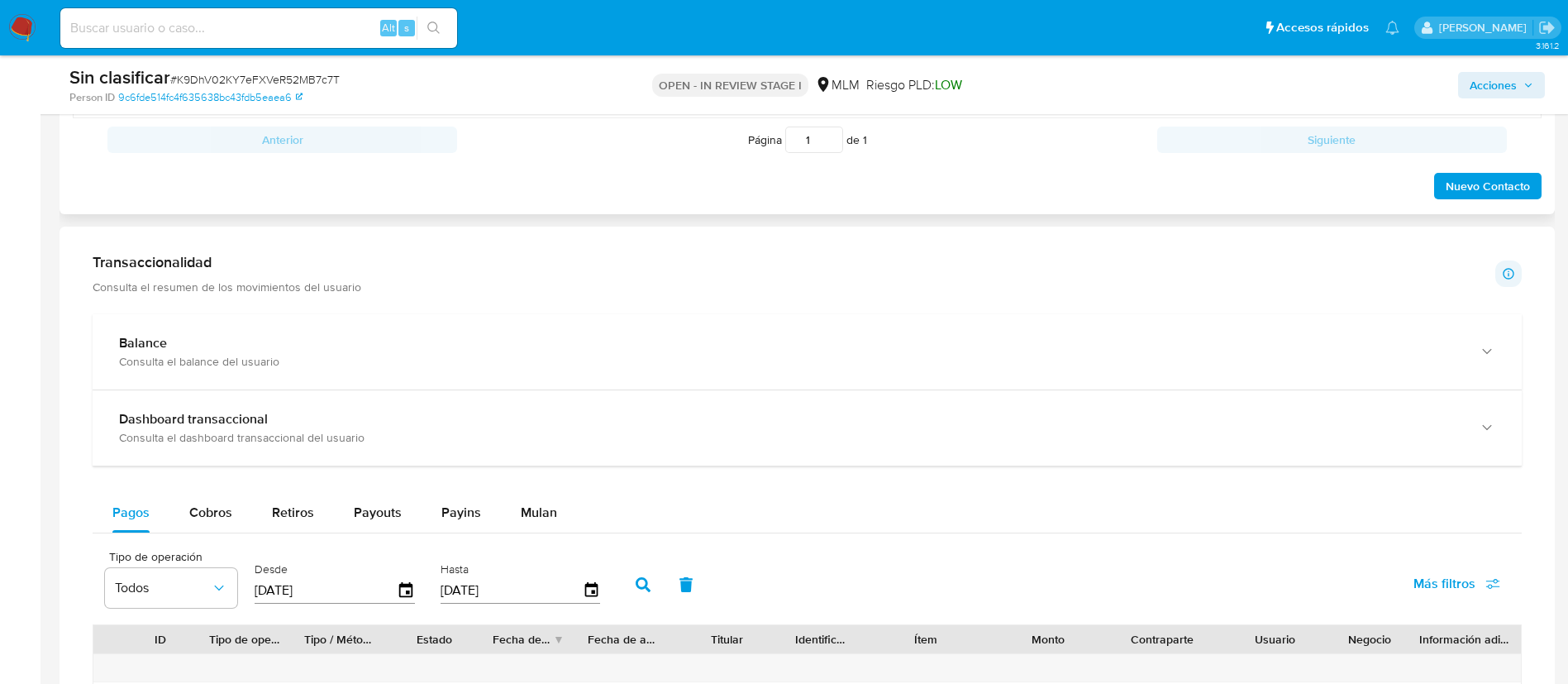
scroll to position [992, 0]
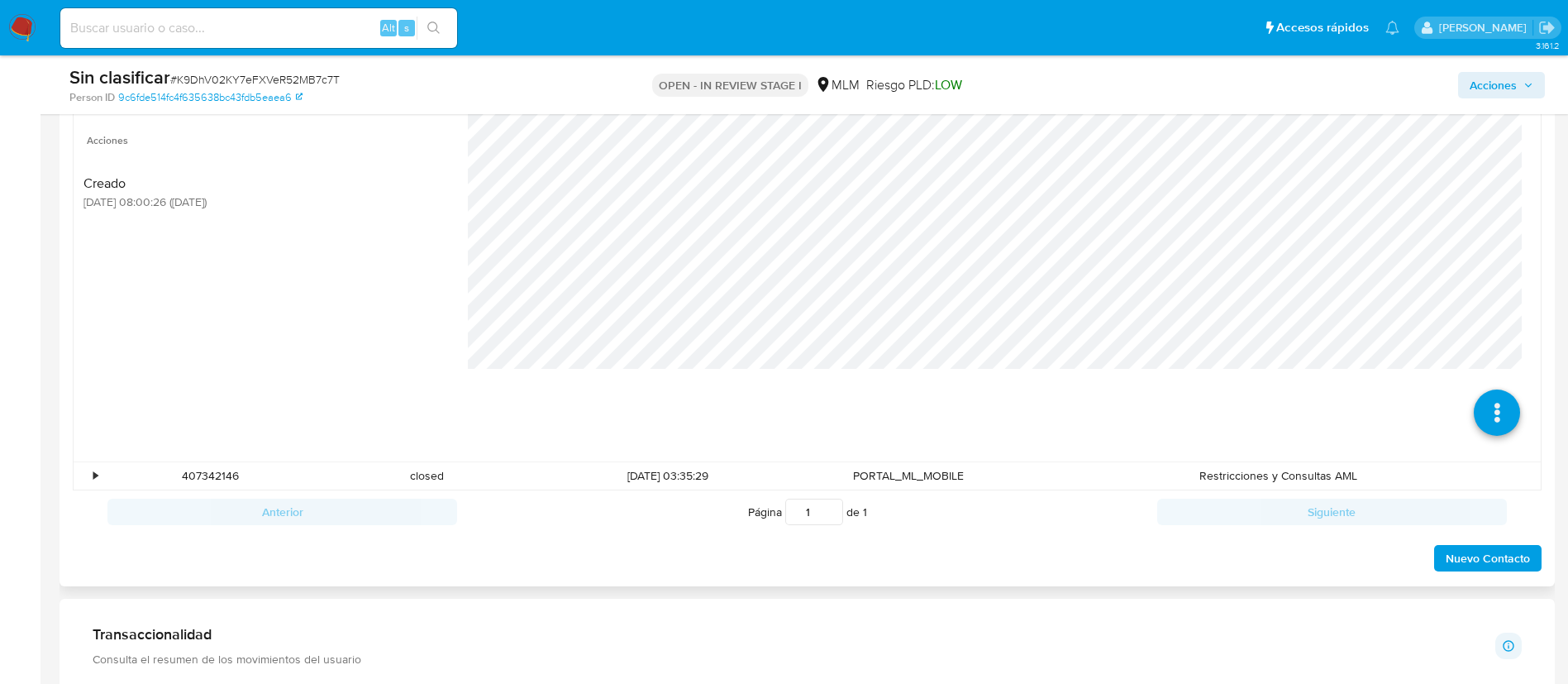
click at [1524, 76] on span "Acciones" at bounding box center [1502, 86] width 64 height 23
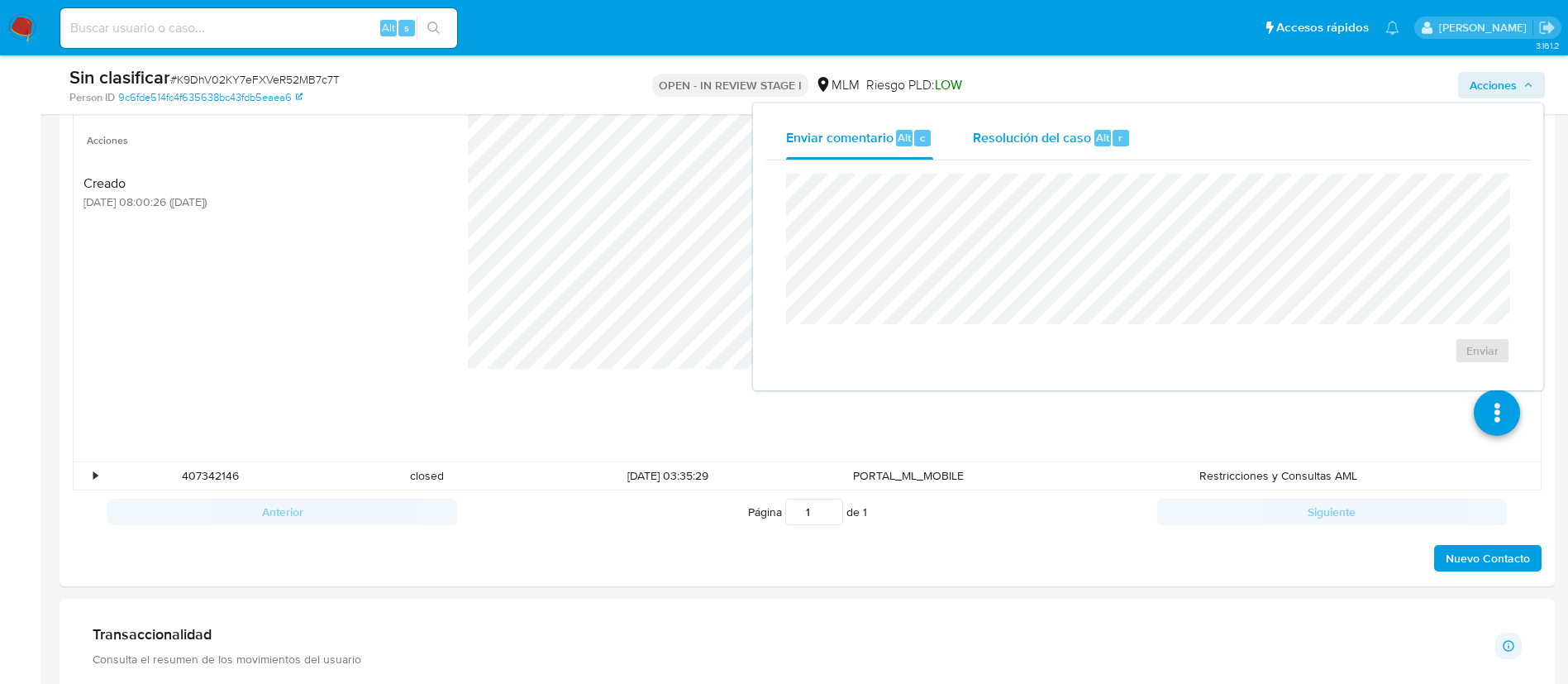
click at [999, 149] on div "Resolución del caso Alt r" at bounding box center [1052, 138] width 158 height 43
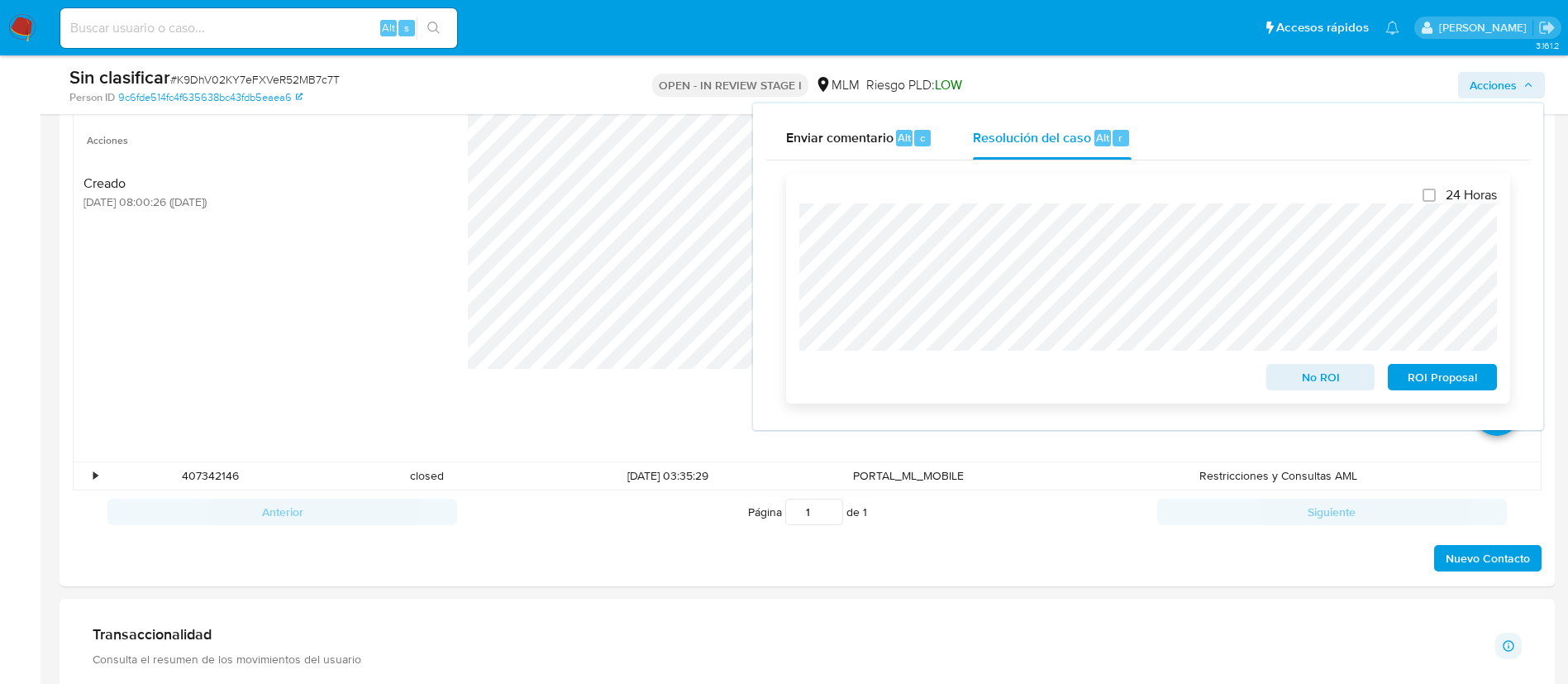
click at [1347, 364] on div "No ROI" at bounding box center [1321, 373] width 122 height 33
click at [1349, 371] on span "No ROI" at bounding box center [1321, 378] width 86 height 23
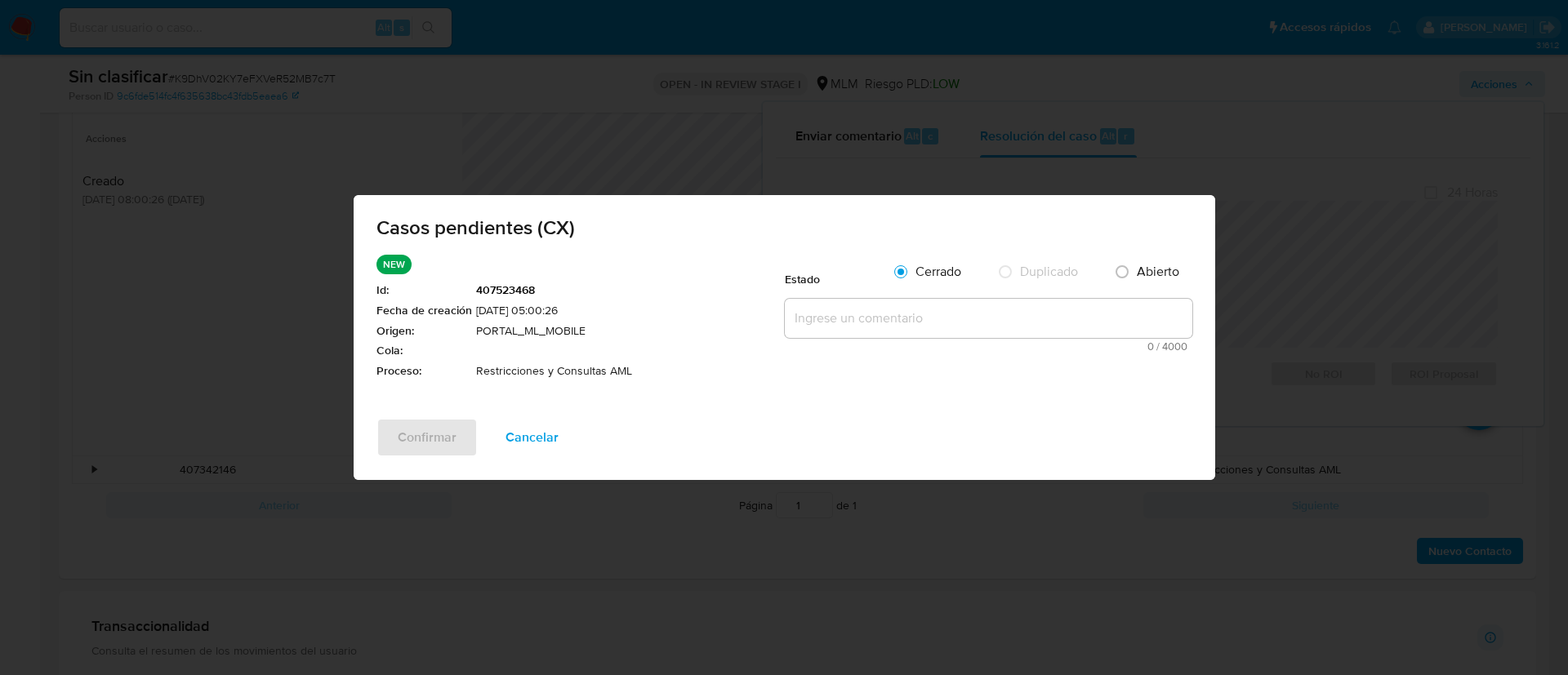
click at [951, 311] on textarea at bounding box center [989, 318] width 408 height 39
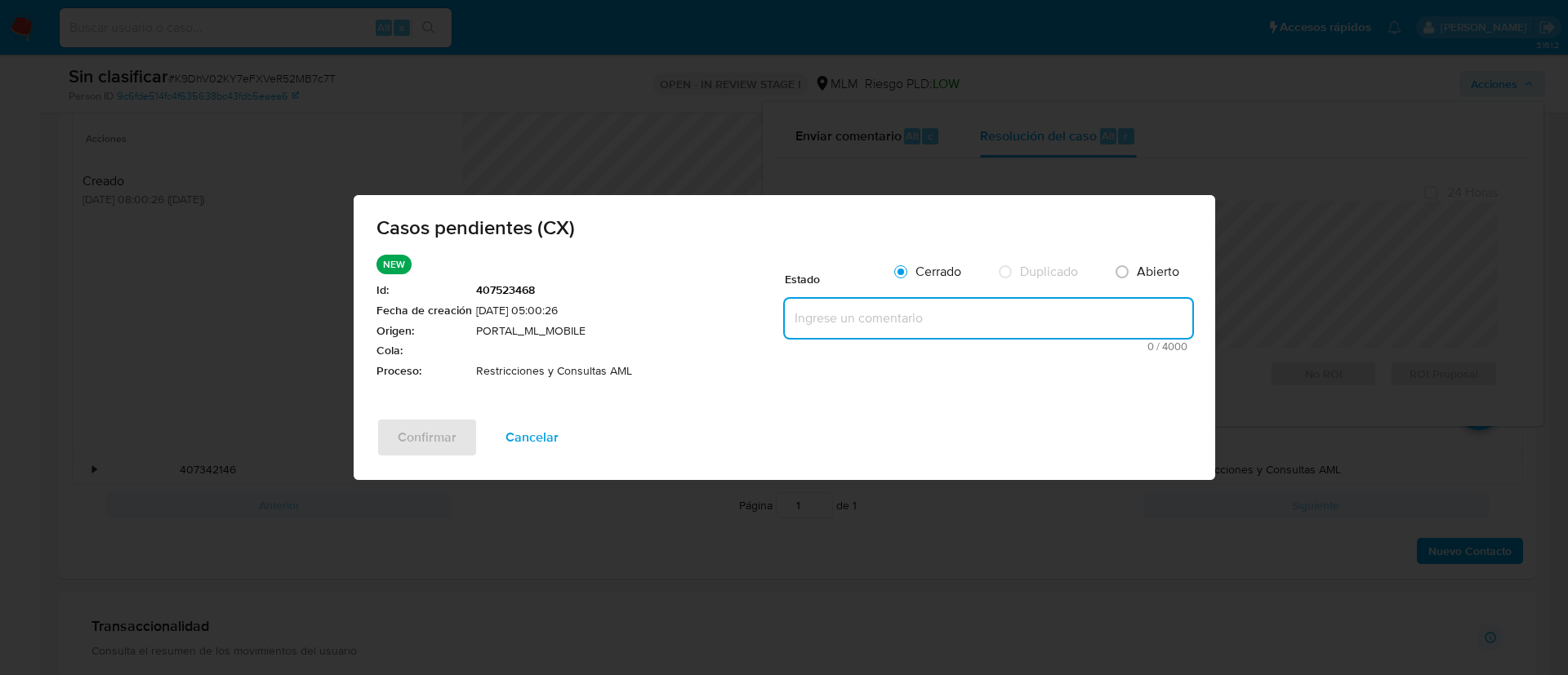
paste textarea "Se realiza validación de caso generado por CX donde se identifica una restricci…"
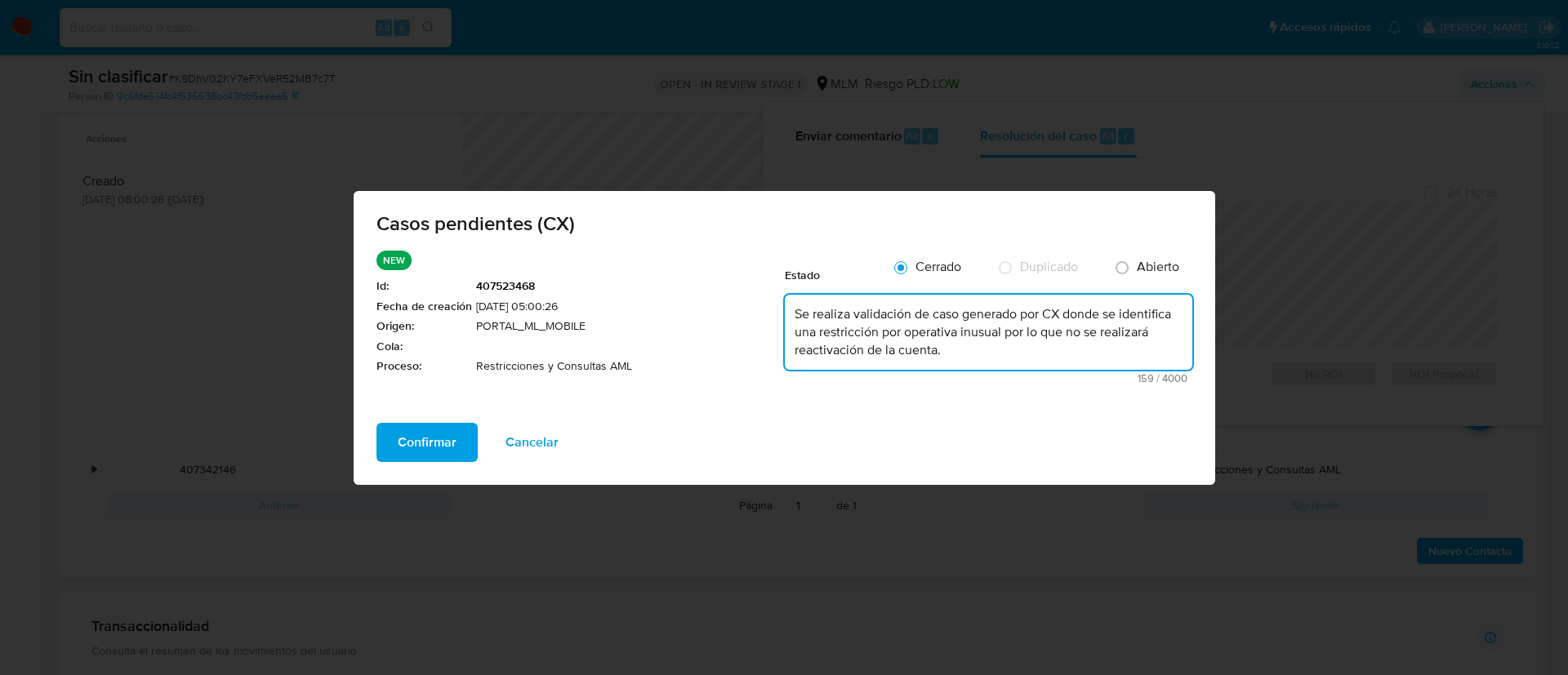
click at [798, 312] on textarea "Se realiza validación de caso generado por CX donde se identifica una restricci…" at bounding box center [989, 332] width 408 height 75
type textarea "Se realiza validación de caso generado por CX donde se identifica una restricci…"
click at [417, 451] on span "Confirmar" at bounding box center [427, 441] width 59 height 36
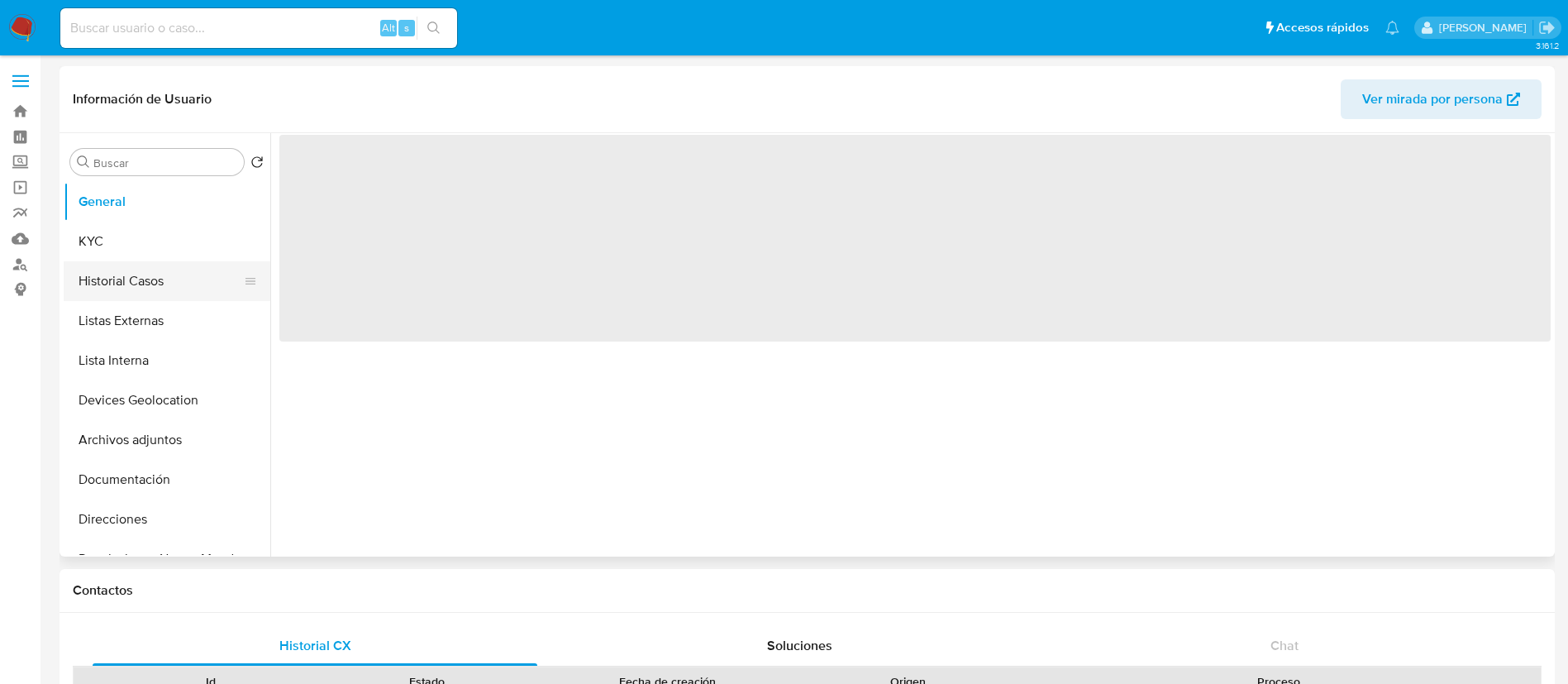
click at [136, 290] on button "Historial Casos" at bounding box center [160, 280] width 194 height 39
select select "10"
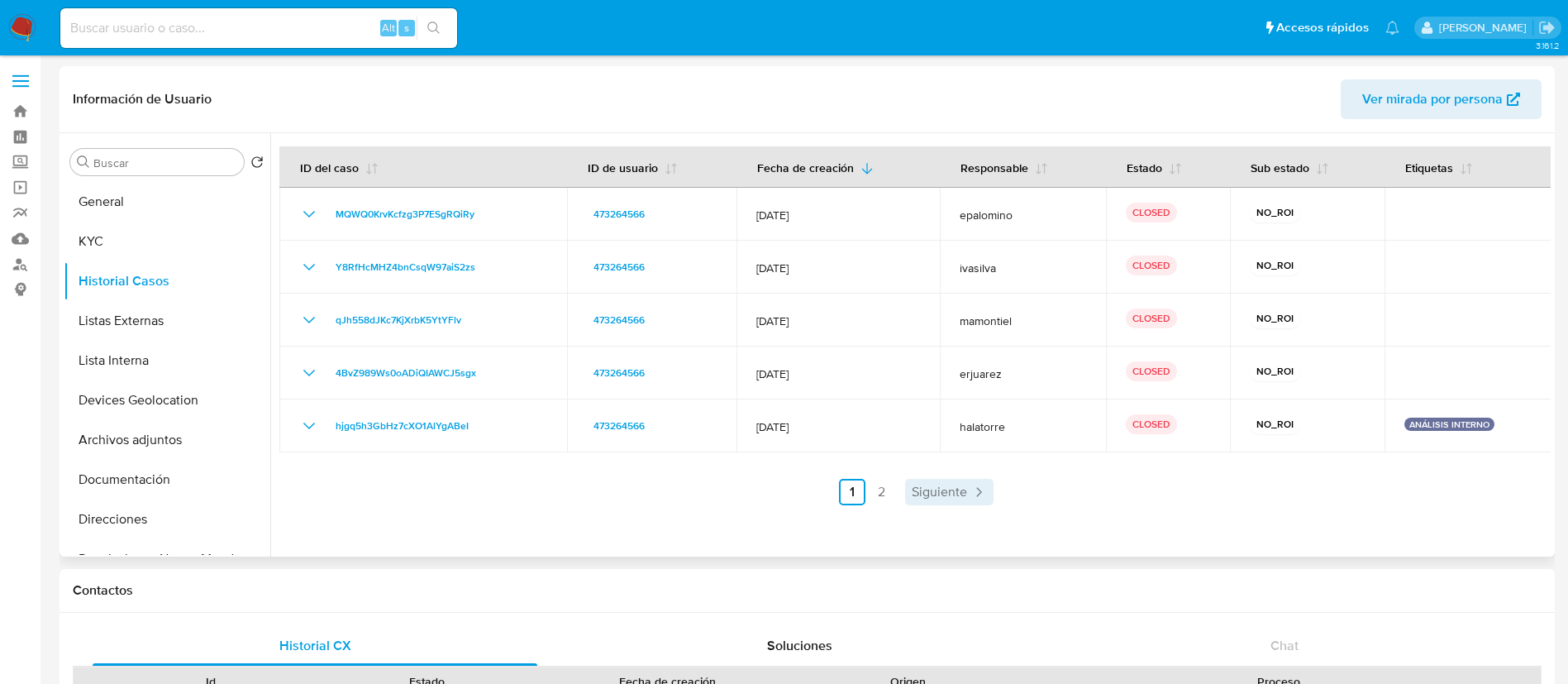
click at [937, 498] on span "Siguiente" at bounding box center [940, 492] width 55 height 13
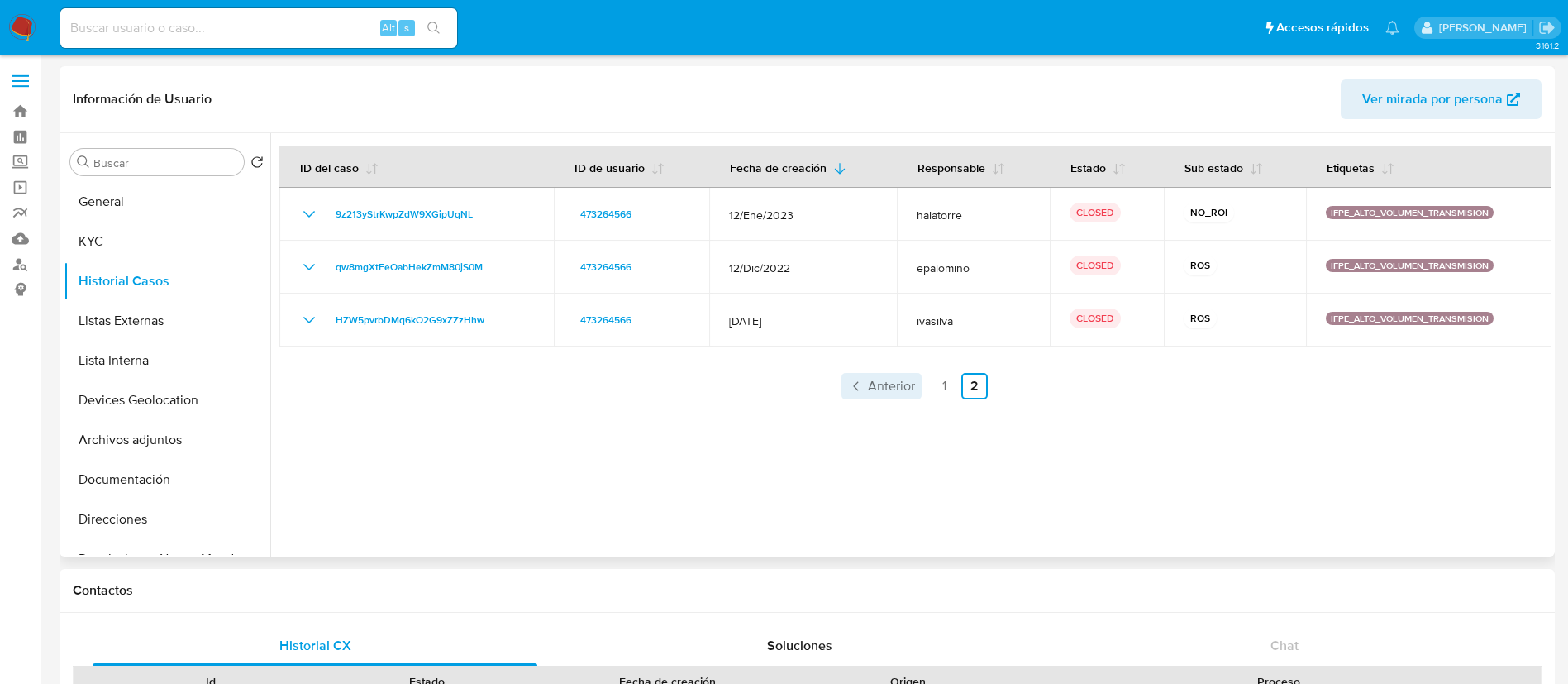
click at [891, 384] on span "Anterior" at bounding box center [892, 386] width 47 height 13
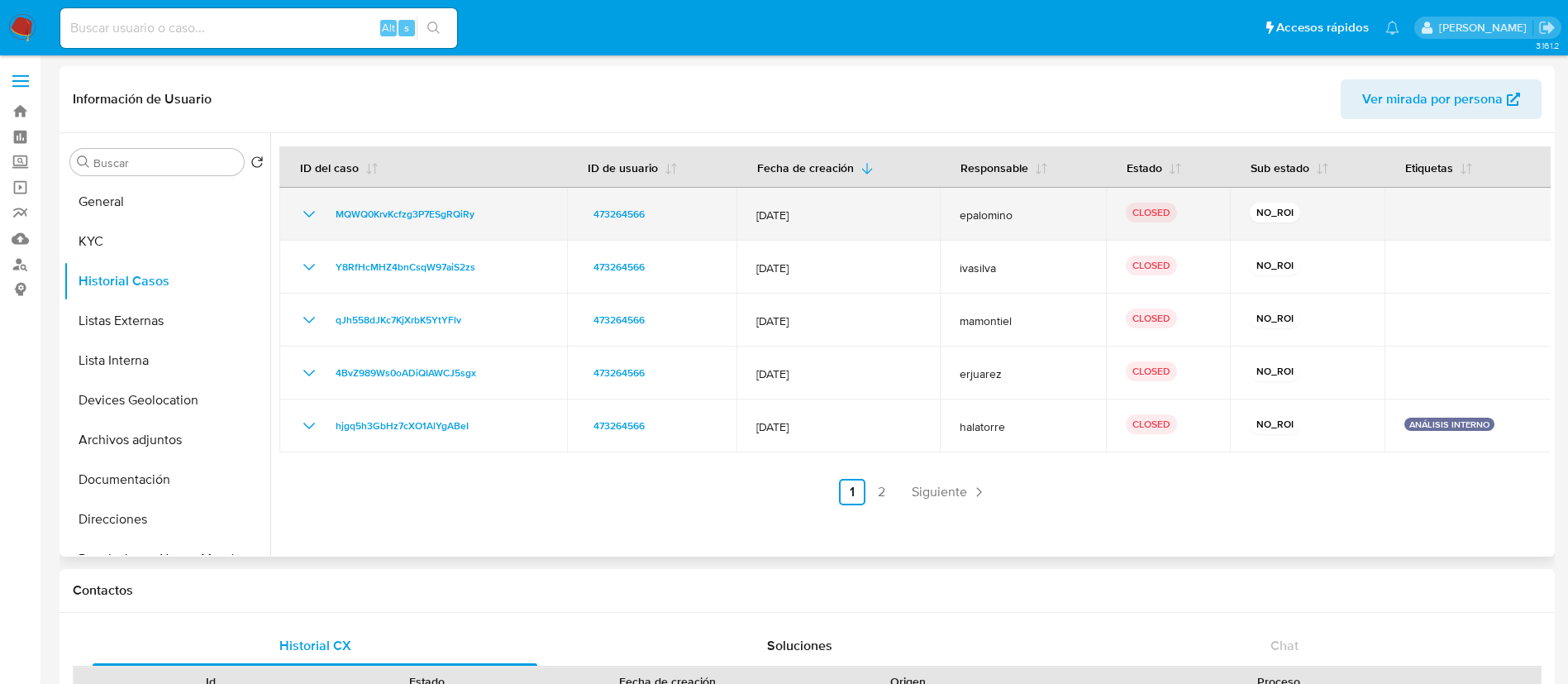
click at [308, 222] on icon "Mostrar/Ocultar" at bounding box center [310, 214] width 20 height 20
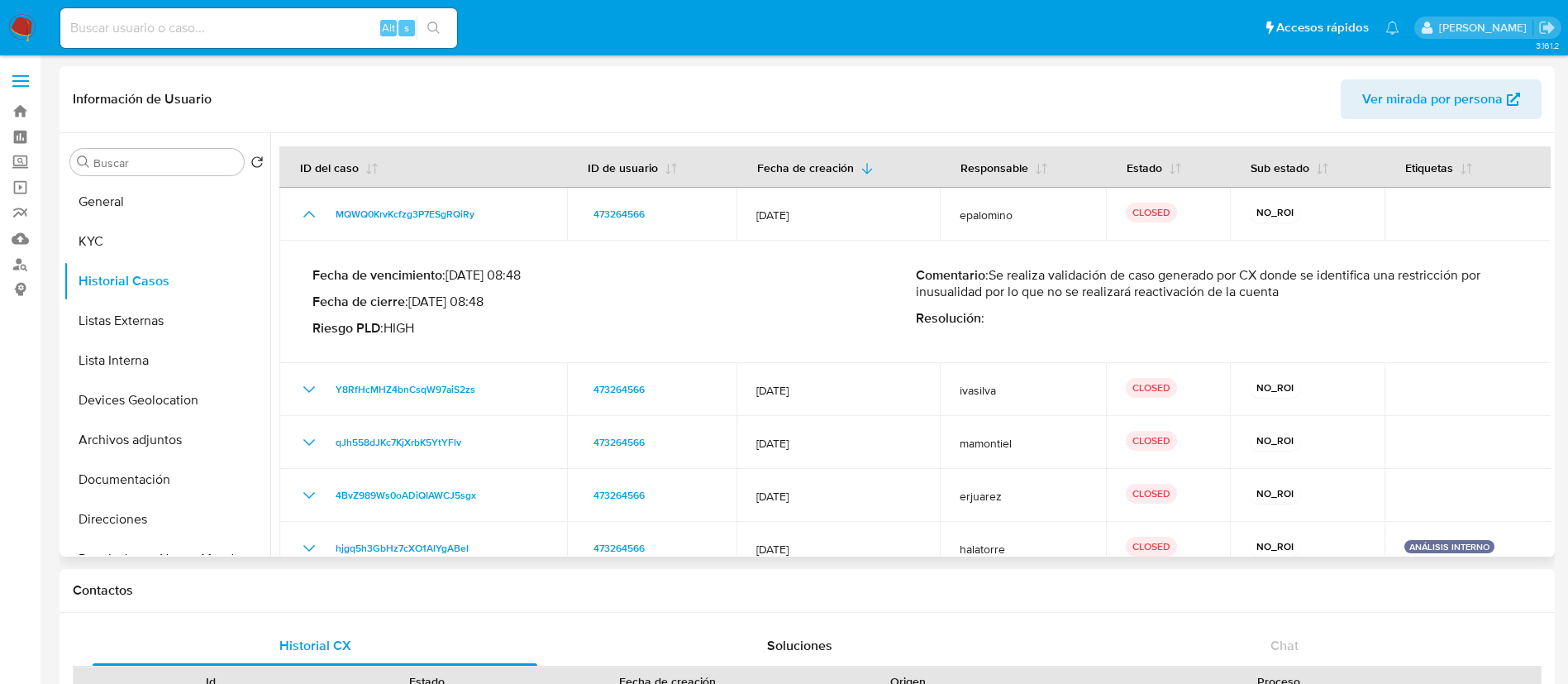
drag, startPoint x: 995, startPoint y: 274, endPoint x: 1268, endPoint y: 304, distance: 274.6
click at [1268, 304] on div "Comentario : Se realiza validación de caso generado por CX donde se identifica …" at bounding box center [1217, 301] width 603 height 70
click at [1279, 292] on p "Comentario : Se realiza validación de caso generado por CX donde se identifica …" at bounding box center [1217, 283] width 603 height 33
drag, startPoint x: 989, startPoint y: 269, endPoint x: 1285, endPoint y: 295, distance: 297.1
click at [1285, 295] on p "Comentario : Se realiza validación de caso generado por CX donde se identifica …" at bounding box center [1217, 283] width 603 height 33
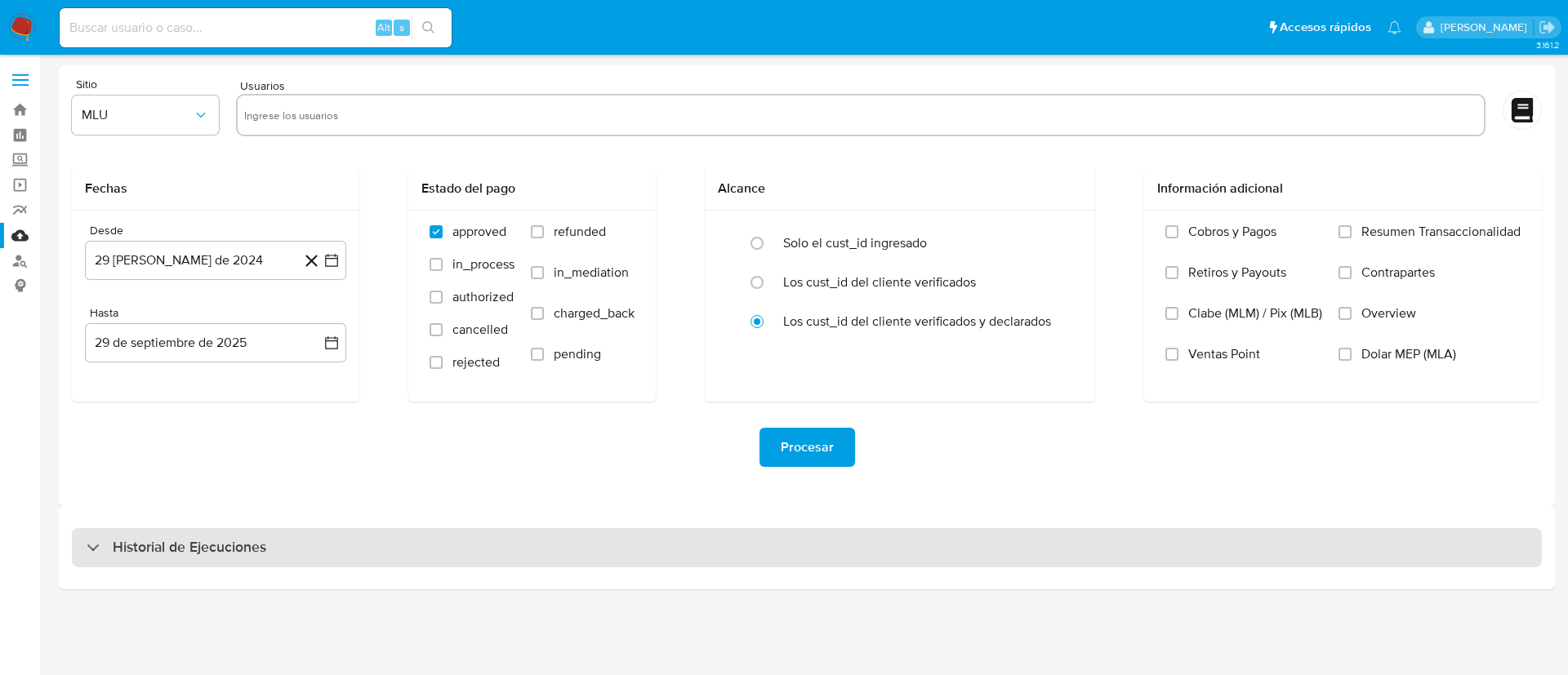
click at [782, 541] on div "Historial de Ejecuciones" at bounding box center [807, 547] width 1470 height 39
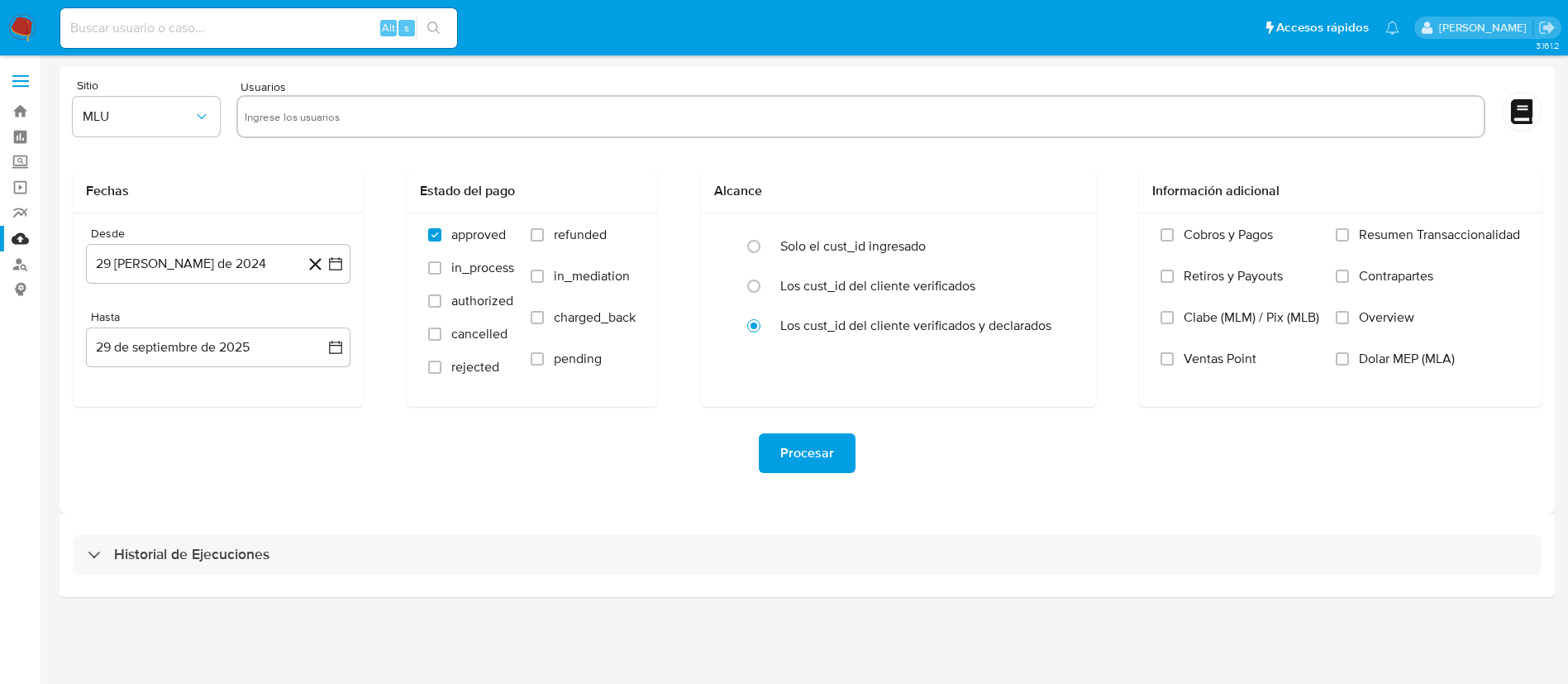
select select "10"
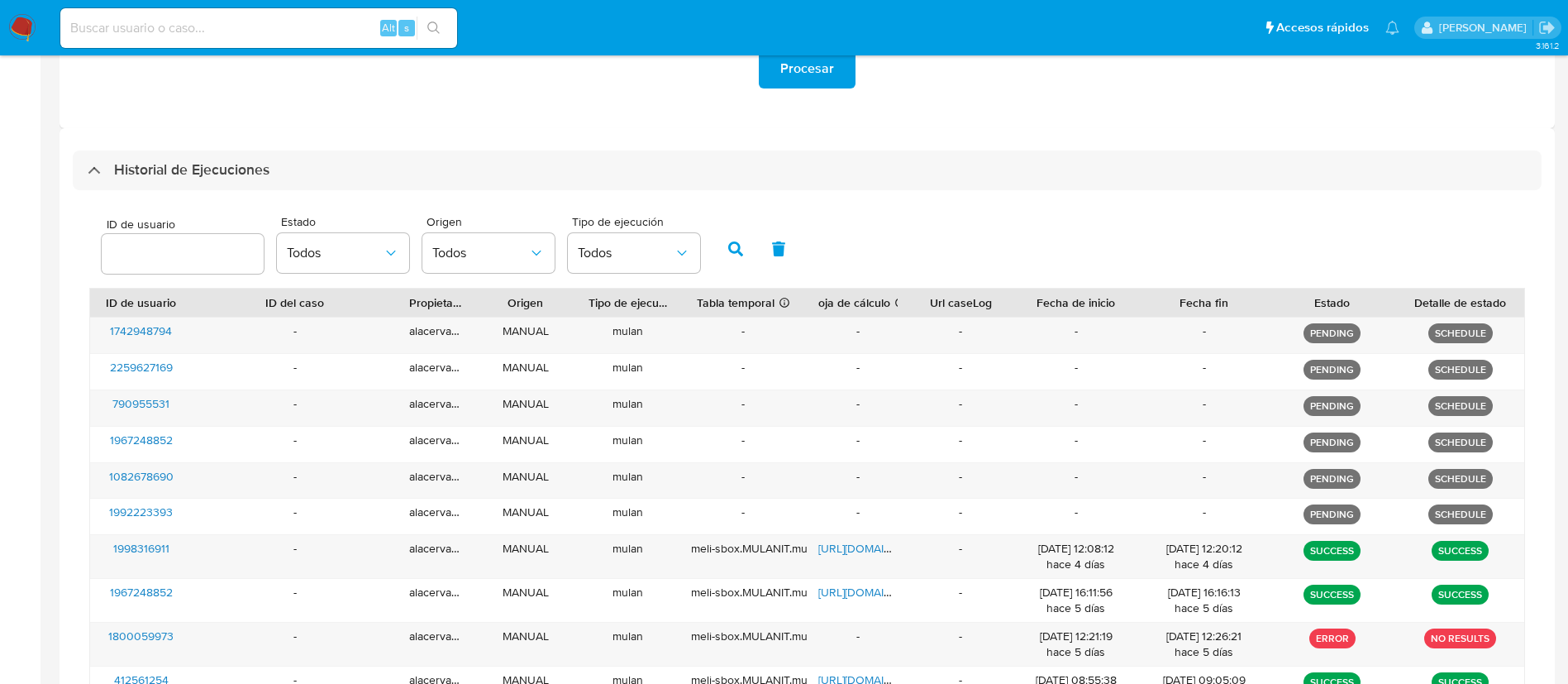
scroll to position [564, 0]
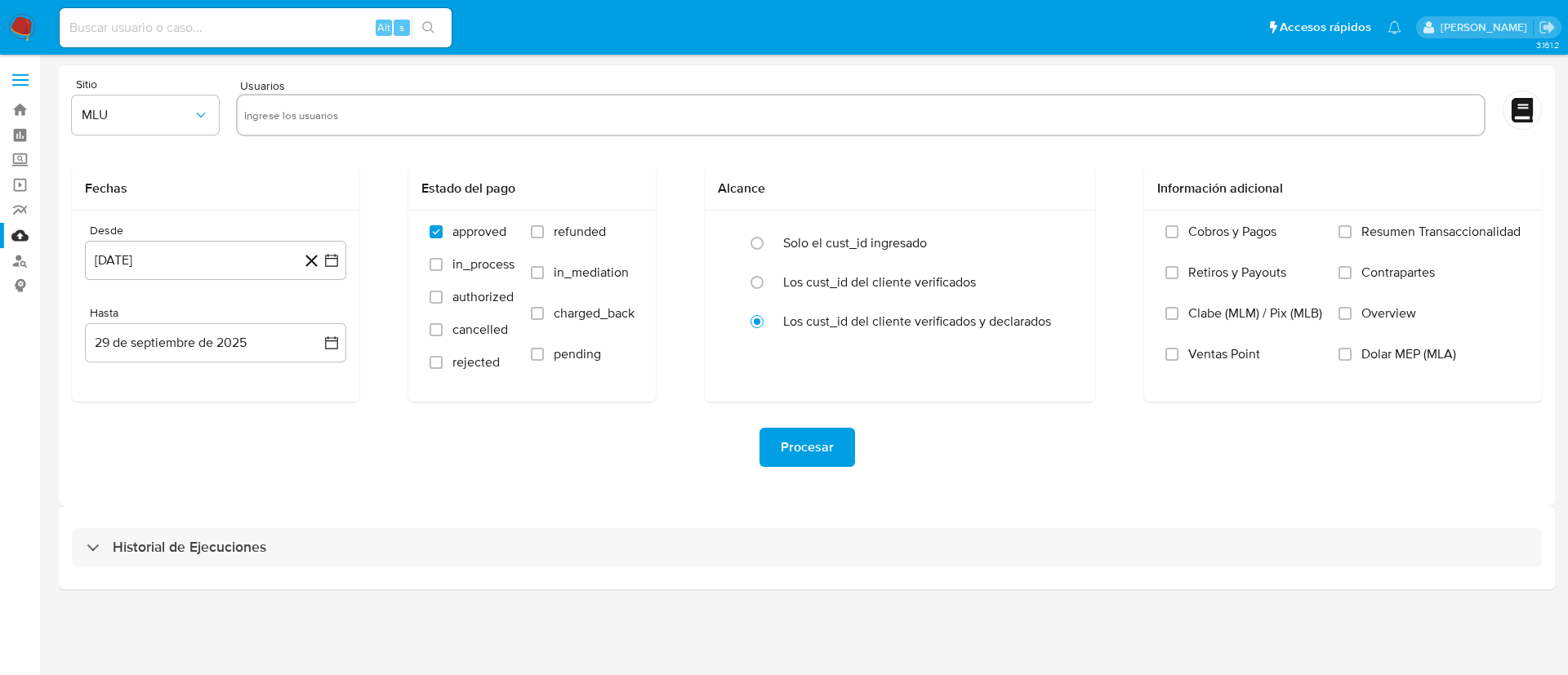
click at [12, 19] on img at bounding box center [22, 28] width 28 height 28
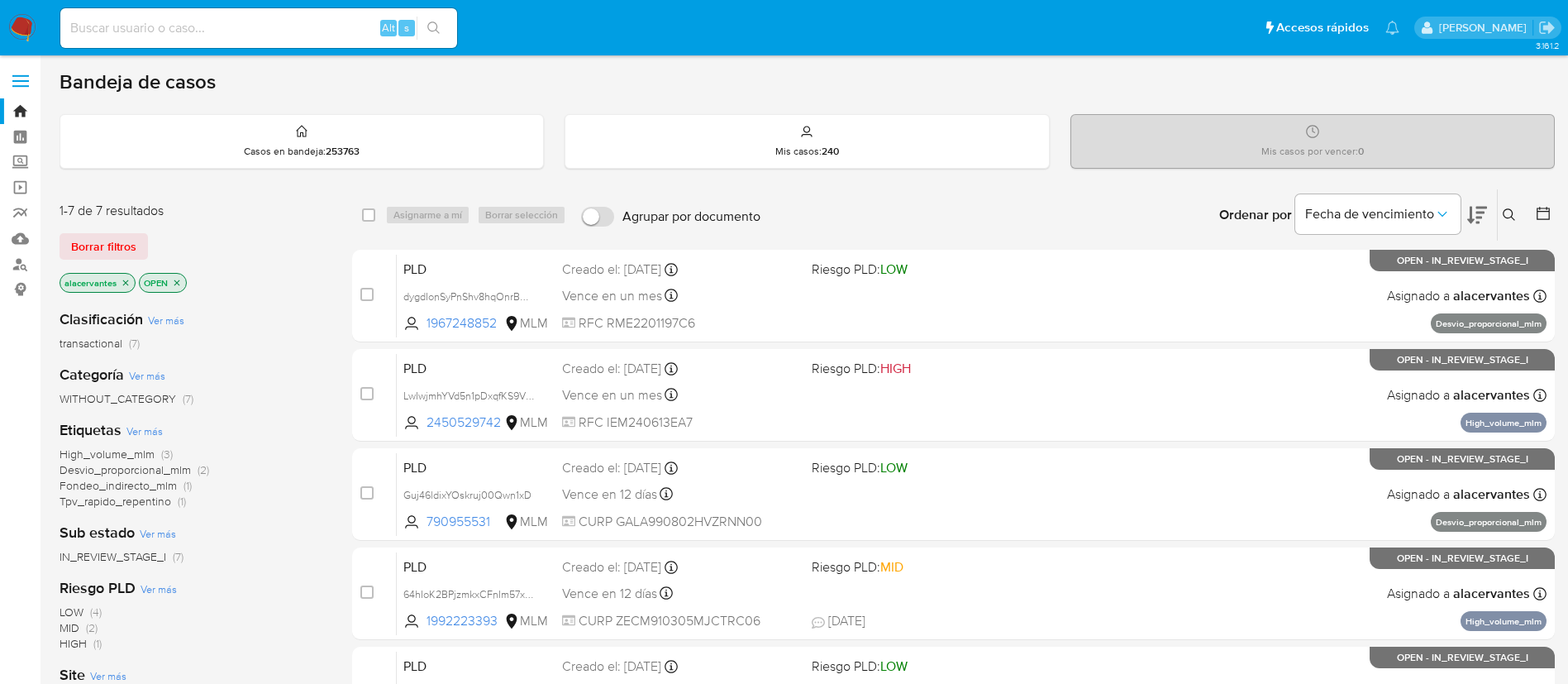
click at [167, 498] on span "Tpv_rapido_repentino" at bounding box center [115, 501] width 112 height 17
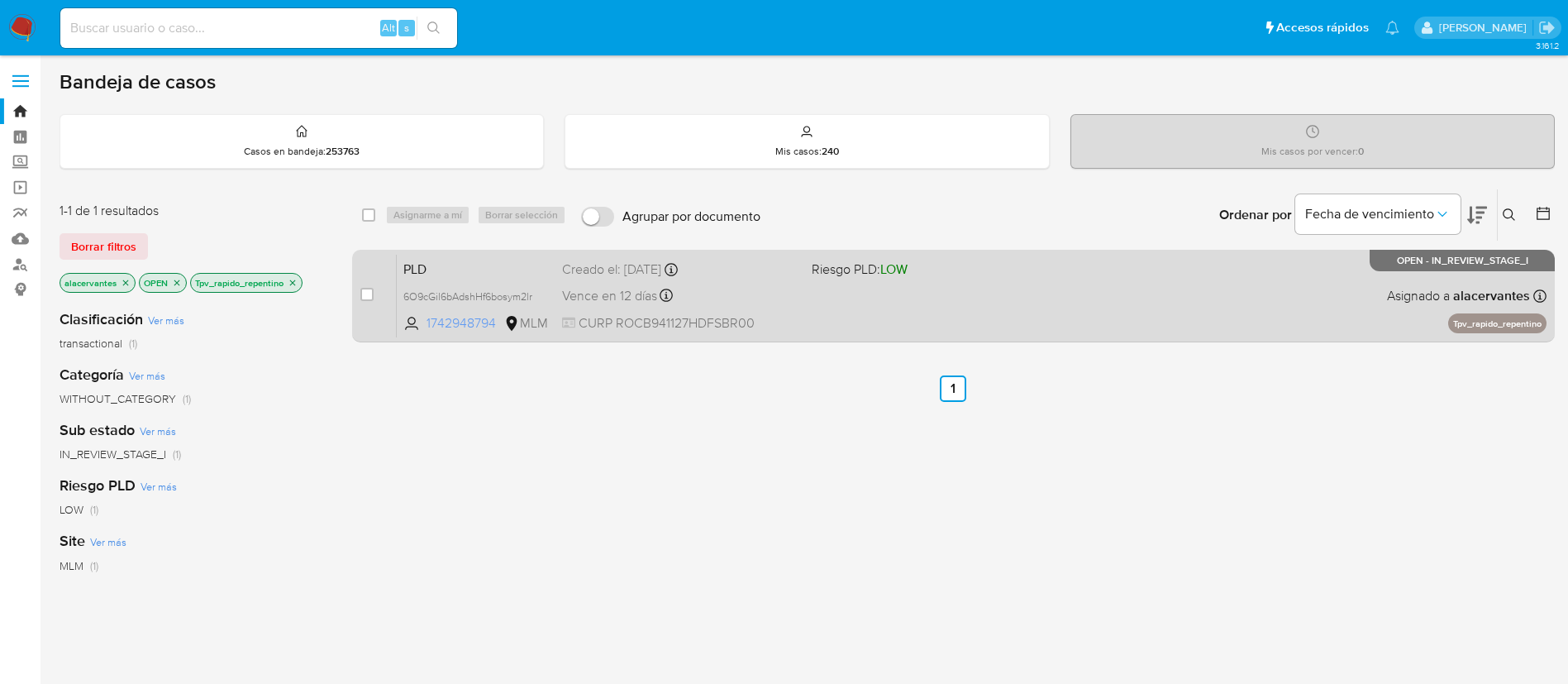
drag, startPoint x: 501, startPoint y: 325, endPoint x: 425, endPoint y: 329, distance: 76.1
click at [425, 329] on span "1742948794 MLM" at bounding box center [476, 323] width 145 height 18
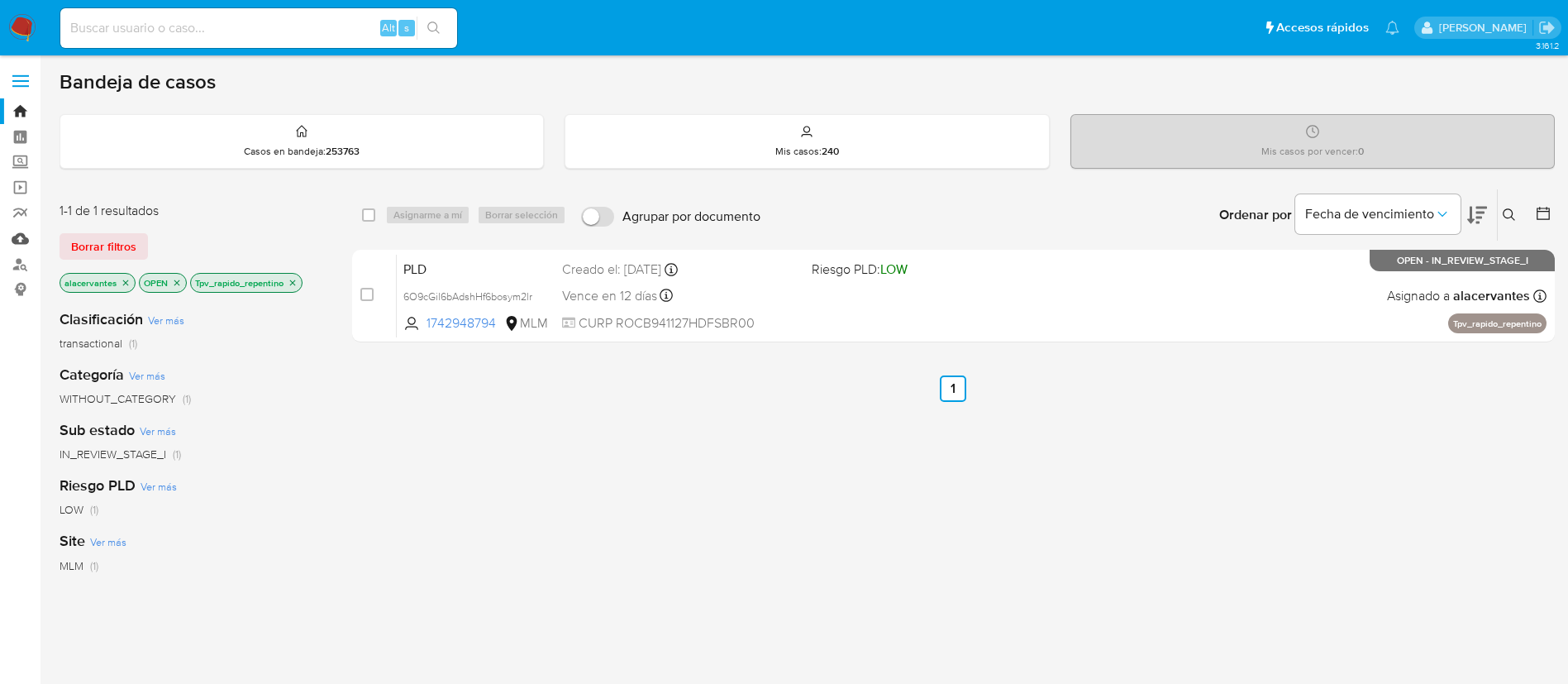
click at [29, 226] on link "Mulan" at bounding box center [98, 238] width 197 height 26
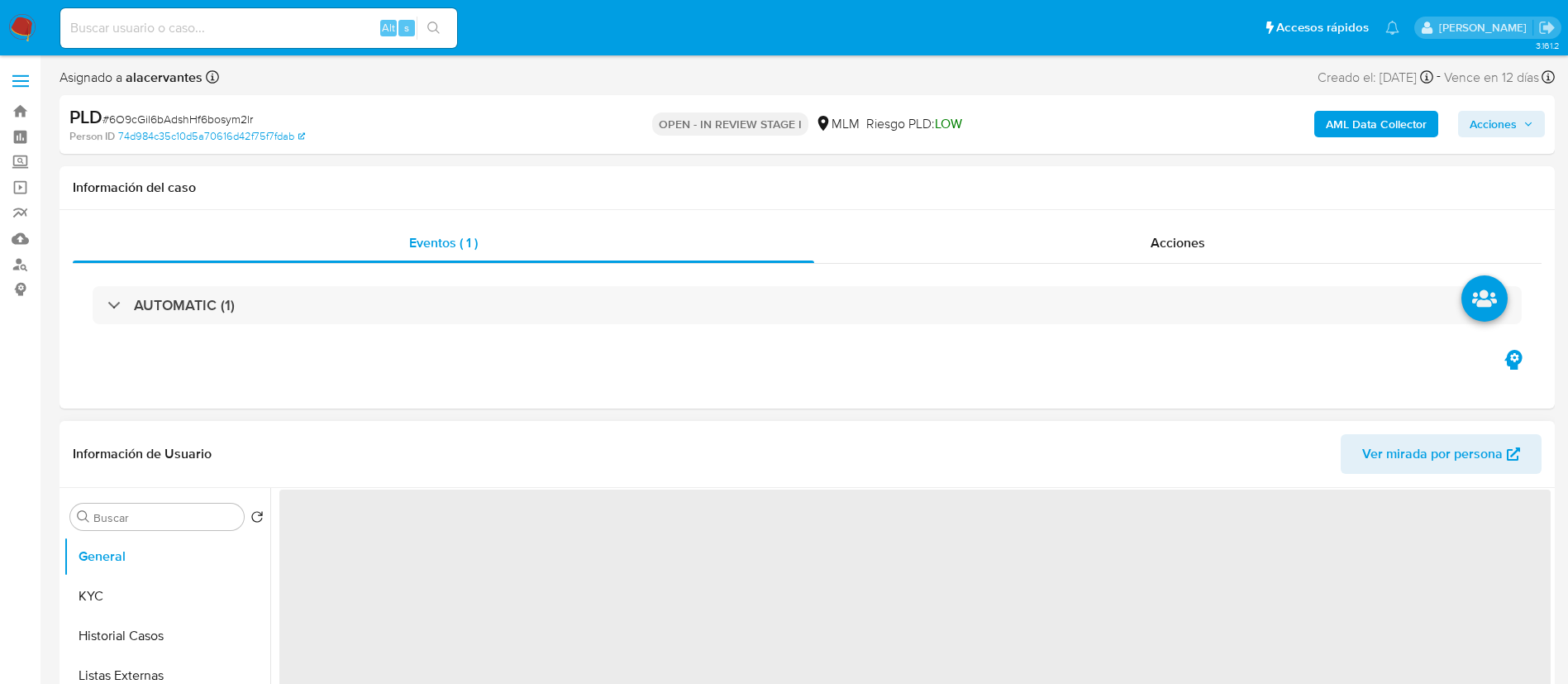
select select "10"
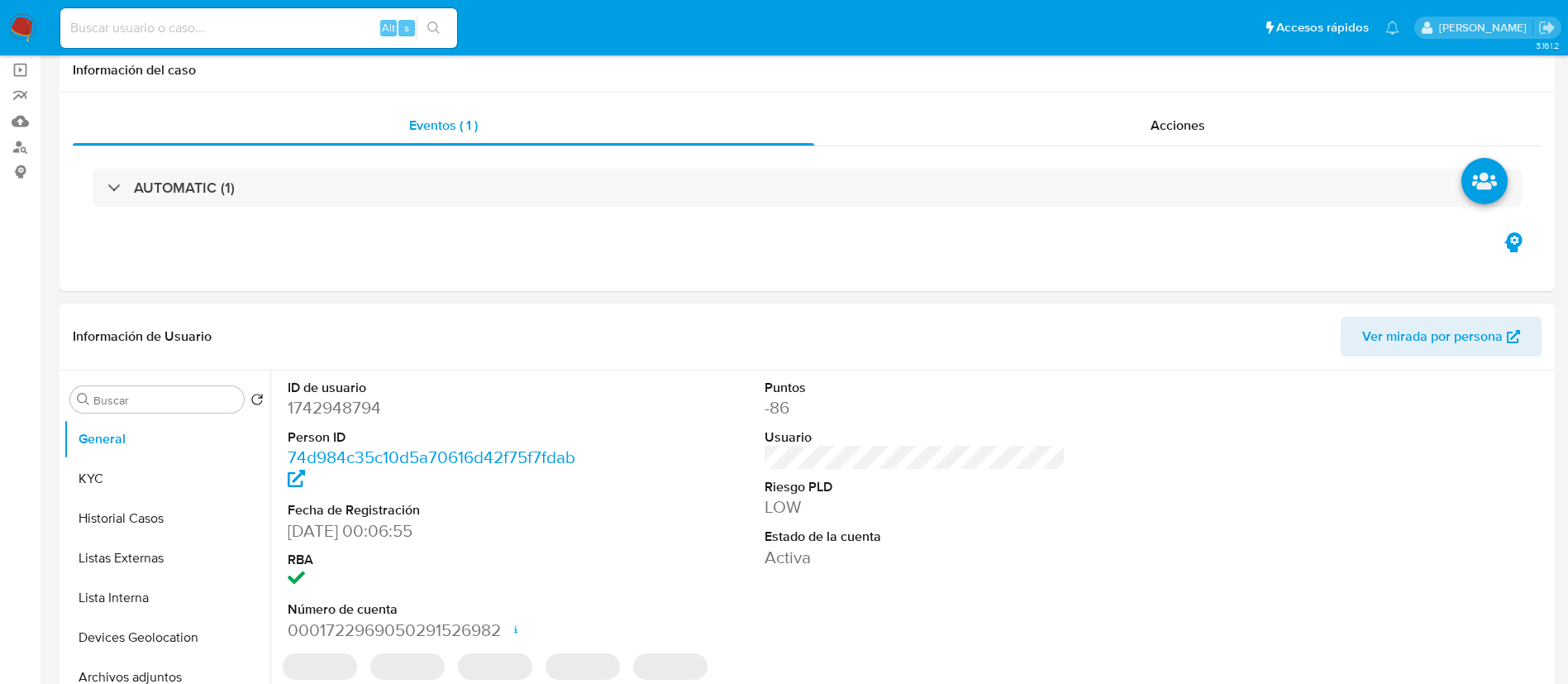
scroll to position [248, 0]
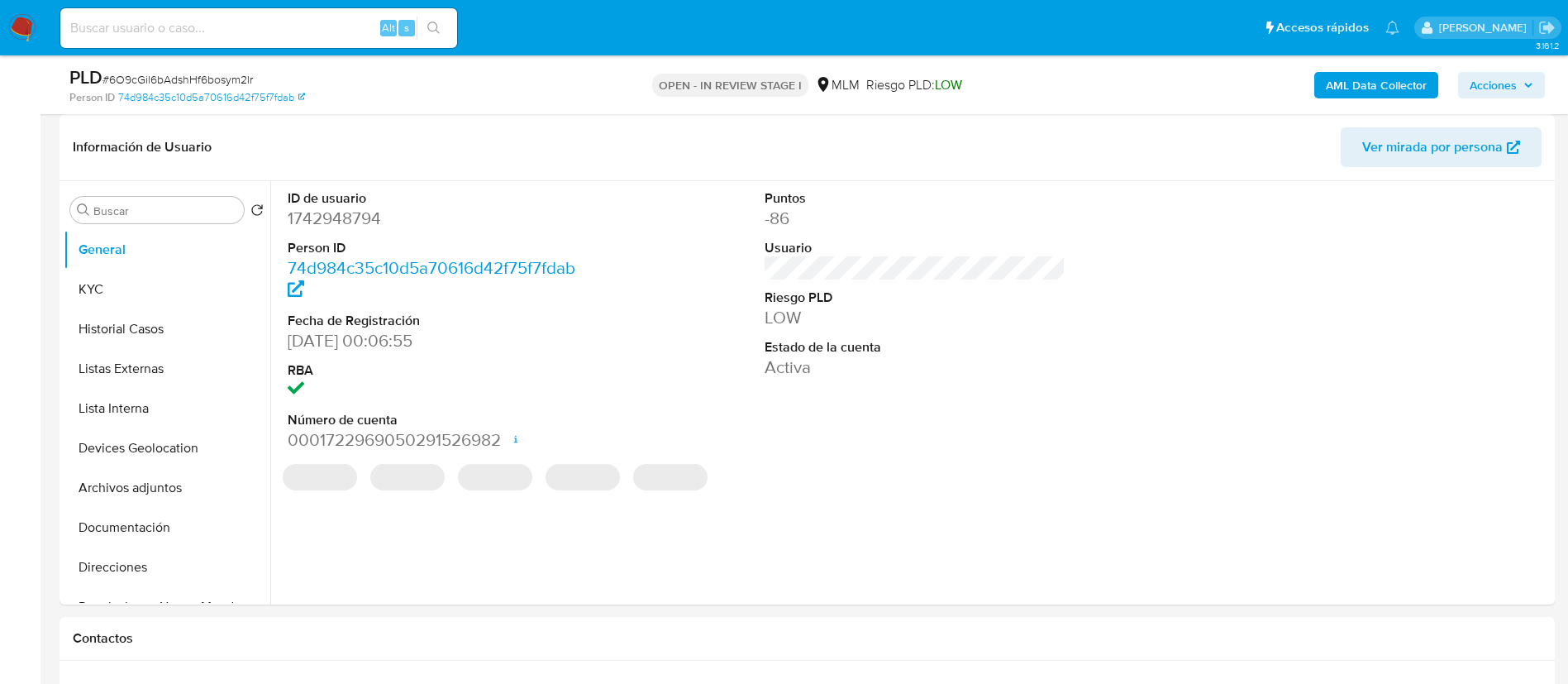
click at [348, 222] on dd "1742948794" at bounding box center [439, 218] width 302 height 23
copy dd "1742948794"
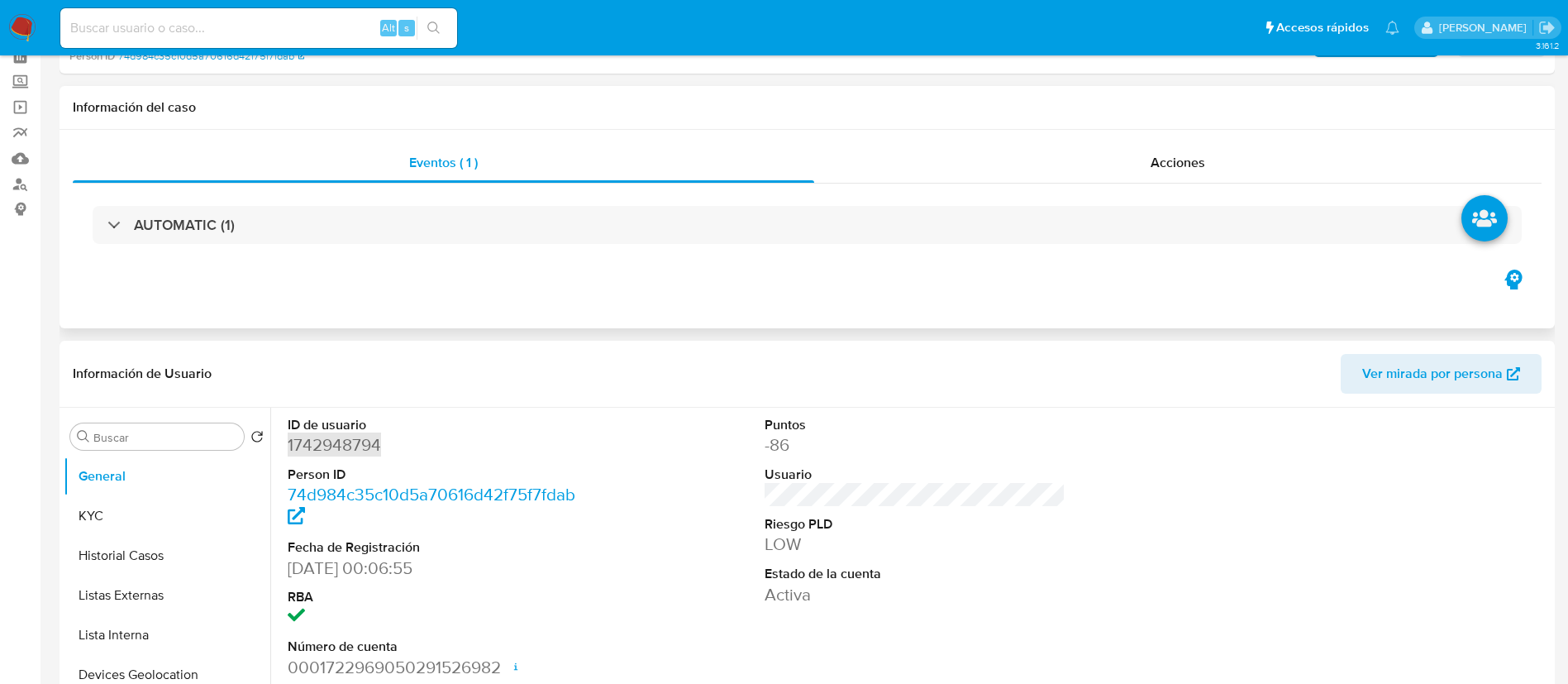
scroll to position [0, 0]
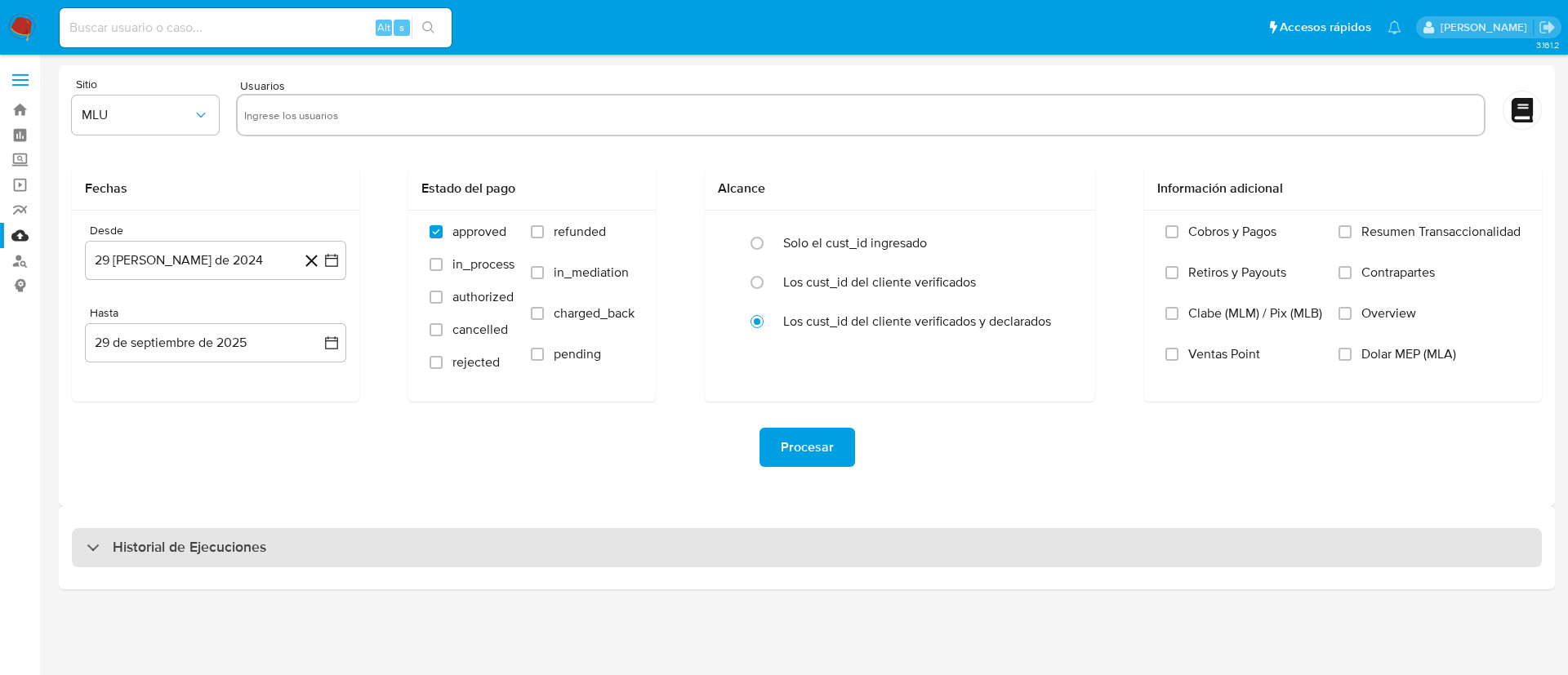
click at [918, 537] on div "Historial de Ejecuciones" at bounding box center [807, 547] width 1470 height 39
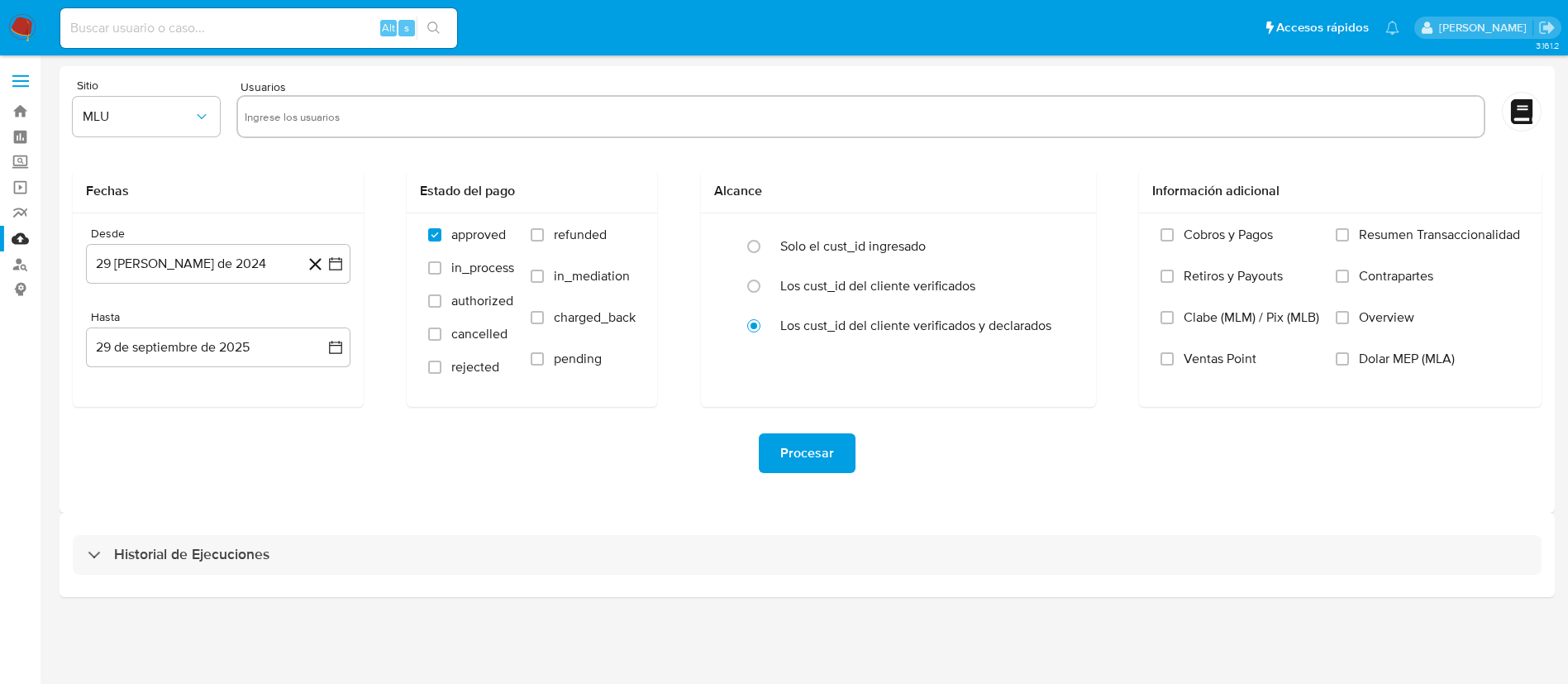
select select "10"
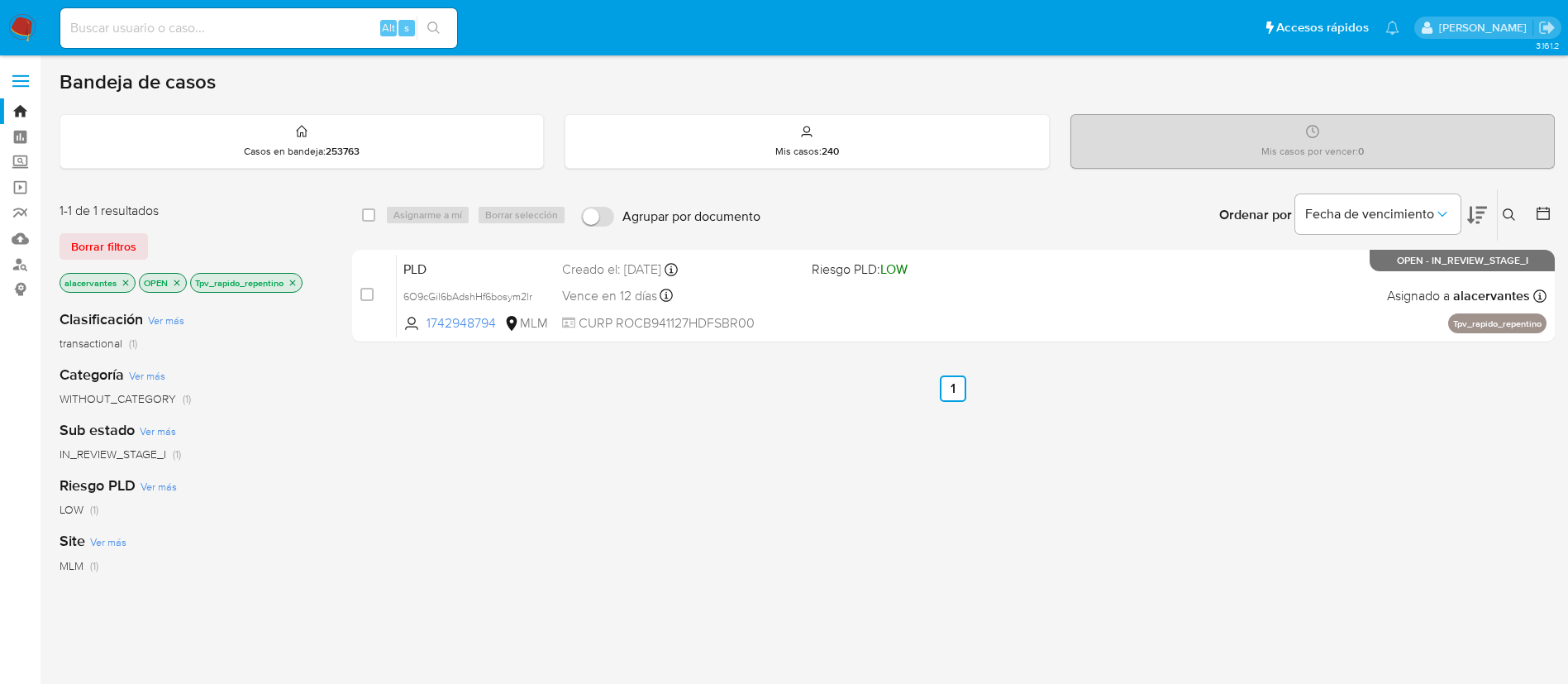
click at [292, 285] on icon "close-filter" at bounding box center [293, 283] width 10 height 10
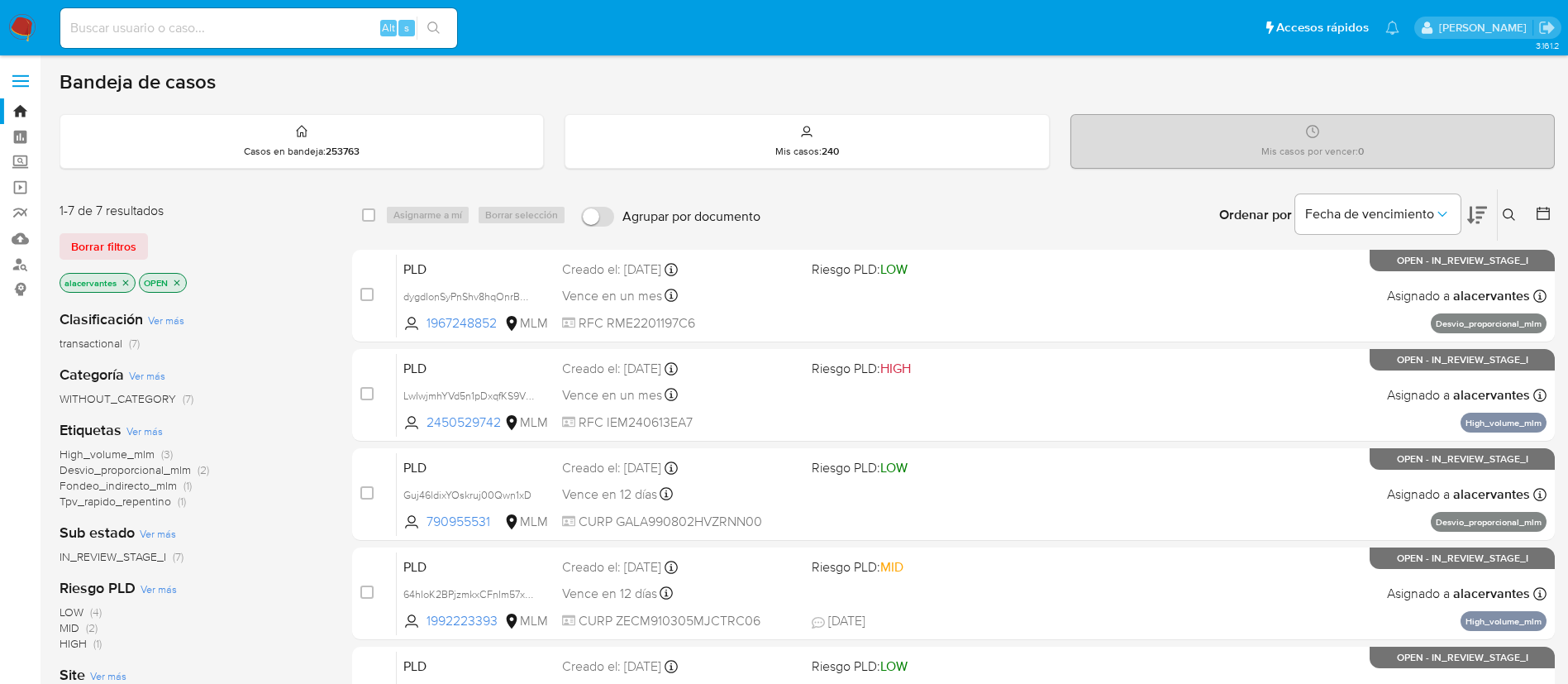
click at [179, 486] on span "Fondeo_indirecto_mlm (1)" at bounding box center [126, 486] width 133 height 16
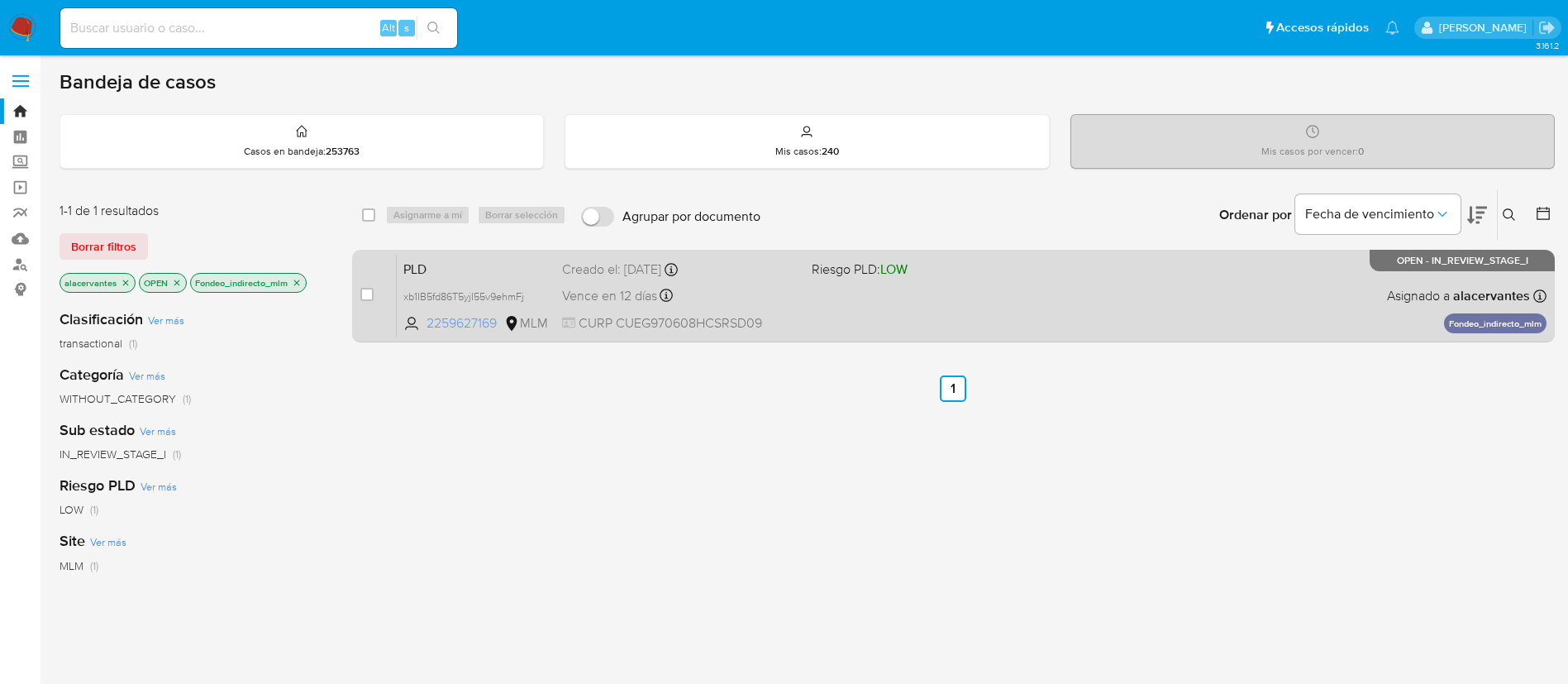
click at [472, 321] on span "2259627169" at bounding box center [463, 323] width 75 height 18
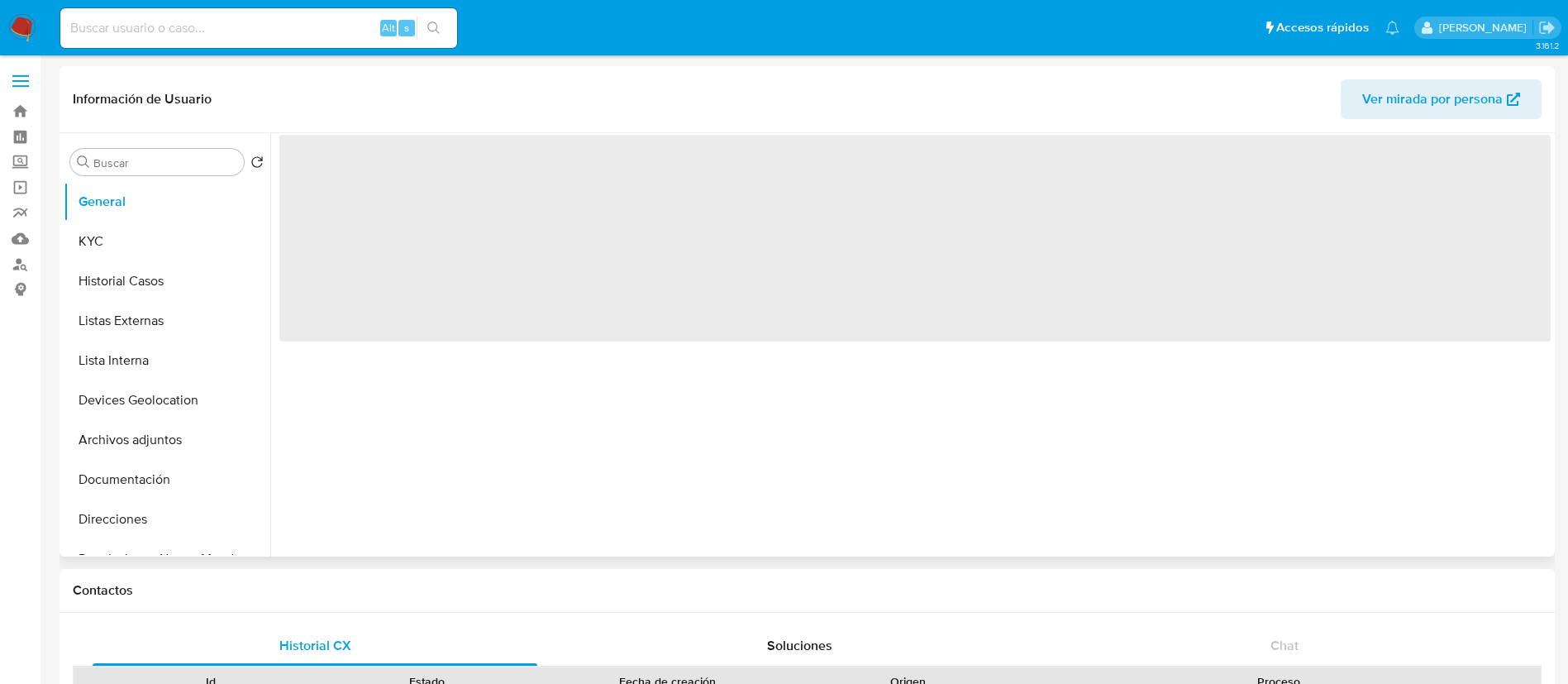
select select "10"
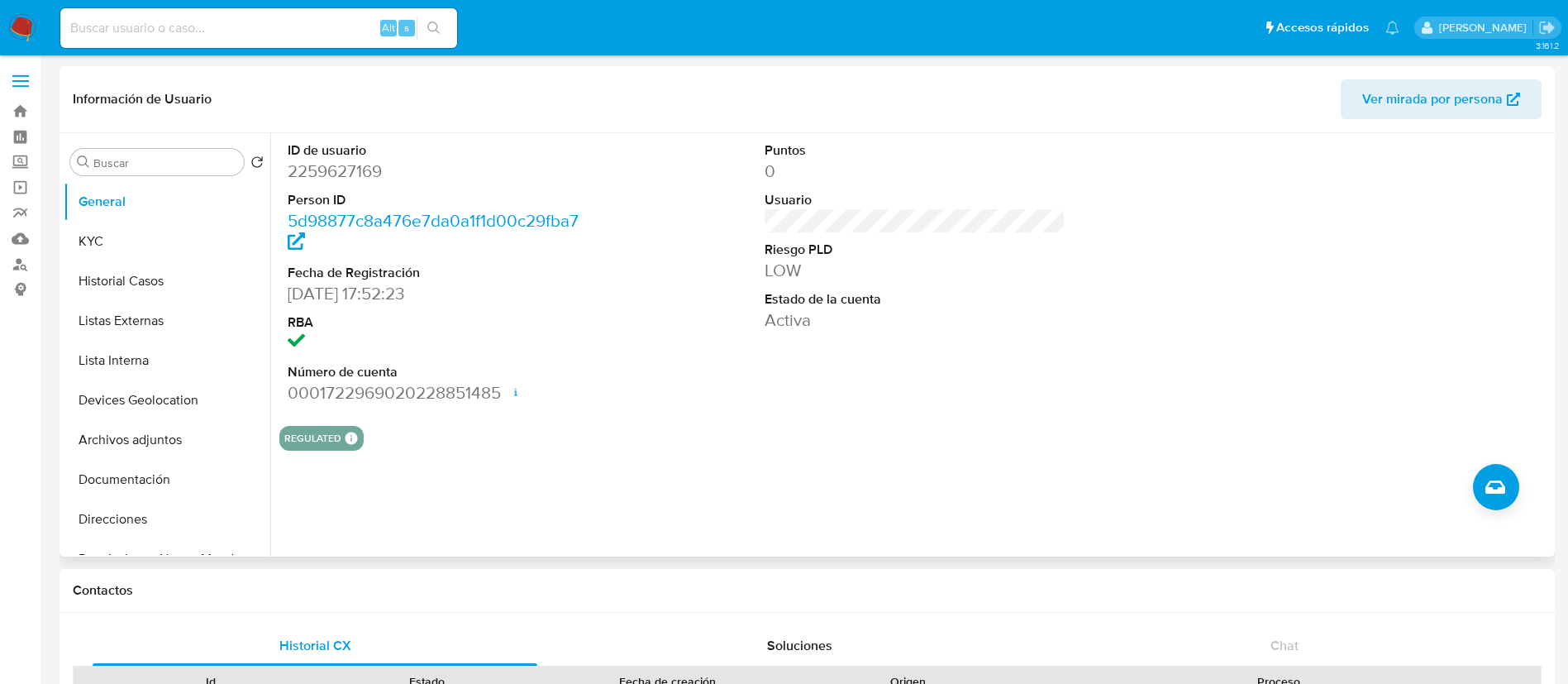
click at [363, 170] on dd "2259627169" at bounding box center [439, 171] width 302 height 23
copy dd "2259627169"
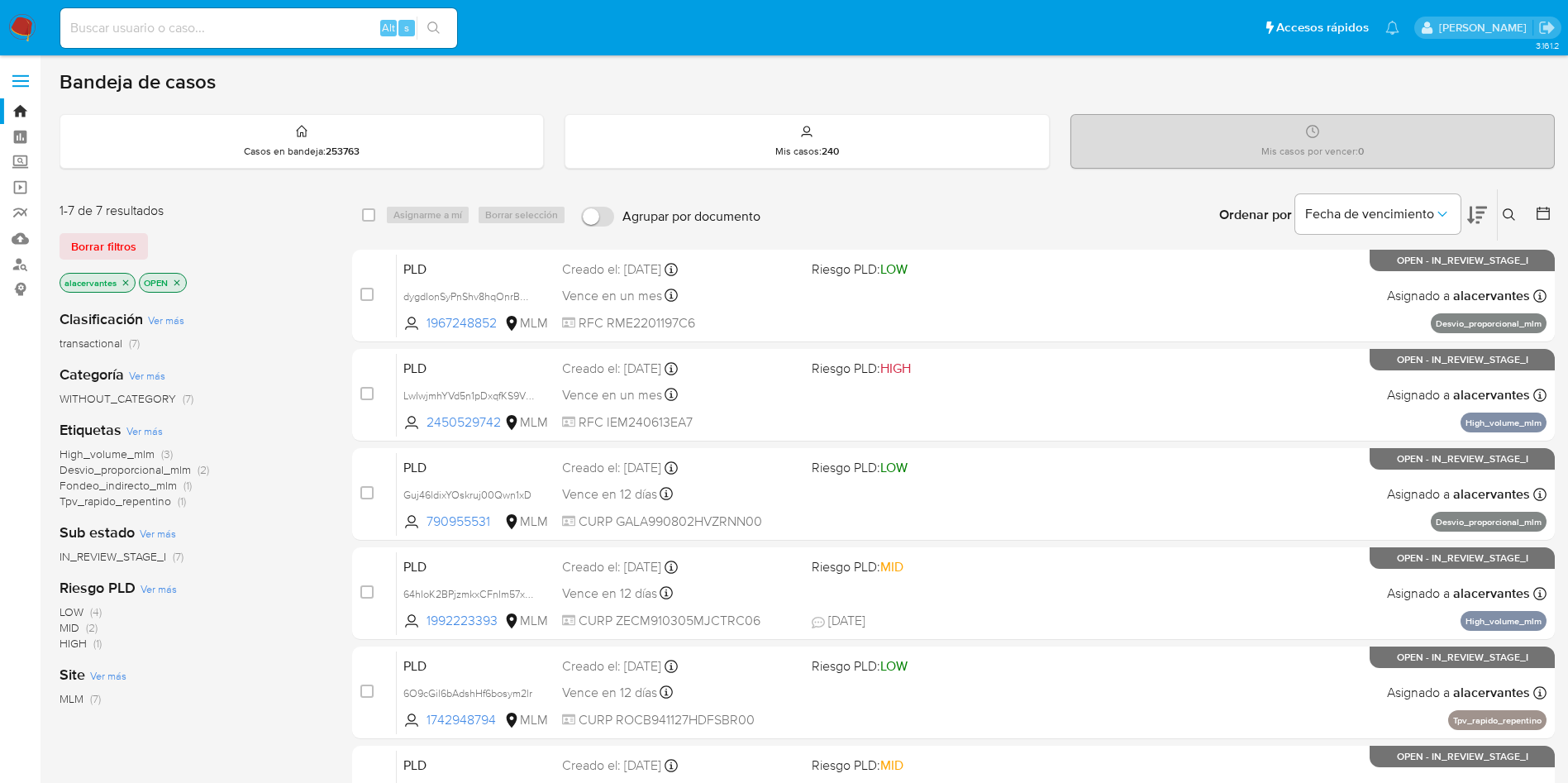
click at [177, 485] on span "Fondeo_indirecto_mlm (1)" at bounding box center [126, 486] width 133 height 16
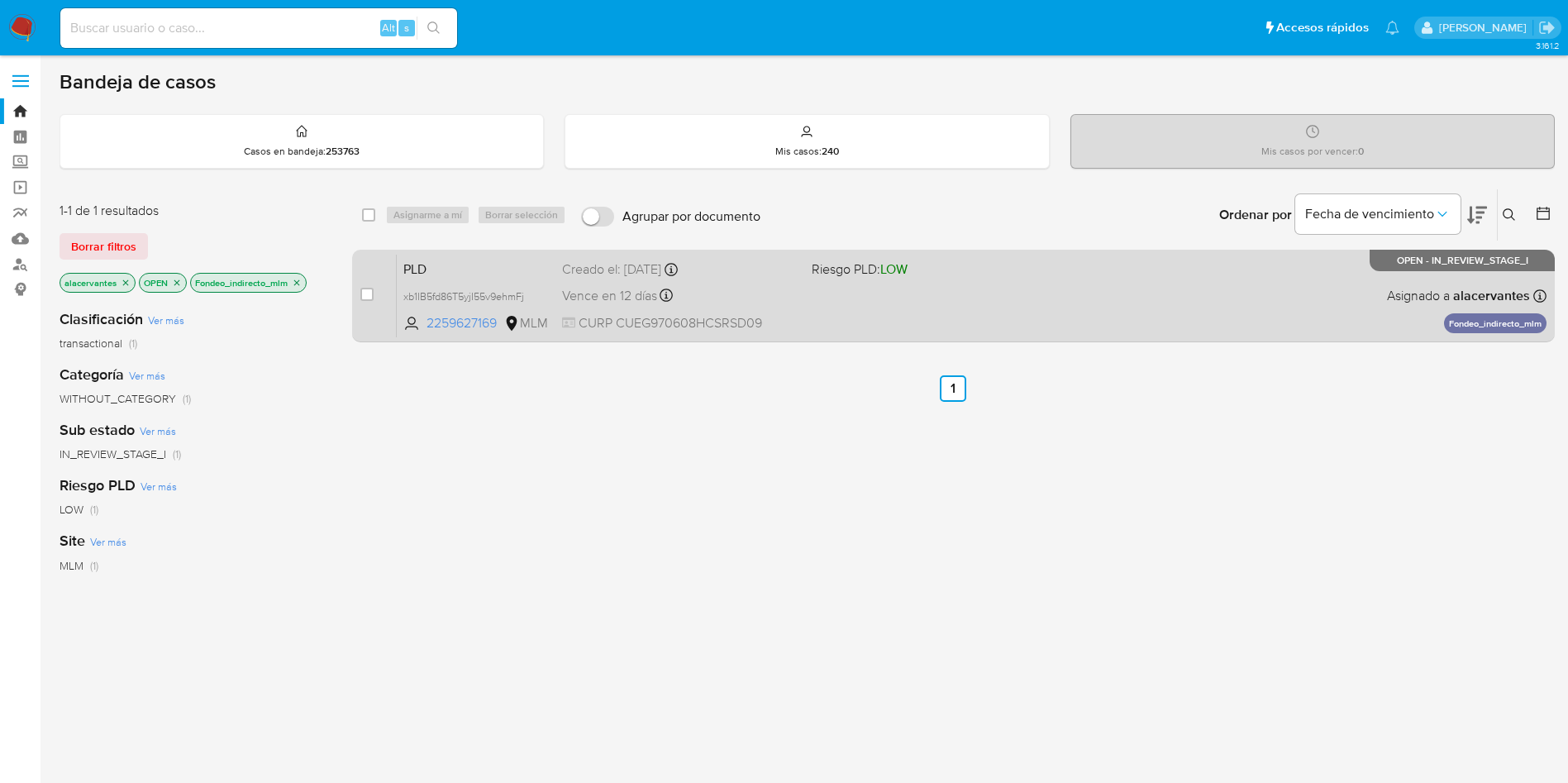
click at [1013, 308] on div "PLD xb1IB5fd86T5yjI55v9ehmFj 2259627169 MLM Riesgo PLD: LOW Creado el: 12/08/20…" at bounding box center [972, 295] width 1150 height 84
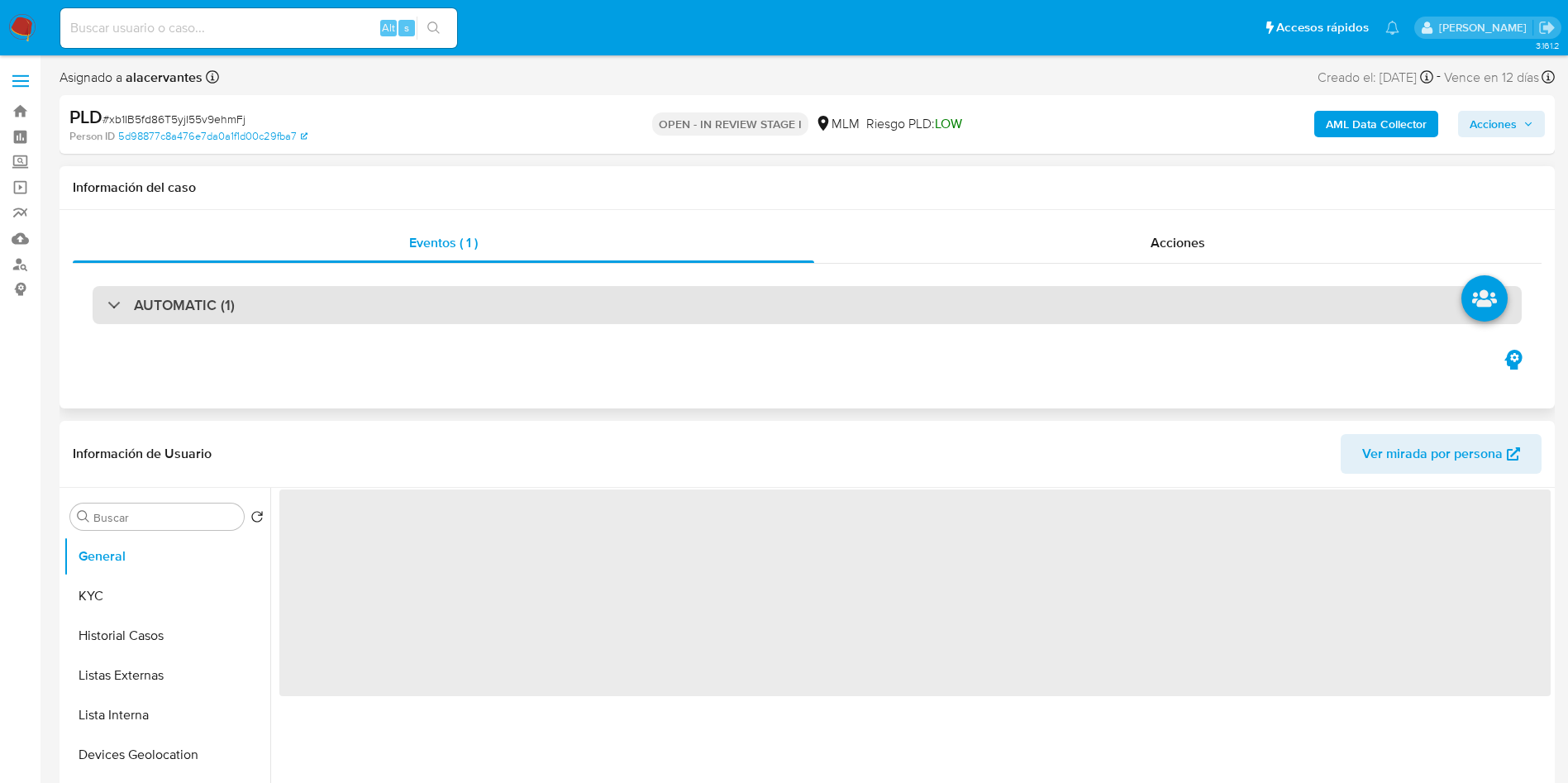
select select "10"
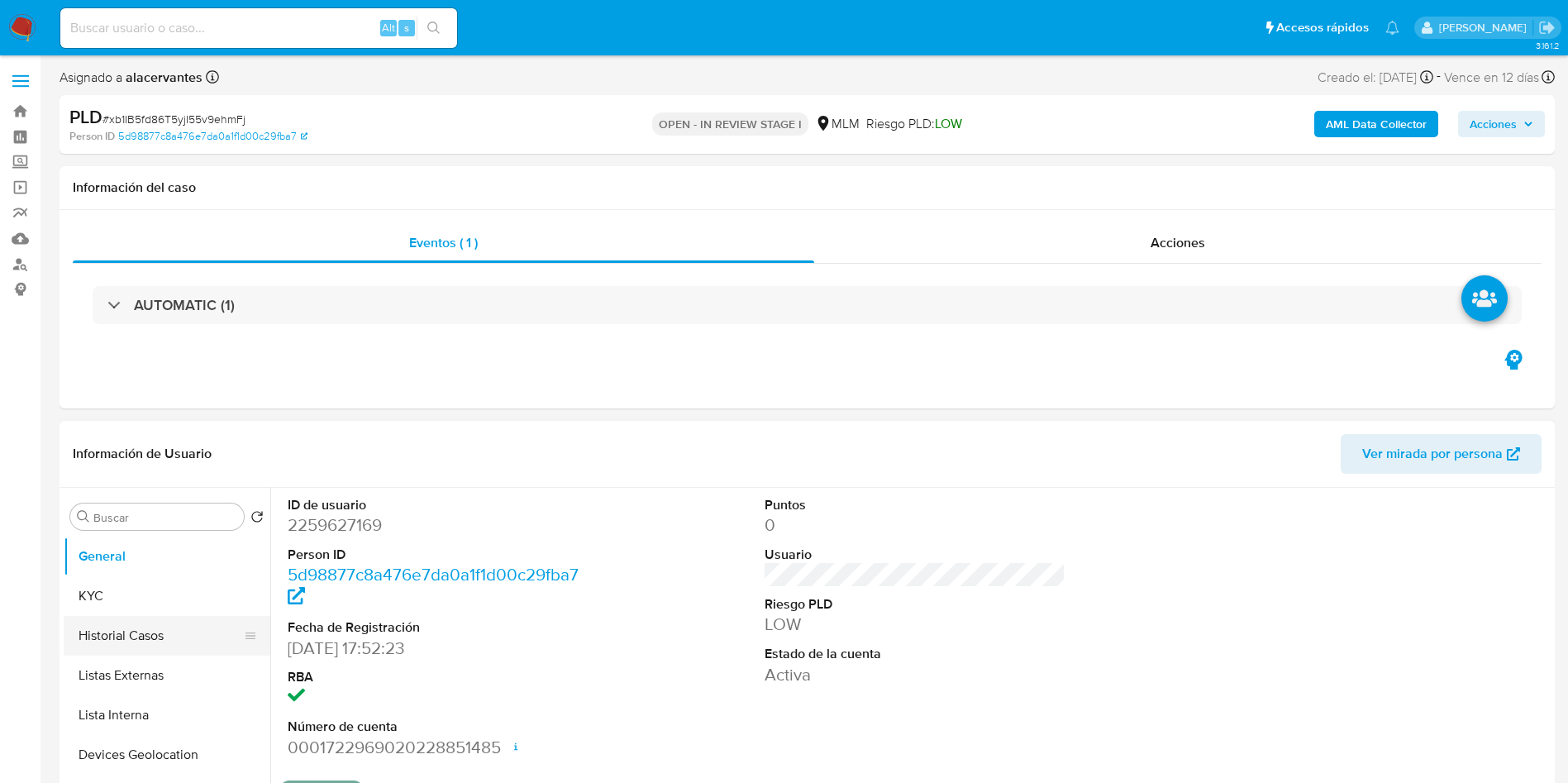
click at [150, 637] on button "Historial Casos" at bounding box center [160, 635] width 194 height 39
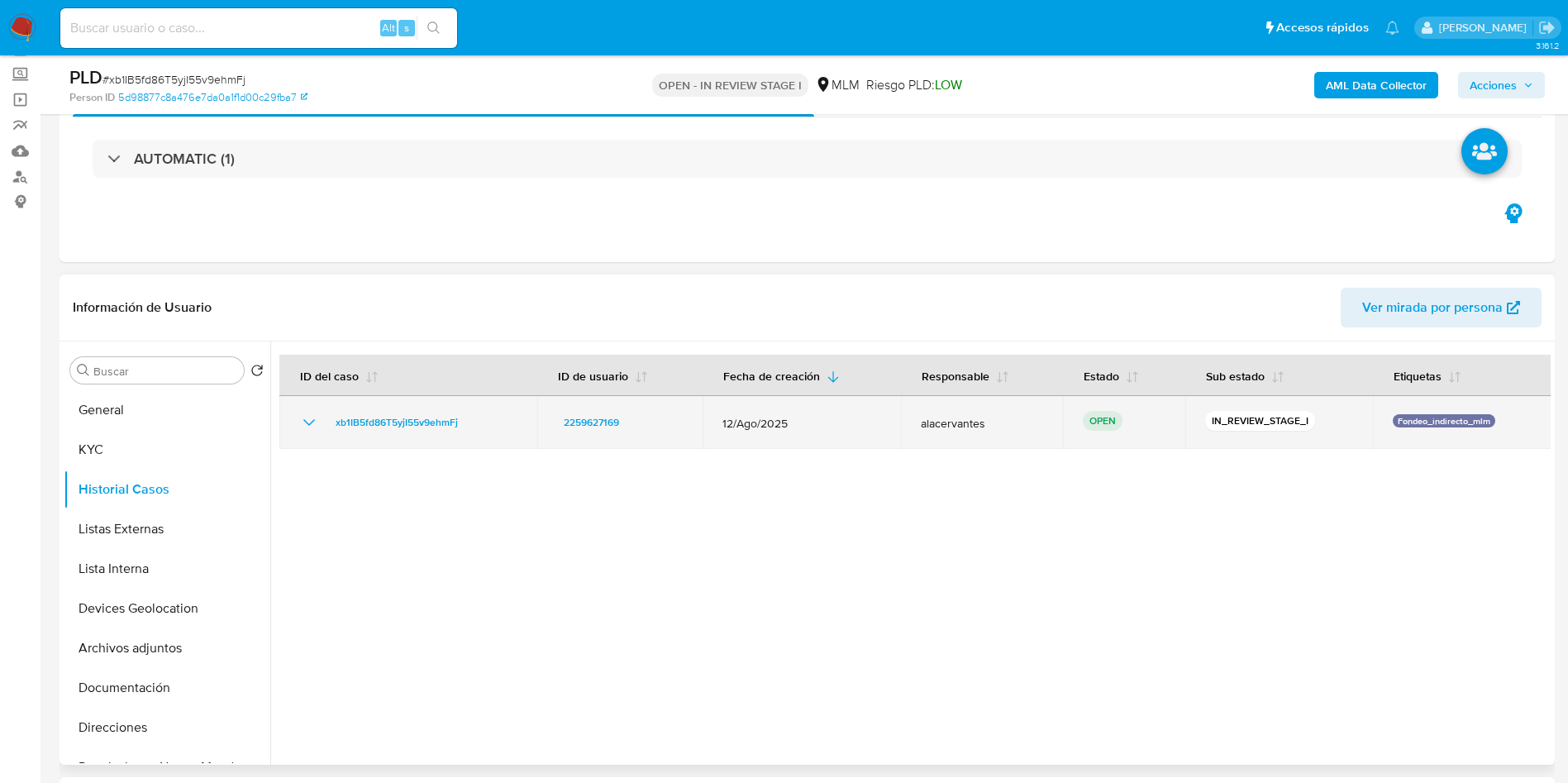
scroll to position [124, 0]
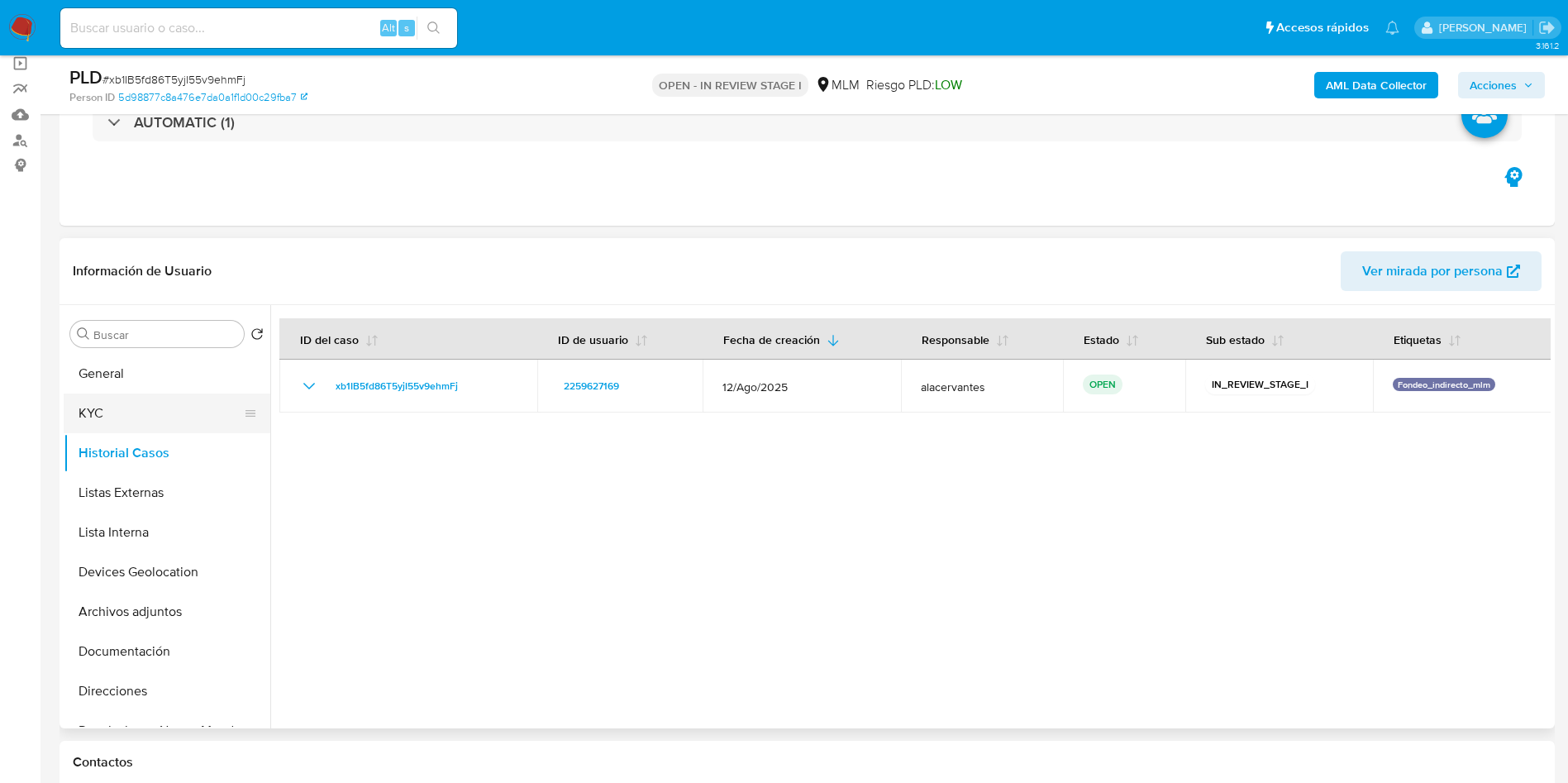
click at [201, 396] on button "KYC" at bounding box center [160, 413] width 194 height 39
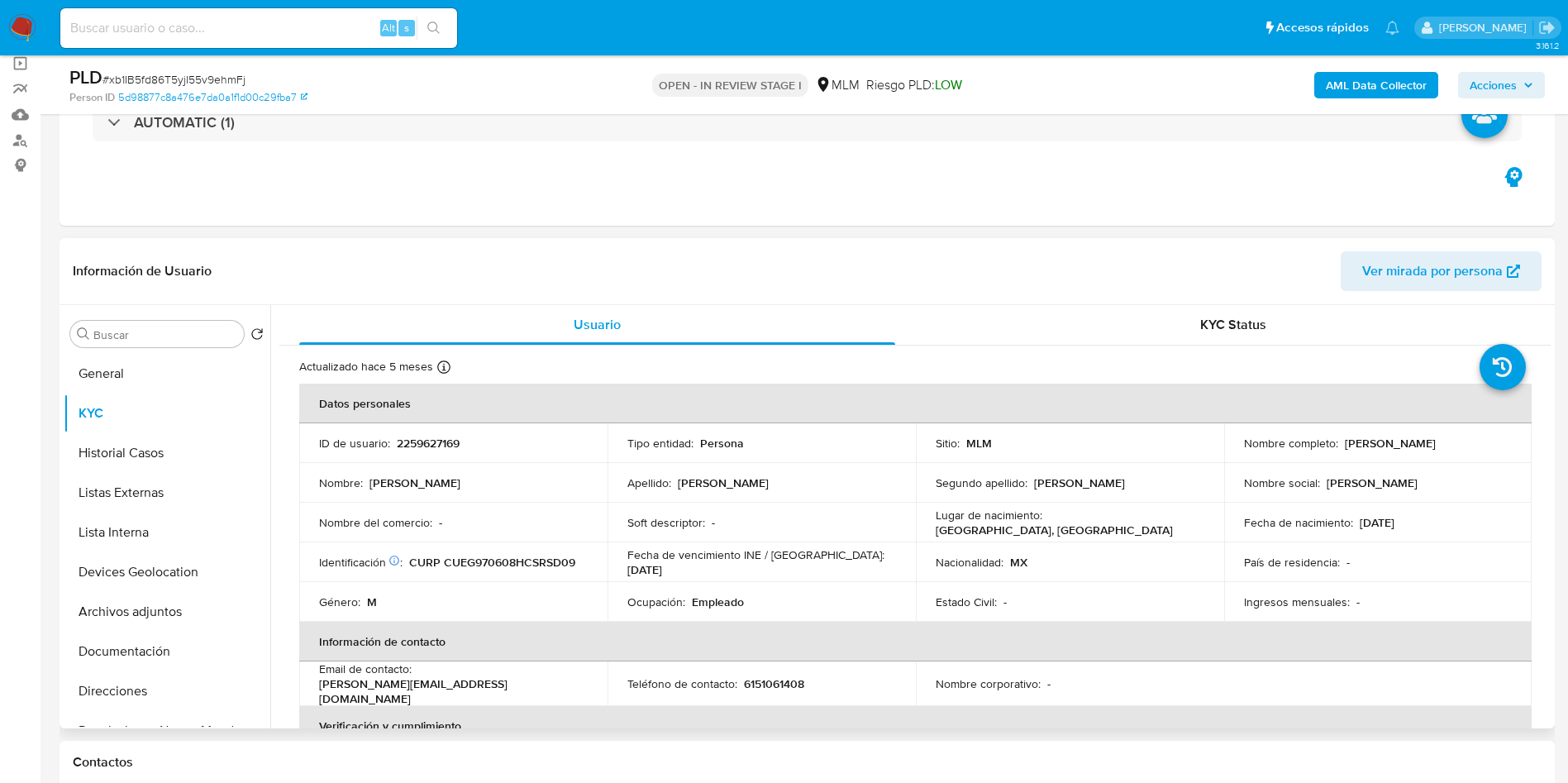
click at [783, 681] on p "6151061408" at bounding box center [774, 684] width 60 height 15
copy p "6151061408"
drag, startPoint x: 421, startPoint y: 682, endPoint x: 573, endPoint y: 686, distance: 152.1
click at [573, 686] on div "Email de contacto : carlos.diaz609@yahoo.com" at bounding box center [453, 683] width 268 height 44
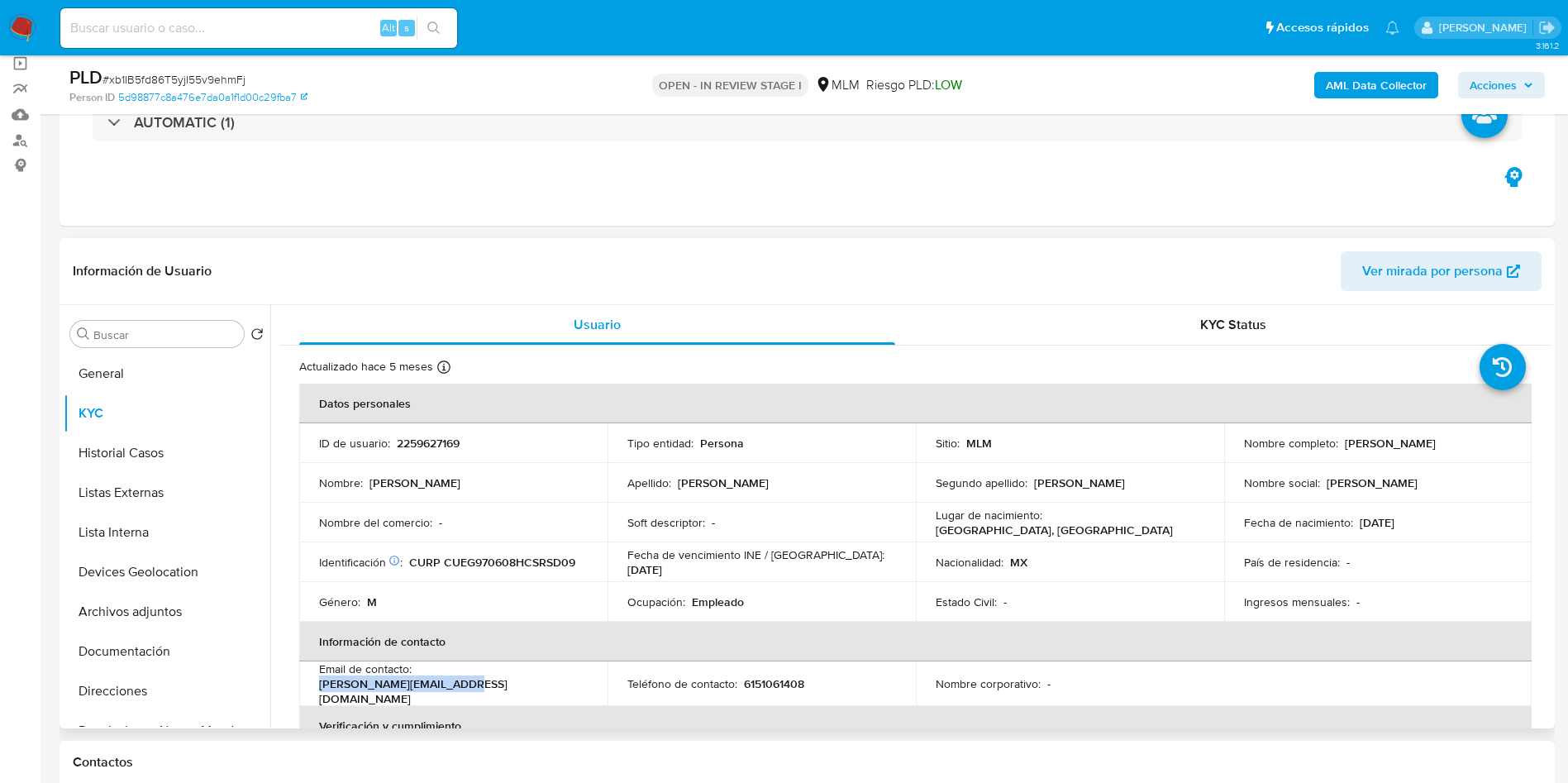
copy p "carlos.diaz609@yahoo.com"
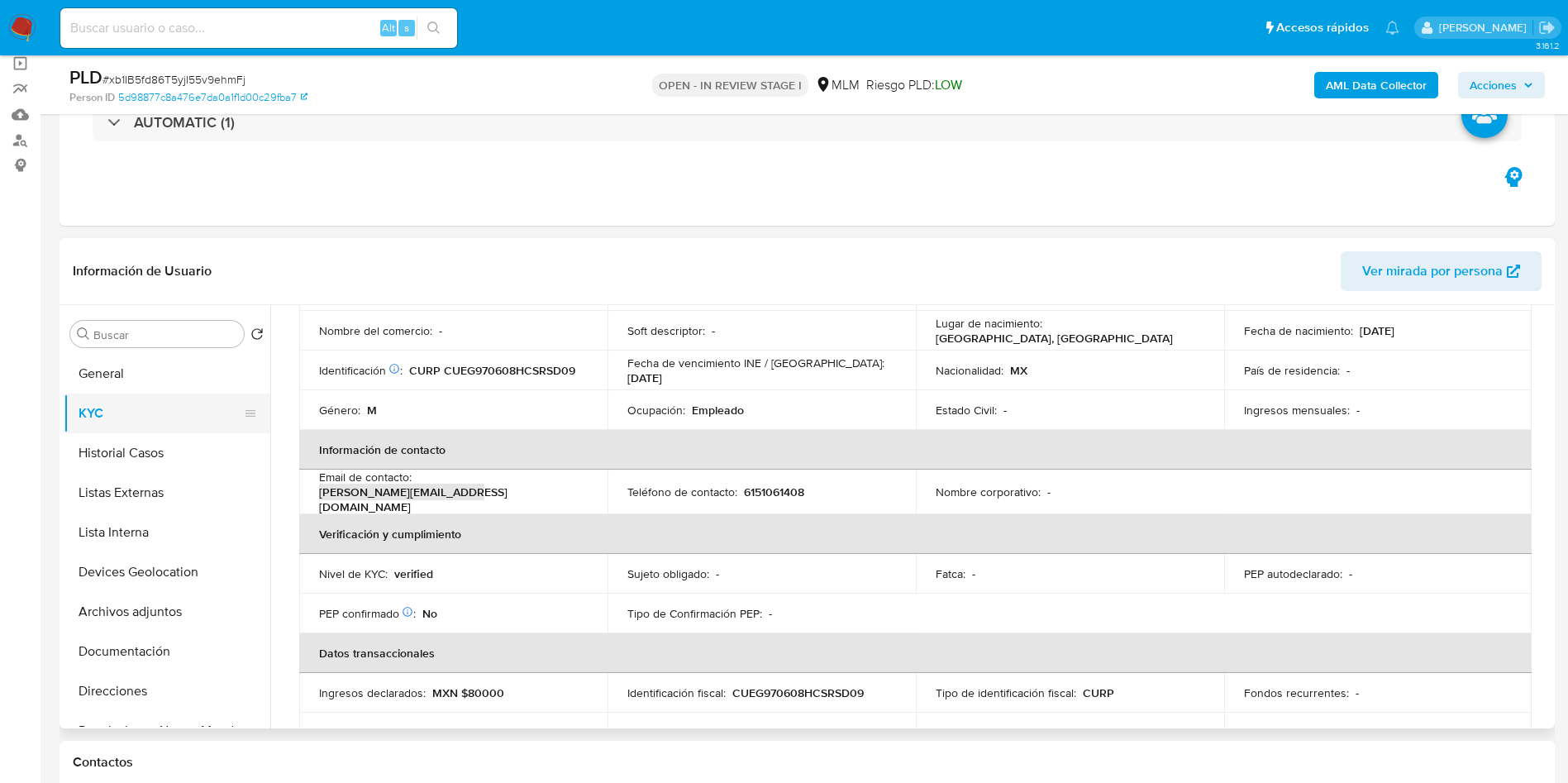
scroll to position [0, 0]
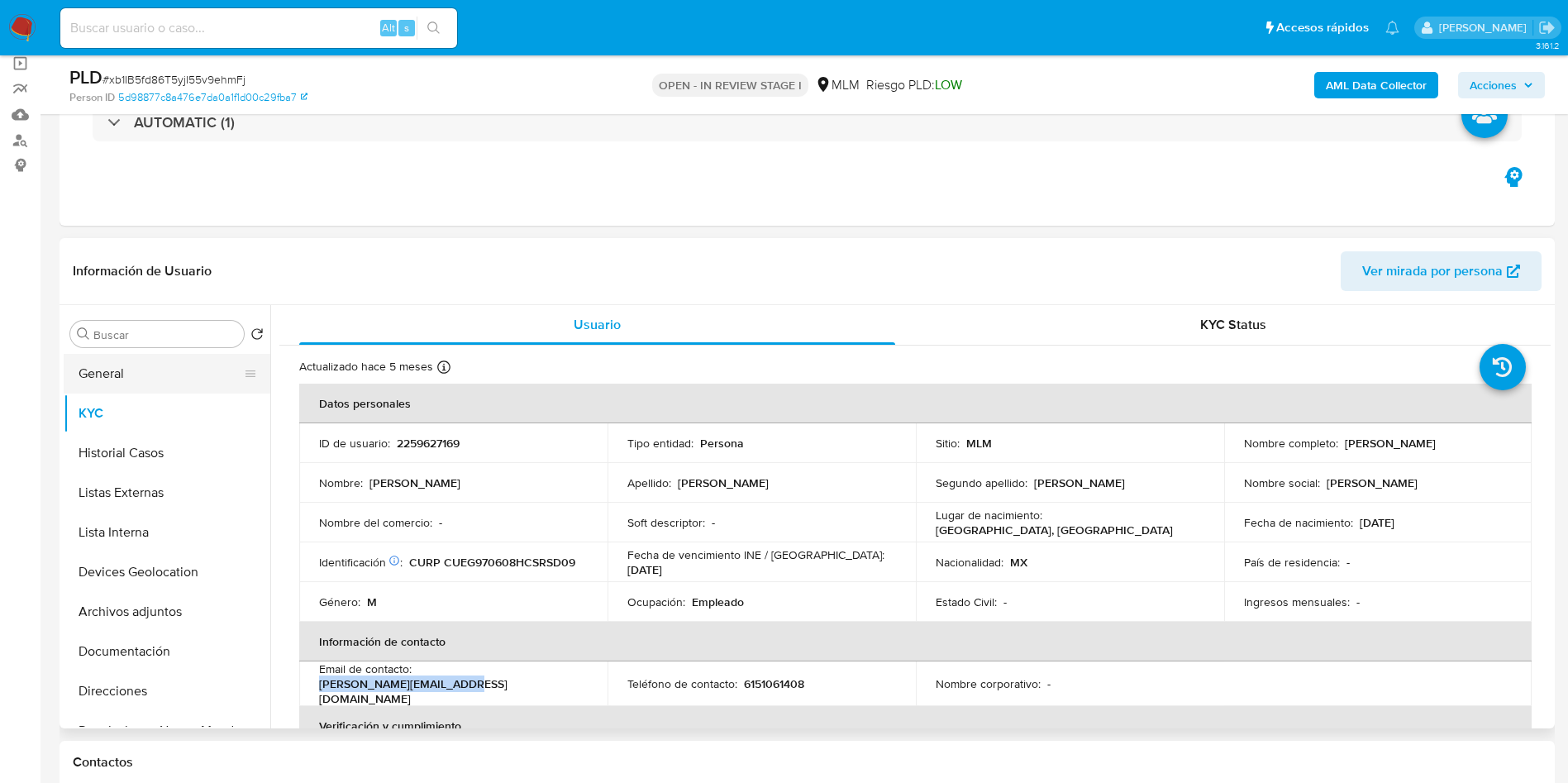
click at [150, 366] on button "General" at bounding box center [160, 373] width 194 height 39
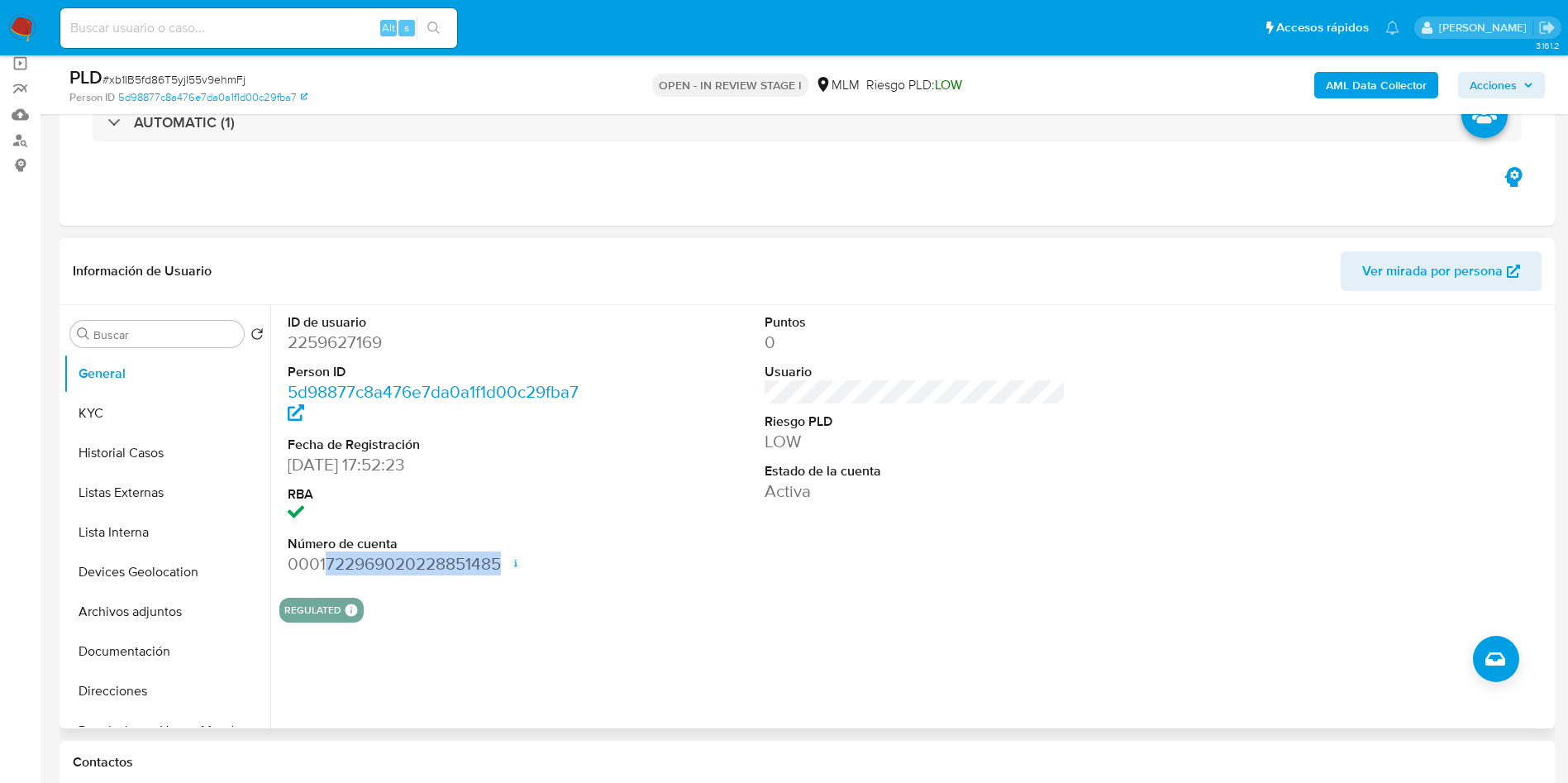
drag, startPoint x: 324, startPoint y: 561, endPoint x: 503, endPoint y: 554, distance: 179.1
click at [503, 554] on dd "0001722969020228851485 Fecha de apertura 10/02/2025 18:01 Estado ACTIVE" at bounding box center [439, 564] width 302 height 23
copy dd "722969020228851485"
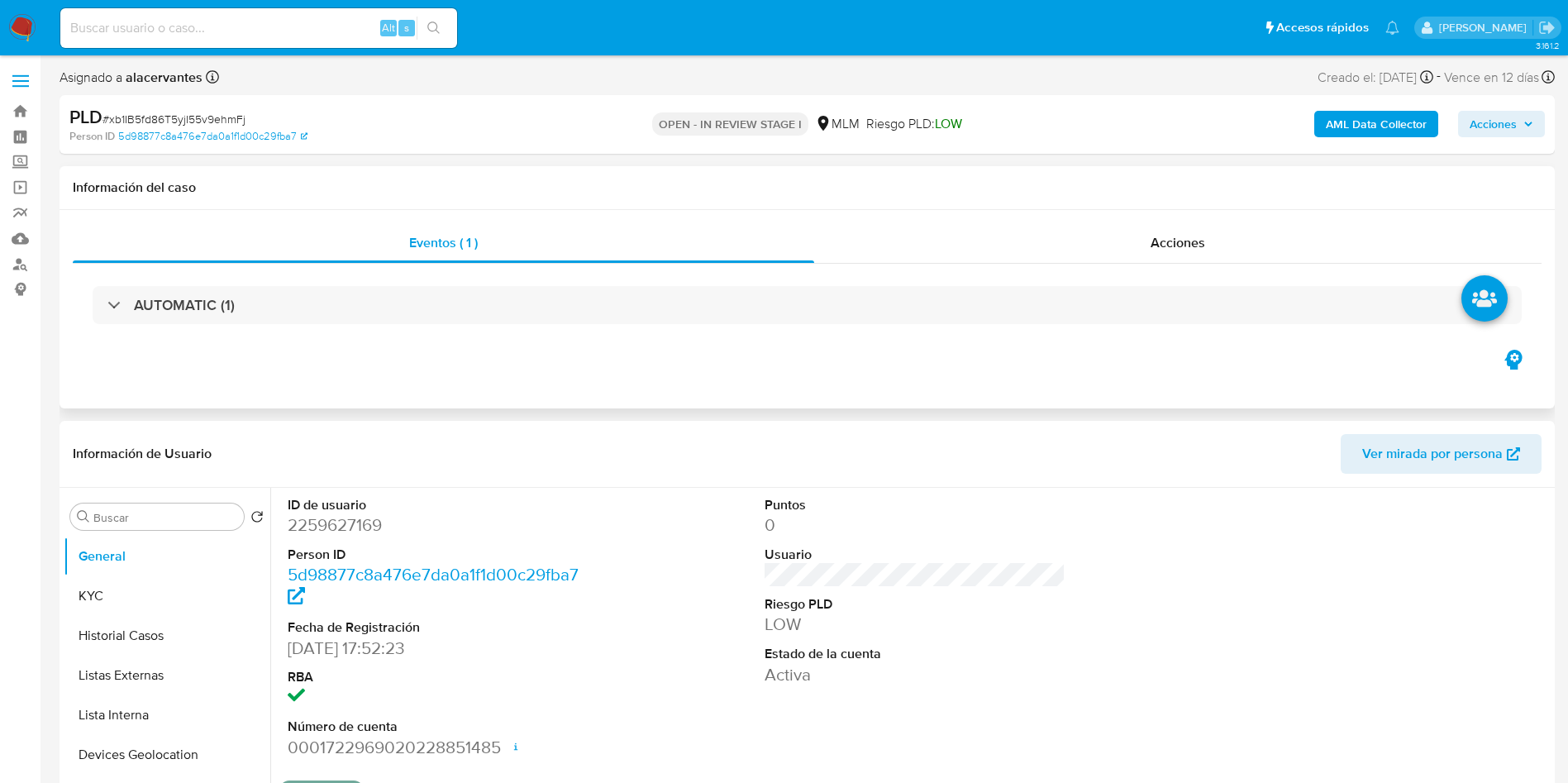
click at [1183, 352] on div "Eventos ( 1 ) Acciones AUTOMATIC (1)" at bounding box center [807, 309] width 1495 height 198
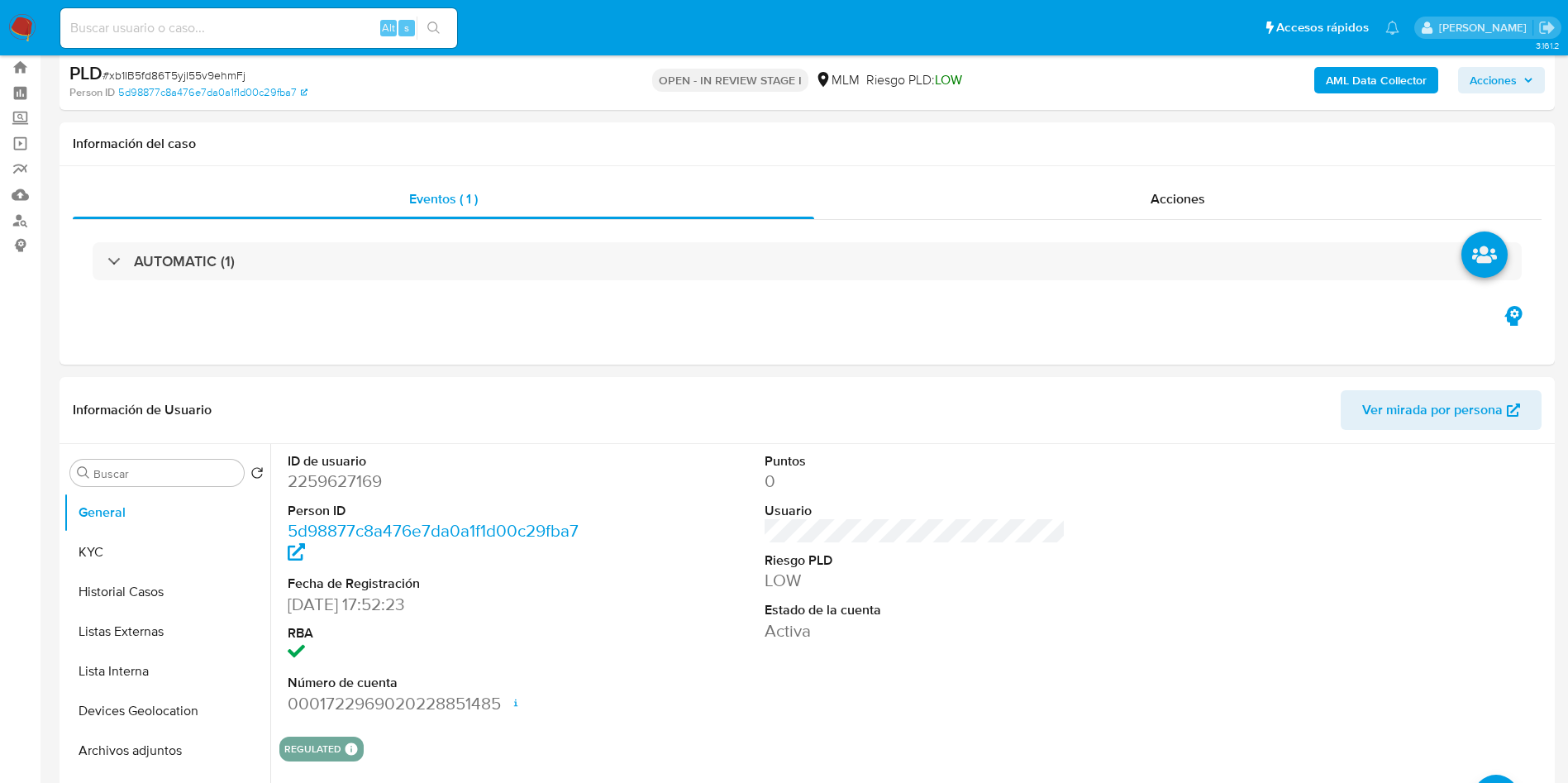
scroll to position [34, 0]
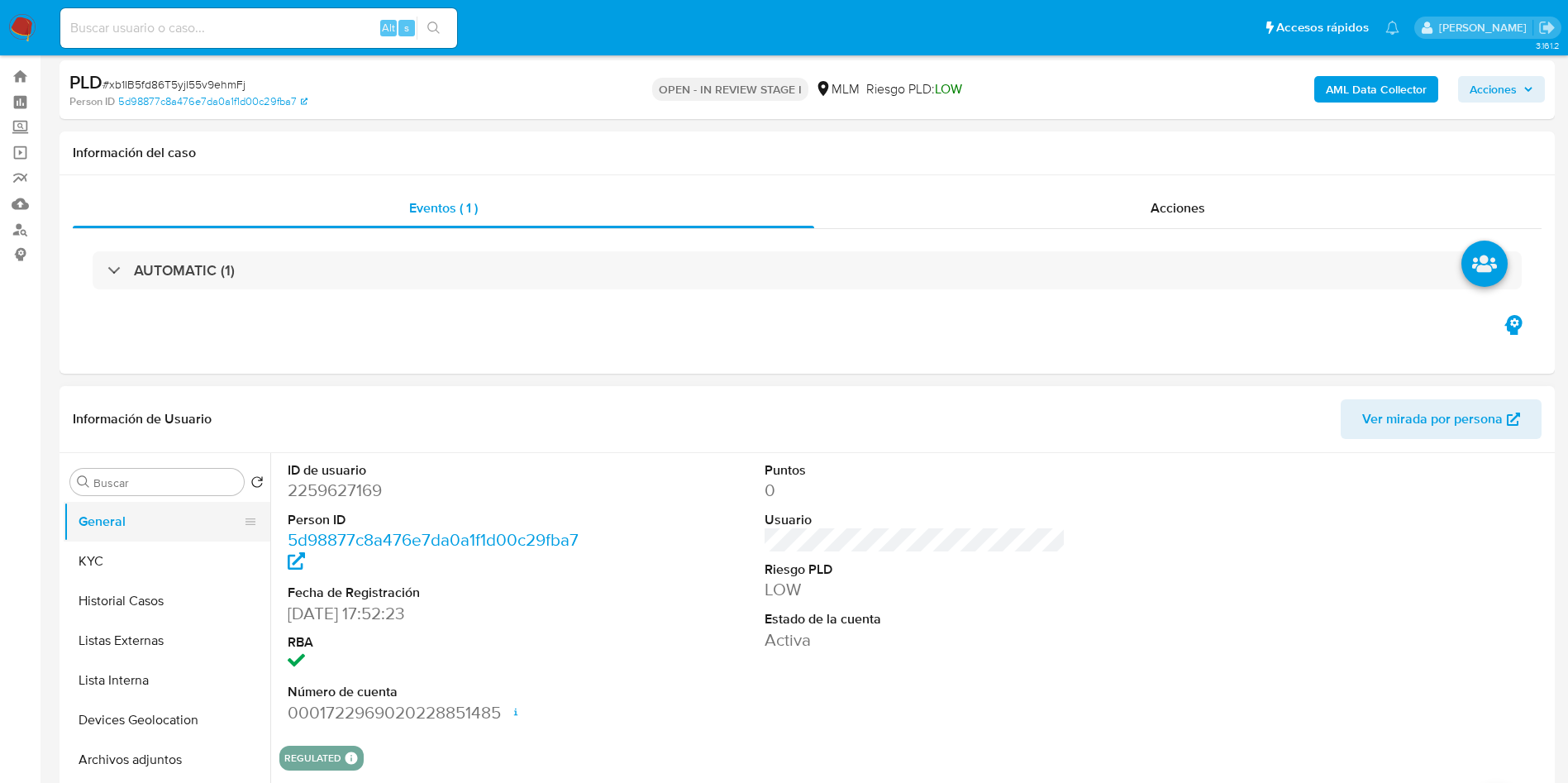
click at [148, 540] on button "General" at bounding box center [160, 521] width 194 height 39
click at [146, 553] on button "KYC" at bounding box center [160, 561] width 194 height 39
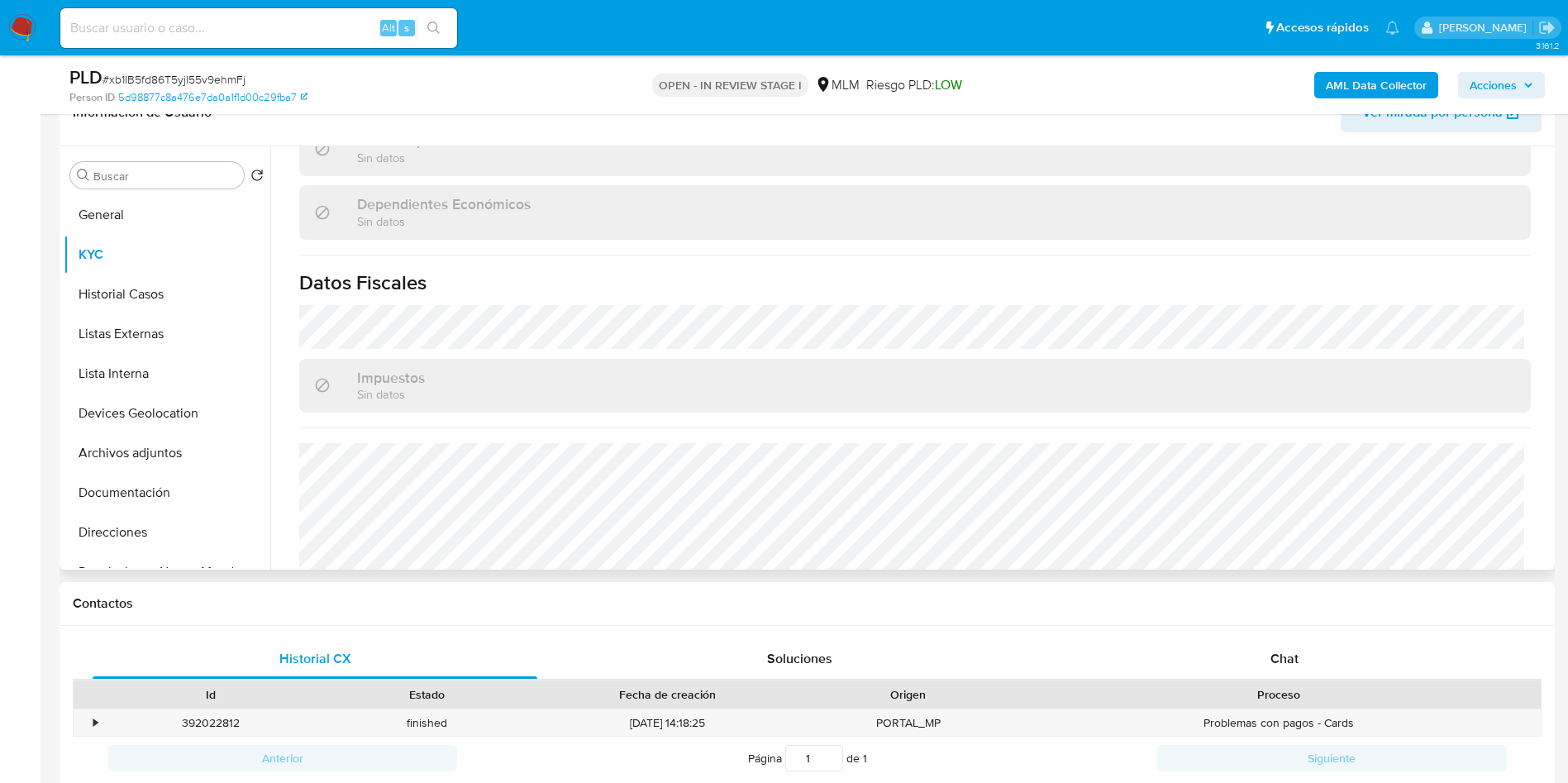
scroll to position [992, 0]
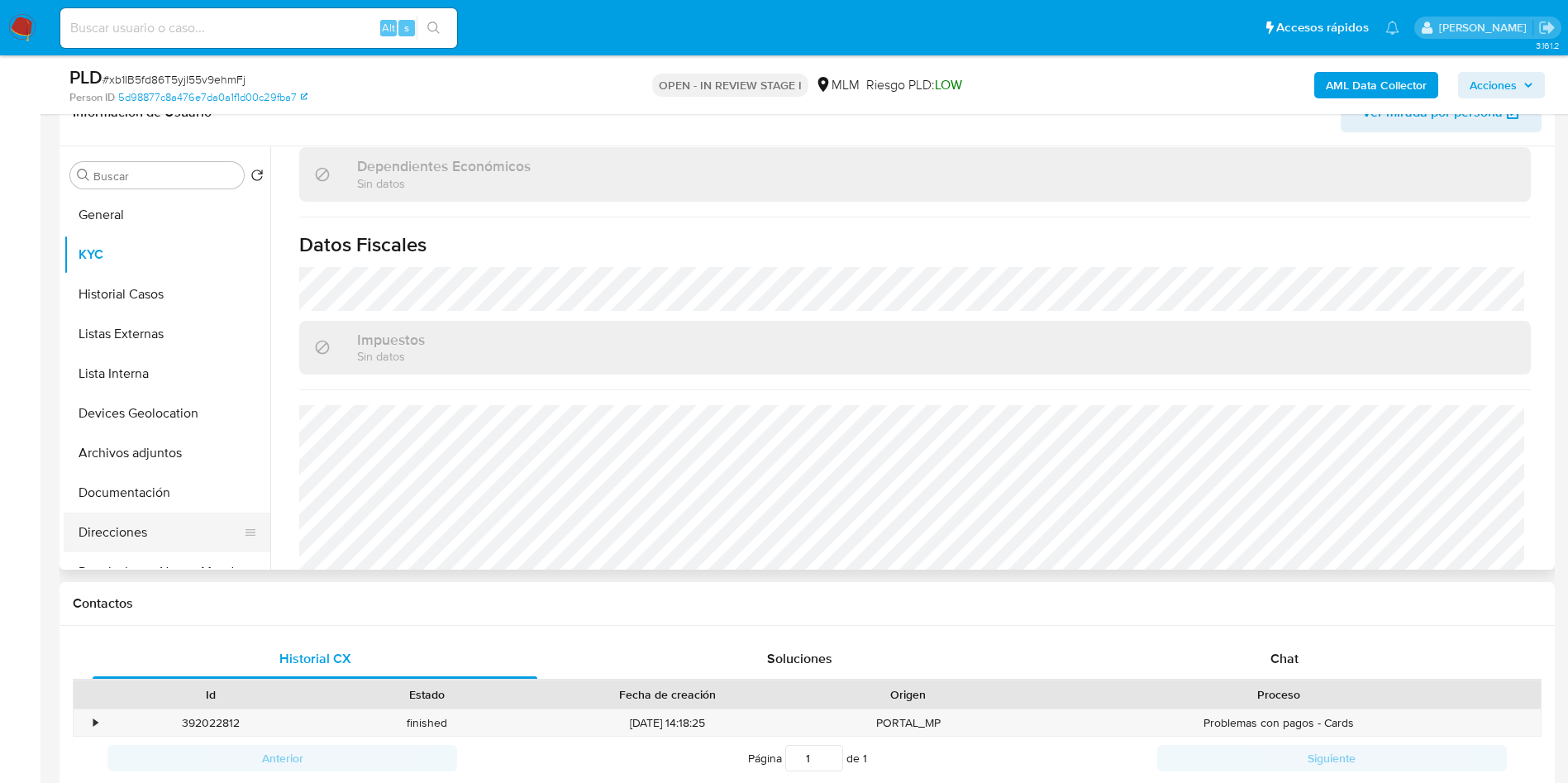
click at [162, 524] on button "Direcciones" at bounding box center [160, 532] width 194 height 39
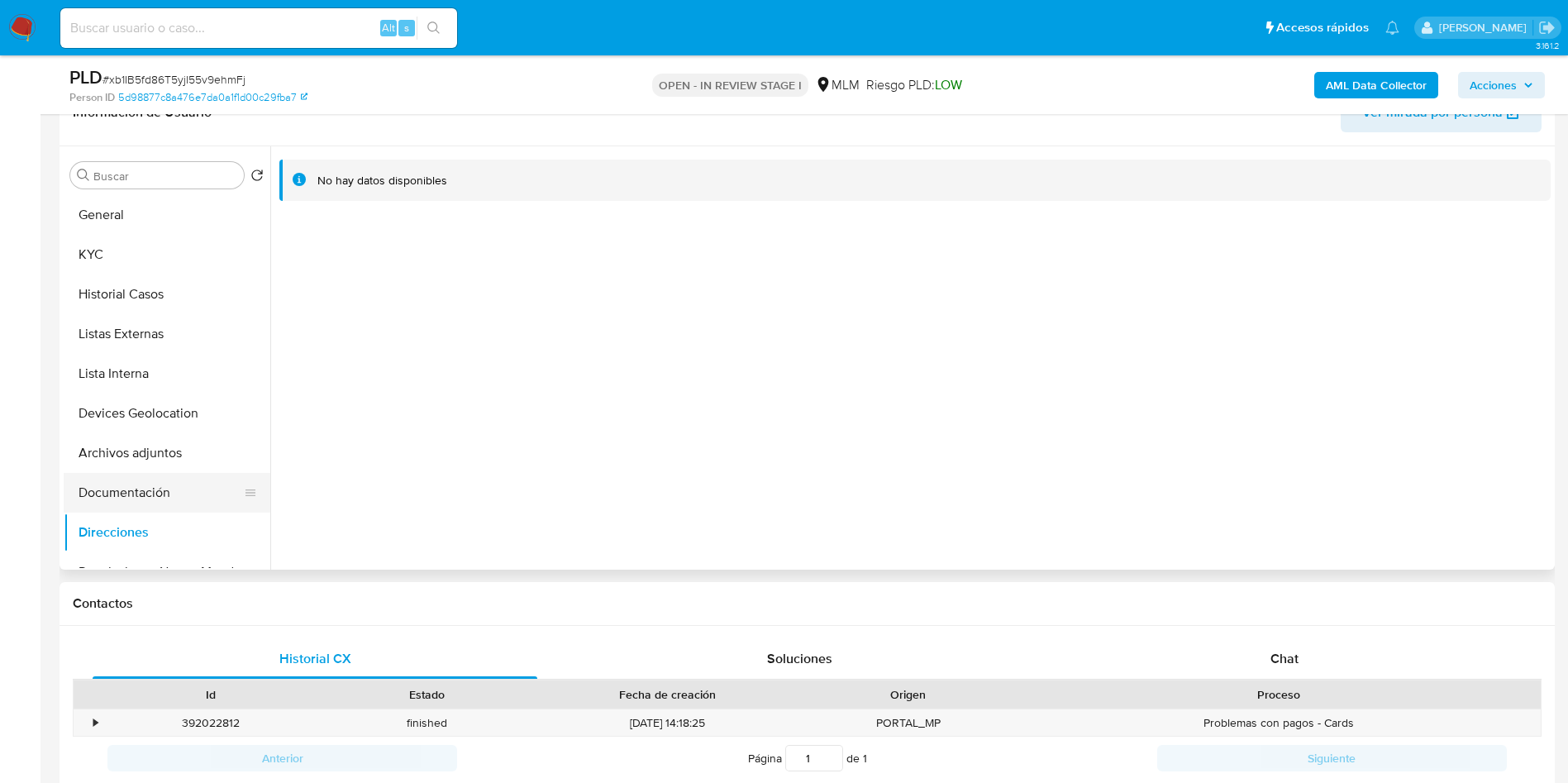
click at [142, 504] on button "Documentación" at bounding box center [160, 493] width 194 height 39
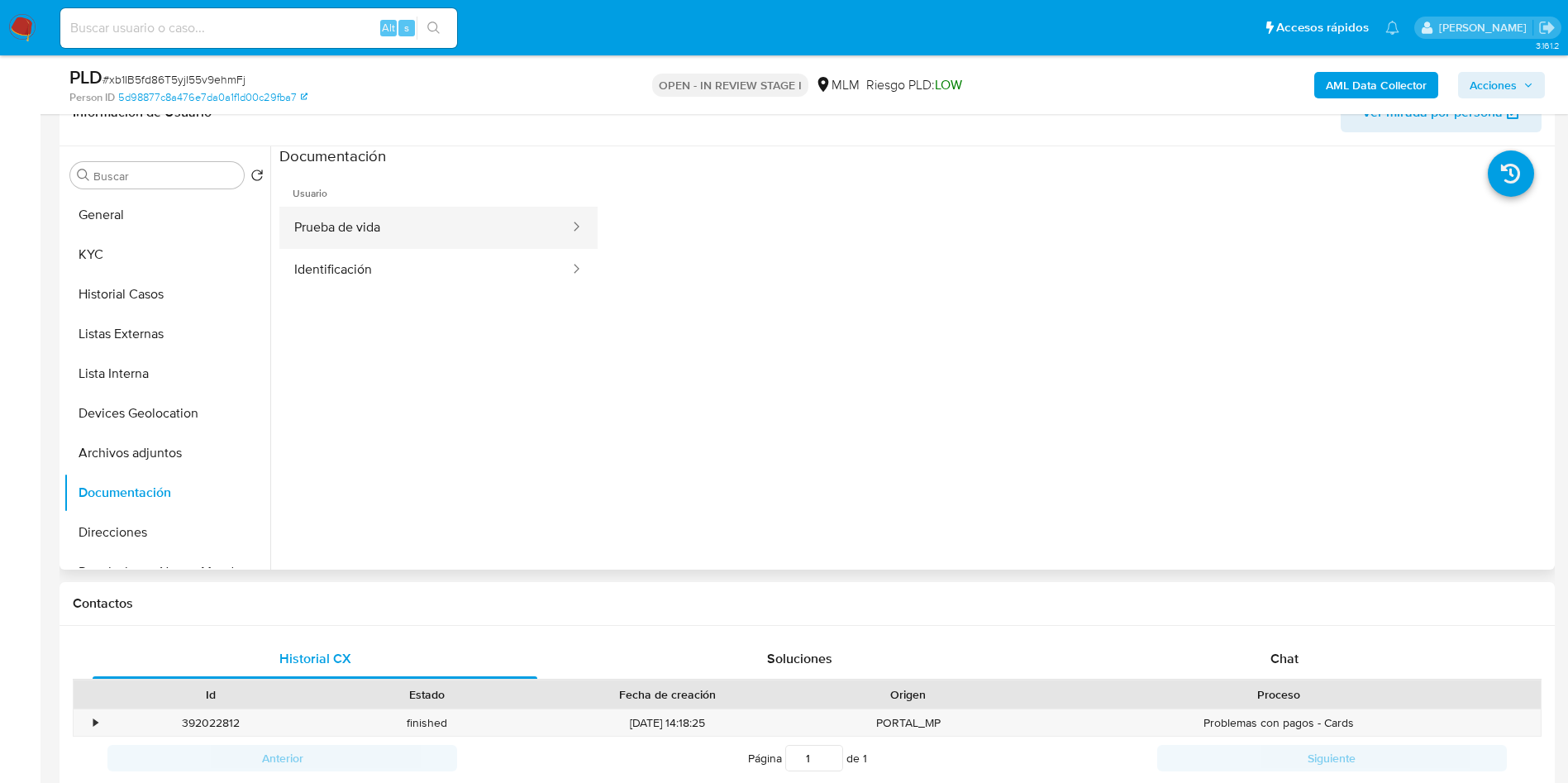
click at [468, 238] on button "Prueba de vida" at bounding box center [425, 227] width 292 height 42
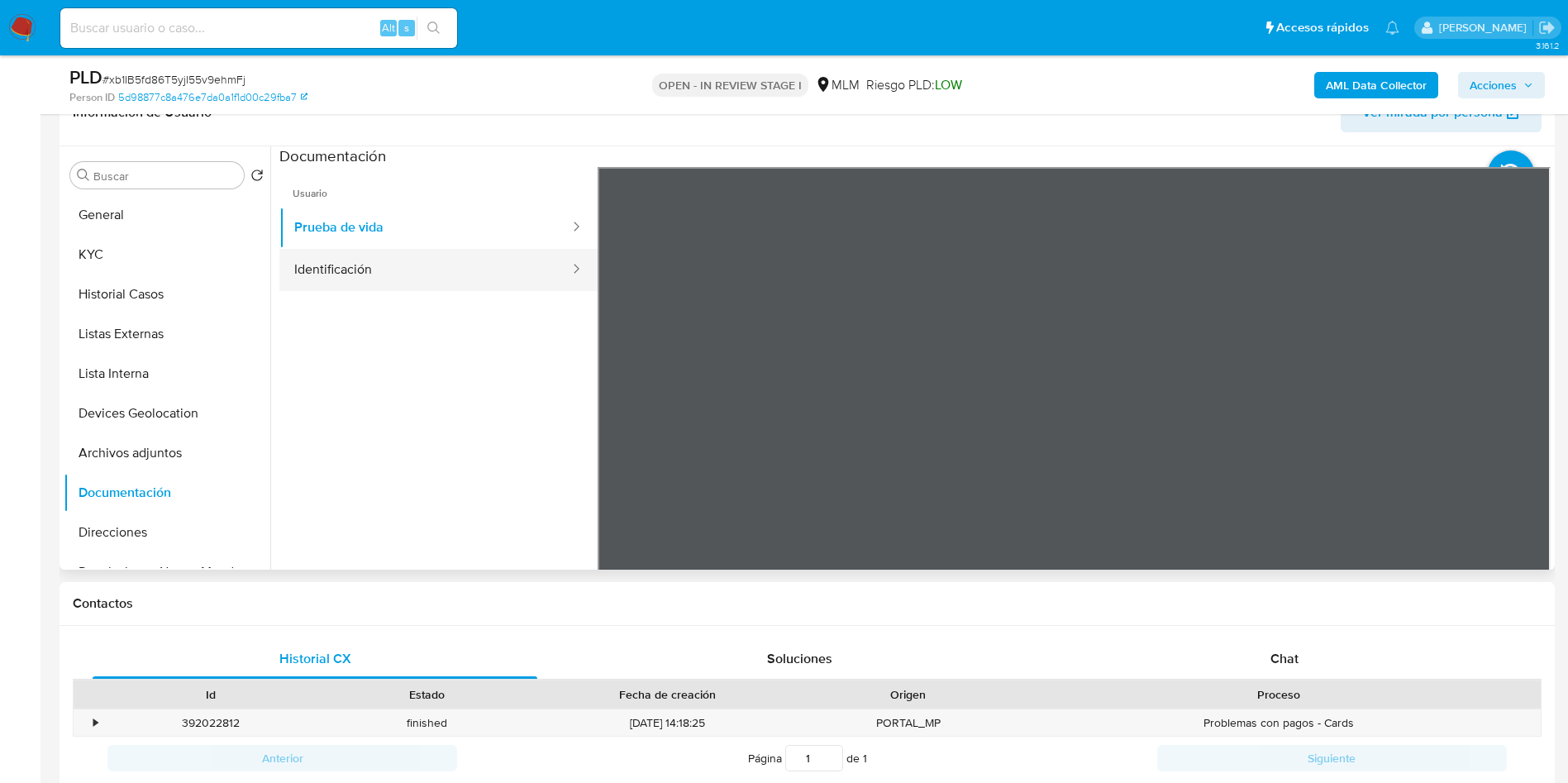
click at [394, 284] on button "Identificación" at bounding box center [425, 270] width 292 height 42
click at [453, 232] on button "Prueba de vida" at bounding box center [425, 227] width 292 height 42
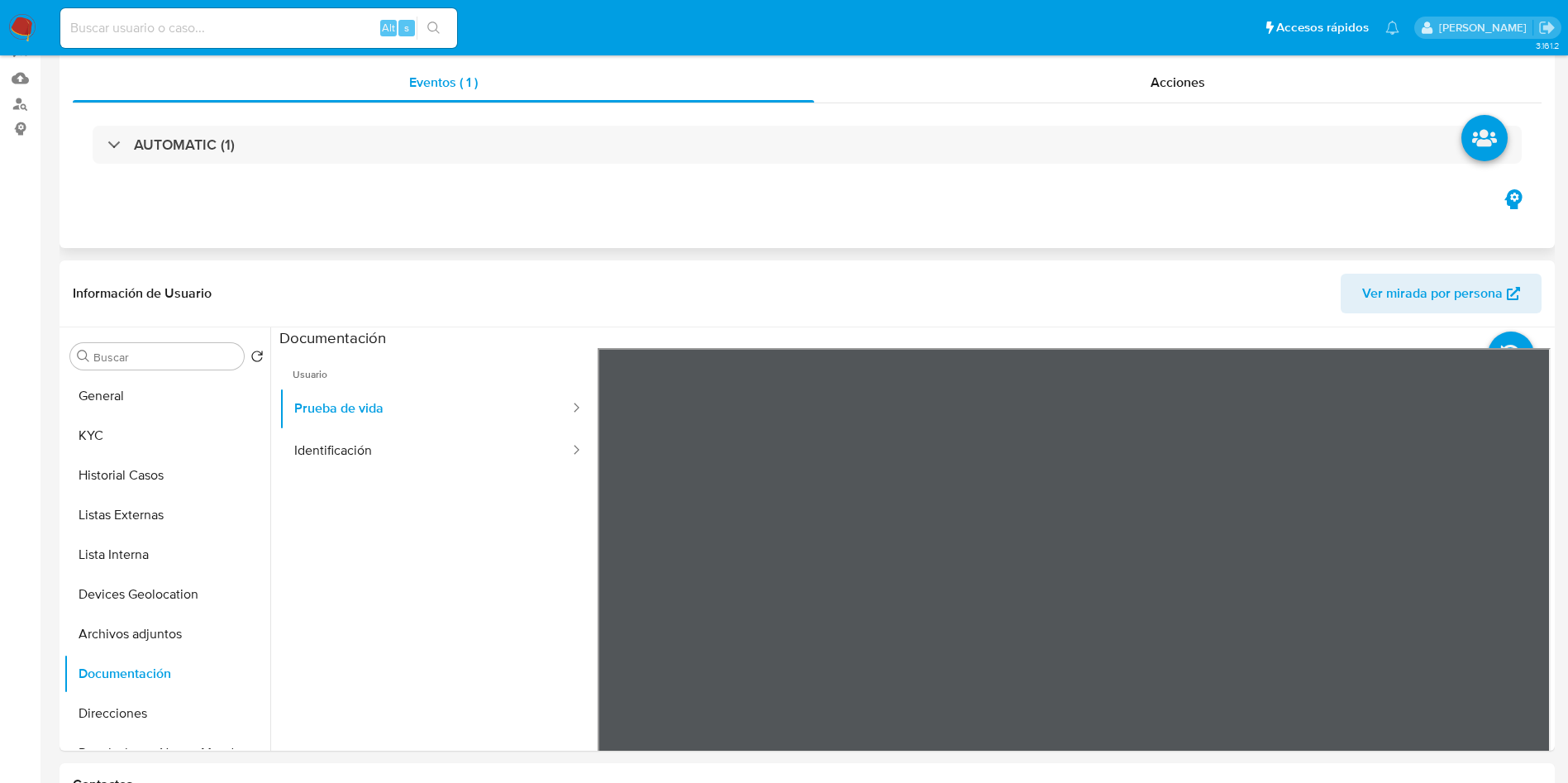
scroll to position [283, 0]
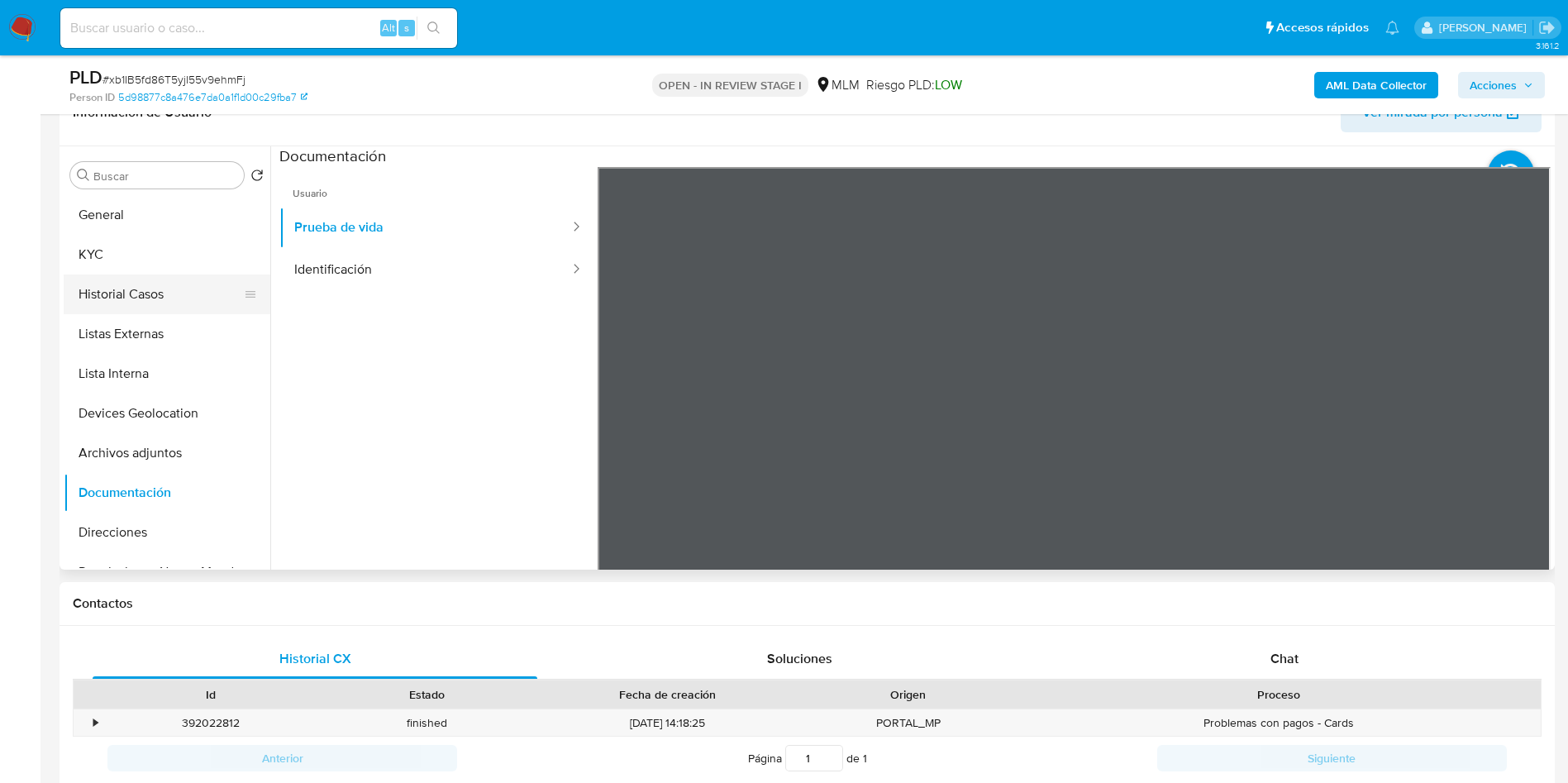
click at [140, 297] on button "Historial Casos" at bounding box center [160, 294] width 194 height 39
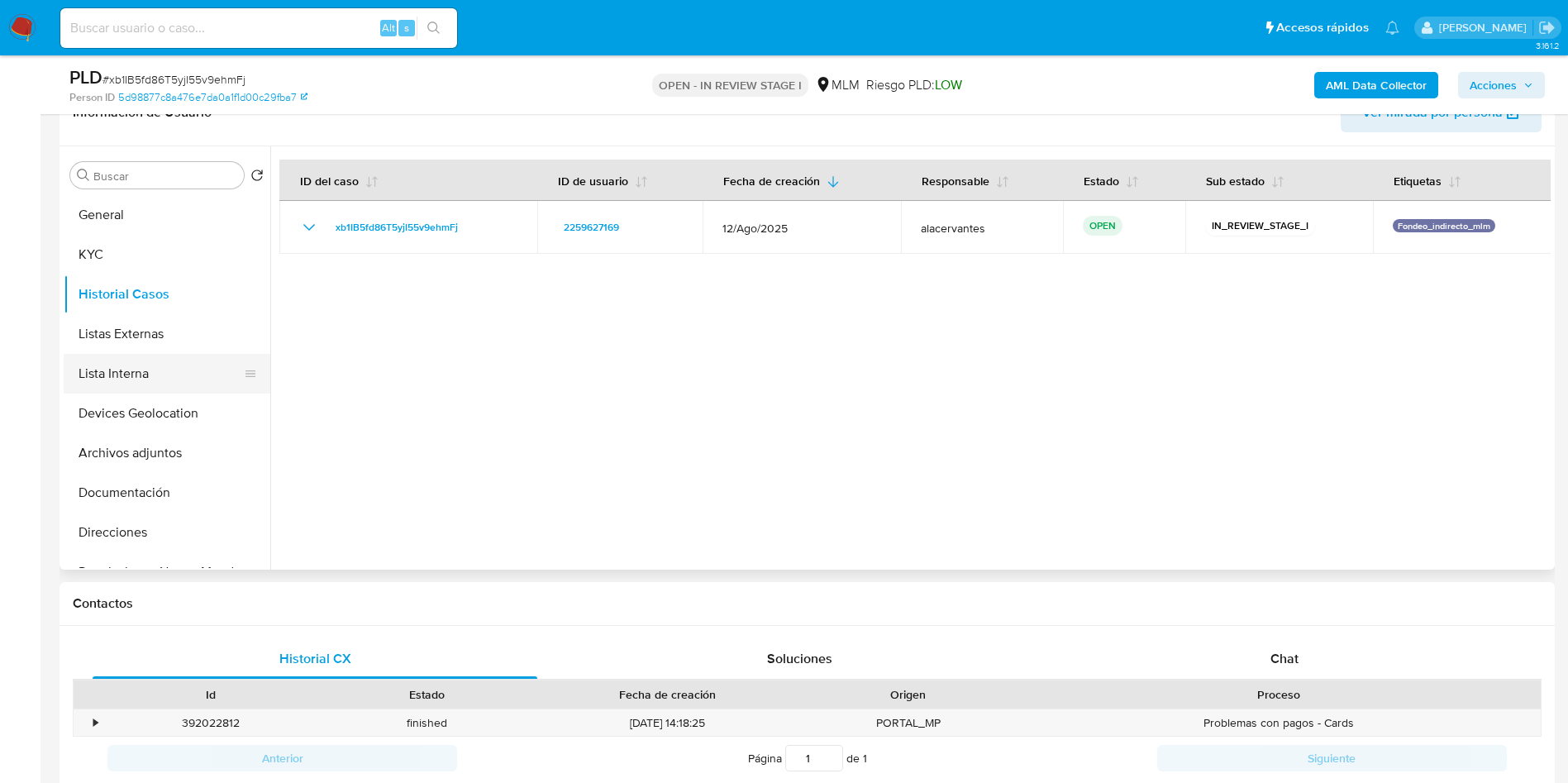
click at [121, 368] on button "Lista Interna" at bounding box center [160, 373] width 194 height 39
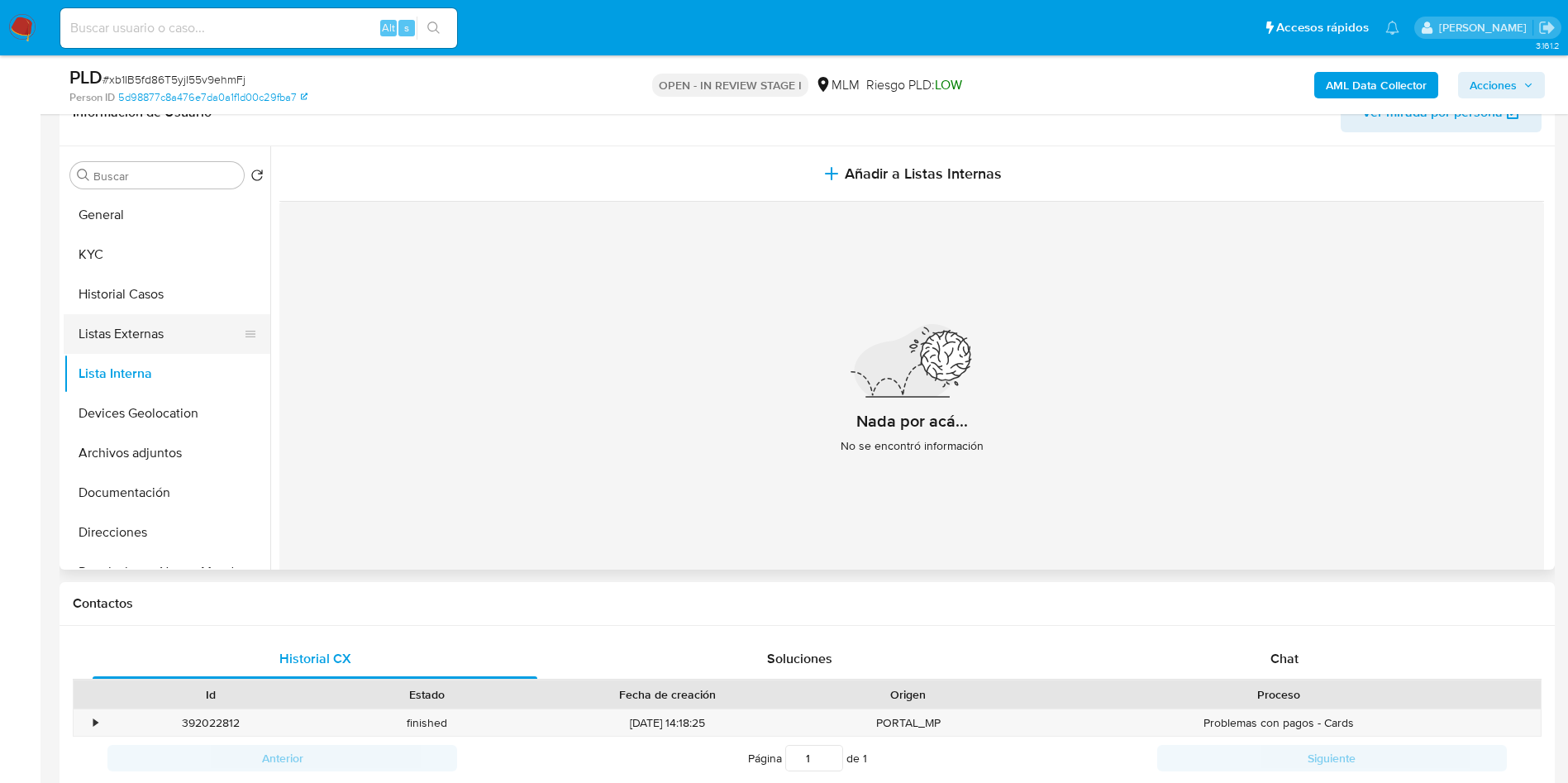
click at [128, 338] on button "Listas Externas" at bounding box center [160, 333] width 194 height 39
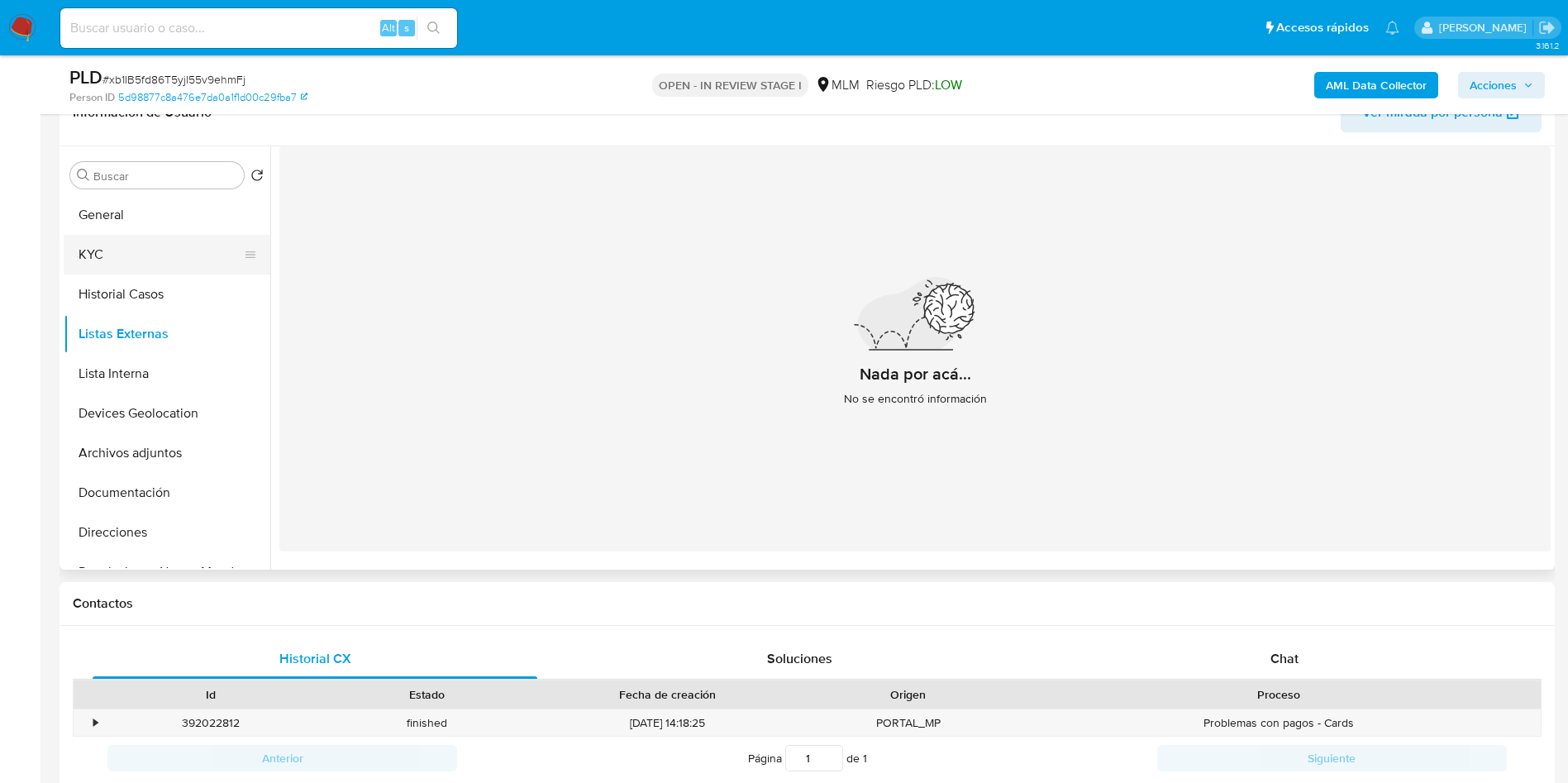
click at [141, 244] on button "KYC" at bounding box center [160, 254] width 194 height 39
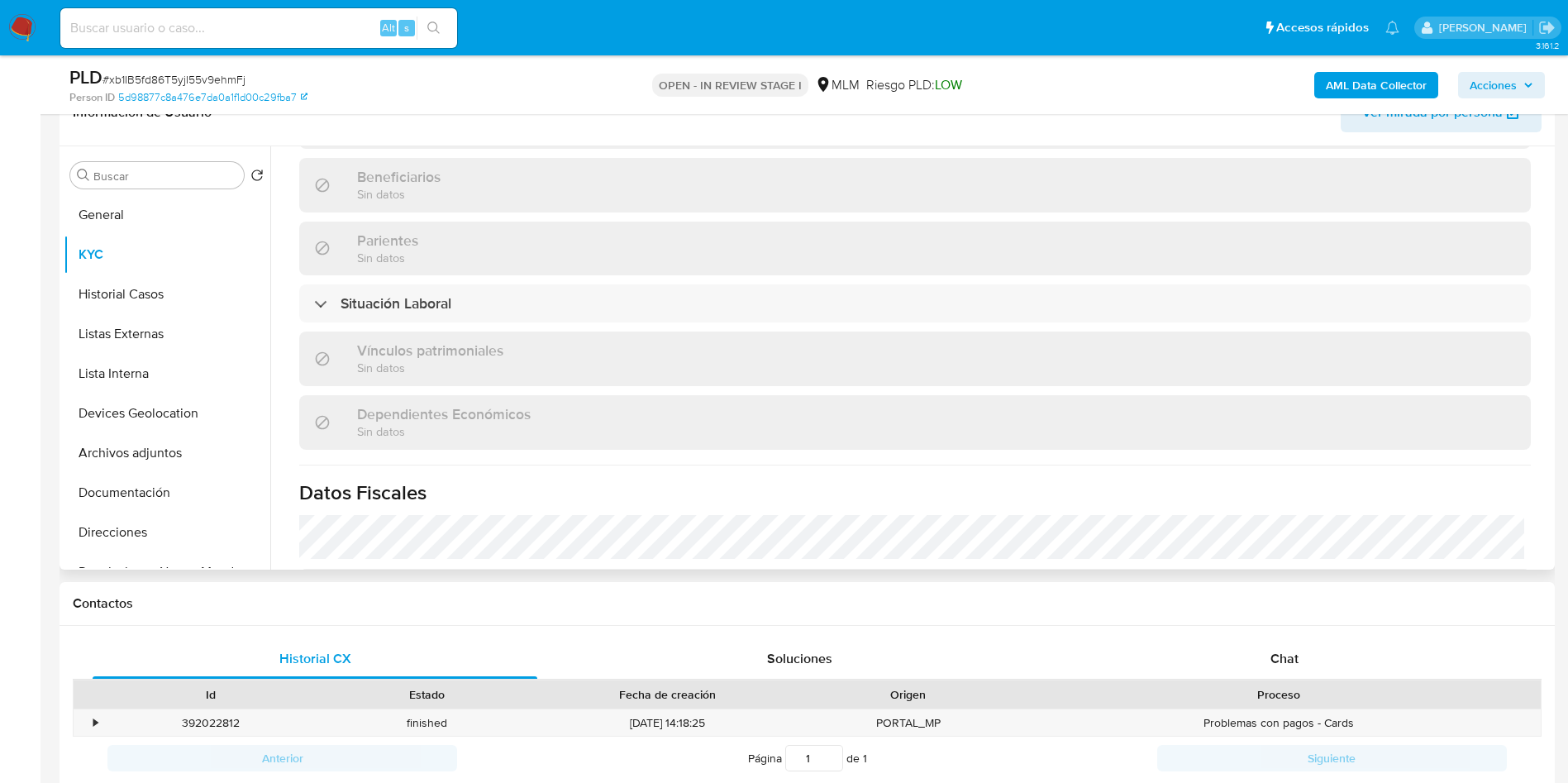
scroll to position [1023, 0]
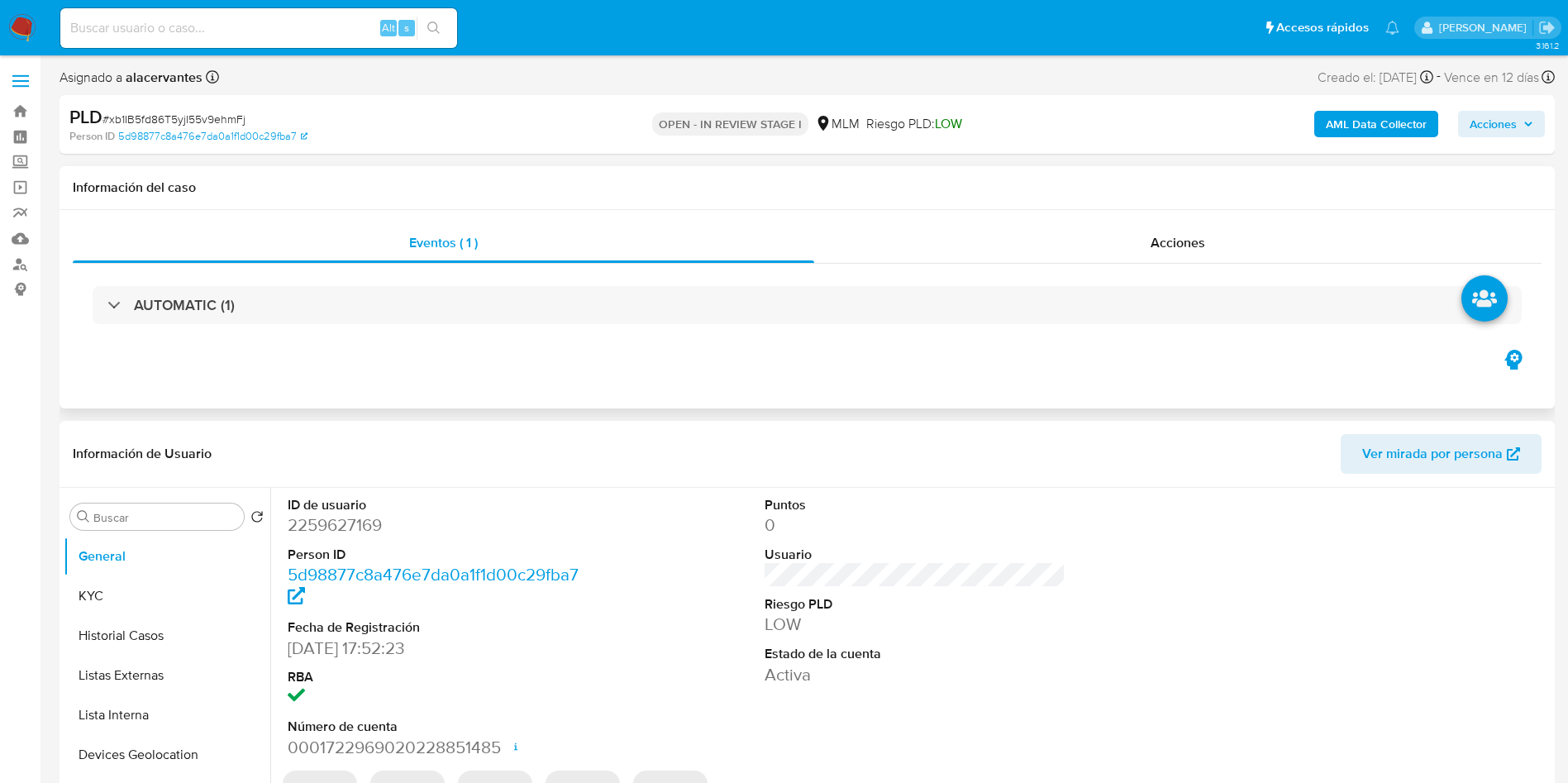
select select "10"
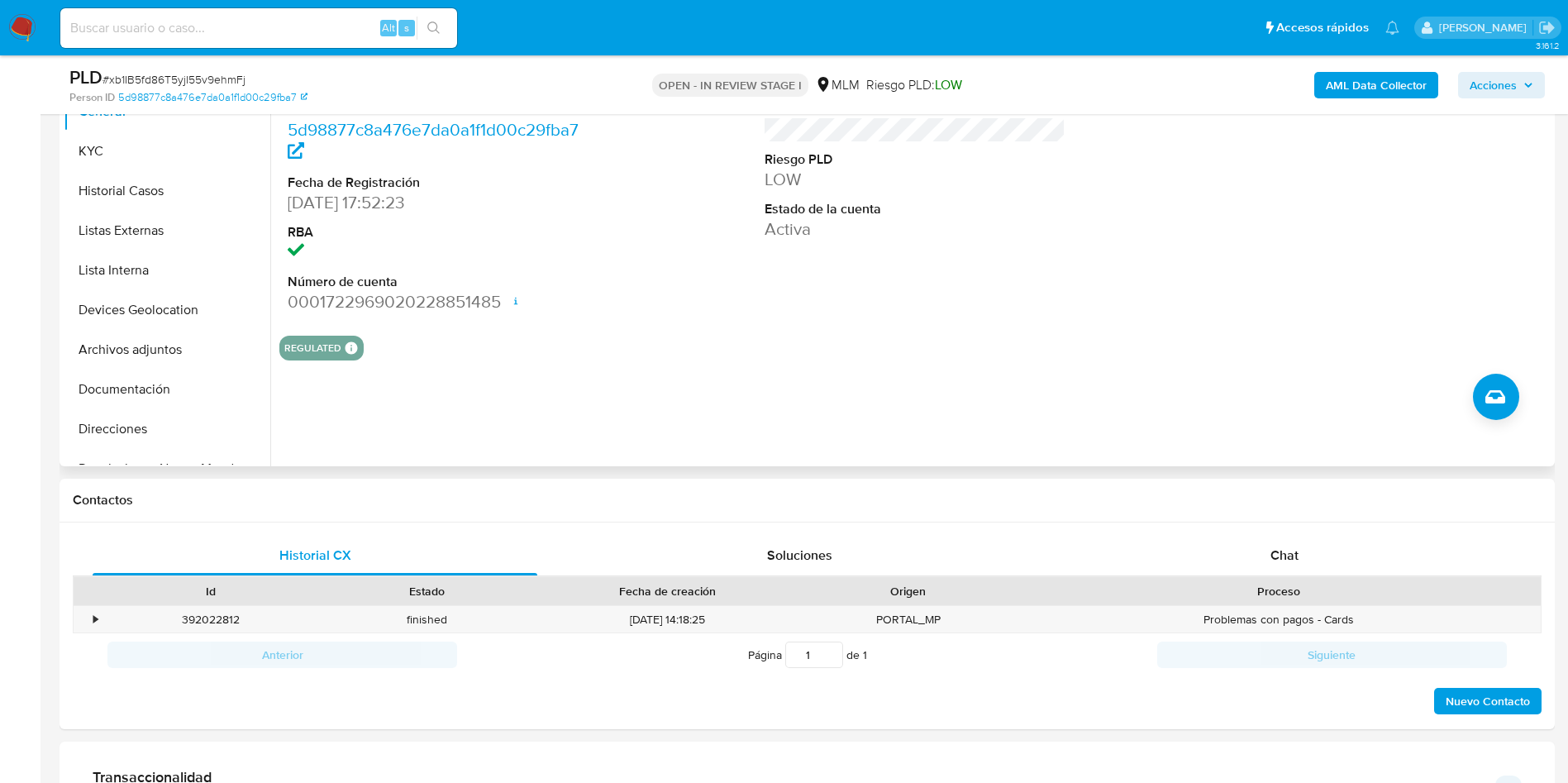
scroll to position [248, 0]
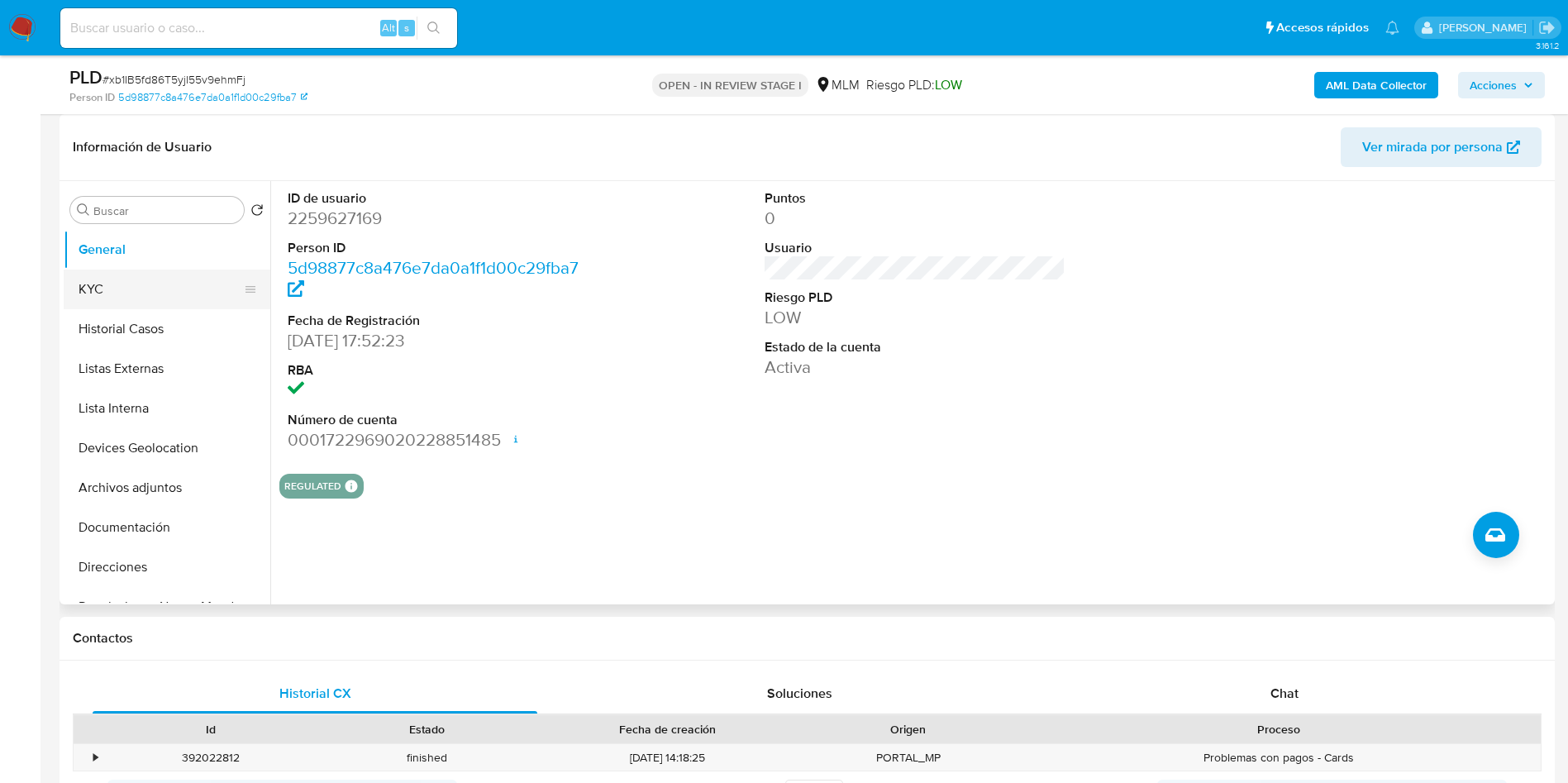
click at [136, 290] on button "KYC" at bounding box center [160, 289] width 194 height 39
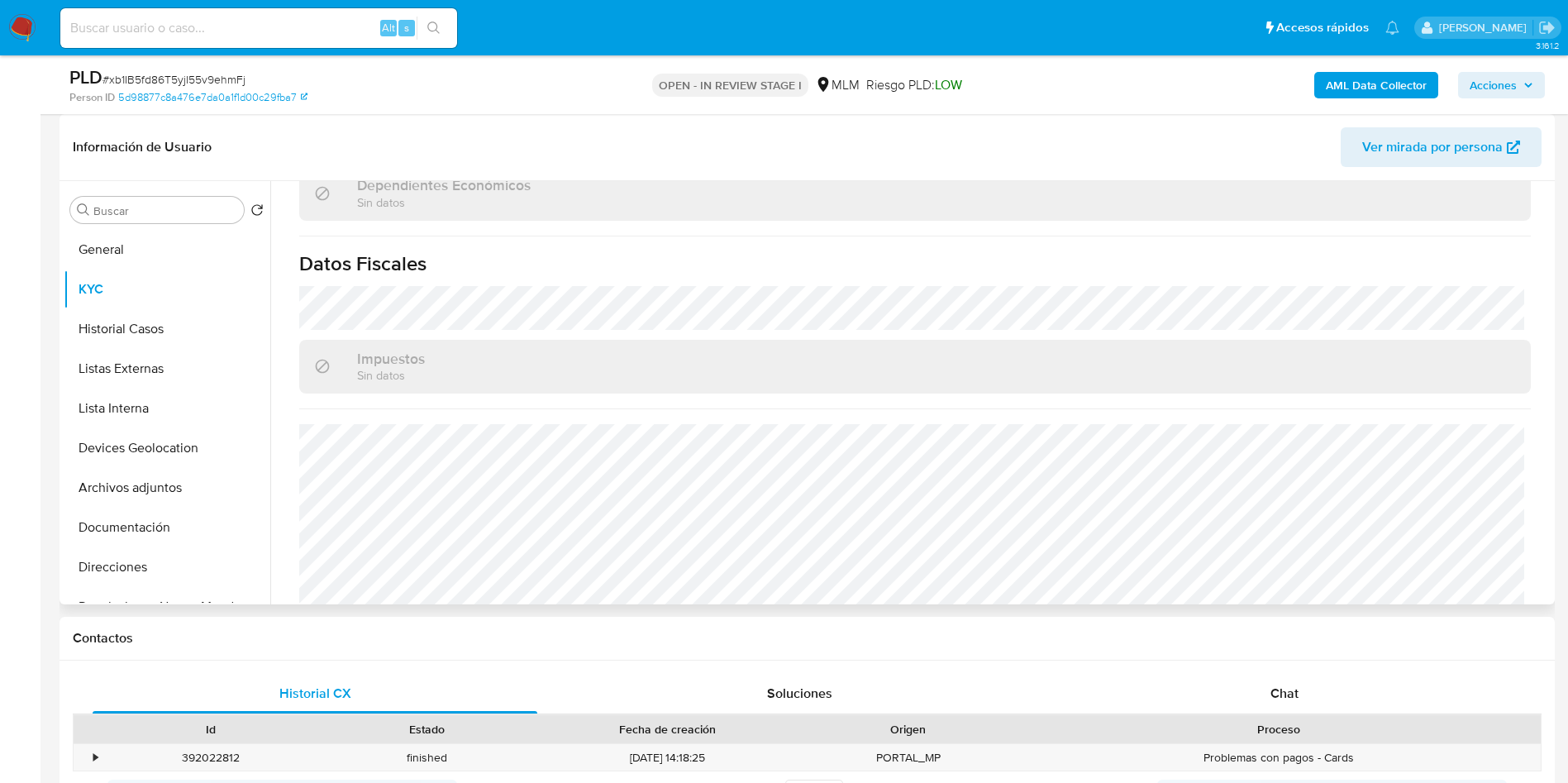
scroll to position [1023, 0]
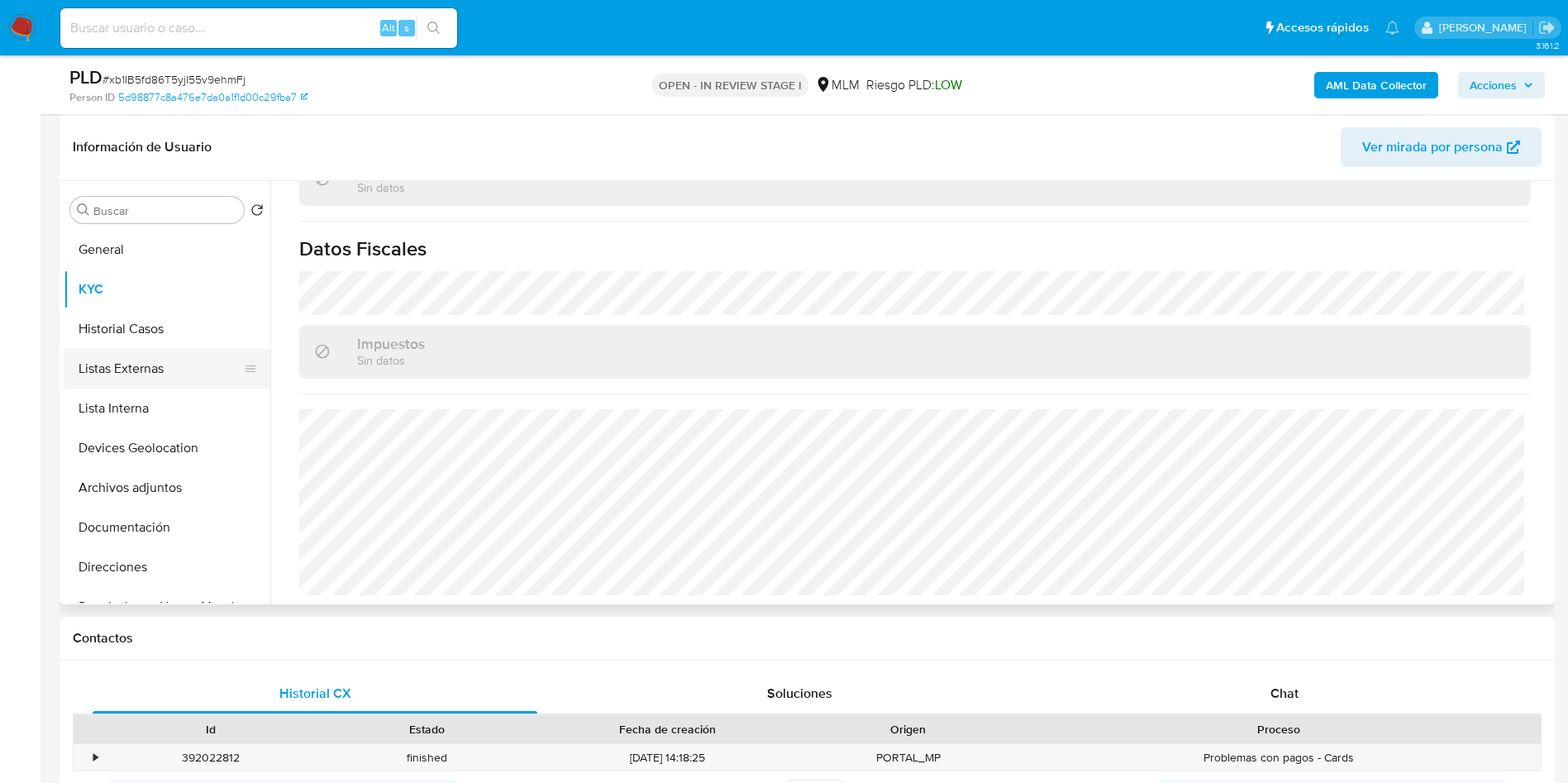
click at [107, 354] on button "Listas Externas" at bounding box center [160, 368] width 194 height 39
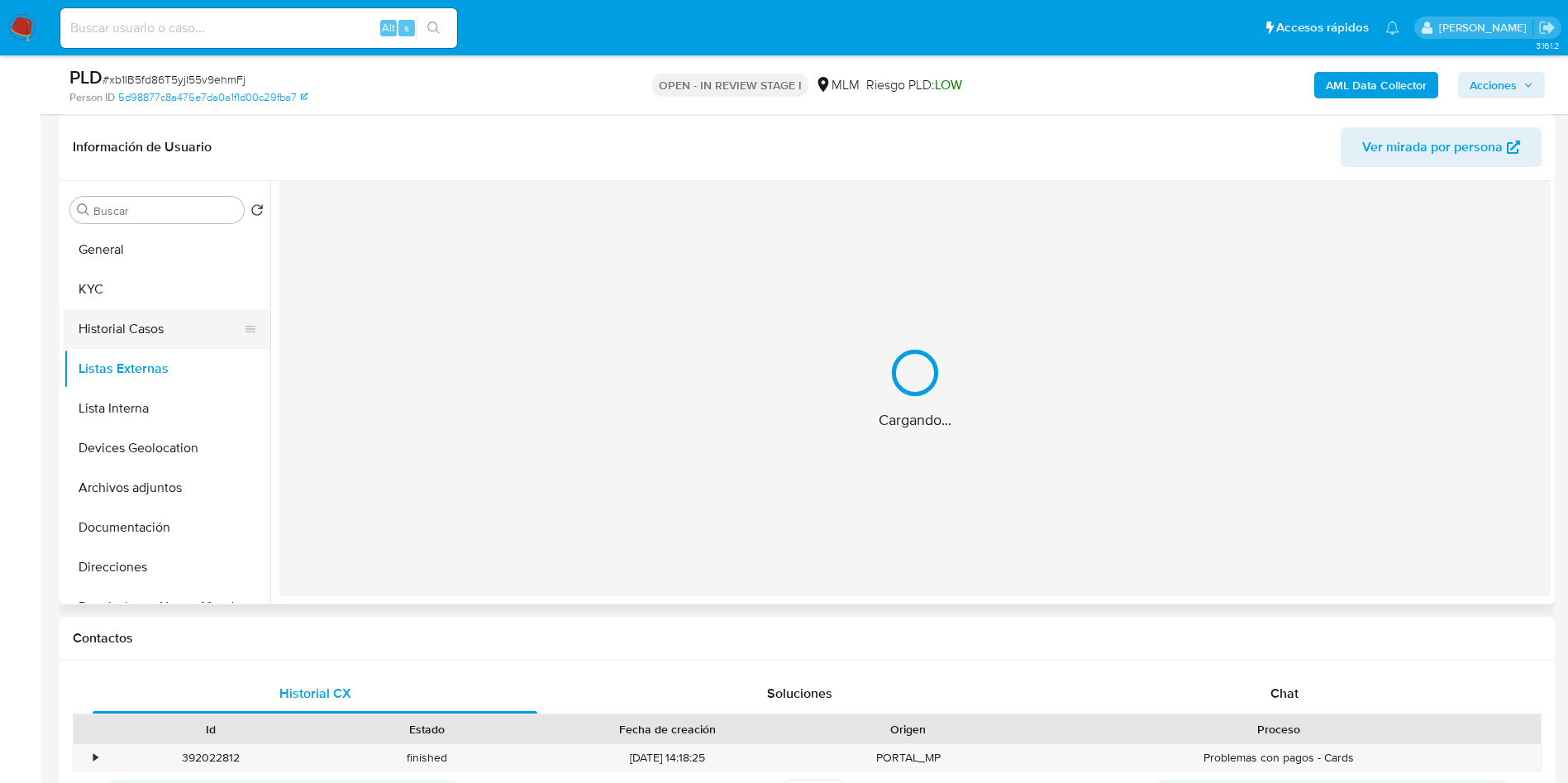
scroll to position [0, 0]
click at [131, 336] on button "Historial Casos" at bounding box center [160, 329] width 194 height 39
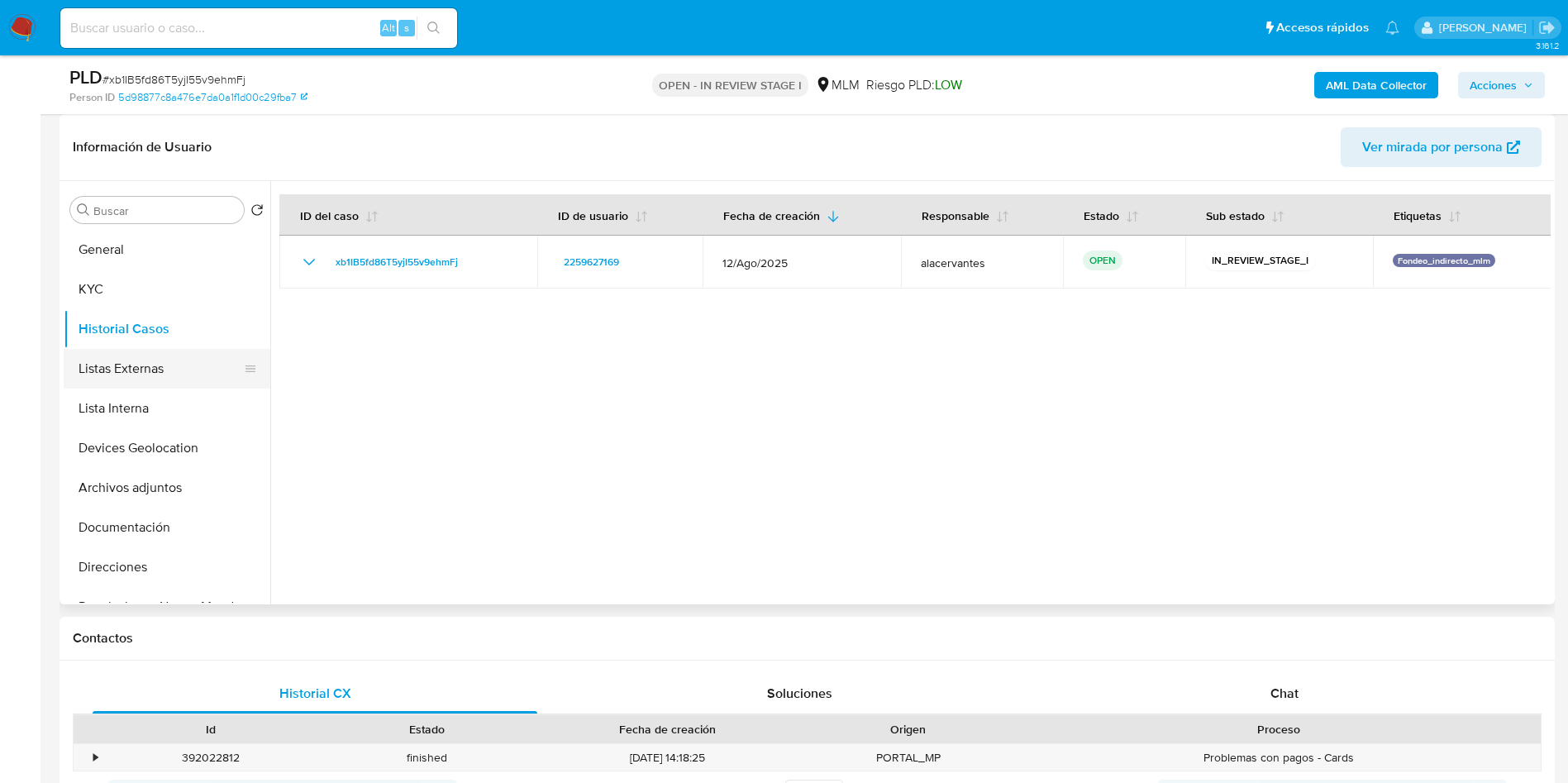
click at [96, 377] on button "Listas Externas" at bounding box center [160, 368] width 194 height 39
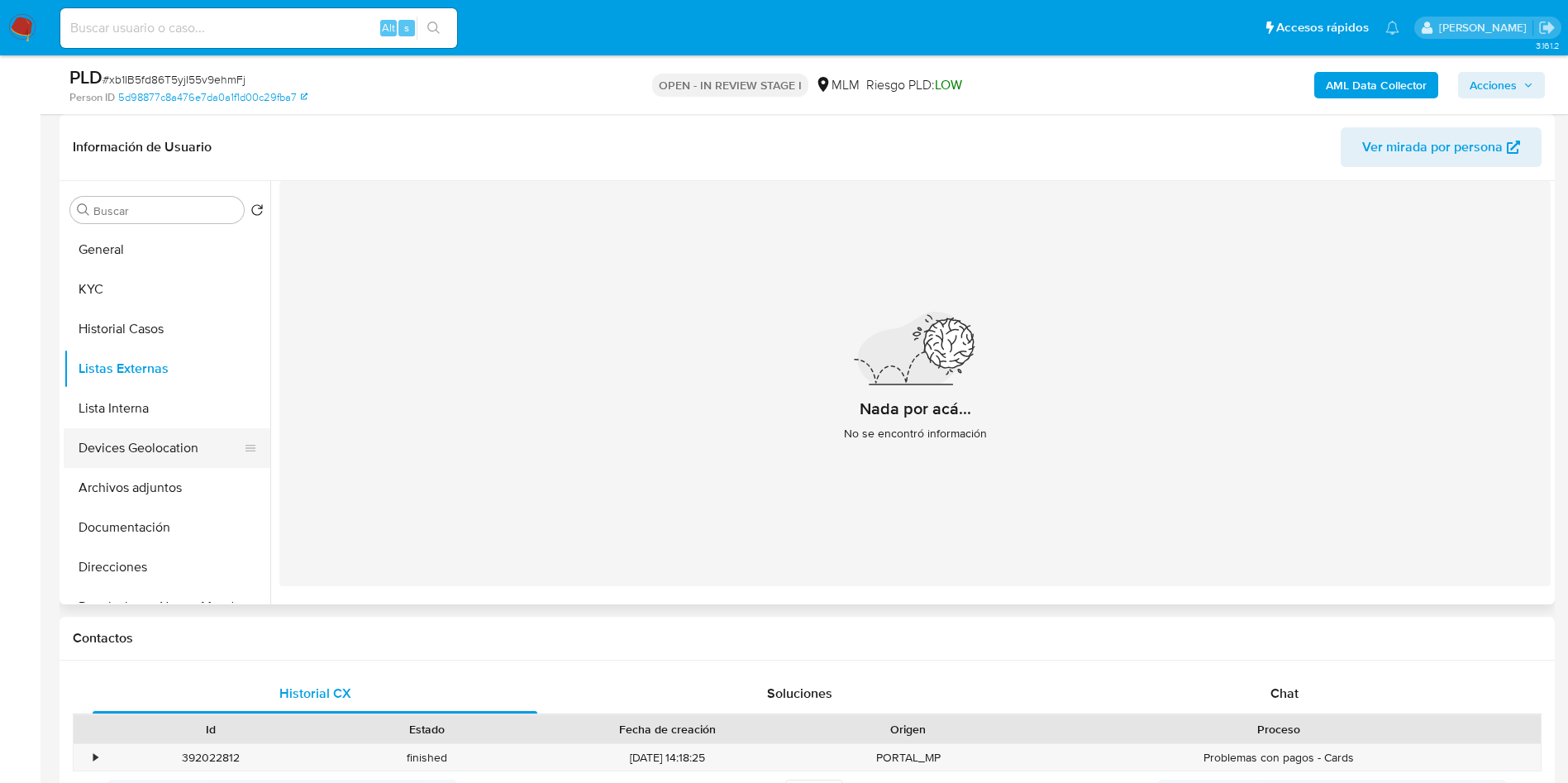
click at [140, 455] on button "Devices Geolocation" at bounding box center [160, 447] width 194 height 39
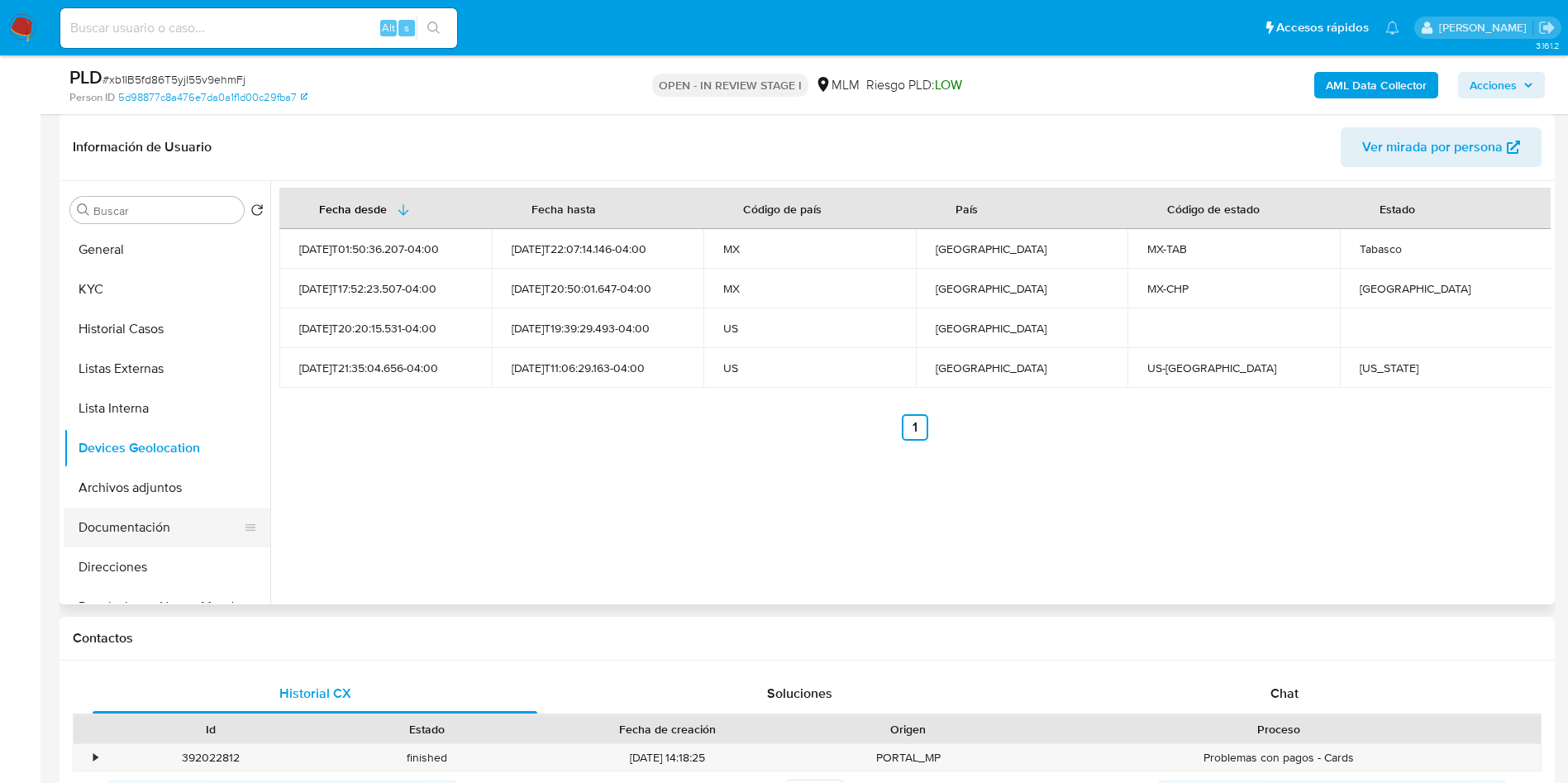
click at [116, 523] on button "Documentación" at bounding box center [160, 527] width 194 height 39
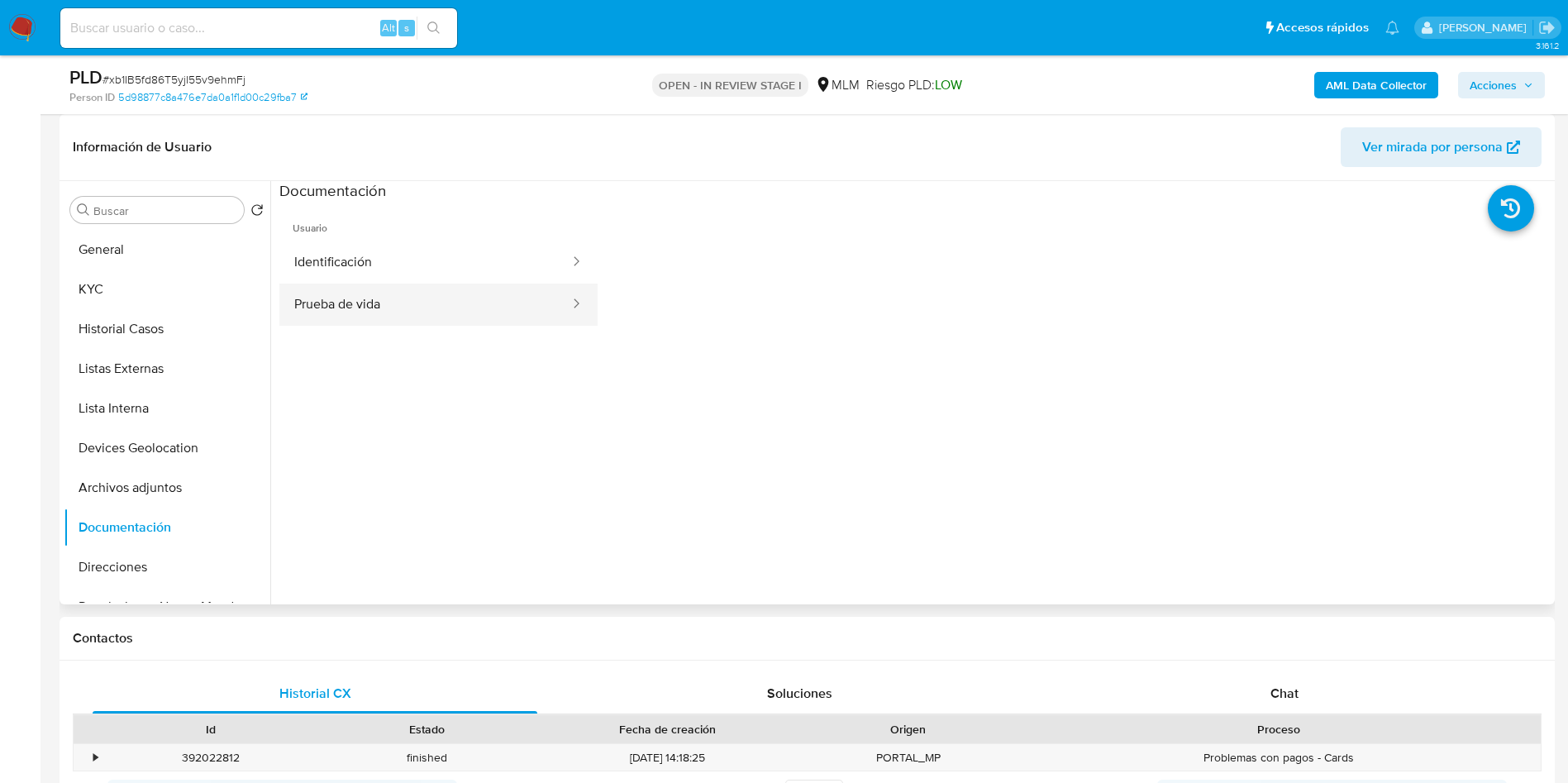
drag, startPoint x: 405, startPoint y: 298, endPoint x: 398, endPoint y: 293, distance: 8.6
click at [404, 298] on button "Prueba de vida" at bounding box center [425, 305] width 292 height 42
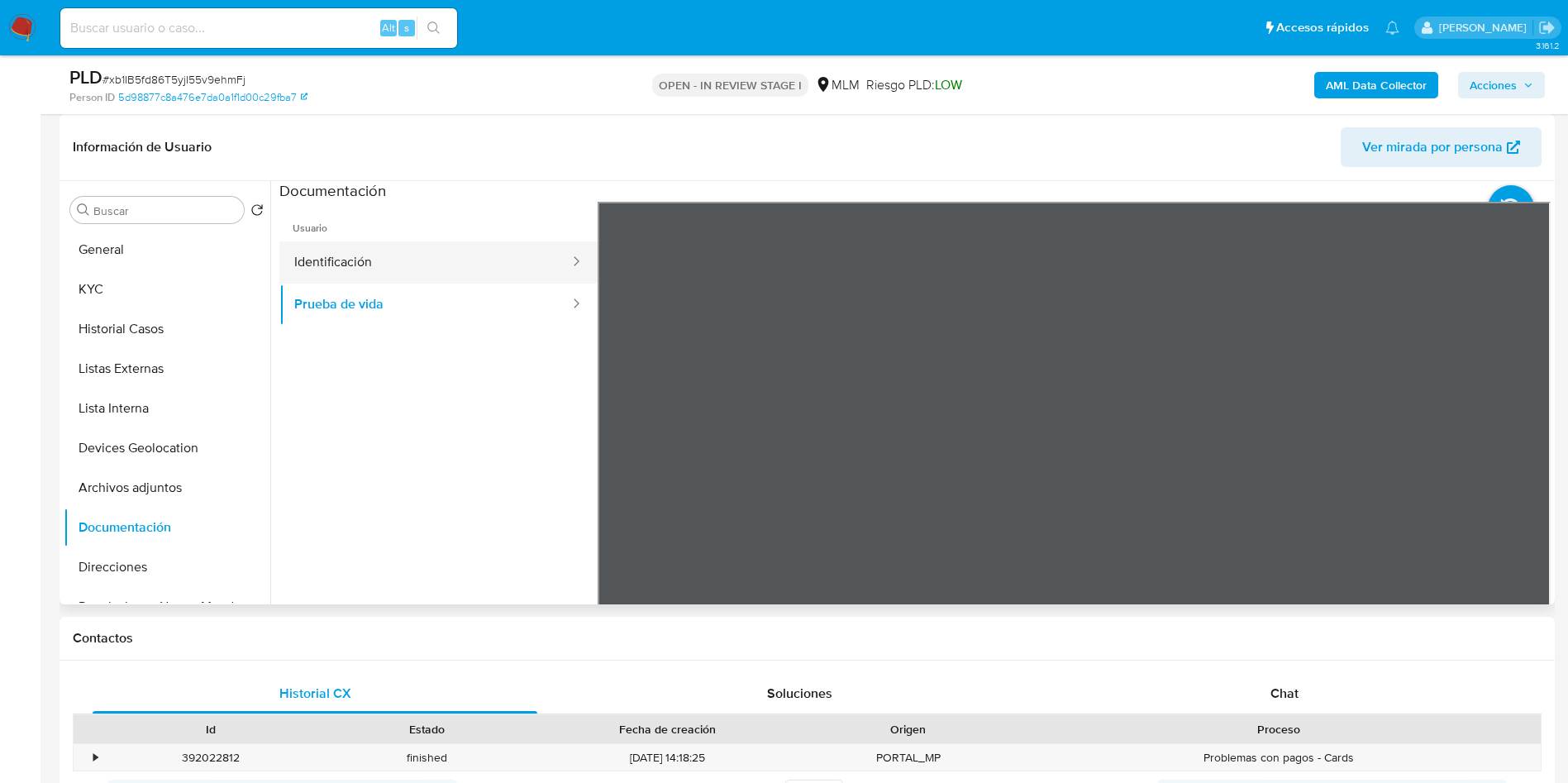
click at [399, 260] on button "Identificación" at bounding box center [425, 263] width 292 height 42
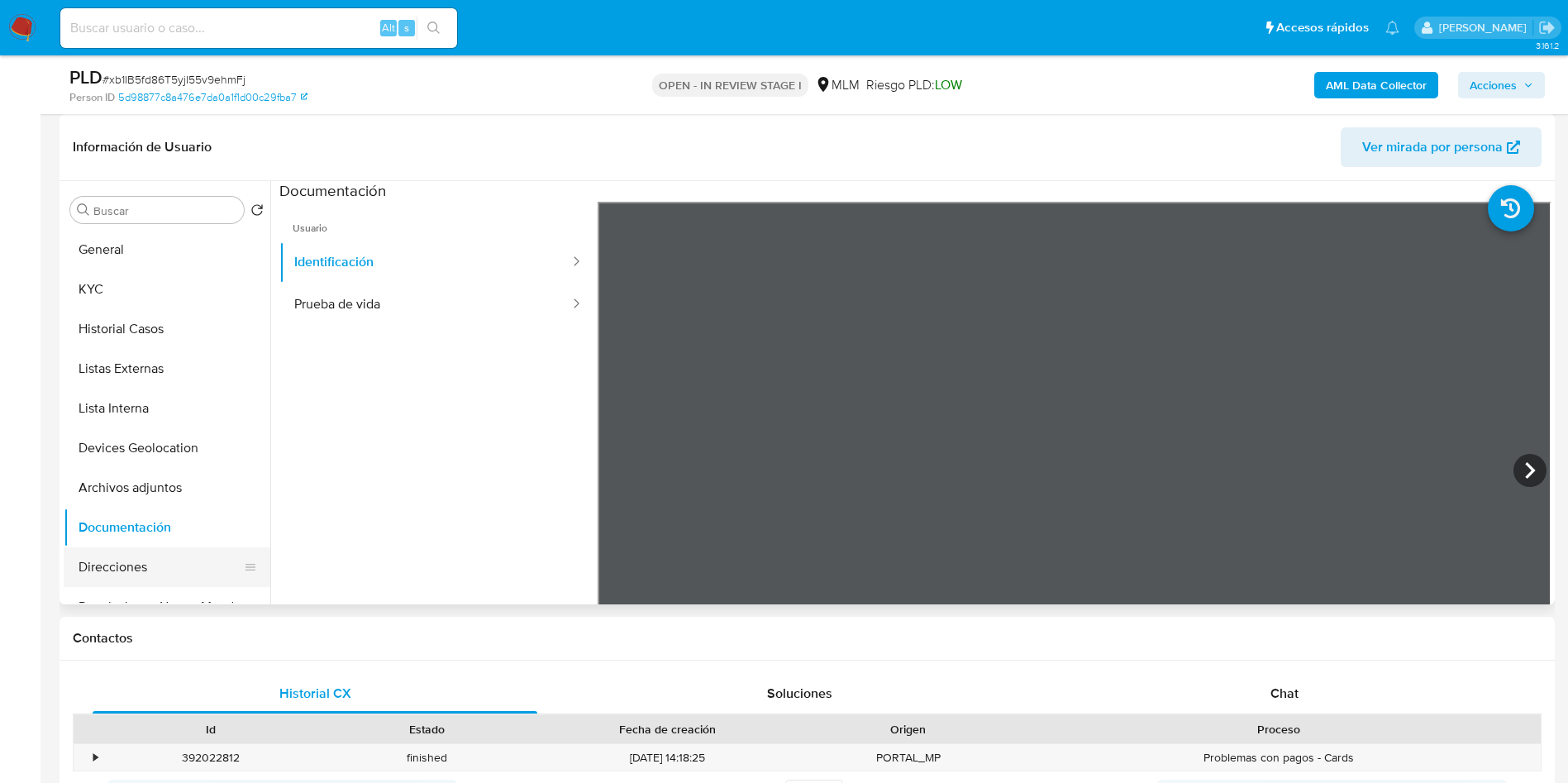
click at [125, 556] on button "Direcciones" at bounding box center [160, 566] width 194 height 39
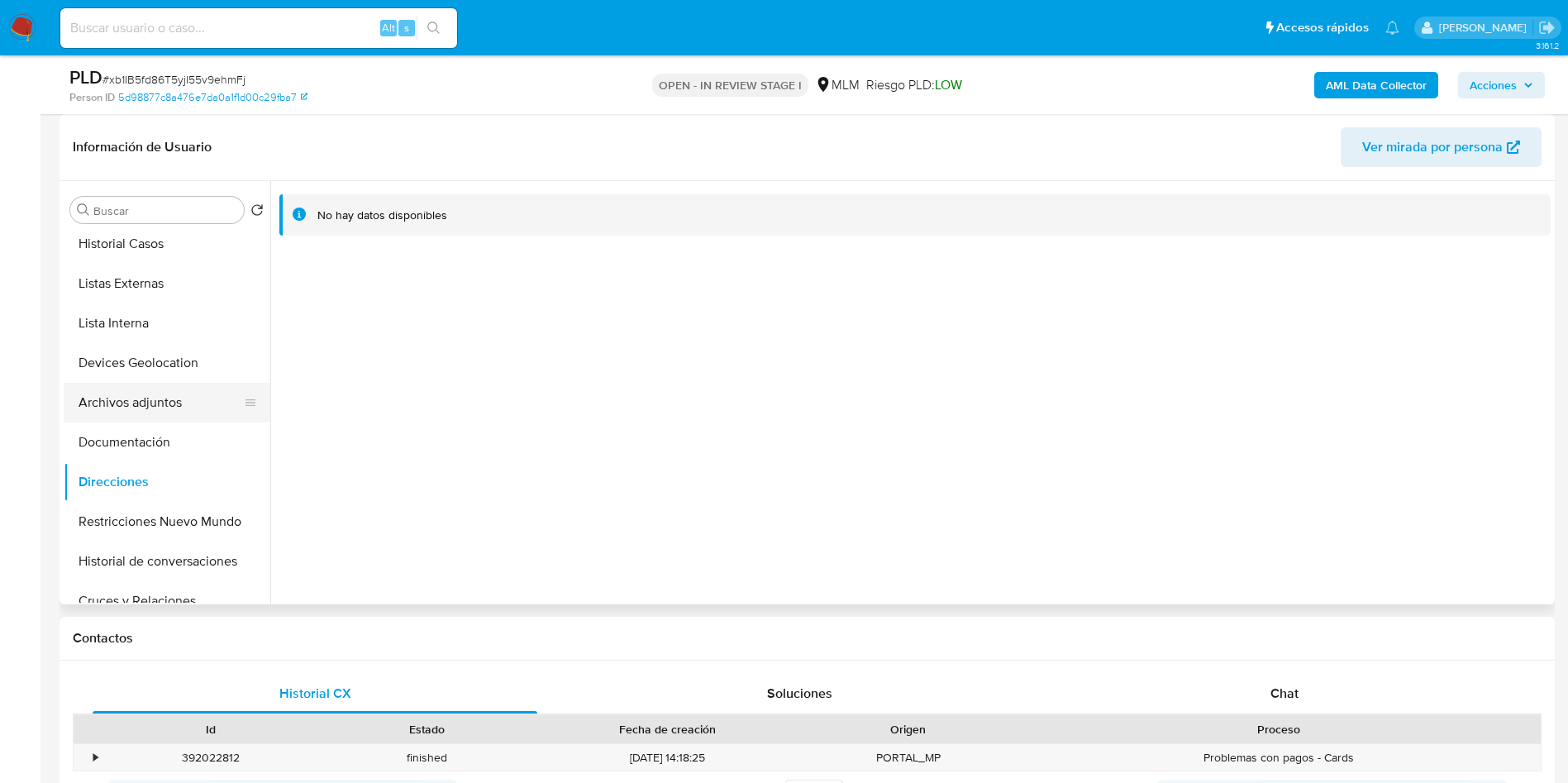
scroll to position [248, 0]
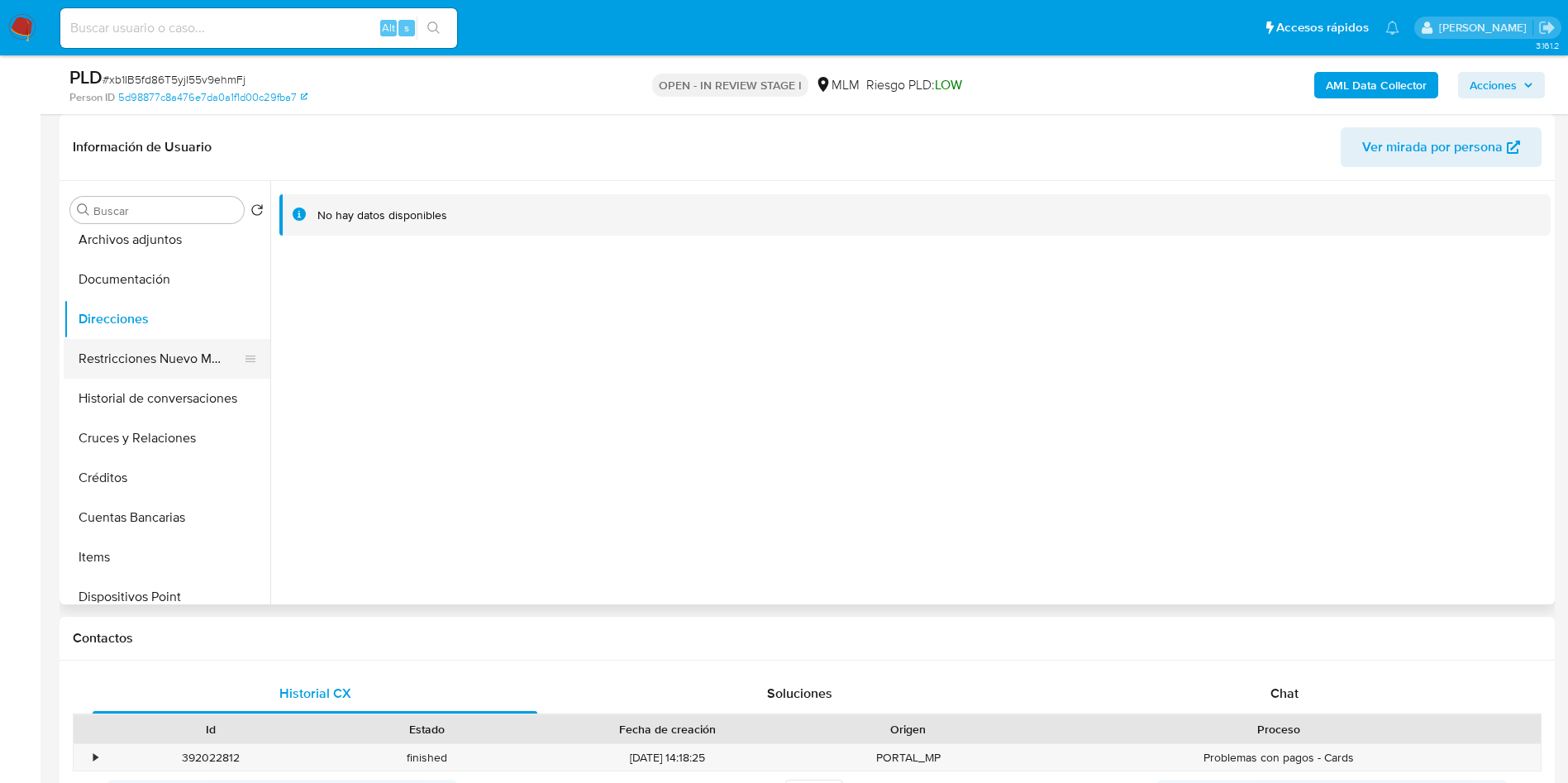
click at [172, 363] on button "Restricciones Nuevo Mundo" at bounding box center [160, 358] width 194 height 39
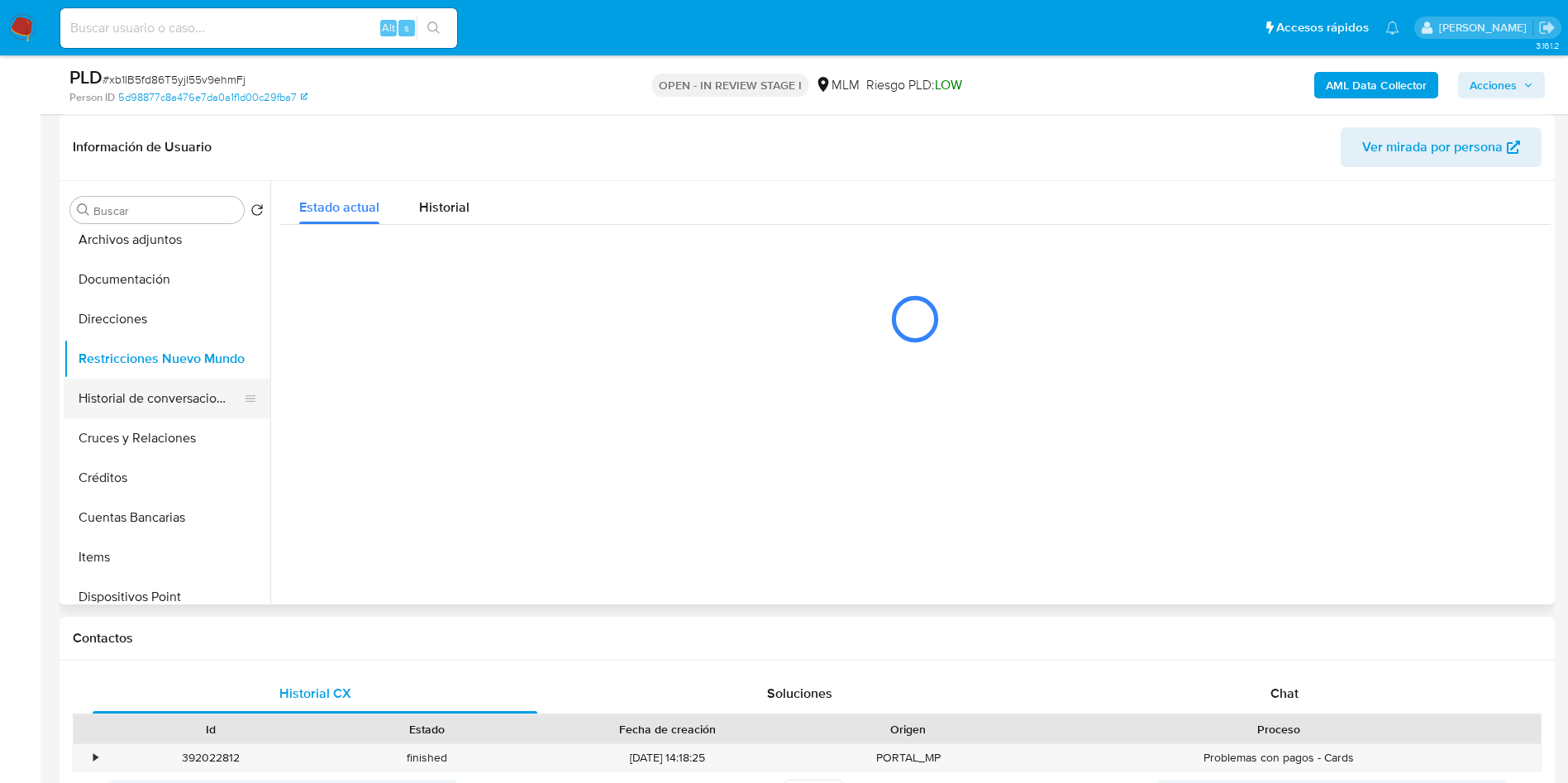
click at [166, 409] on button "Historial de conversaciones" at bounding box center [160, 398] width 194 height 39
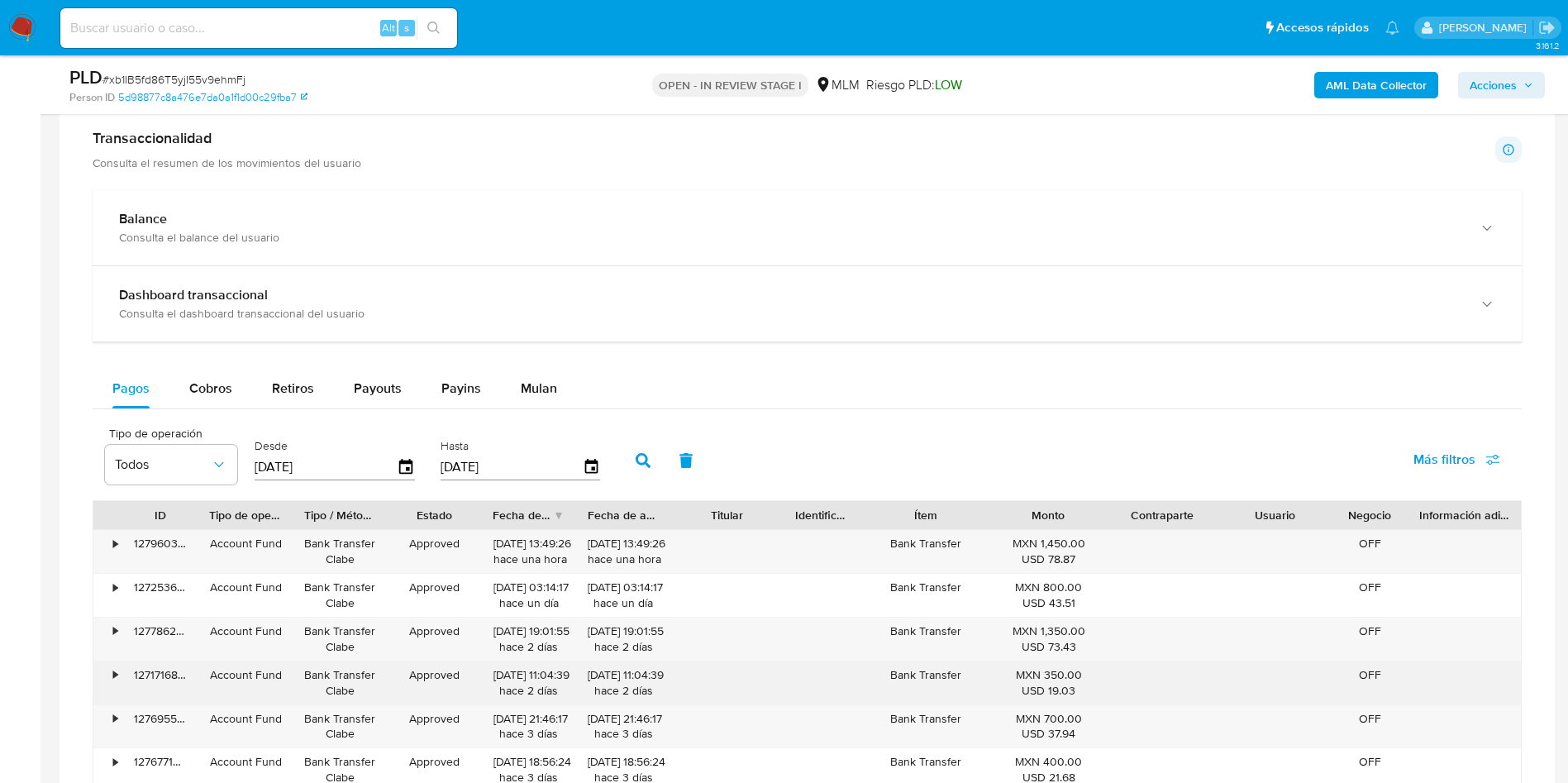
scroll to position [1116, 0]
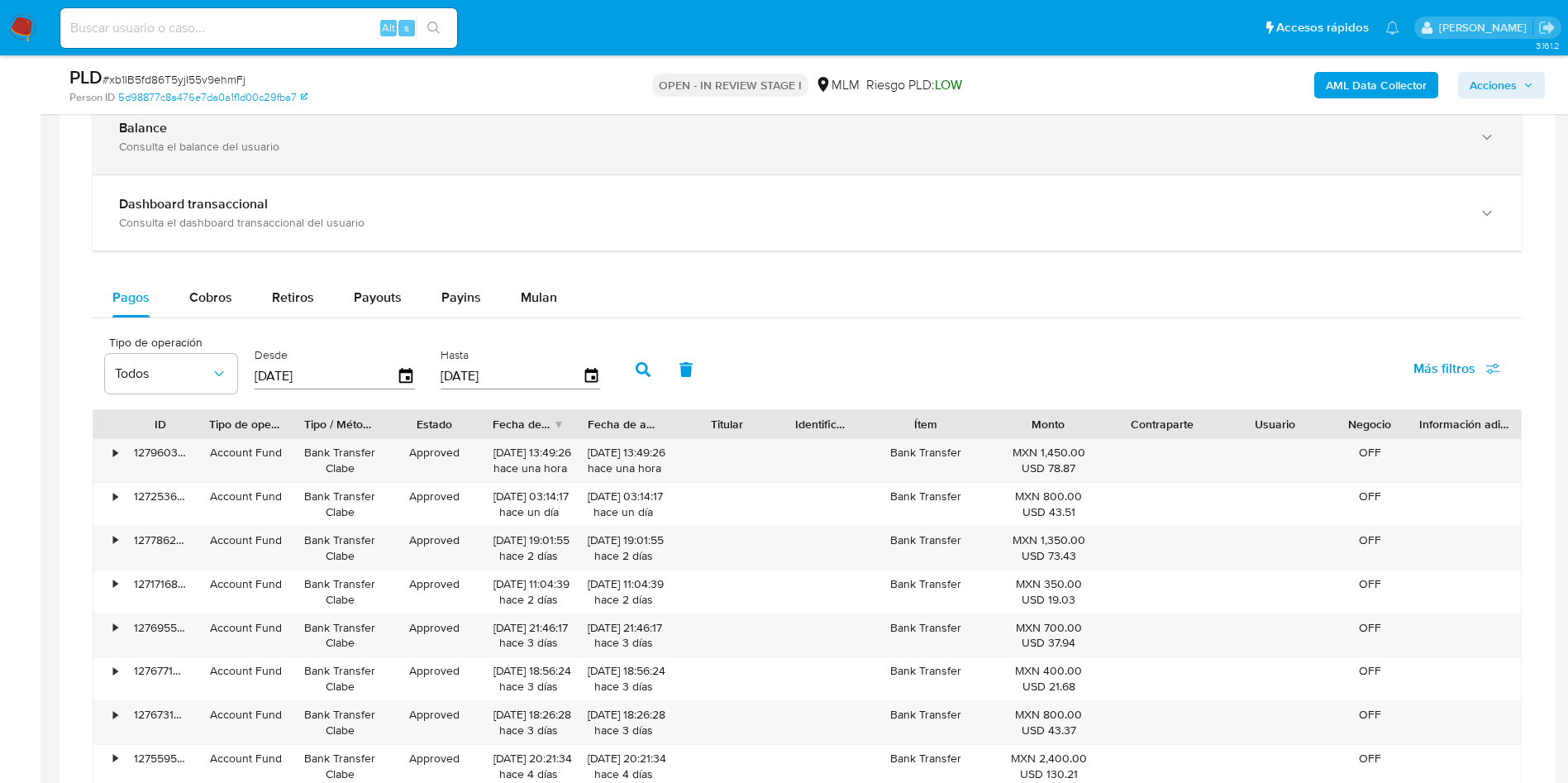
click at [223, 163] on div "Balance Consulta el balance del usuario" at bounding box center [807, 137] width 1430 height 76
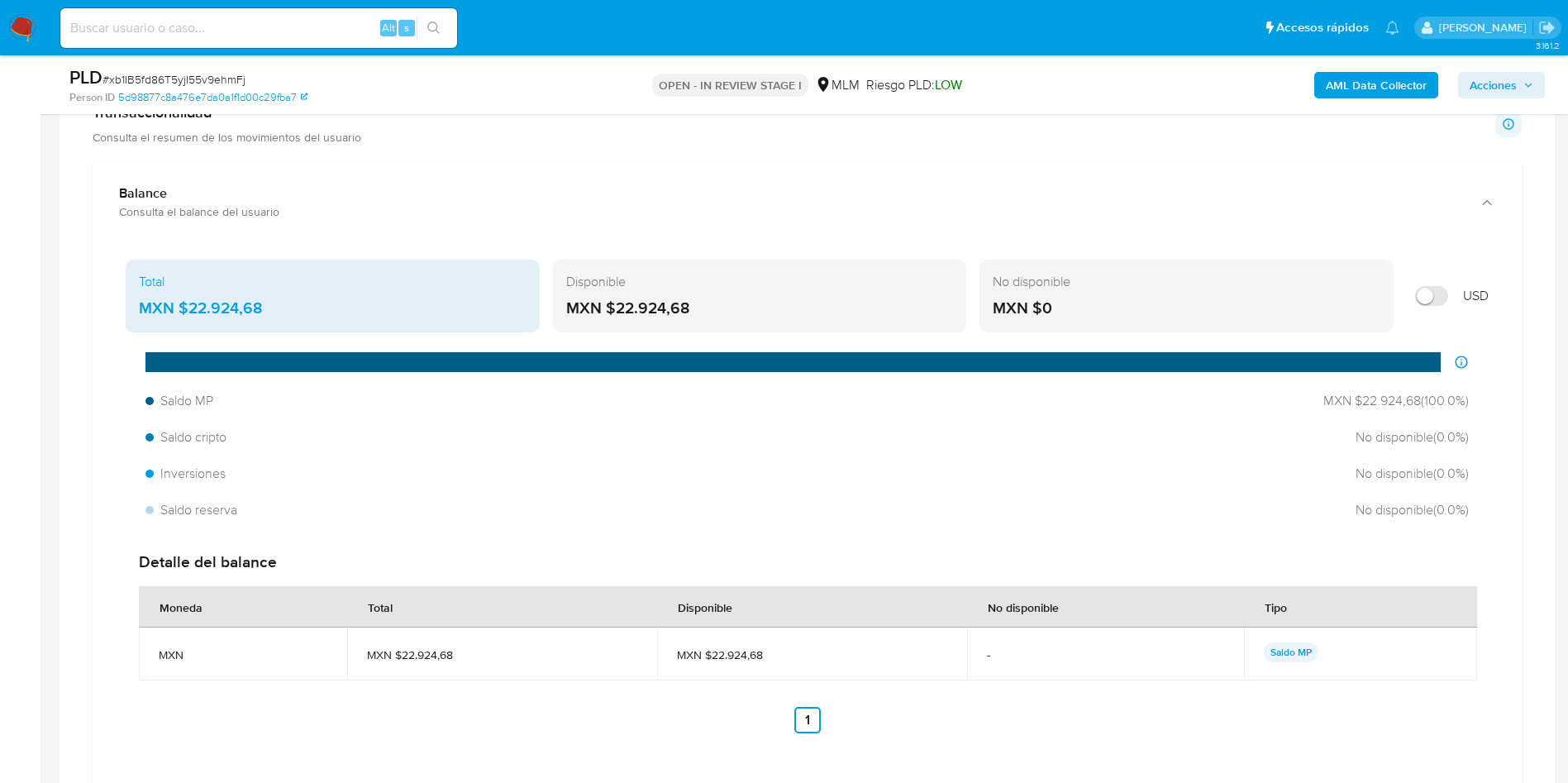
scroll to position [1002, 0]
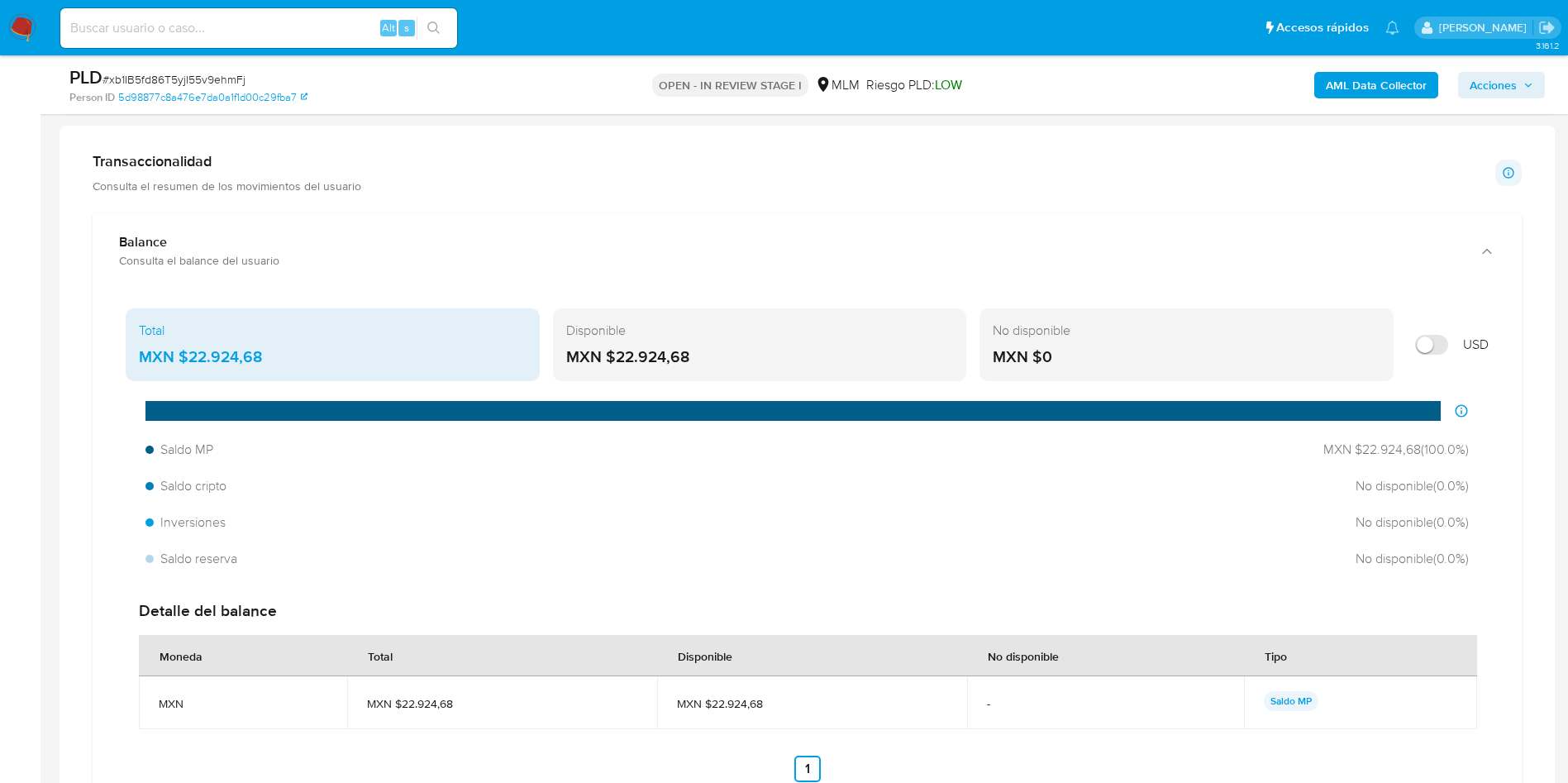
click at [931, 167] on div "Transaccionalidad Consulta el resumen de los movimientos del usuario Informació…" at bounding box center [807, 172] width 1430 height 41
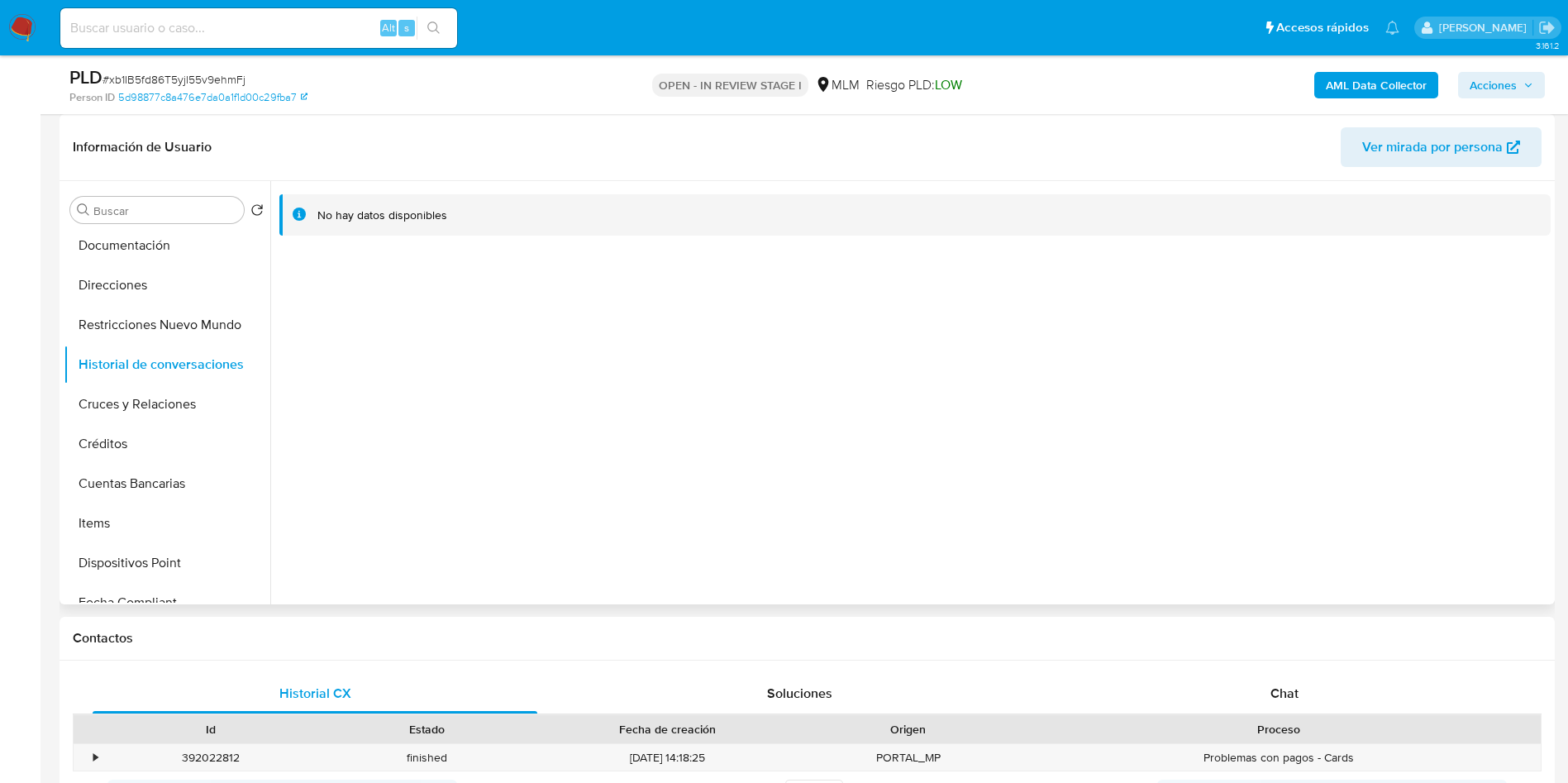
scroll to position [158, 0]
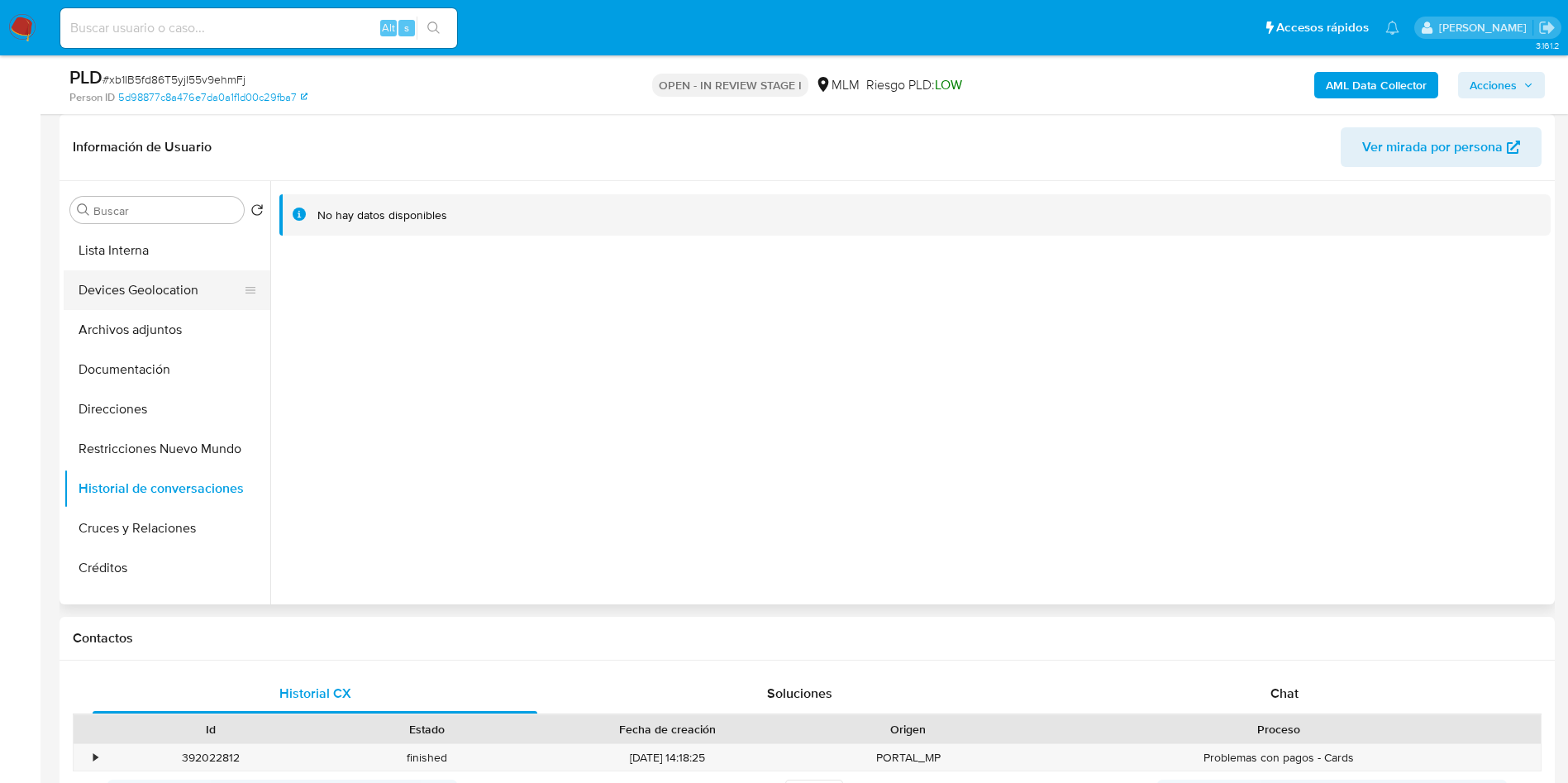
click at [161, 299] on button "Devices Geolocation" at bounding box center [160, 290] width 194 height 39
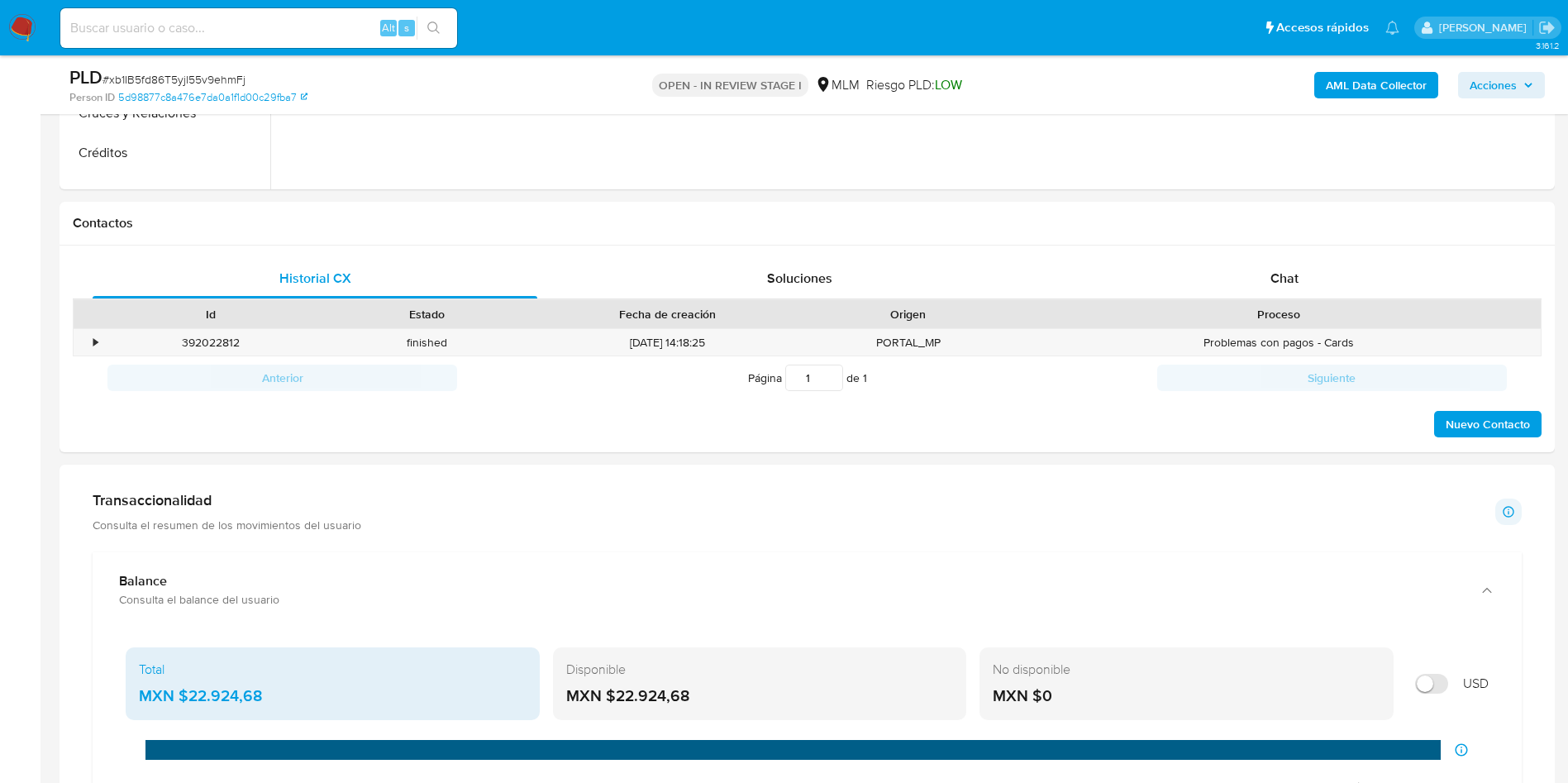
scroll to position [869, 0]
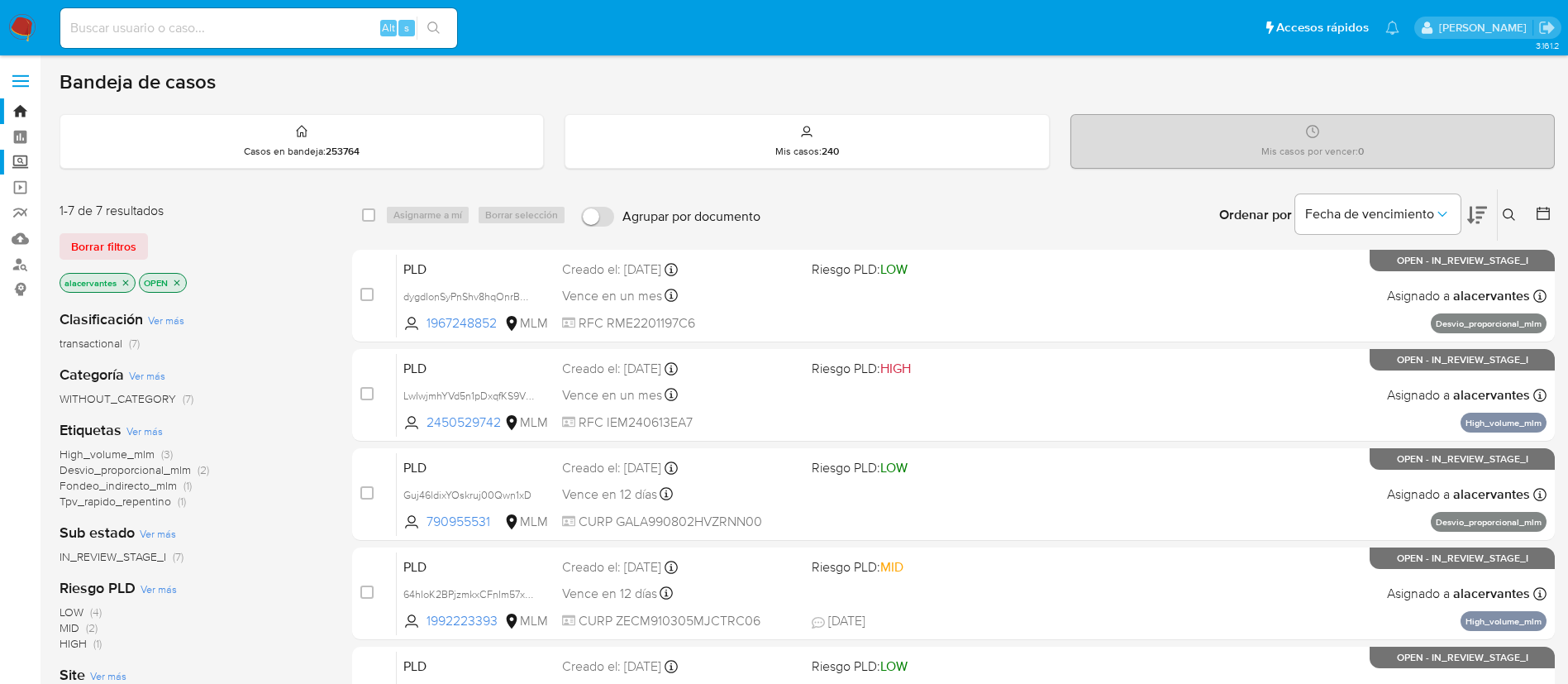
click at [16, 164] on label "Screening" at bounding box center [98, 162] width 197 height 26
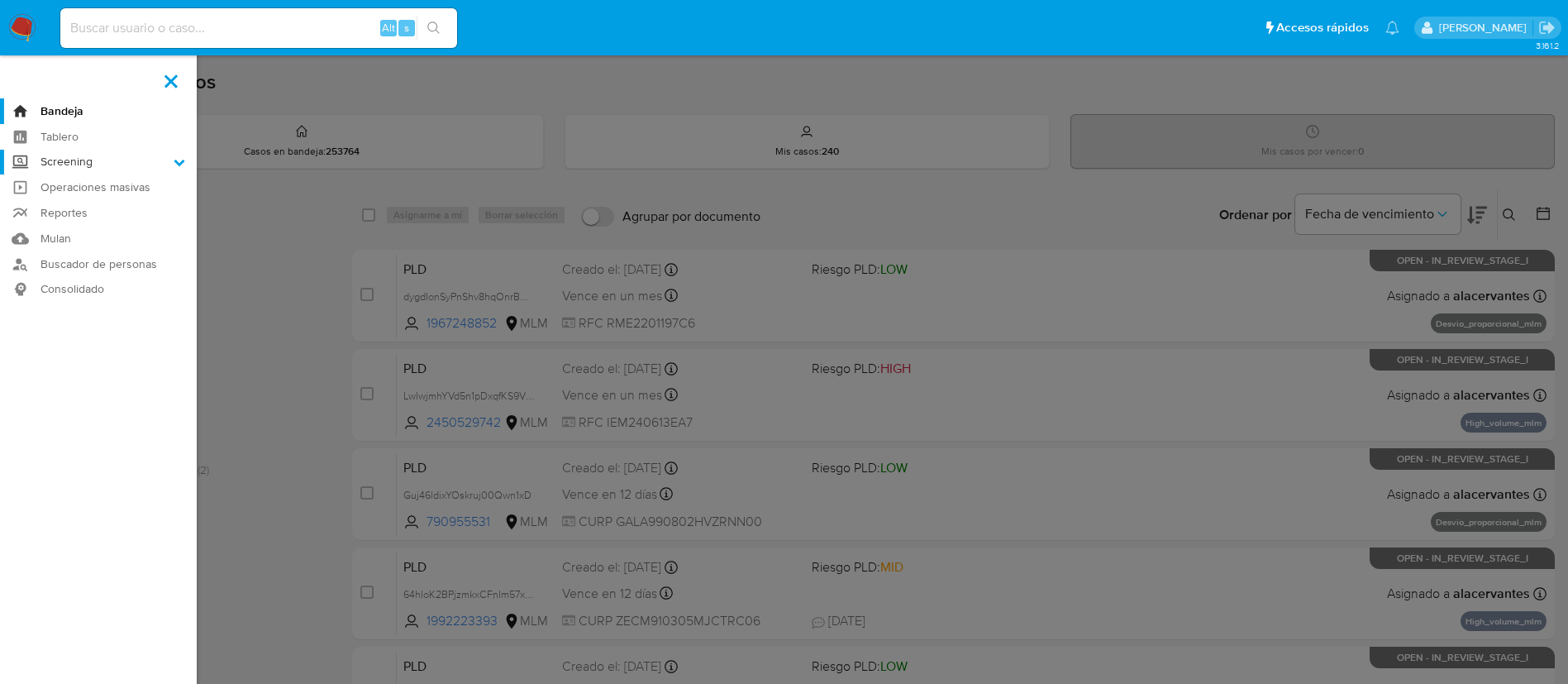
click at [0, 0] on input "Screening" at bounding box center [0, 0] width 0 height 0
click at [77, 218] on link "Herramientas" at bounding box center [98, 227] width 197 height 21
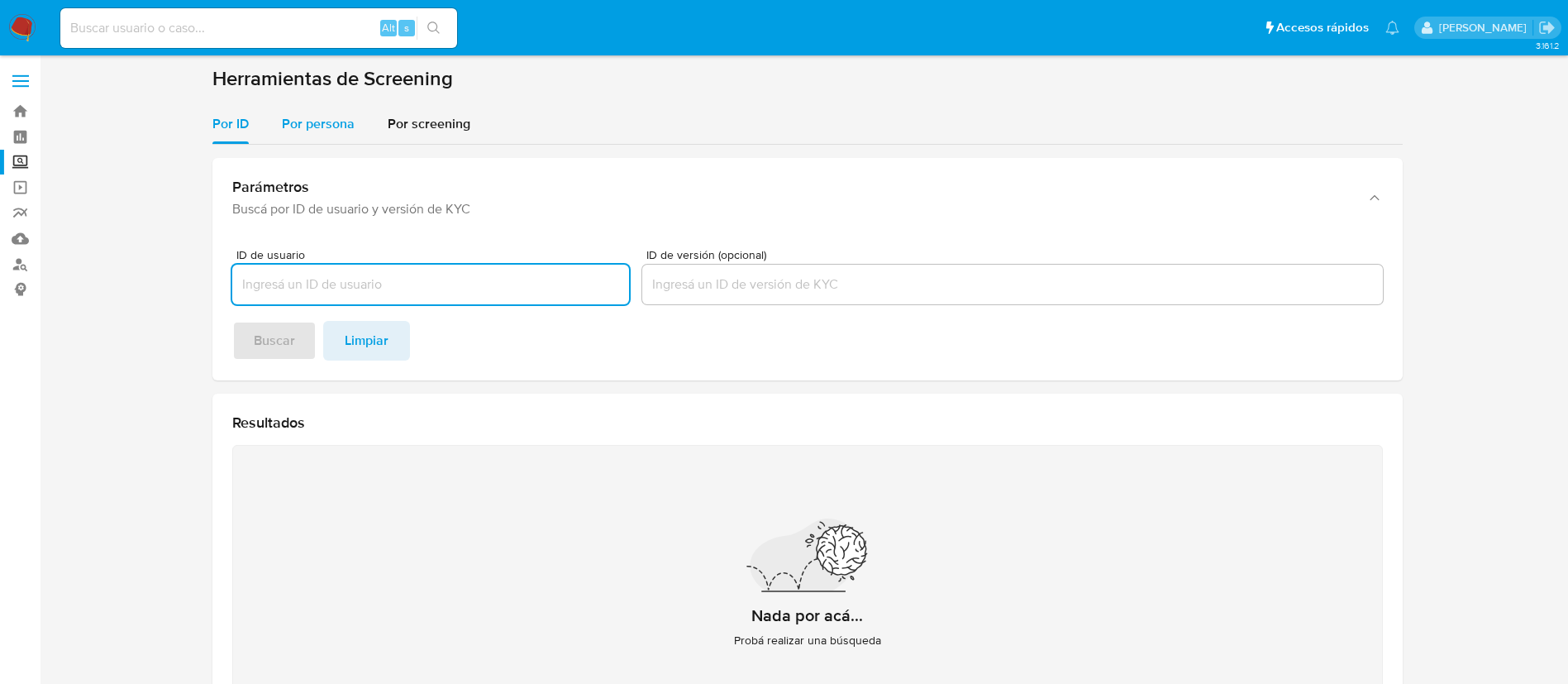
click at [314, 117] on span "Por persona" at bounding box center [318, 123] width 73 height 19
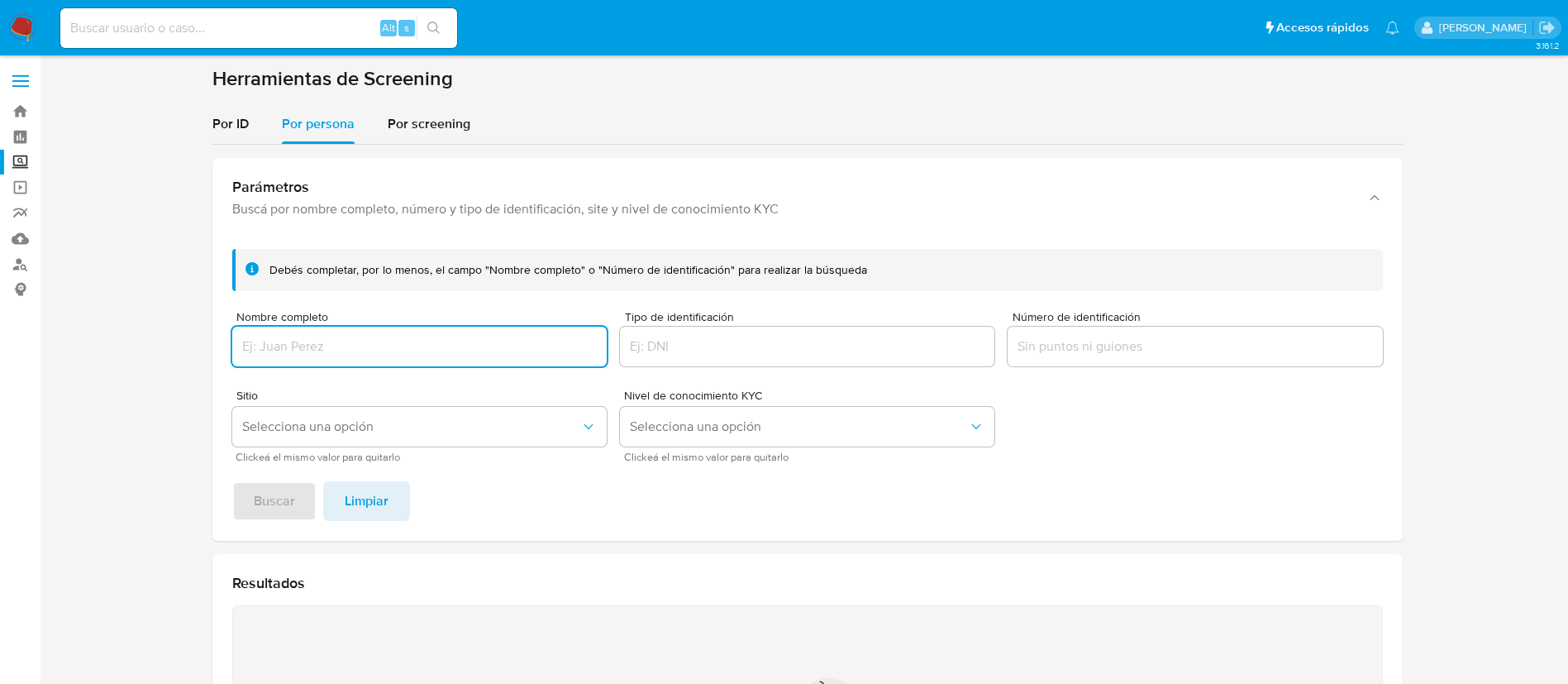
click at [337, 344] on input "Nombre completo" at bounding box center [419, 347] width 374 height 22
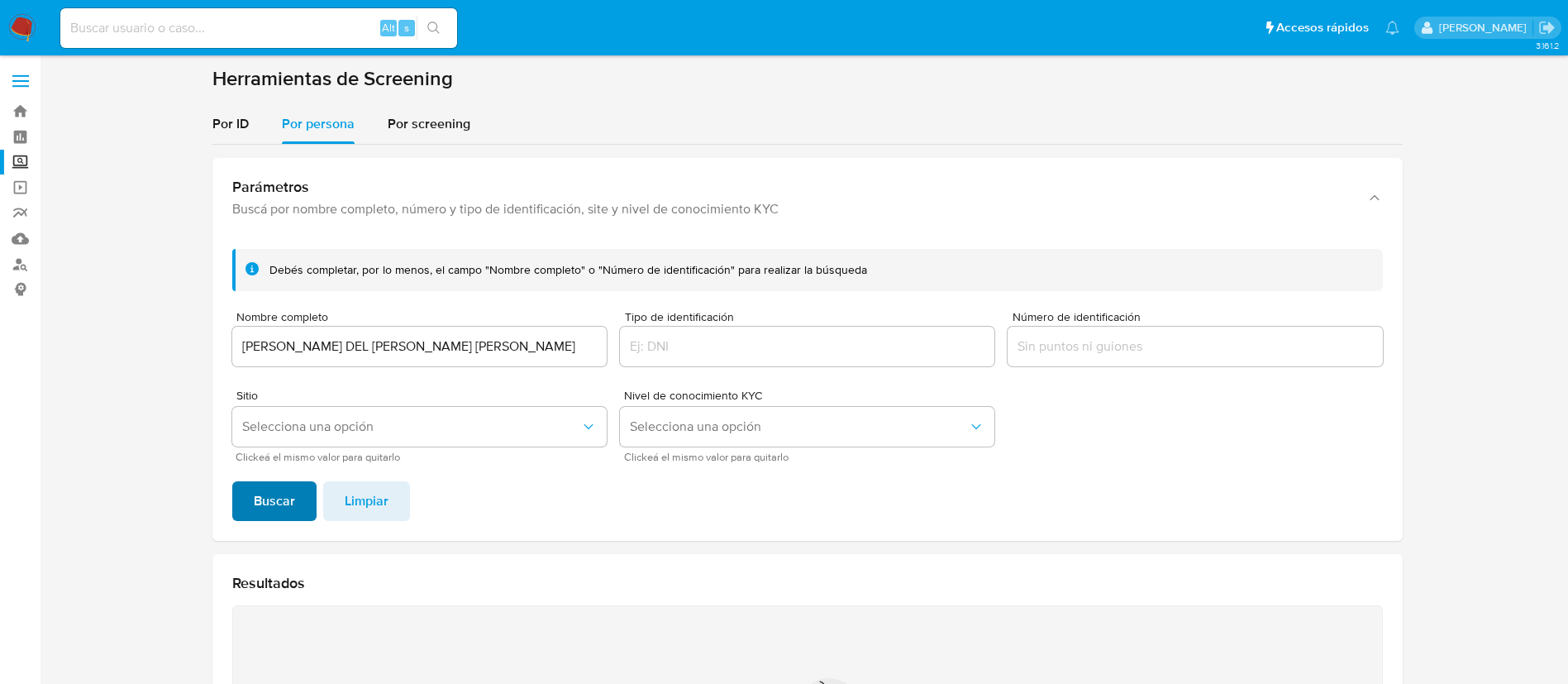
click at [300, 501] on button "Buscar" at bounding box center [274, 500] width 85 height 39
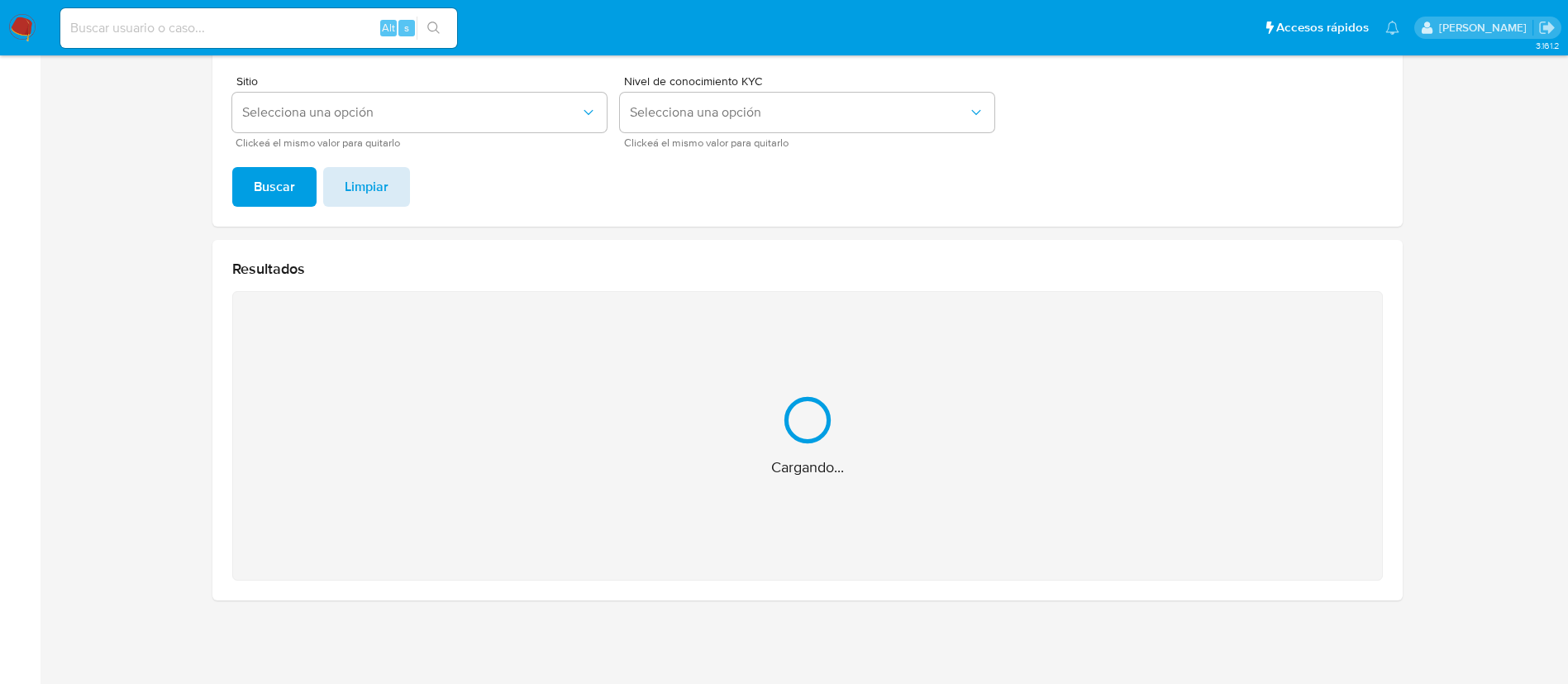
scroll to position [51, 0]
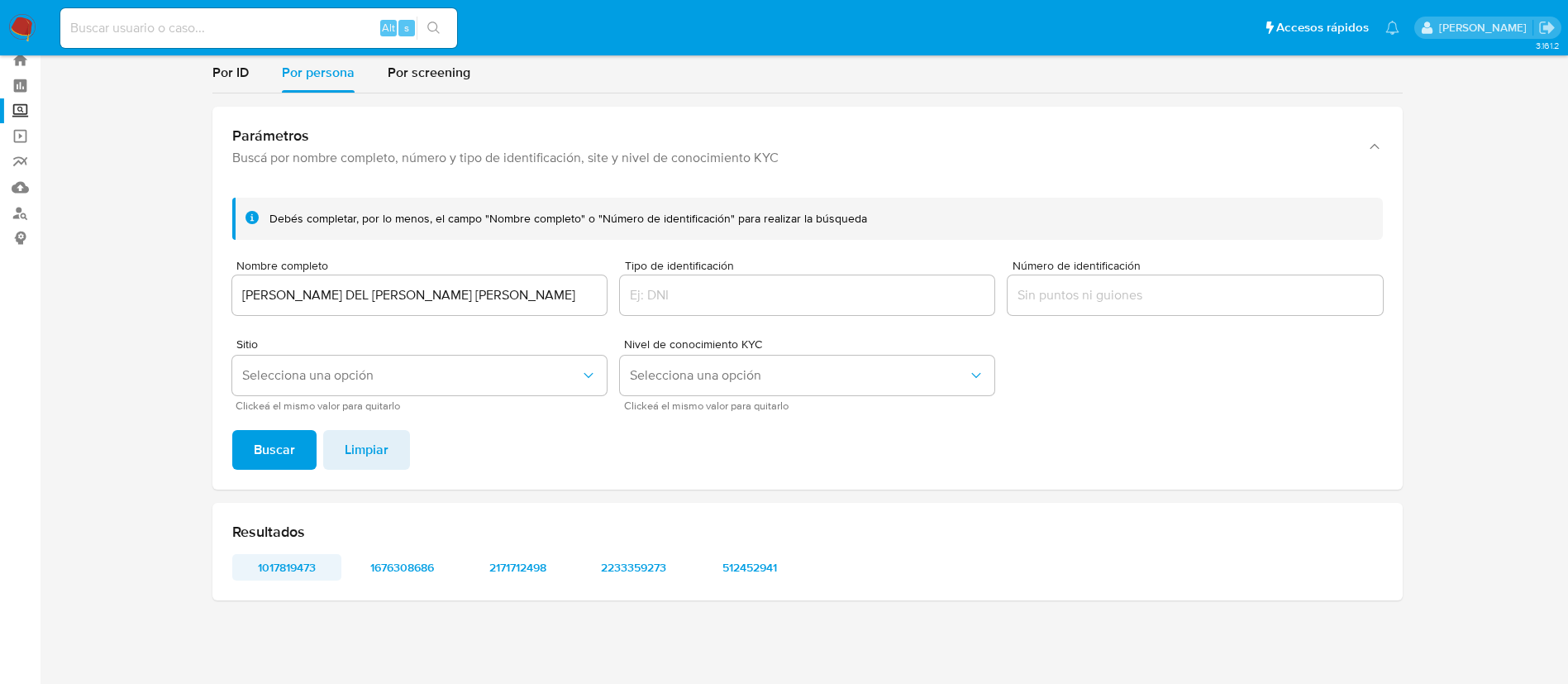
click at [295, 566] on span "1017819473" at bounding box center [287, 567] width 86 height 23
click at [402, 578] on span "1676308686" at bounding box center [403, 567] width 86 height 23
click at [536, 571] on span "2171712498" at bounding box center [518, 567] width 86 height 23
click at [662, 562] on span "2233359273" at bounding box center [634, 567] width 86 height 23
click at [740, 559] on span "512452941" at bounding box center [749, 567] width 86 height 23
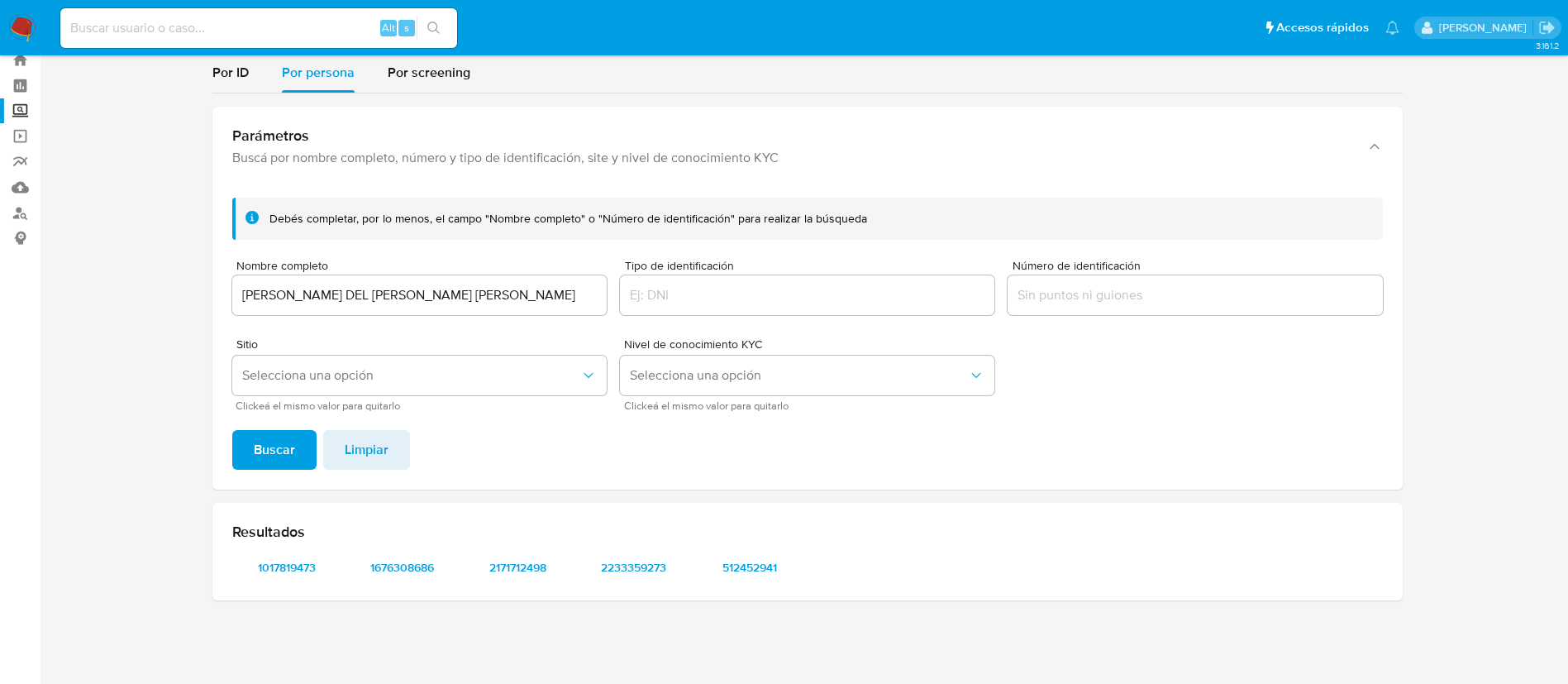
click at [326, 295] on input "MARIA DEL CARMEN CARRERA HERNANDEZ" at bounding box center [419, 295] width 374 height 22
click at [326, 295] on input "MARIA DEL CARMEN CARRERA HERNANDEZ" at bounding box center [419, 295] width 374 height 22
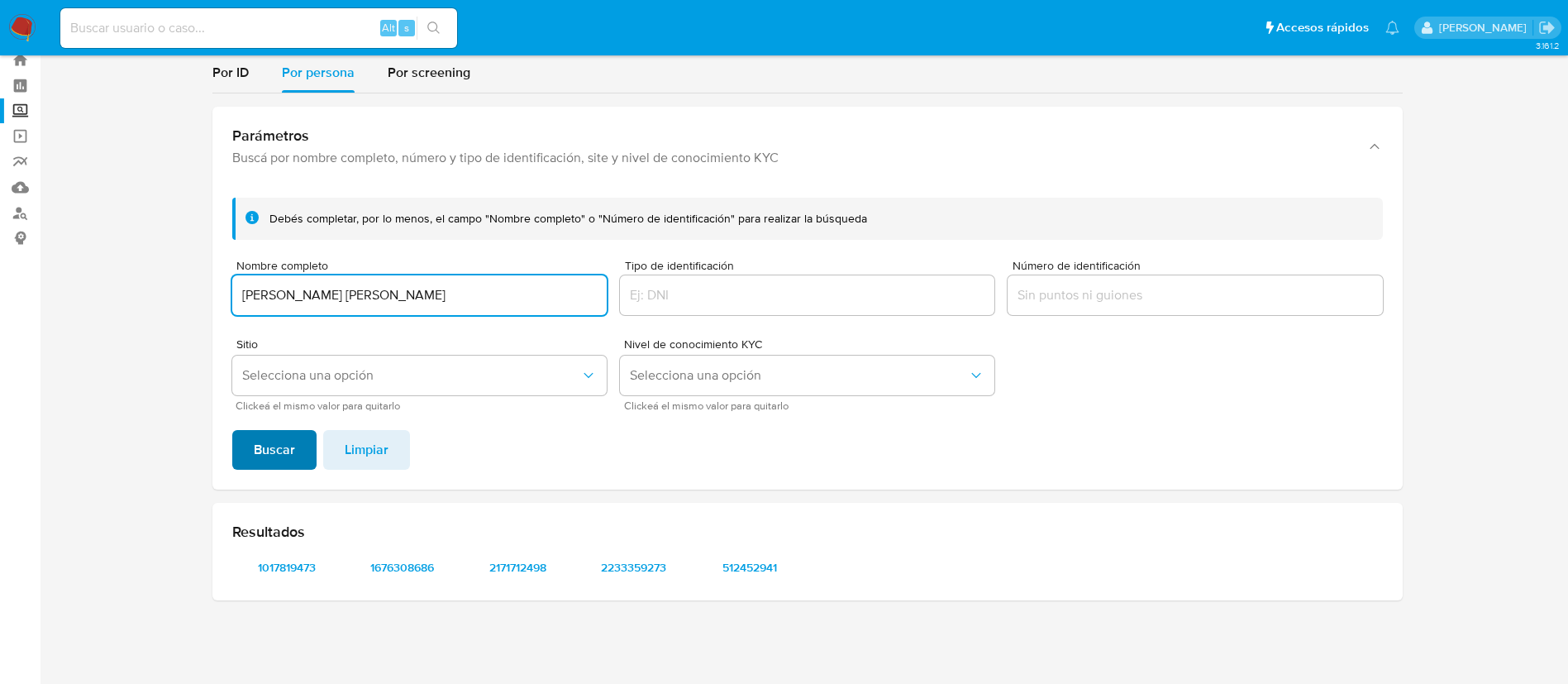
click at [271, 453] on span "Buscar" at bounding box center [273, 449] width 41 height 36
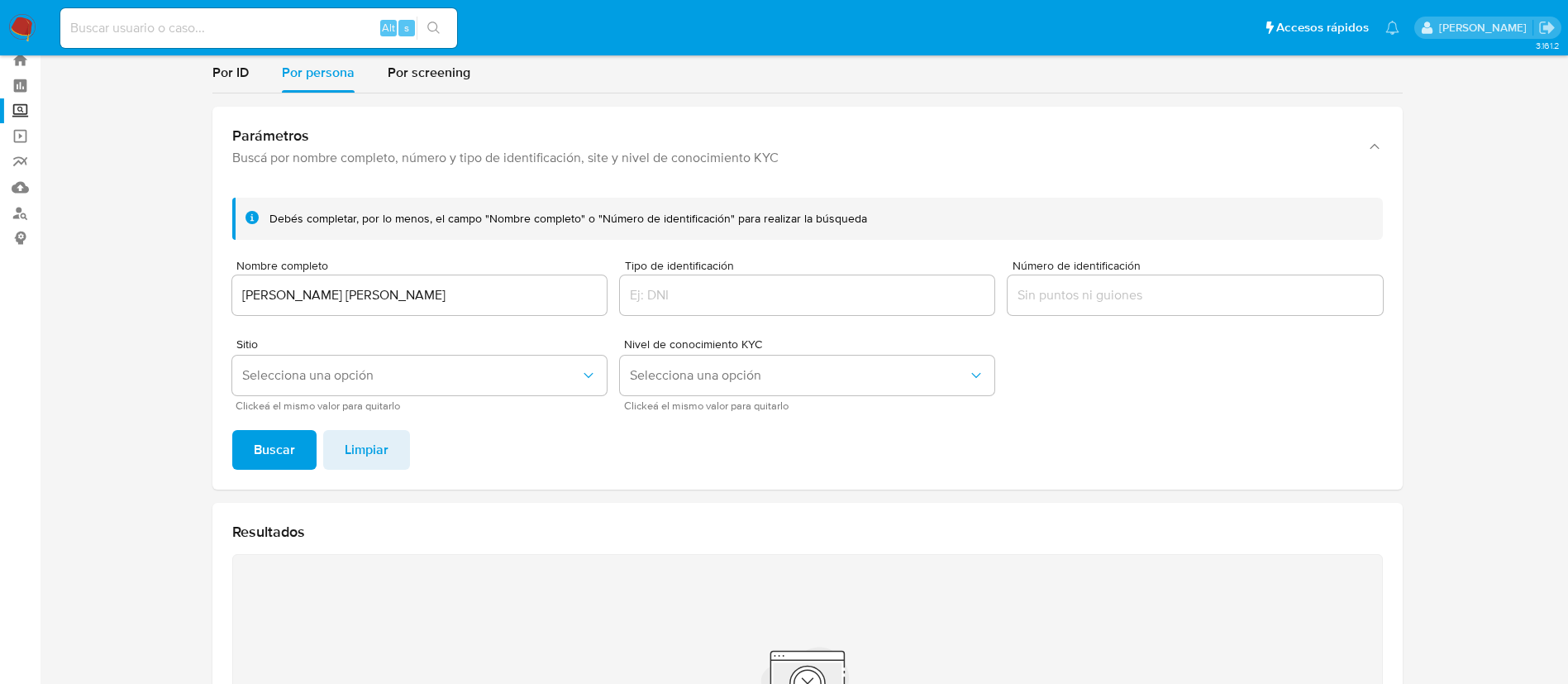
click at [544, 276] on div "ROLANDO LUIS ZURITA VERA" at bounding box center [419, 295] width 374 height 39
click at [523, 301] on input "ROLANDO LUIS ZURITA VERA" at bounding box center [419, 295] width 374 height 22
click at [232, 430] on button "Buscar" at bounding box center [274, 449] width 85 height 39
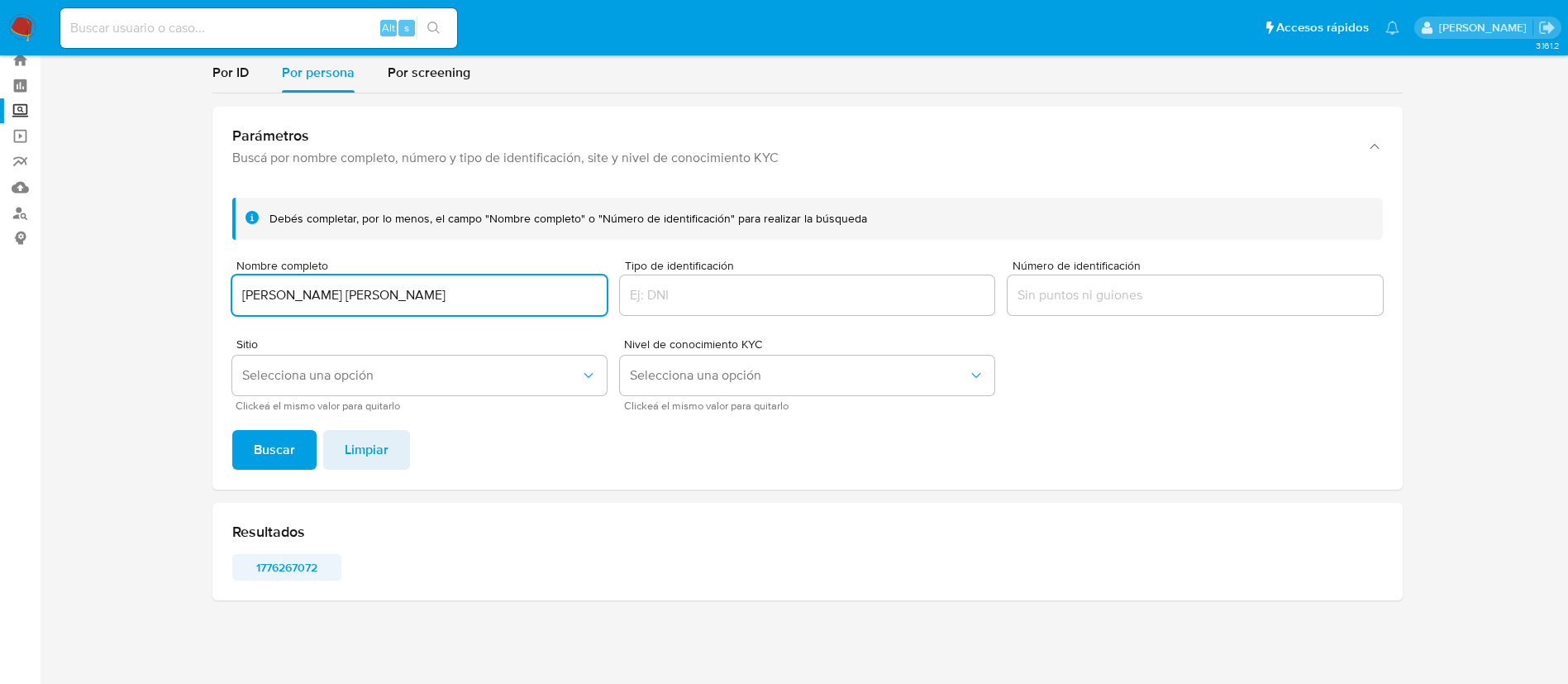
click at [278, 570] on span "1776267072" at bounding box center [287, 567] width 86 height 23
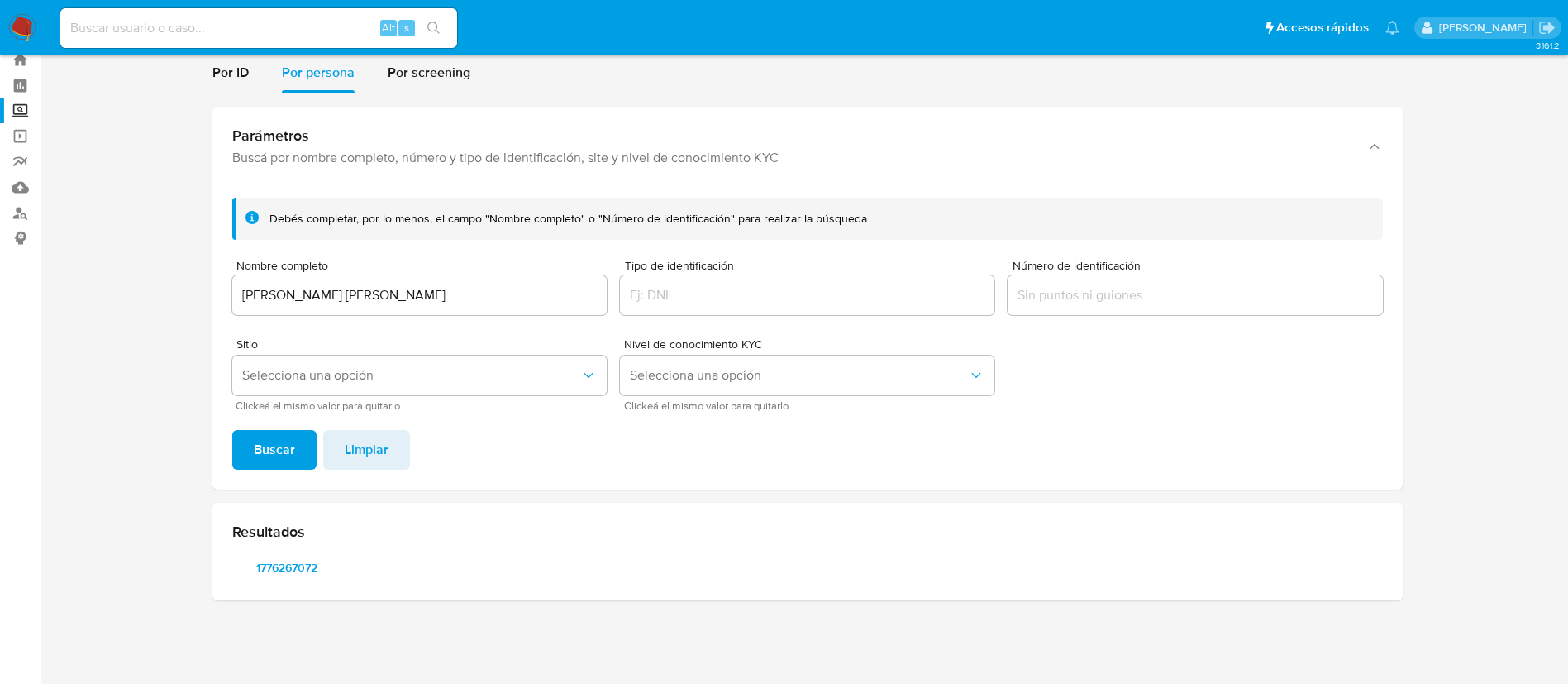
click at [380, 291] on input "RUBEN OMAR RAMON KIM" at bounding box center [419, 295] width 374 height 22
click at [382, 291] on input "RUBEN OMAR RAMON KIM" at bounding box center [419, 295] width 374 height 22
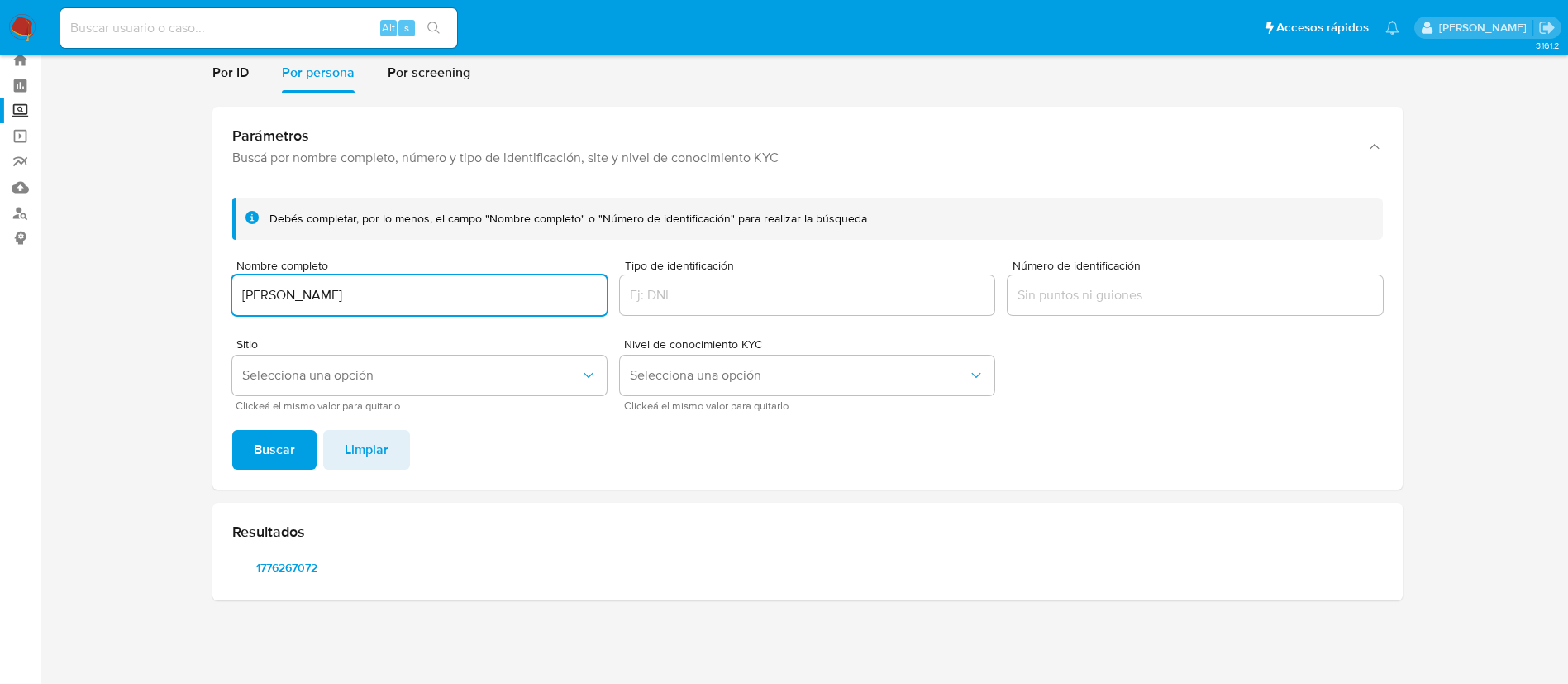
click at [232, 430] on button "Buscar" at bounding box center [274, 449] width 85 height 39
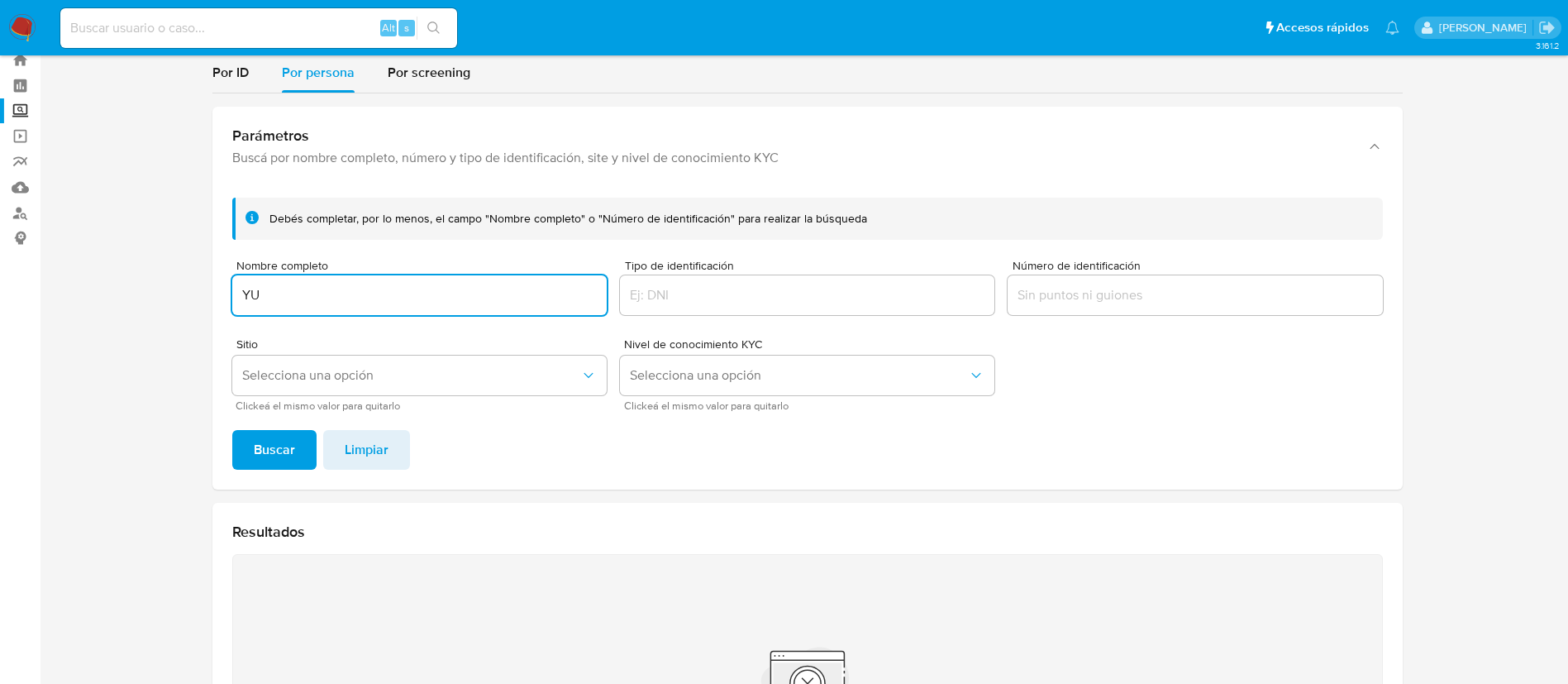
type input "Y"
click at [232, 430] on button "Buscar" at bounding box center [274, 449] width 85 height 39
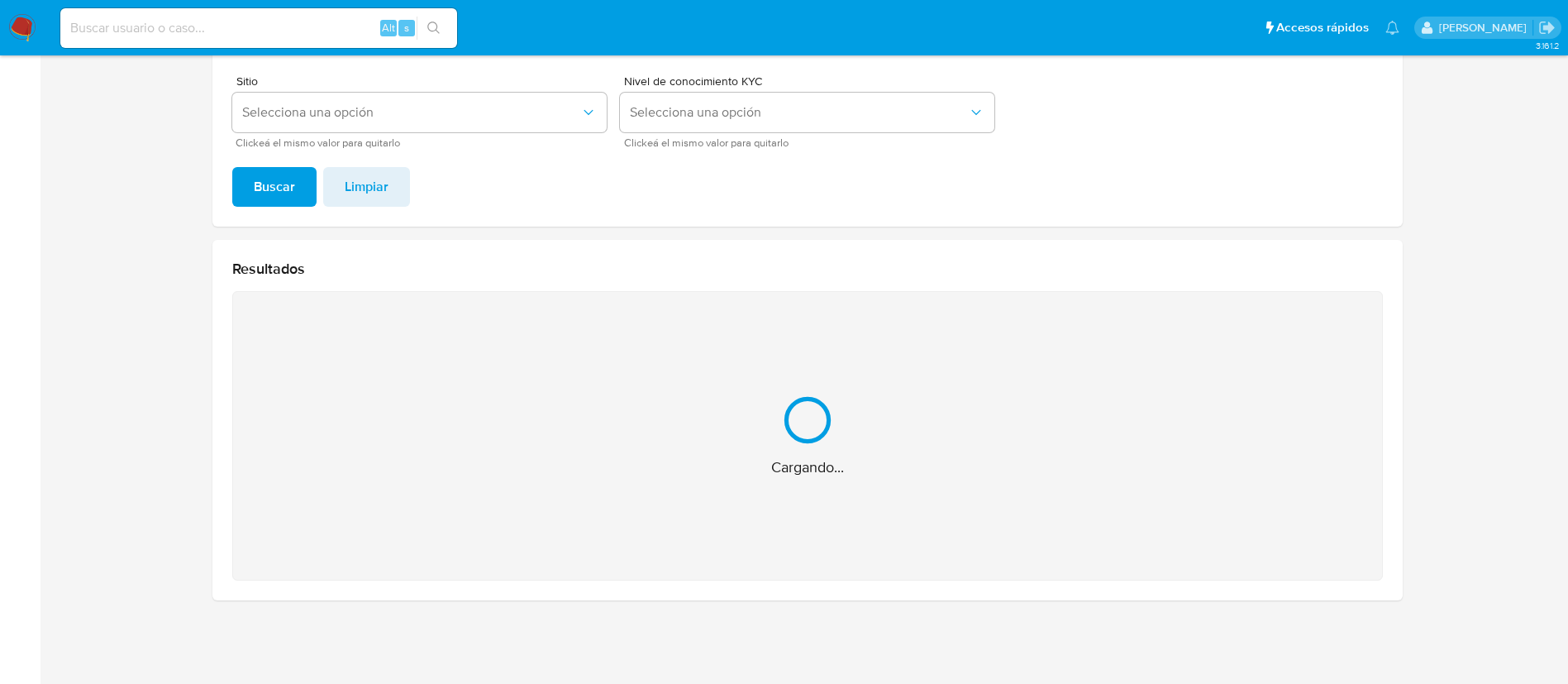
scroll to position [85, 0]
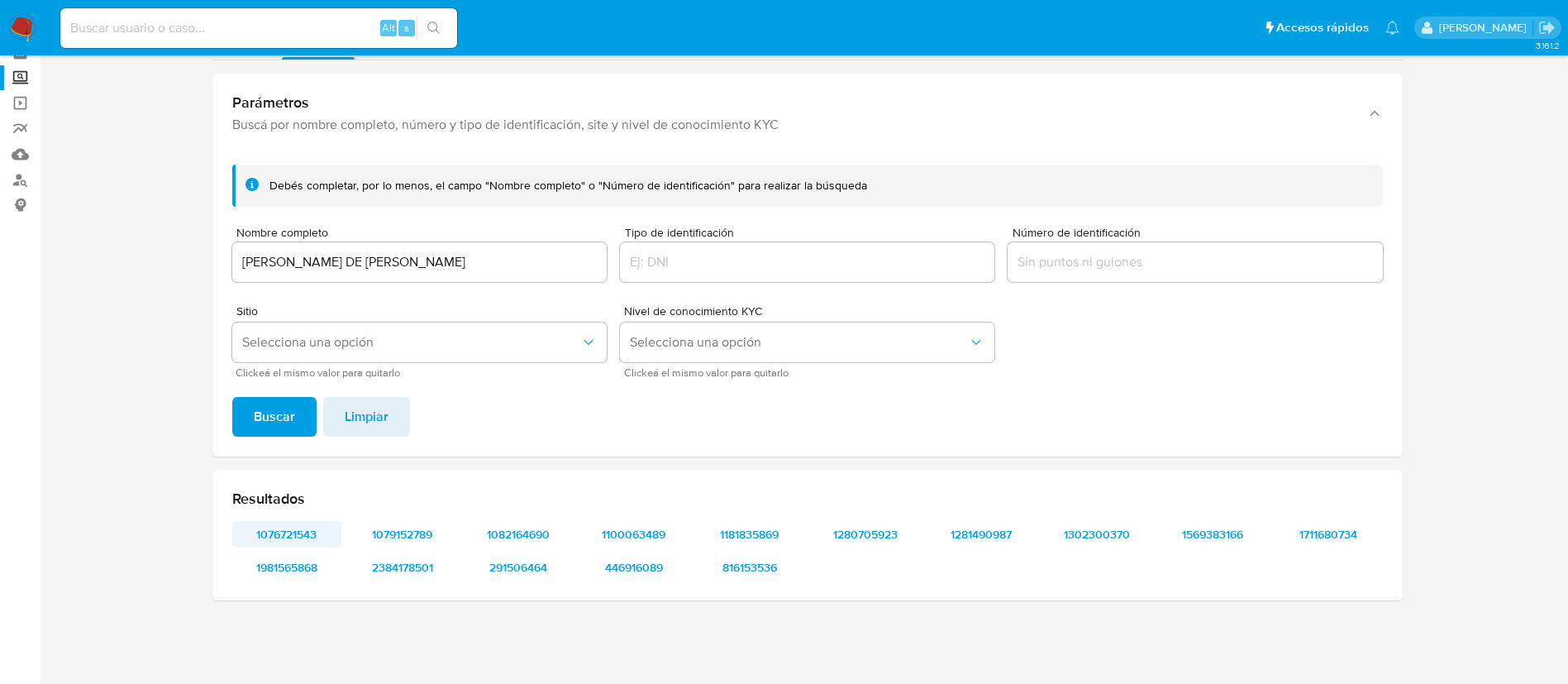
click at [301, 527] on span "1076721543" at bounding box center [287, 535] width 86 height 23
click at [311, 567] on span "1981565868" at bounding box center [287, 567] width 86 height 23
click at [412, 530] on span "1079152789" at bounding box center [403, 535] width 86 height 23
click at [404, 565] on span "2384178501" at bounding box center [403, 567] width 86 height 23
click at [533, 526] on span "1082164690" at bounding box center [518, 535] width 86 height 23
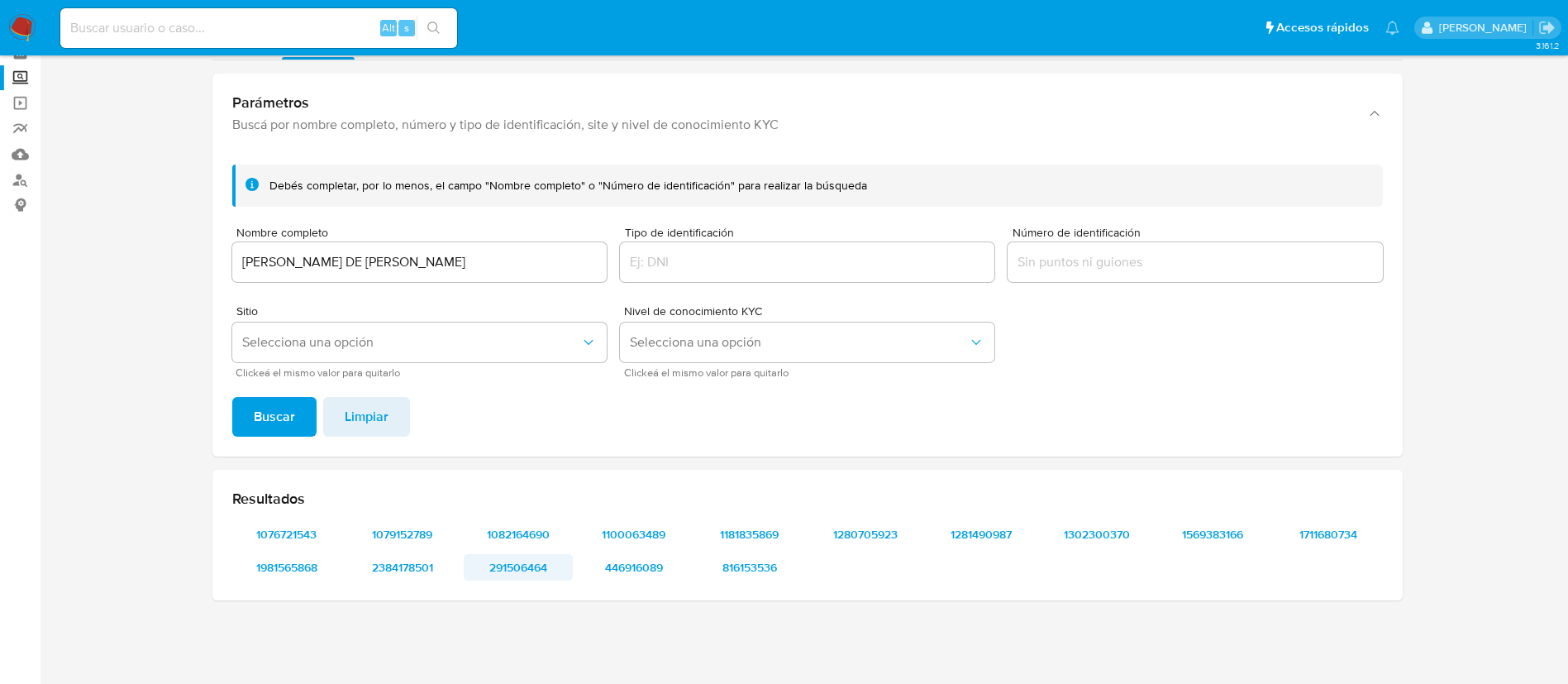
click at [534, 566] on span "291506464" at bounding box center [518, 567] width 86 height 23
click at [649, 525] on span "1100063489" at bounding box center [634, 535] width 86 height 23
click at [614, 564] on span "446916089" at bounding box center [634, 567] width 86 height 23
click at [761, 534] on span "1181835869" at bounding box center [749, 535] width 86 height 23
click at [734, 562] on span "816153536" at bounding box center [749, 567] width 86 height 23
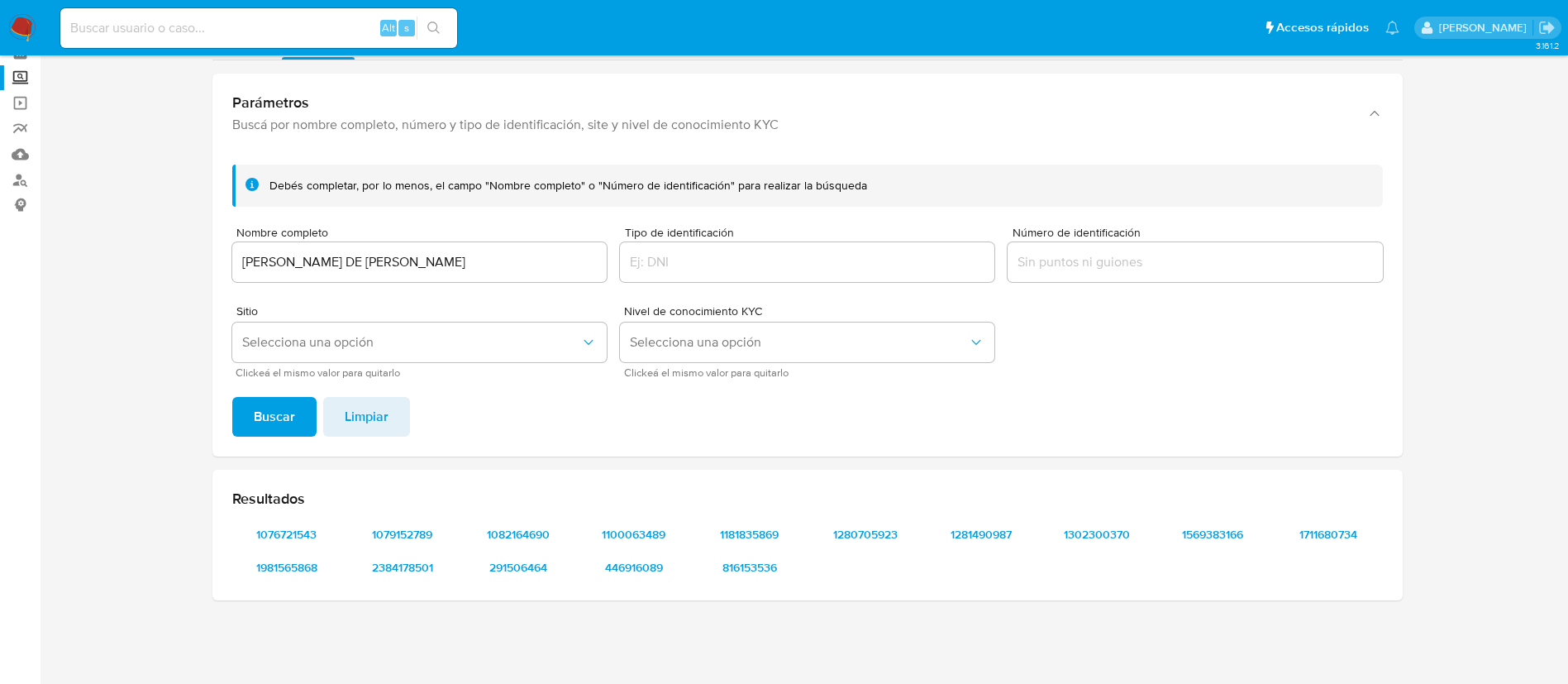
click at [499, 249] on div "IVAN DE JESUS GARCIA SANCHEZ" at bounding box center [419, 262] width 374 height 39
click at [499, 258] on input "IVAN DE JESUS GARCIA SANCHEZ" at bounding box center [419, 263] width 374 height 22
click at [518, 248] on div "IVAN DE JESUS GARCIA SANCHEZ" at bounding box center [419, 262] width 374 height 39
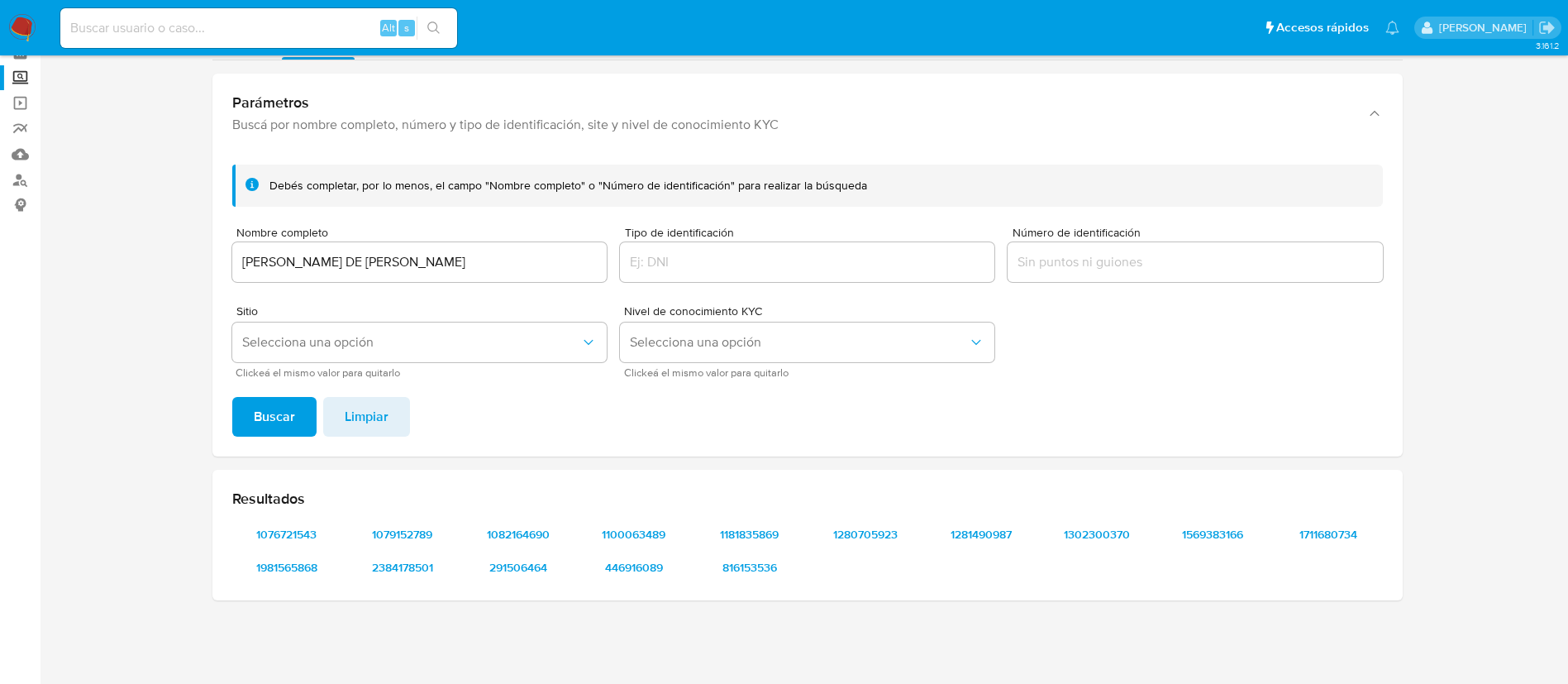
click at [518, 248] on div "IVAN DE JESUS GARCIA SANCHEZ" at bounding box center [419, 262] width 374 height 39
click at [511, 268] on input "IVAN DE JESUS GARCIA SANCHEZ" at bounding box center [419, 263] width 374 height 22
click at [511, 269] on input "IVAN DE JESUS GARCIA SANCHEZ" at bounding box center [419, 263] width 374 height 22
click at [511, 270] on input "IVAN DE JESUS GARCIA SANCHEZ" at bounding box center [419, 263] width 374 height 22
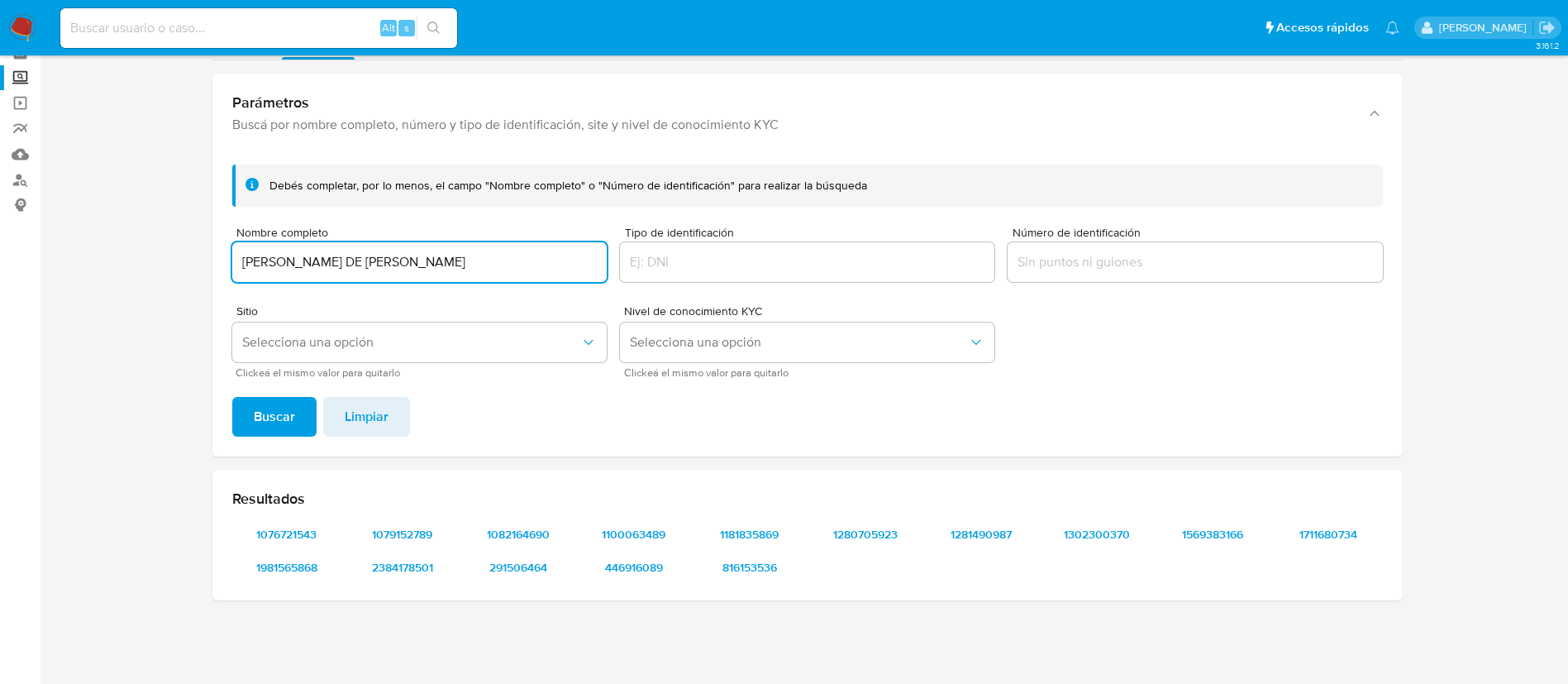
click at [511, 270] on input "IVAN DE JESUS GARCIA SANCHEZ" at bounding box center [419, 263] width 374 height 22
type input "EDUARDO MOSCOSO HERNANDEZ"
click at [232, 397] on button "Buscar" at bounding box center [274, 416] width 85 height 39
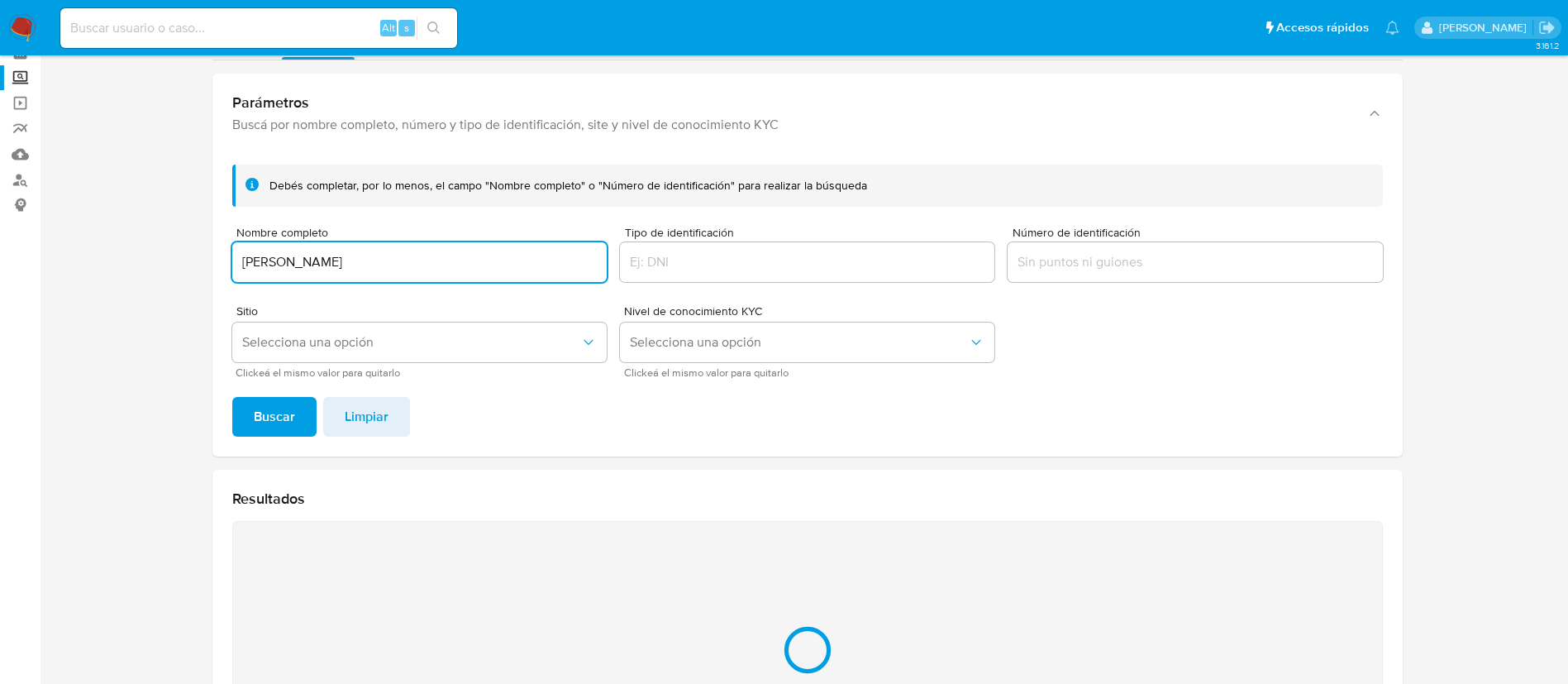
scroll to position [51, 0]
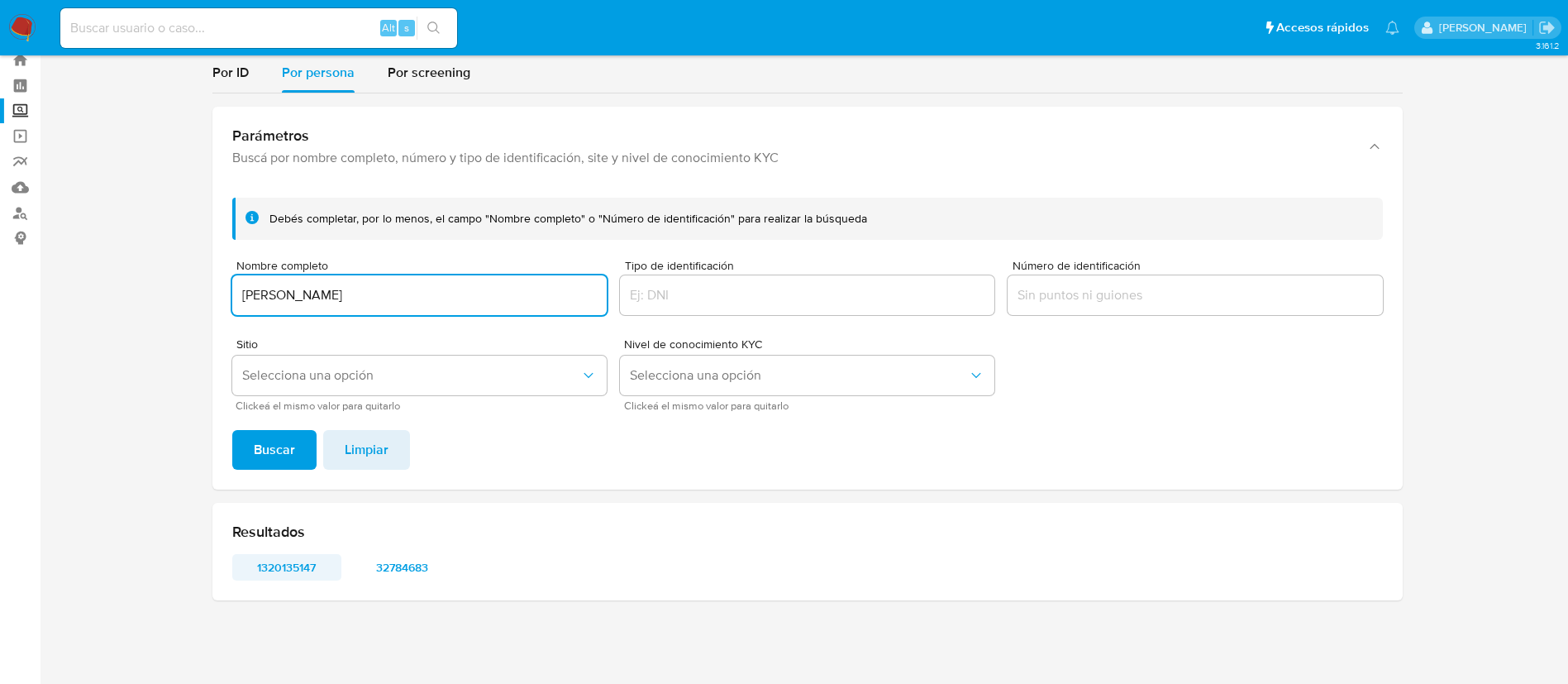
click at [292, 569] on span "1320135147" at bounding box center [287, 567] width 86 height 23
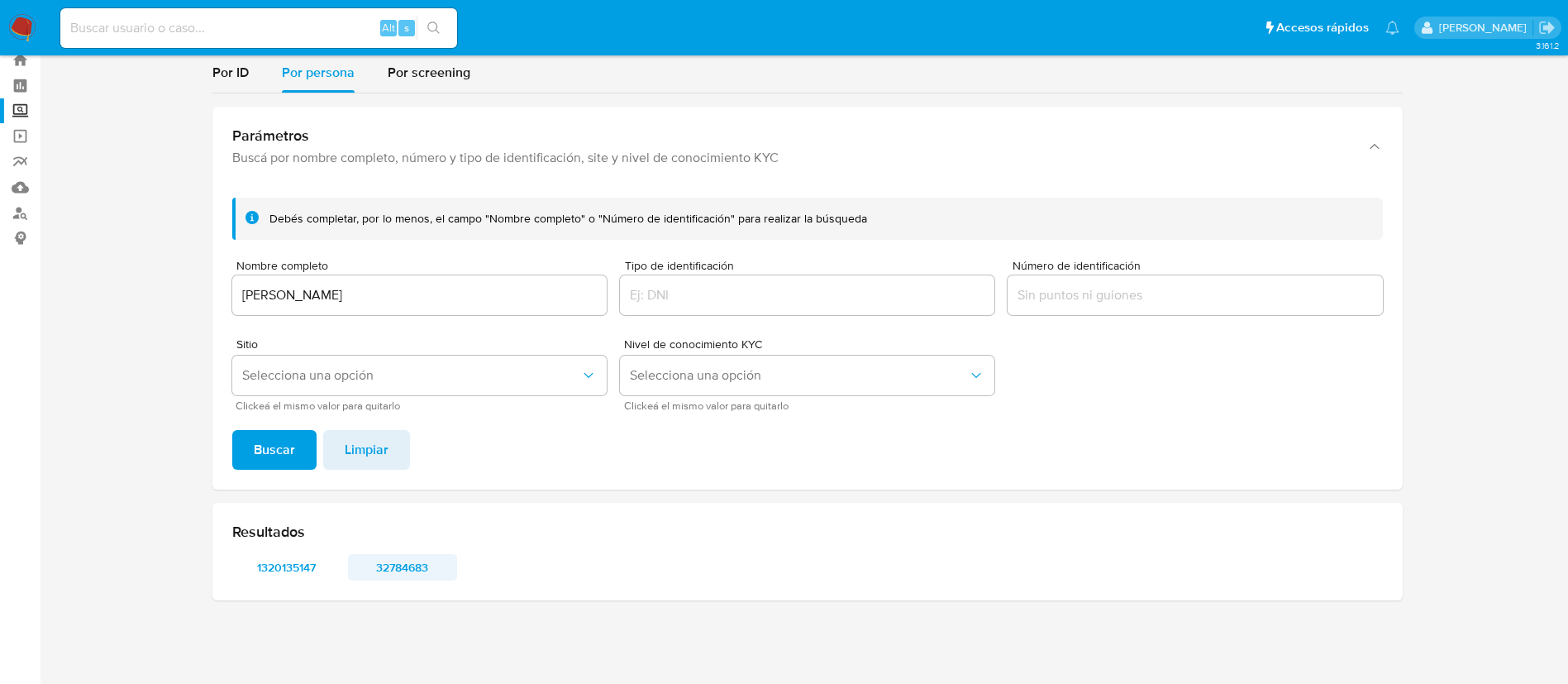
click at [398, 566] on span "32784683" at bounding box center [403, 567] width 86 height 23
click at [310, 25] on input at bounding box center [258, 29] width 397 height 22
paste input "2299428029"
type input "2299428029"
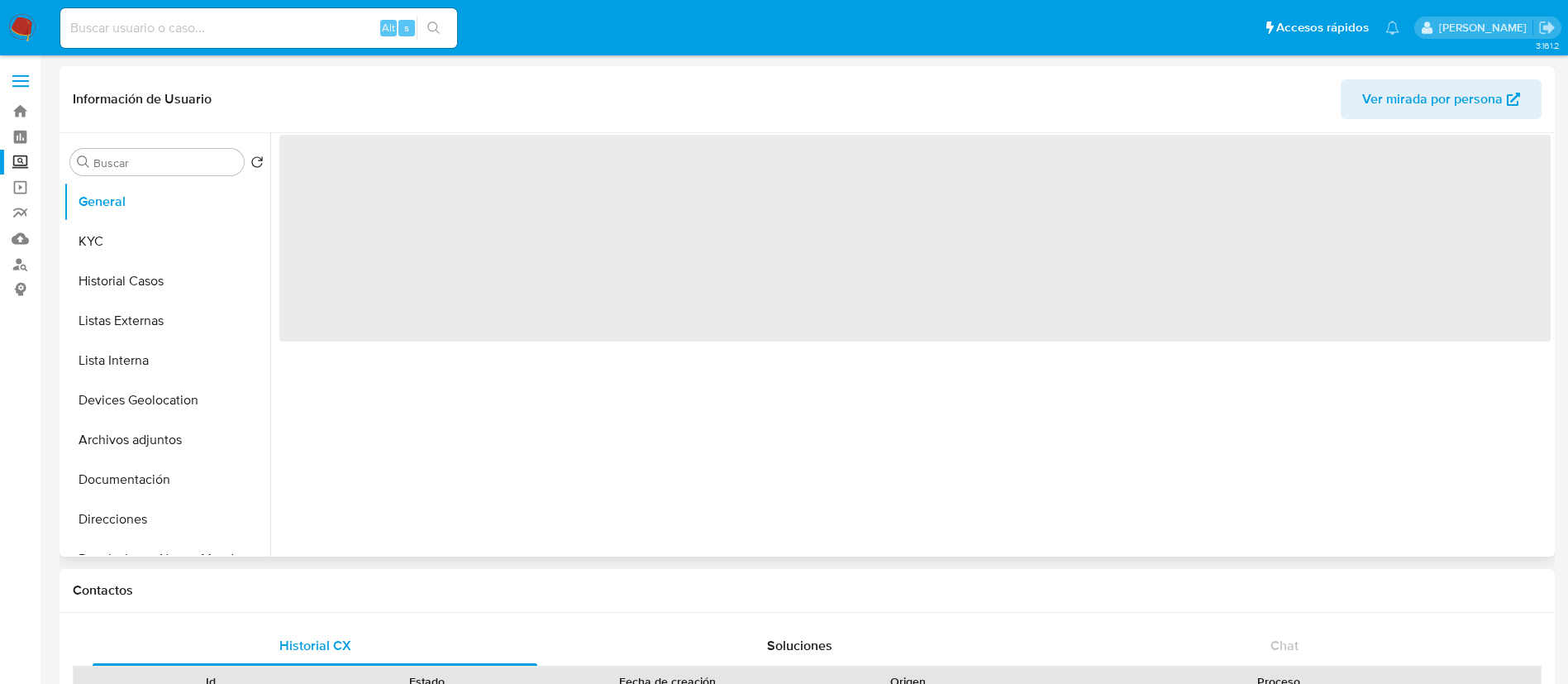
select select "10"
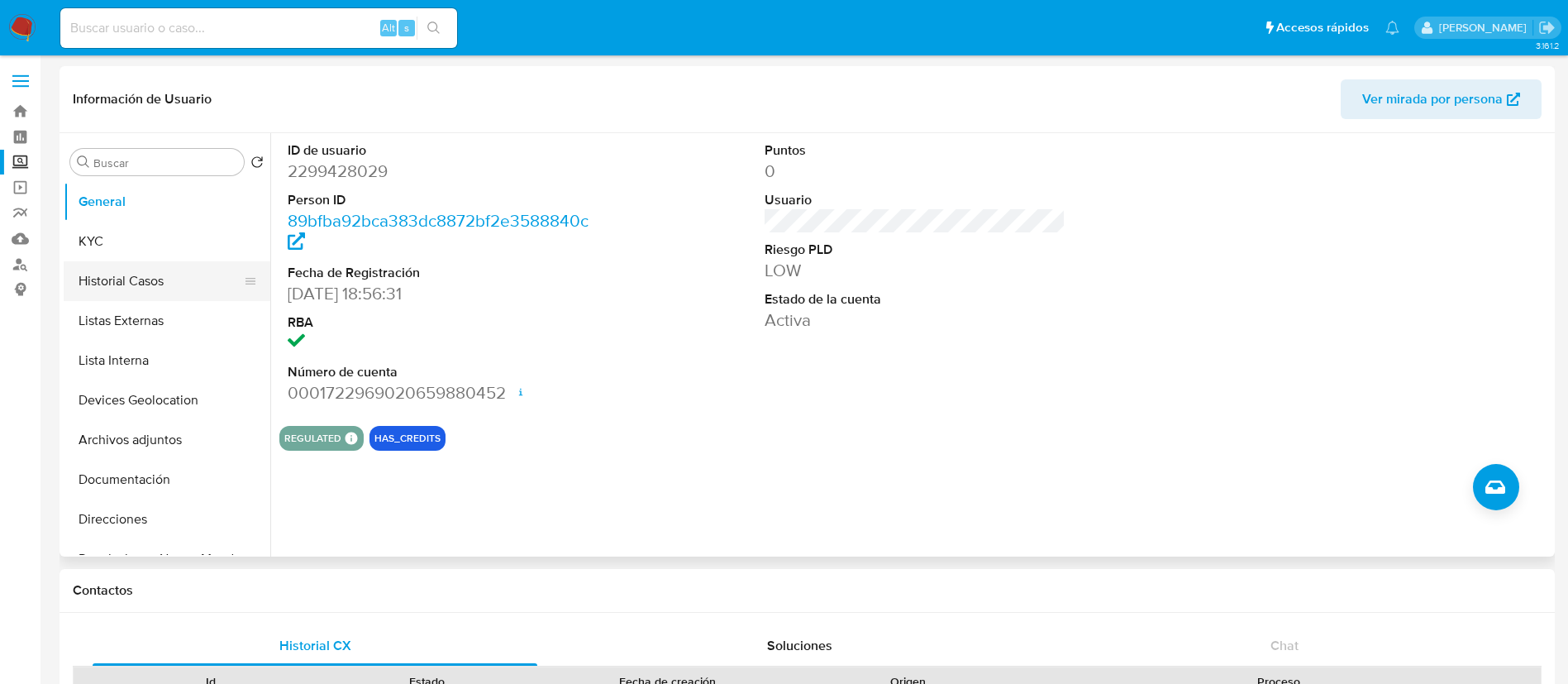
click at [184, 271] on button "Historial Casos" at bounding box center [160, 280] width 194 height 39
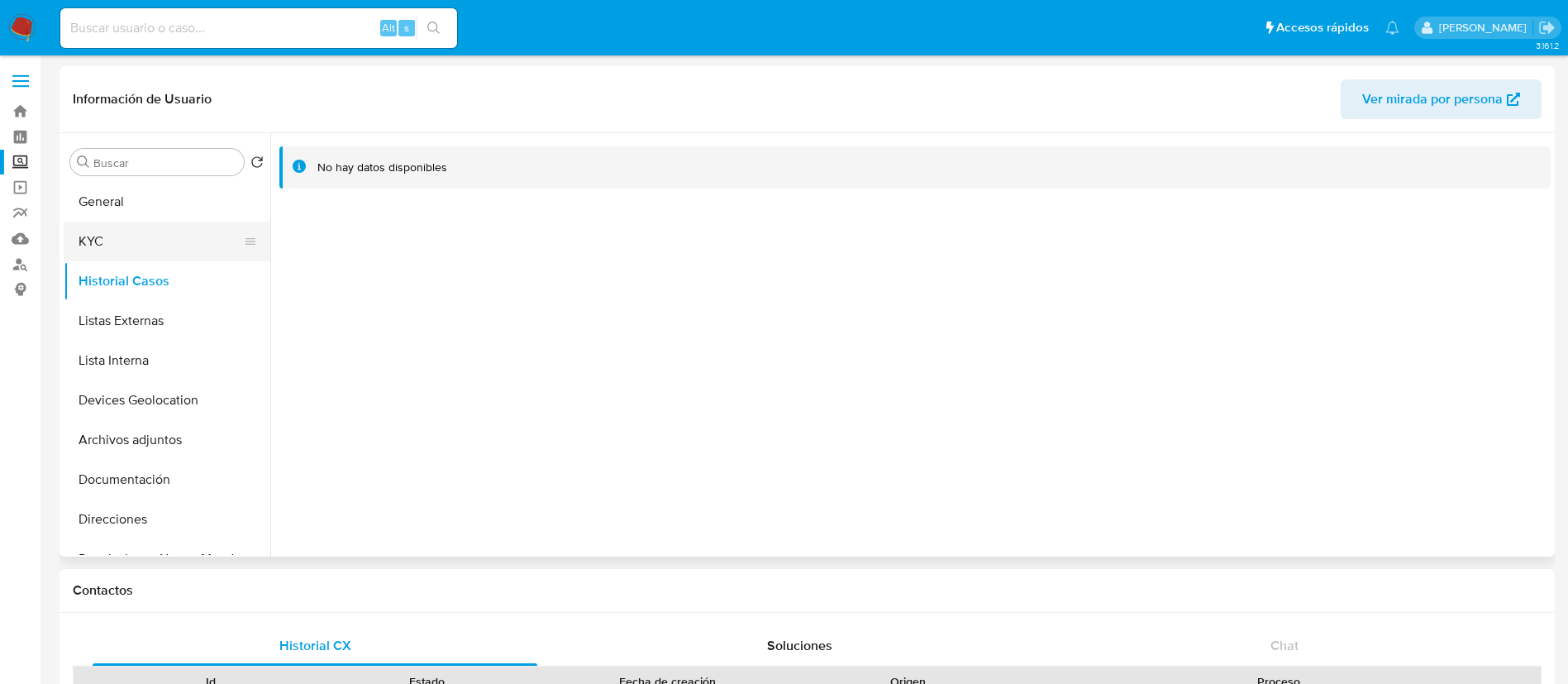
click at [188, 244] on button "KYC" at bounding box center [160, 241] width 194 height 39
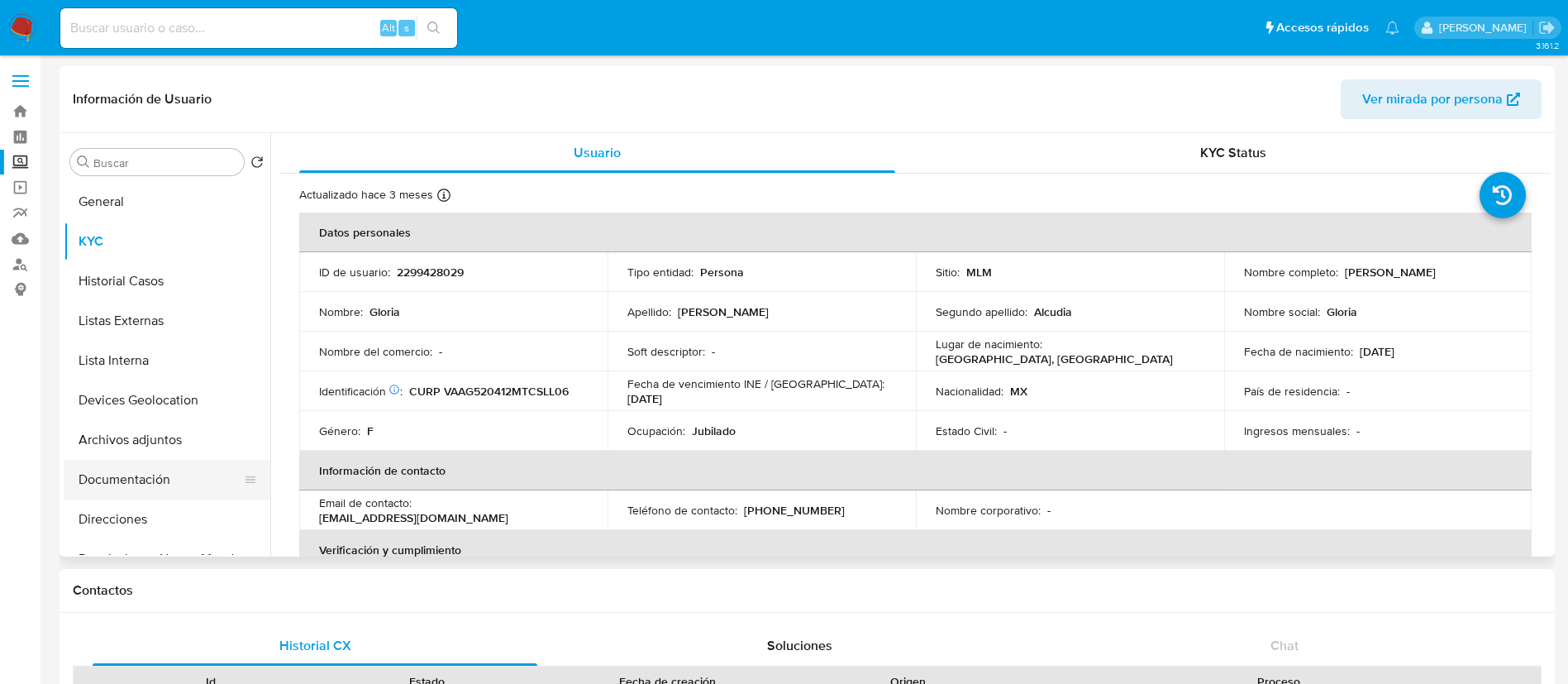
click at [137, 478] on button "Documentación" at bounding box center [160, 479] width 194 height 39
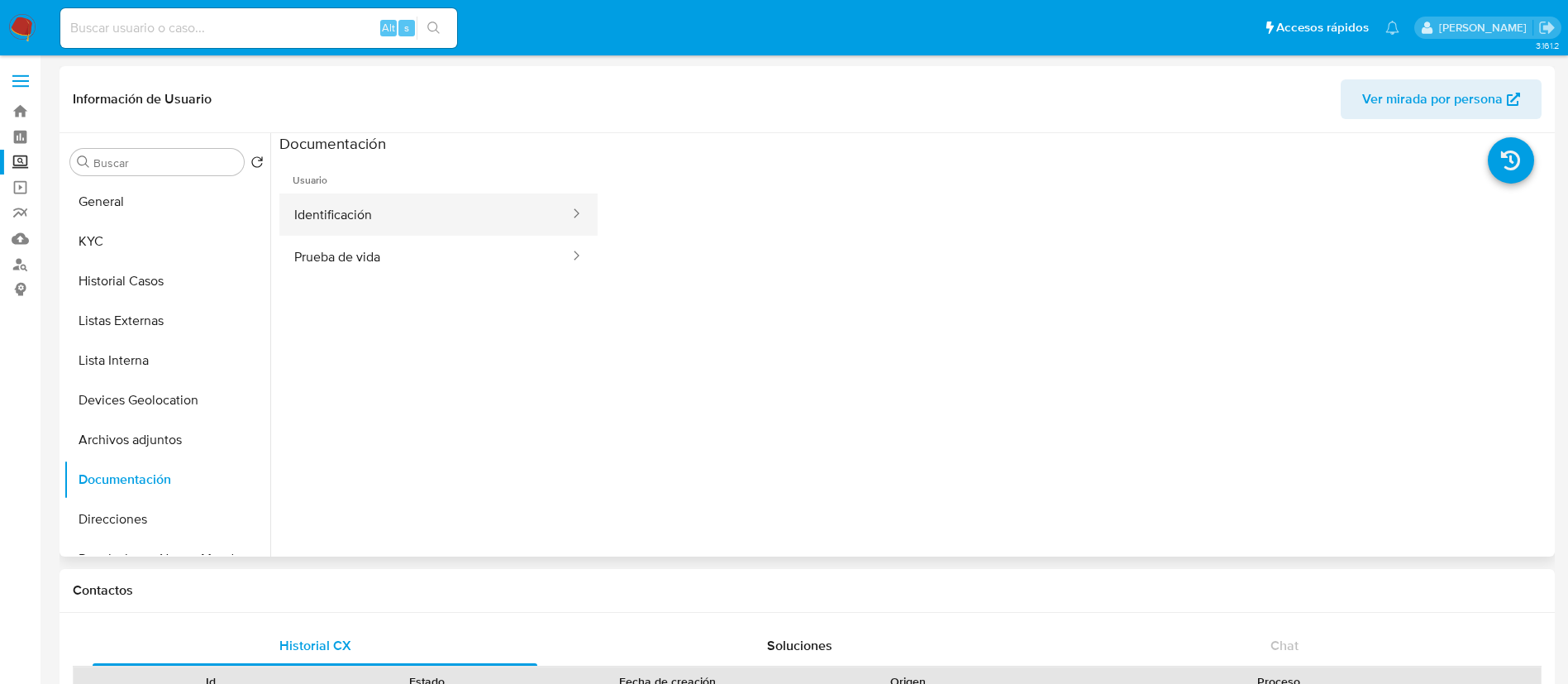
click at [409, 209] on button "Identificación" at bounding box center [425, 215] width 292 height 42
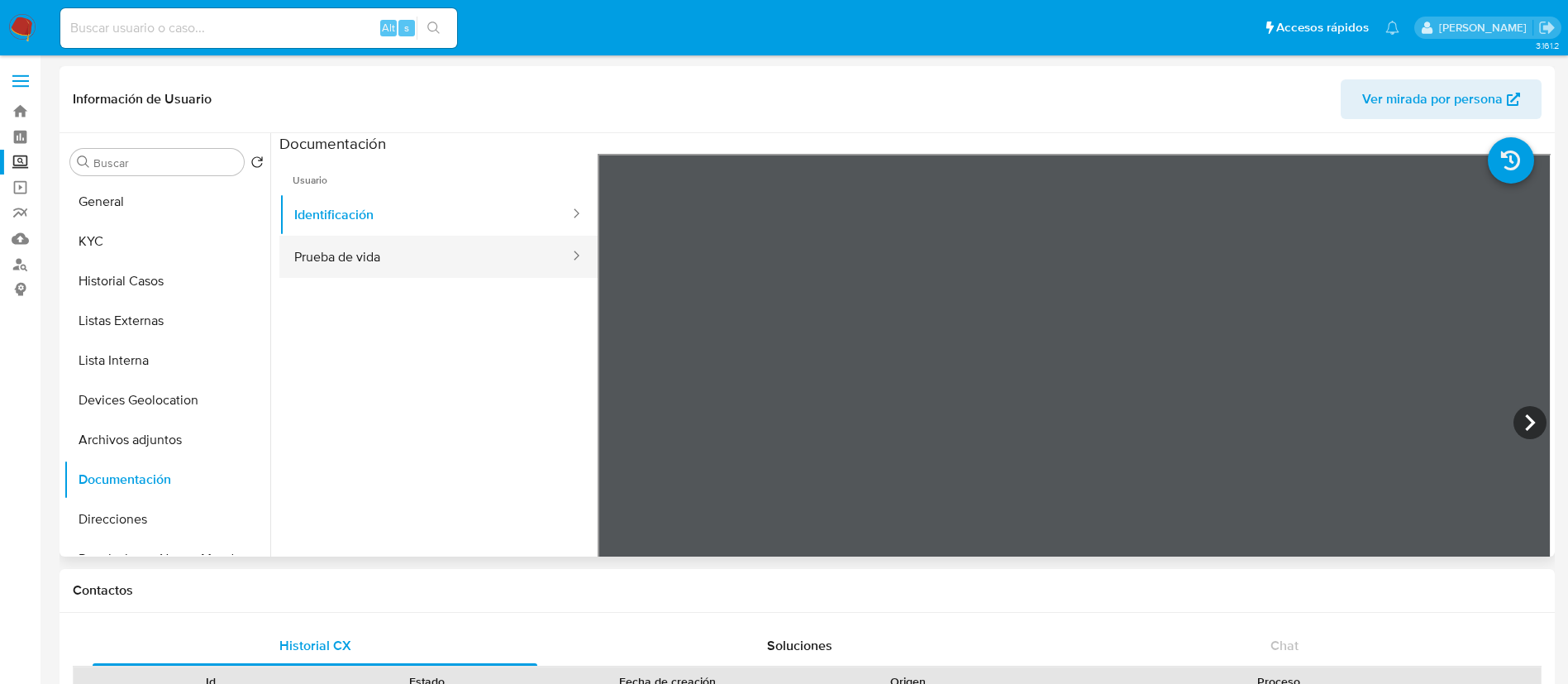
click at [509, 255] on button "Prueba de vida" at bounding box center [425, 257] width 292 height 42
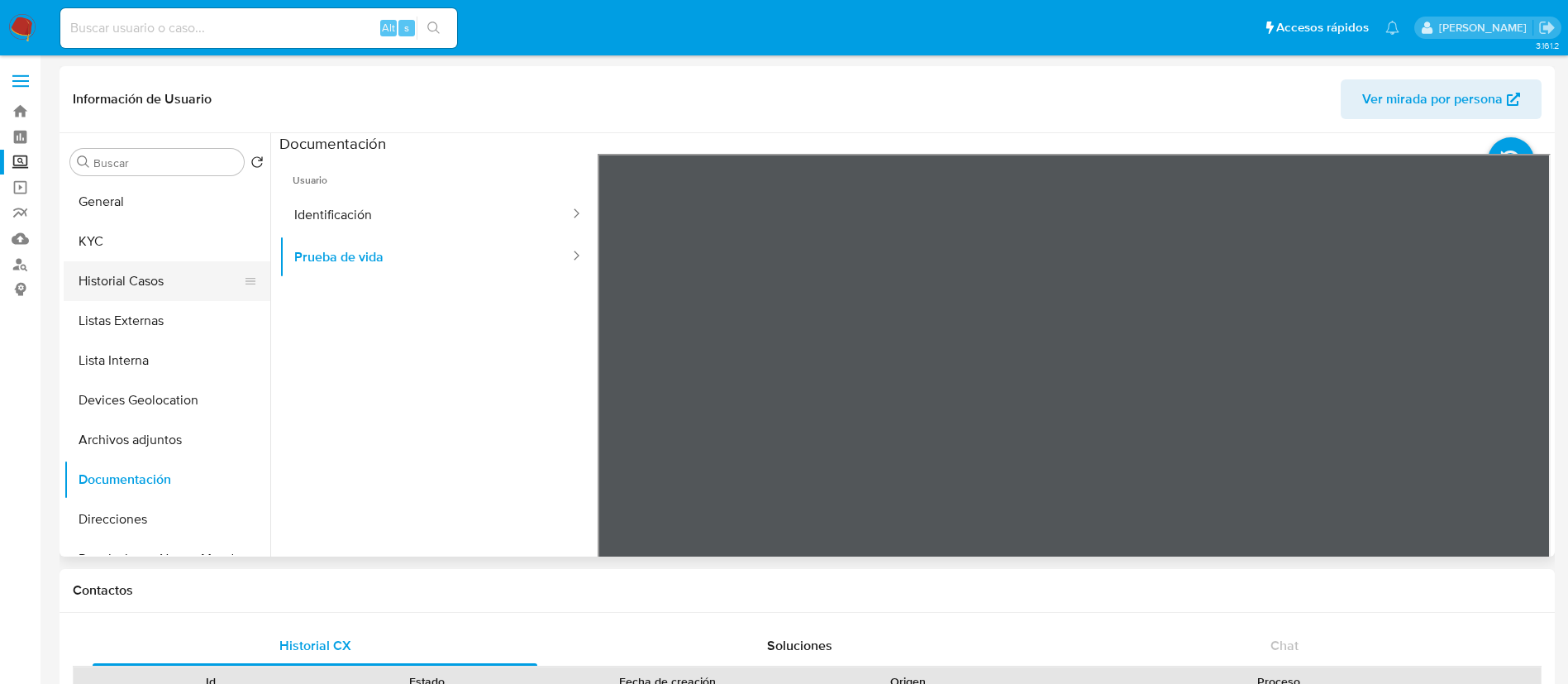
click at [123, 274] on button "Historial Casos" at bounding box center [160, 280] width 194 height 39
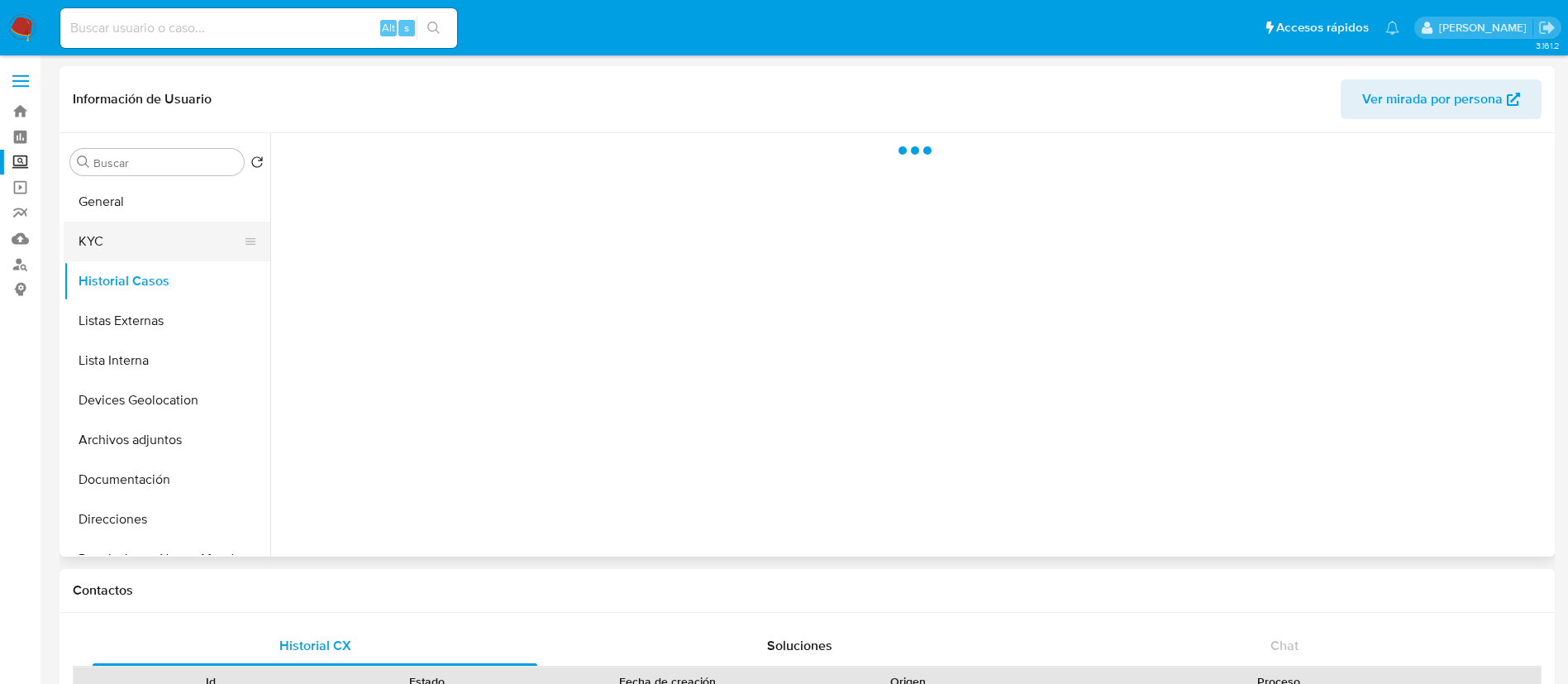
click at [122, 222] on button "KYC" at bounding box center [160, 241] width 194 height 39
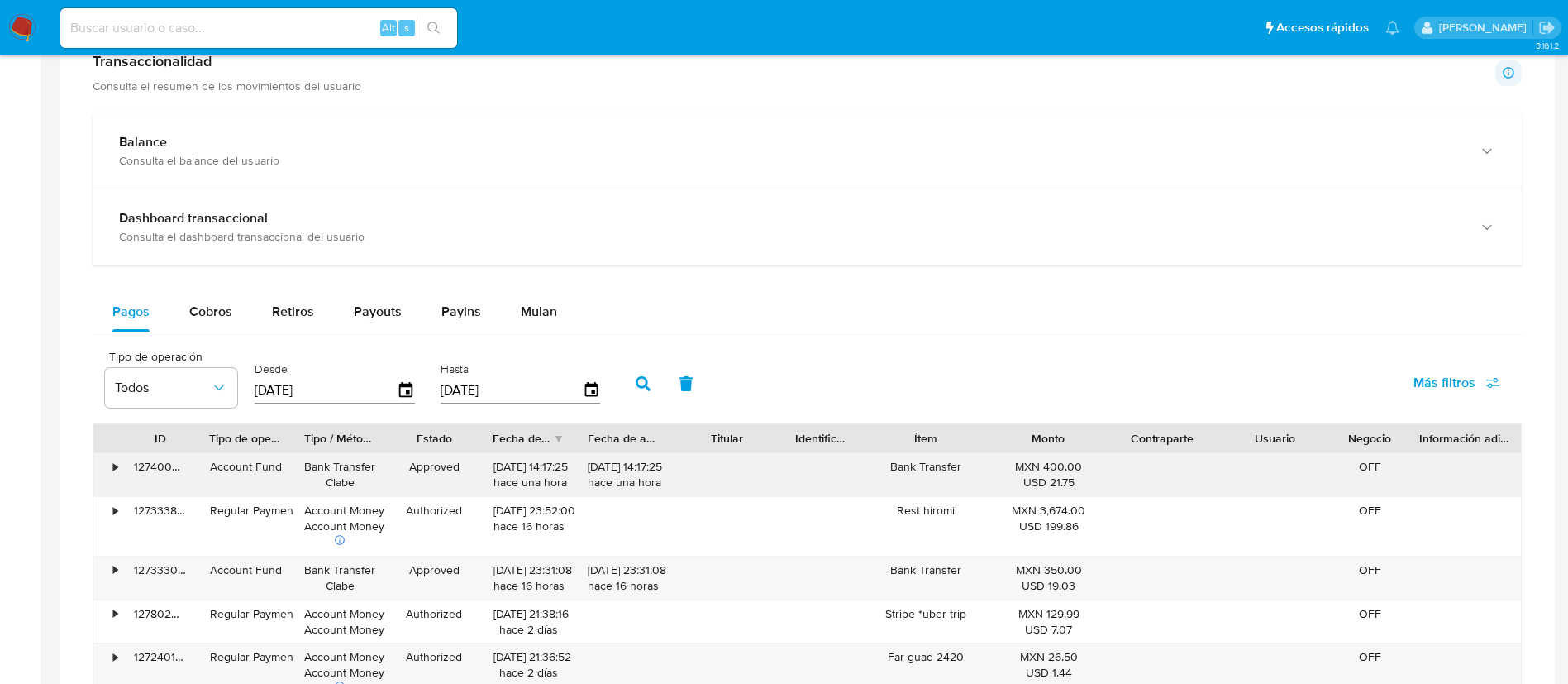
scroll to position [744, 0]
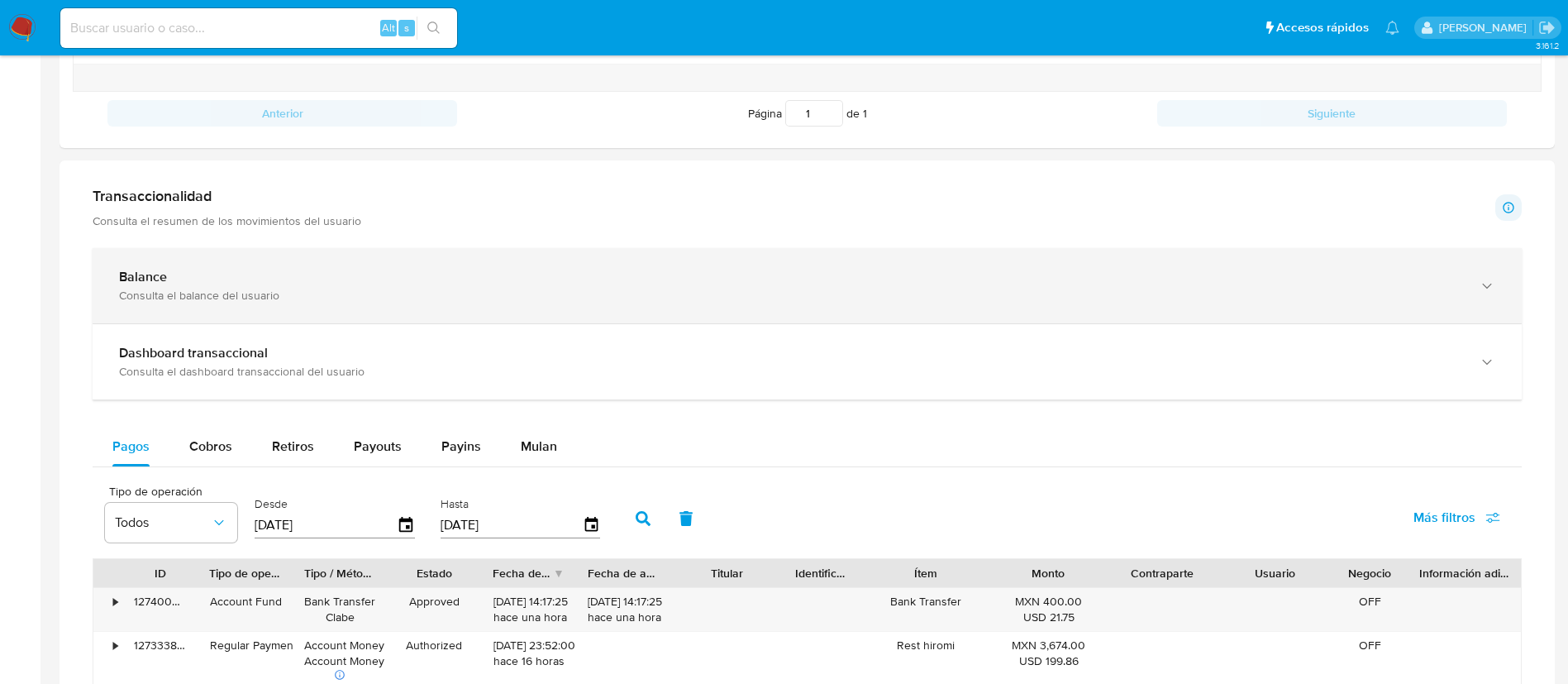
click at [297, 307] on div "Balance Consulta el balance del usuario" at bounding box center [807, 286] width 1430 height 76
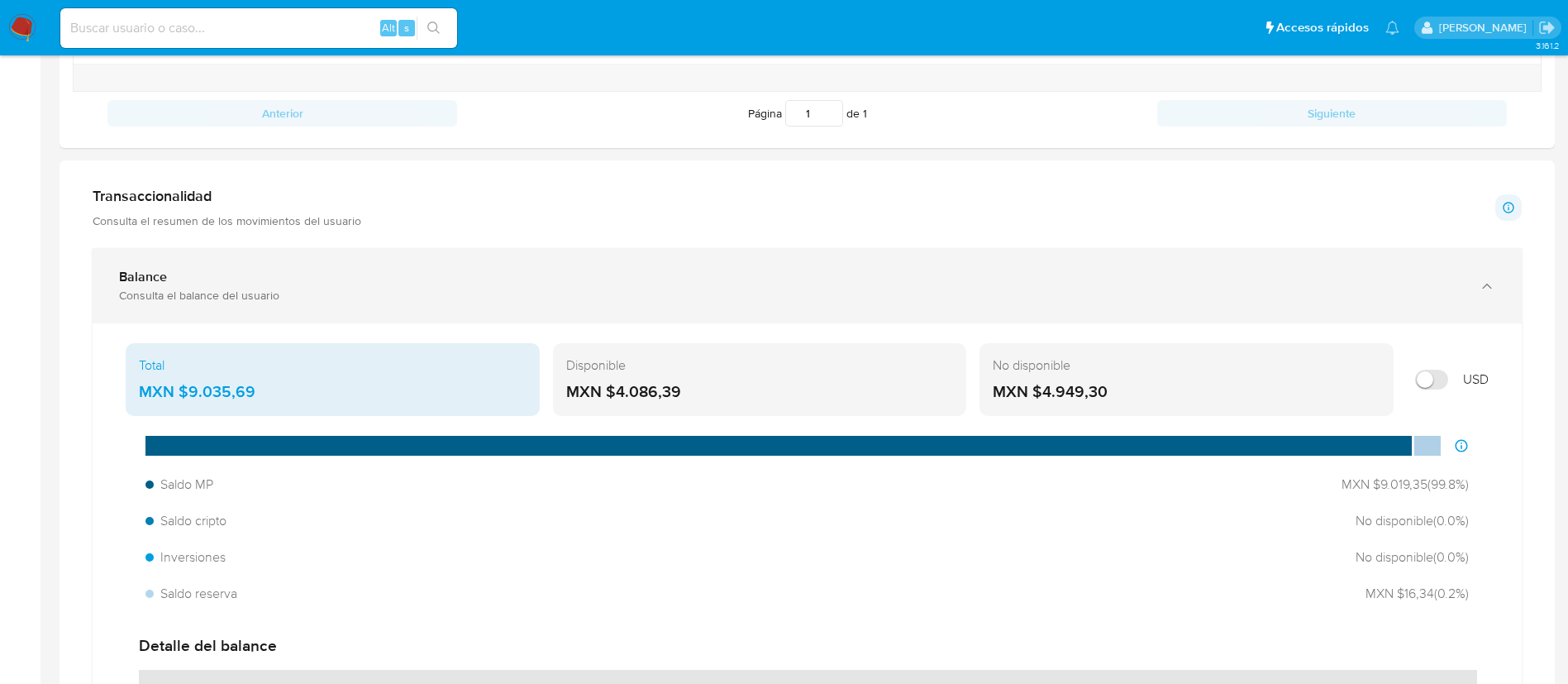
click at [378, 302] on div "Consulta el balance del usuario" at bounding box center [790, 295] width 1343 height 15
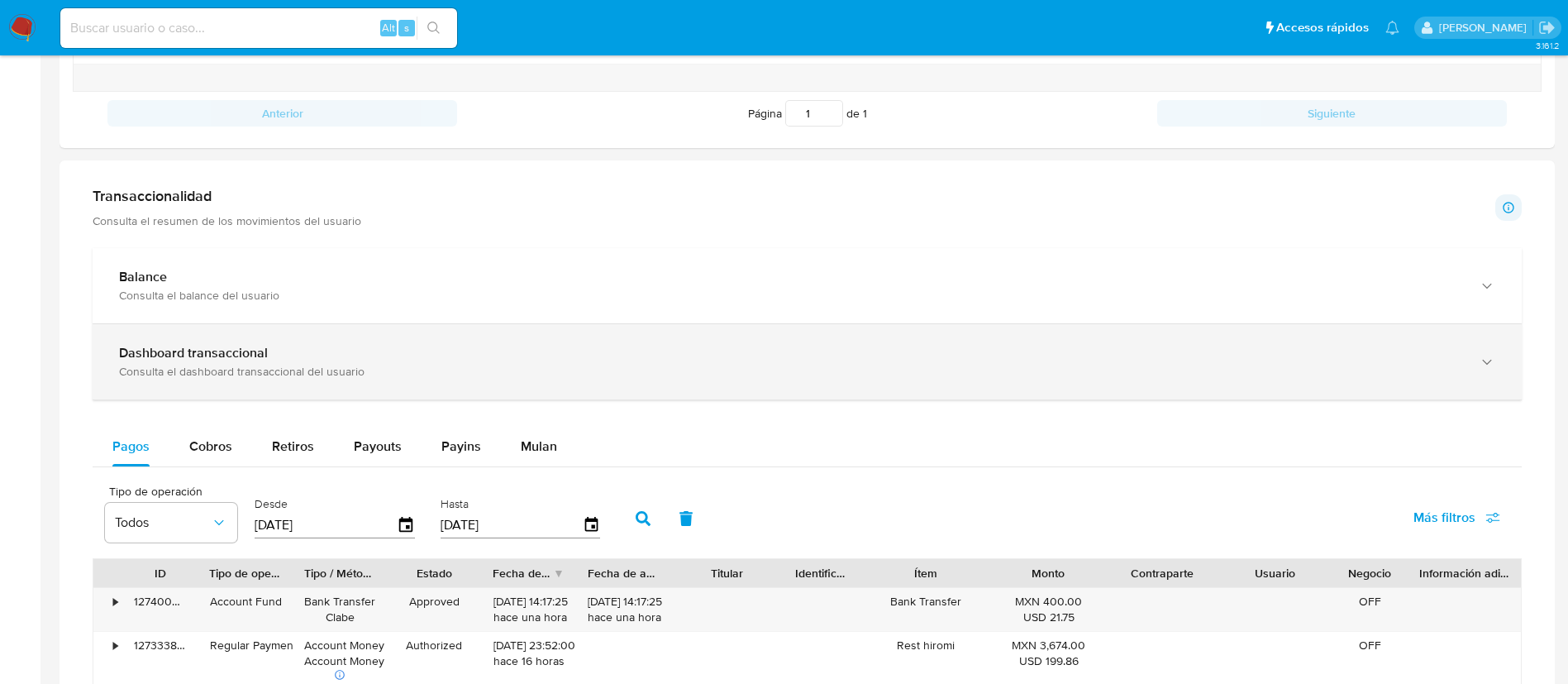
click at [405, 355] on div "Dashboard transaccional" at bounding box center [790, 353] width 1343 height 17
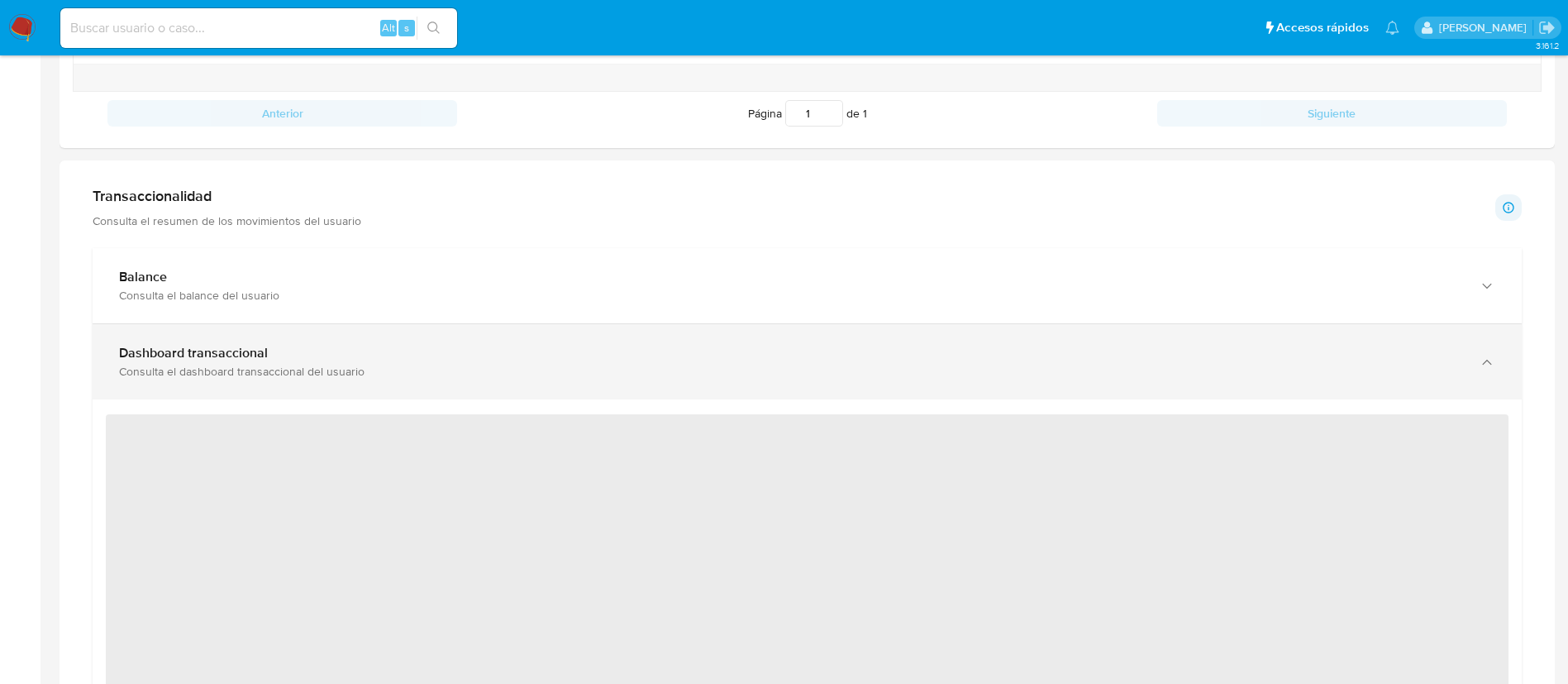
click at [411, 355] on div "Dashboard transaccional" at bounding box center [790, 353] width 1343 height 17
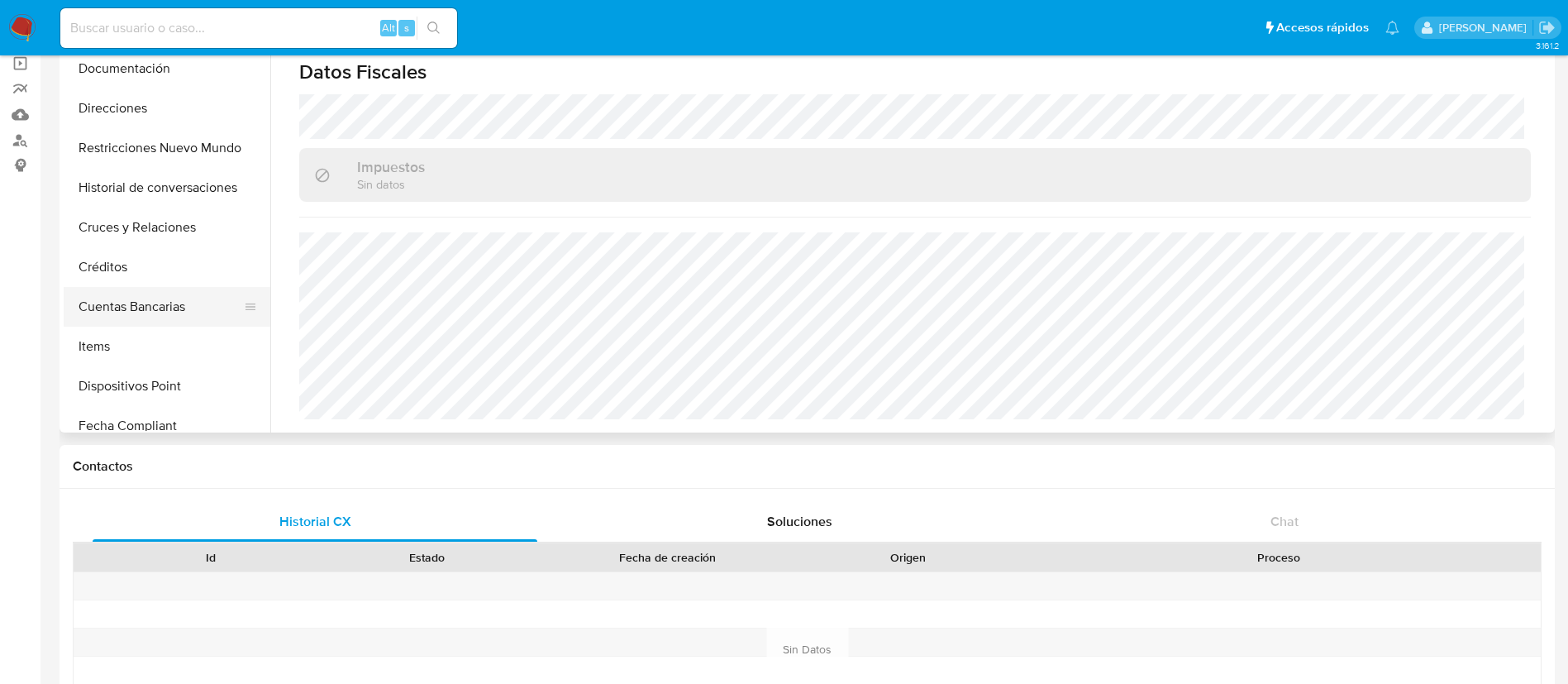
scroll to position [248, 0]
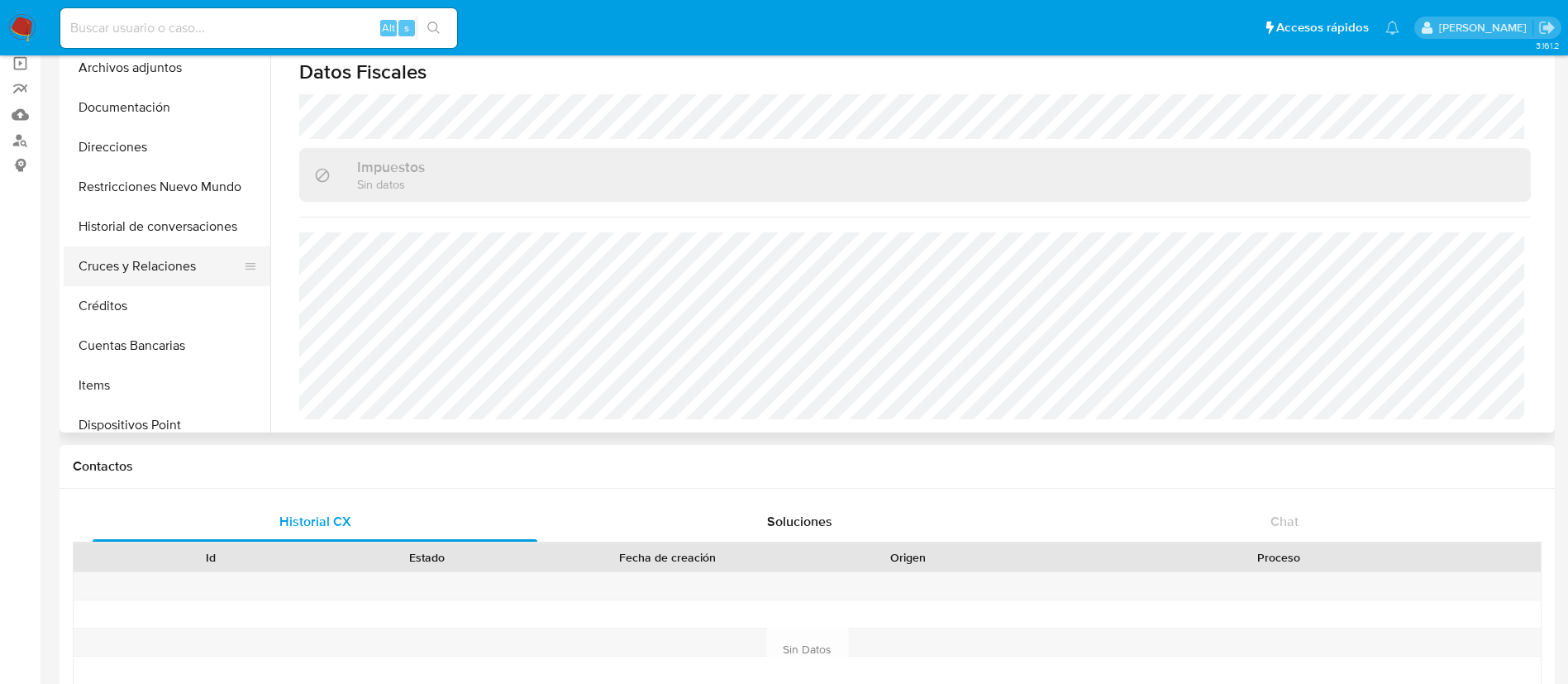
click at [176, 260] on button "Cruces y Relaciones" at bounding box center [160, 266] width 194 height 39
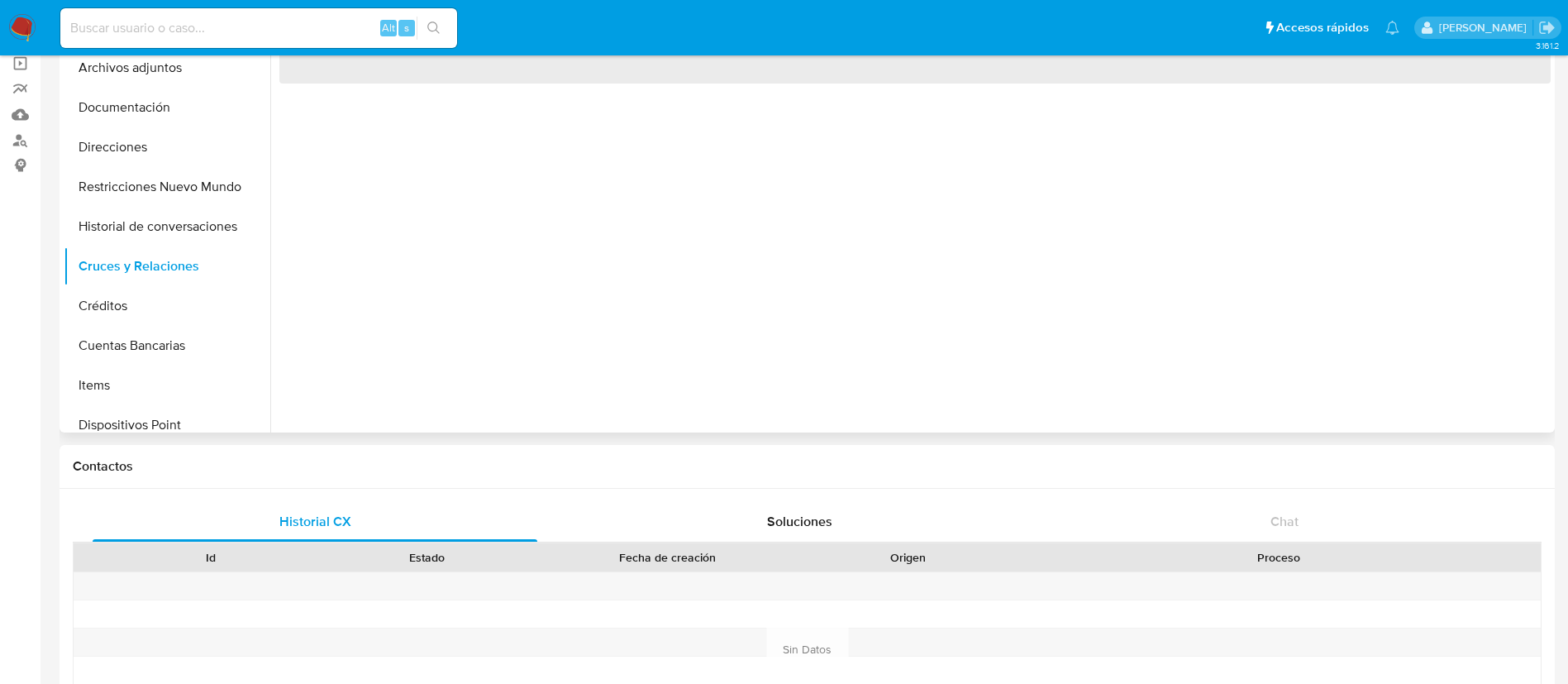
scroll to position [0, 0]
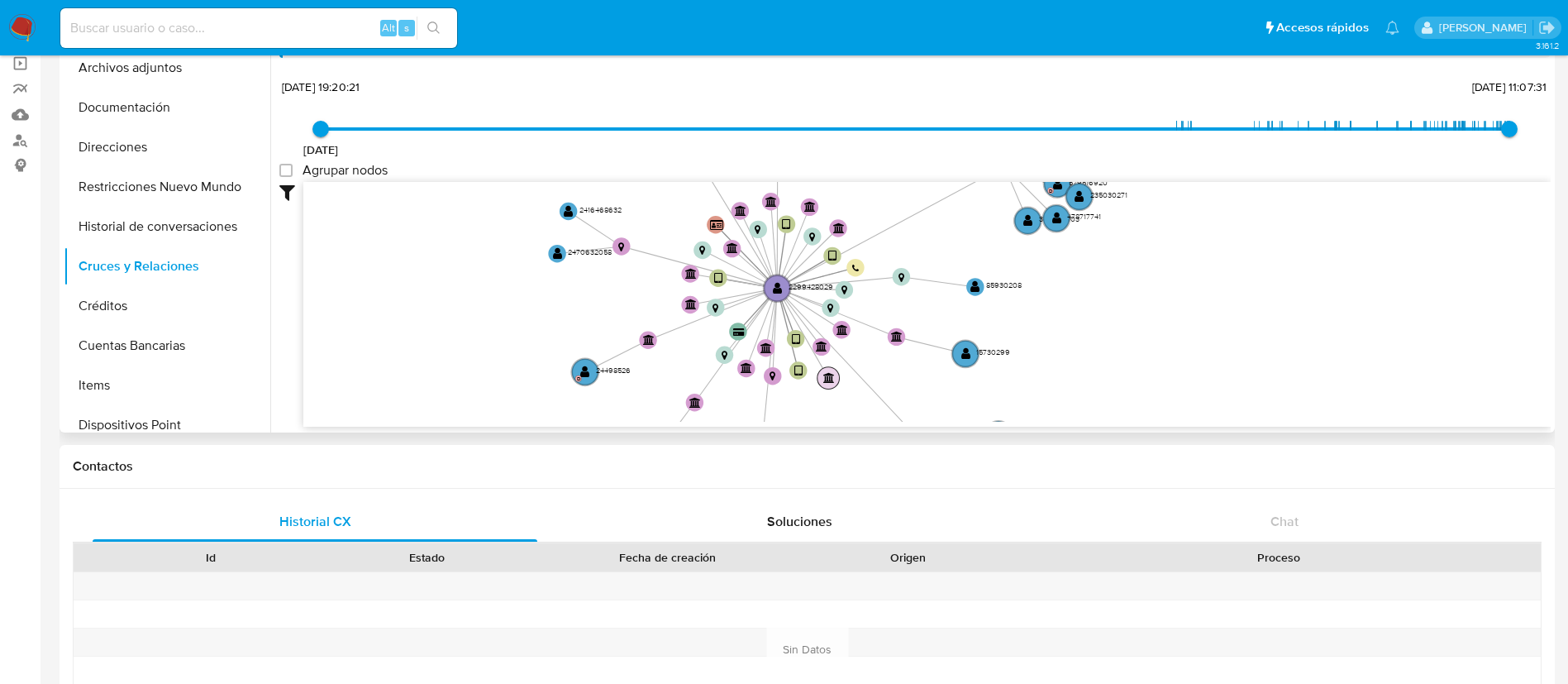
drag, startPoint x: 849, startPoint y: 315, endPoint x: 820, endPoint y: 386, distance: 76.7
click at [820, 385] on circle at bounding box center [829, 378] width 23 height 23
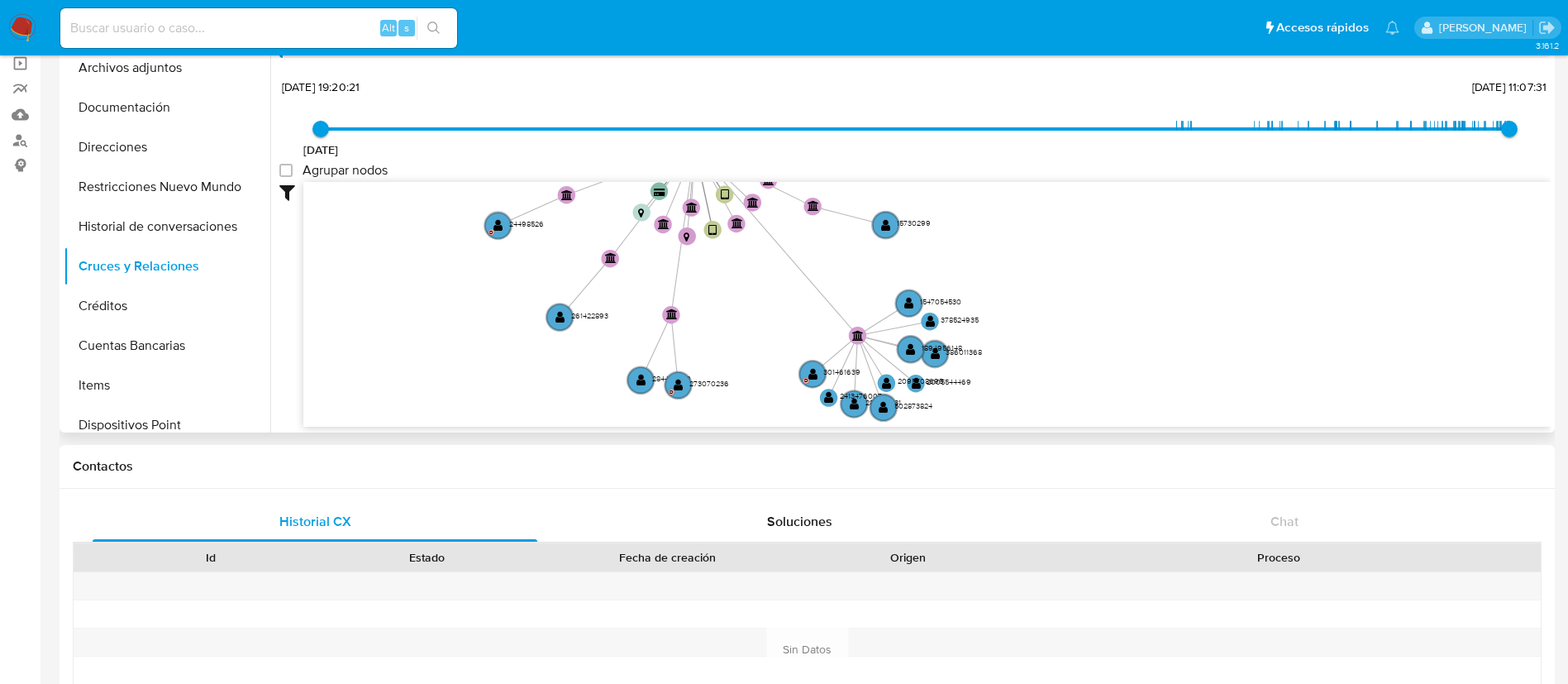
drag, startPoint x: 1139, startPoint y: 308, endPoint x: 1038, endPoint y: 193, distance: 153.1
click at [1039, 193] on icon "device-67c4e2b629754c136021b6e0  user-2299428029  2299428029 device-6853dd686…" at bounding box center [927, 302] width 1248 height 240
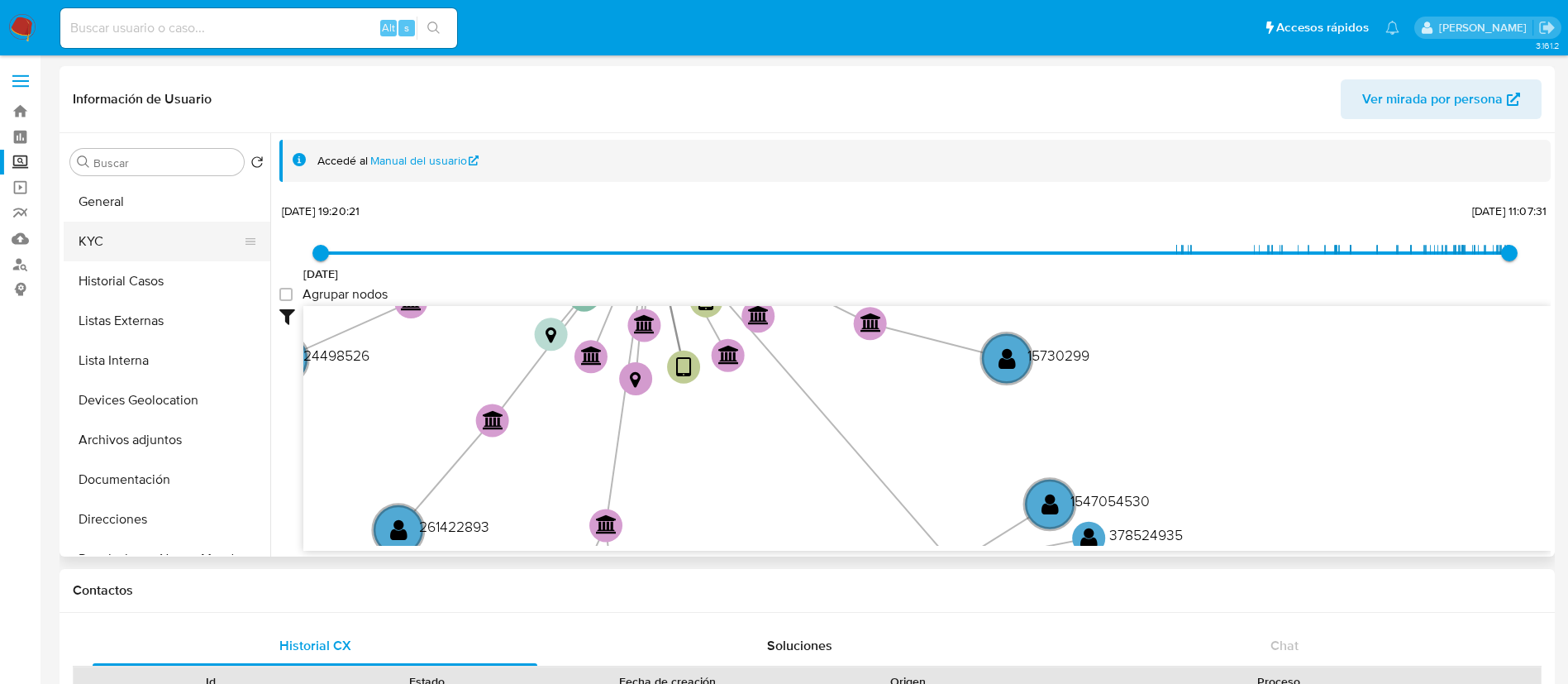
drag, startPoint x: 167, startPoint y: 224, endPoint x: 162, endPoint y: 232, distance: 9.4
click at [164, 229] on button "KYC" at bounding box center [160, 241] width 194 height 39
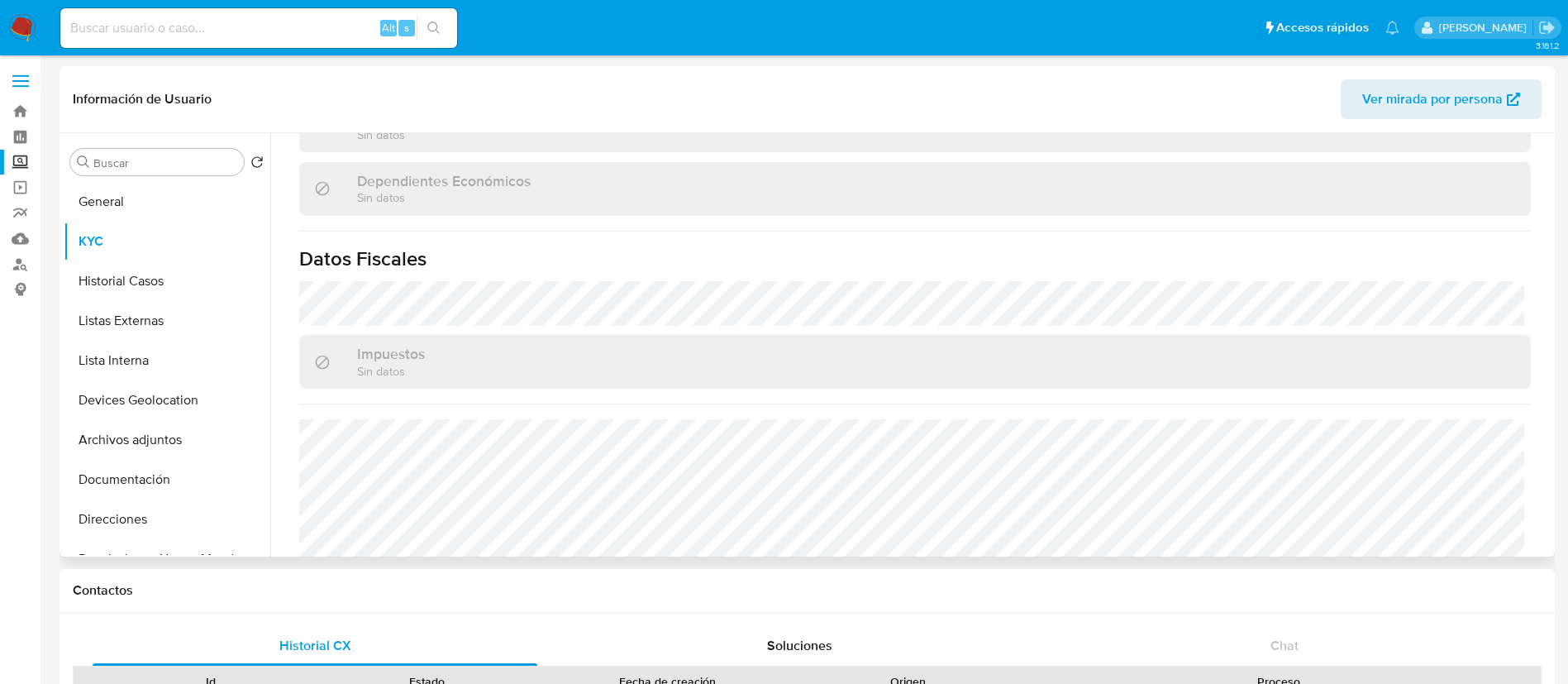
scroll to position [1023, 0]
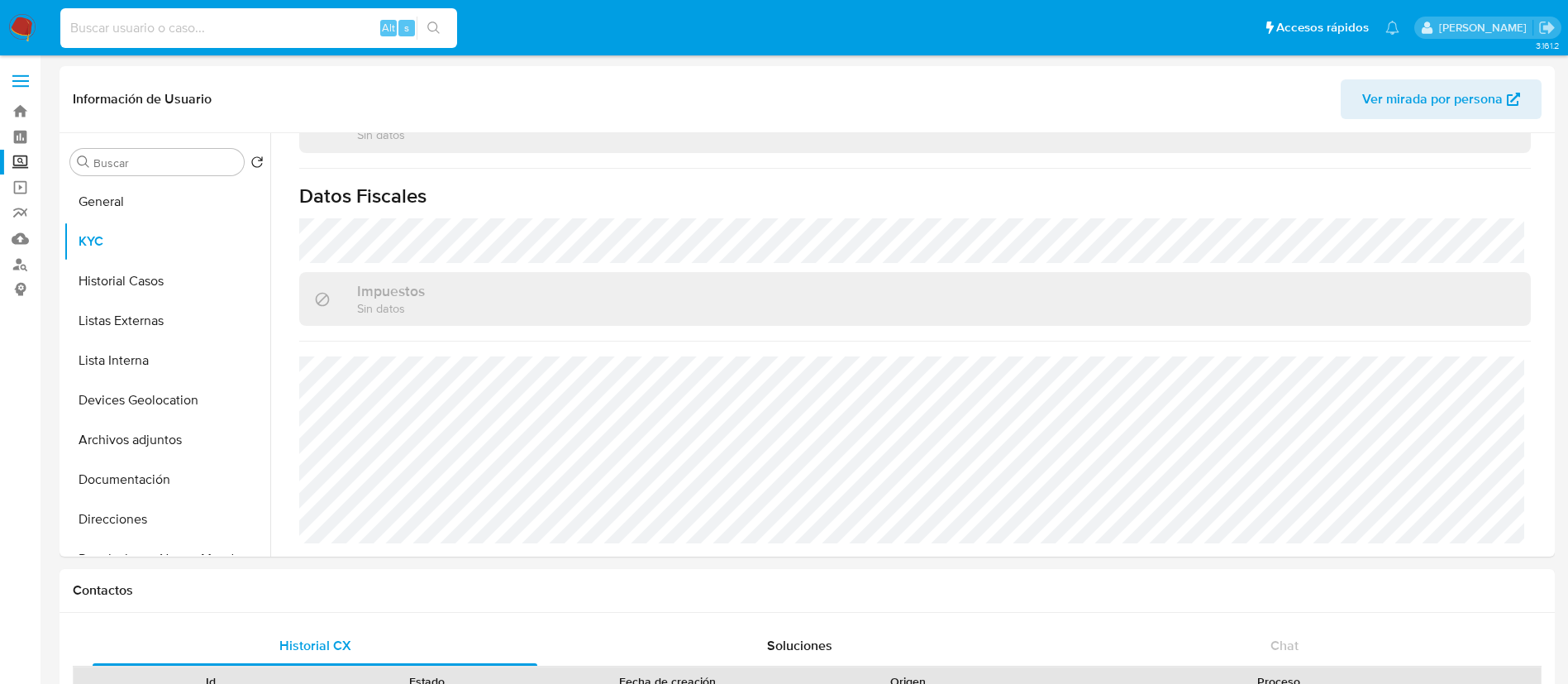
click at [273, 25] on input at bounding box center [258, 29] width 397 height 22
paste input "470842094"
type input "470842094"
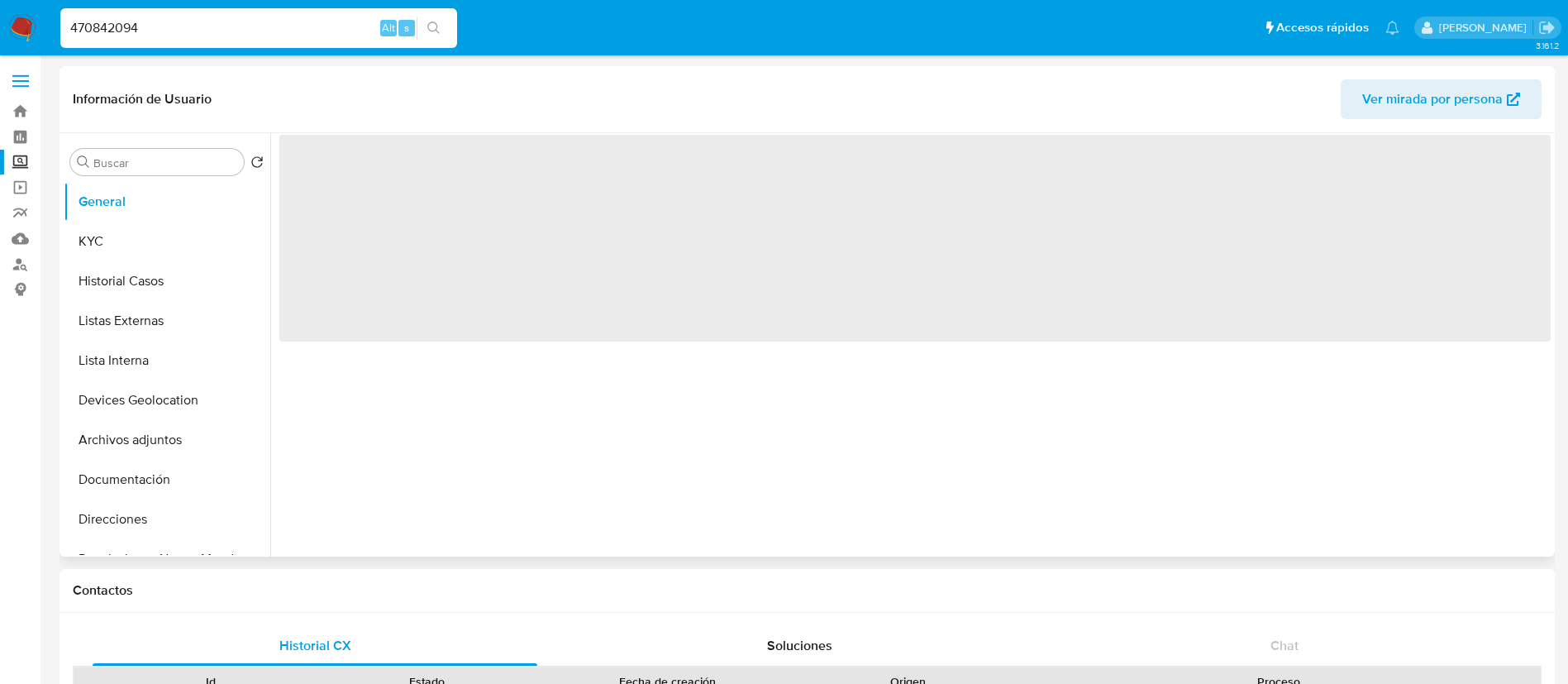
select select "10"
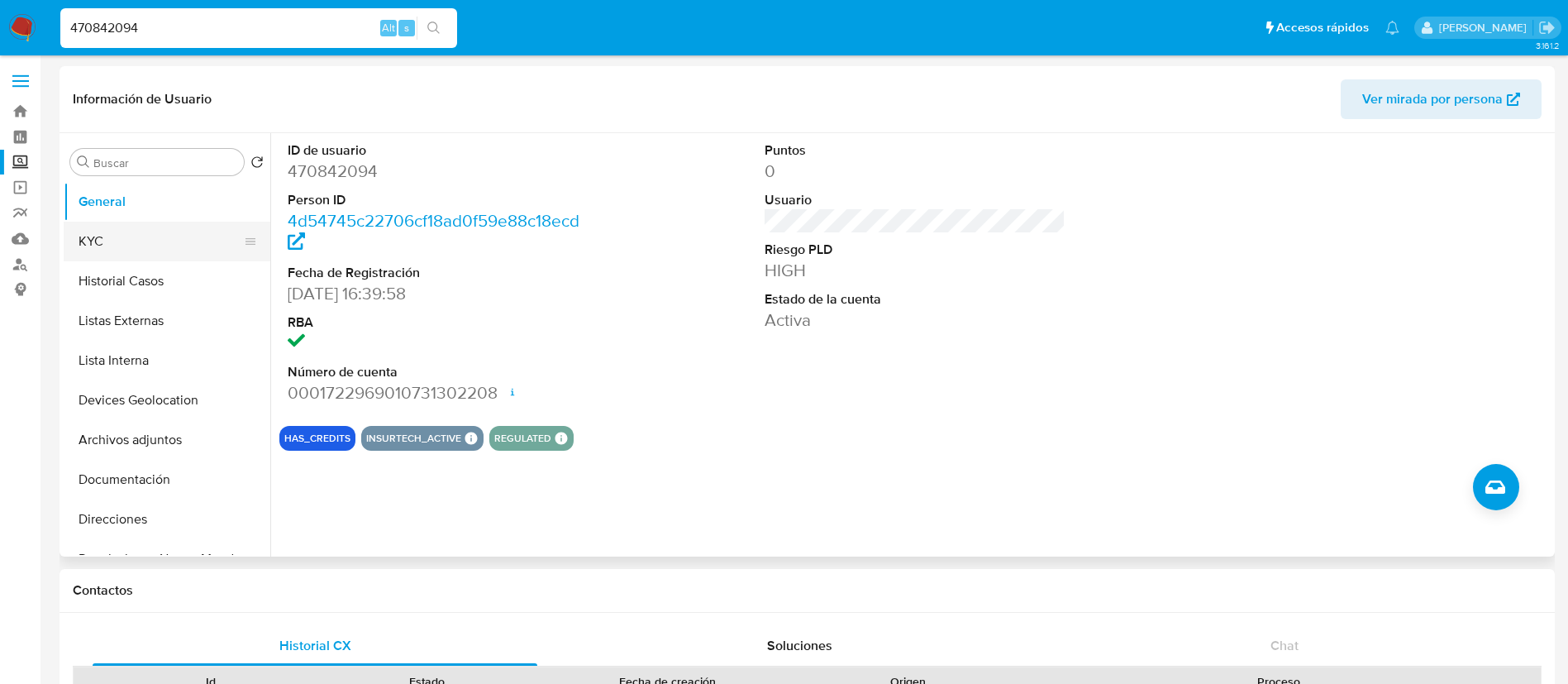
click at [122, 245] on button "KYC" at bounding box center [160, 241] width 194 height 39
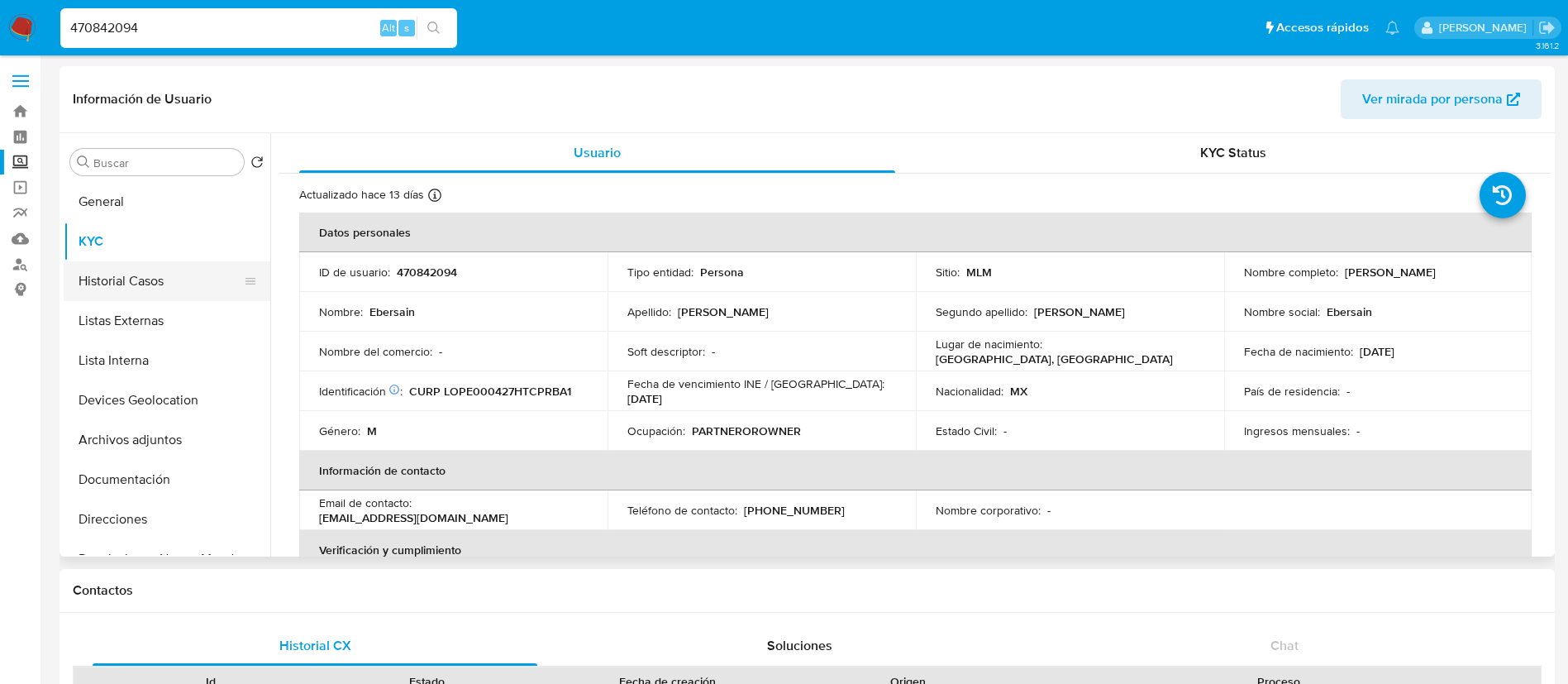
click at [156, 282] on button "Historial Casos" at bounding box center [160, 280] width 194 height 39
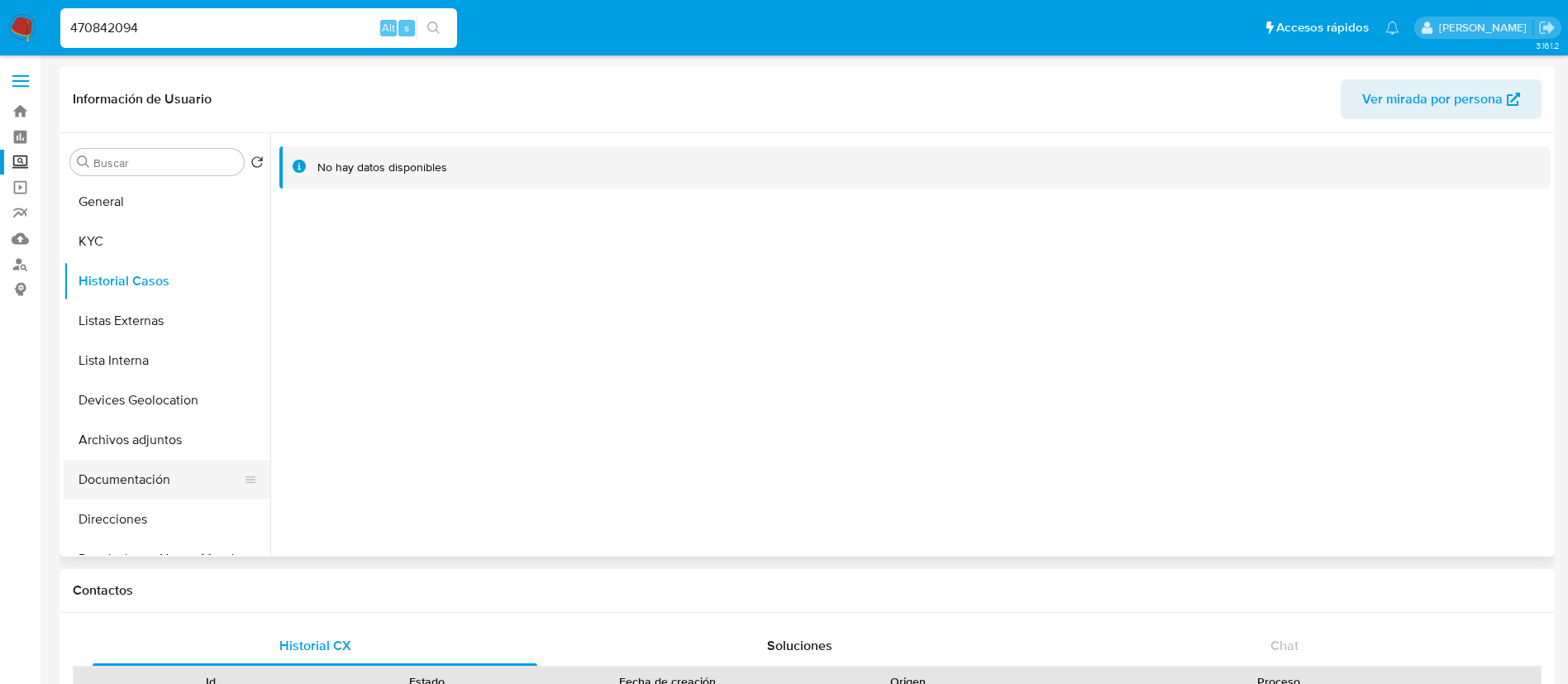
click at [148, 477] on button "Documentación" at bounding box center [160, 479] width 194 height 39
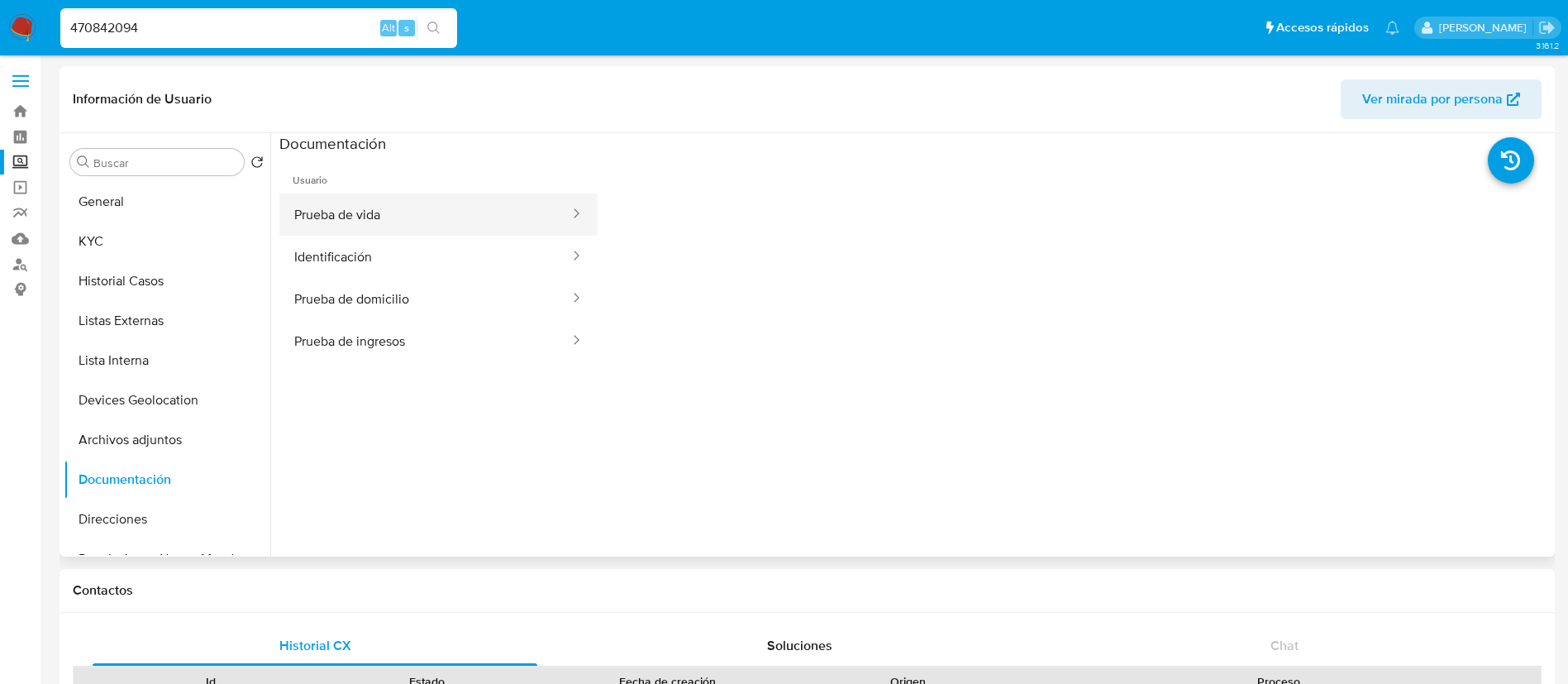
click at [352, 222] on button "Prueba de vida" at bounding box center [425, 215] width 292 height 42
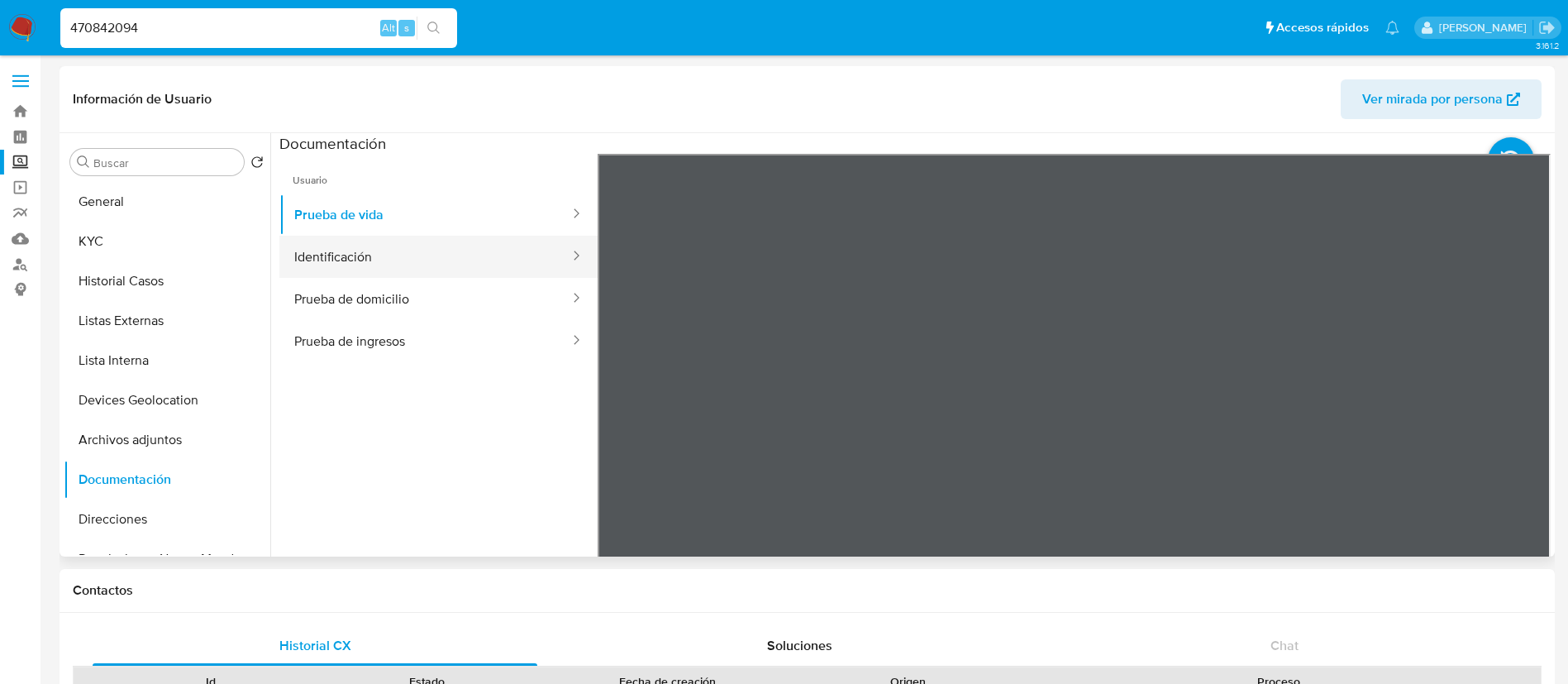
click at [429, 269] on button "Identificación" at bounding box center [425, 257] width 292 height 42
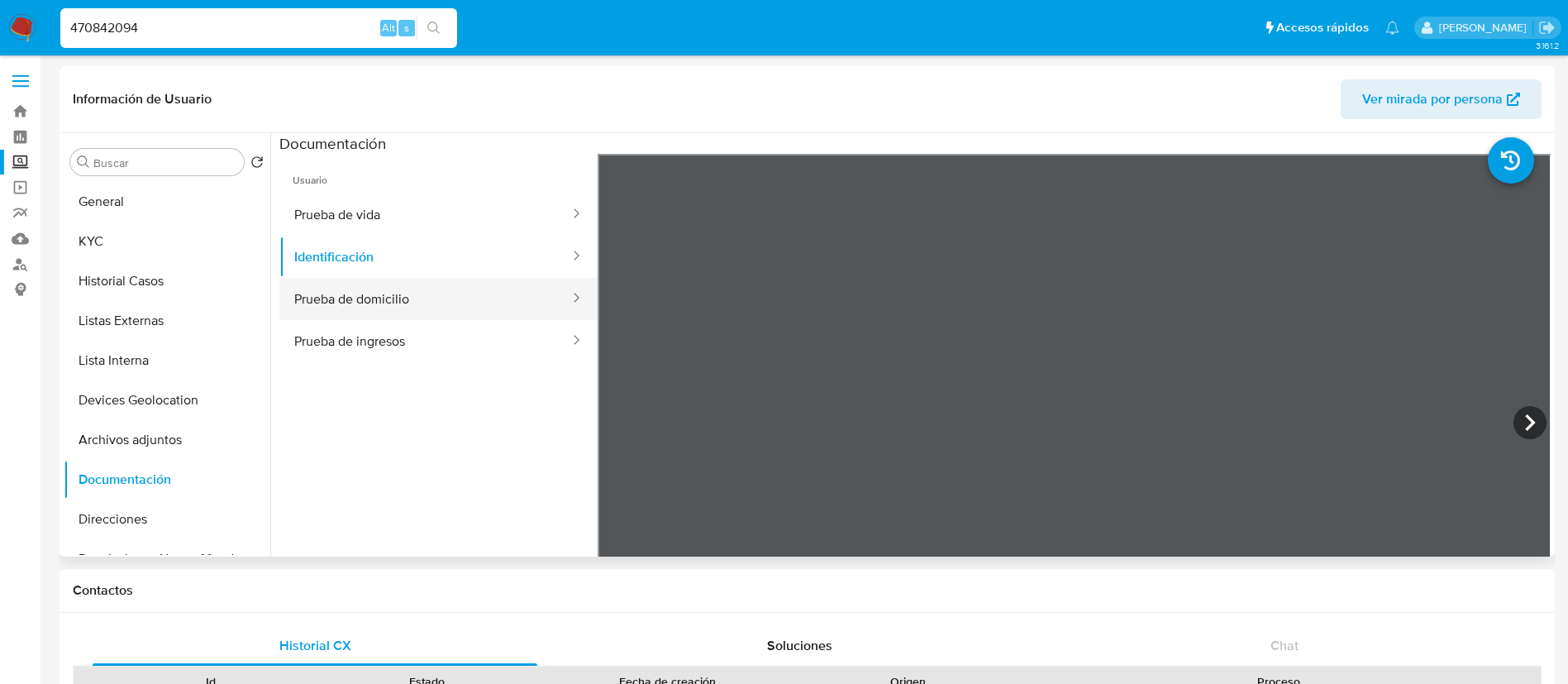
click at [425, 287] on button "Prueba de domicilio" at bounding box center [425, 299] width 292 height 42
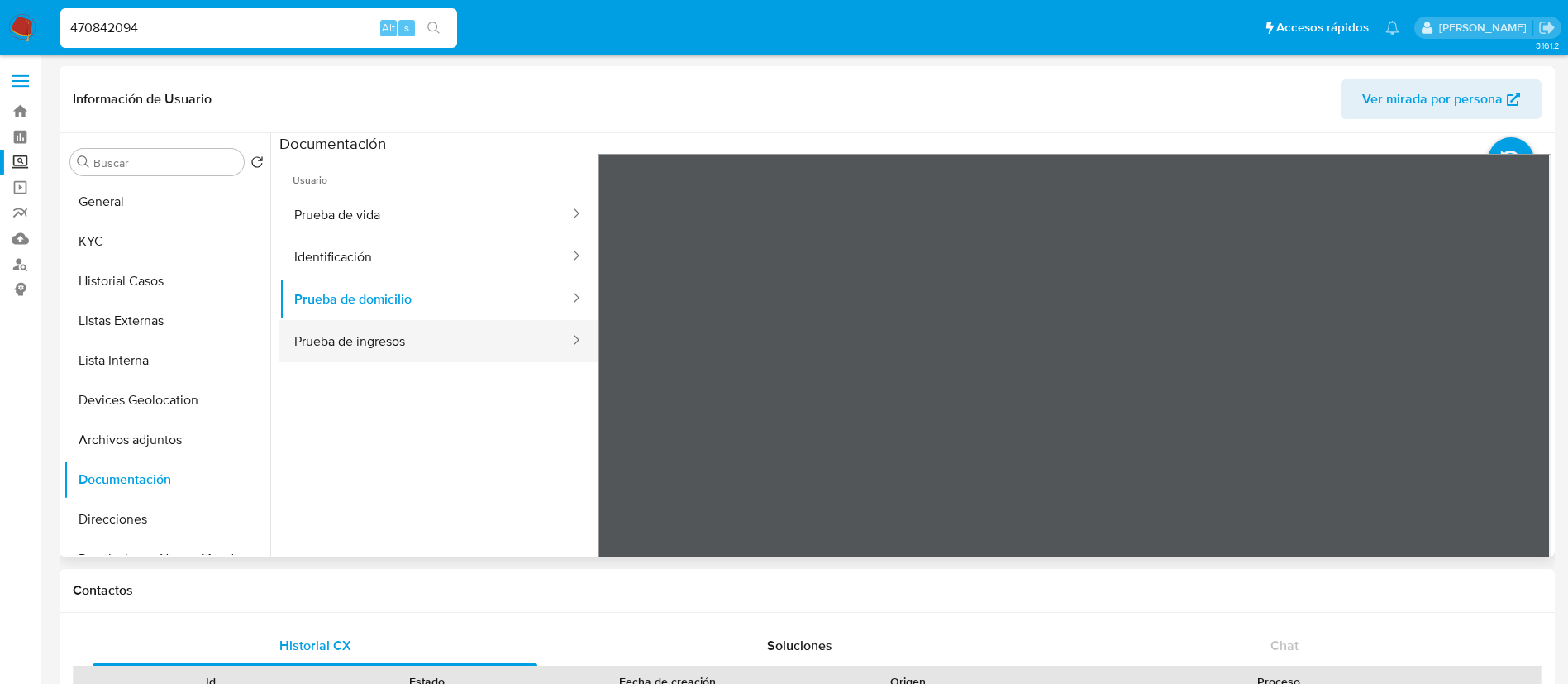
drag, startPoint x: 478, startPoint y: 316, endPoint x: 476, endPoint y: 328, distance: 12.2
click at [478, 320] on ul "Prueba de vida Identificación Prueba de domicilio Prueba de ingresos" at bounding box center [438, 278] width 318 height 169
click at [476, 328] on button "Prueba de ingresos" at bounding box center [425, 341] width 292 height 42
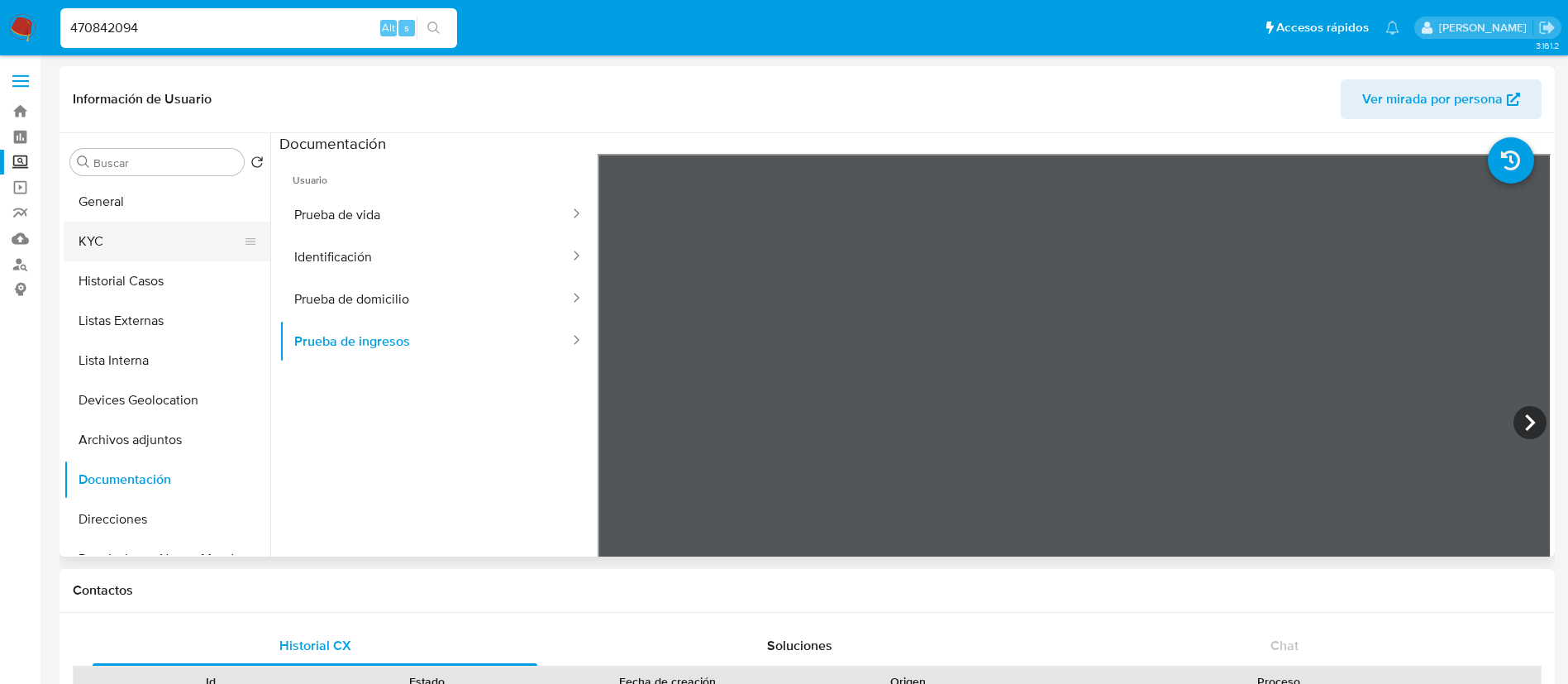
click at [118, 245] on button "KYC" at bounding box center [160, 241] width 194 height 39
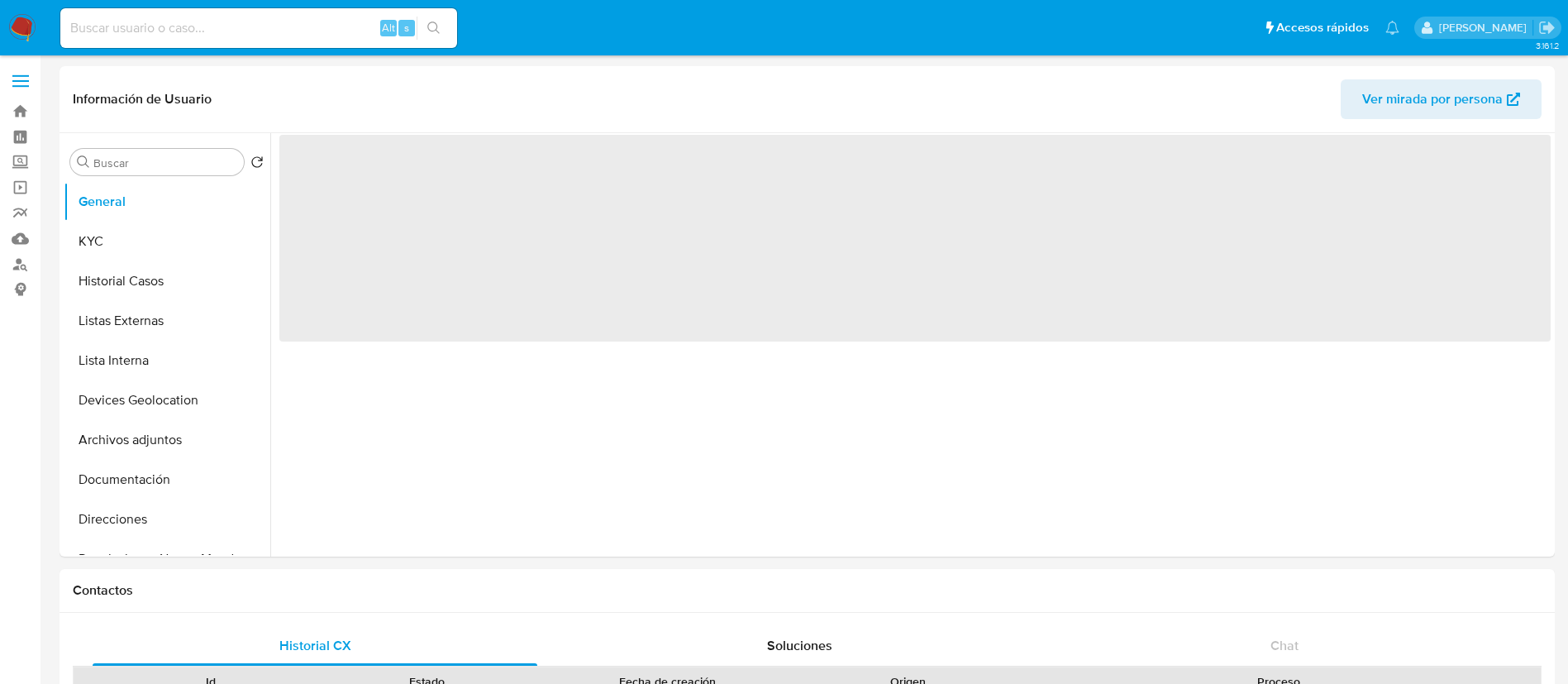
select select "10"
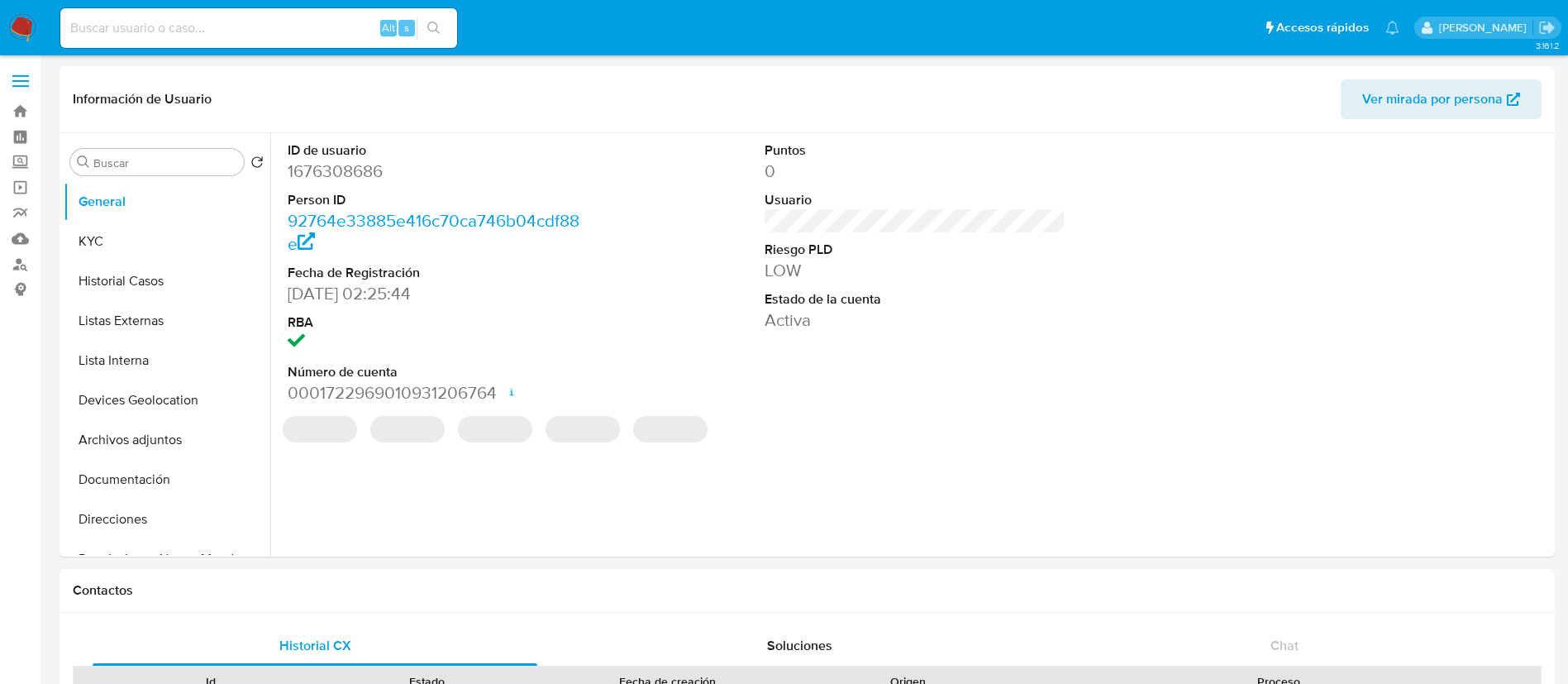
select select "10"
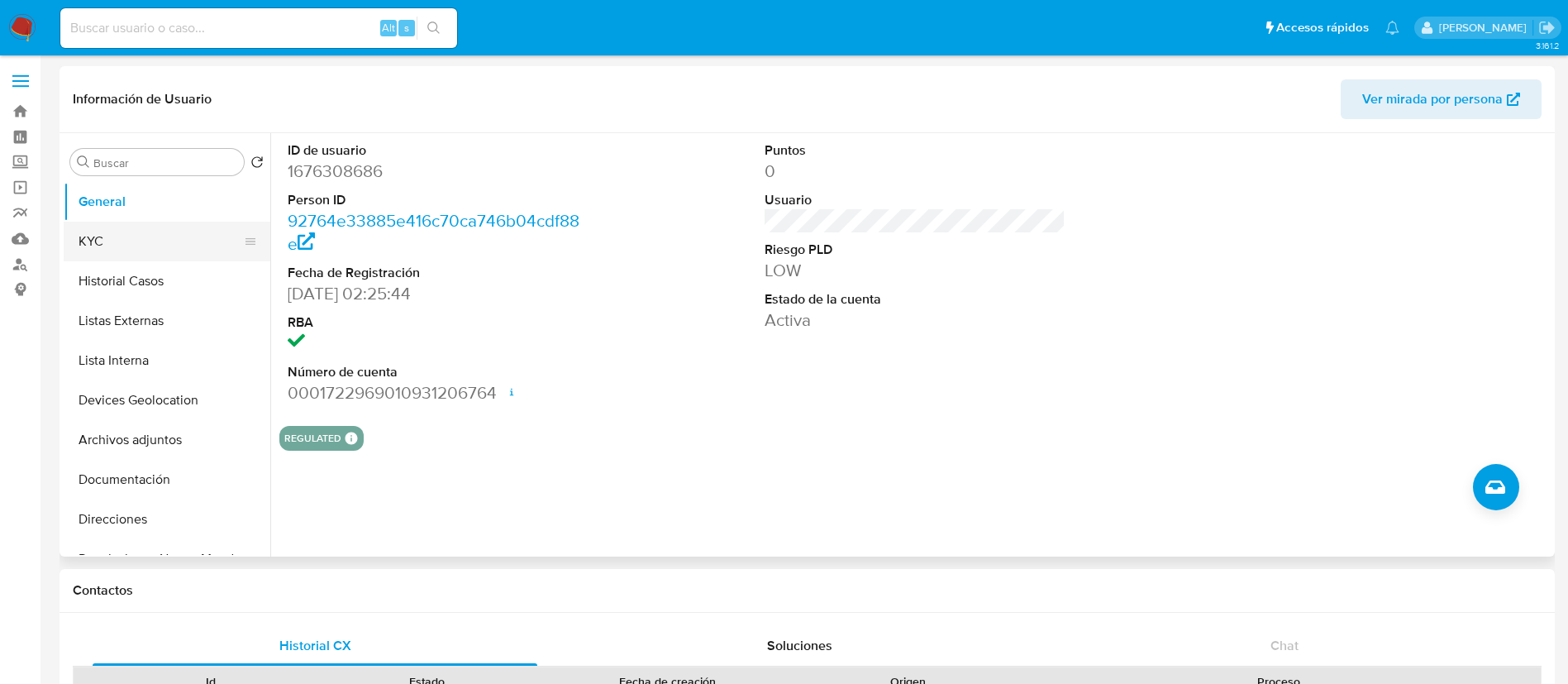
click at [113, 234] on button "KYC" at bounding box center [160, 241] width 194 height 39
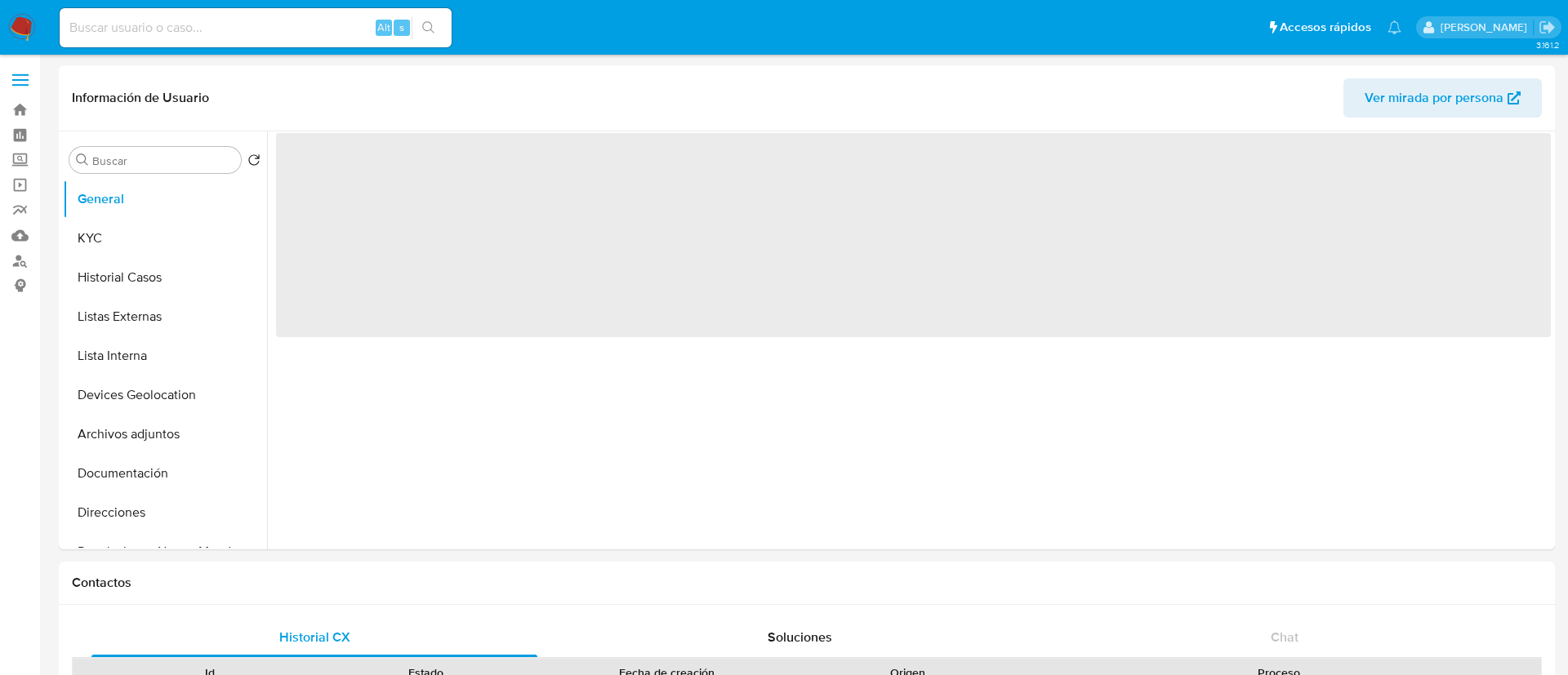
select select "10"
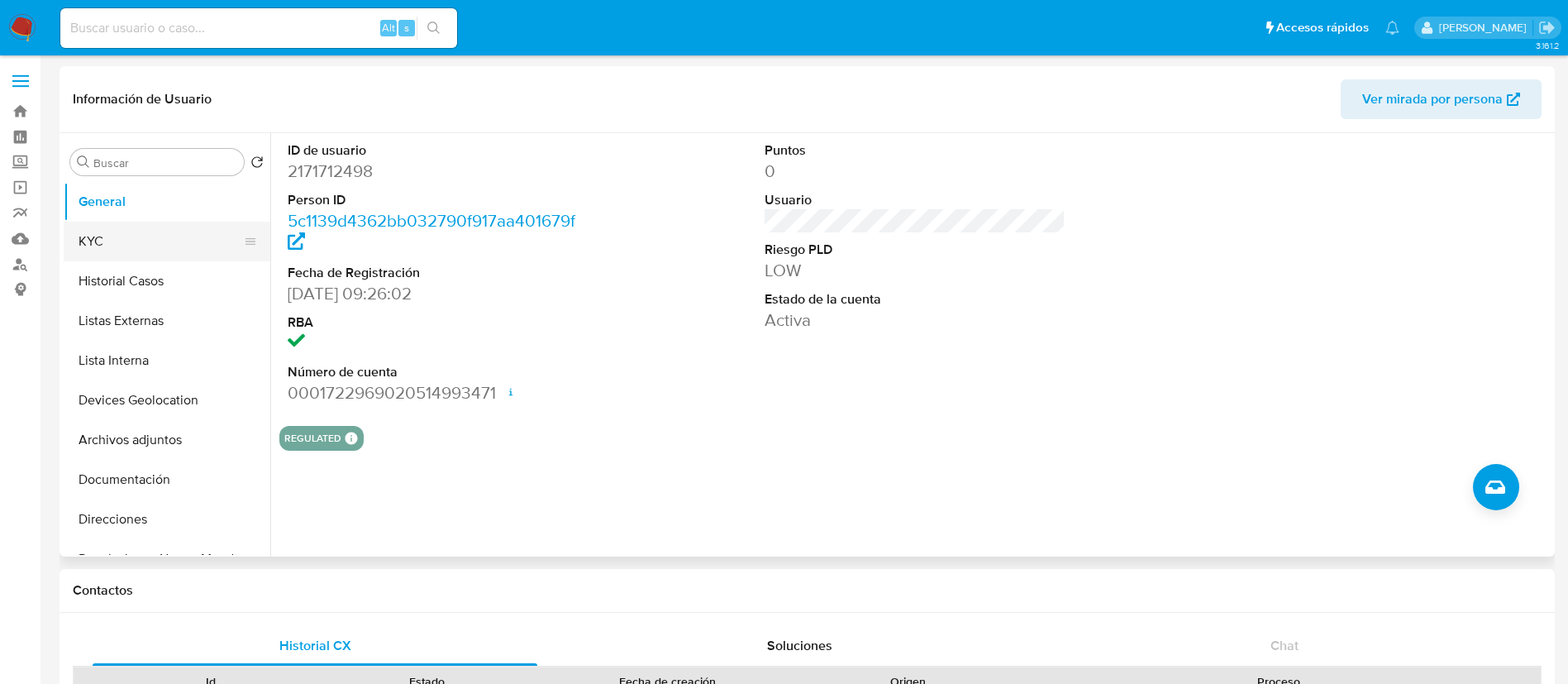
click at [136, 250] on button "KYC" at bounding box center [160, 241] width 194 height 39
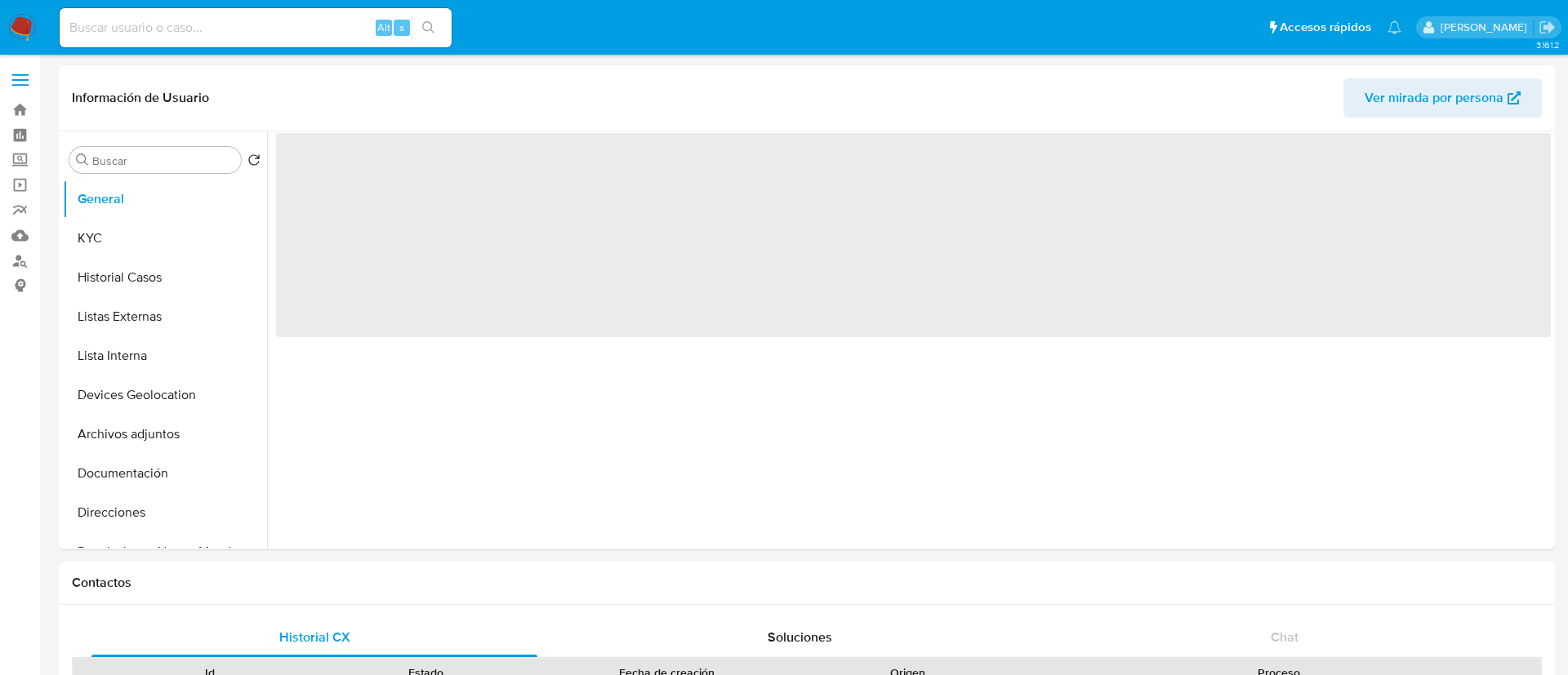
select select "10"
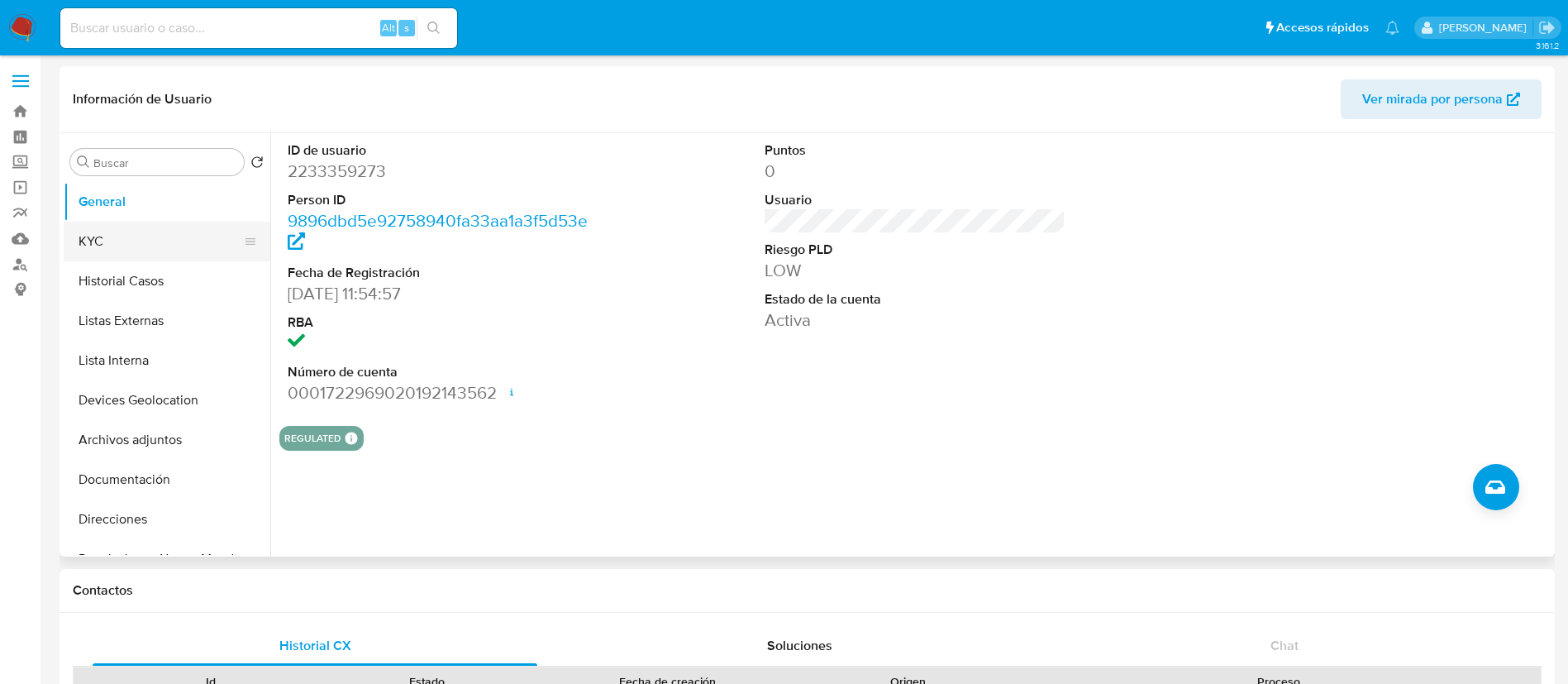
click at [140, 257] on button "KYC" at bounding box center [160, 241] width 194 height 39
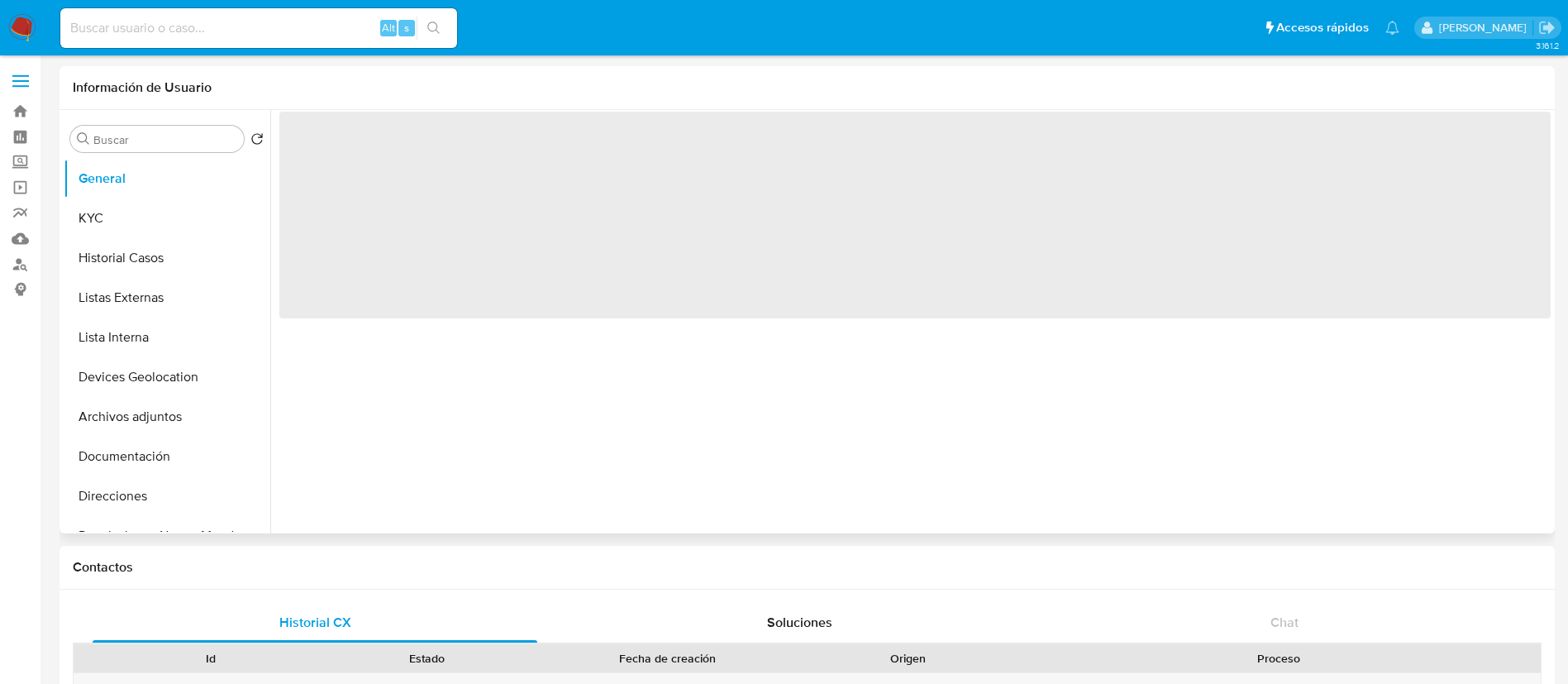
select select "10"
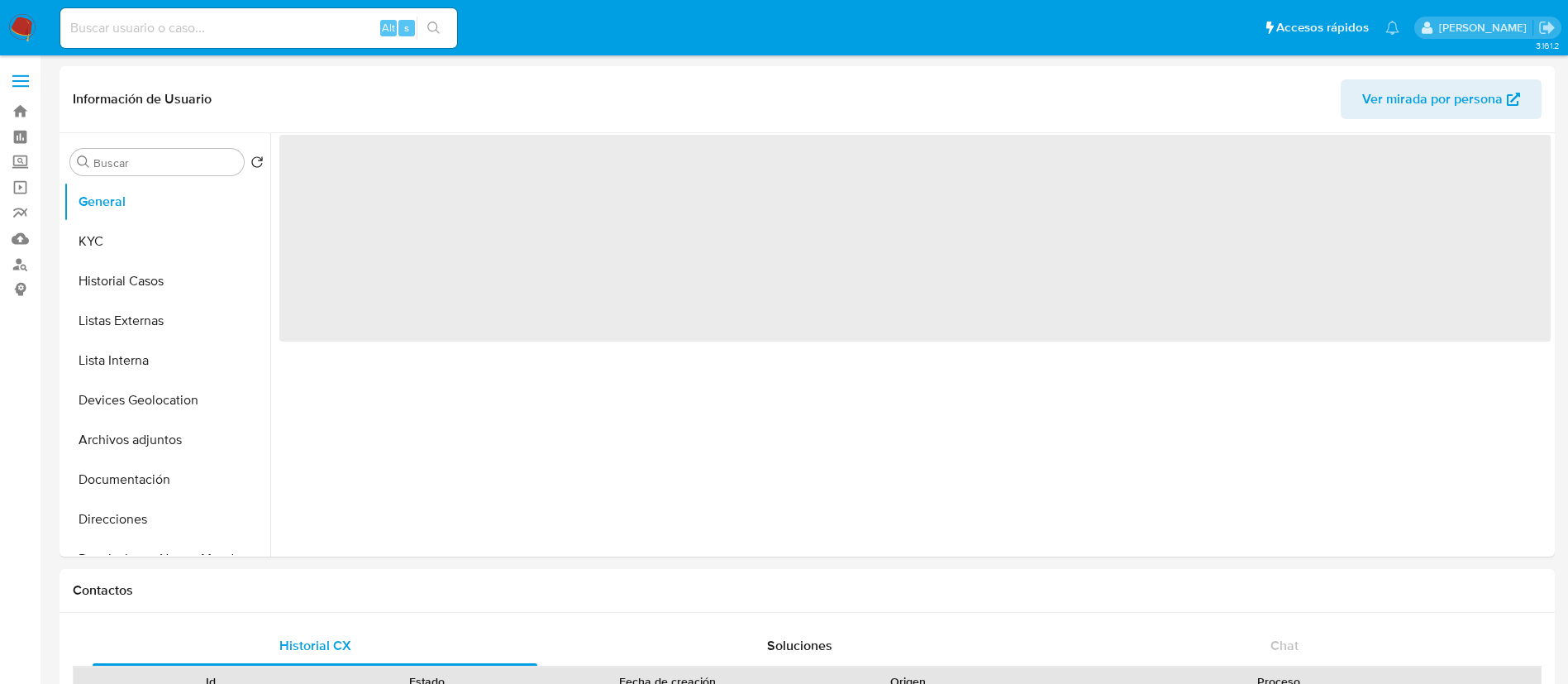
select select "10"
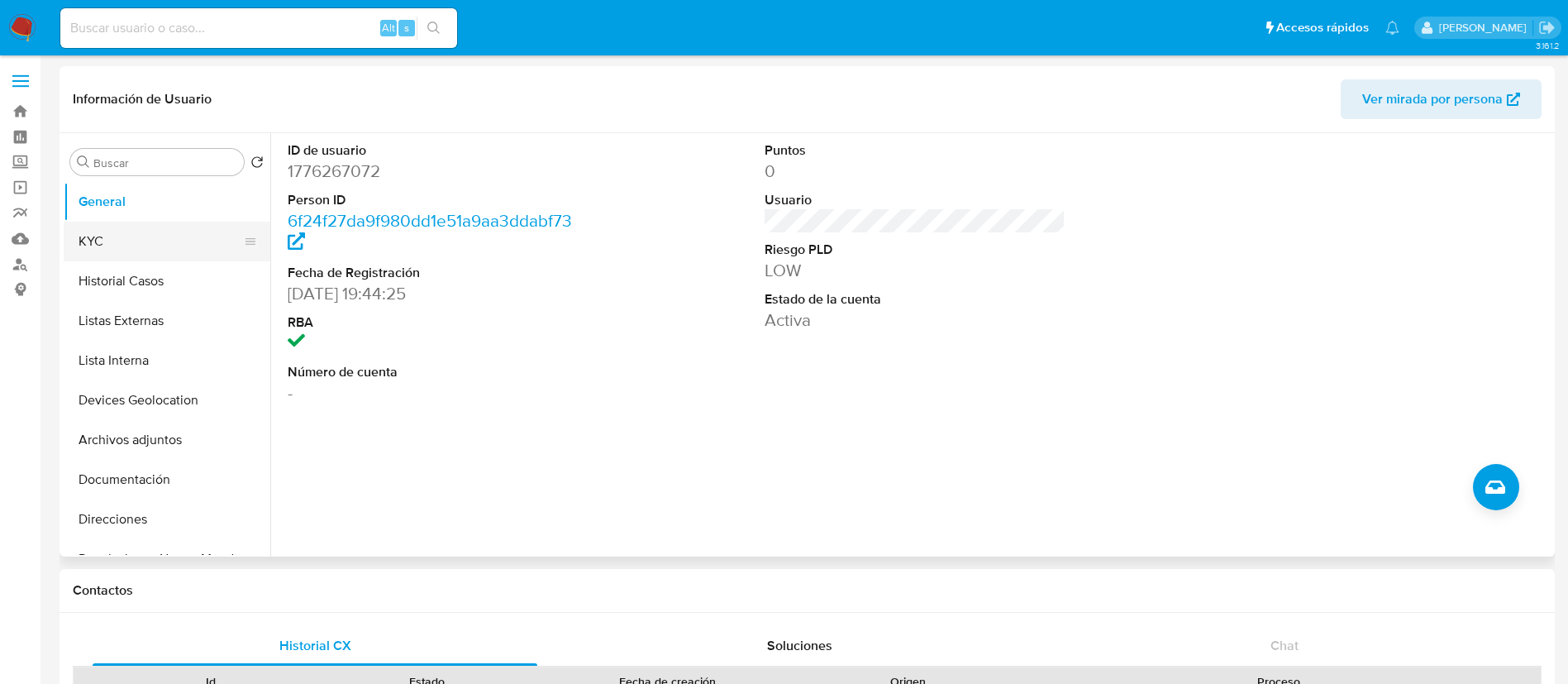
click at [120, 243] on button "KYC" at bounding box center [160, 241] width 194 height 39
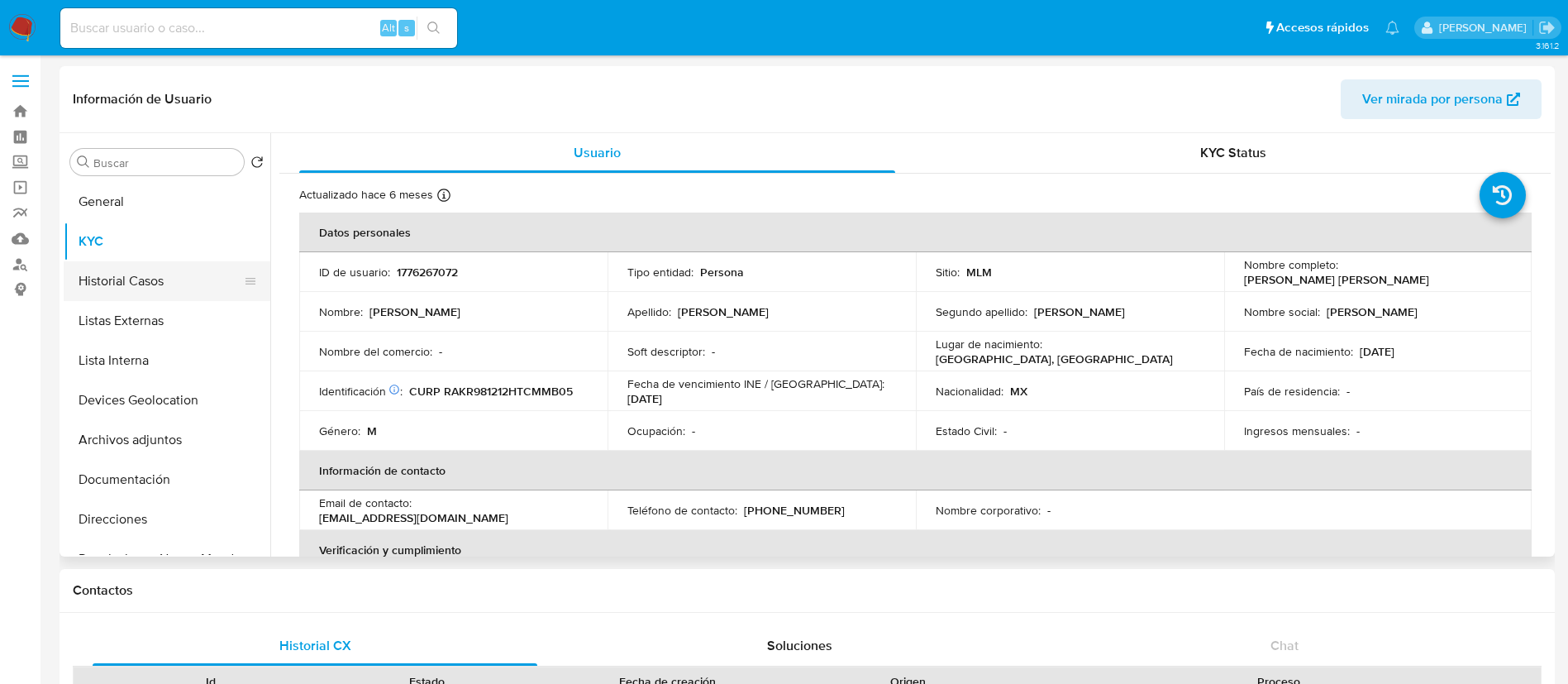
click at [145, 299] on ul "General KYC Historial Casos Listas Externas Lista Interna Devices Geolocation A…" at bounding box center [167, 368] width 206 height 373
click at [148, 294] on button "Historial Casos" at bounding box center [160, 280] width 194 height 39
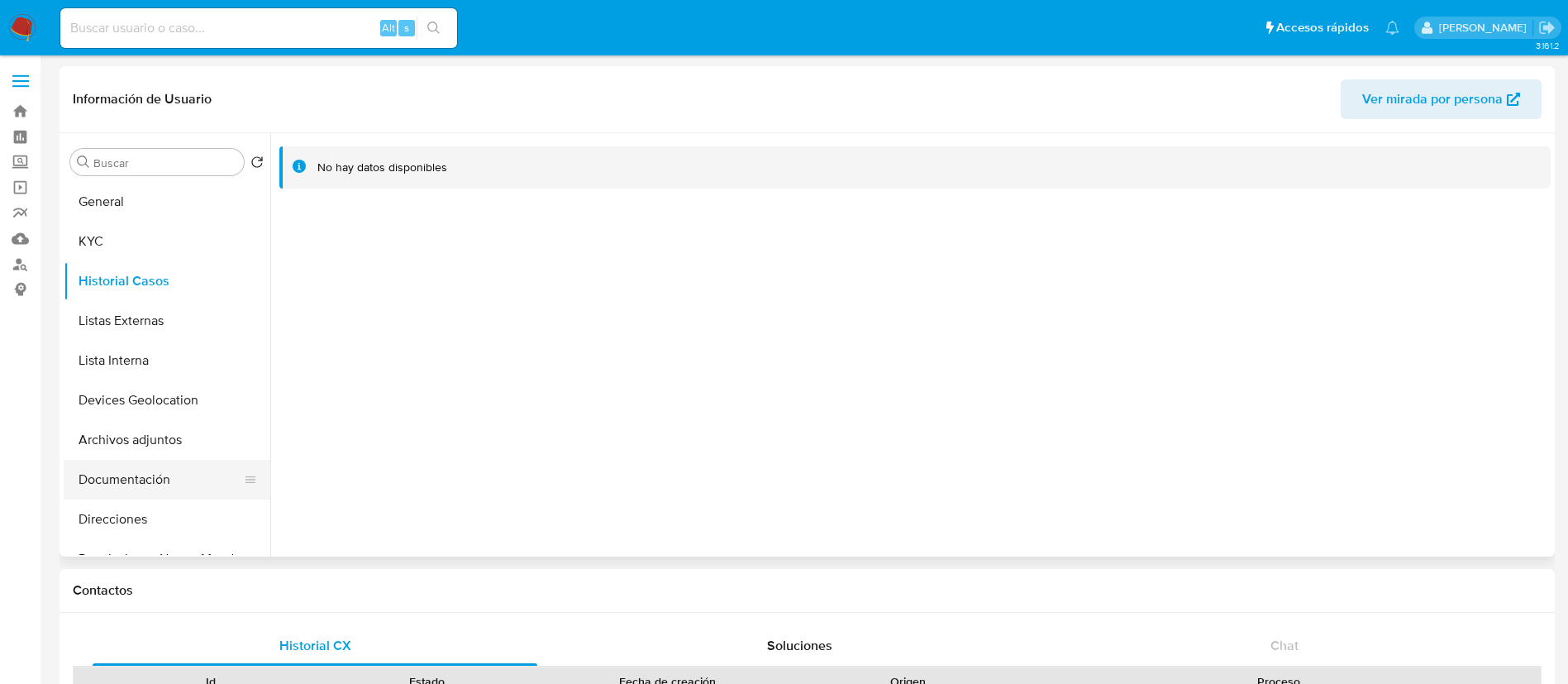
click at [152, 473] on button "Documentación" at bounding box center [160, 479] width 194 height 39
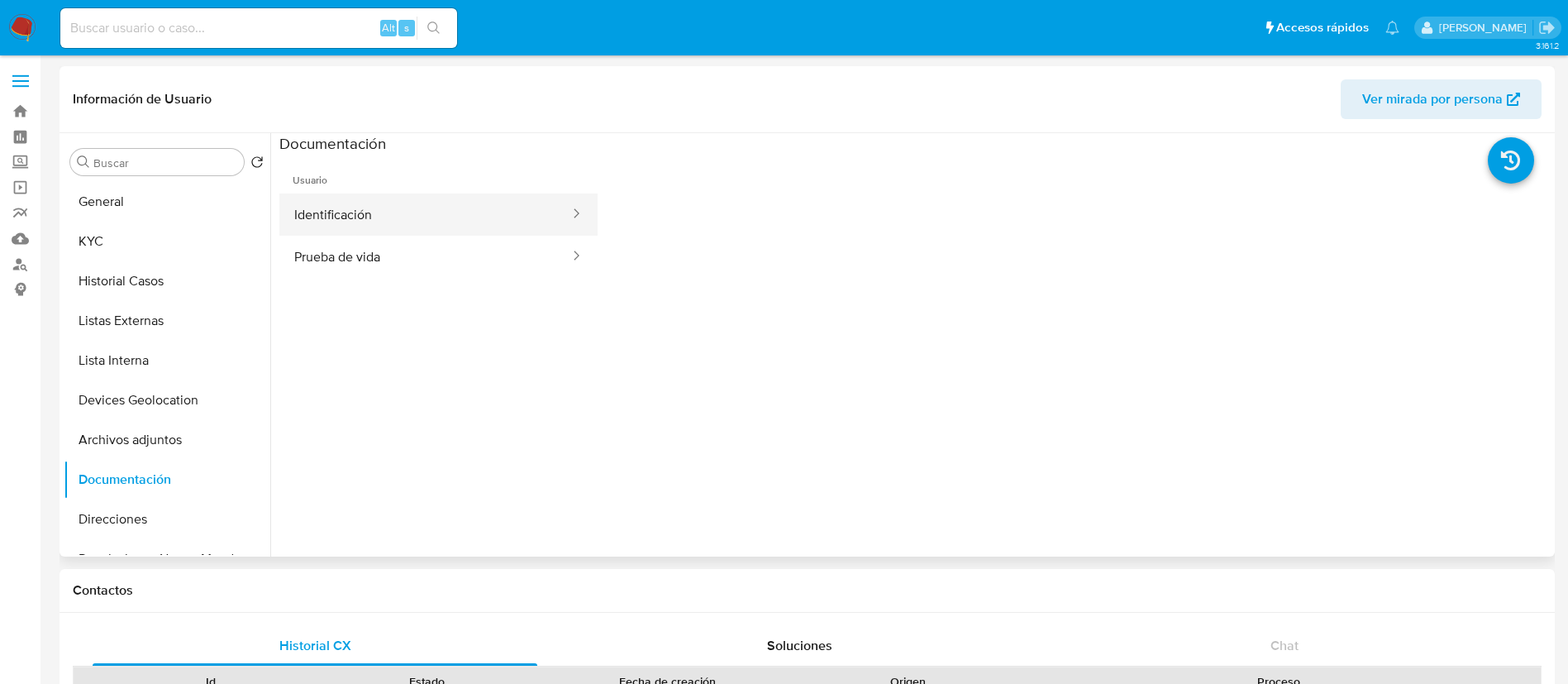
click at [378, 223] on button "Identificación" at bounding box center [425, 215] width 292 height 42
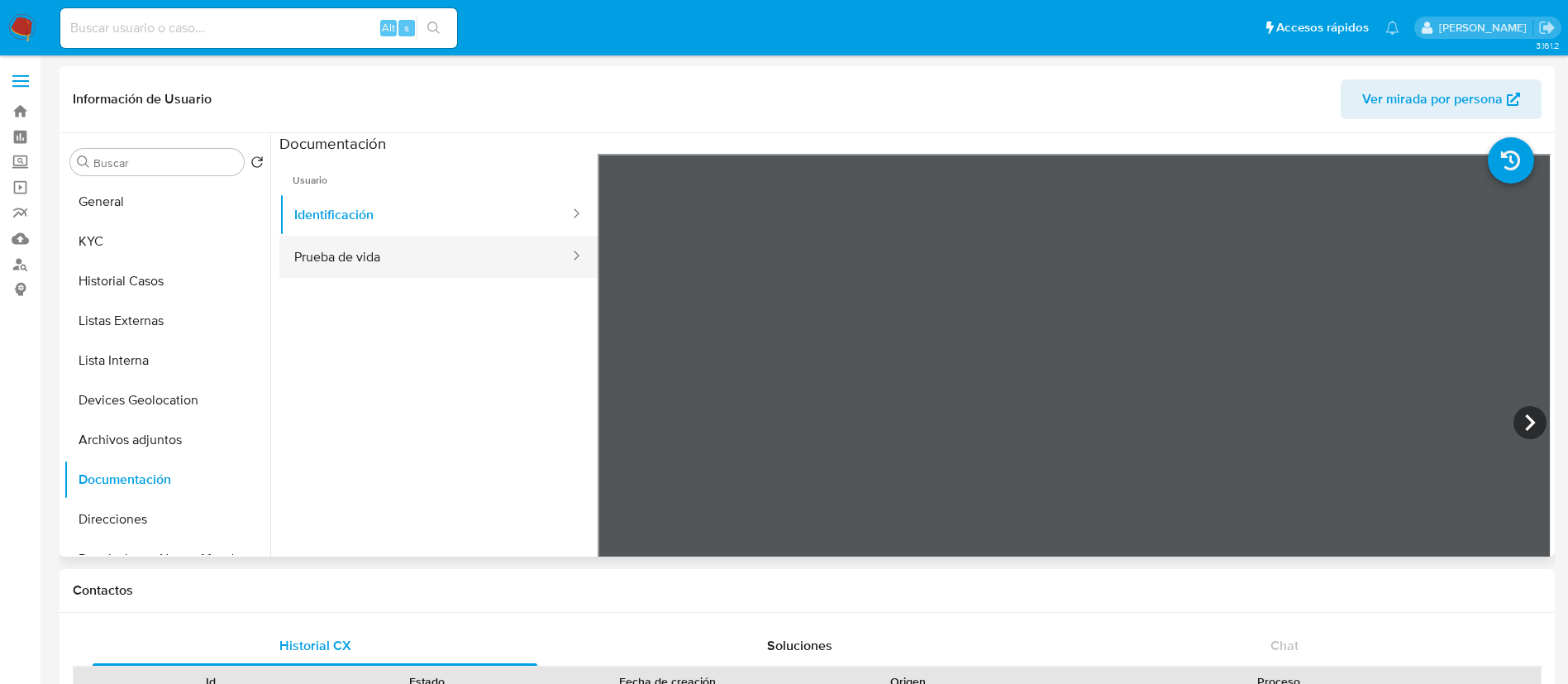
click at [503, 259] on button "Prueba de vida" at bounding box center [425, 257] width 292 height 42
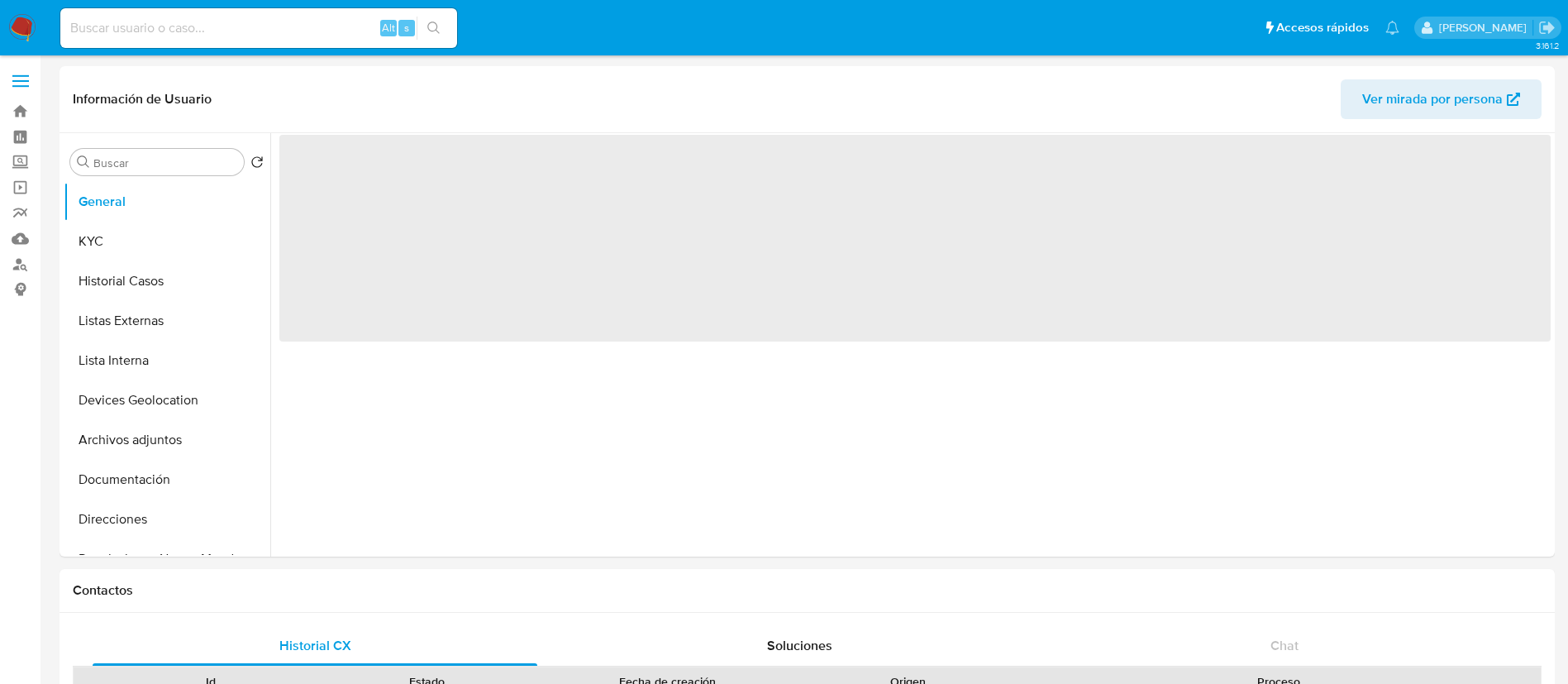
select select "10"
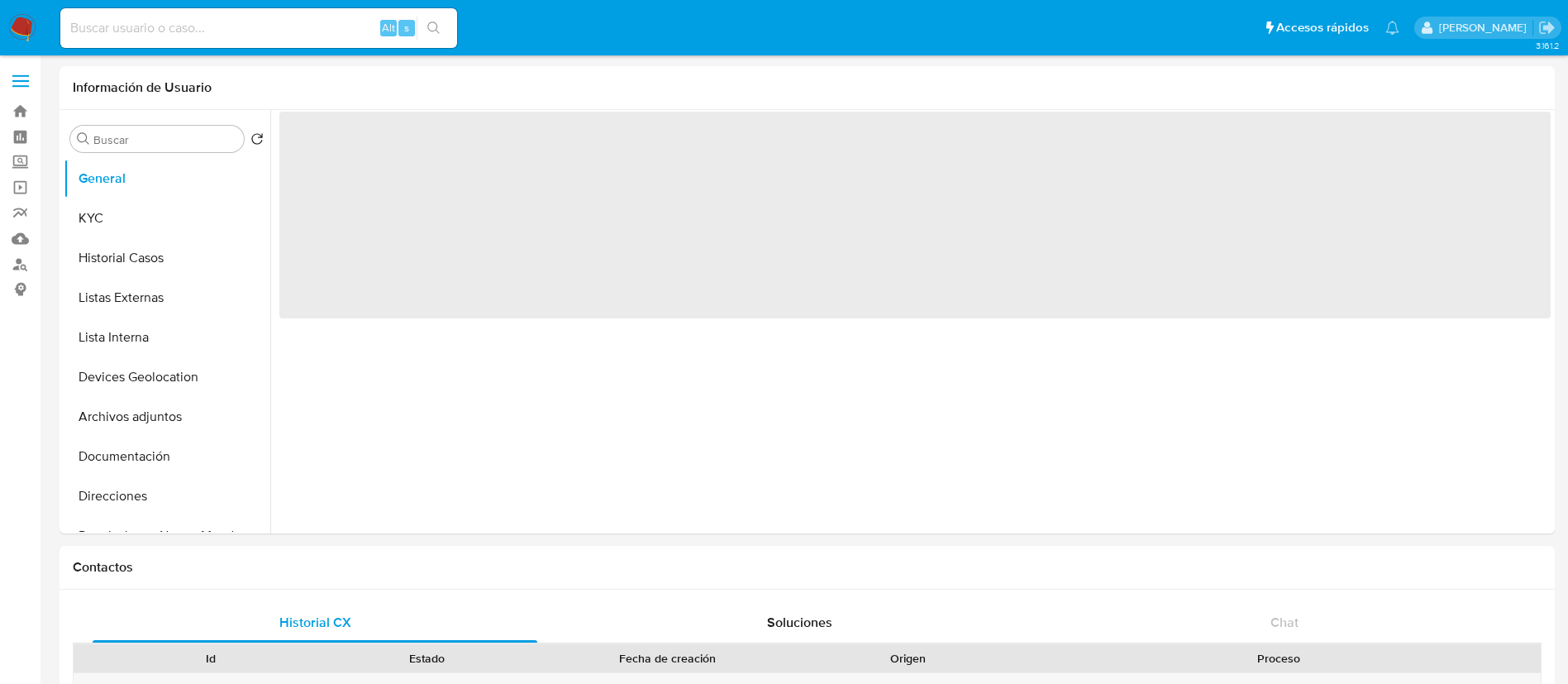
select select "10"
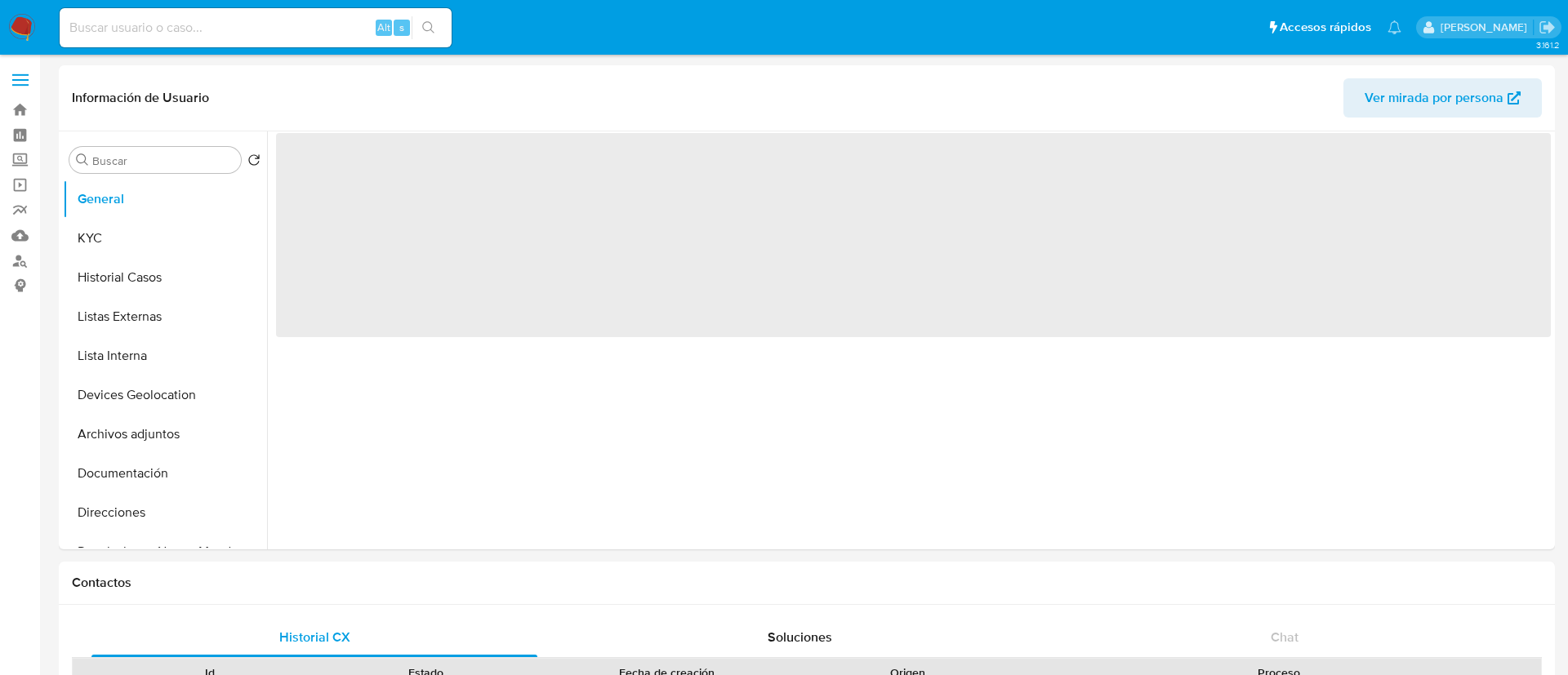
select select "10"
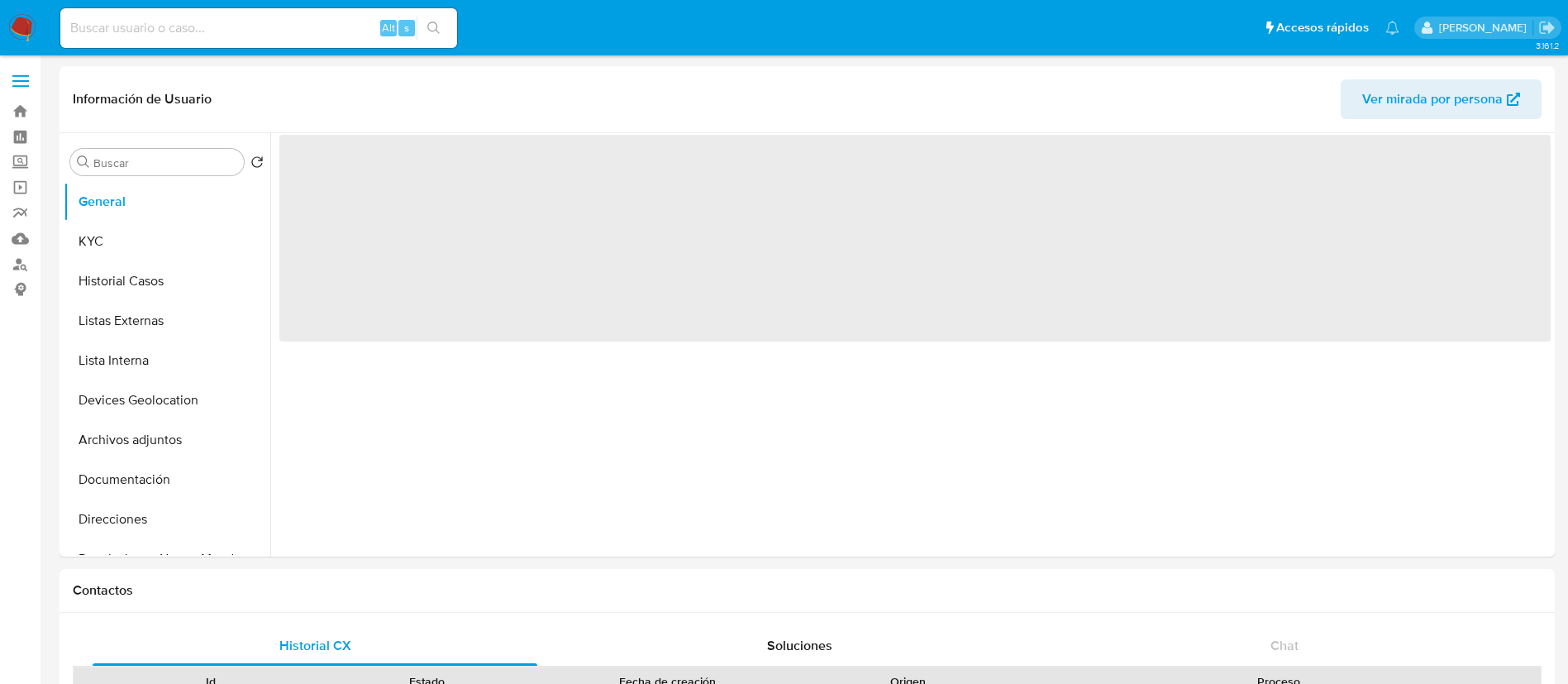
select select "10"
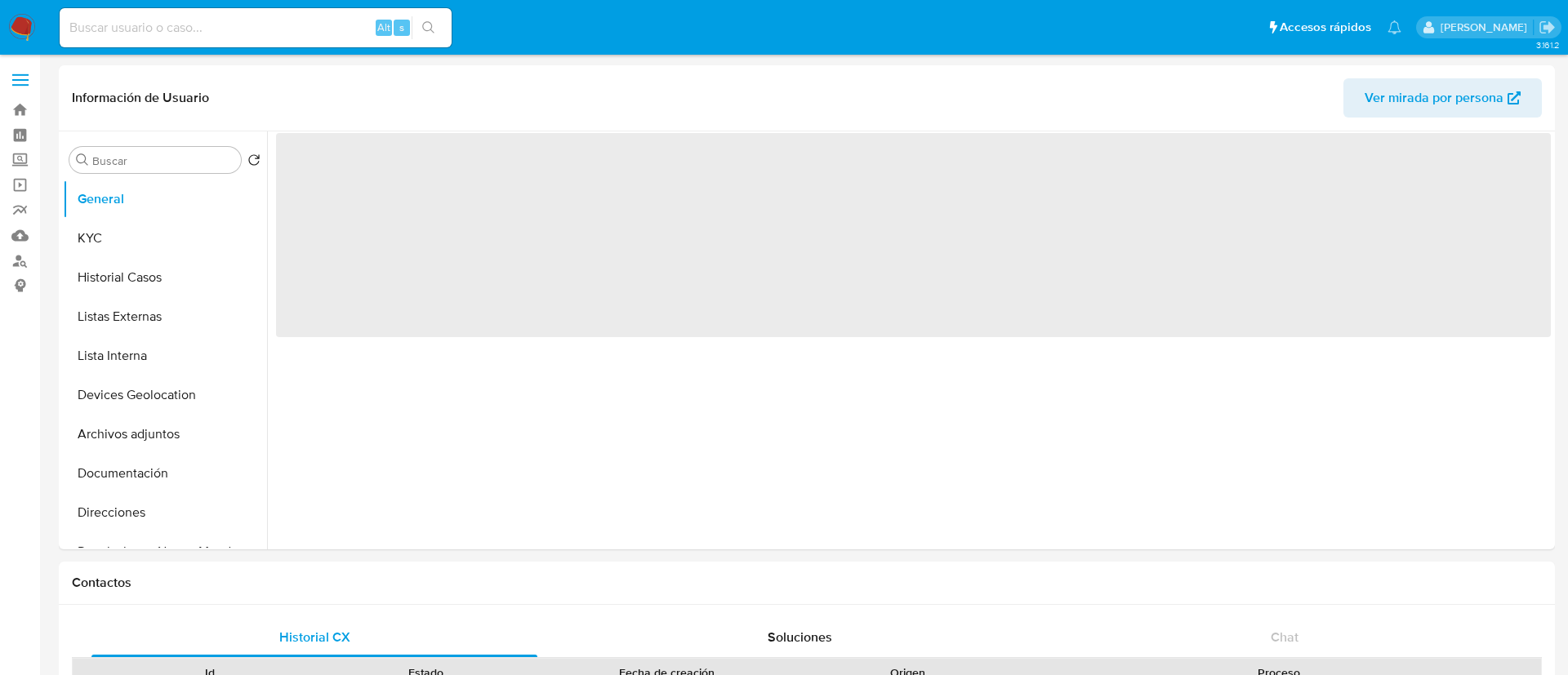
select select "10"
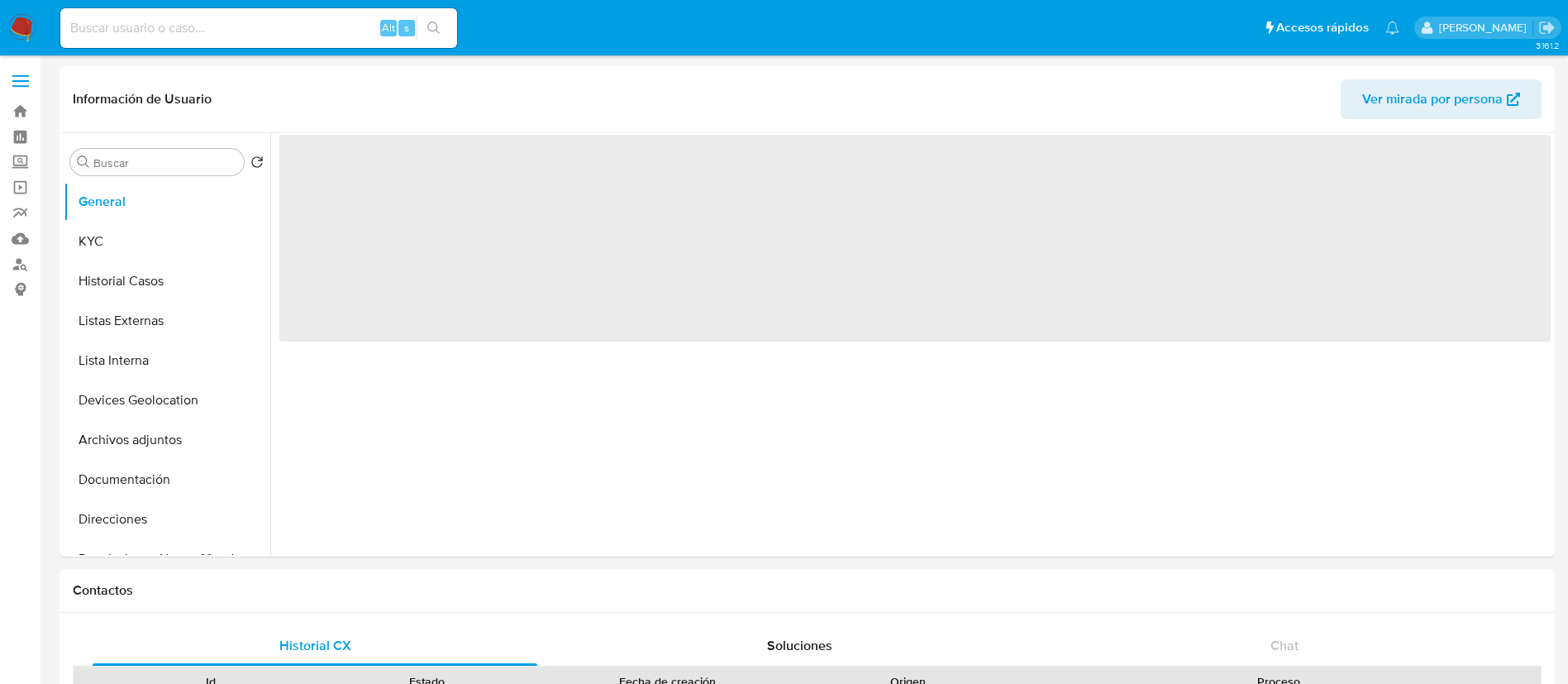
select select "10"
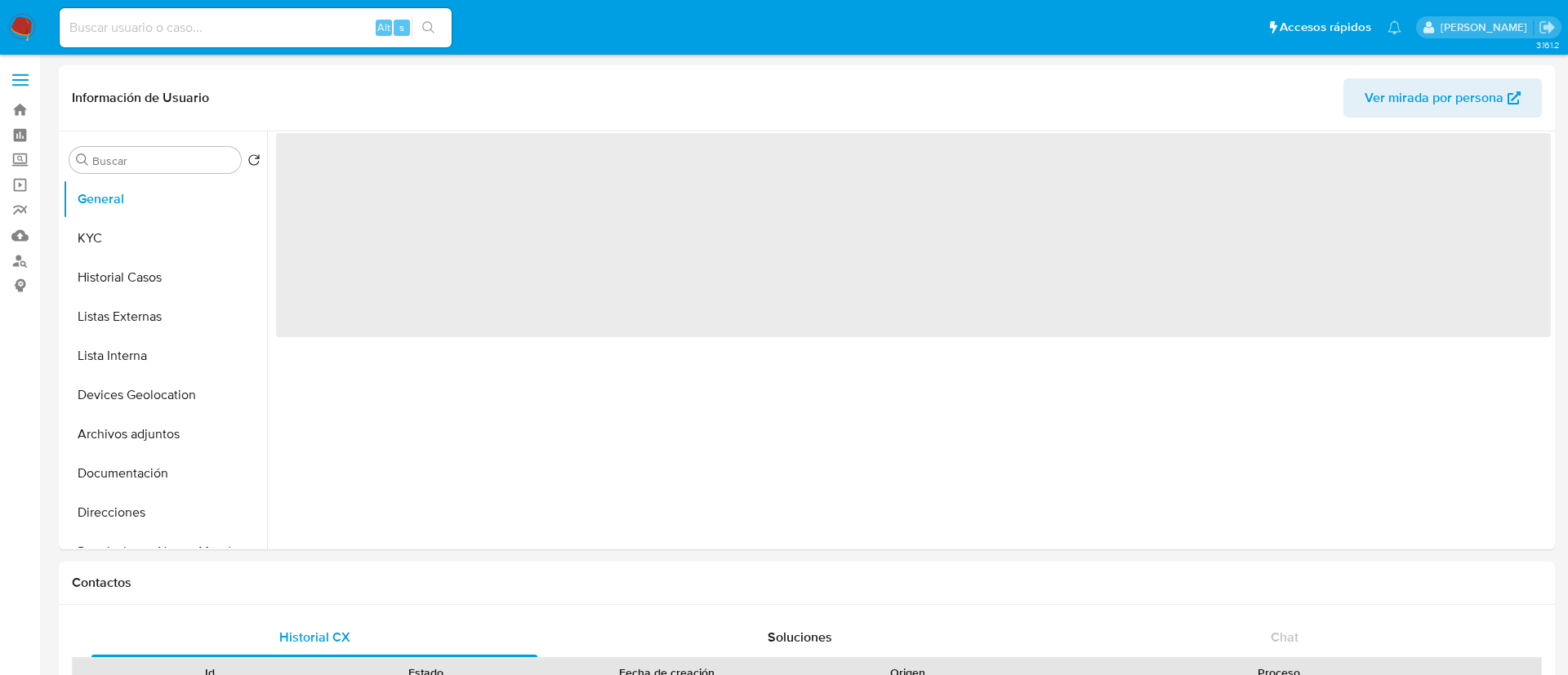
select select "10"
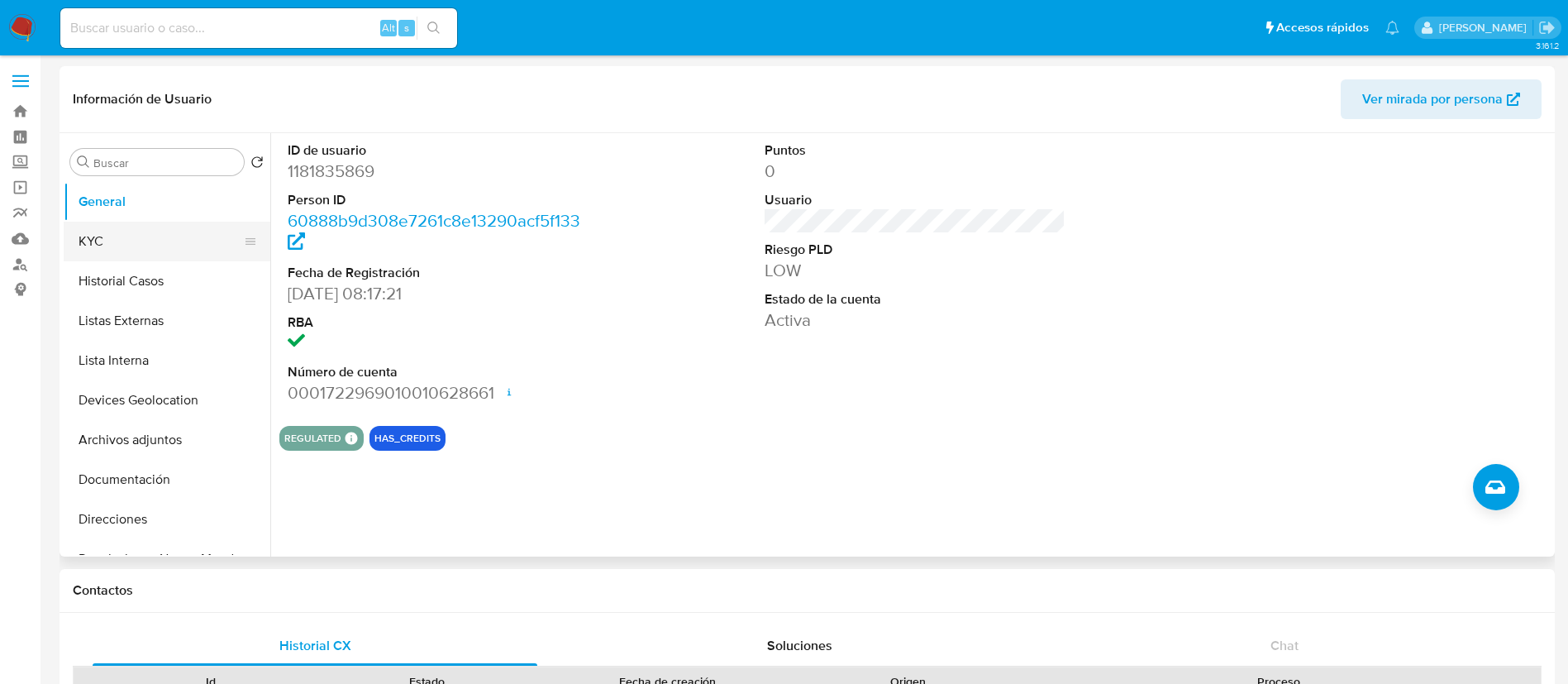
click at [140, 238] on button "KYC" at bounding box center [160, 241] width 194 height 39
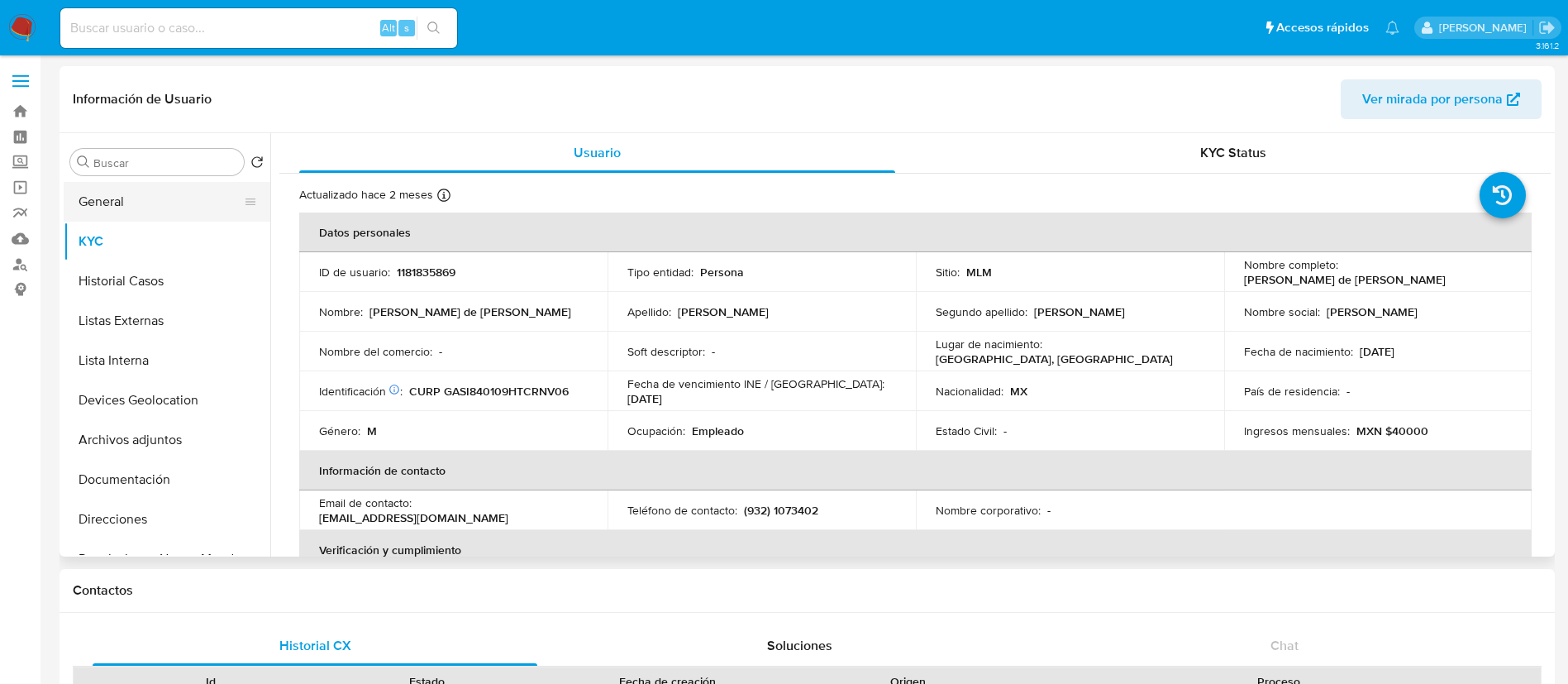
click at [145, 206] on button "General" at bounding box center [160, 201] width 194 height 39
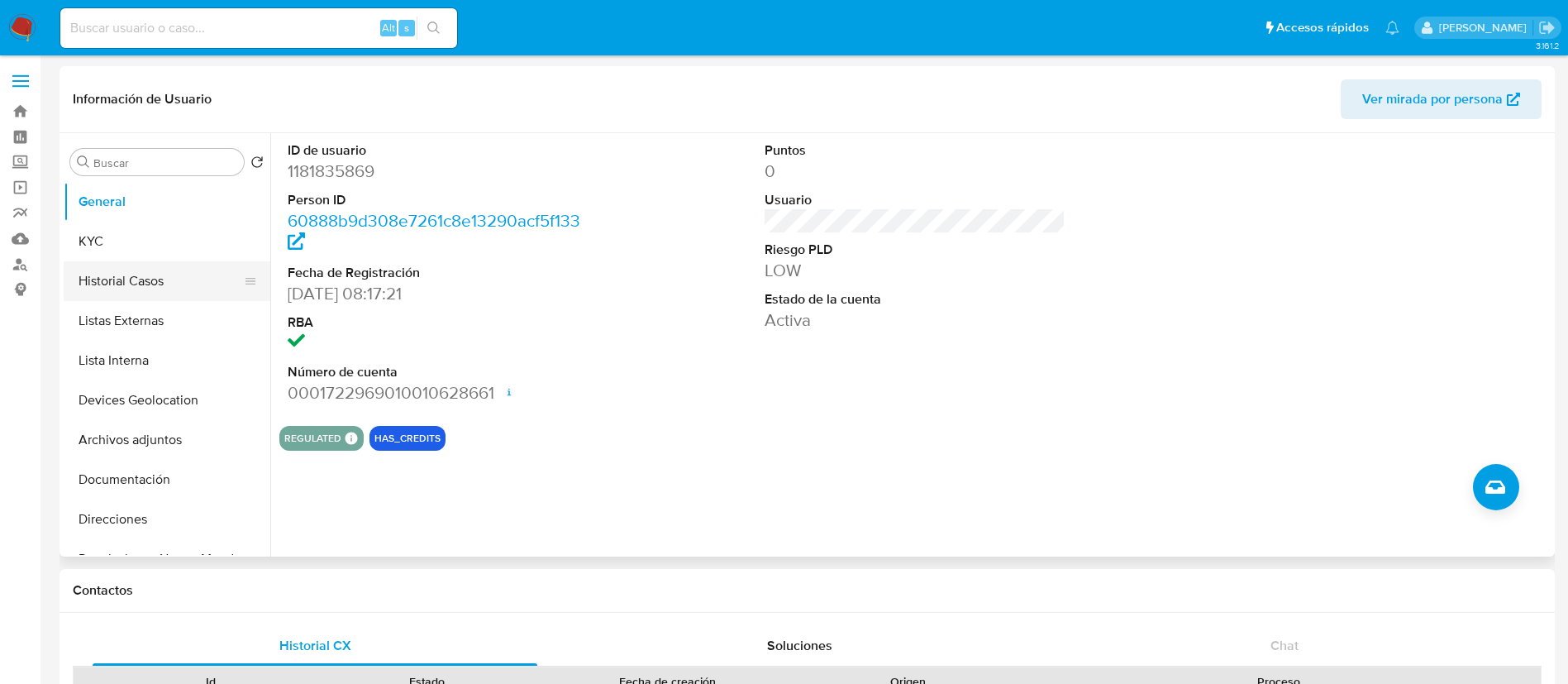
click at [147, 290] on button "Historial Casos" at bounding box center [160, 280] width 194 height 39
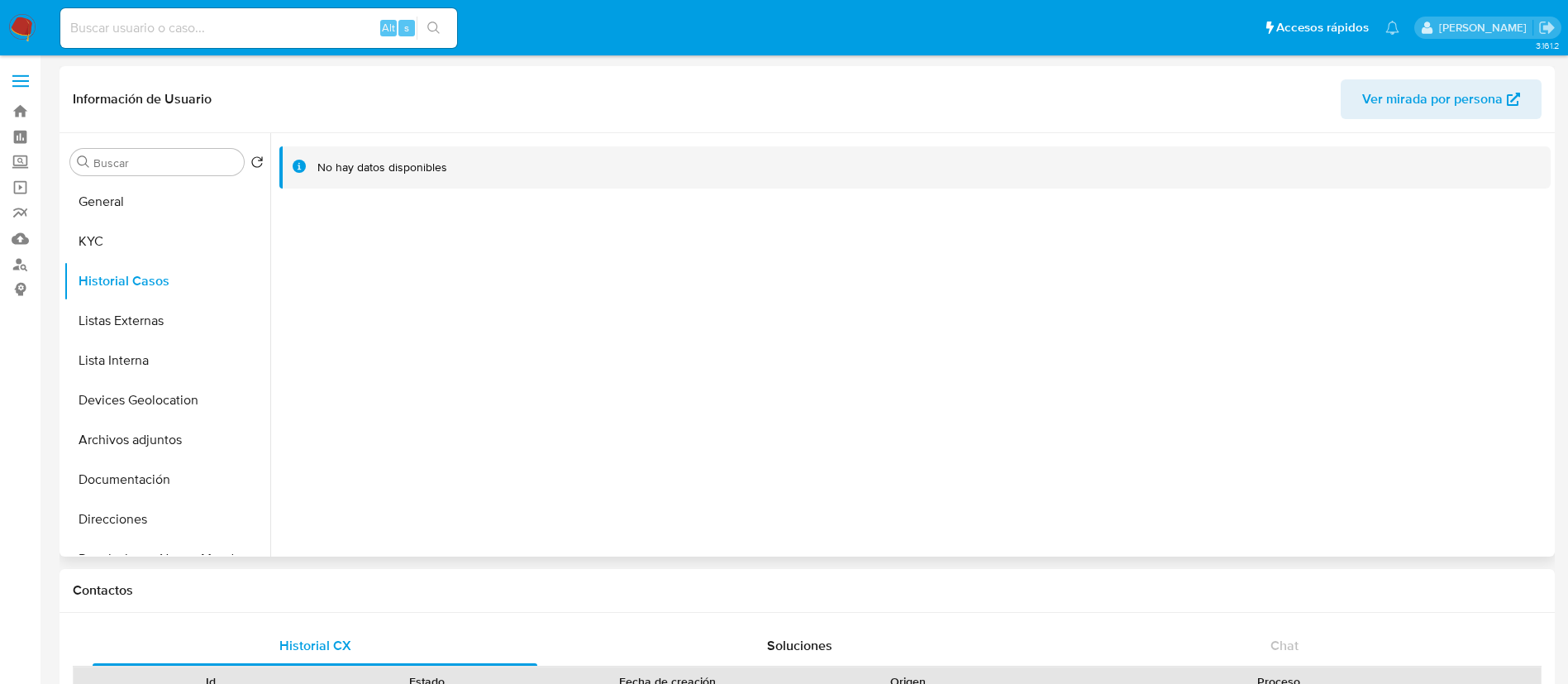
drag, startPoint x: 129, startPoint y: 475, endPoint x: 277, endPoint y: 414, distance: 160.1
click at [130, 478] on button "Documentación" at bounding box center [167, 479] width 206 height 39
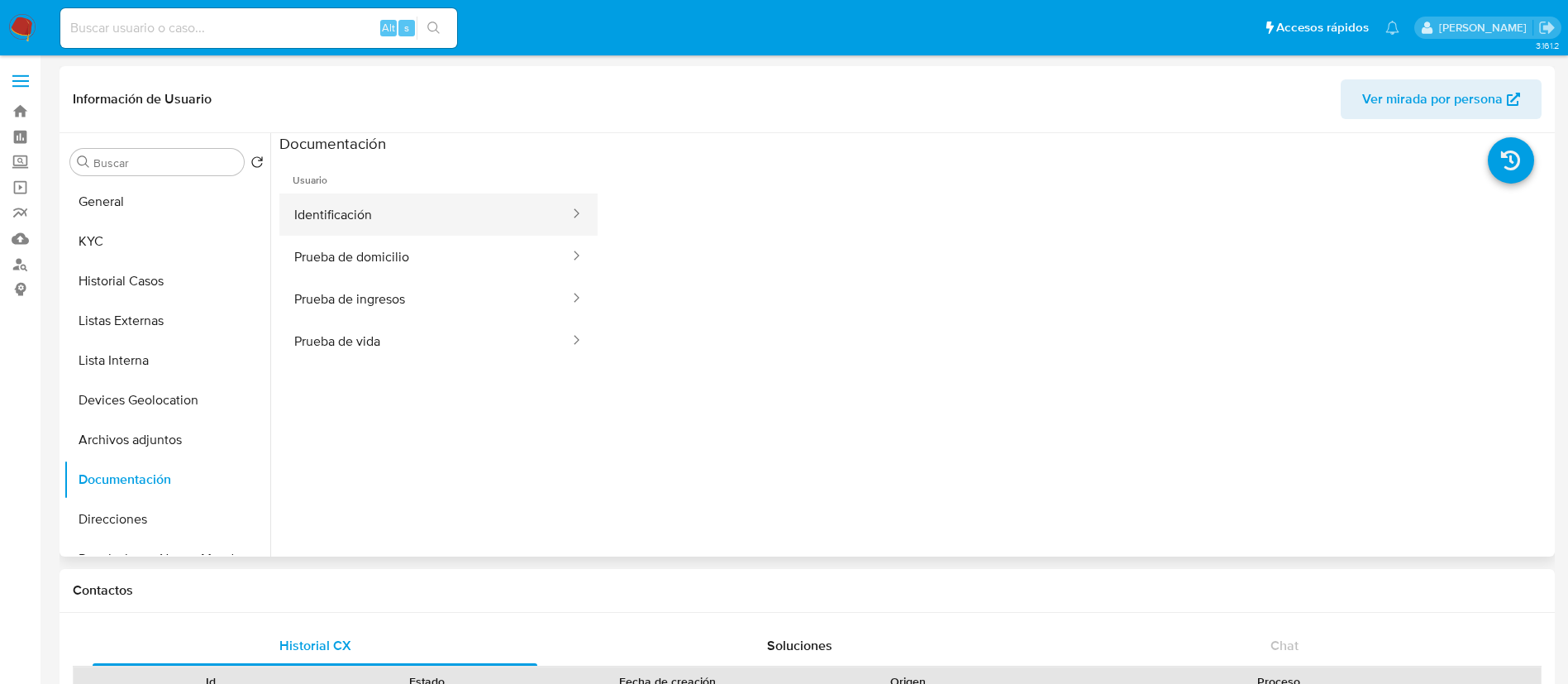
click at [355, 211] on button "Identificación" at bounding box center [425, 215] width 292 height 42
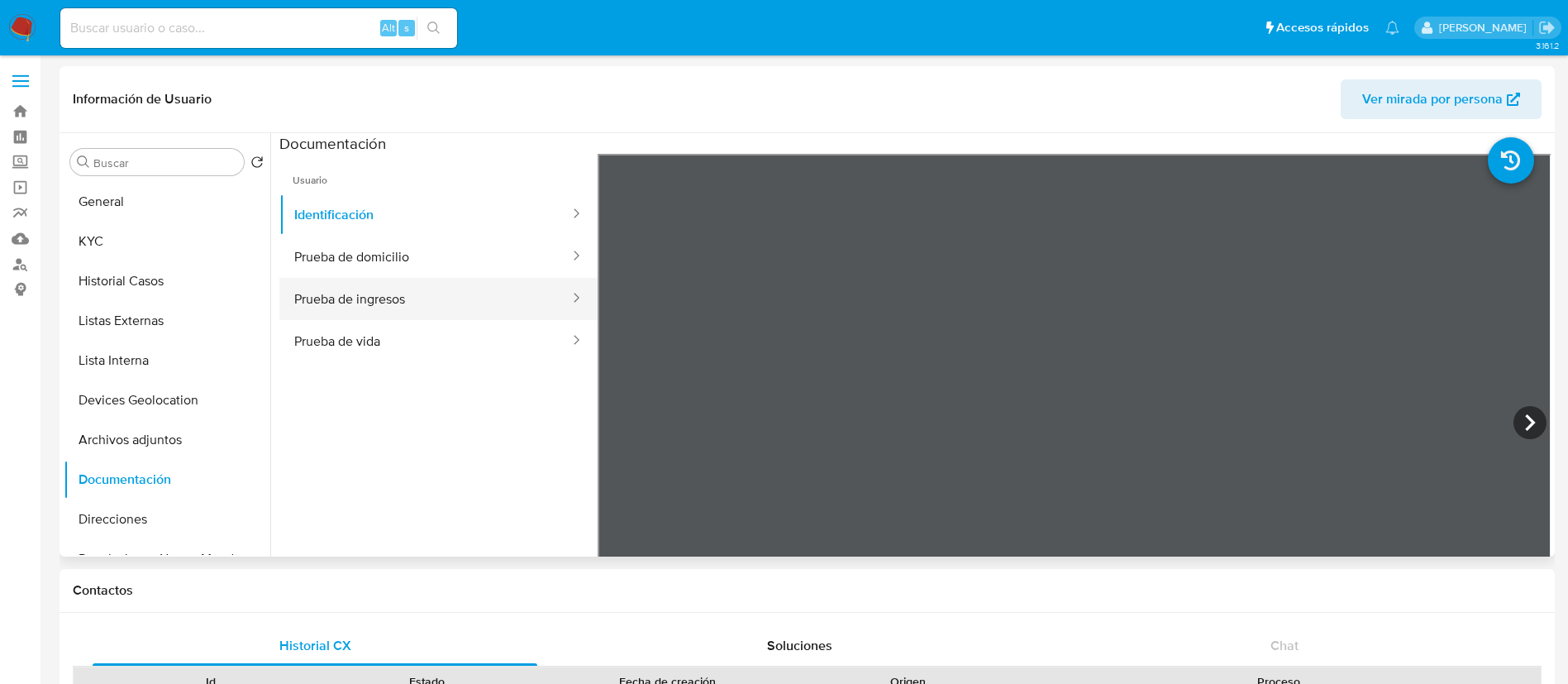
click at [415, 307] on button "Prueba de ingresos" at bounding box center [425, 299] width 292 height 42
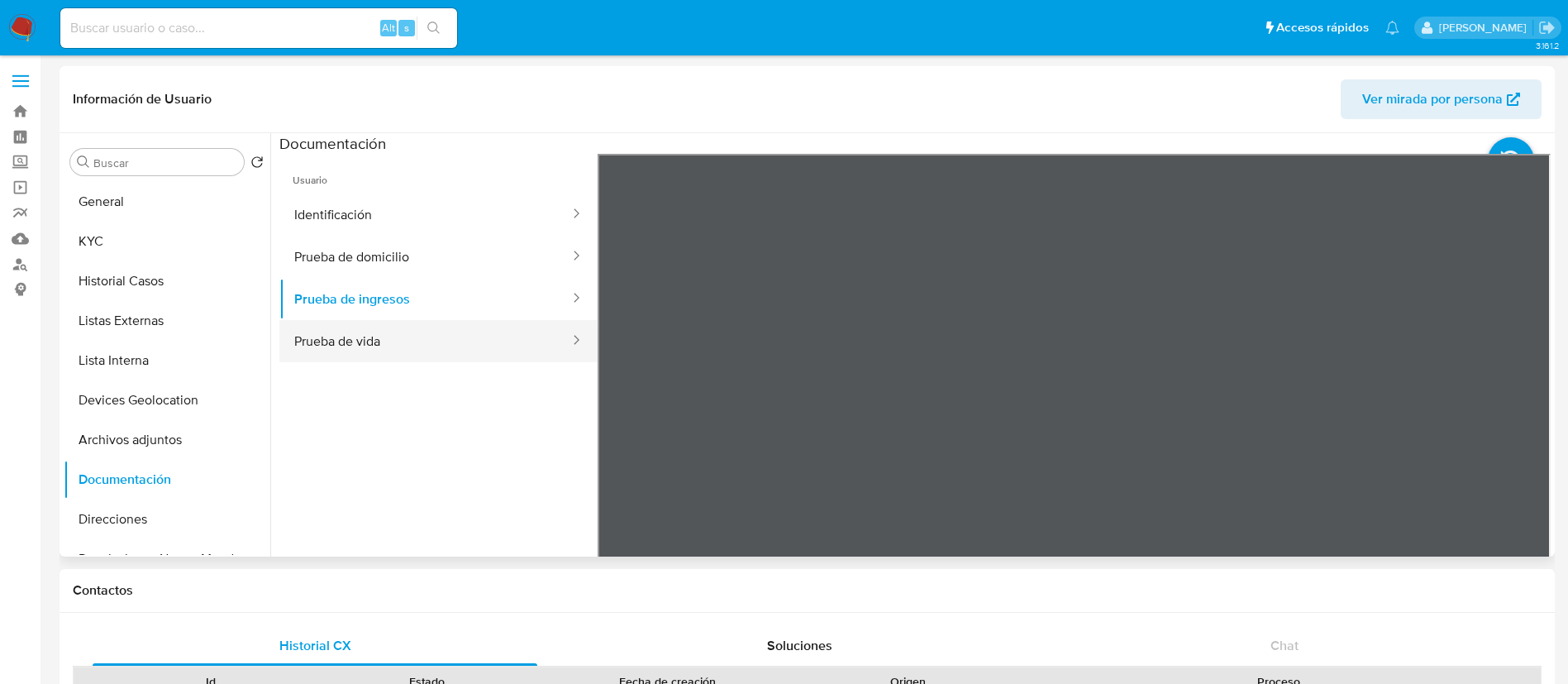
click at [448, 326] on button "Prueba de vida" at bounding box center [425, 341] width 292 height 42
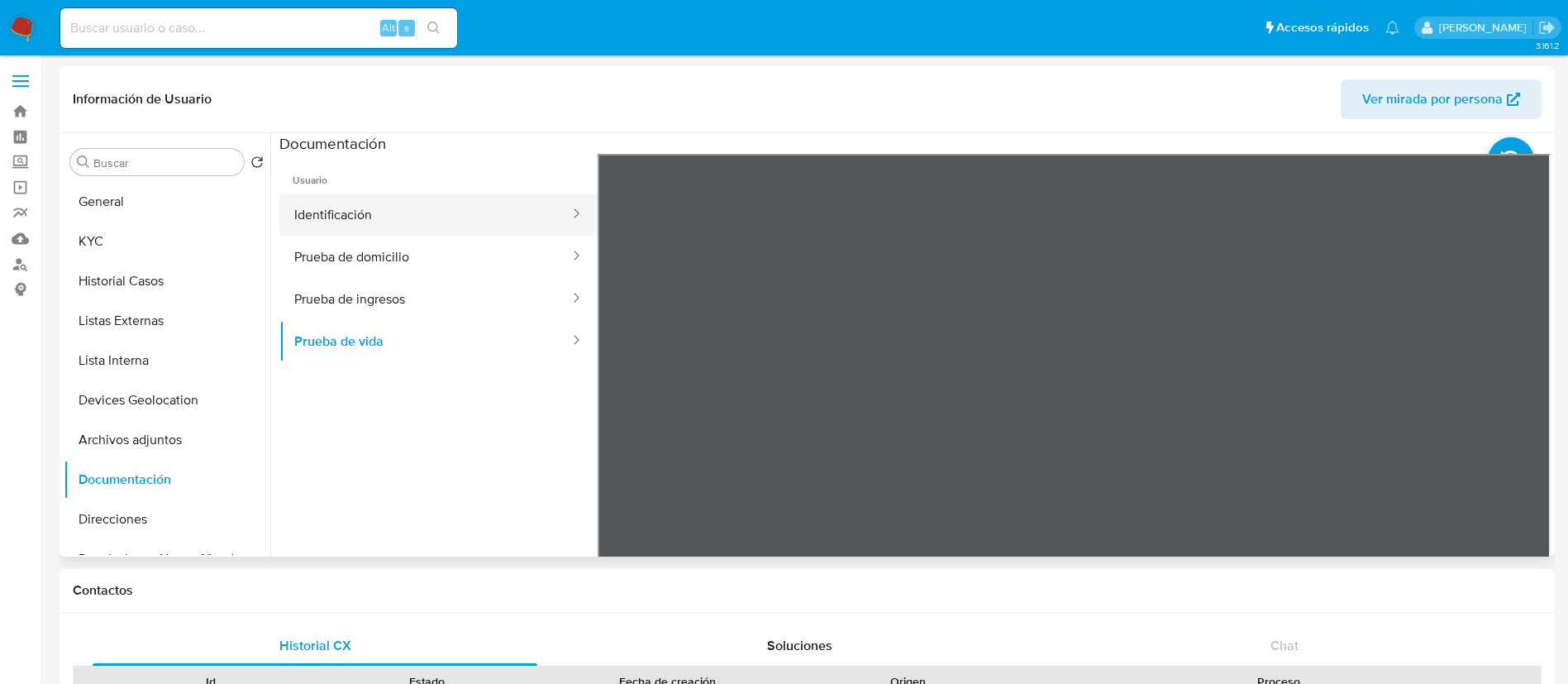
click at [431, 197] on button "Identificación" at bounding box center [425, 215] width 292 height 42
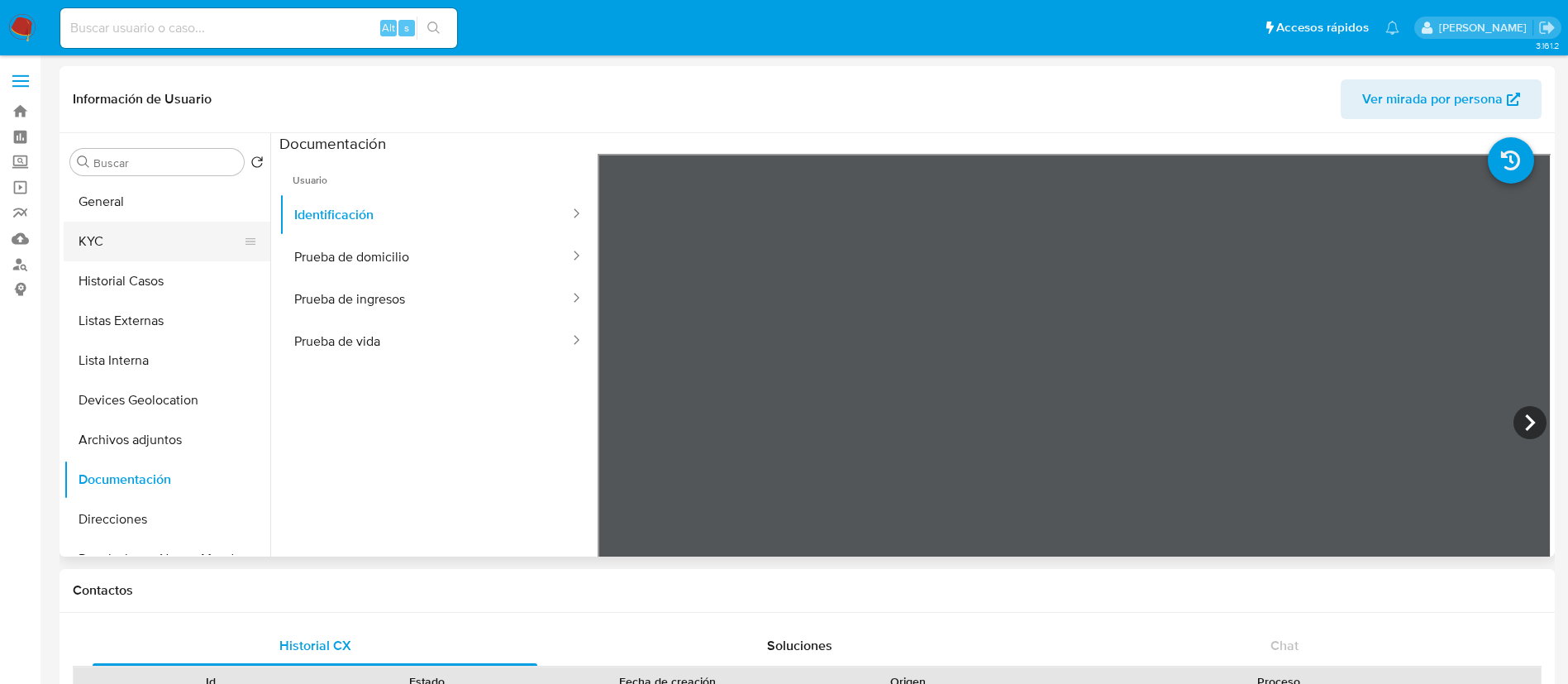
click at [103, 240] on button "KYC" at bounding box center [160, 241] width 194 height 39
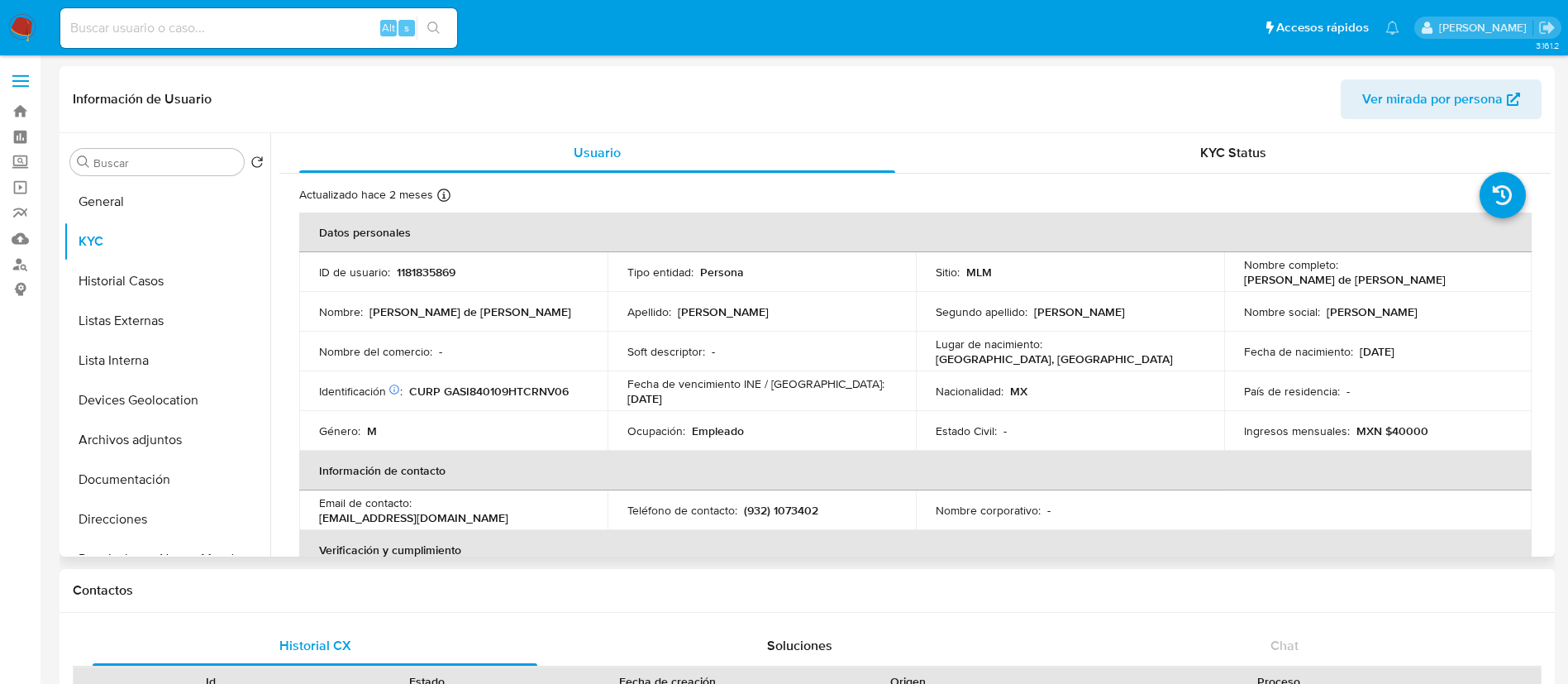
click at [442, 271] on p "1181835869" at bounding box center [426, 272] width 59 height 15
copy p "1181835869"
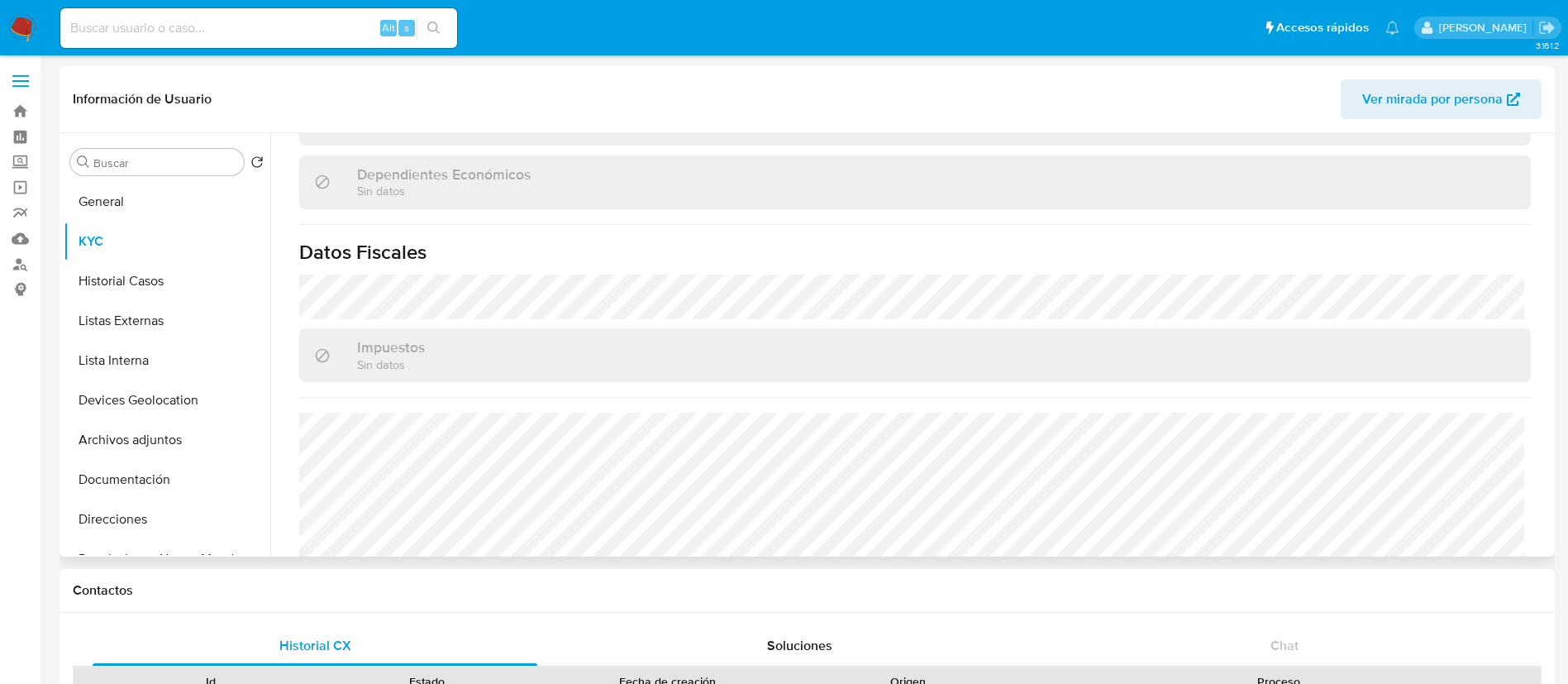
scroll to position [1023, 0]
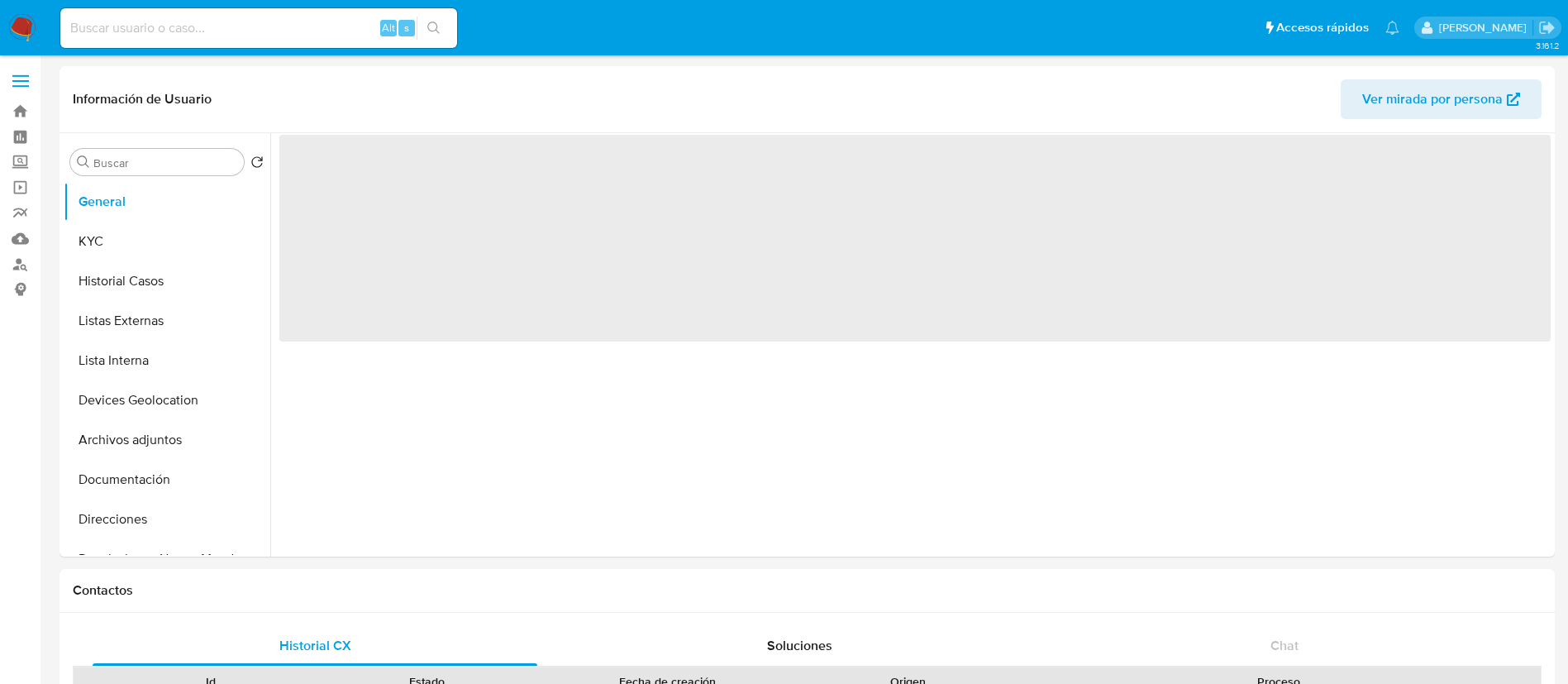
select select "10"
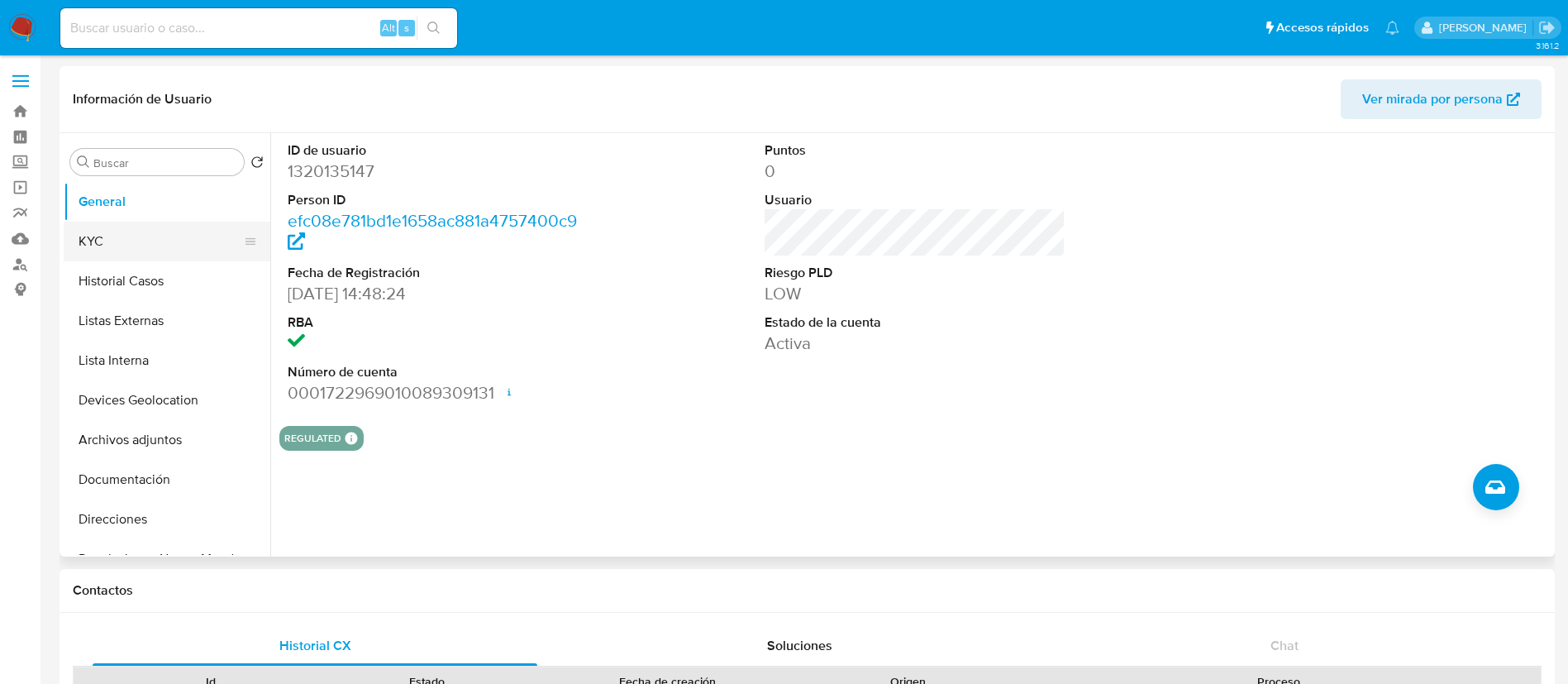
click at [146, 230] on button "KYC" at bounding box center [160, 241] width 194 height 39
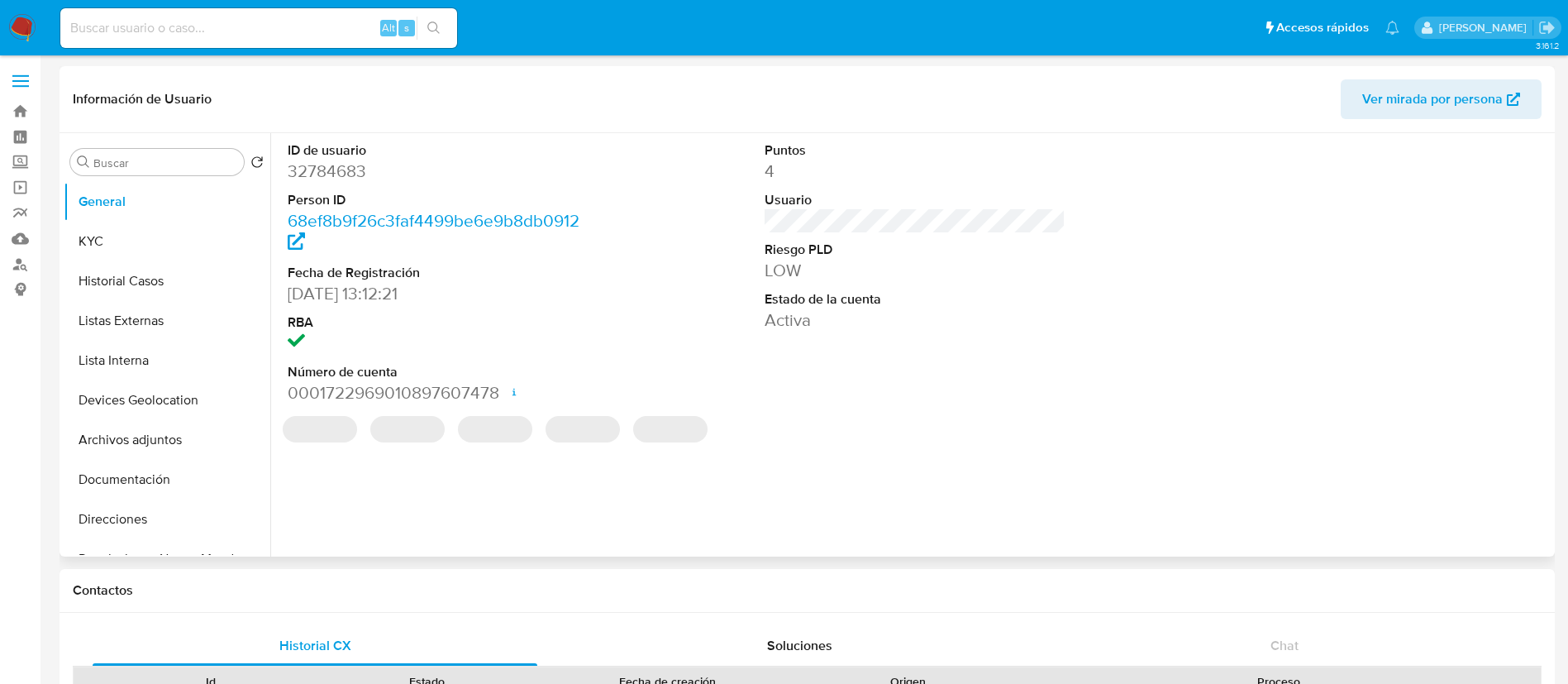
select select "10"
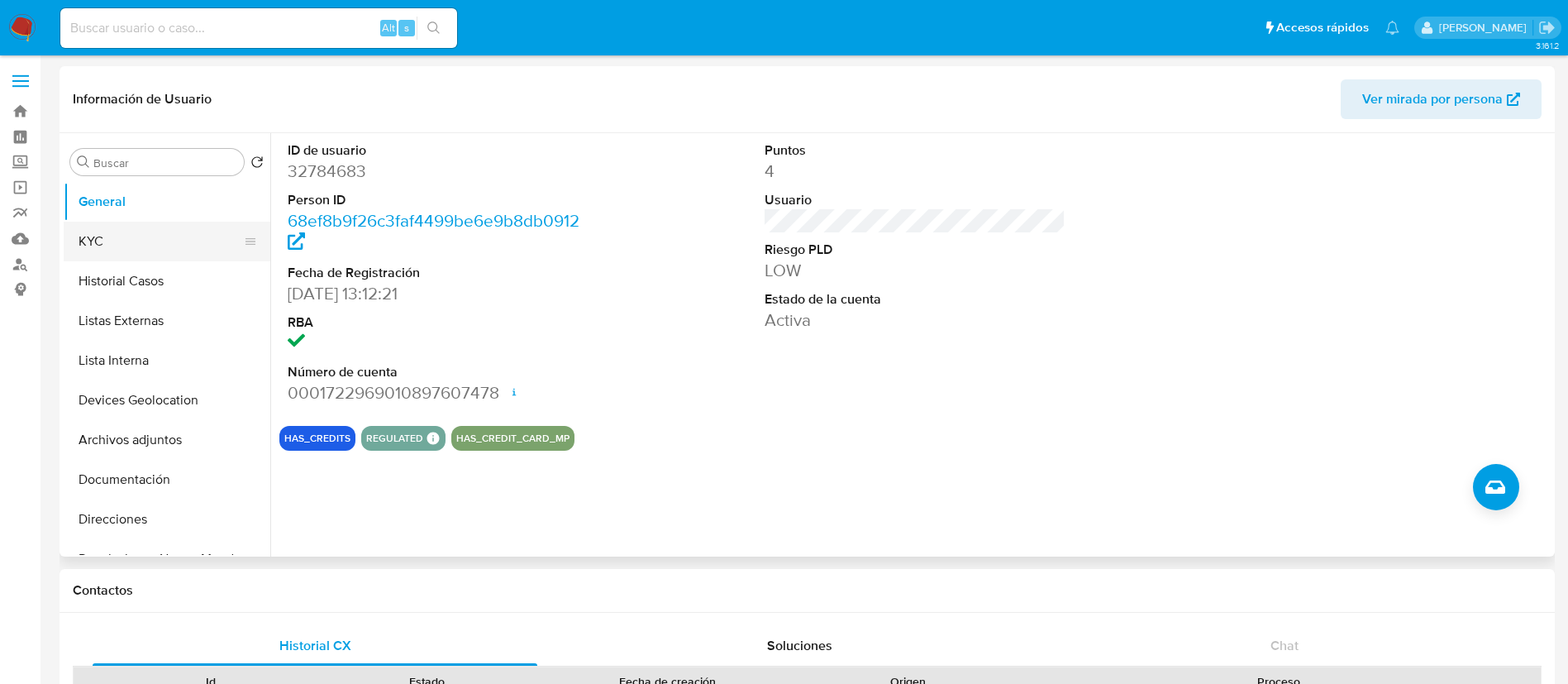
click at [133, 232] on button "KYC" at bounding box center [160, 241] width 194 height 39
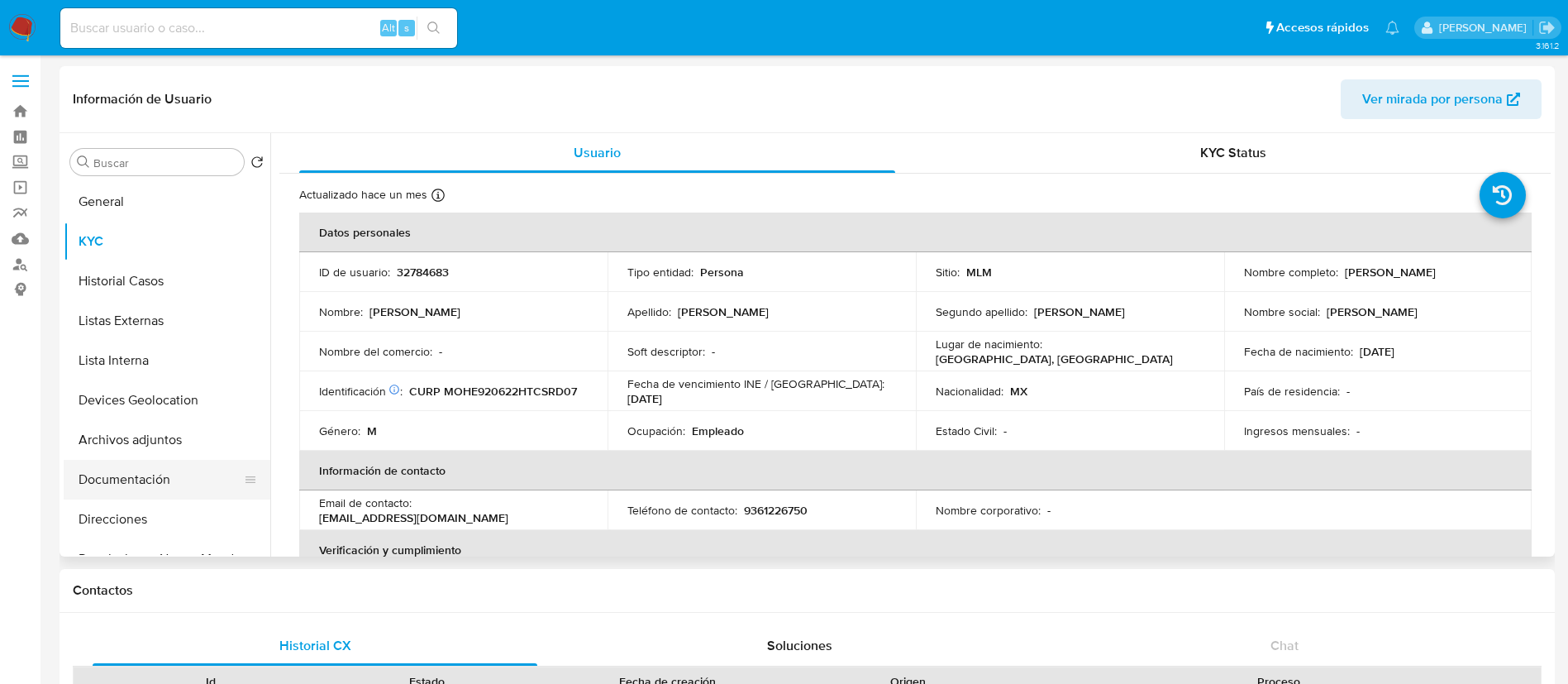
click at [92, 483] on button "Documentación" at bounding box center [160, 479] width 194 height 39
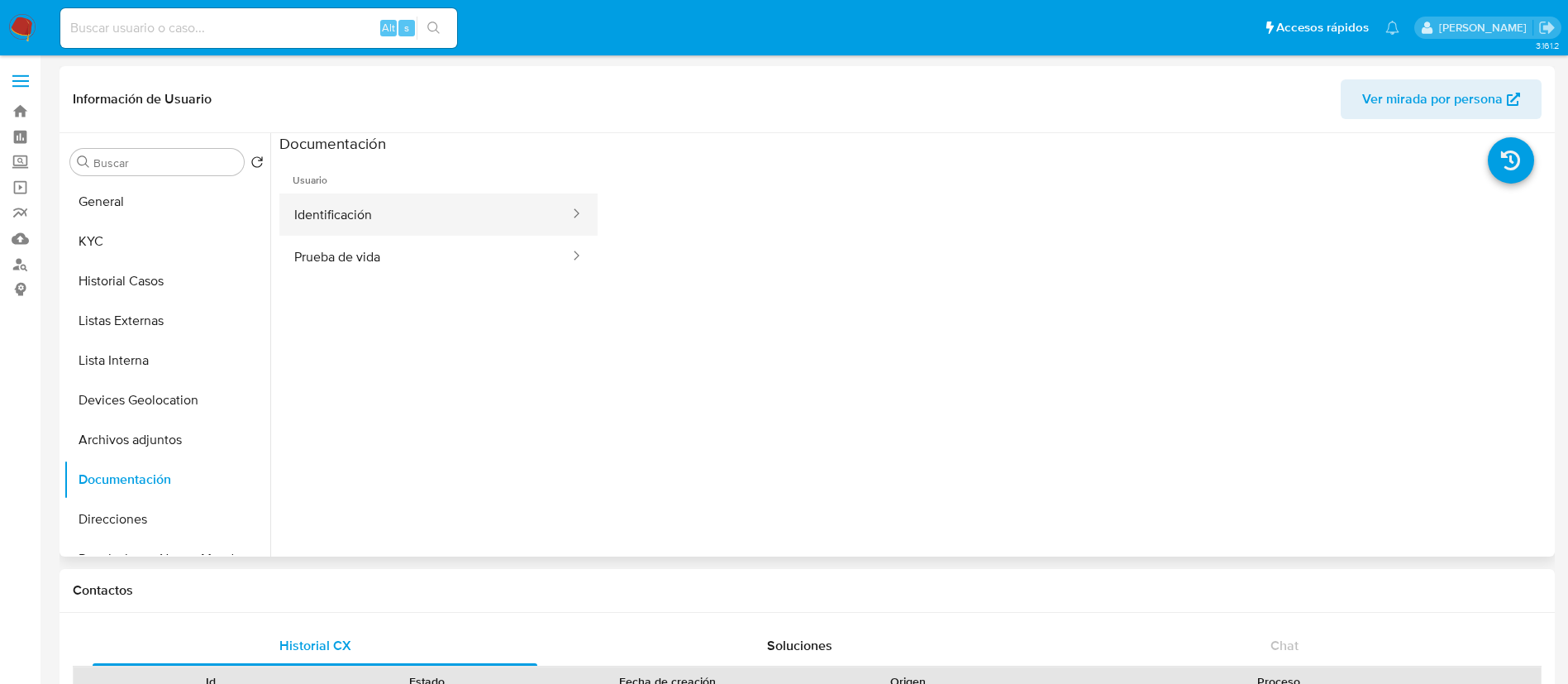
click at [427, 209] on button "Identificación" at bounding box center [425, 215] width 292 height 42
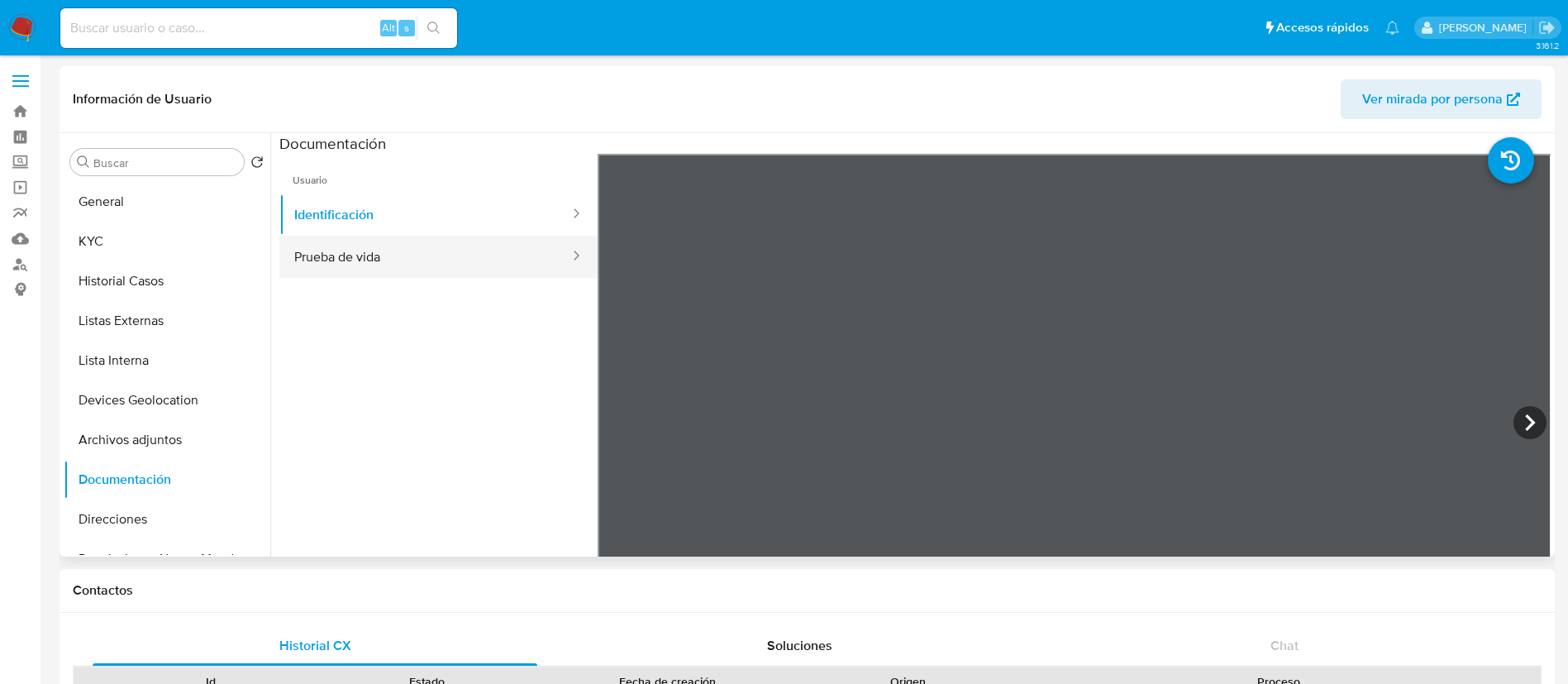
click at [461, 249] on button "Prueba de vida" at bounding box center [425, 257] width 292 height 42
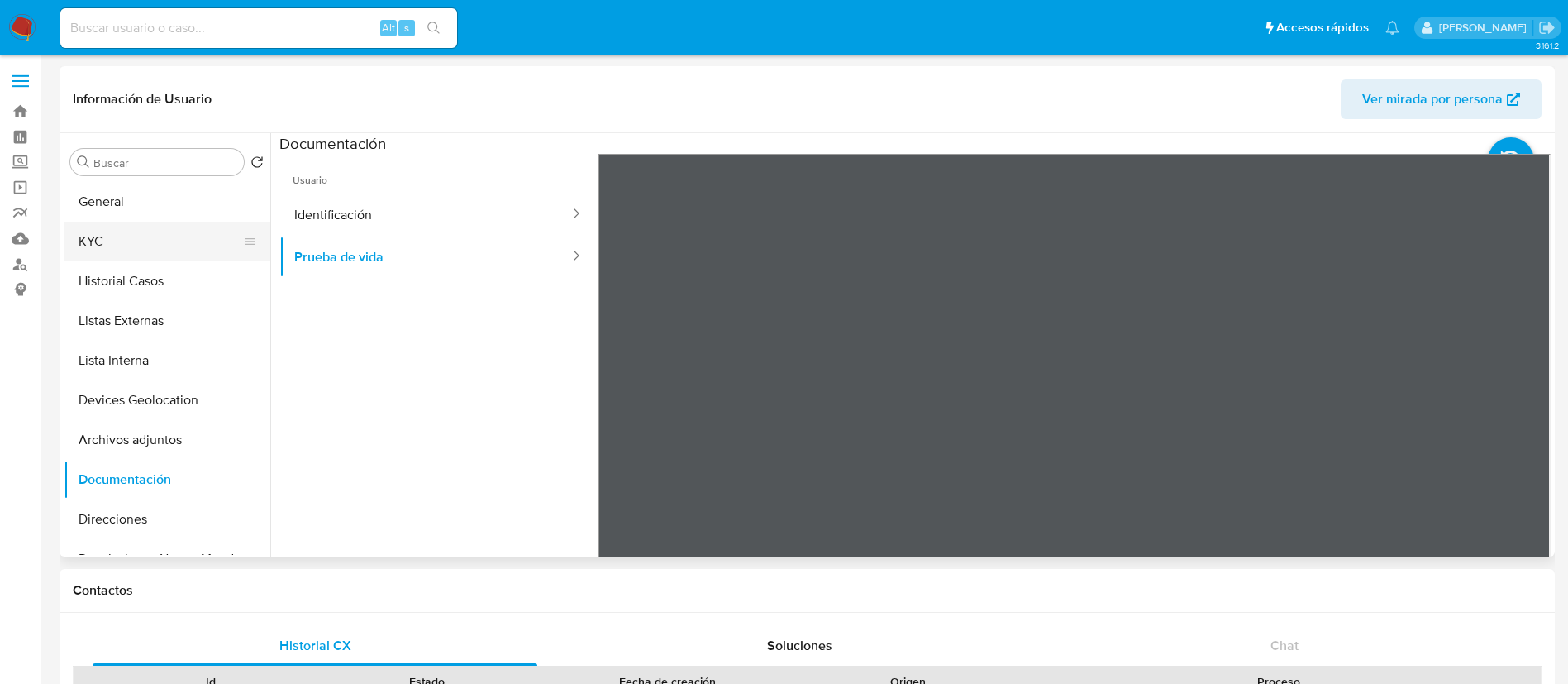
click at [131, 251] on button "KYC" at bounding box center [160, 241] width 194 height 39
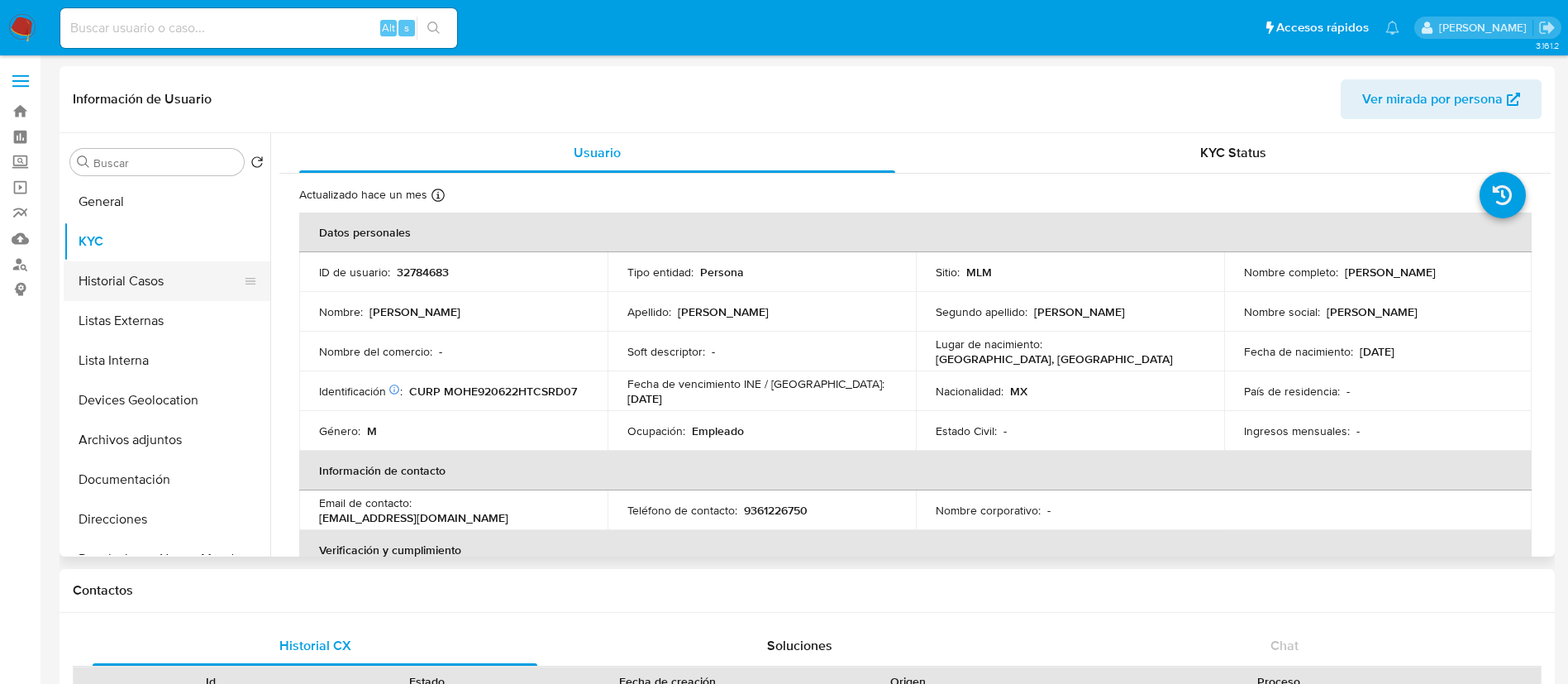
click at [182, 274] on button "Historial Casos" at bounding box center [160, 280] width 194 height 39
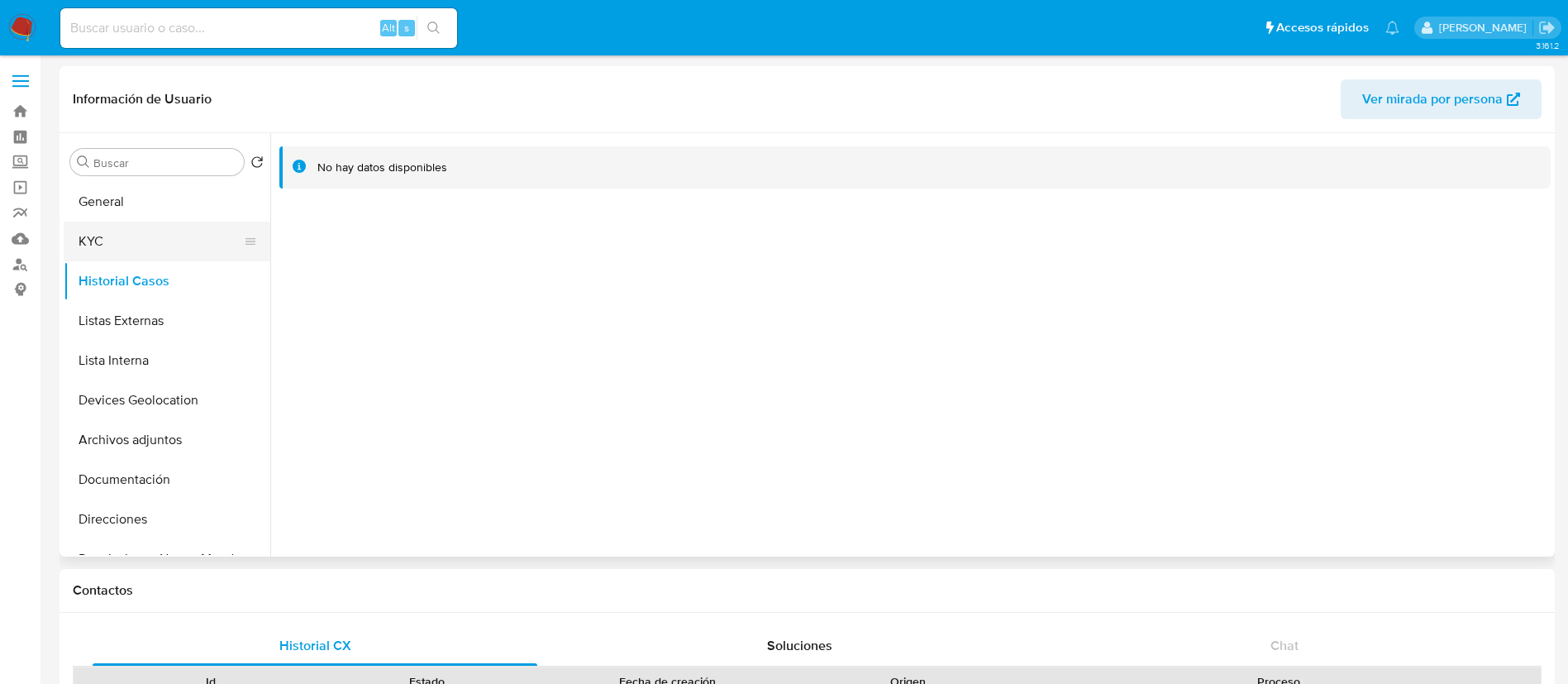
click at [103, 233] on button "KYC" at bounding box center [160, 241] width 194 height 39
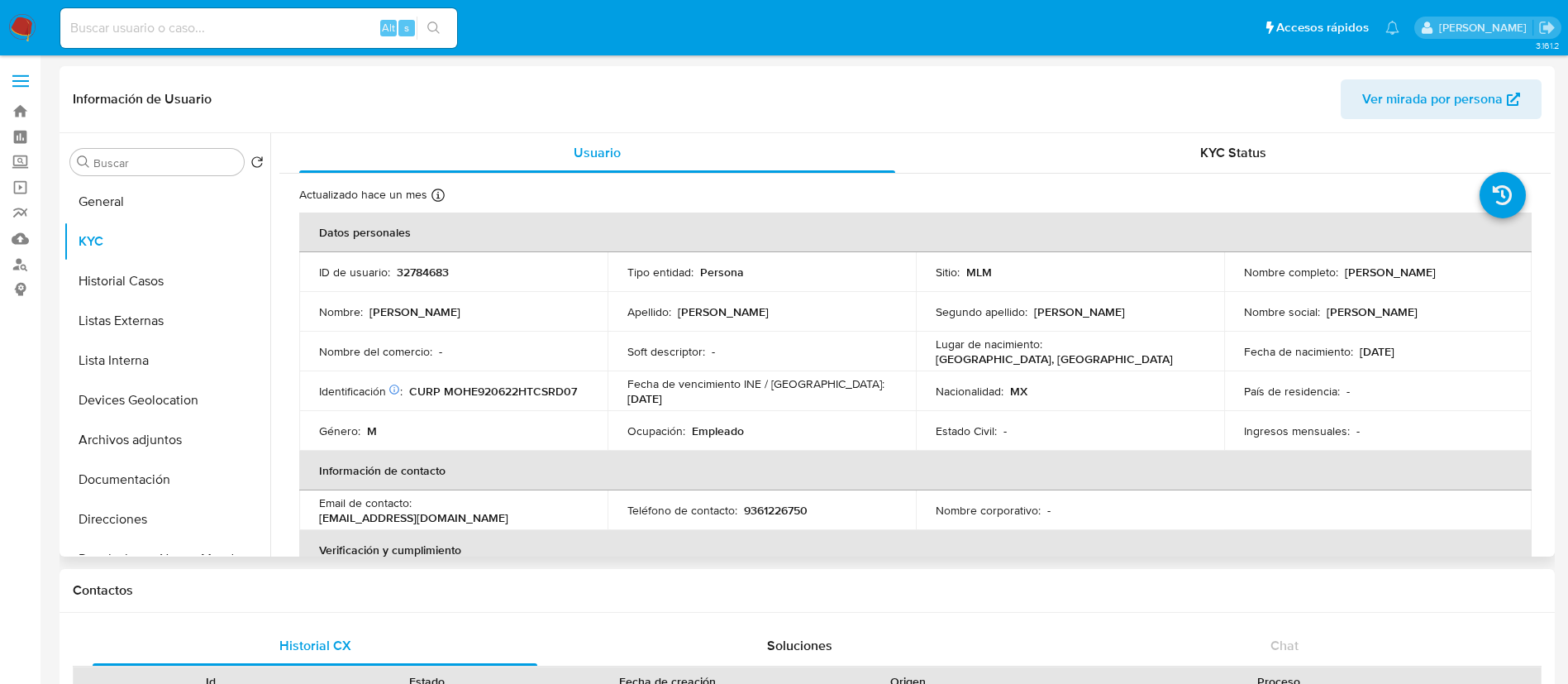
click at [439, 277] on p "32784683" at bounding box center [423, 272] width 52 height 15
copy p "32784683"
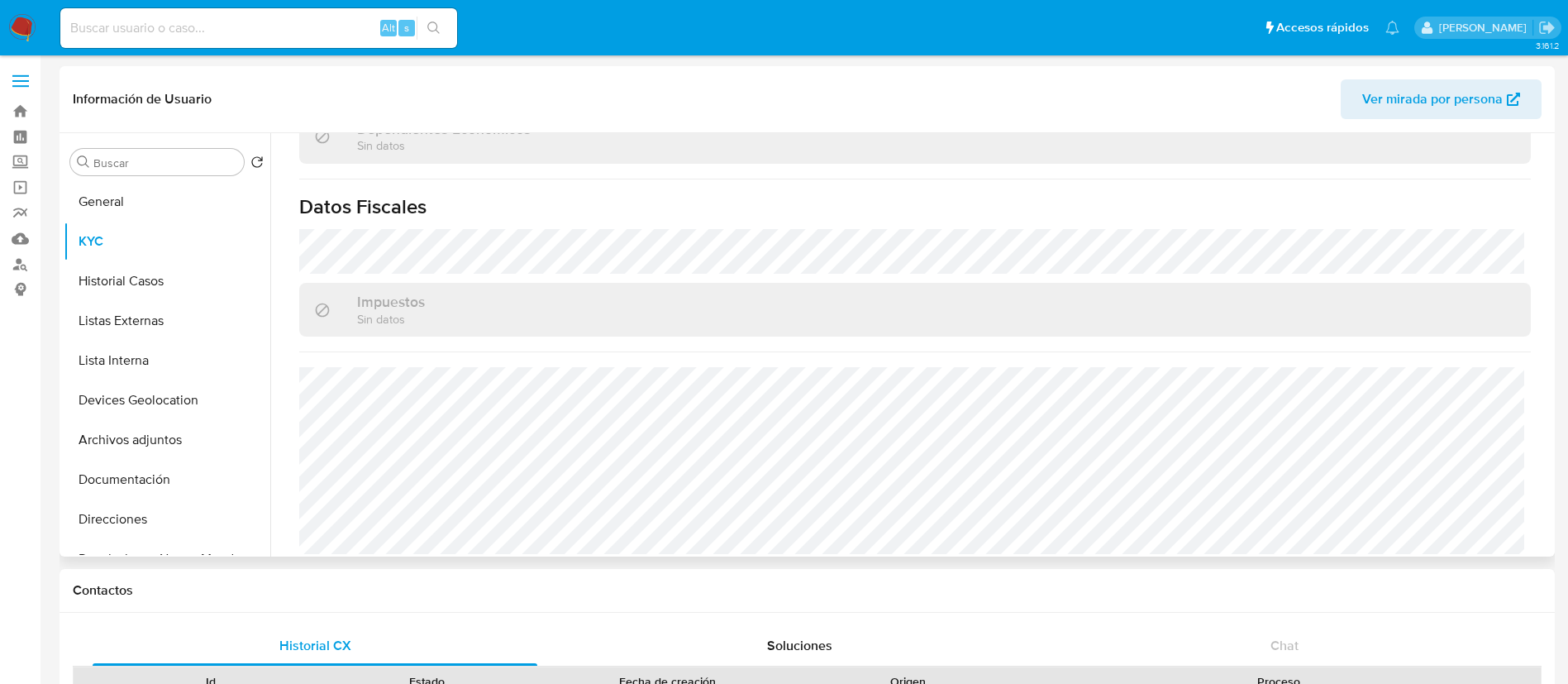
scroll to position [1023, 0]
